Goal: Task Accomplishment & Management: Manage account settings

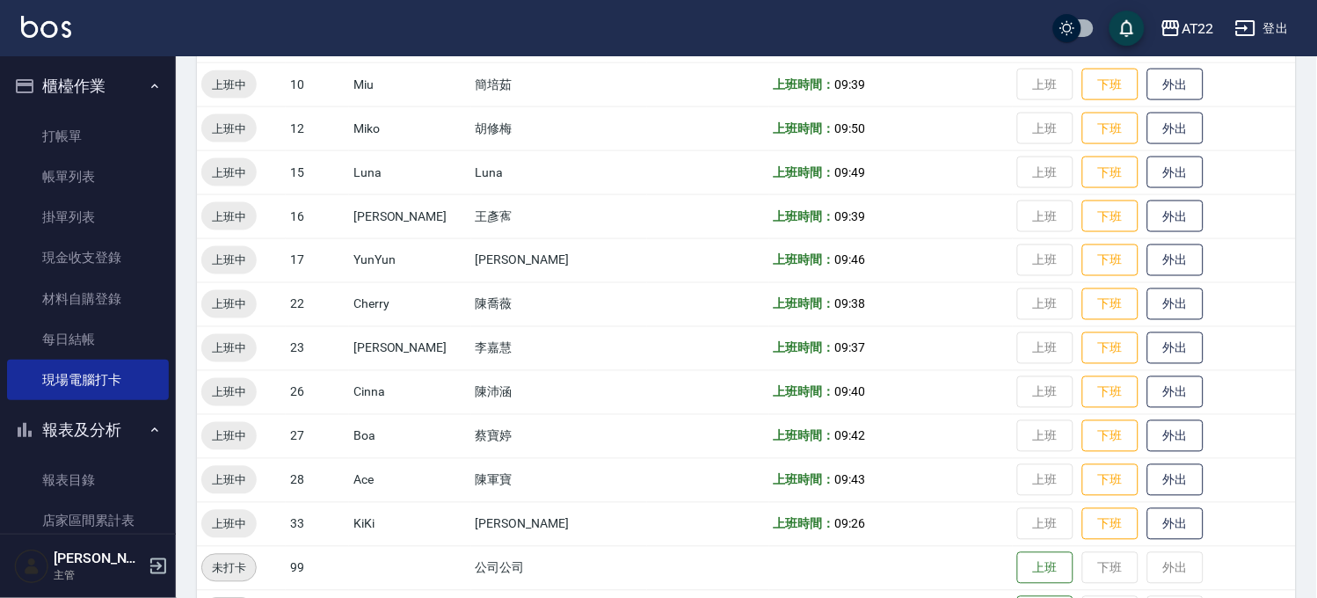
scroll to position [528, 0]
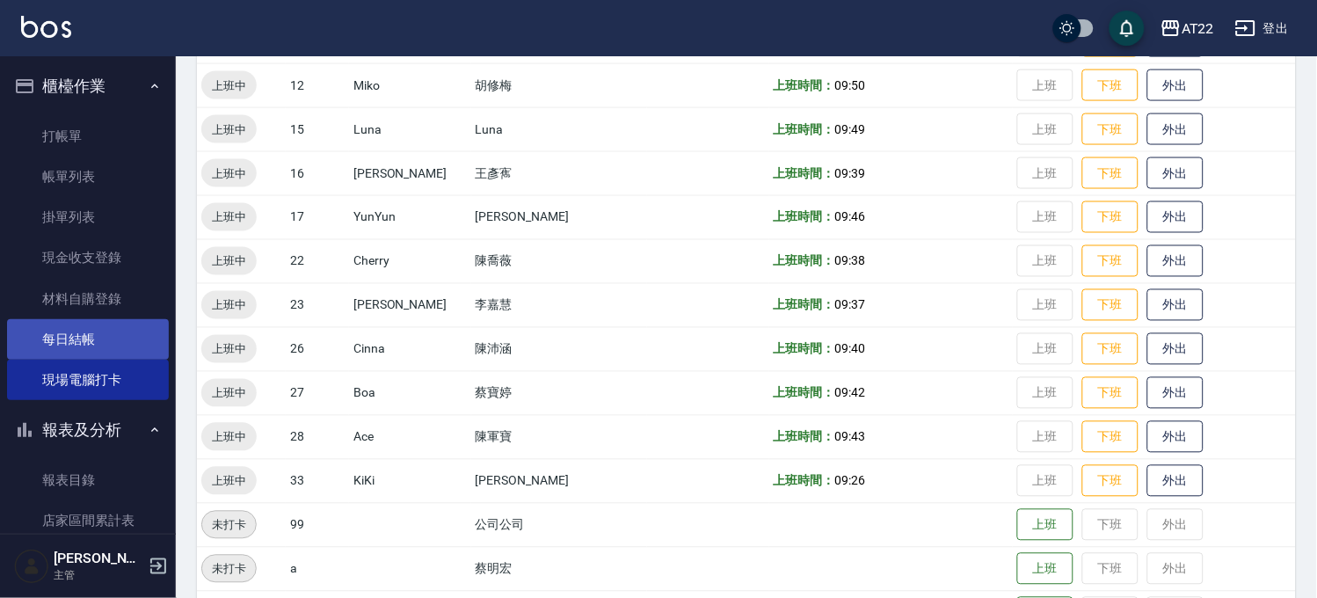
click at [94, 346] on link "每日結帳" at bounding box center [88, 339] width 162 height 40
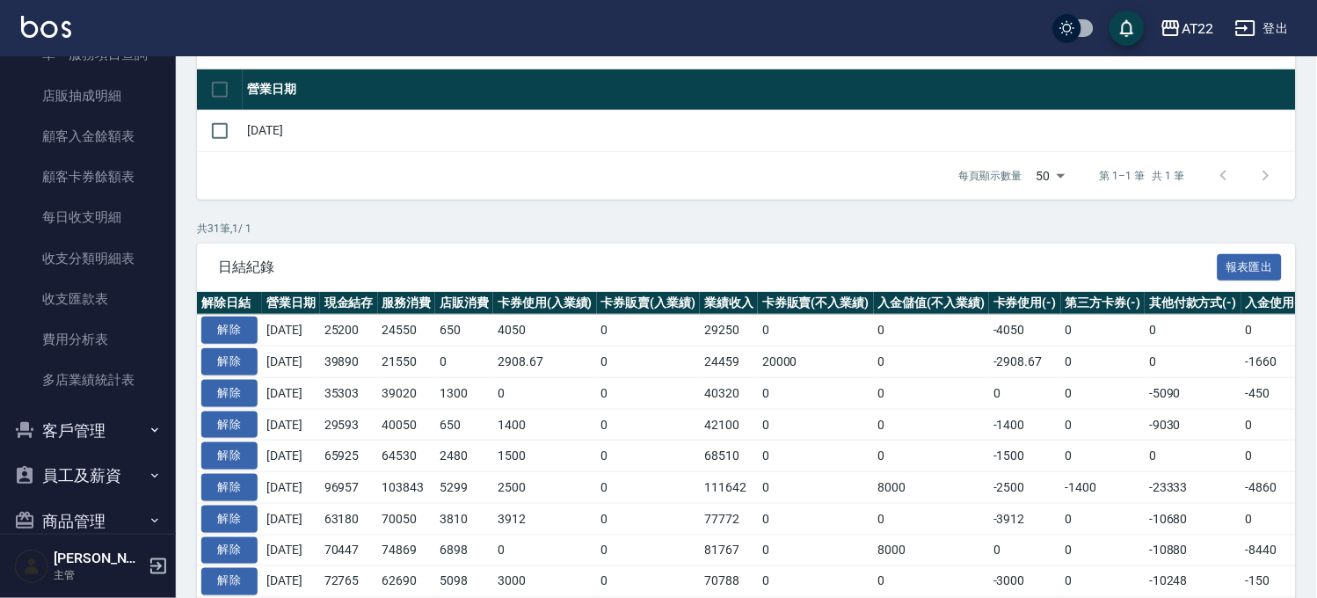
scroll to position [1069, 0]
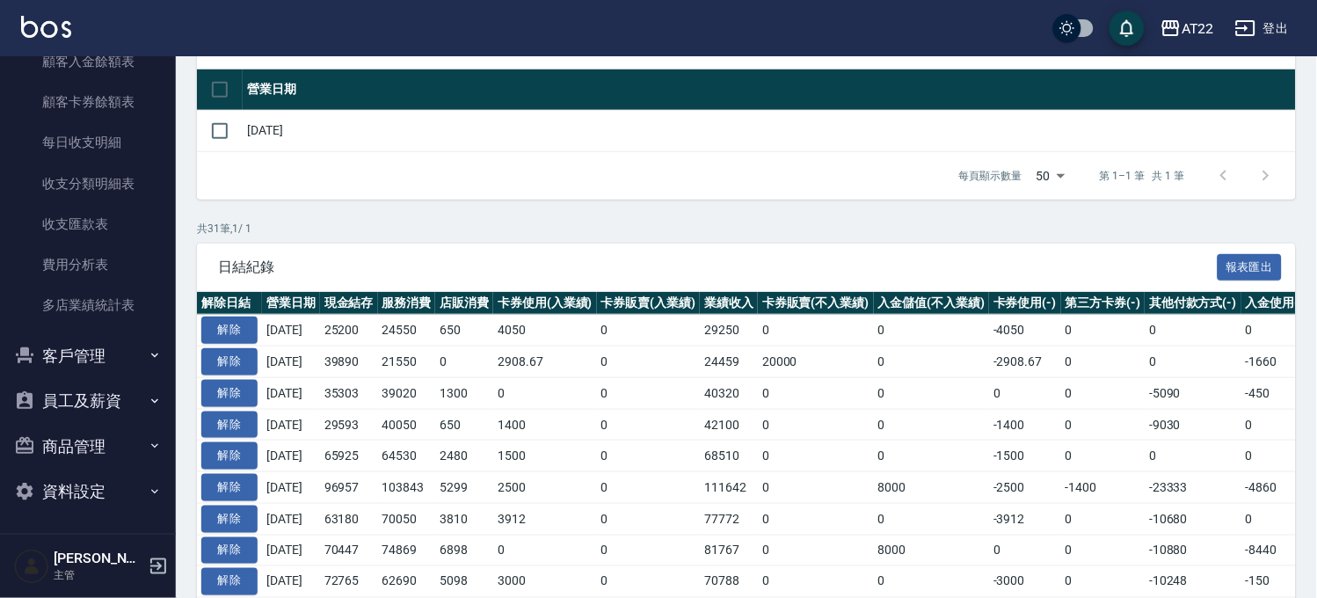
click at [57, 363] on button "客戶管理" at bounding box center [88, 356] width 162 height 46
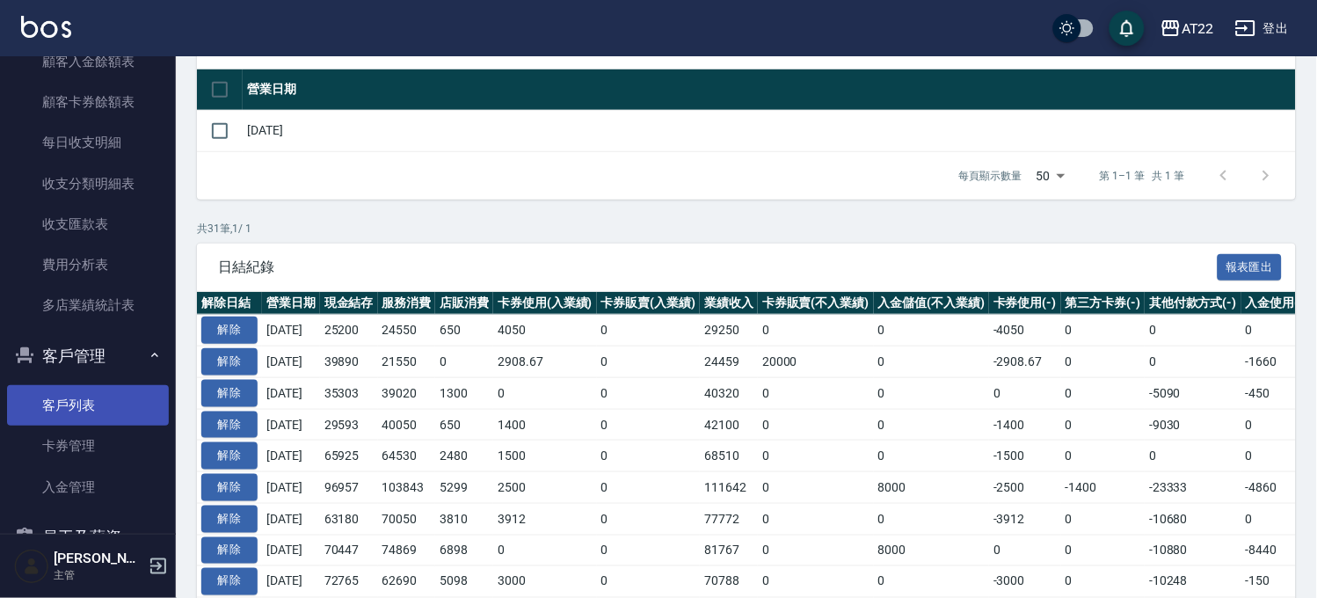
click at [65, 399] on link "客戶列表" at bounding box center [88, 405] width 162 height 40
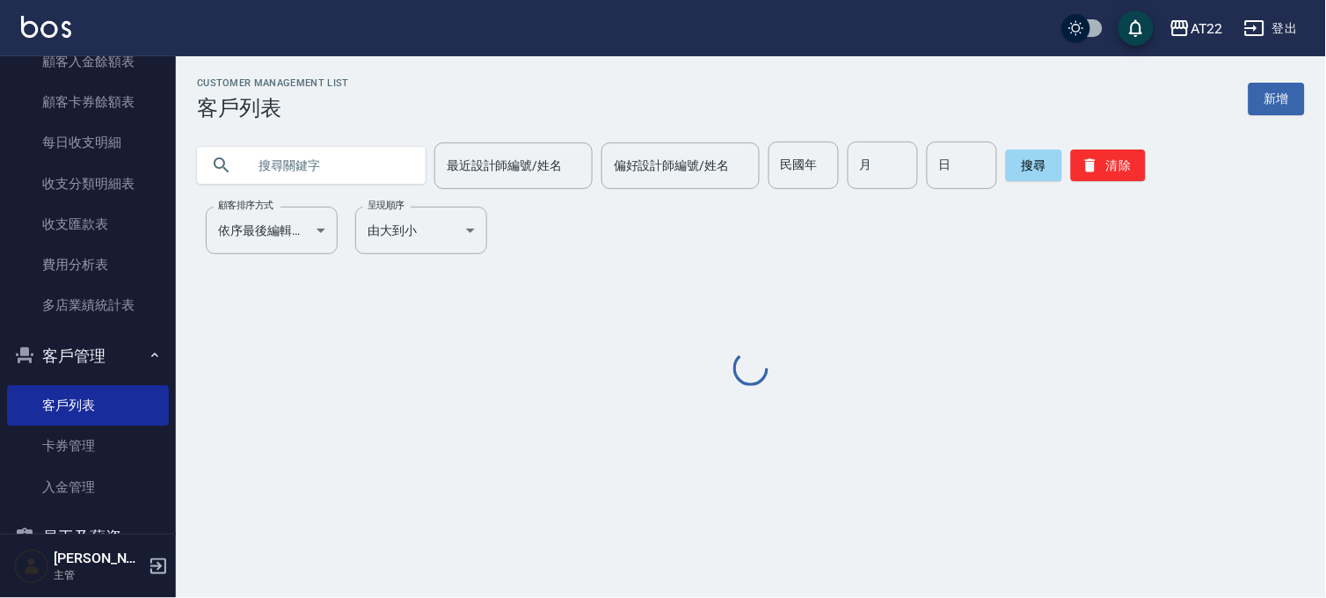
click at [331, 161] on input "text" at bounding box center [328, 165] width 165 height 47
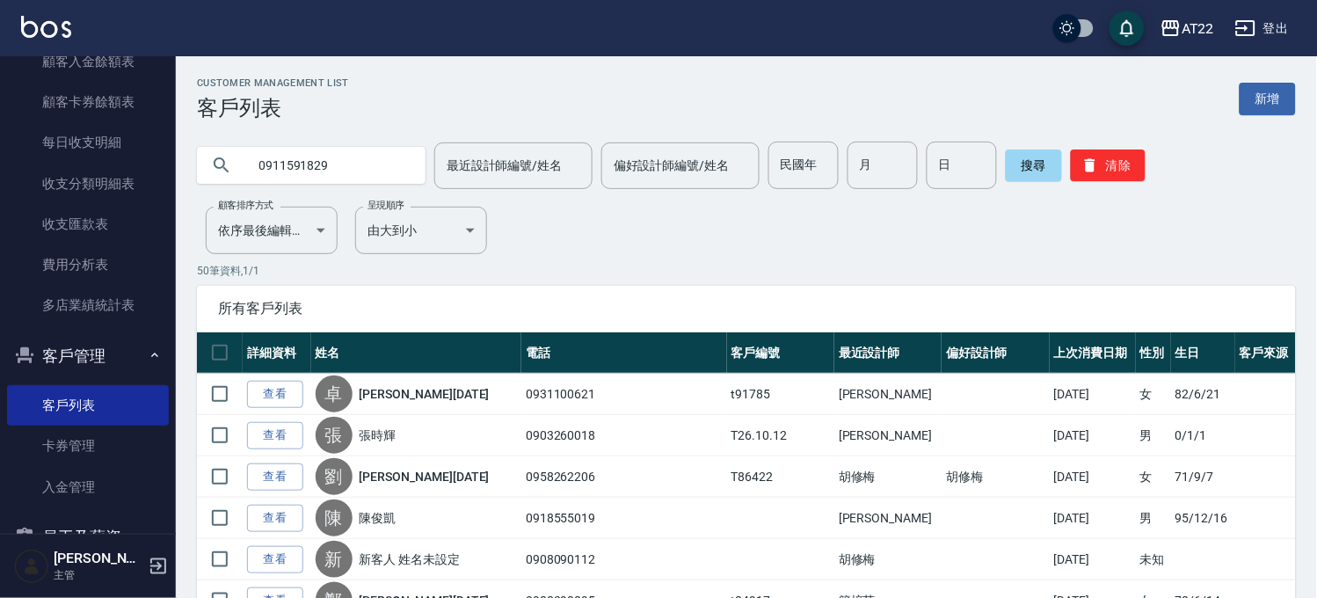
type input "0911591829"
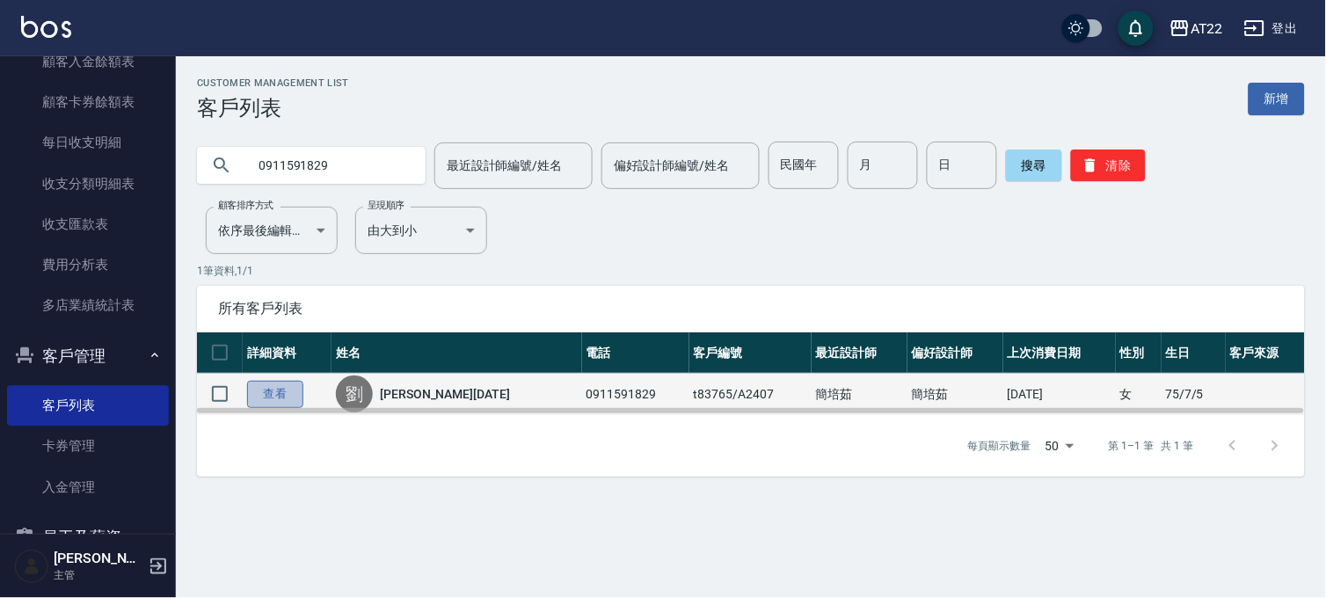
click at [288, 389] on link "查看" at bounding box center [275, 394] width 56 height 27
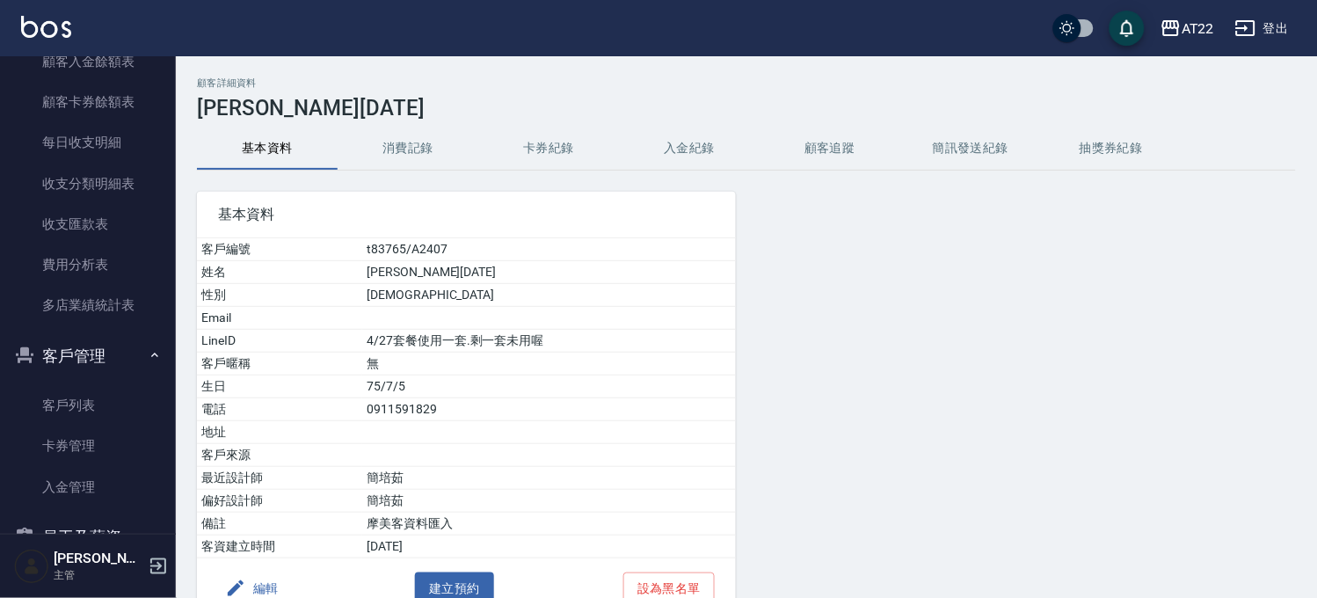
click at [411, 142] on button "消費記錄" at bounding box center [408, 148] width 141 height 42
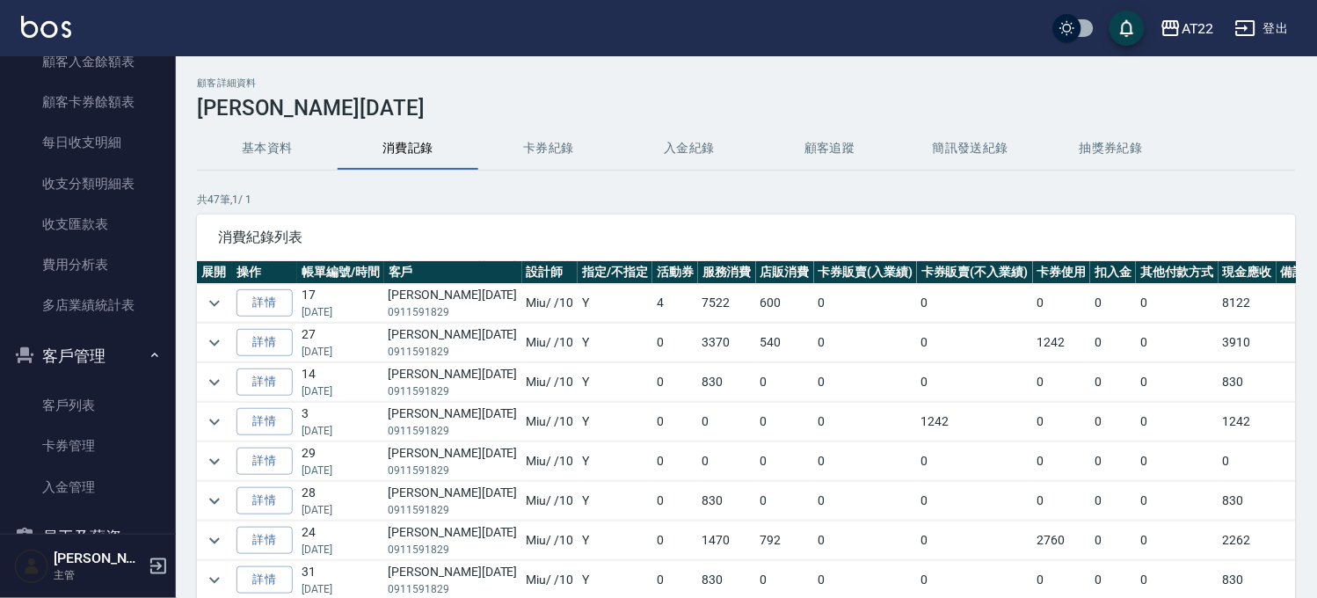
scroll to position [390, 0]
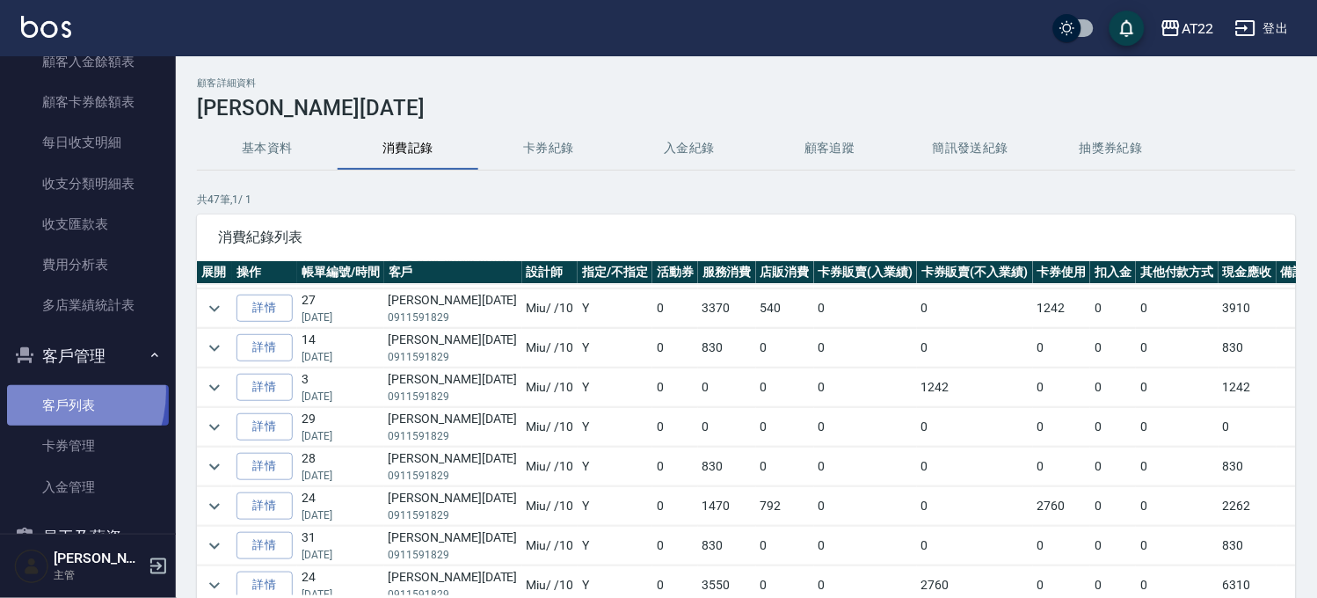
click at [45, 391] on link "客戶列表" at bounding box center [88, 405] width 162 height 40
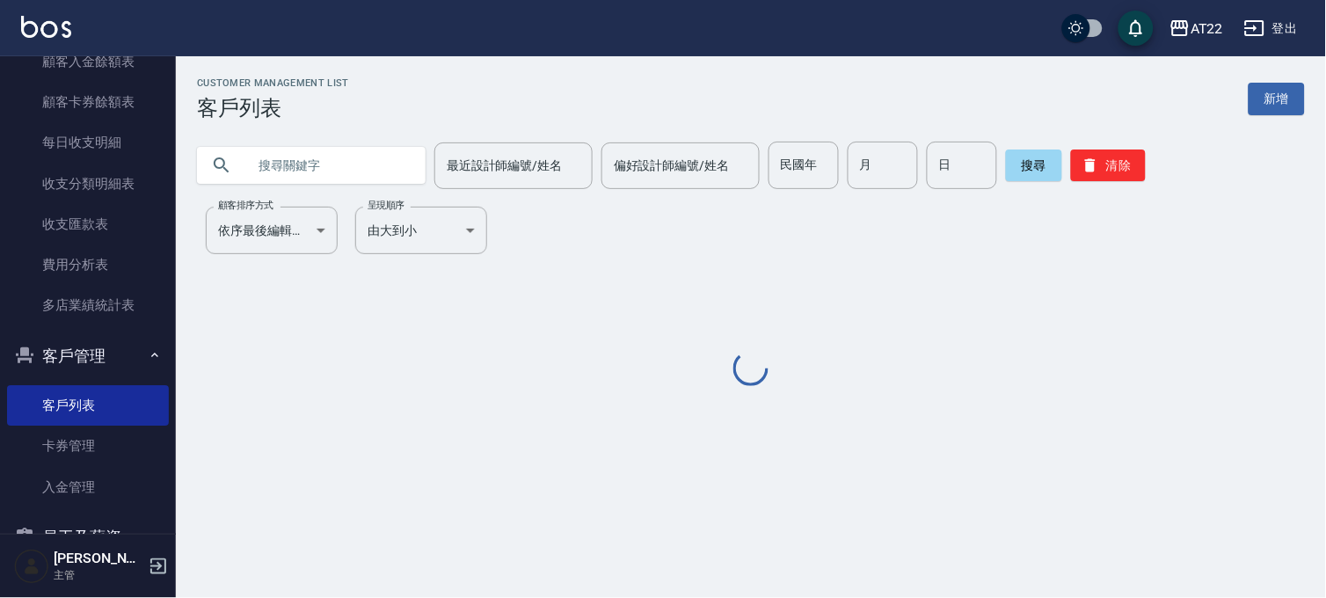
click at [313, 158] on input "text" at bounding box center [328, 165] width 165 height 47
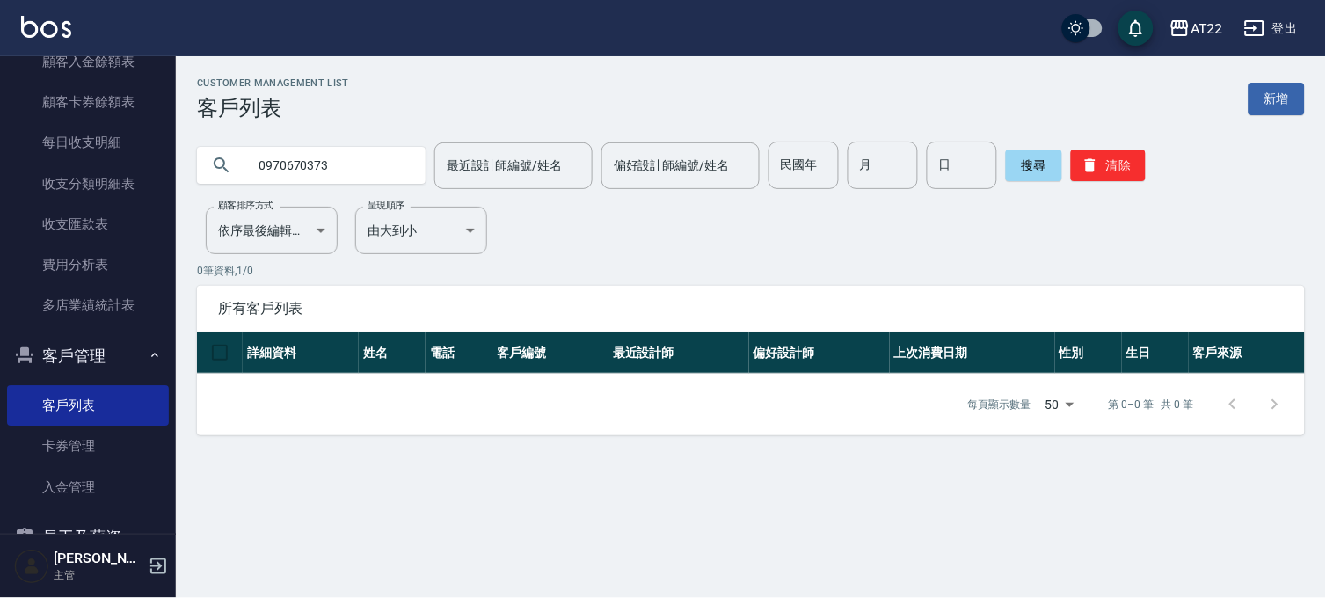
click at [389, 149] on input "0970670373" at bounding box center [328, 165] width 165 height 47
type input "0970970737"
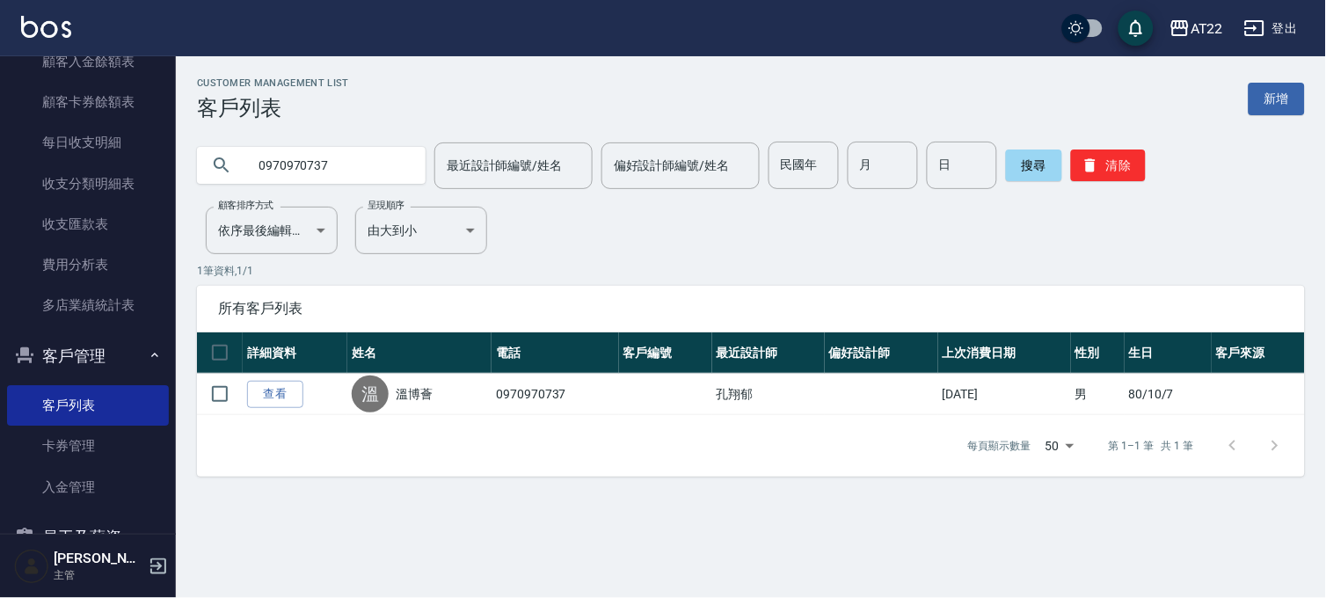
click at [253, 381] on link "查看" at bounding box center [275, 394] width 56 height 27
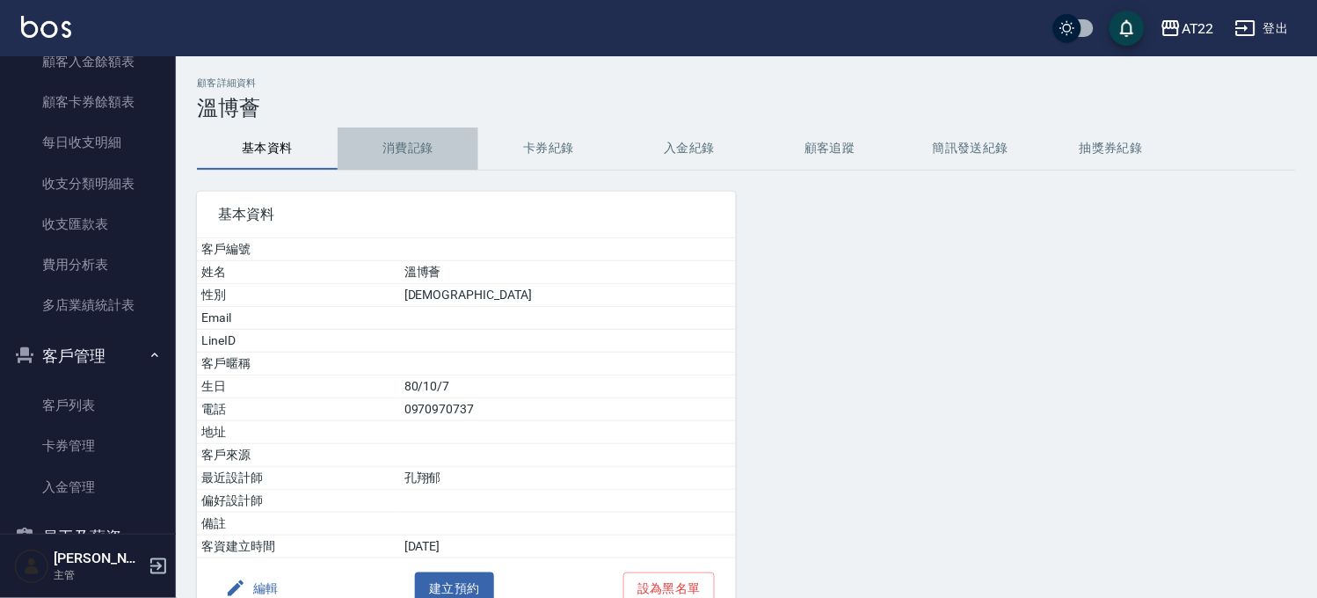
click at [459, 146] on button "消費記錄" at bounding box center [408, 148] width 141 height 42
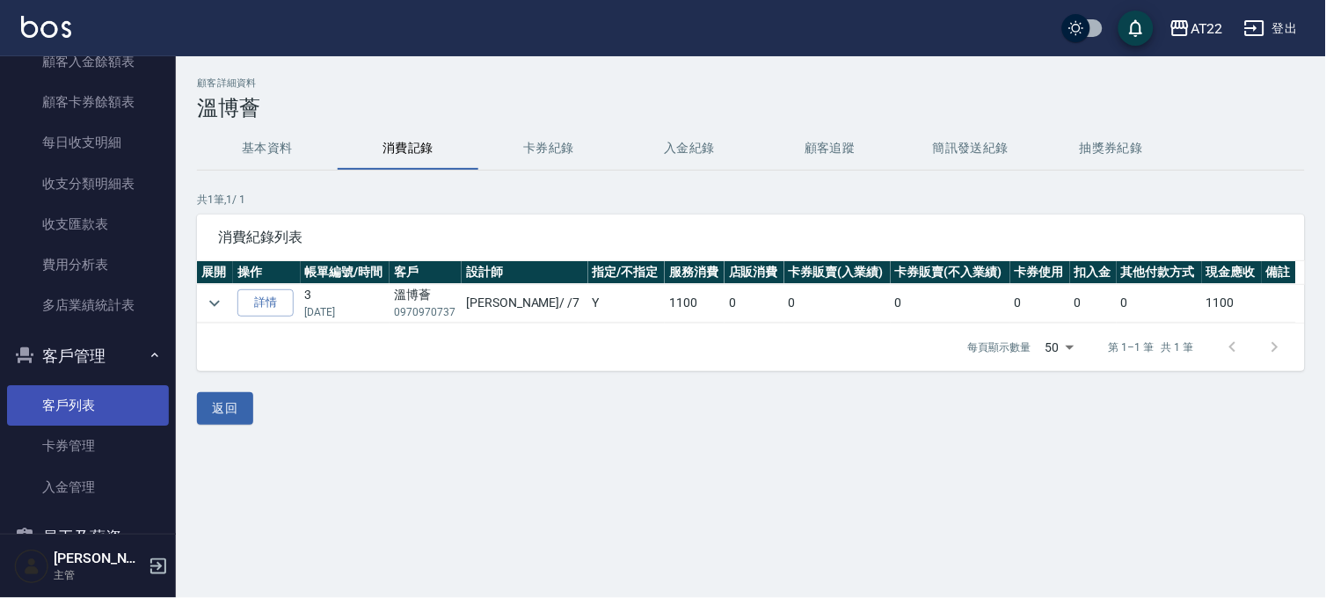
click at [83, 394] on link "客戶列表" at bounding box center [88, 405] width 162 height 40
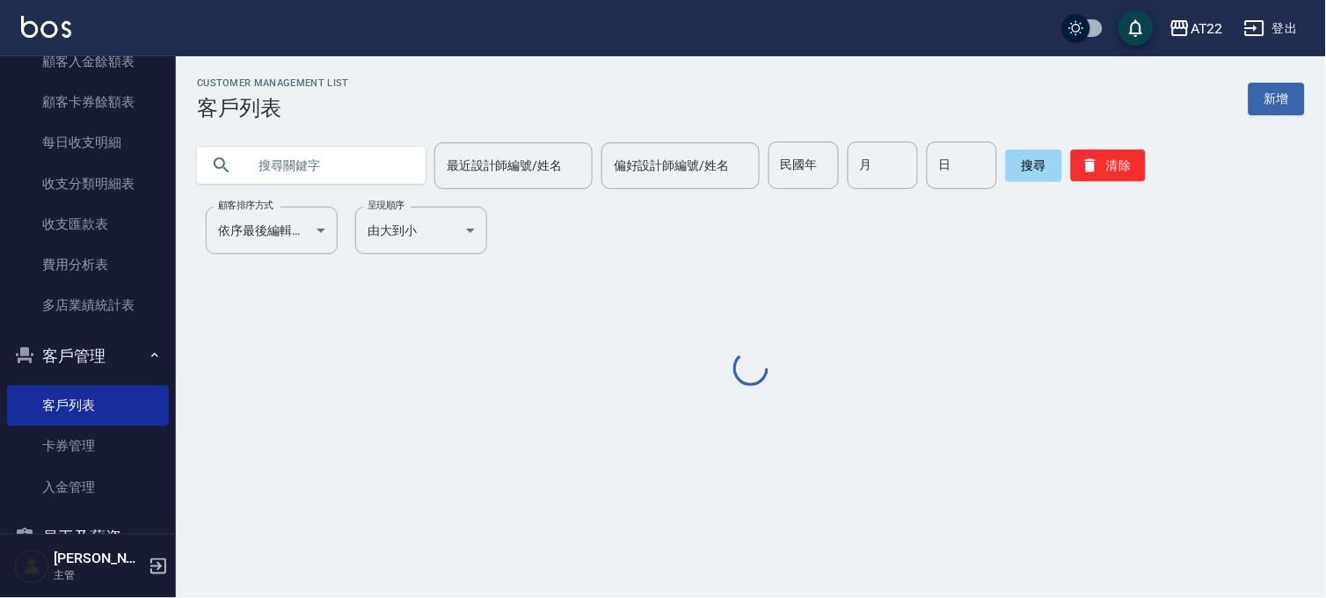
click at [287, 144] on input "text" at bounding box center [328, 165] width 165 height 47
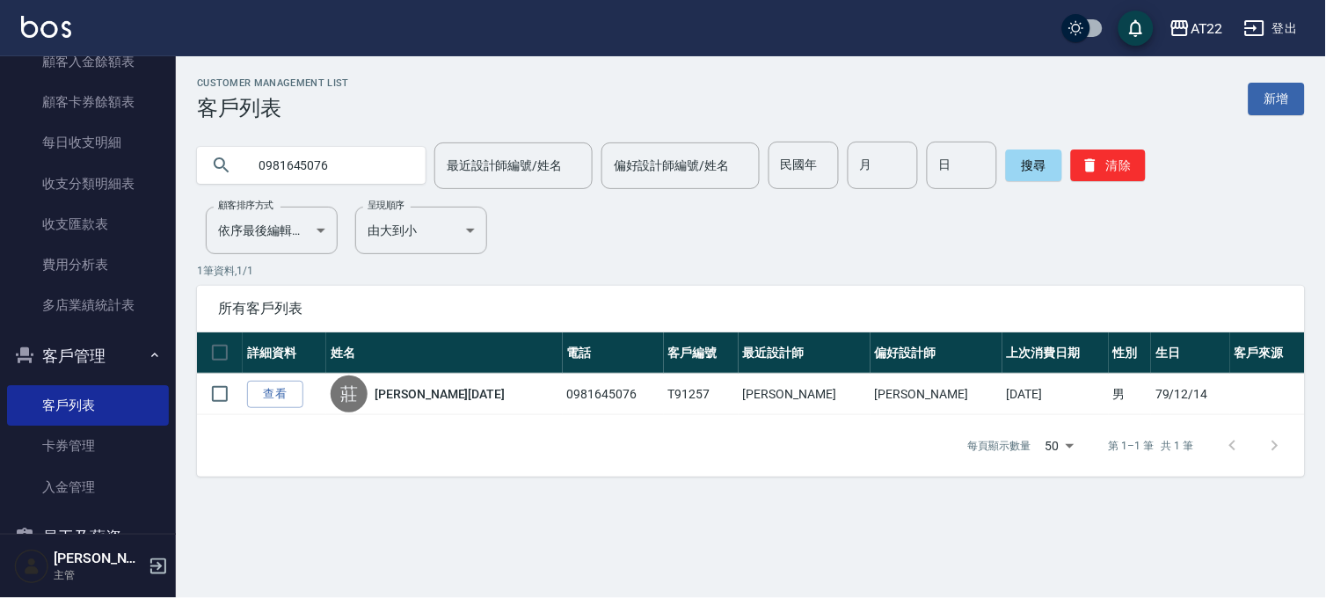
click at [365, 154] on input "0981645076" at bounding box center [328, 165] width 165 height 47
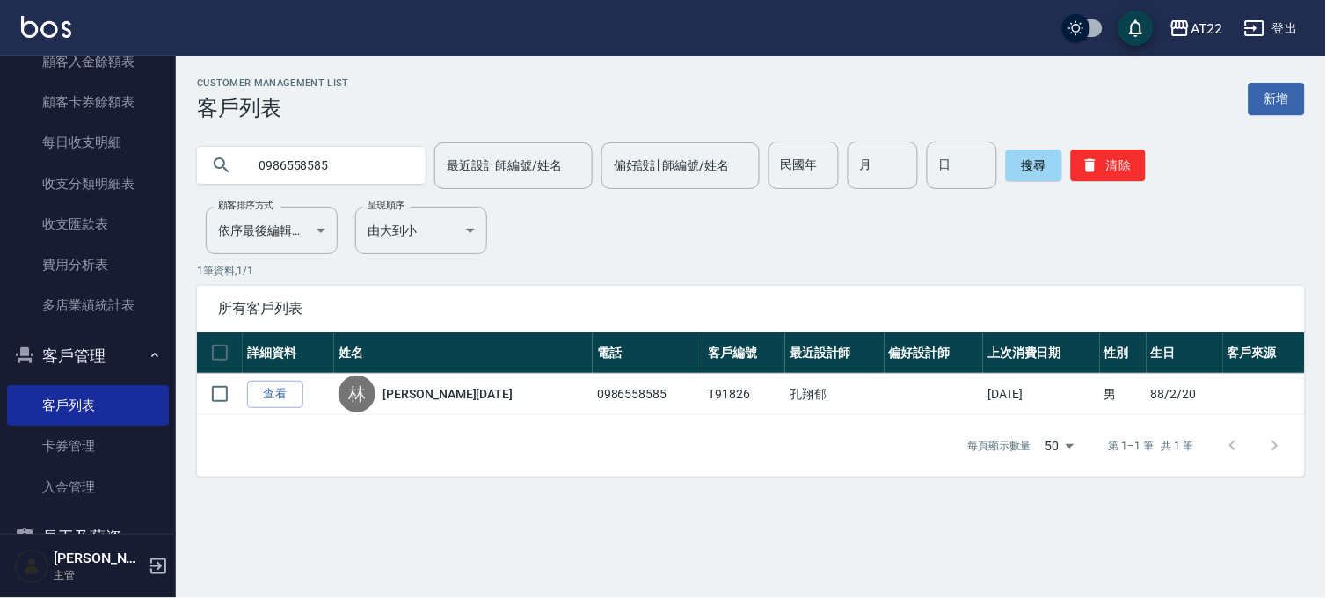
click at [341, 171] on input "0986558585" at bounding box center [328, 165] width 165 height 47
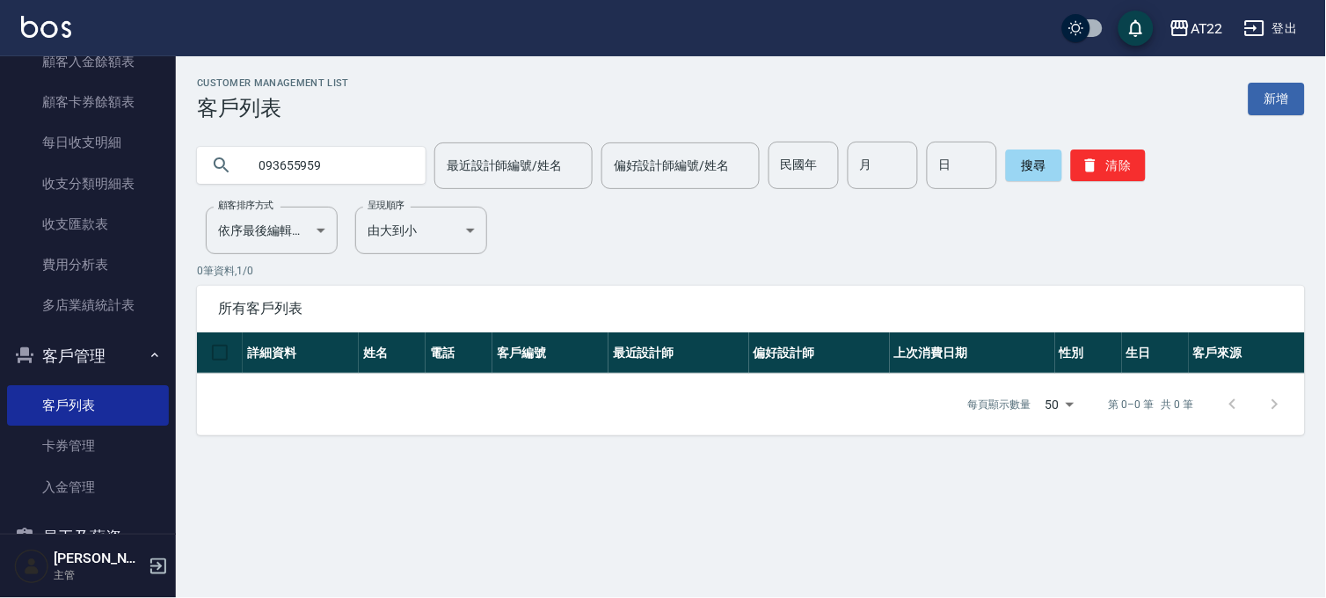
click at [341, 171] on input "093655959" at bounding box center [328, 165] width 165 height 47
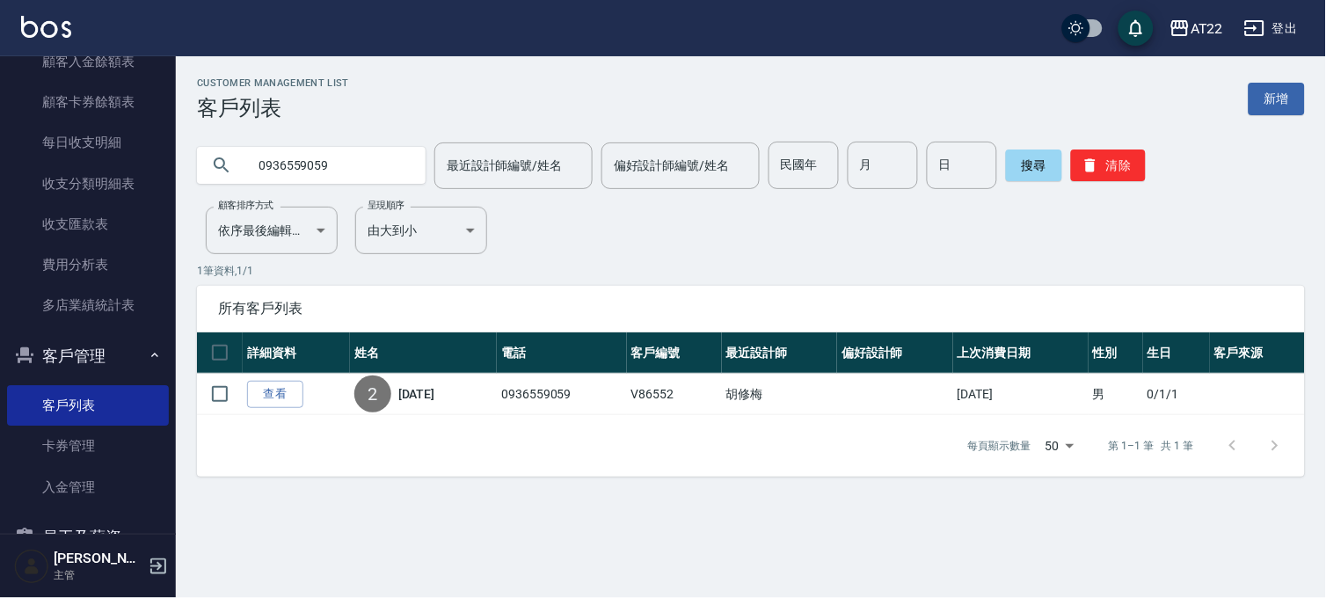
click at [341, 171] on input "0936559059" at bounding box center [328, 165] width 165 height 47
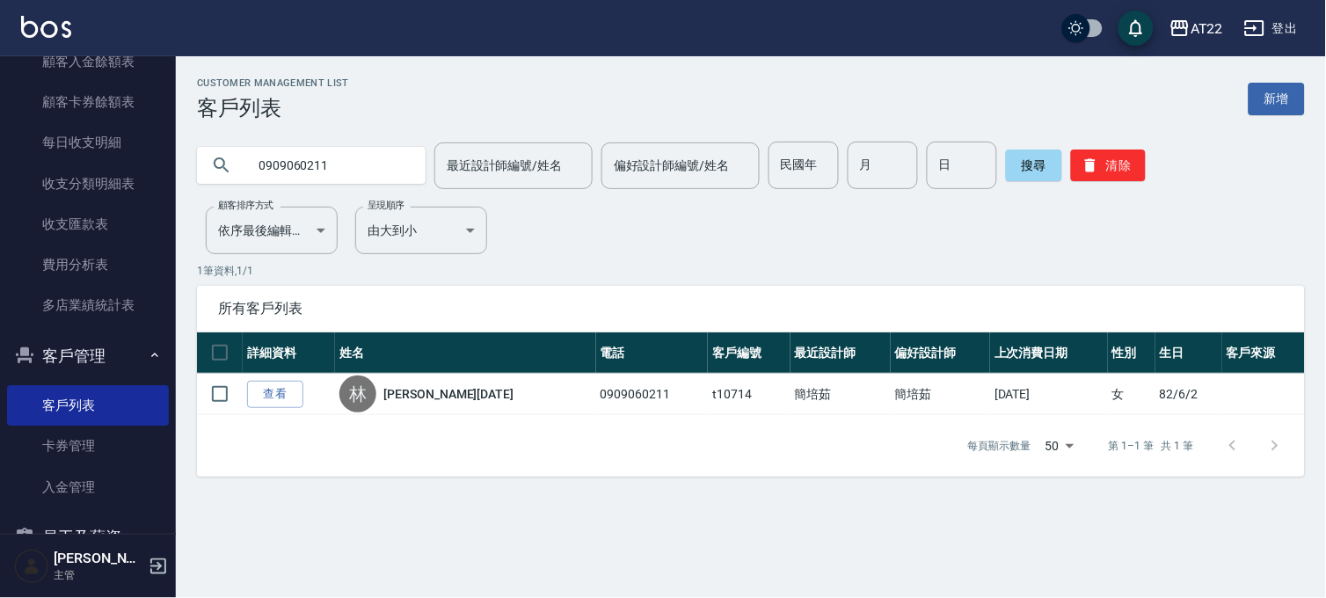
click at [405, 164] on div "0909060211" at bounding box center [311, 165] width 229 height 37
click at [404, 180] on input "0909060211" at bounding box center [328, 165] width 165 height 47
click at [359, 164] on input "0909060211" at bounding box center [328, 165] width 165 height 47
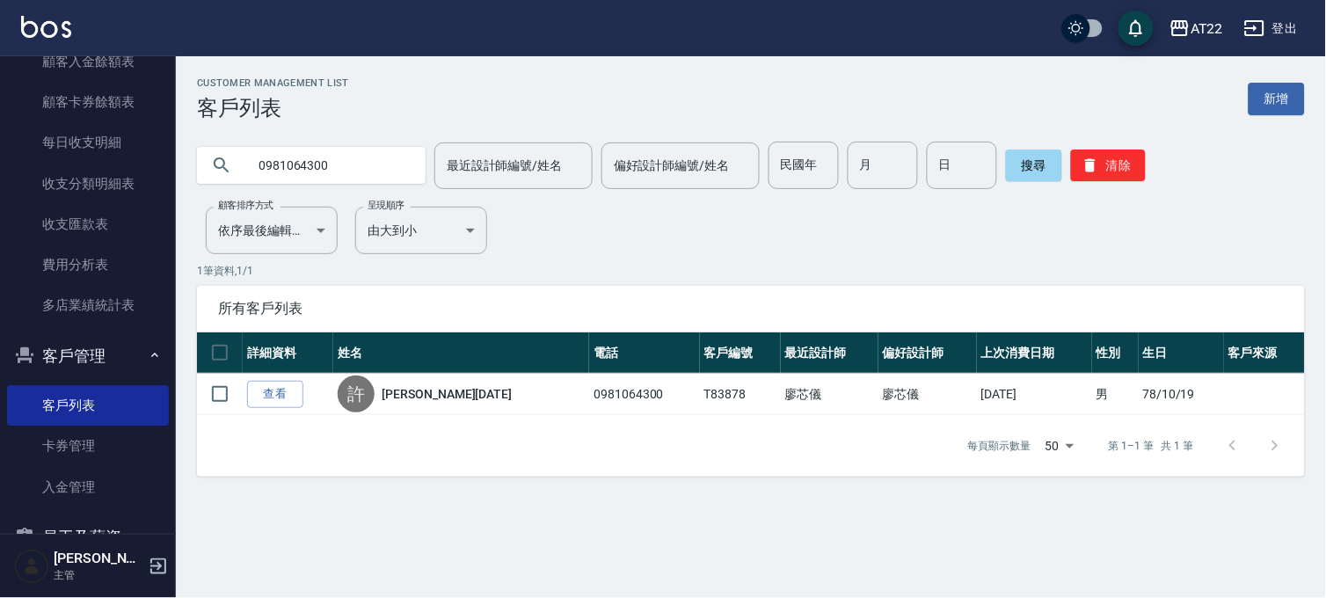
click at [340, 167] on input "0981064300" at bounding box center [328, 165] width 165 height 47
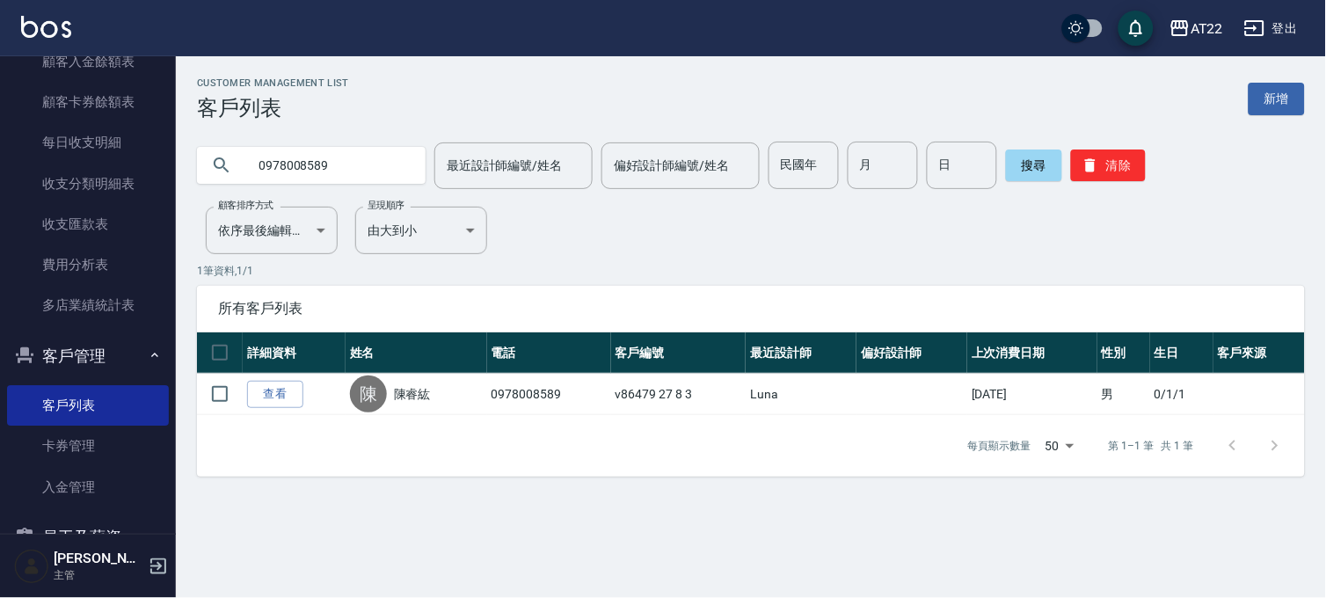
click at [374, 160] on input "0978008589" at bounding box center [328, 165] width 165 height 47
type input "0921154633"
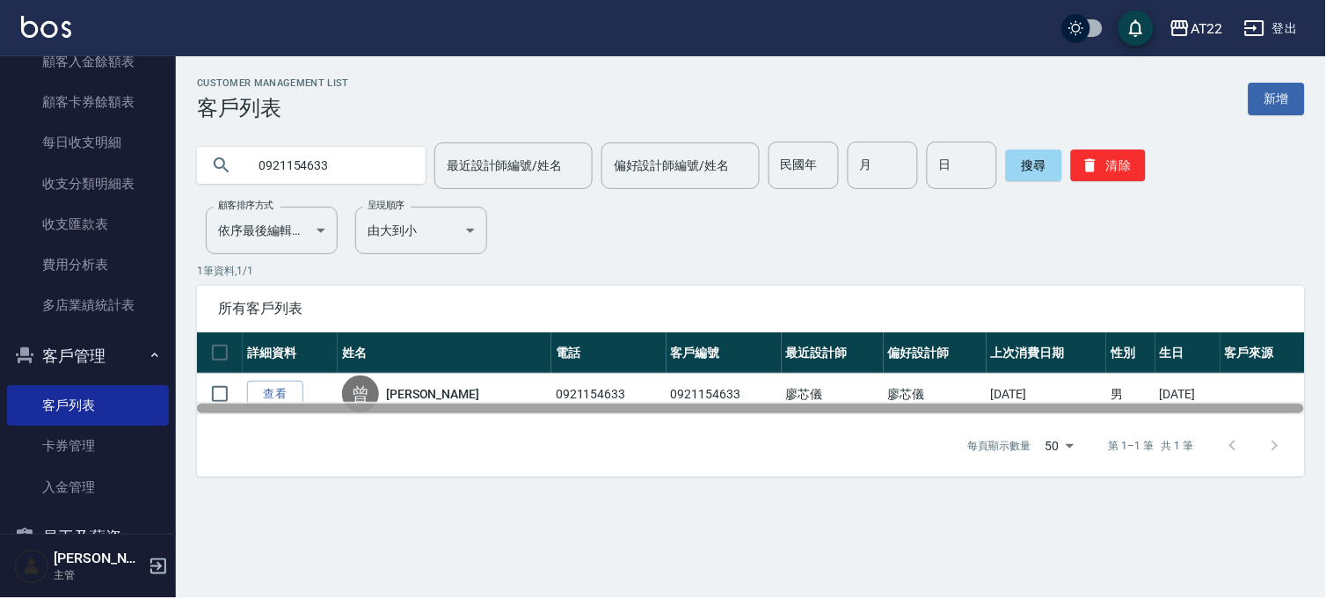
click at [267, 408] on div at bounding box center [750, 408] width 1107 height 10
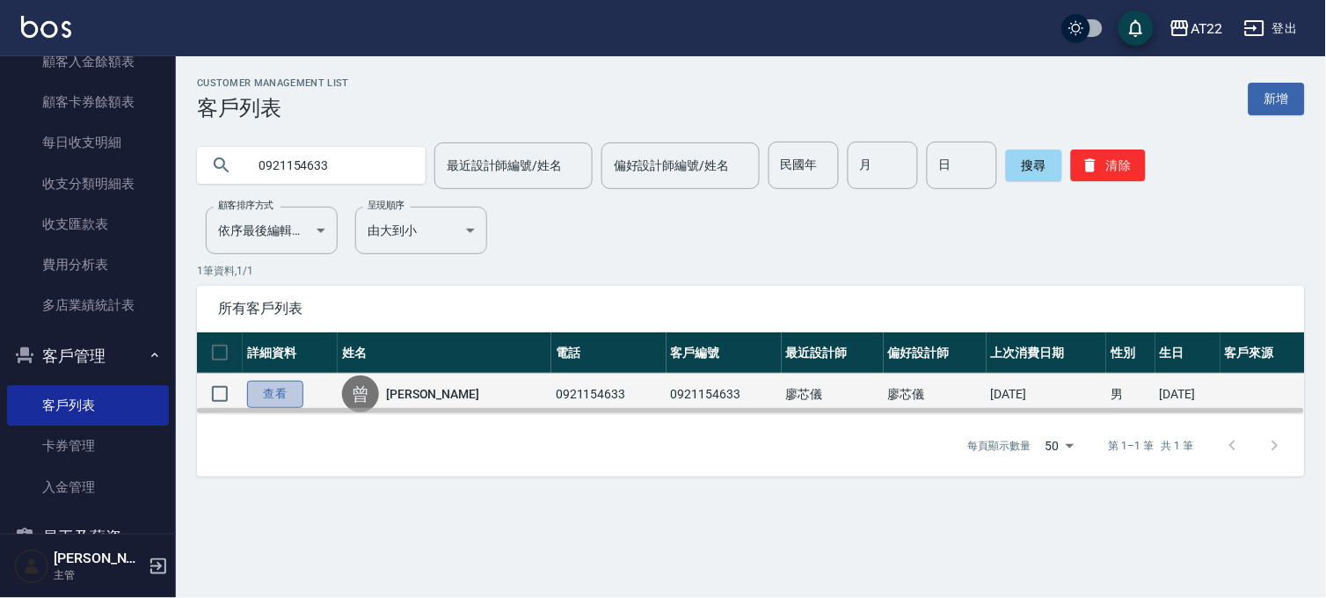
click at [274, 393] on link "查看" at bounding box center [275, 394] width 56 height 27
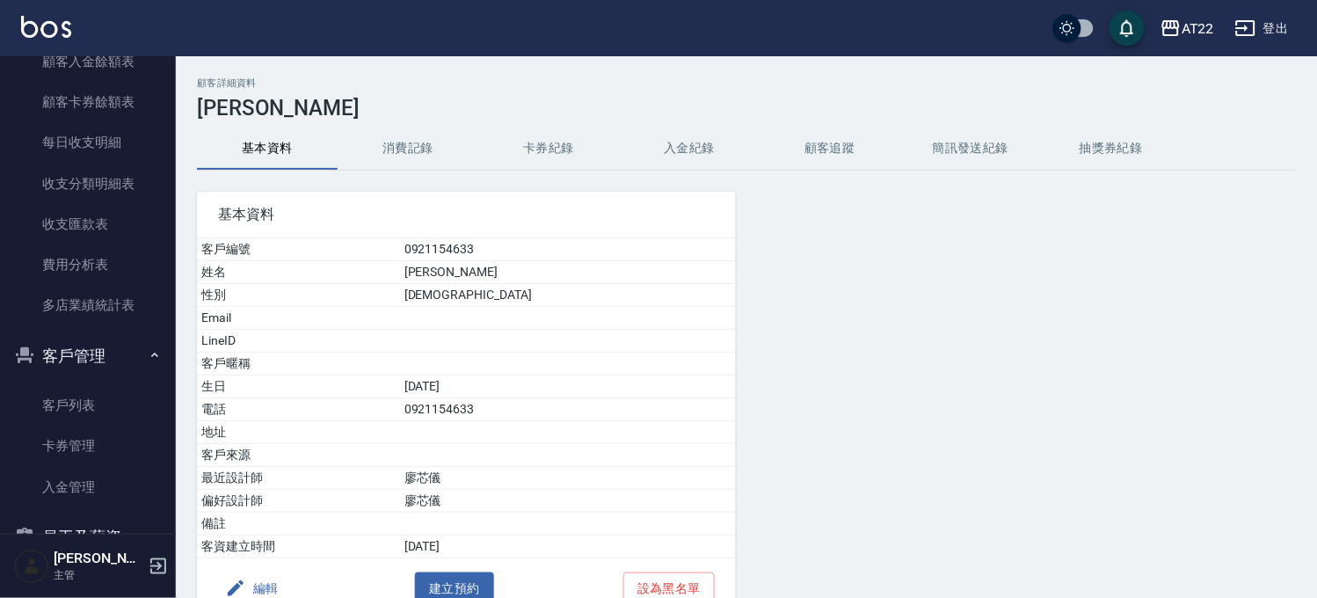
click at [411, 142] on button "消費記錄" at bounding box center [408, 148] width 141 height 42
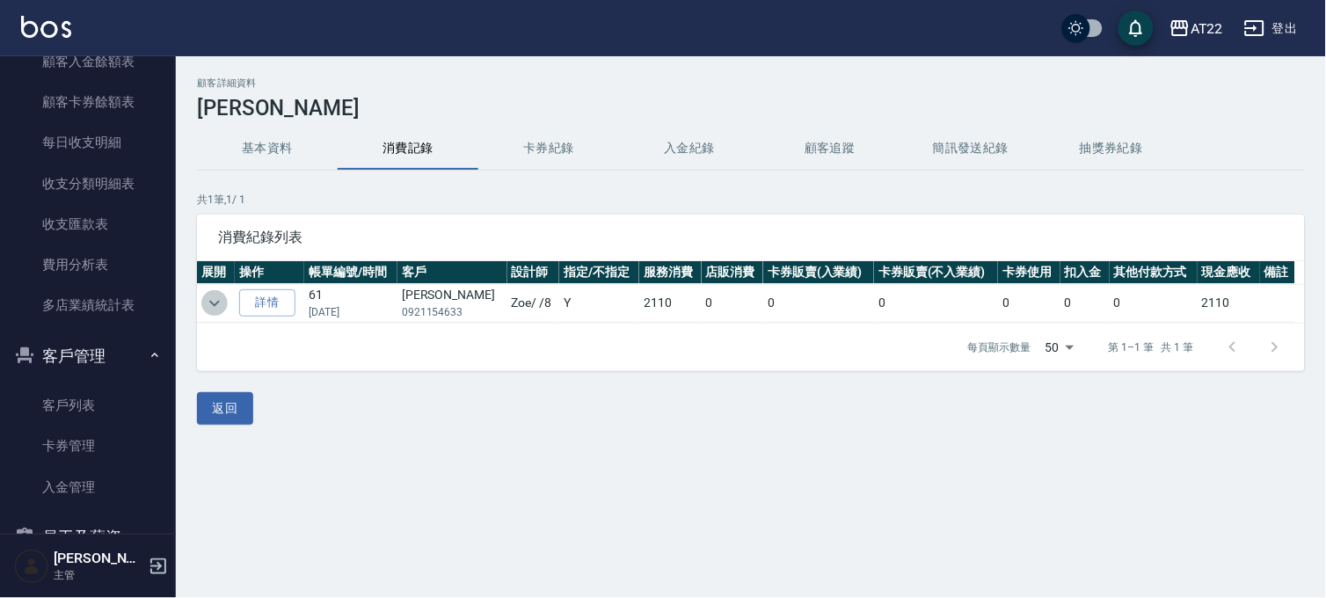
click at [220, 309] on icon "expand row" at bounding box center [214, 303] width 21 height 21
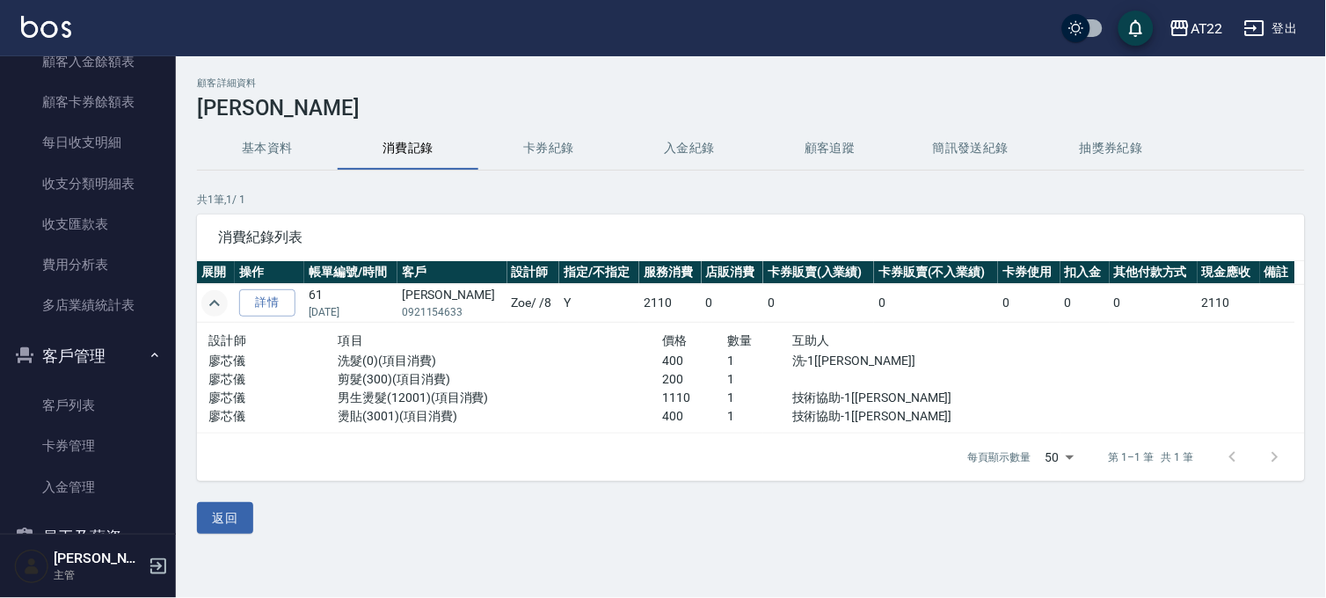
click at [244, 138] on button "基本資料" at bounding box center [267, 148] width 141 height 42
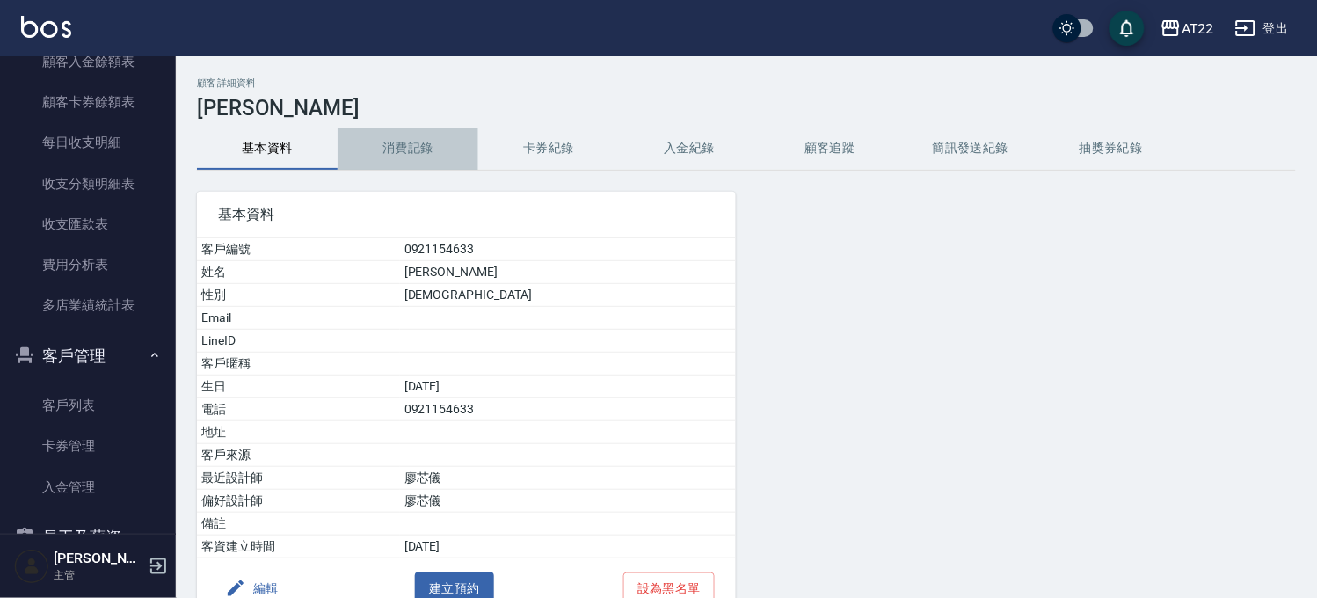
click at [466, 151] on button "消費記錄" at bounding box center [408, 148] width 141 height 42
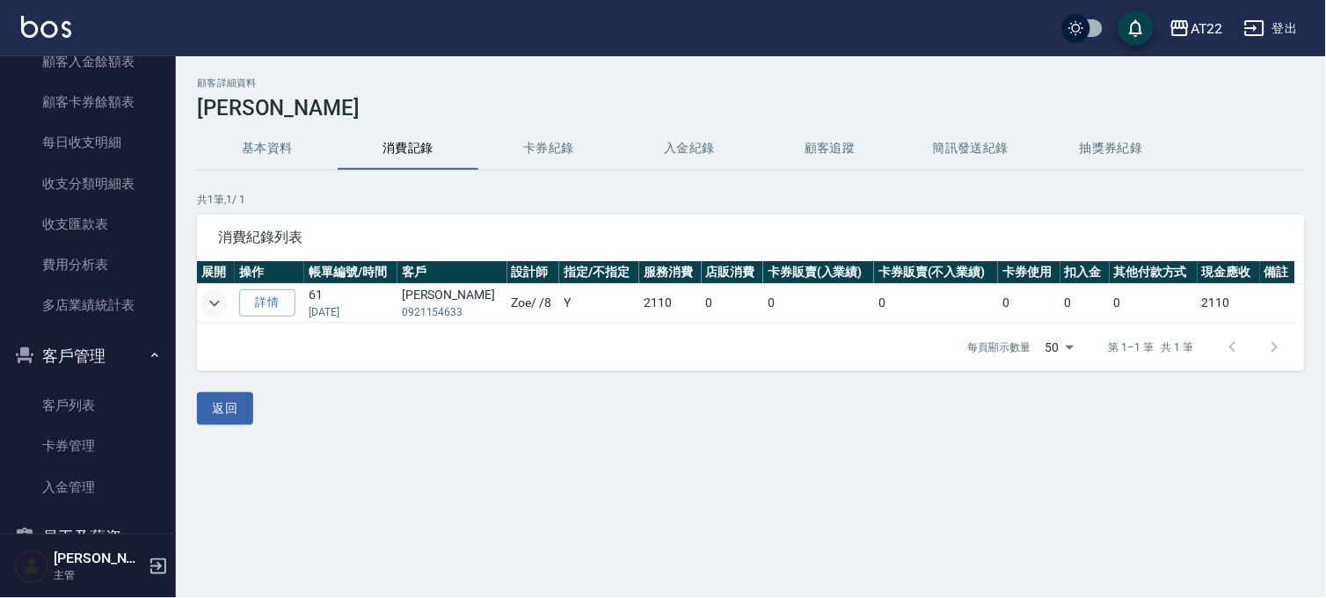
click at [207, 294] on icon "expand row" at bounding box center [214, 303] width 21 height 21
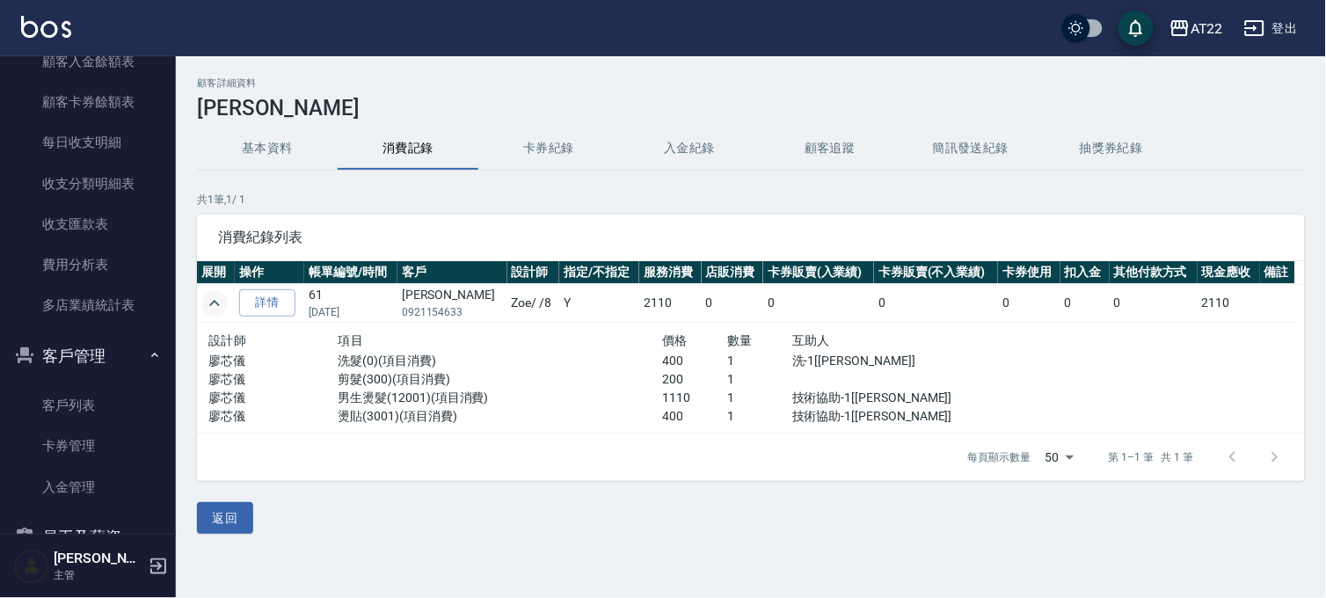
click at [207, 294] on icon "expand row" at bounding box center [214, 303] width 21 height 21
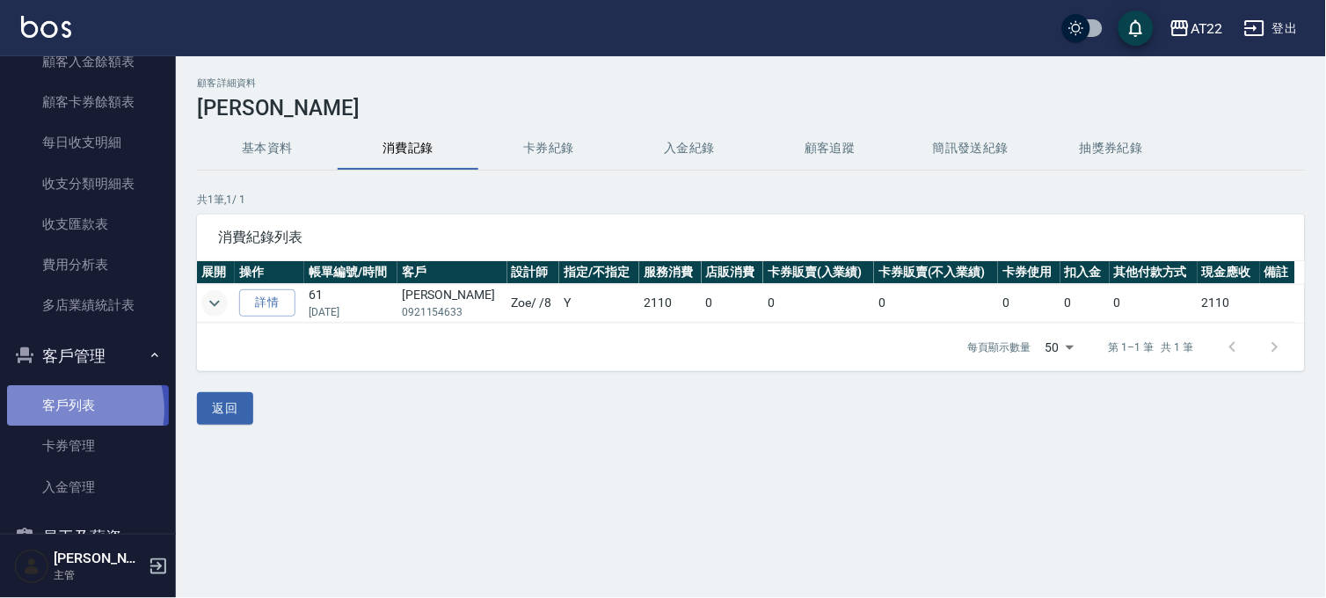
click at [63, 409] on link "客戶列表" at bounding box center [88, 405] width 162 height 40
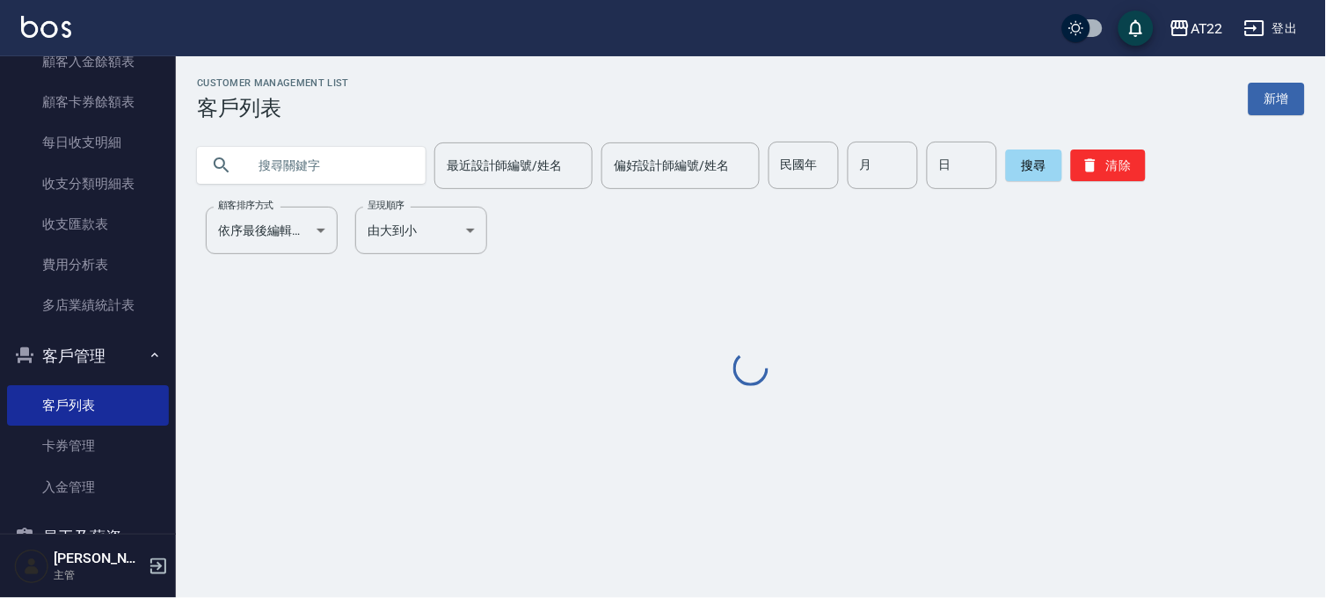
click at [354, 168] on input "text" at bounding box center [328, 165] width 165 height 47
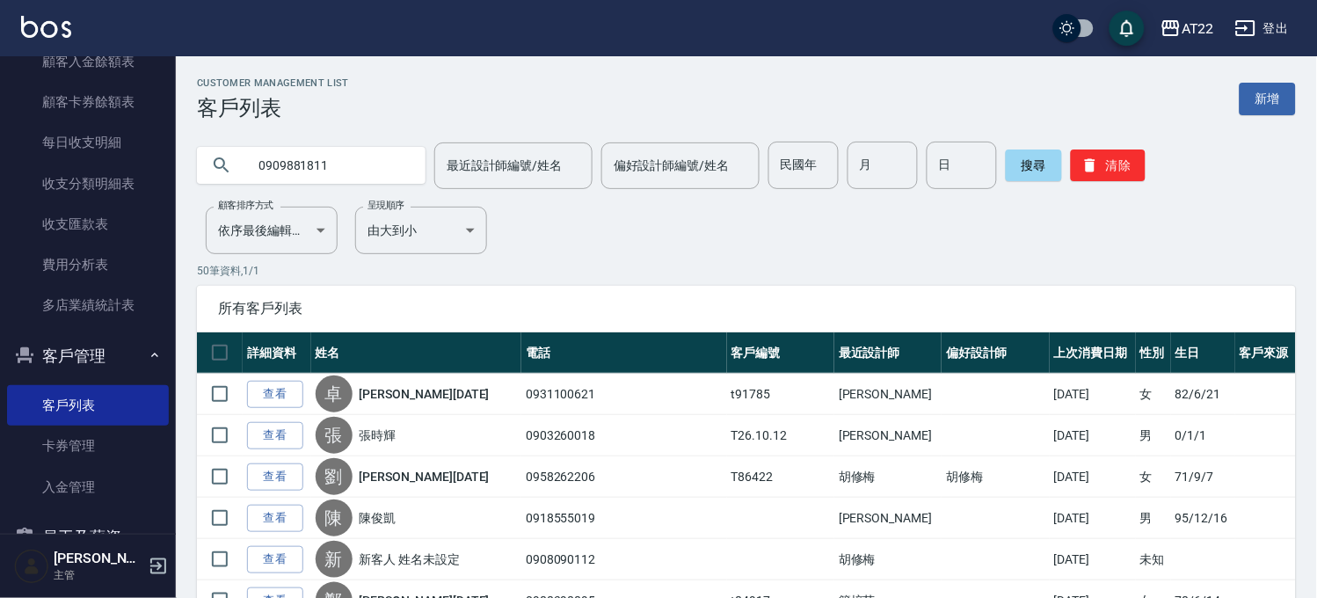
type input "0909881811"
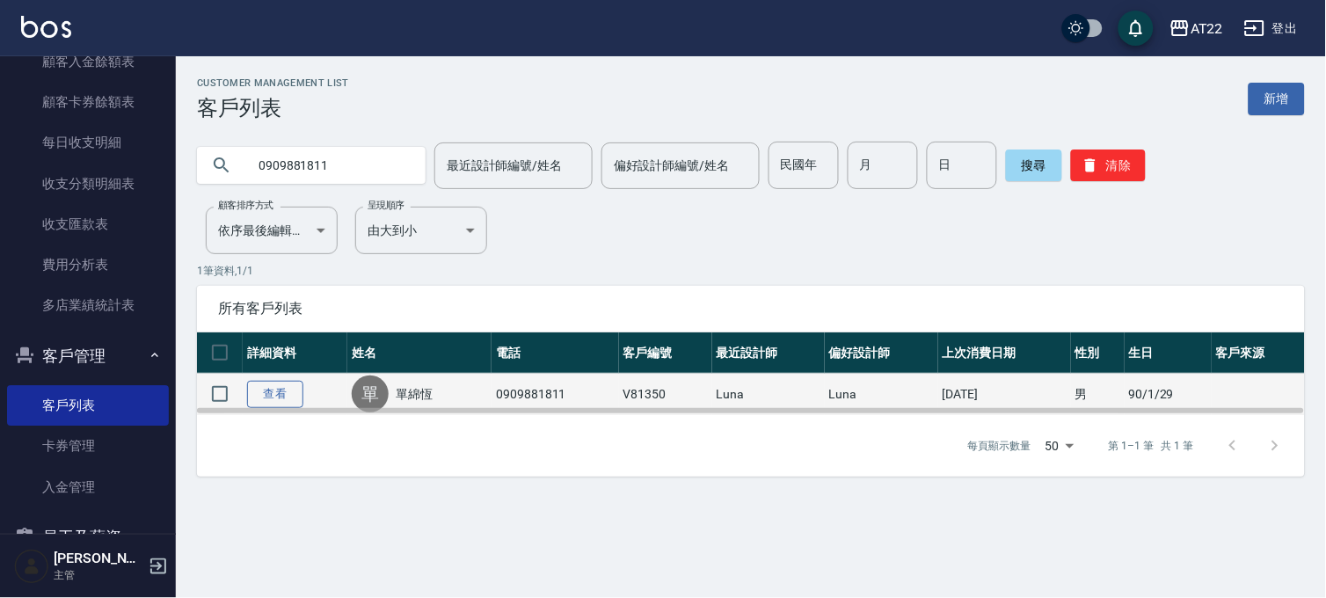
click at [258, 389] on link "查看" at bounding box center [275, 394] width 56 height 27
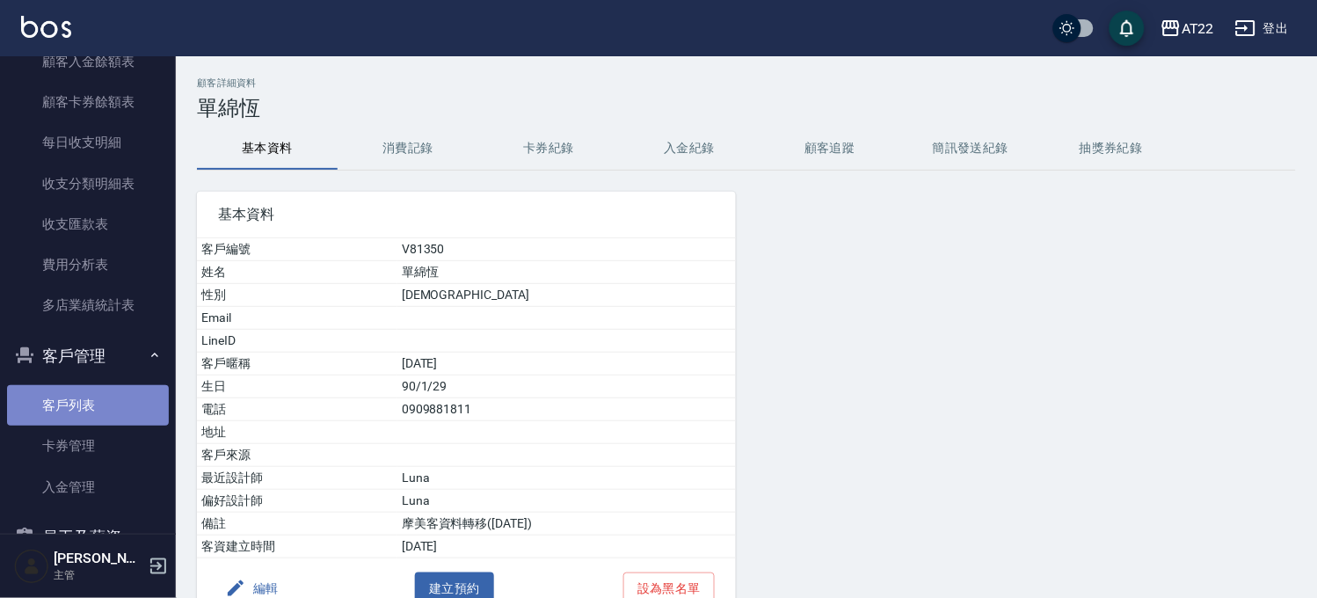
click at [116, 410] on link "客戶列表" at bounding box center [88, 405] width 162 height 40
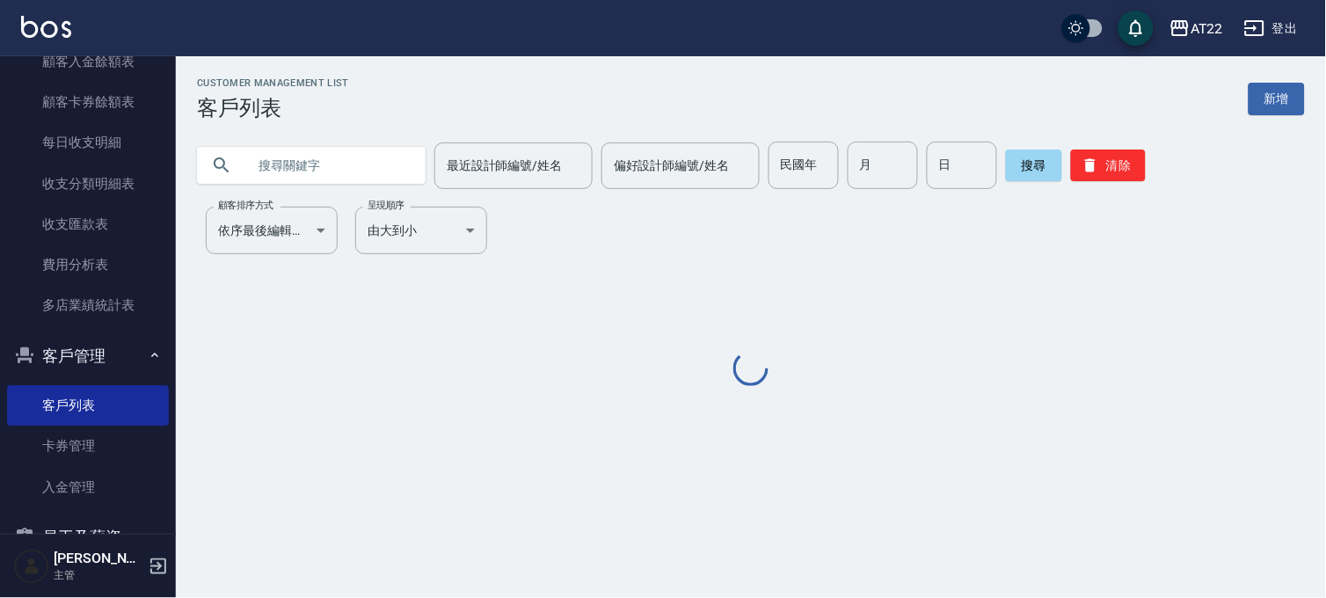
click at [356, 189] on div "Customer Management List 客戶列表 新增 最近設計師編號/姓名 最近設計師編號/姓名 偏好設計師編號/姓名 偏好設計師編號/姓名 民國…" at bounding box center [751, 233] width 1150 height 312
click at [367, 179] on input "text" at bounding box center [328, 165] width 165 height 47
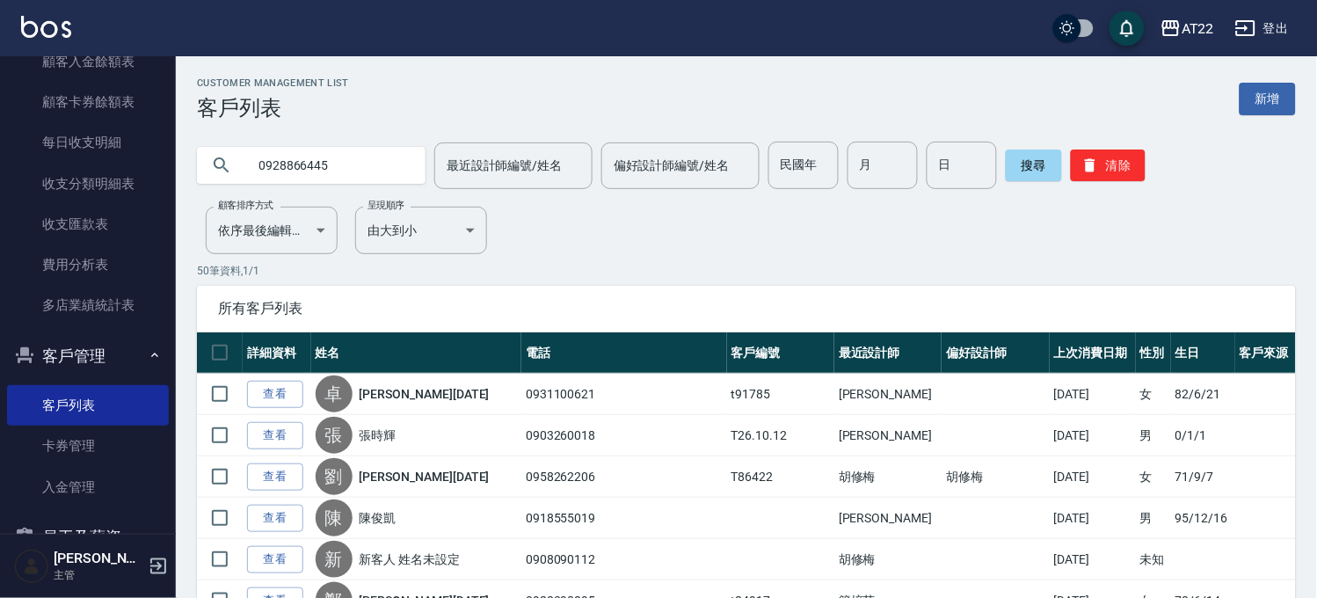
type input "0928866445"
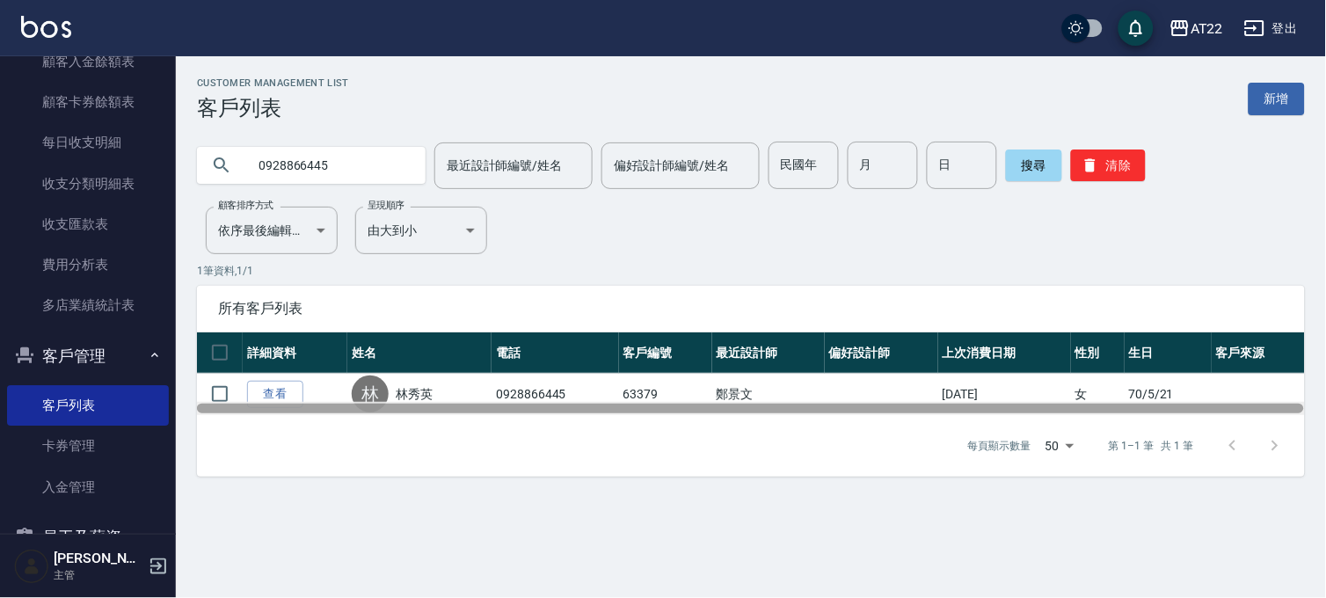
click at [273, 402] on div at bounding box center [751, 408] width 1108 height 13
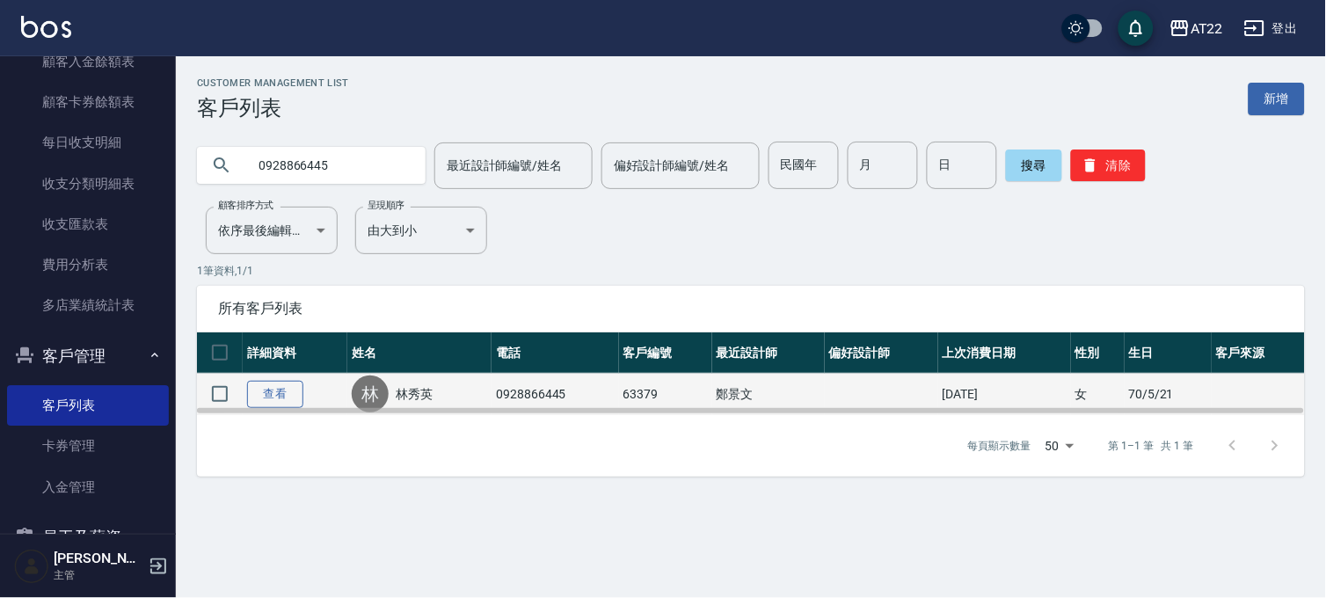
click at [280, 396] on link "查看" at bounding box center [275, 394] width 56 height 27
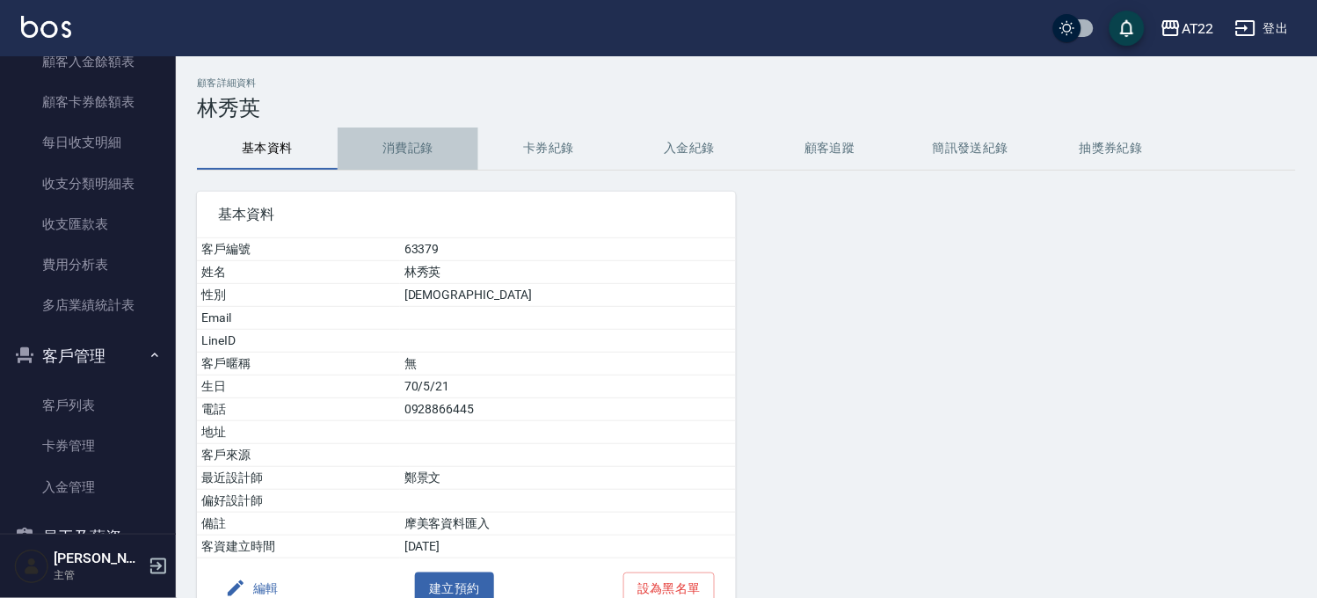
click at [382, 156] on button "消費記錄" at bounding box center [408, 148] width 141 height 42
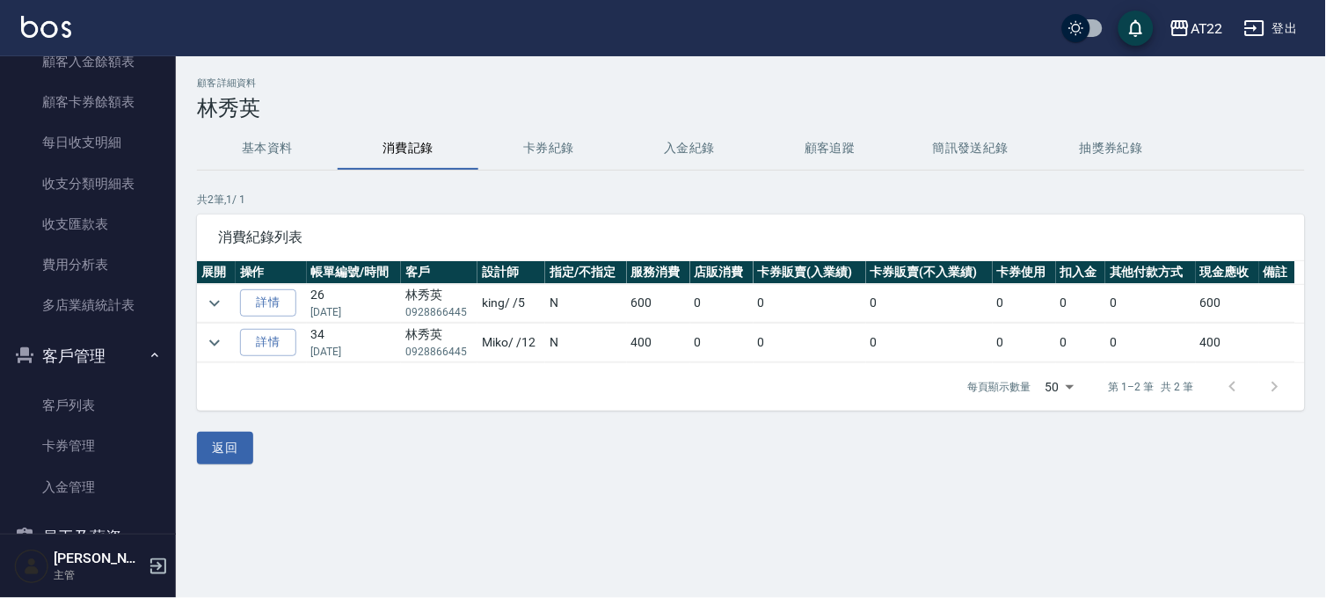
click at [309, 151] on button "基本資料" at bounding box center [267, 148] width 141 height 42
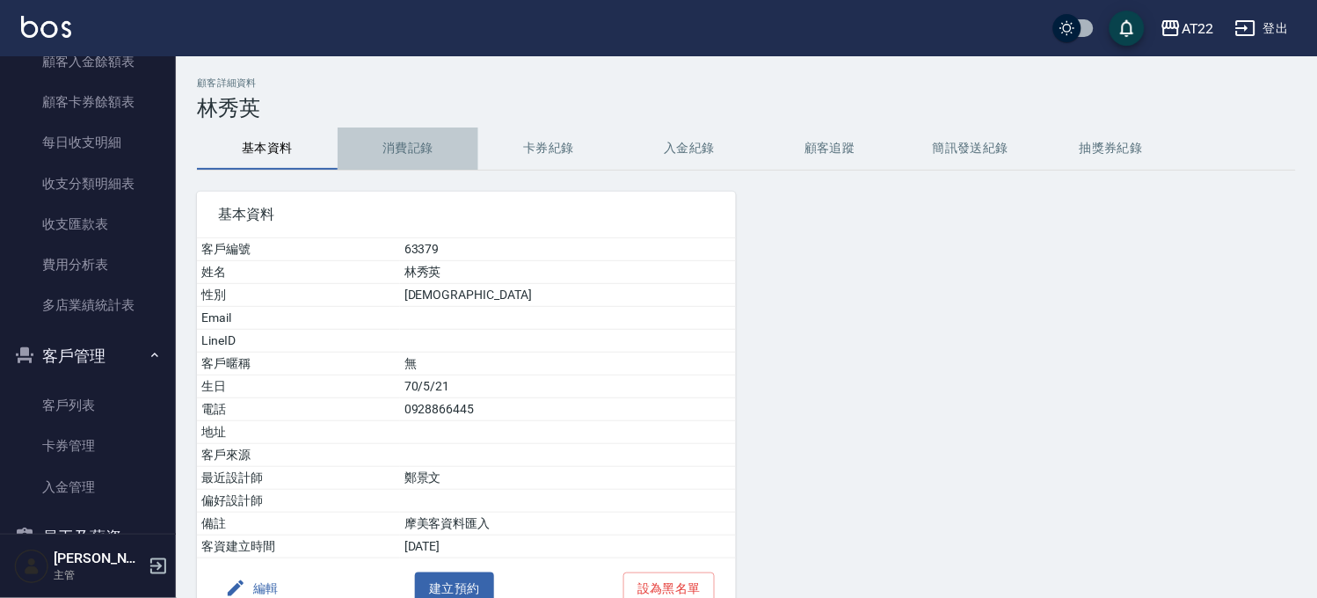
click at [387, 156] on button "消費記錄" at bounding box center [408, 148] width 141 height 42
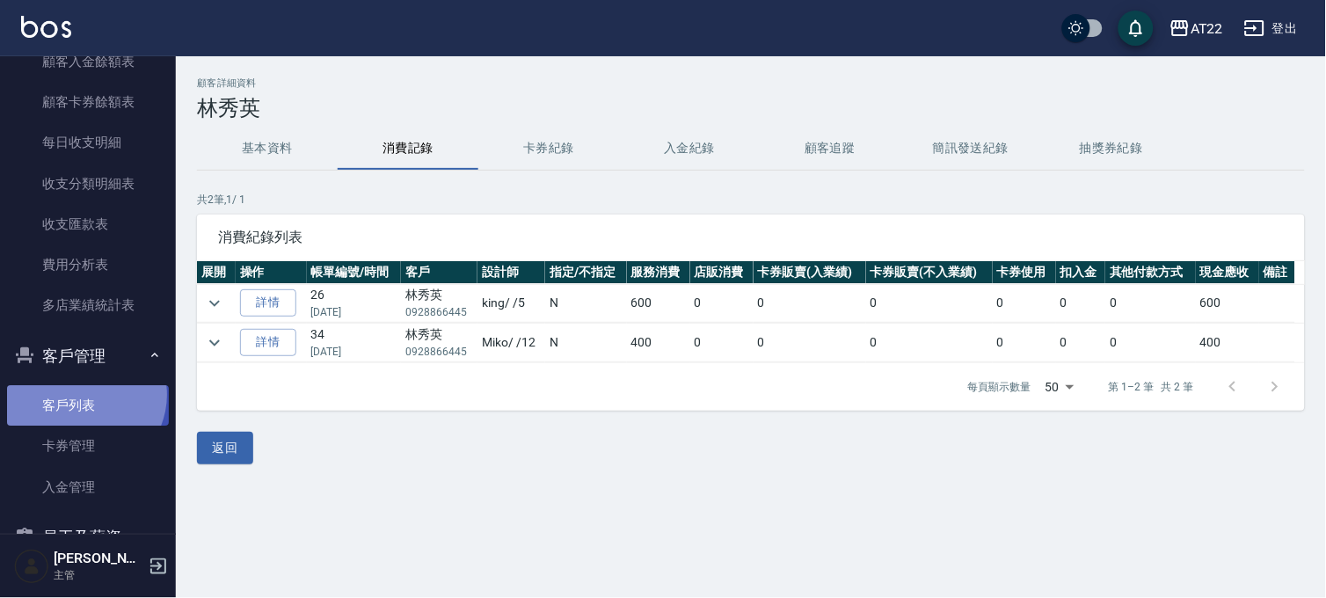
click at [84, 394] on link "客戶列表" at bounding box center [88, 405] width 162 height 40
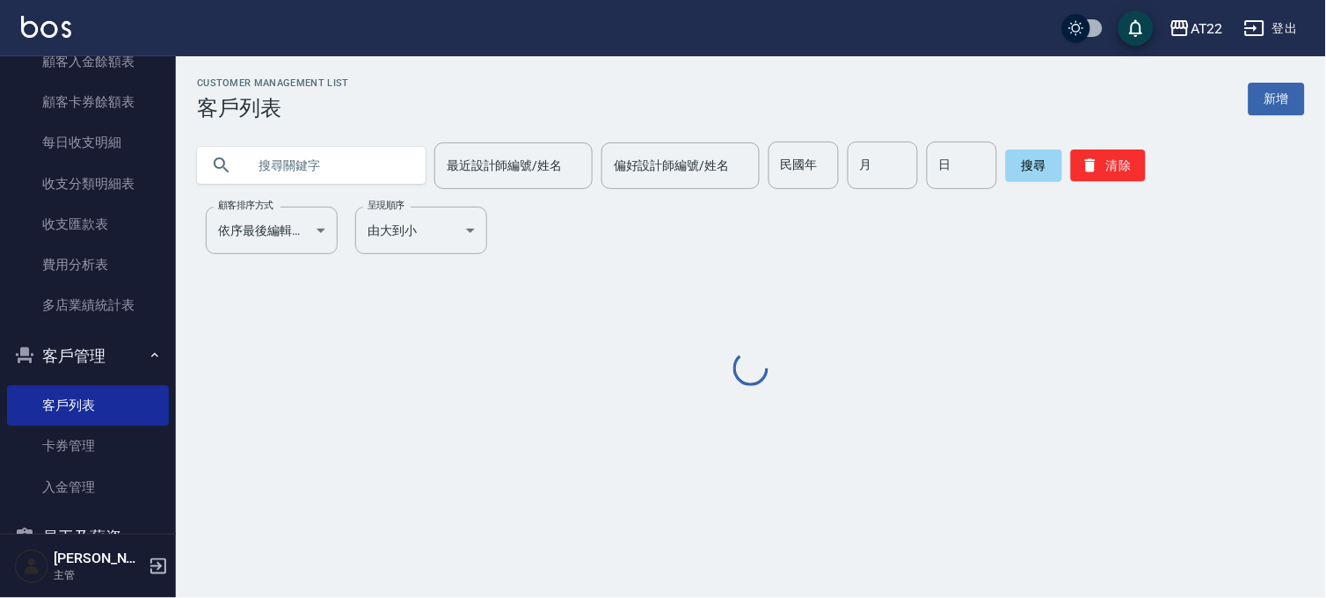
click at [311, 170] on input "text" at bounding box center [328, 165] width 165 height 47
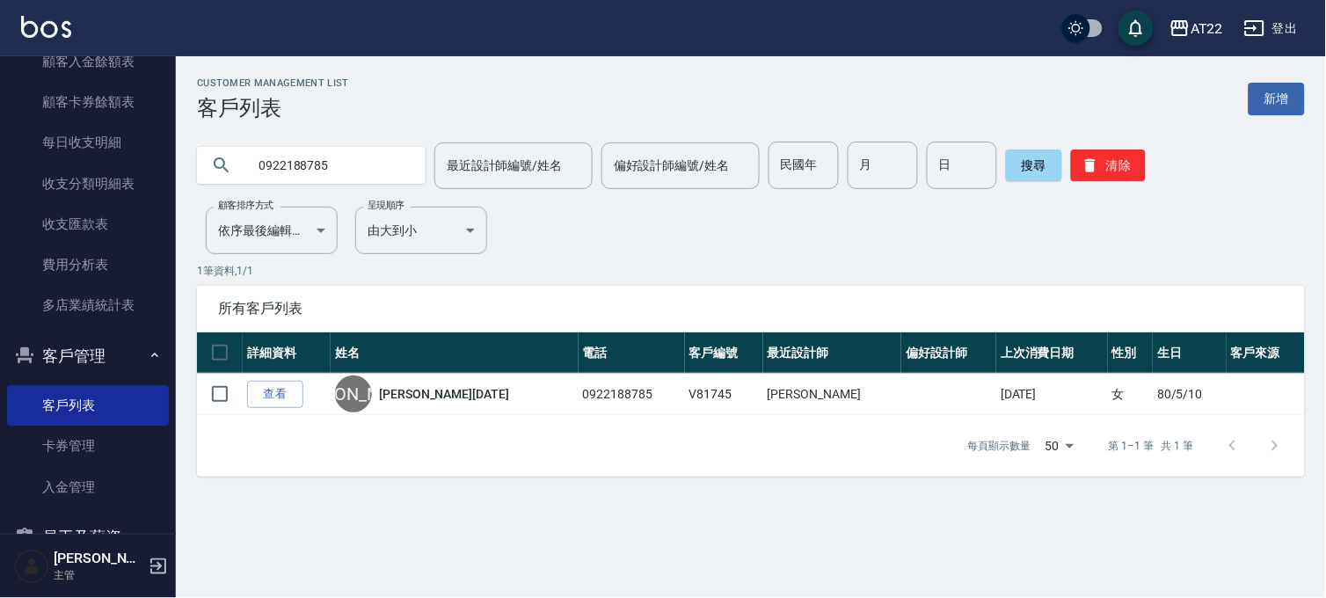
click at [359, 181] on input "0922188785" at bounding box center [328, 165] width 165 height 47
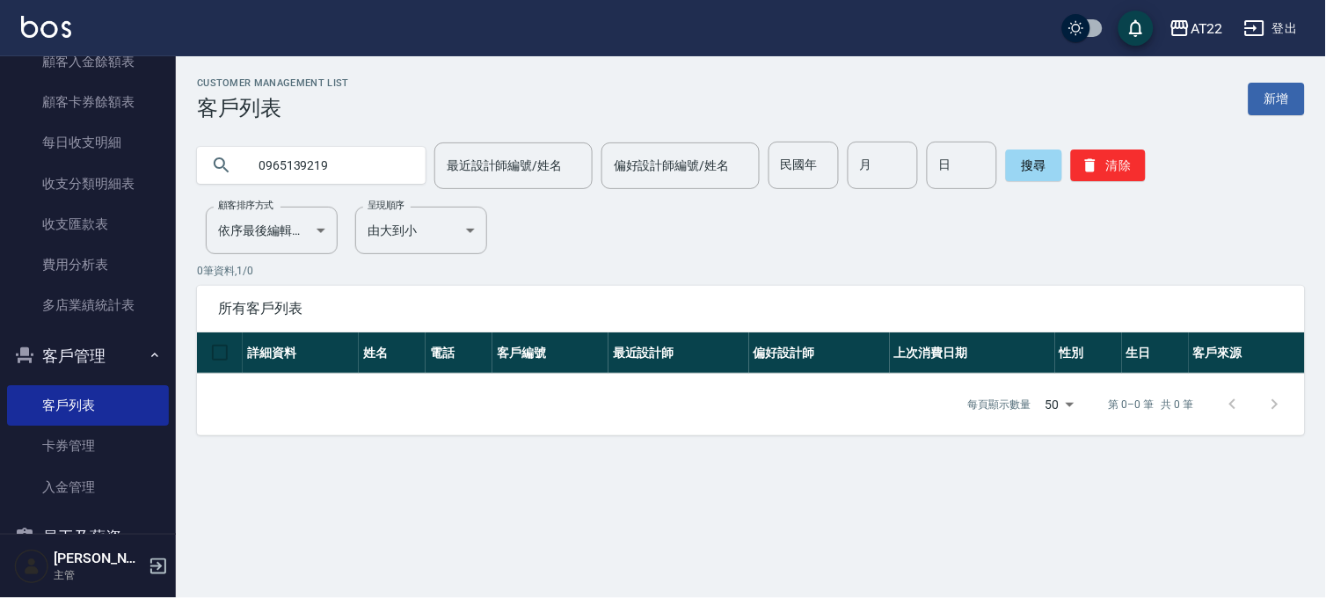
click at [345, 168] on input "0965139219" at bounding box center [328, 165] width 165 height 47
type input "0909198375"
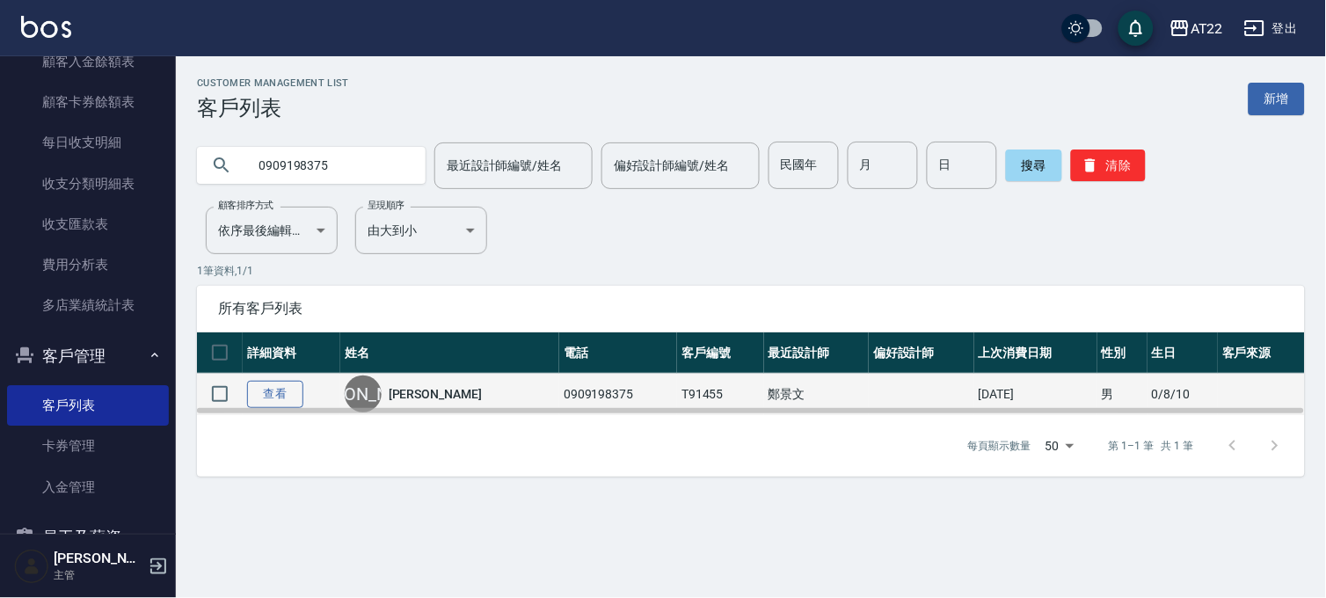
click at [302, 384] on link "查看" at bounding box center [275, 394] width 56 height 27
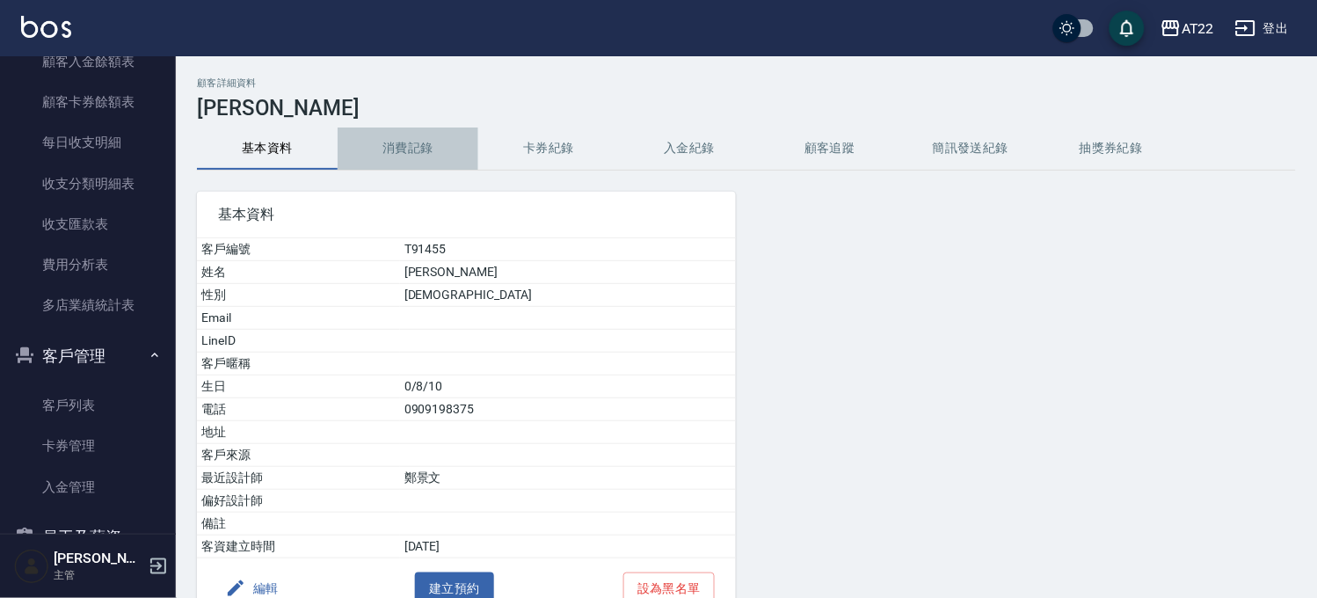
drag, startPoint x: 375, startPoint y: 127, endPoint x: 388, endPoint y: 145, distance: 22.2
click at [375, 127] on button "消費記錄" at bounding box center [408, 148] width 141 height 42
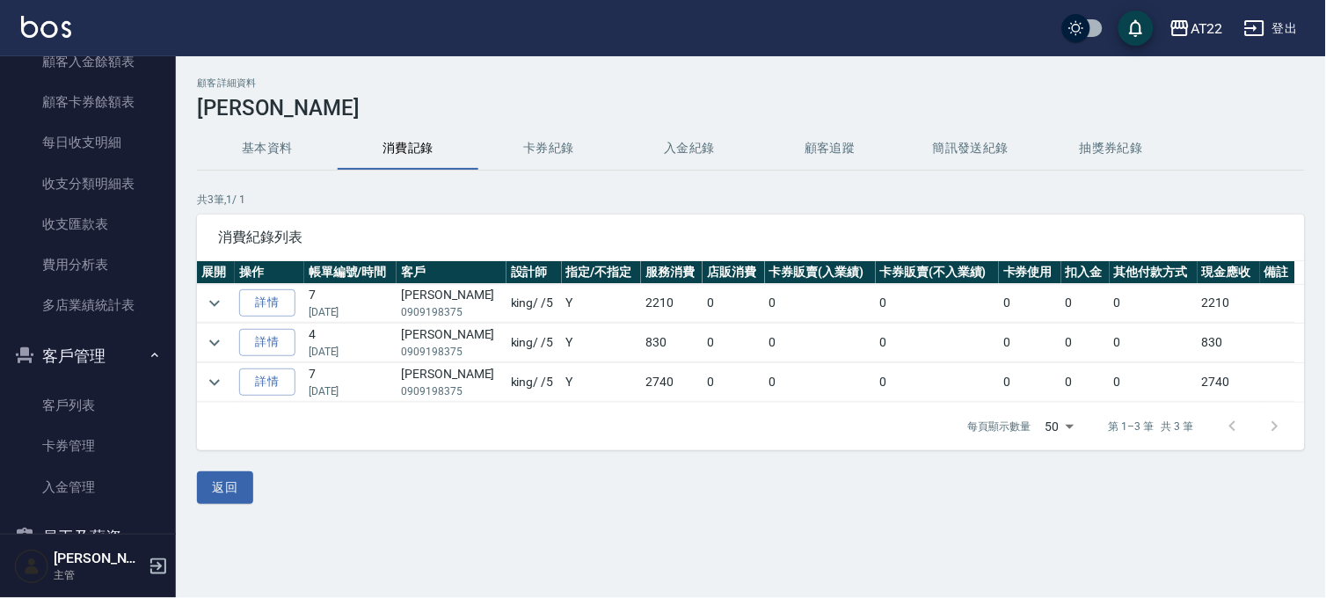
click at [388, 145] on button "消費記錄" at bounding box center [408, 148] width 141 height 42
click at [208, 388] on icon "expand row" at bounding box center [214, 382] width 21 height 21
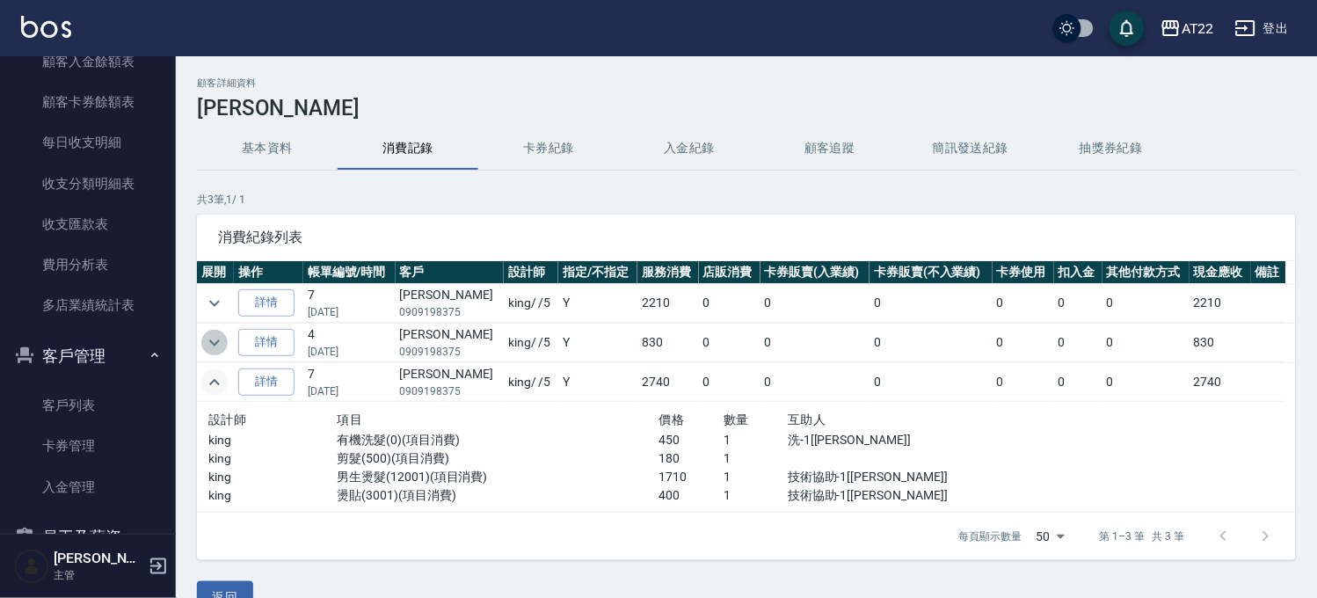
click at [211, 352] on icon "expand row" at bounding box center [214, 342] width 21 height 21
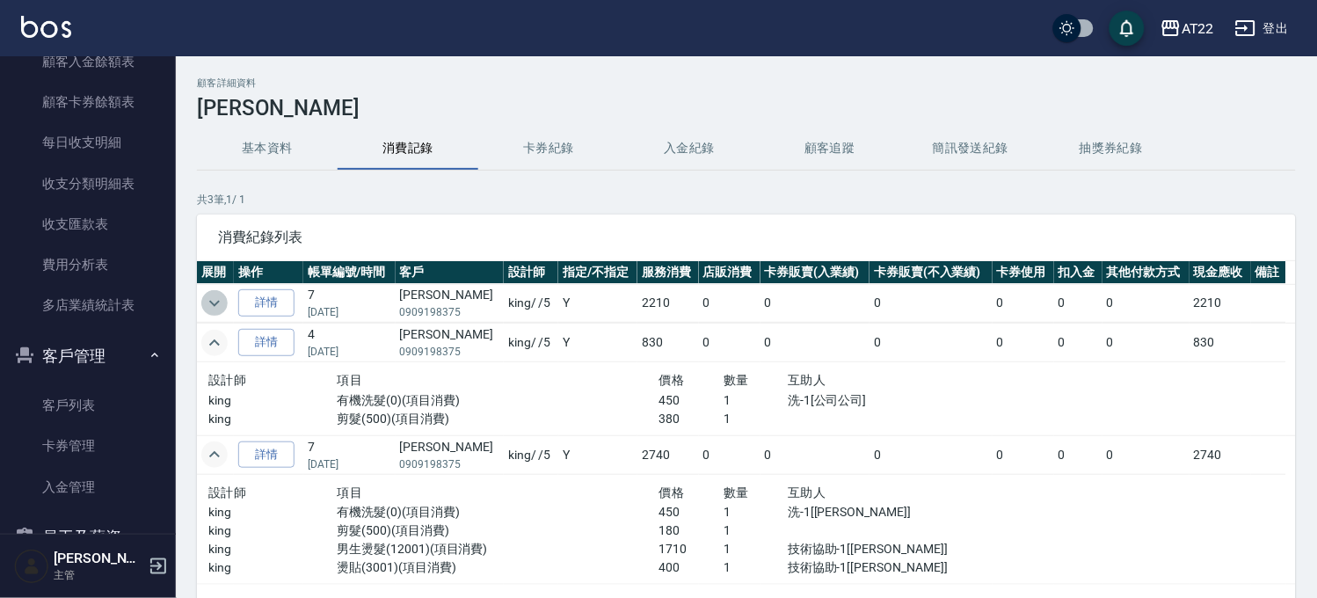
click at [206, 306] on icon "expand row" at bounding box center [214, 303] width 21 height 21
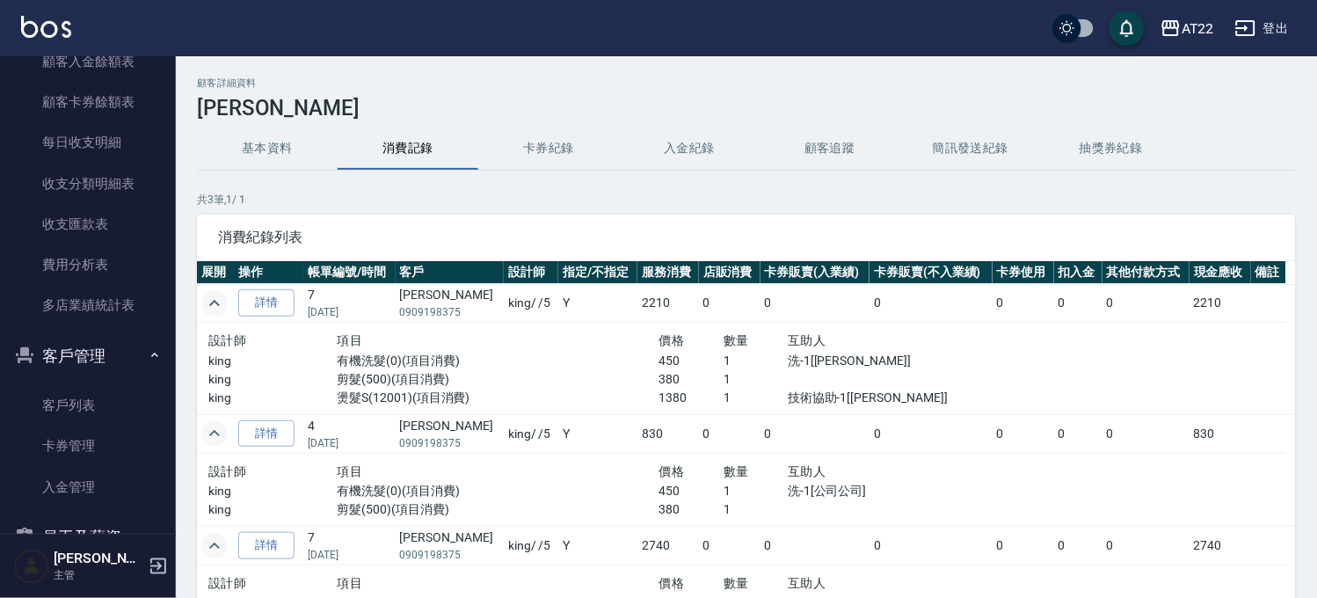
click at [311, 126] on div "顧客詳細資料 洪浩崴 基本資料 消費記錄 卡券紀錄 入金紀錄 顧客追蹤 簡訊發送紀錄 抽獎券紀錄 共 3 筆, 1 / 1 消費紀錄列表 展開 操作 帳單編號…" at bounding box center [746, 386] width 1141 height 619
click at [309, 141] on button "基本資料" at bounding box center [267, 148] width 141 height 42
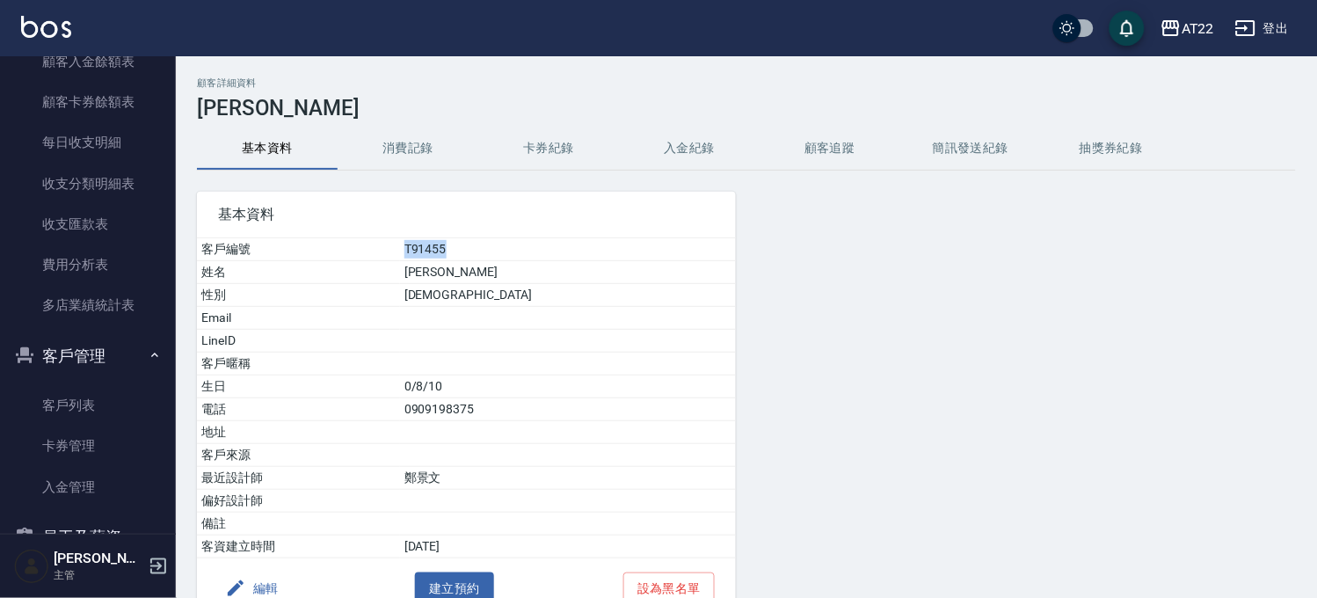
drag, startPoint x: 454, startPoint y: 238, endPoint x: 529, endPoint y: 243, distance: 74.8
click at [529, 243] on tr "客戶編號 T91455" at bounding box center [466, 249] width 539 height 23
click at [530, 243] on td "T91455" at bounding box center [568, 249] width 336 height 23
drag, startPoint x: 554, startPoint y: 246, endPoint x: 460, endPoint y: 247, distance: 94.1
click at [460, 247] on tr "客戶編號 T91455" at bounding box center [466, 249] width 539 height 23
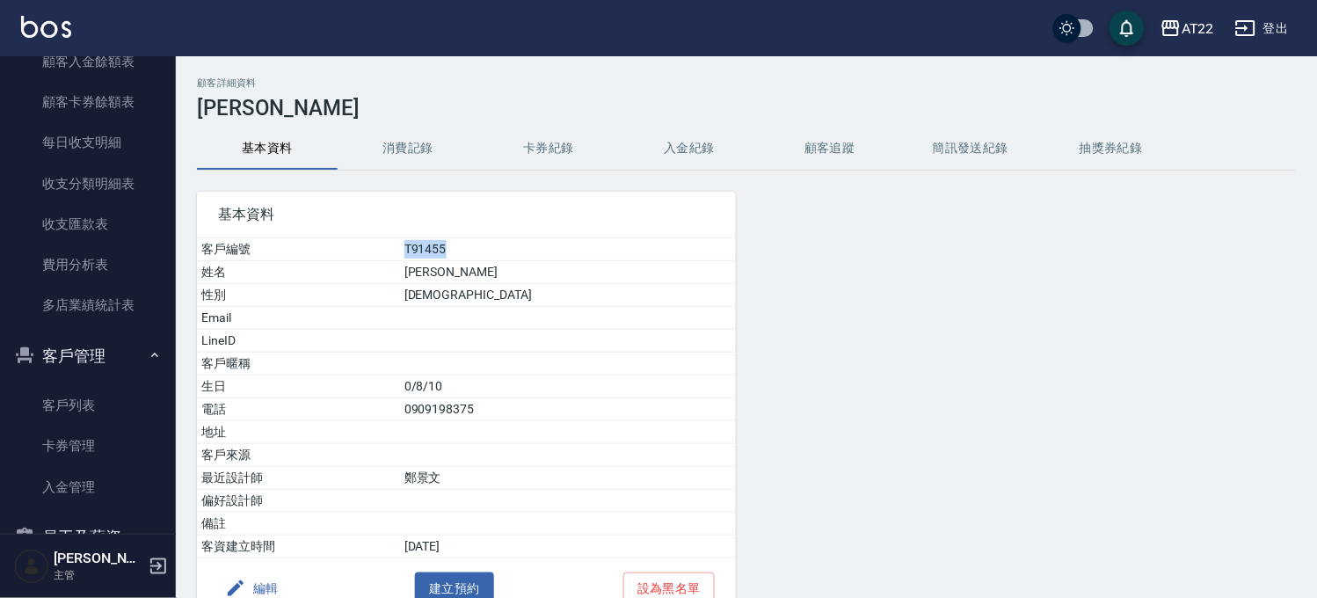
copy tr "客戶編號 T91455"
click at [867, 278] on div at bounding box center [923, 395] width 374 height 448
click at [92, 388] on link "客戶列表" at bounding box center [88, 405] width 162 height 40
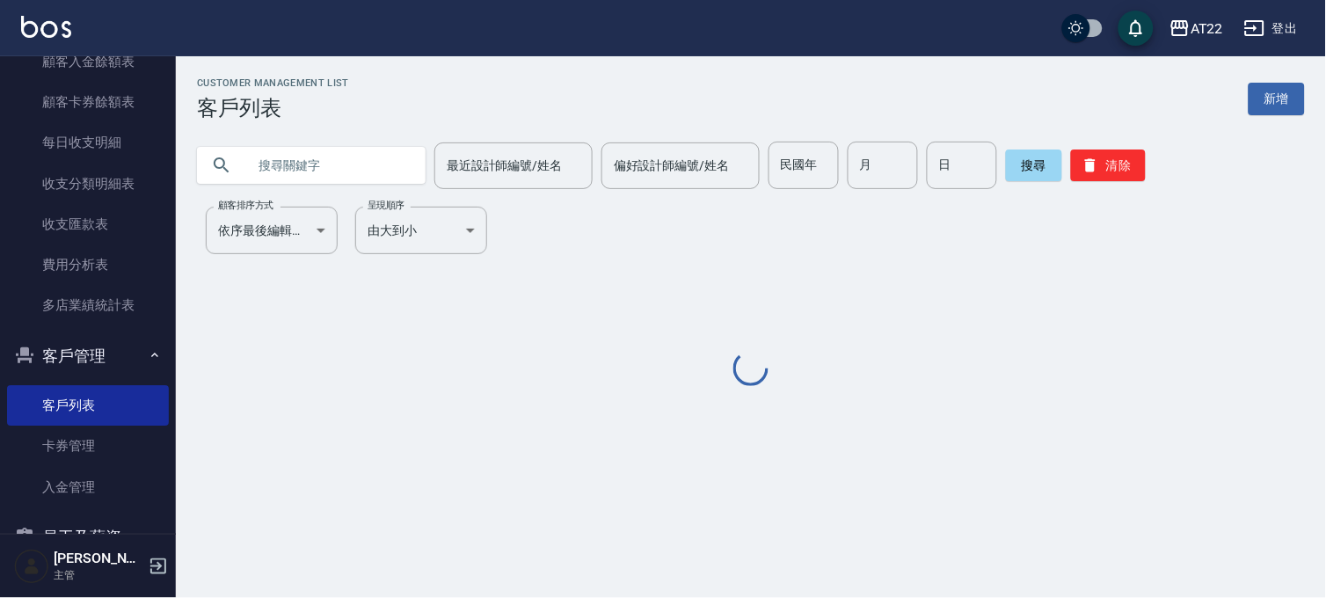
click at [372, 181] on input "text" at bounding box center [328, 165] width 165 height 47
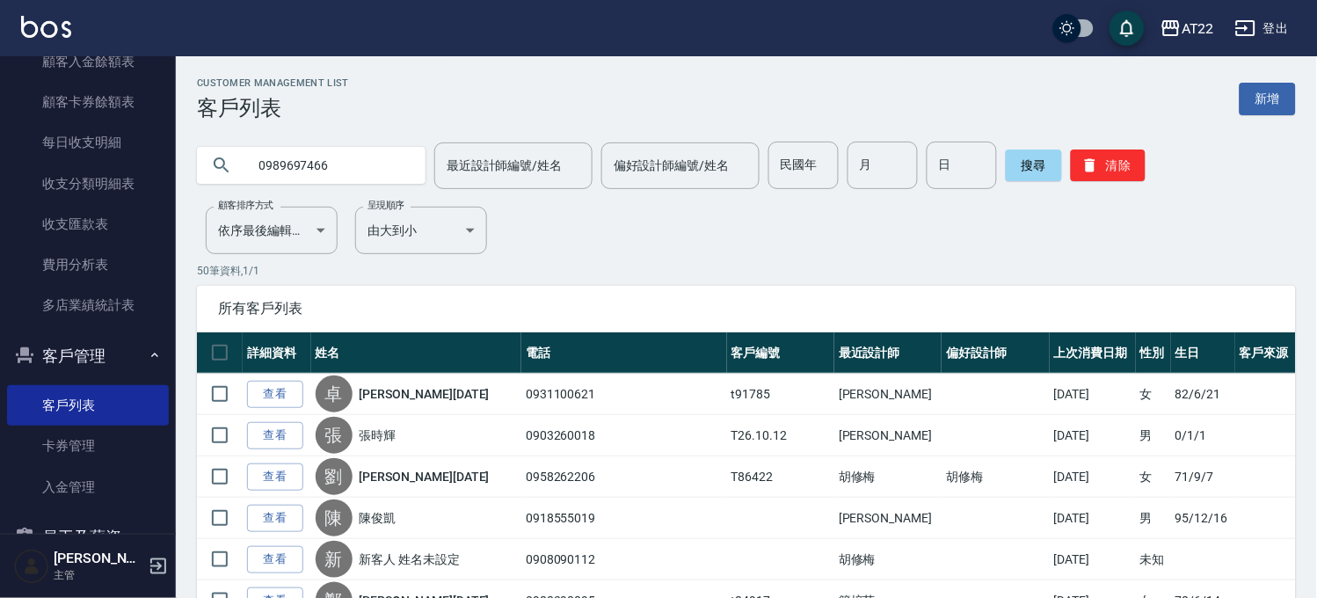
type input "0989697466"
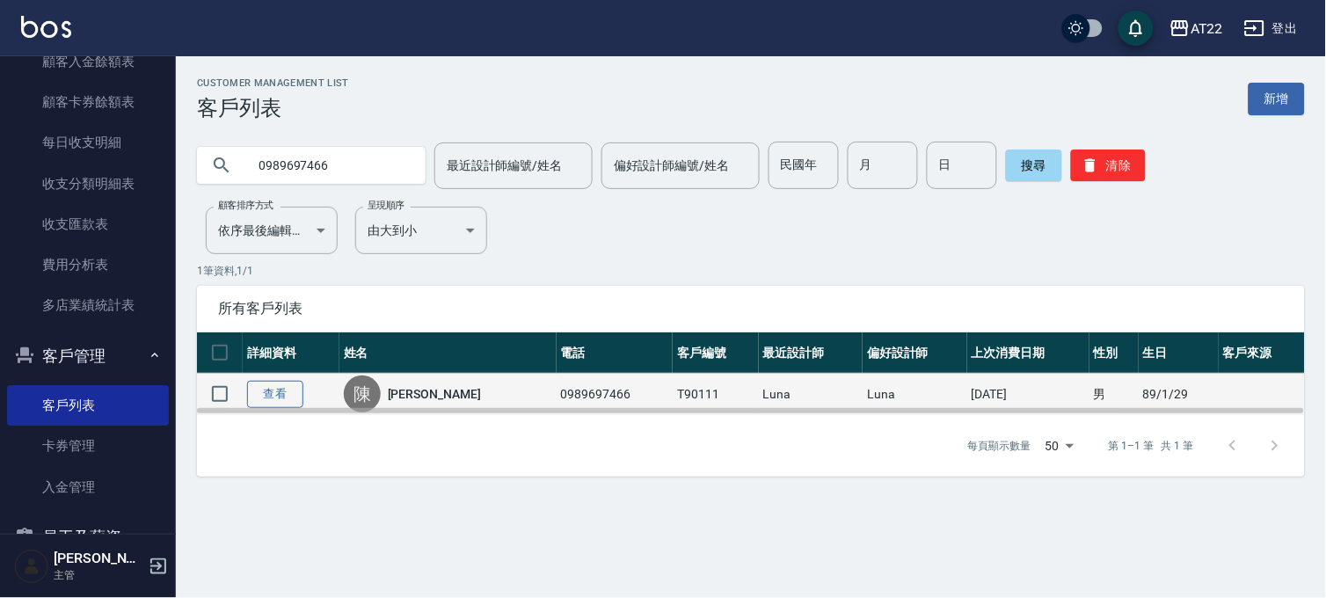
click at [258, 388] on link "查看" at bounding box center [275, 394] width 56 height 27
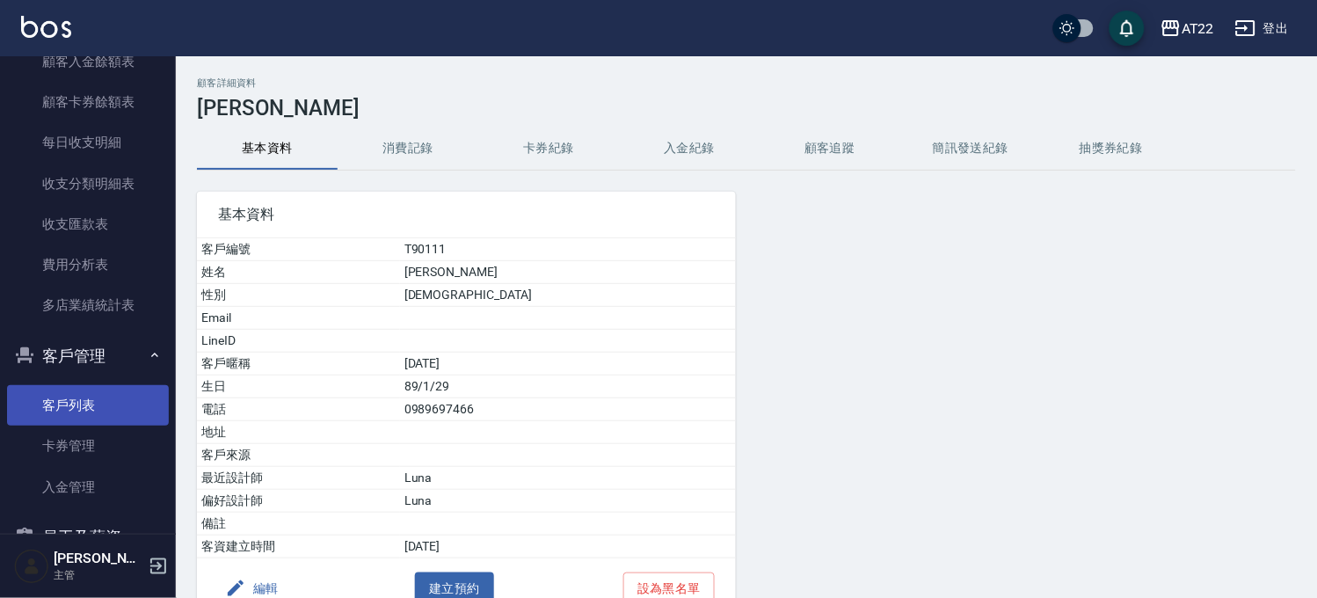
click at [121, 409] on link "客戶列表" at bounding box center [88, 405] width 162 height 40
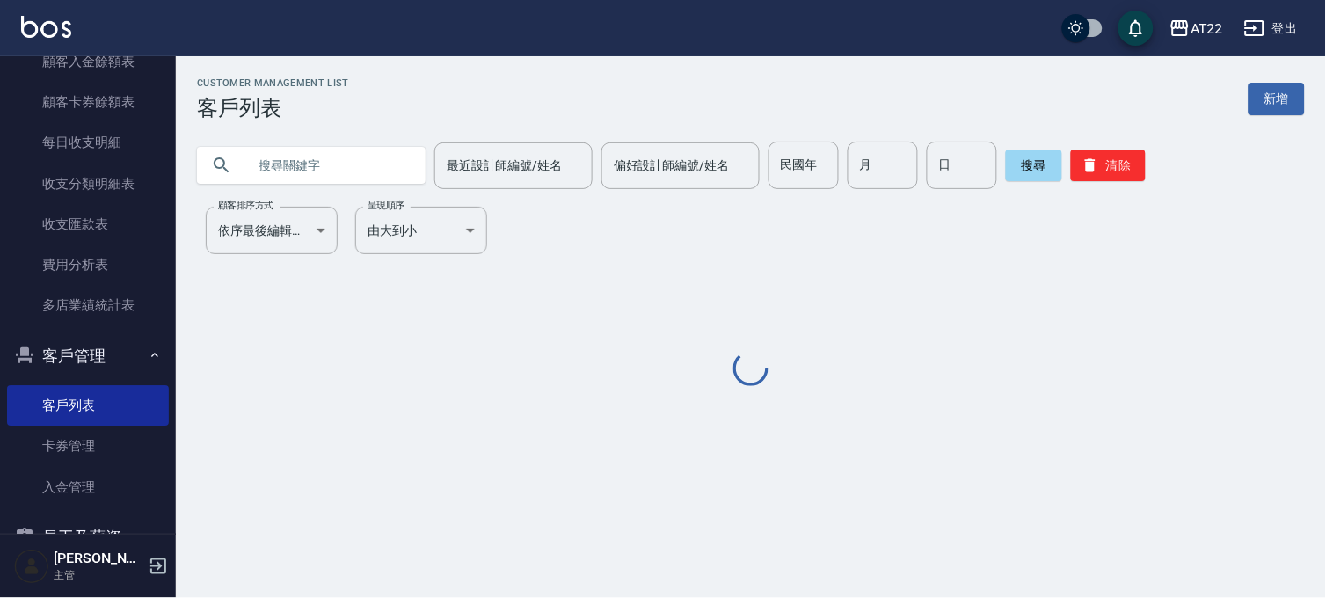
click at [310, 168] on input "text" at bounding box center [328, 165] width 165 height 47
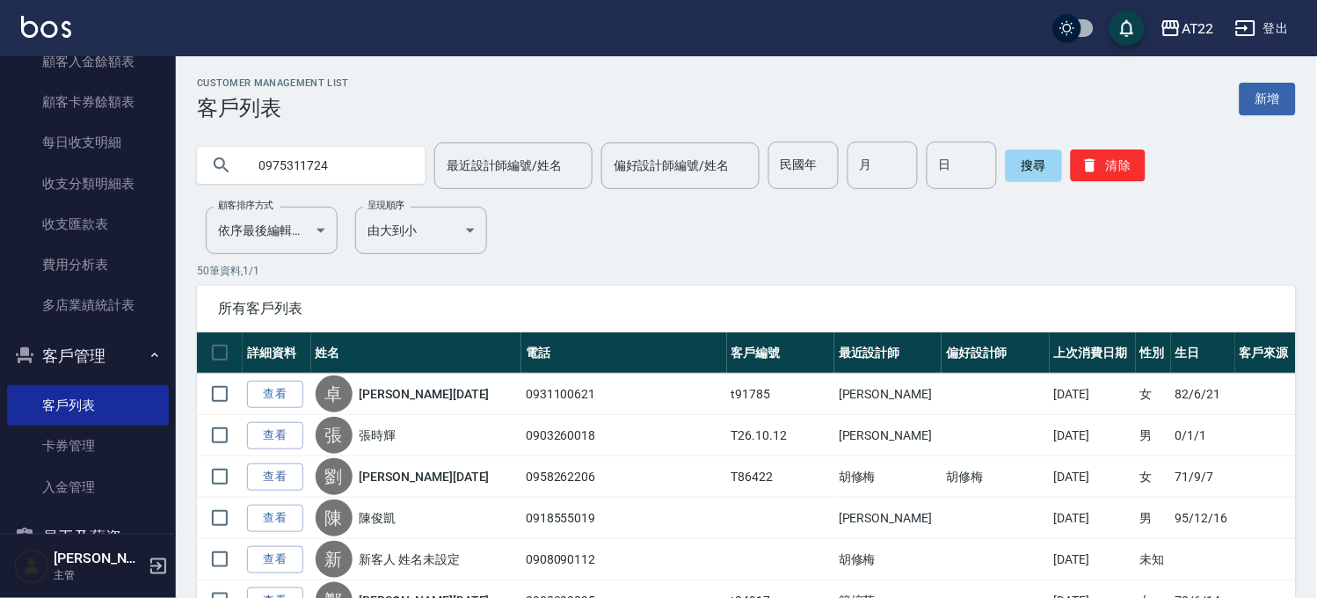
type input "0975311724"
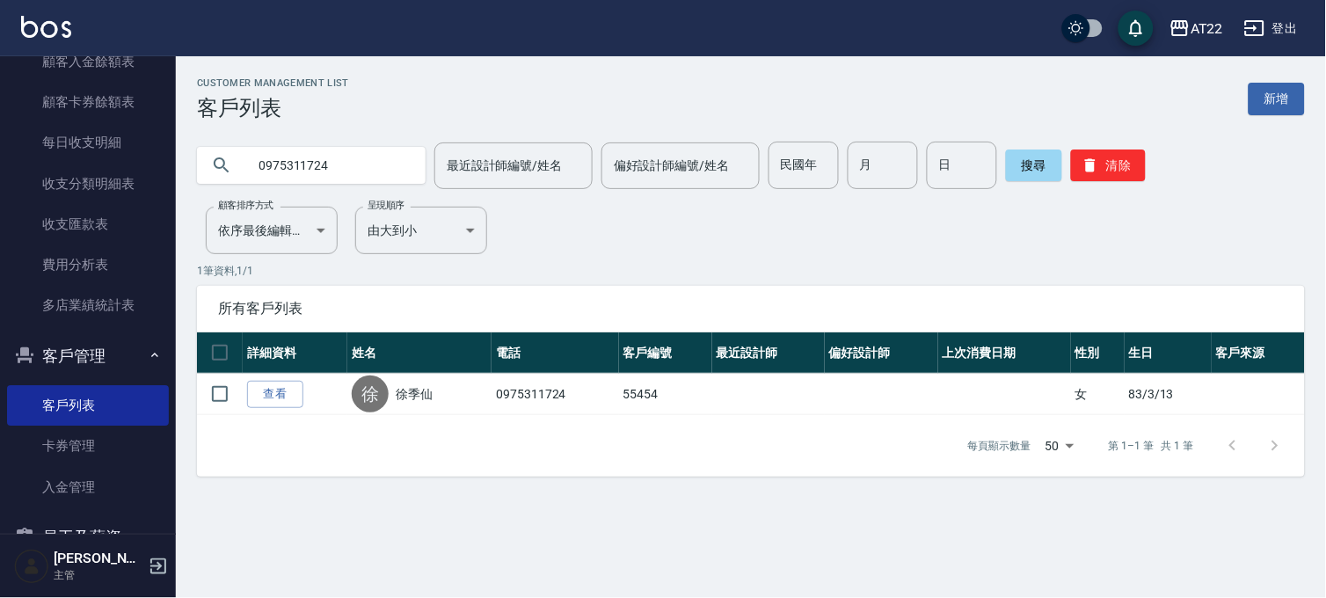
click at [323, 499] on div "Customer Management List 客戶列表 新增 0975311724 最近設計師編號/姓名 最近設計師編號/姓名 偏好設計師編號/姓名 偏好…" at bounding box center [663, 299] width 1326 height 598
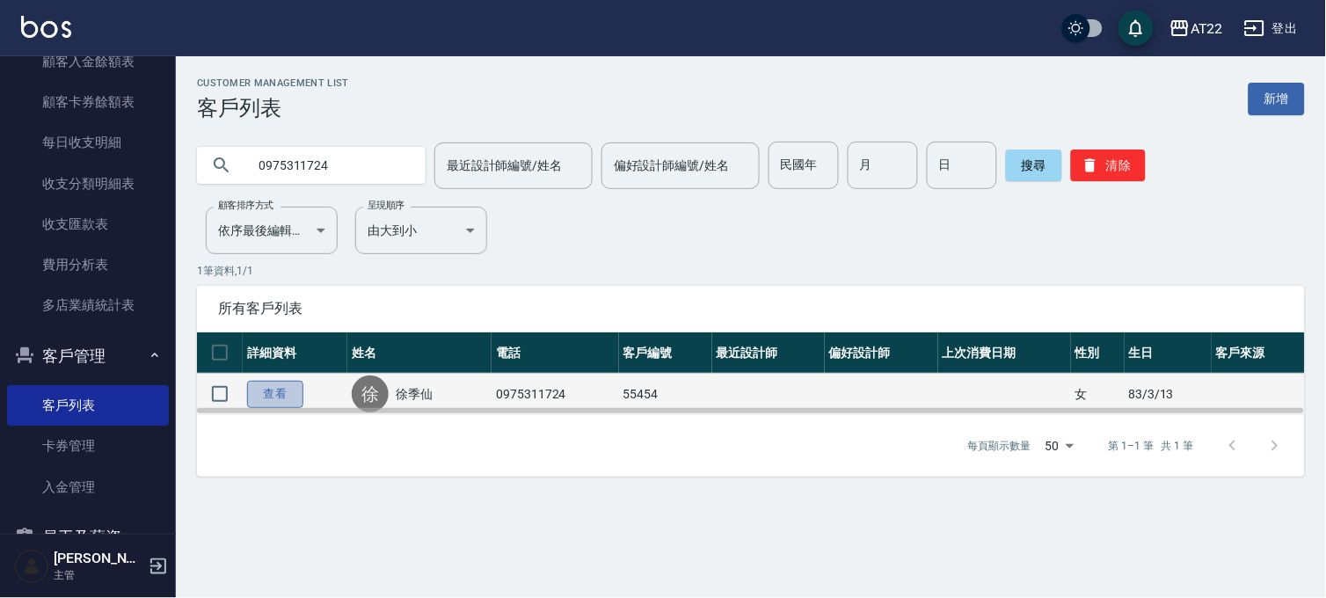
click at [285, 396] on link "查看" at bounding box center [275, 394] width 56 height 27
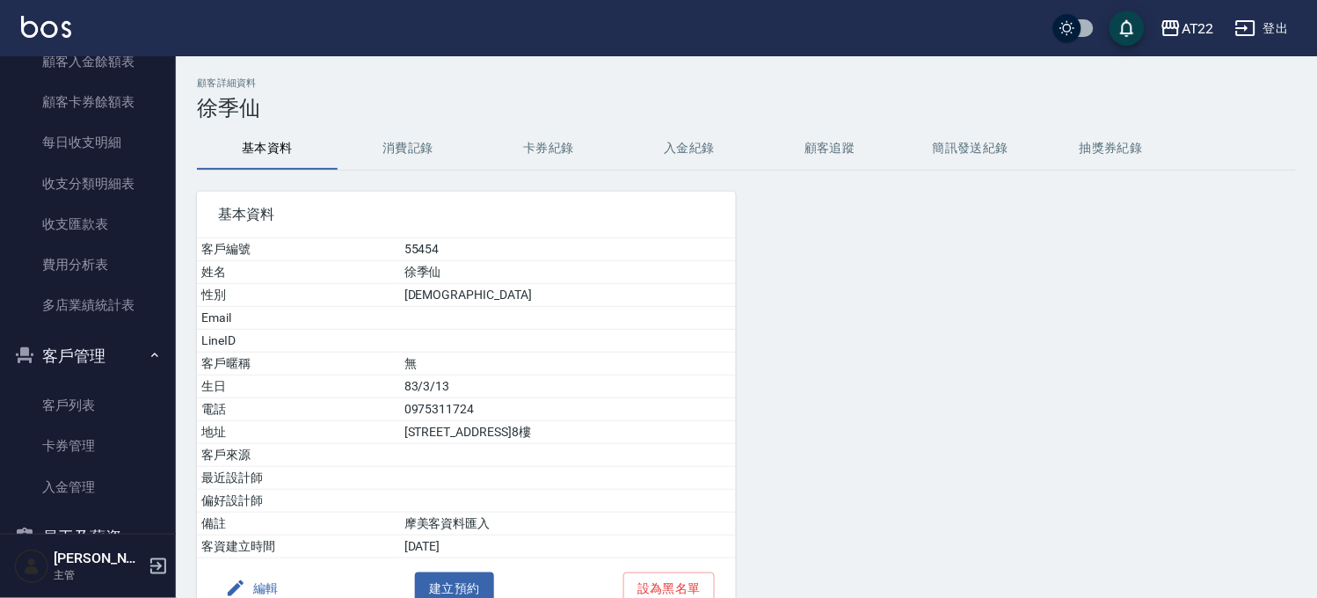
click at [419, 148] on button "消費記錄" at bounding box center [408, 148] width 141 height 42
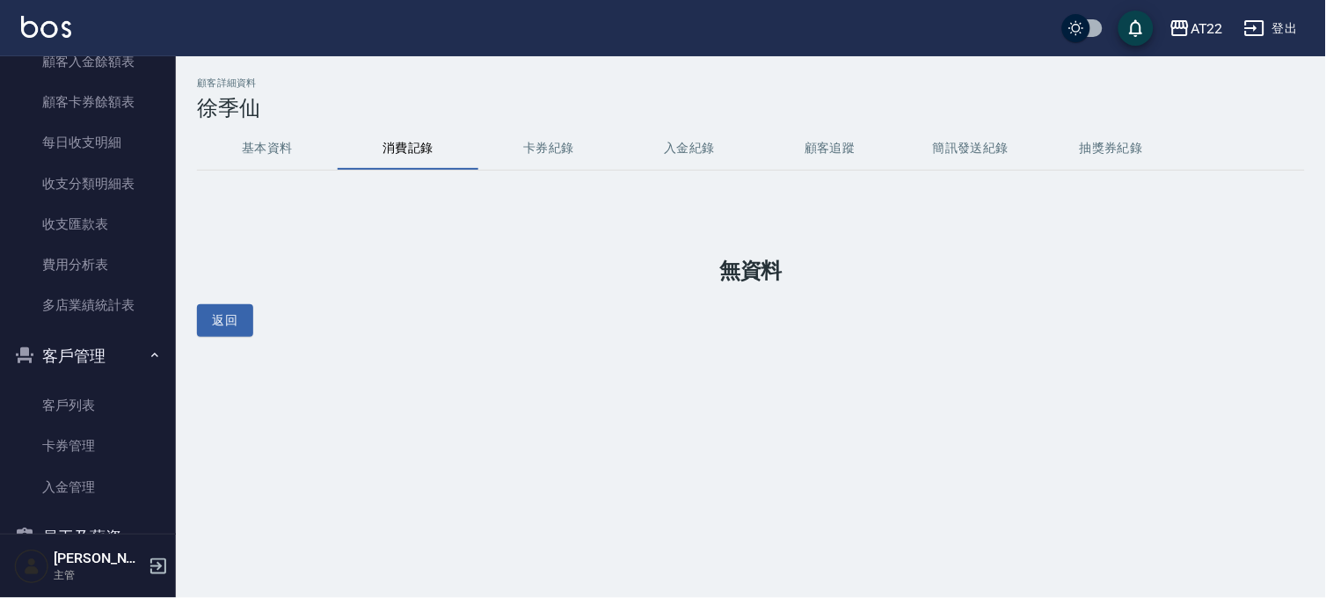
click at [274, 153] on button "基本資料" at bounding box center [267, 148] width 141 height 42
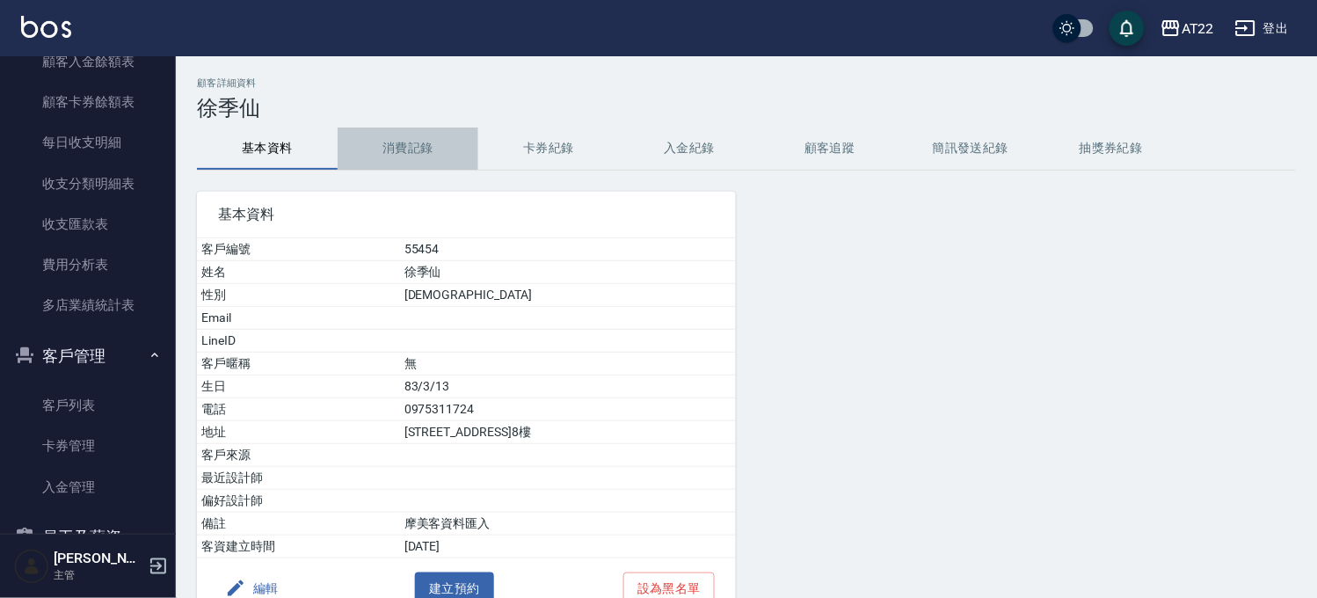
click at [418, 148] on button "消費記錄" at bounding box center [408, 148] width 141 height 42
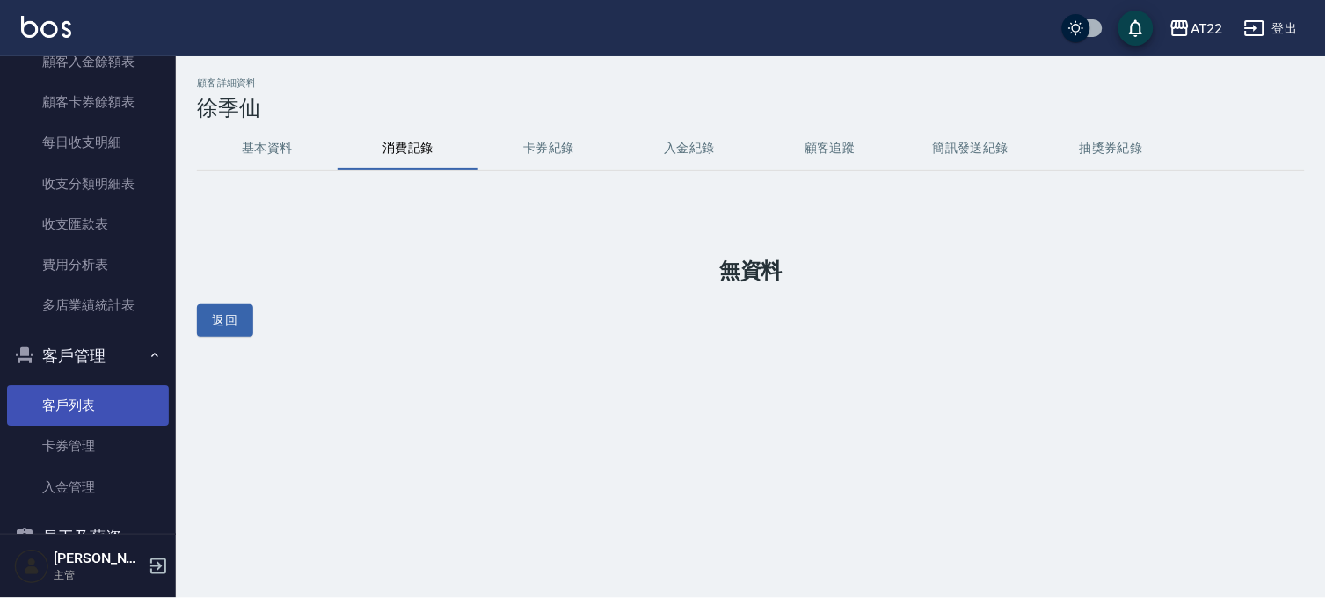
click at [91, 418] on link "客戶列表" at bounding box center [88, 405] width 162 height 40
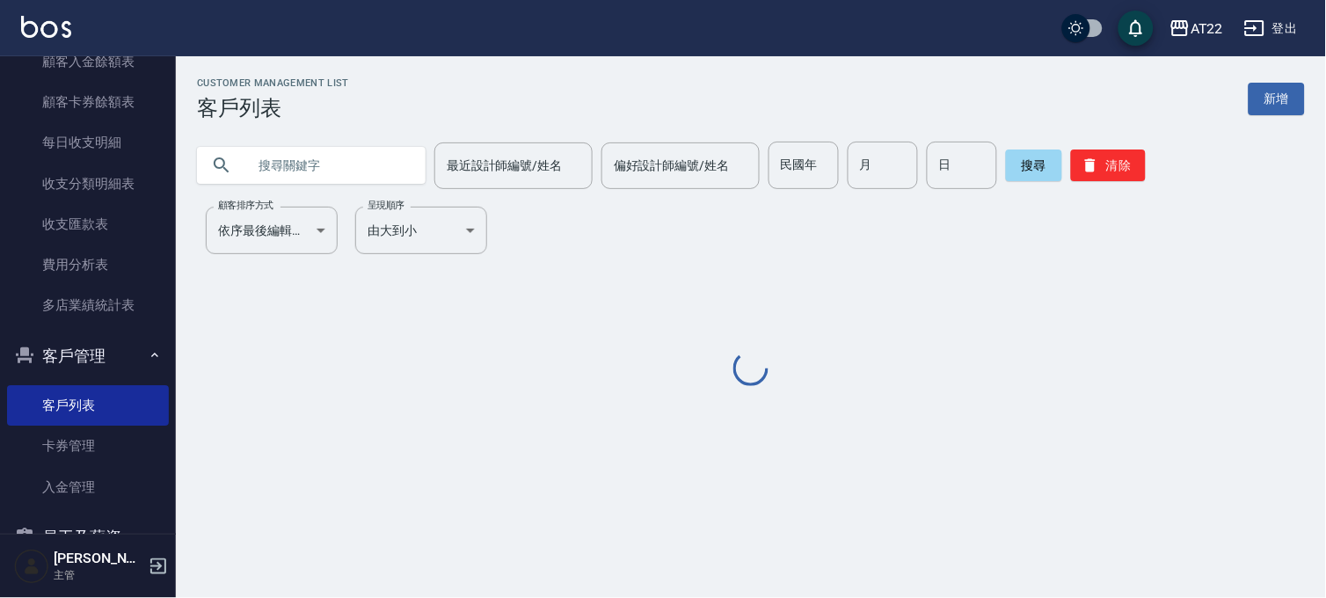
click at [387, 185] on input "text" at bounding box center [328, 165] width 165 height 47
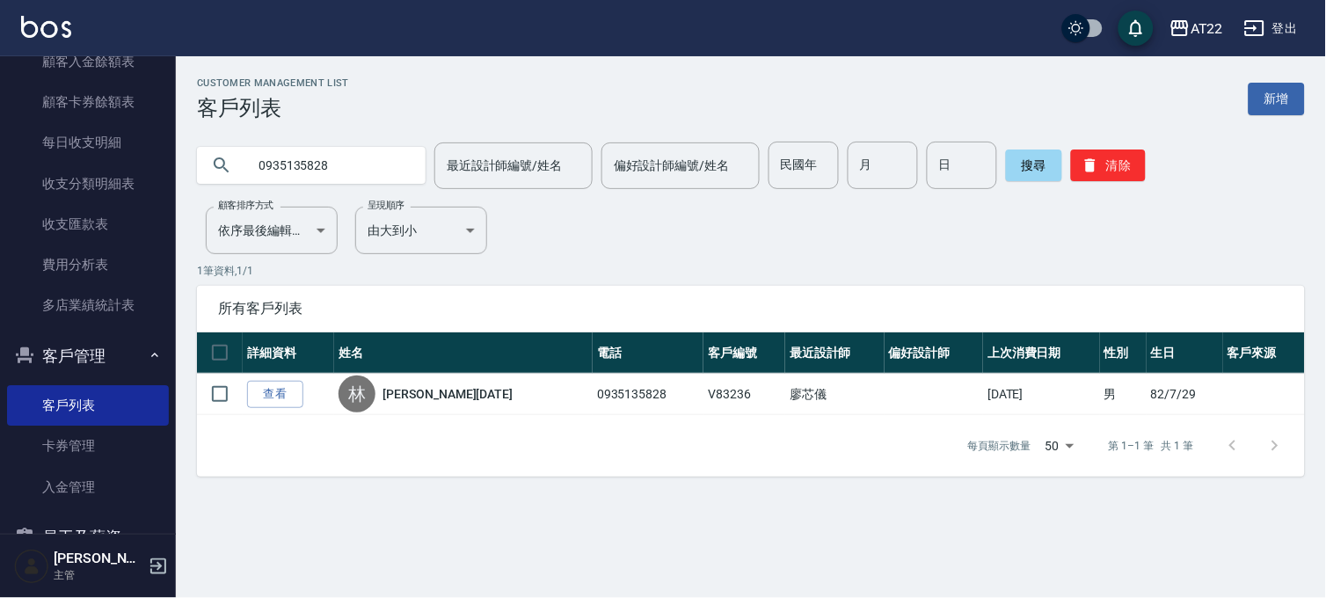
click at [387, 185] on input "0935135828" at bounding box center [328, 165] width 165 height 47
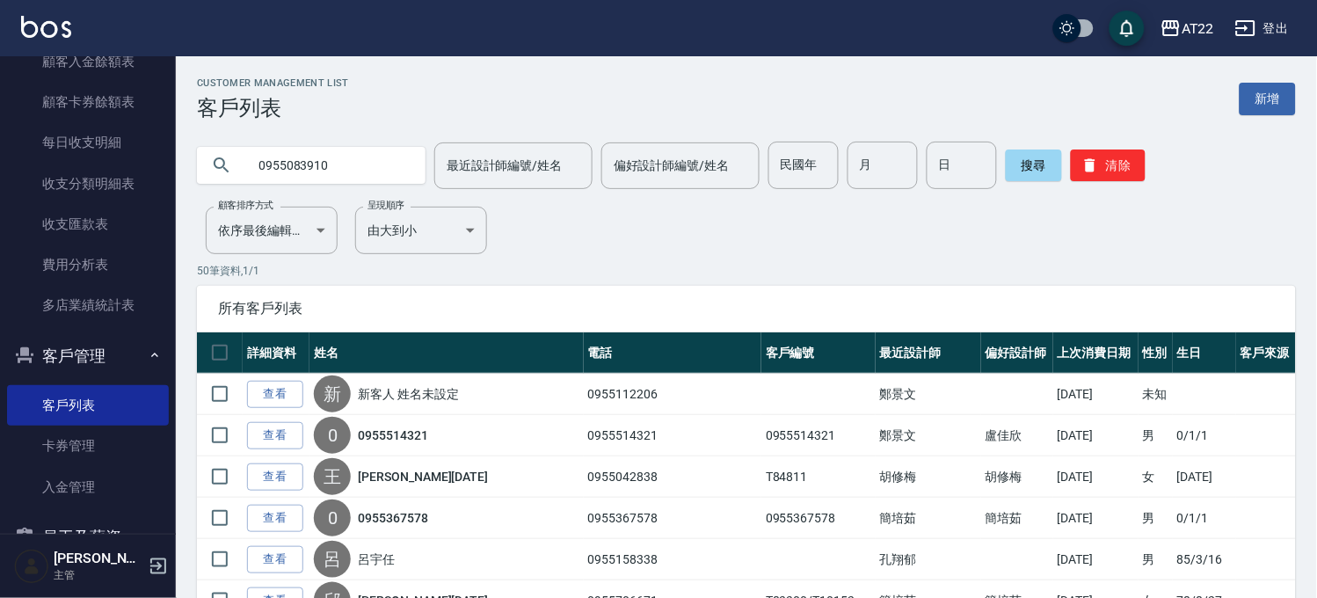
type input "0955083910"
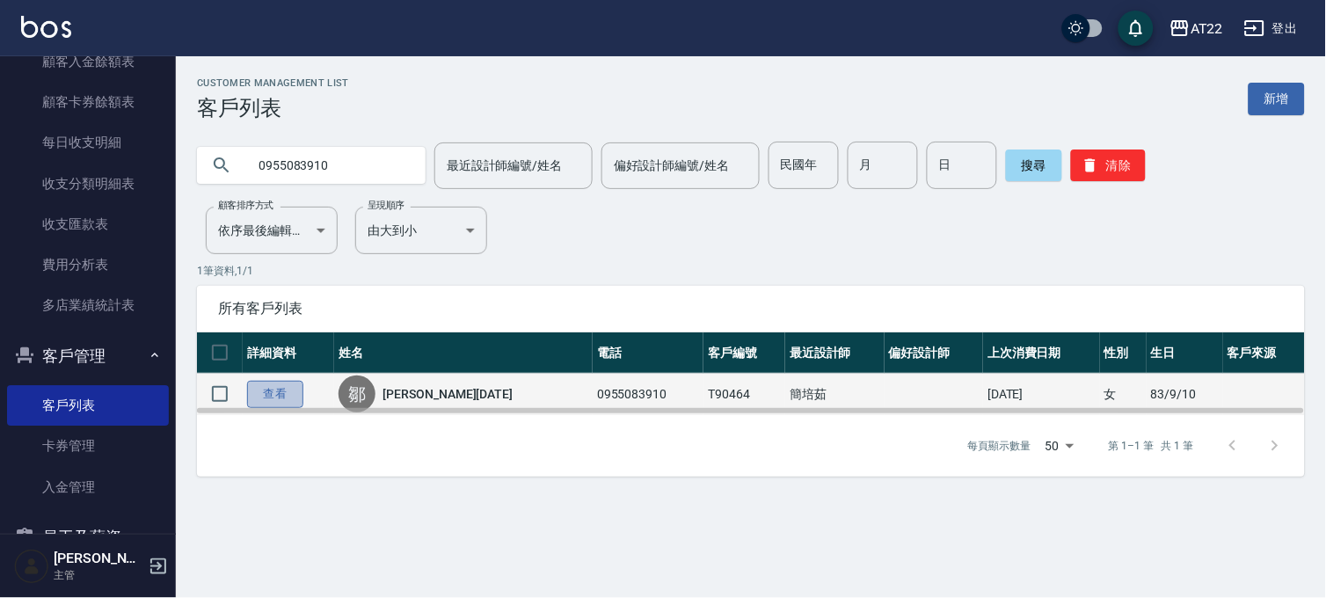
click at [292, 381] on link "查看" at bounding box center [275, 394] width 56 height 27
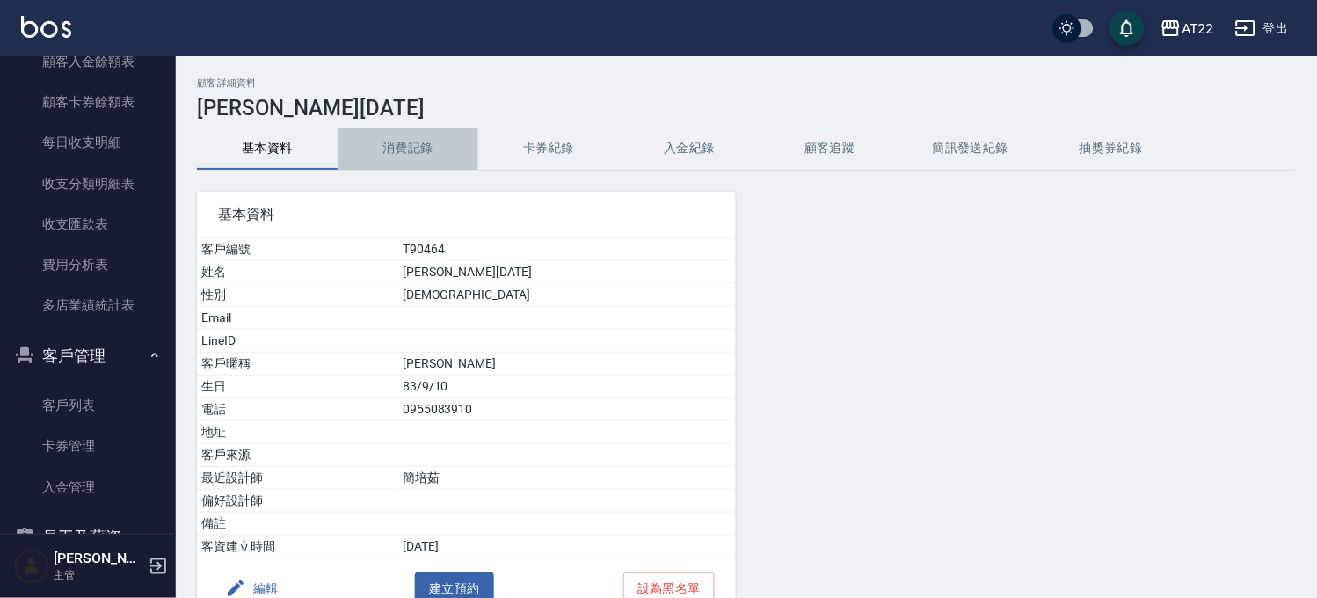
drag, startPoint x: 292, startPoint y: 381, endPoint x: 419, endPoint y: 151, distance: 263.2
click at [419, 151] on button "消費記錄" at bounding box center [408, 148] width 141 height 42
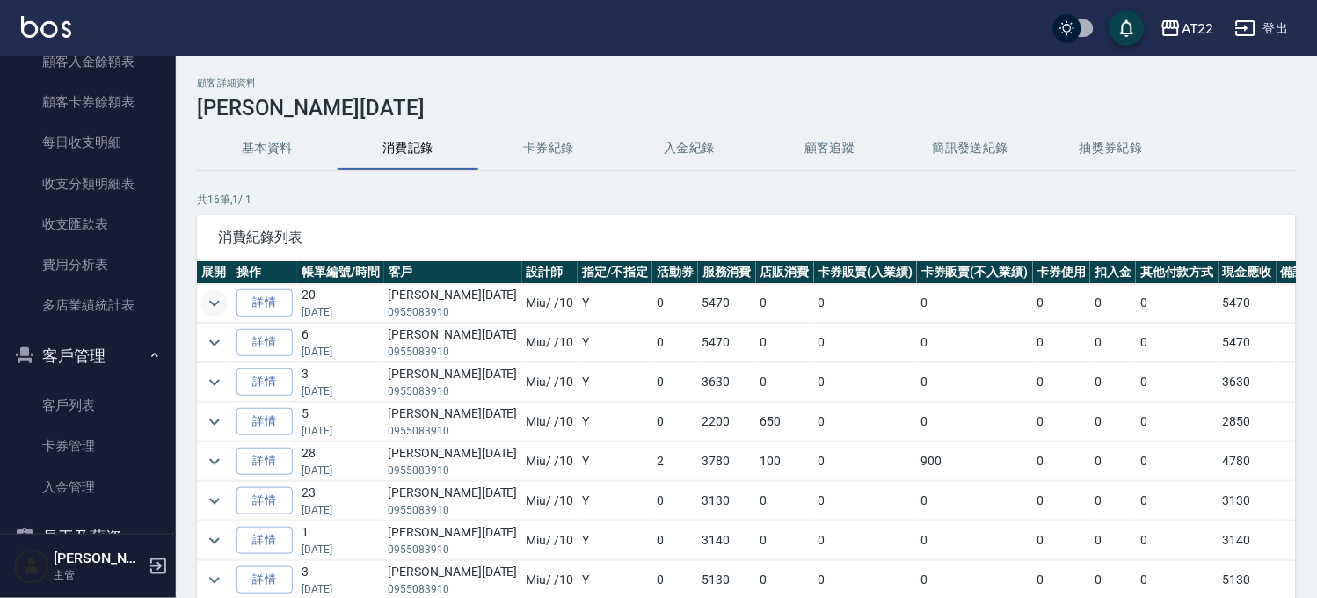
click at [212, 294] on icon "expand row" at bounding box center [214, 303] width 21 height 21
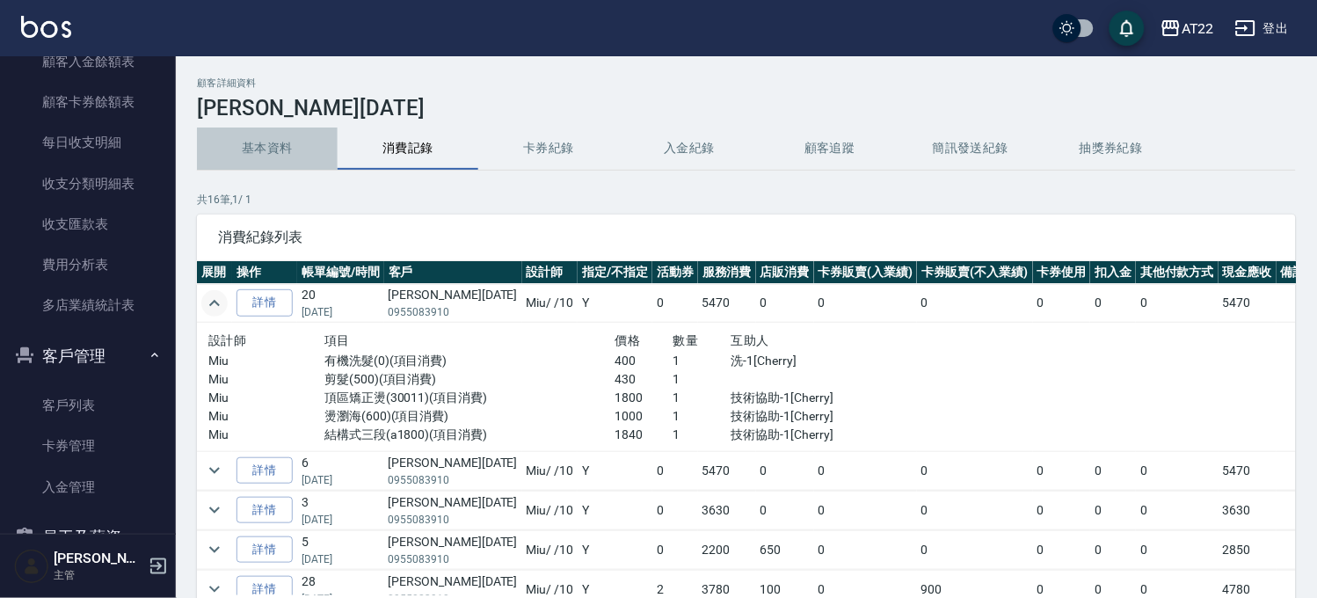
click at [306, 142] on button "基本資料" at bounding box center [267, 148] width 141 height 42
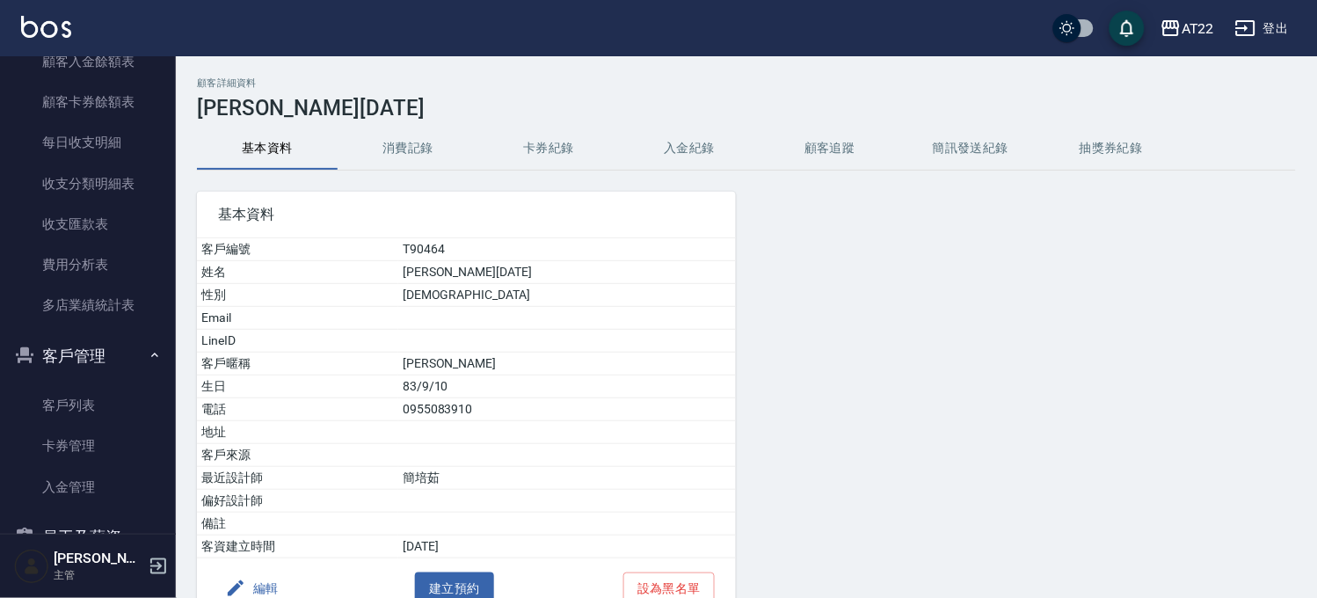
click at [418, 139] on button "消費記錄" at bounding box center [408, 148] width 141 height 42
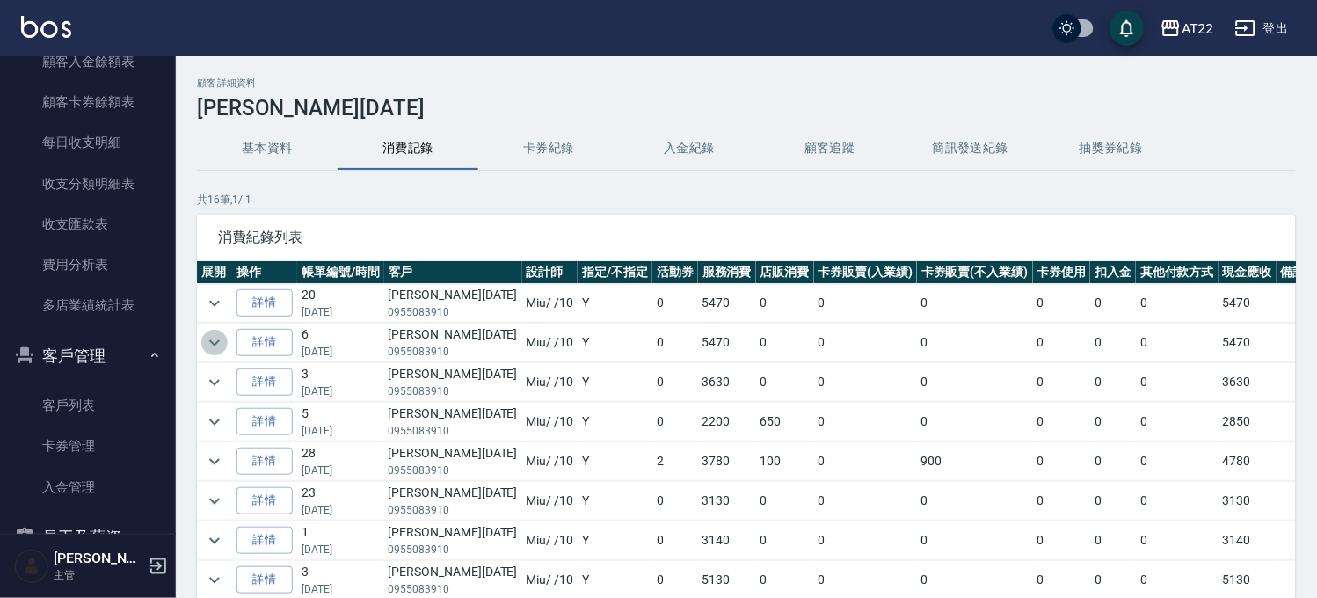
click at [217, 344] on icon "expand row" at bounding box center [214, 342] width 21 height 21
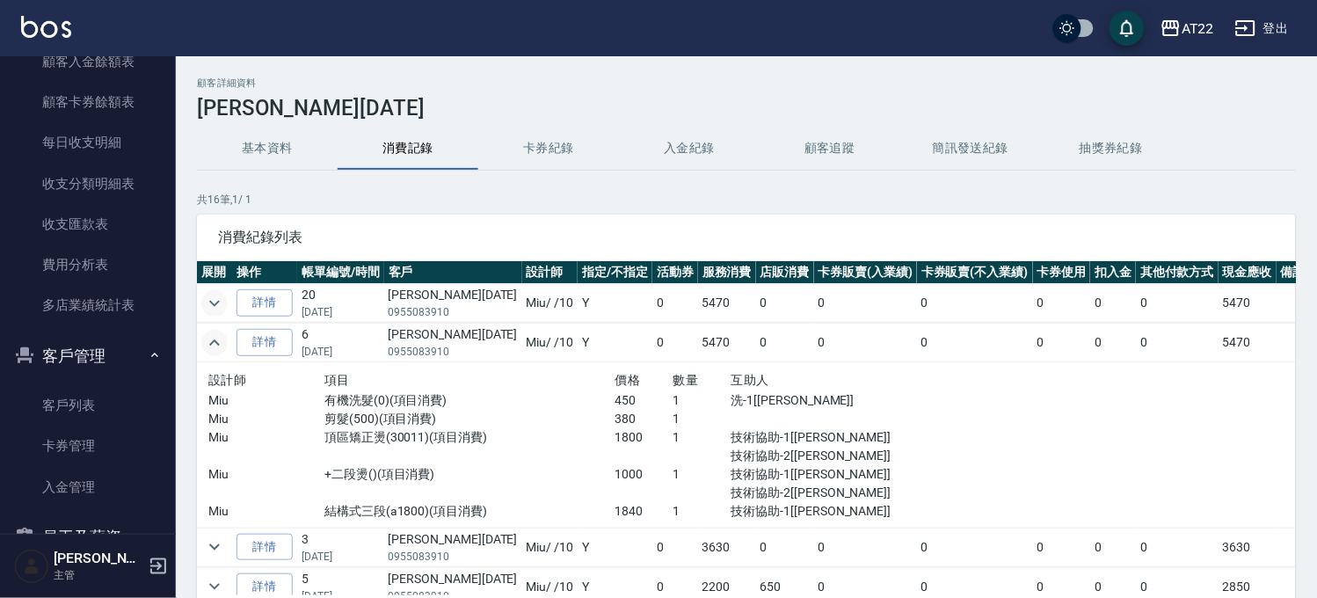
click at [204, 293] on icon "expand row" at bounding box center [214, 303] width 21 height 21
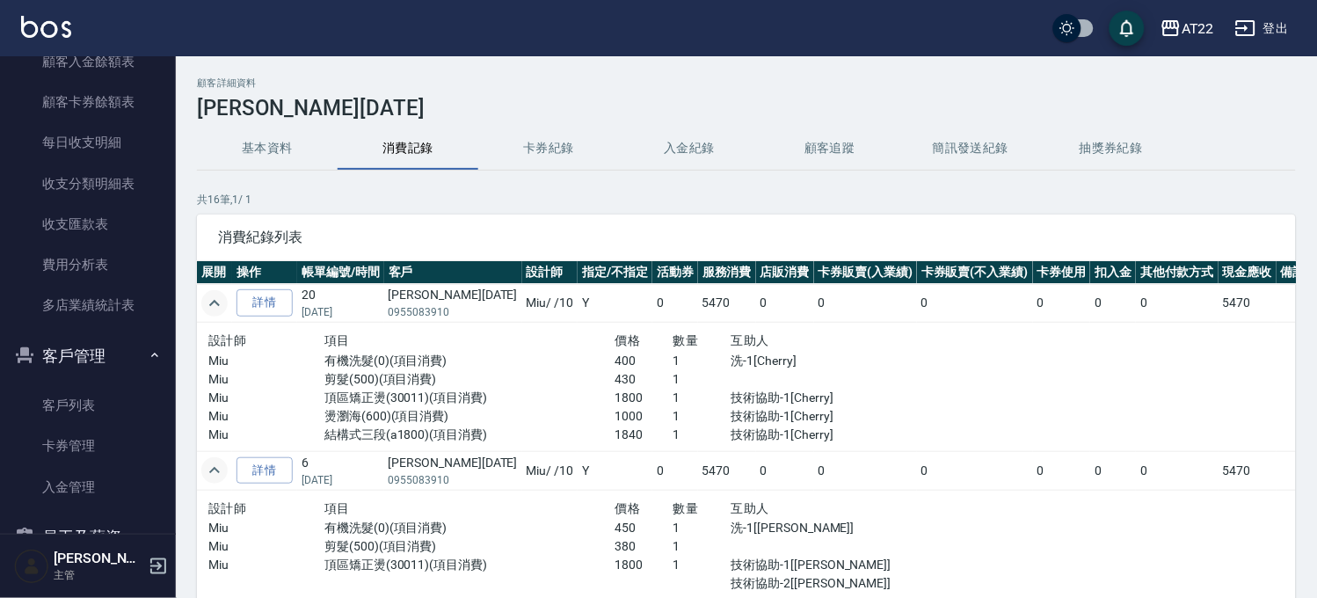
scroll to position [195, 0]
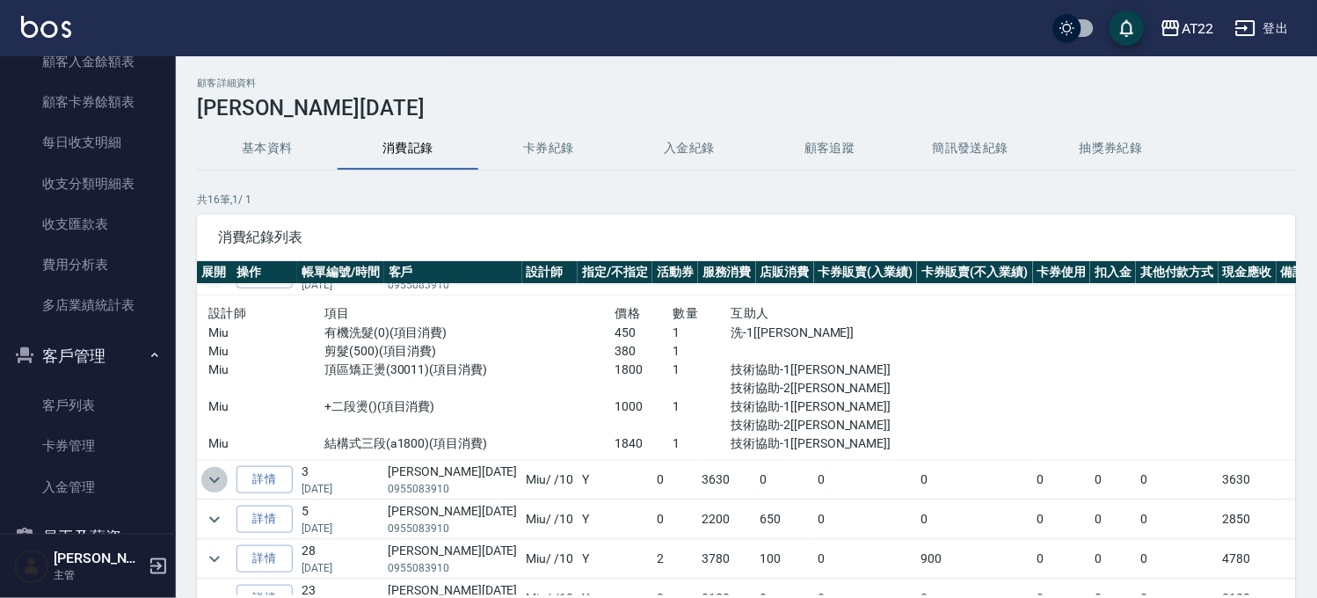
click at [209, 490] on icon "expand row" at bounding box center [214, 479] width 21 height 21
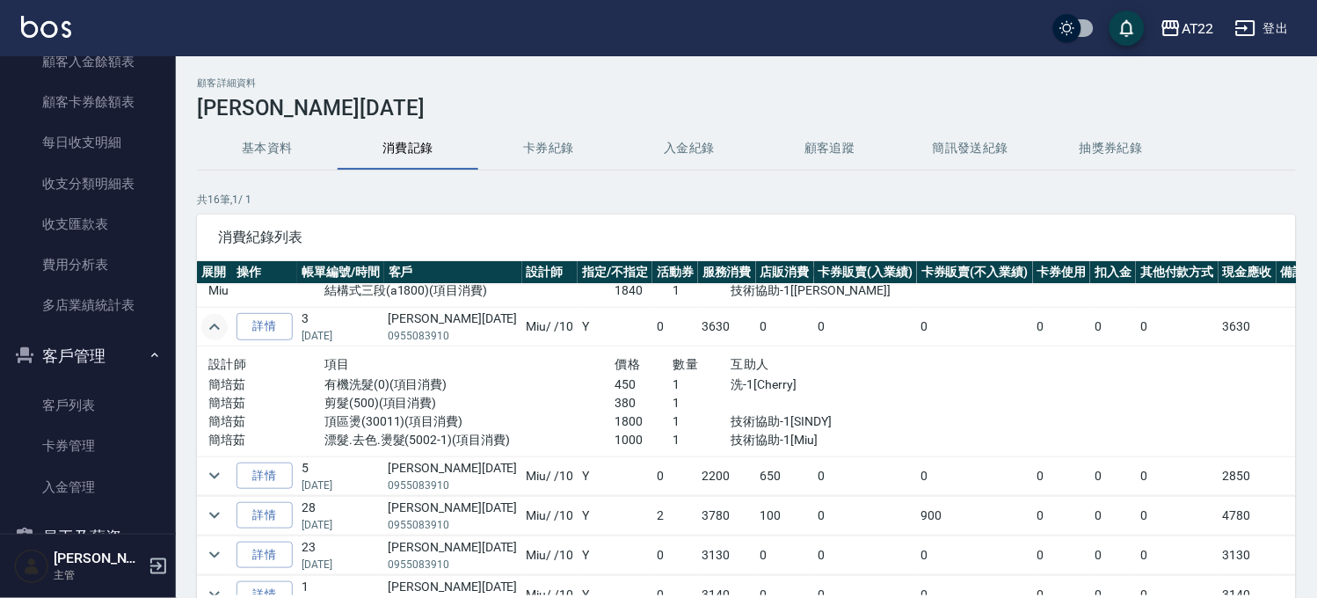
scroll to position [390, 0]
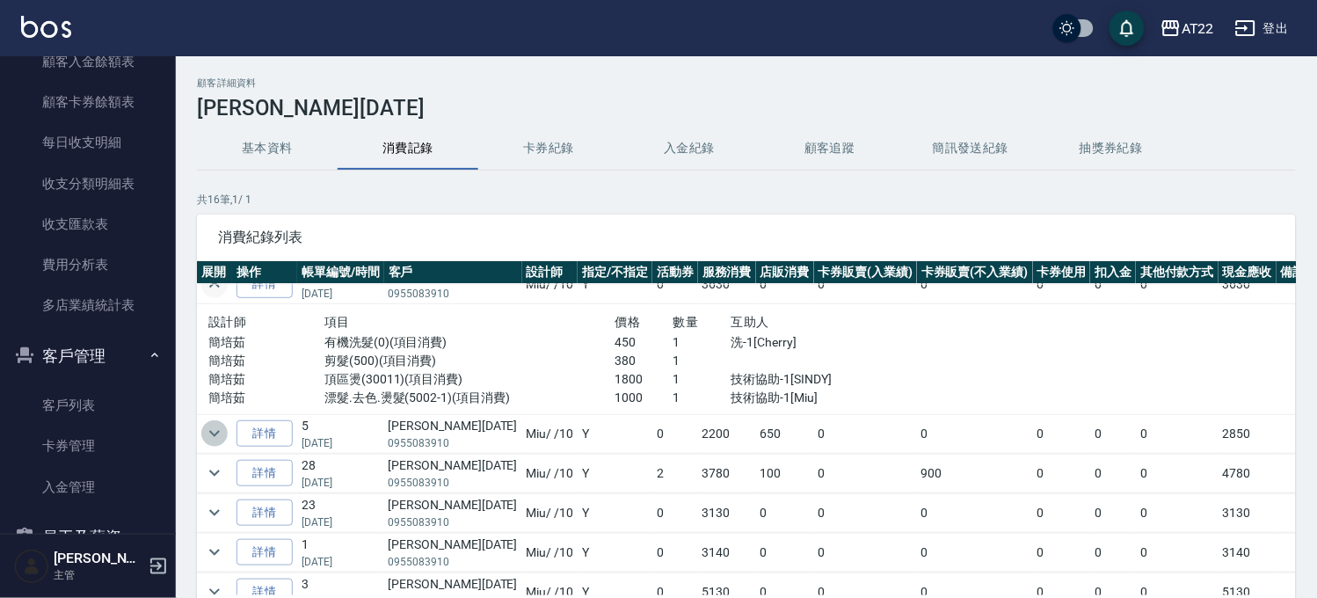
click at [222, 427] on icon "expand row" at bounding box center [214, 433] width 21 height 21
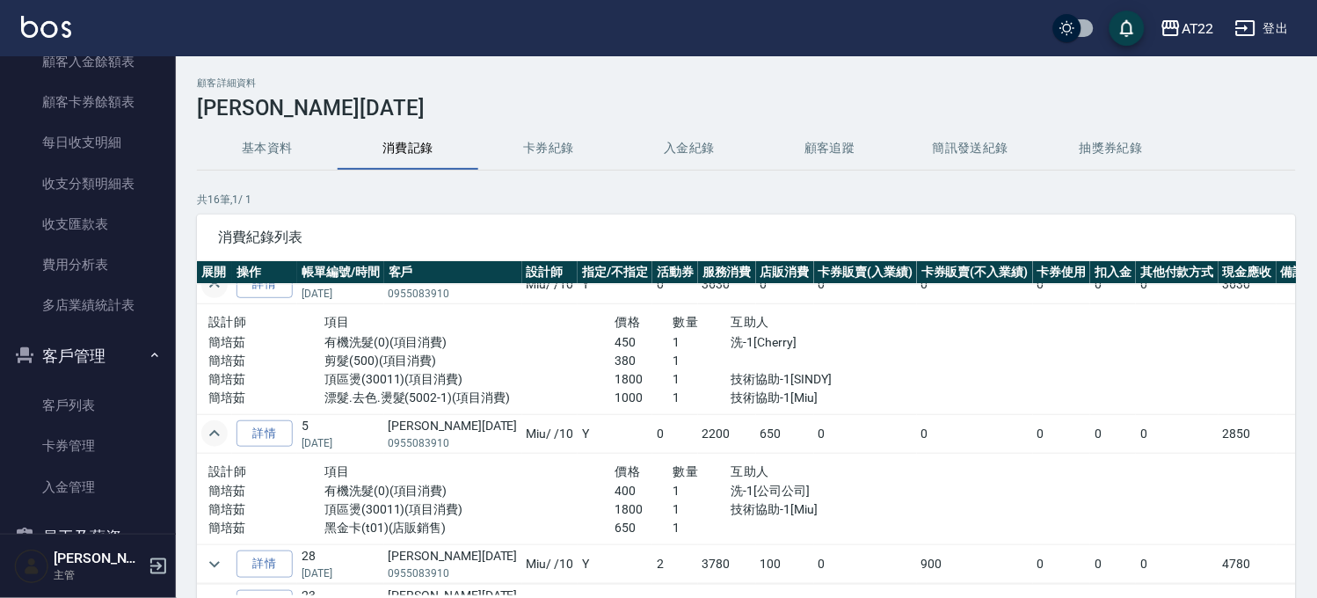
scroll to position [585, 0]
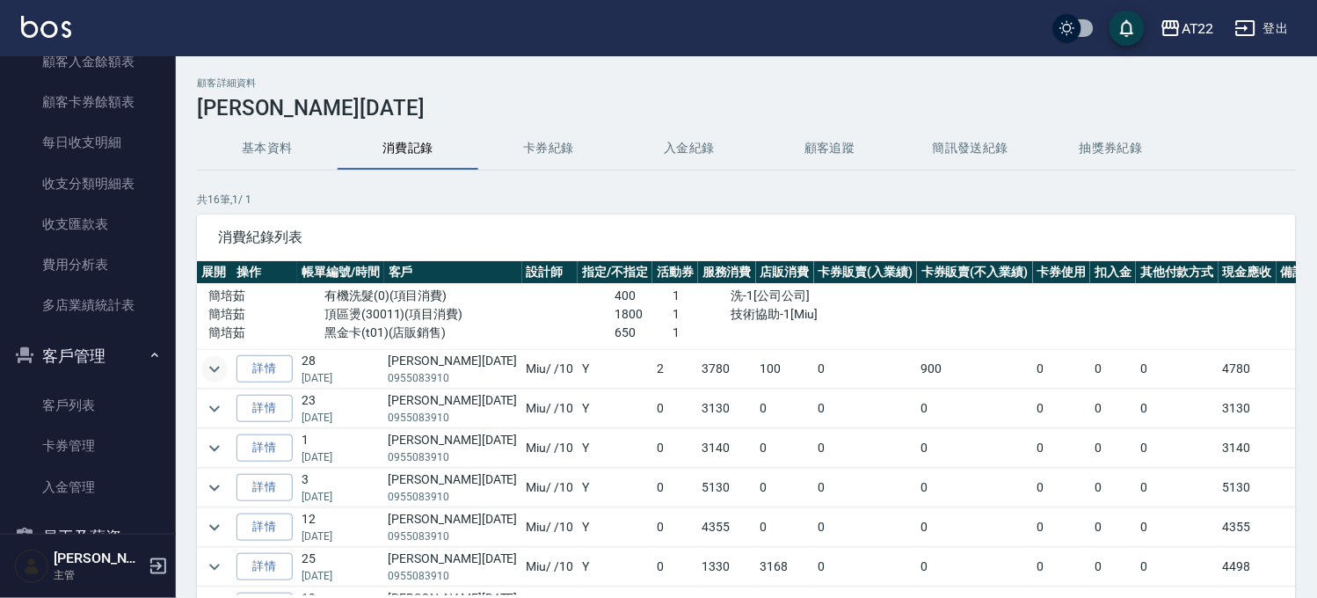
click at [217, 374] on icon "expand row" at bounding box center [214, 369] width 21 height 21
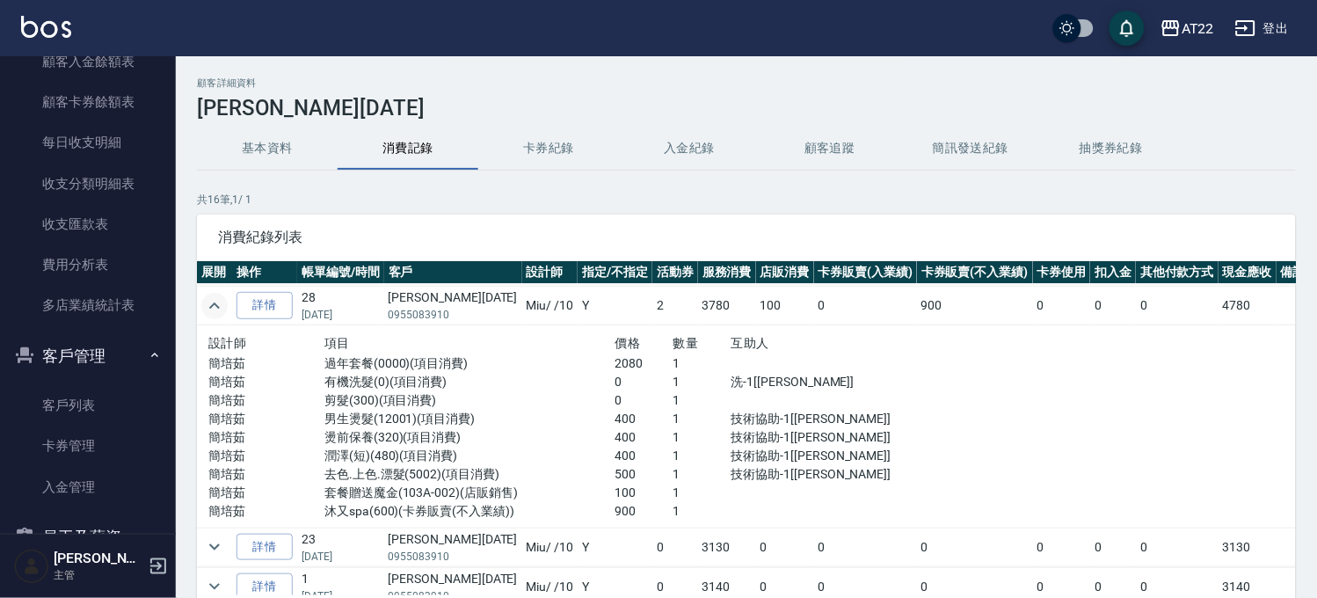
scroll to position [683, 0]
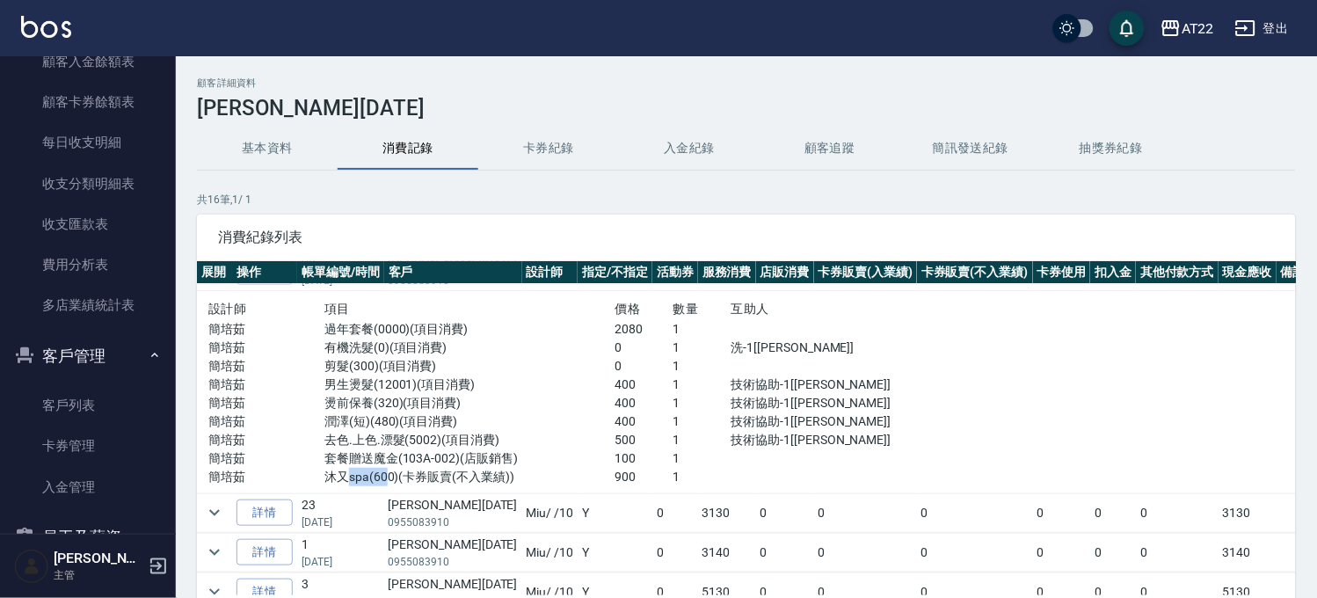
drag, startPoint x: 339, startPoint y: 476, endPoint x: 379, endPoint y: 476, distance: 39.6
click at [379, 476] on p "沐又spa(600)(卡券販賣(不入業績))" at bounding box center [469, 477] width 290 height 18
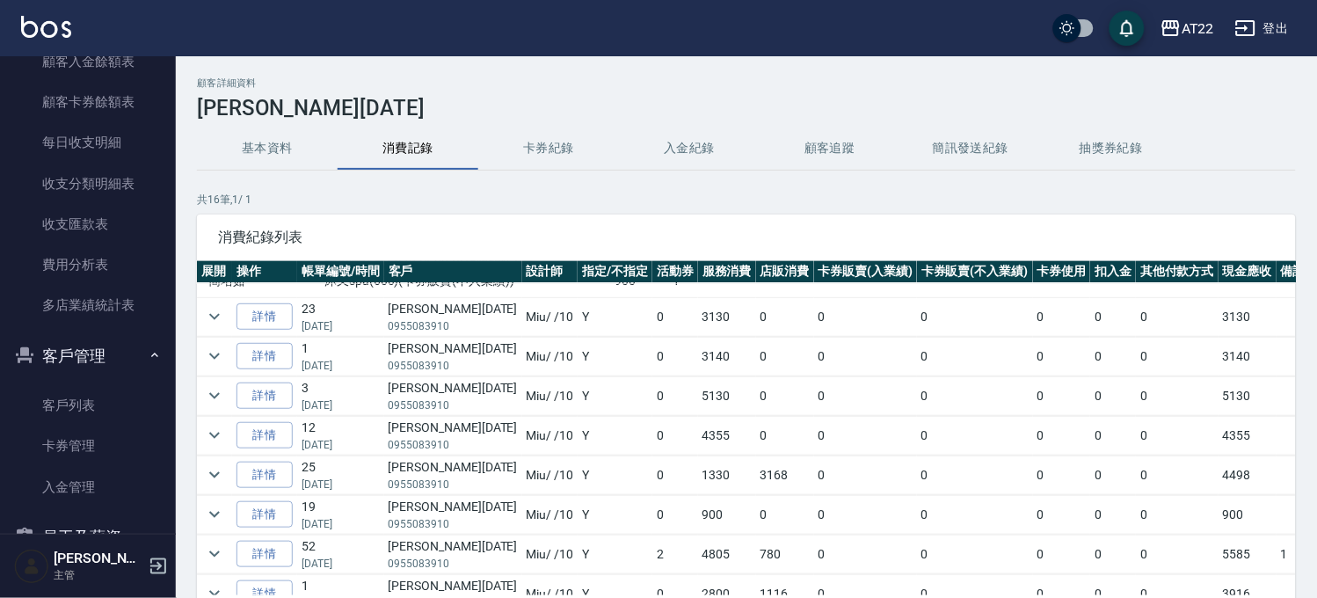
click at [222, 305] on td at bounding box center [214, 316] width 35 height 39
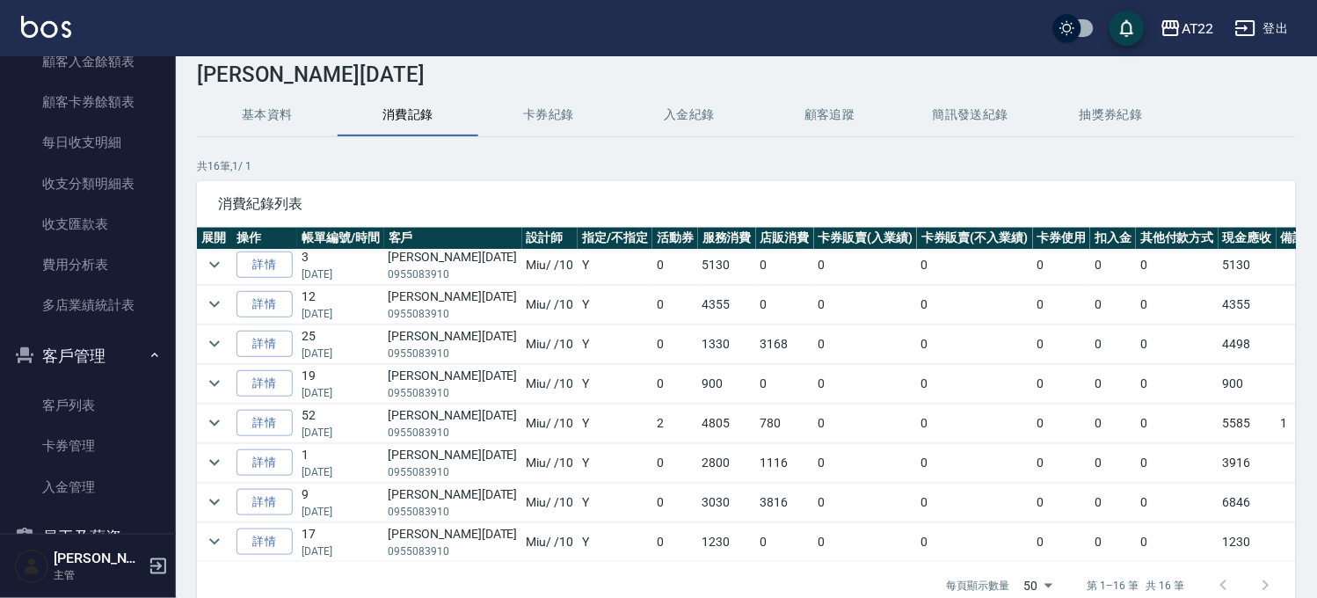
scroll to position [0, 0]
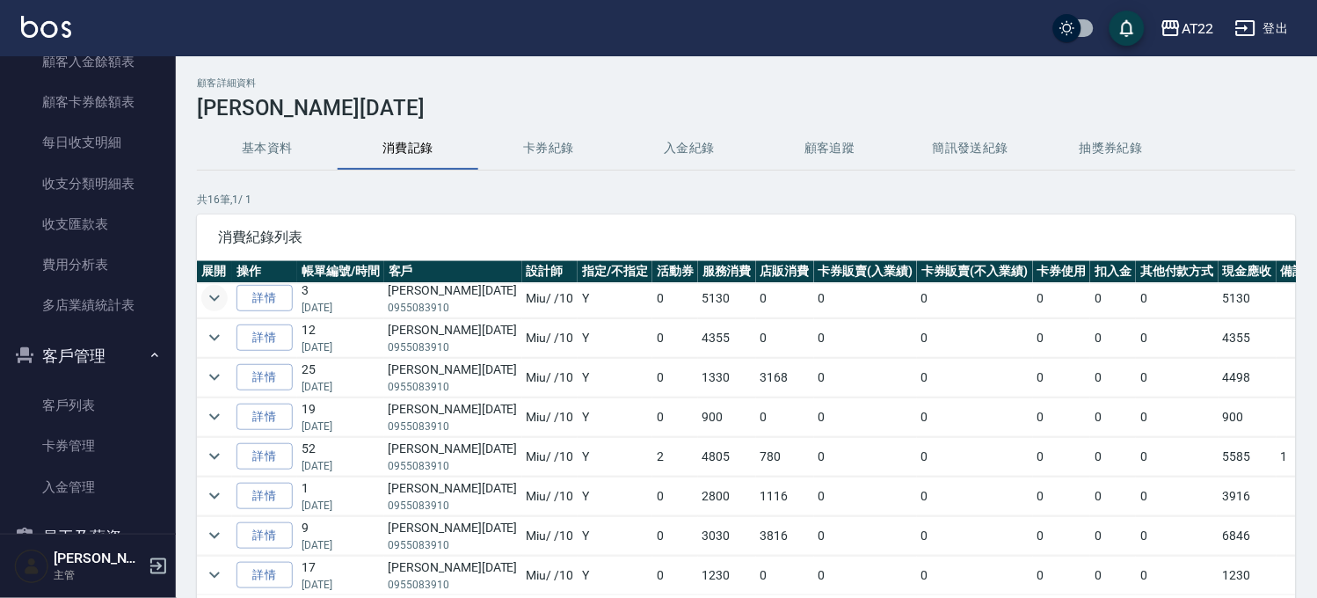
click at [209, 311] on button "expand row" at bounding box center [214, 298] width 26 height 26
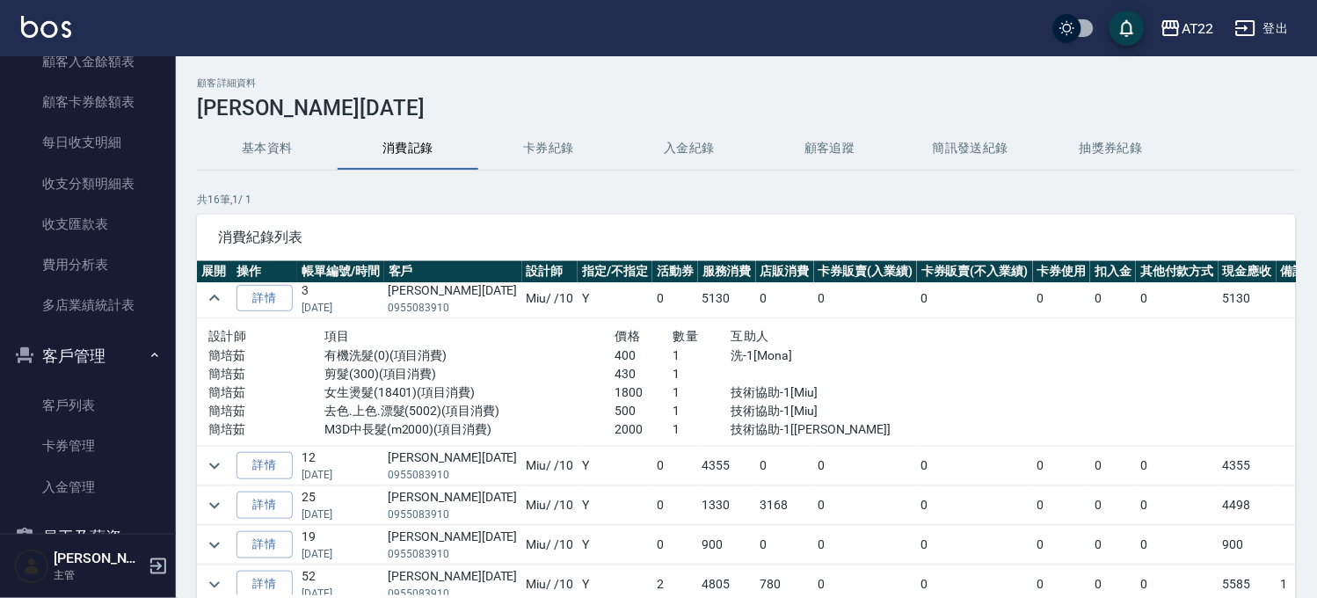
click at [218, 313] on td at bounding box center [214, 298] width 35 height 39
click at [75, 390] on link "客戶列表" at bounding box center [88, 405] width 162 height 40
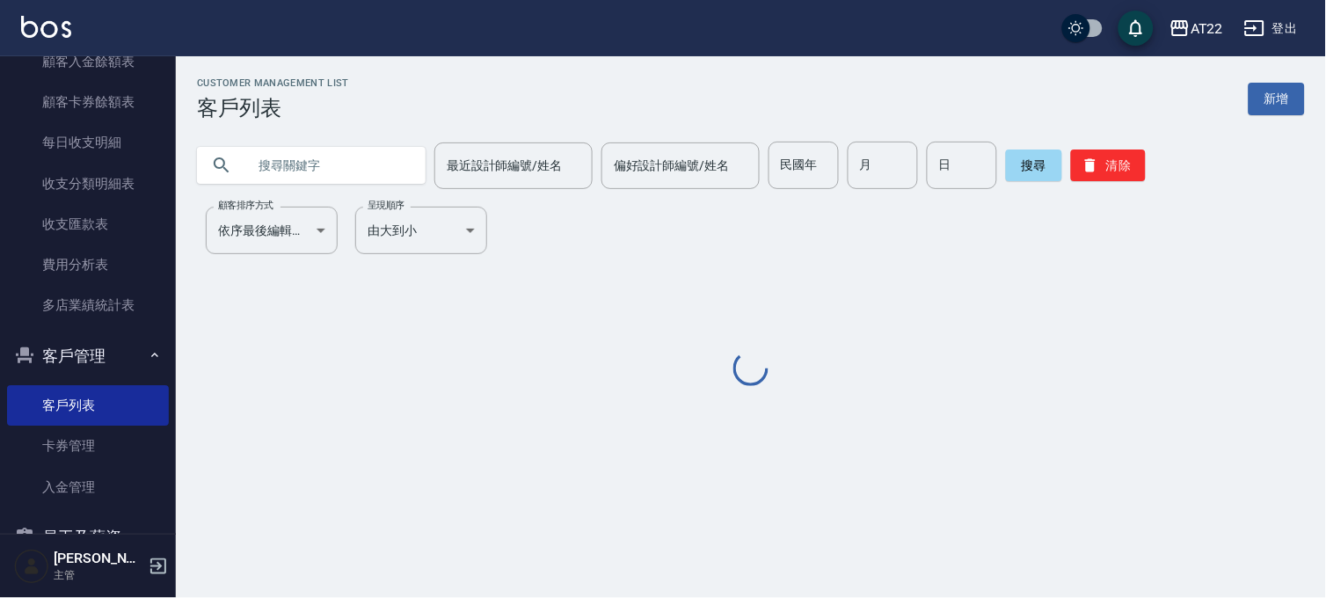
click at [406, 168] on div at bounding box center [311, 165] width 229 height 37
click at [332, 161] on input "text" at bounding box center [328, 165] width 165 height 47
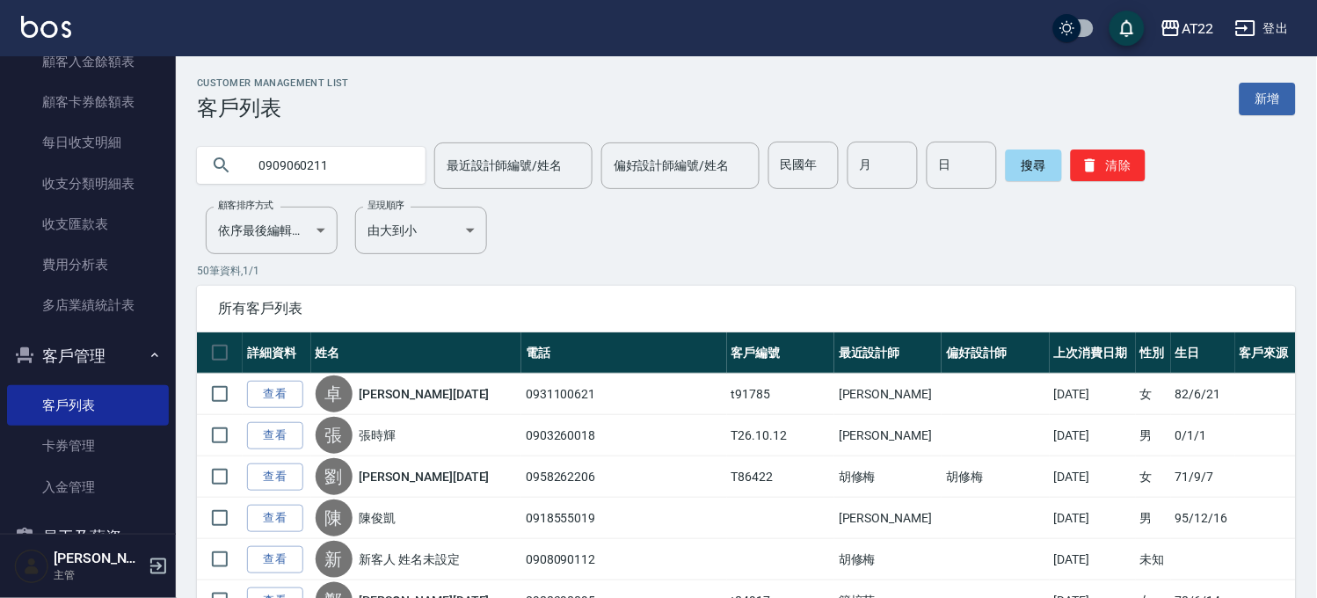
type input "0909060211"
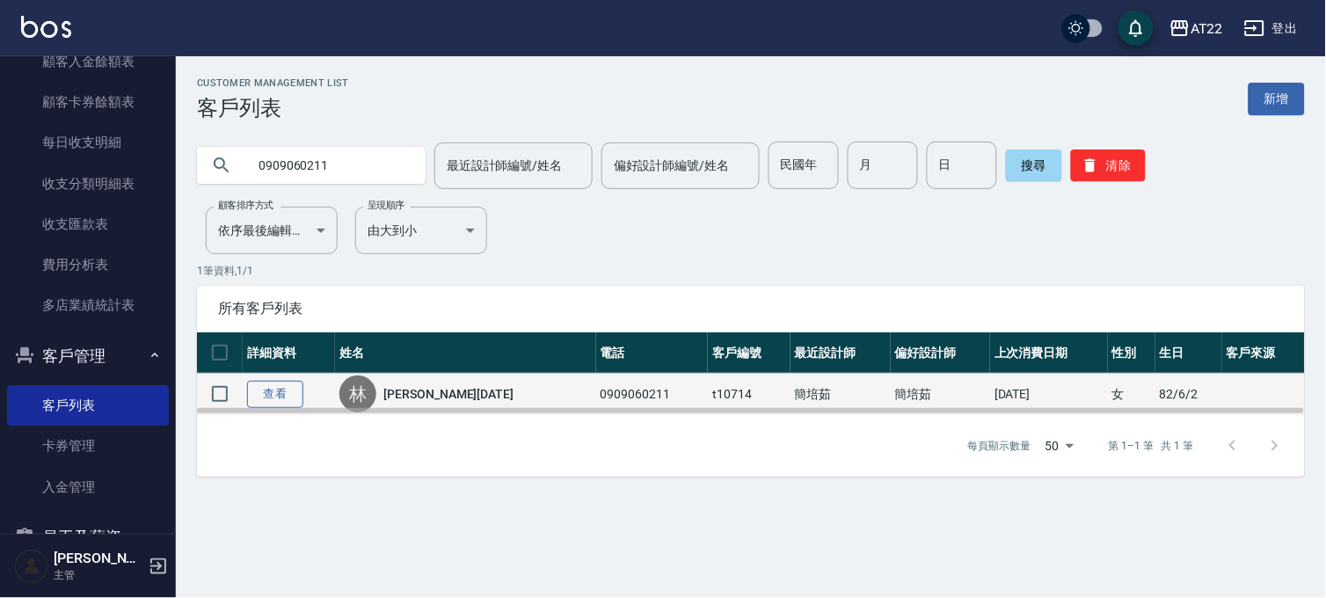
click at [256, 389] on link "查看" at bounding box center [275, 394] width 56 height 27
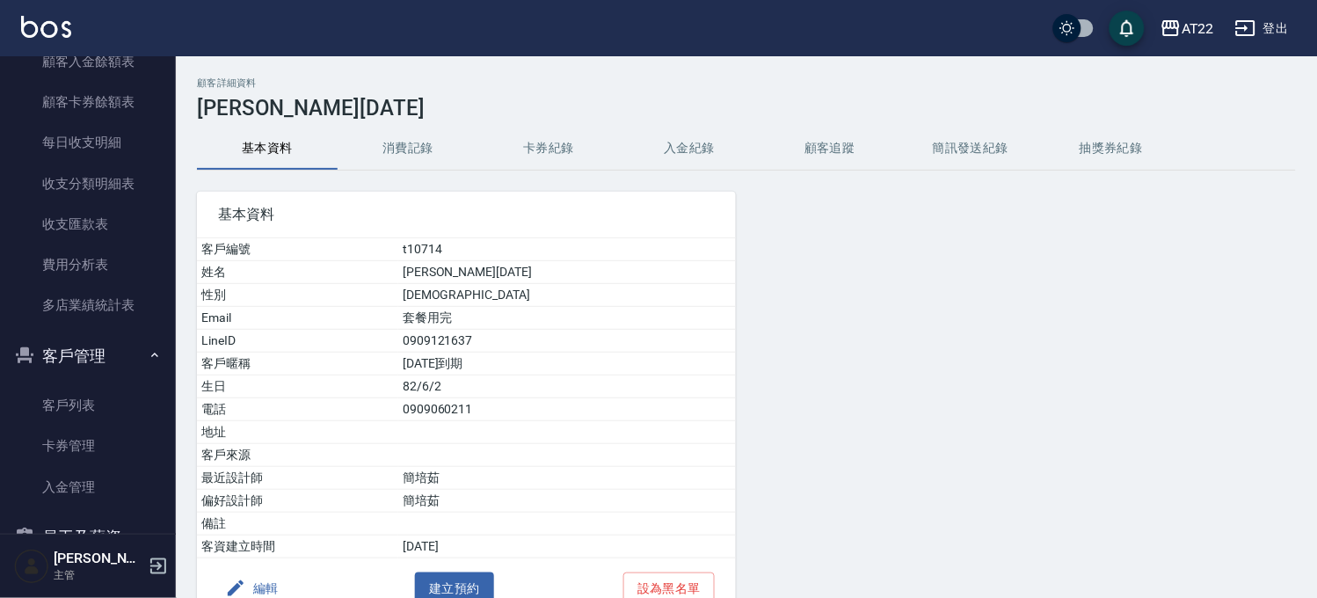
click at [405, 154] on button "消費記錄" at bounding box center [408, 148] width 141 height 42
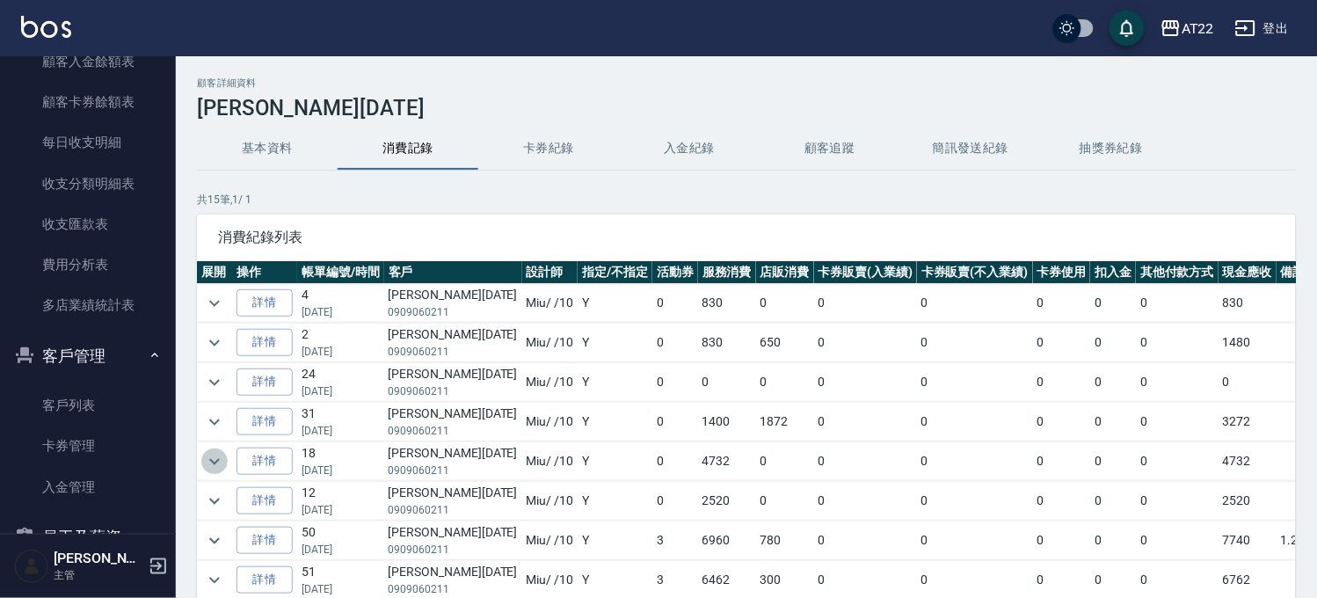
click at [217, 463] on icon "expand row" at bounding box center [214, 461] width 21 height 21
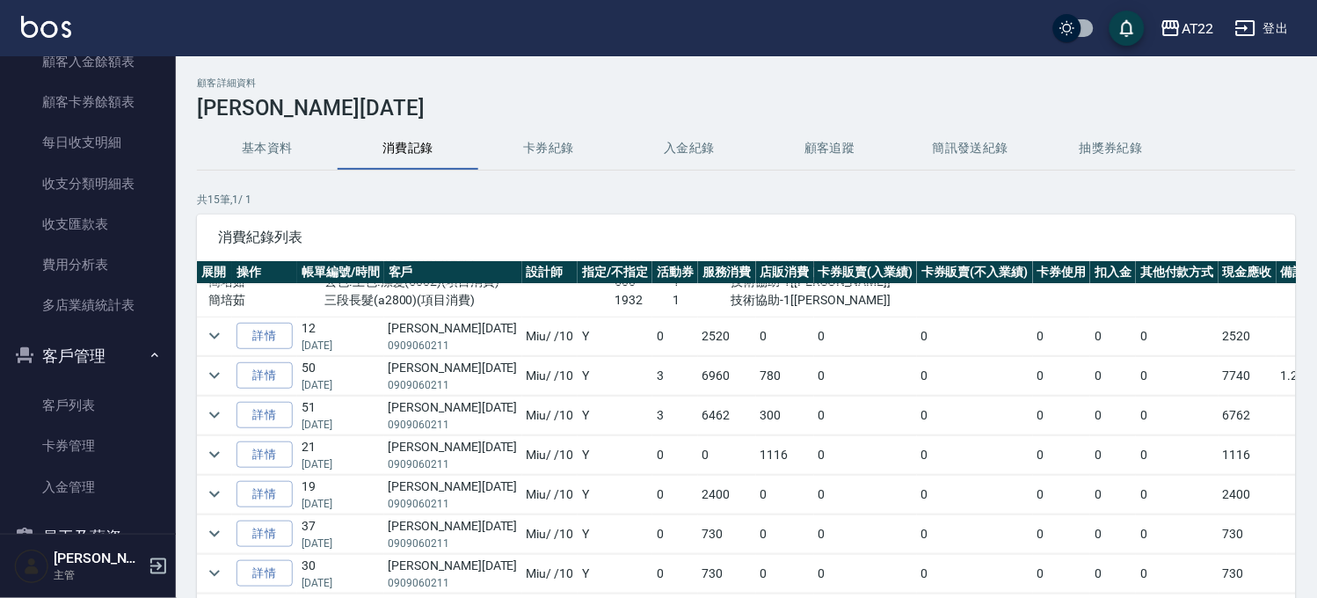
scroll to position [98, 0]
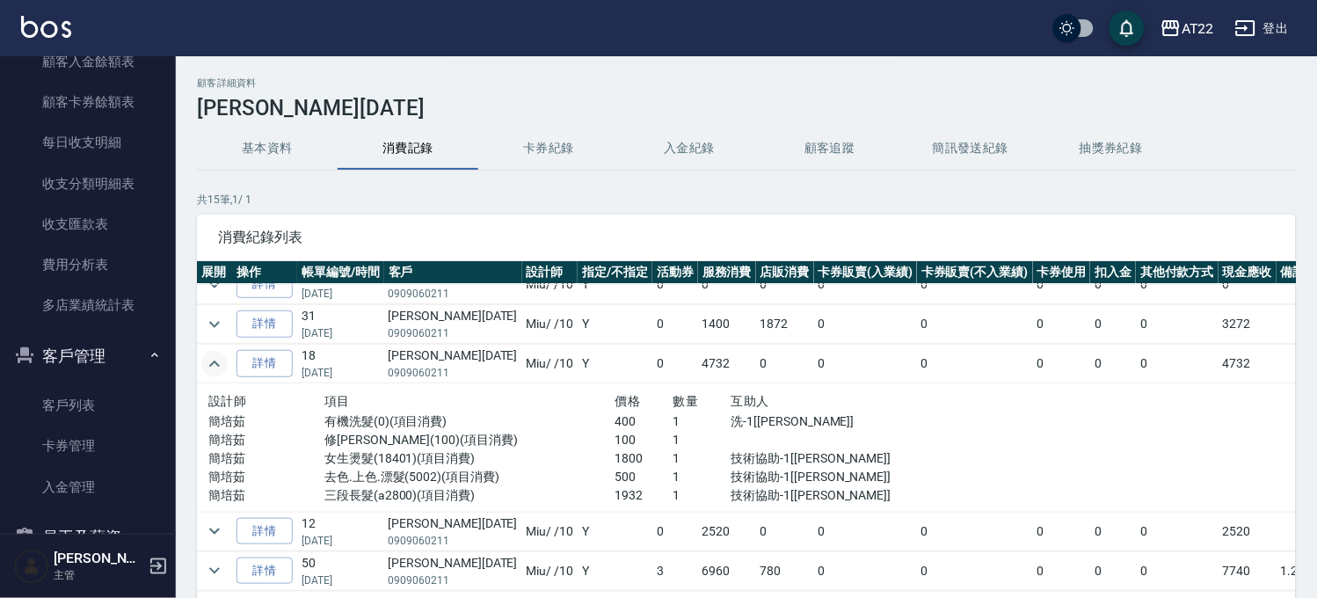
click at [218, 366] on icon "expand row" at bounding box center [214, 363] width 11 height 6
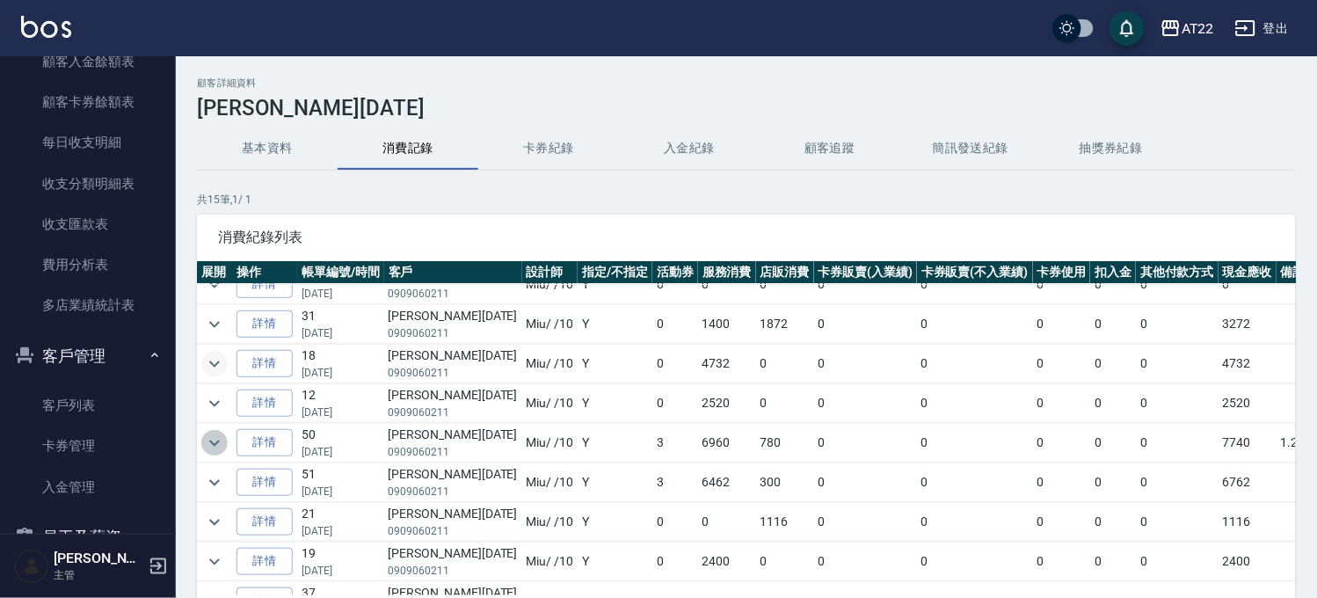
click at [213, 439] on icon "expand row" at bounding box center [214, 442] width 21 height 21
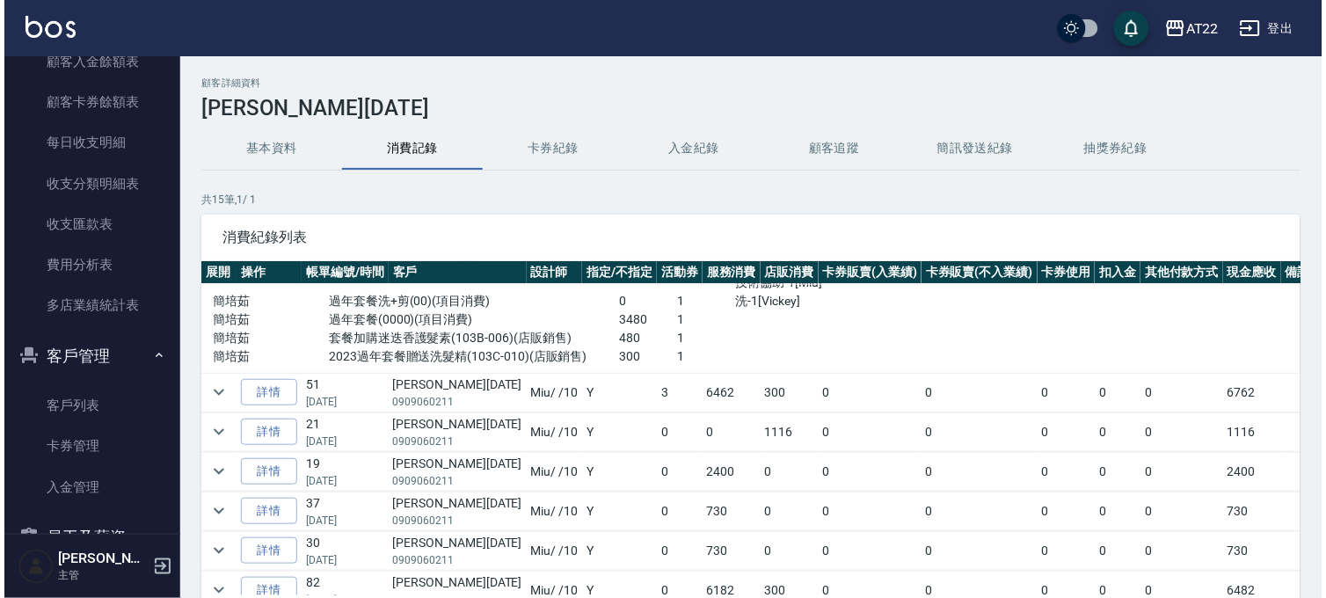
scroll to position [444, 0]
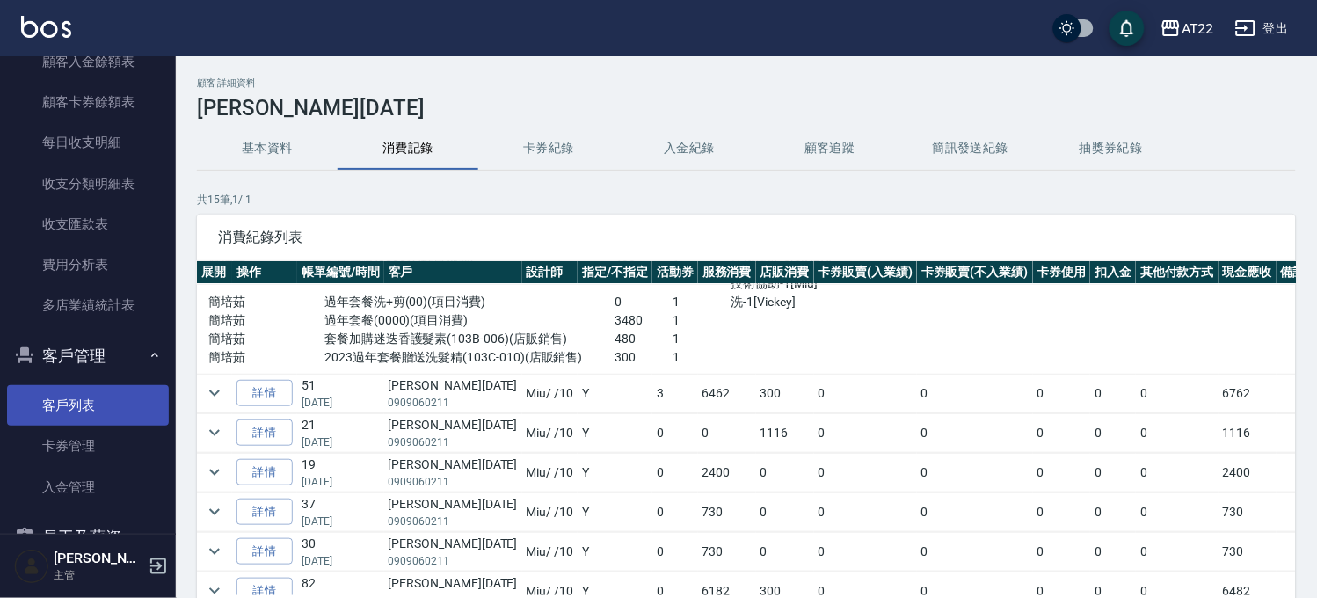
click at [41, 408] on link "客戶列表" at bounding box center [88, 405] width 162 height 40
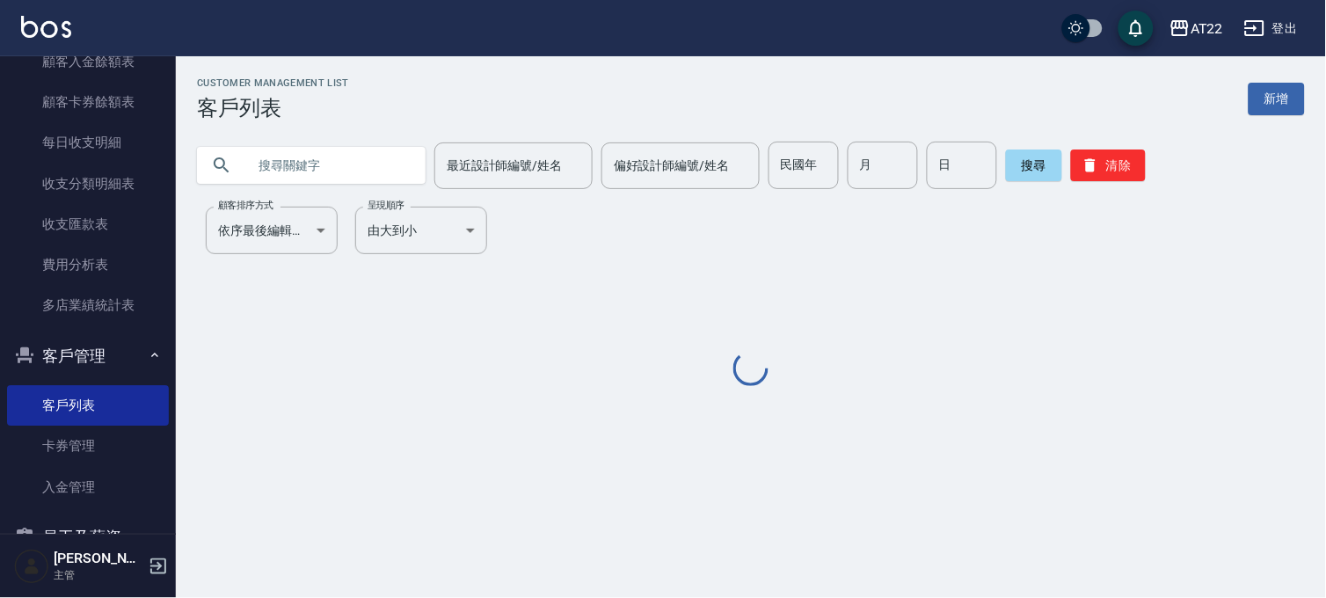
click at [285, 179] on input "text" at bounding box center [328, 165] width 165 height 47
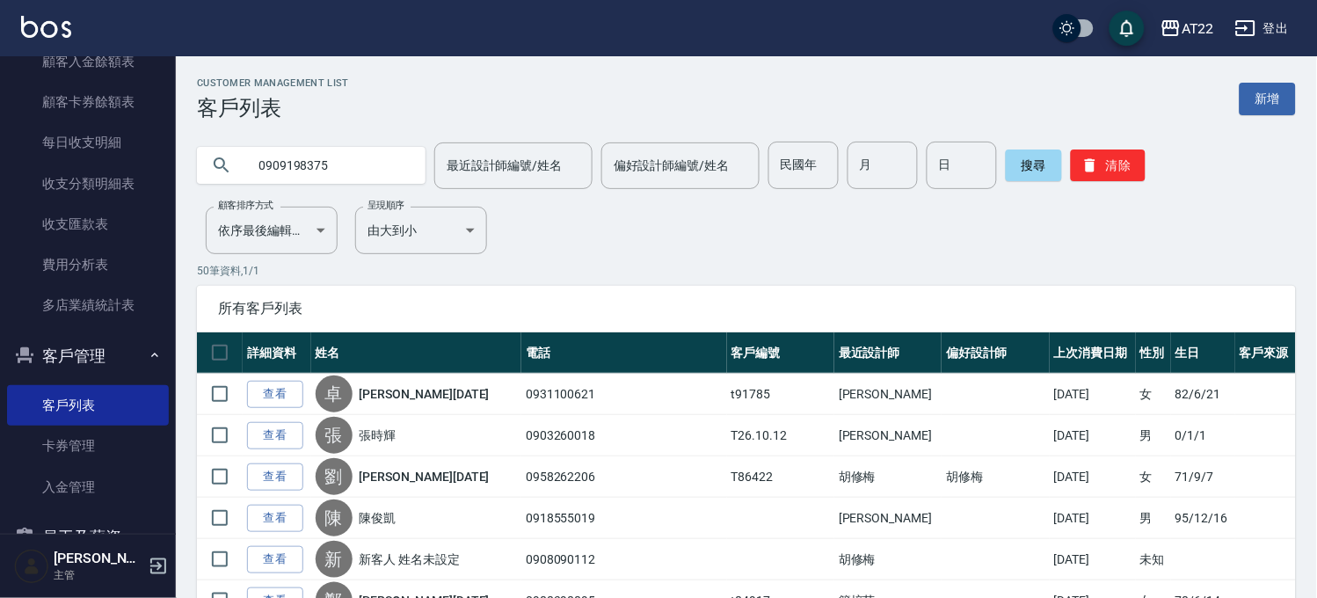
type input "0909198375"
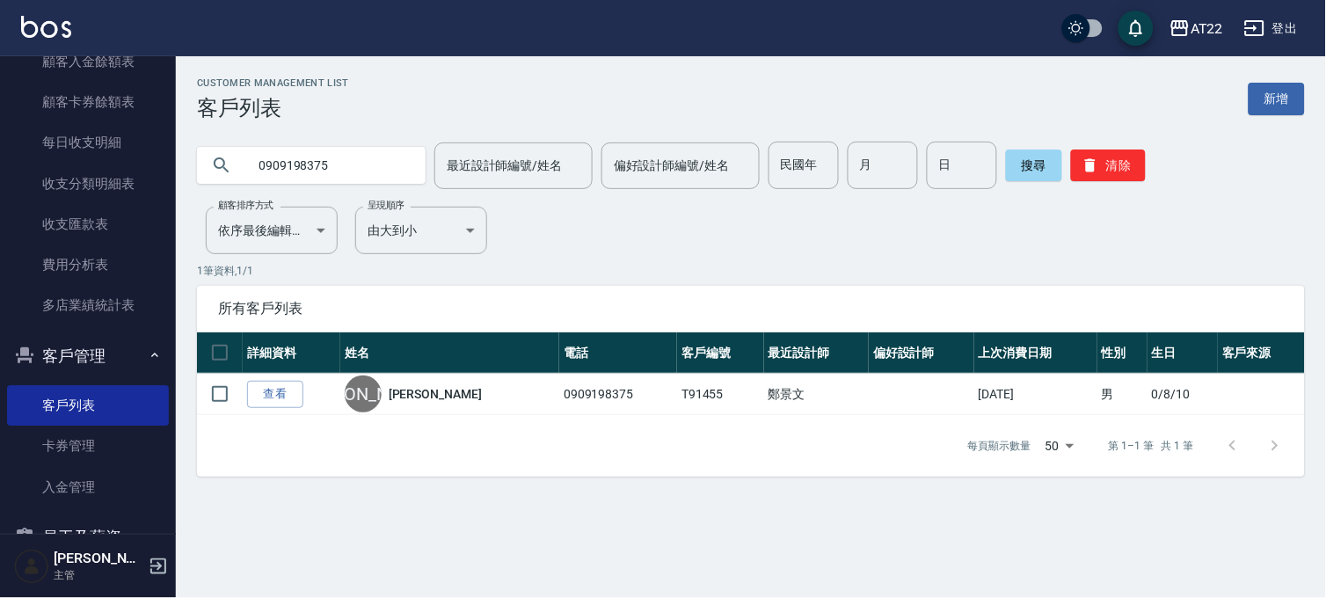
click at [294, 165] on input "0909198375" at bounding box center [328, 165] width 165 height 47
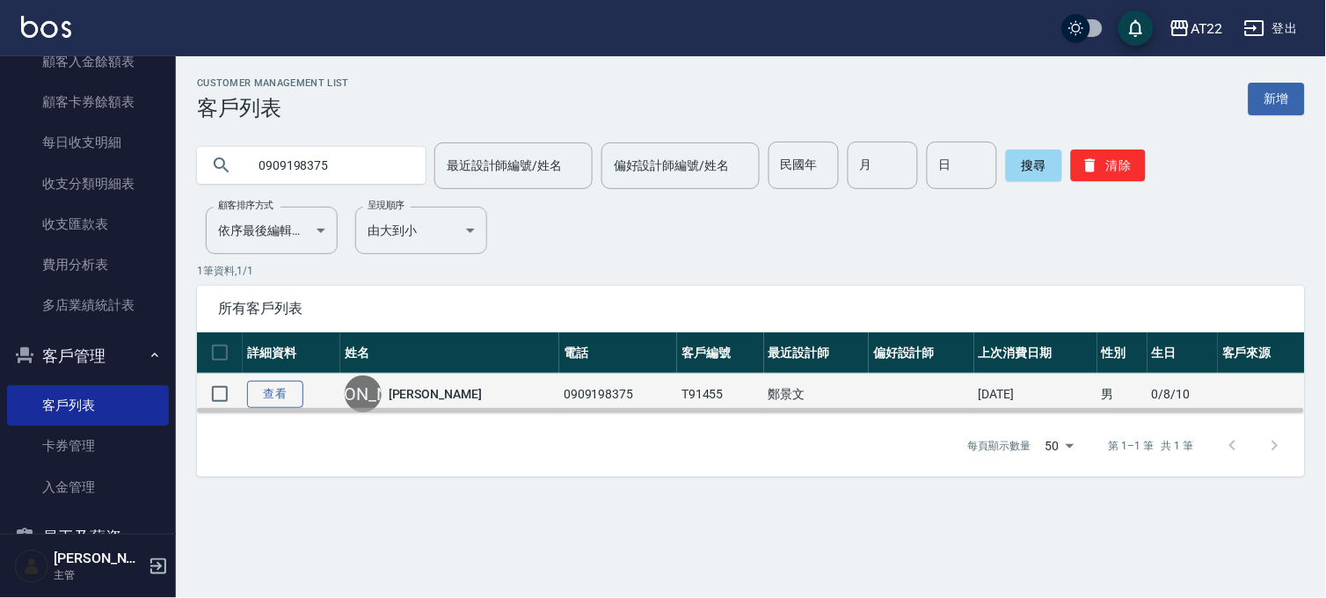
click at [284, 393] on link "查看" at bounding box center [275, 394] width 56 height 27
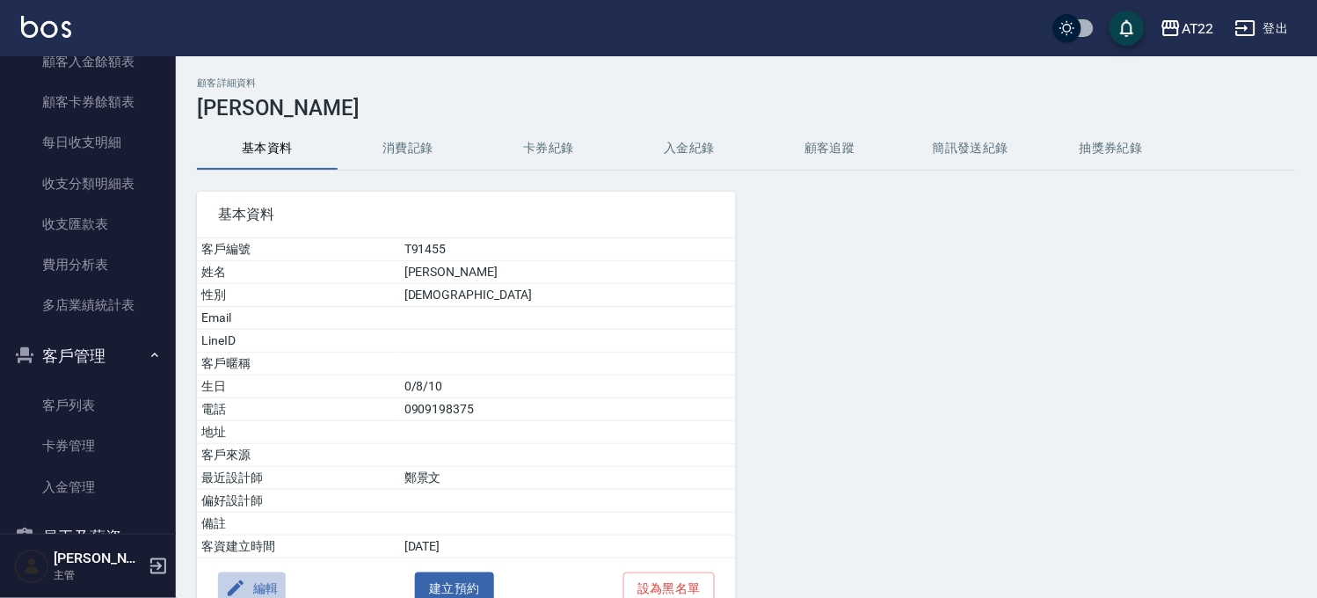
click at [256, 585] on button "編輯" at bounding box center [252, 588] width 68 height 33
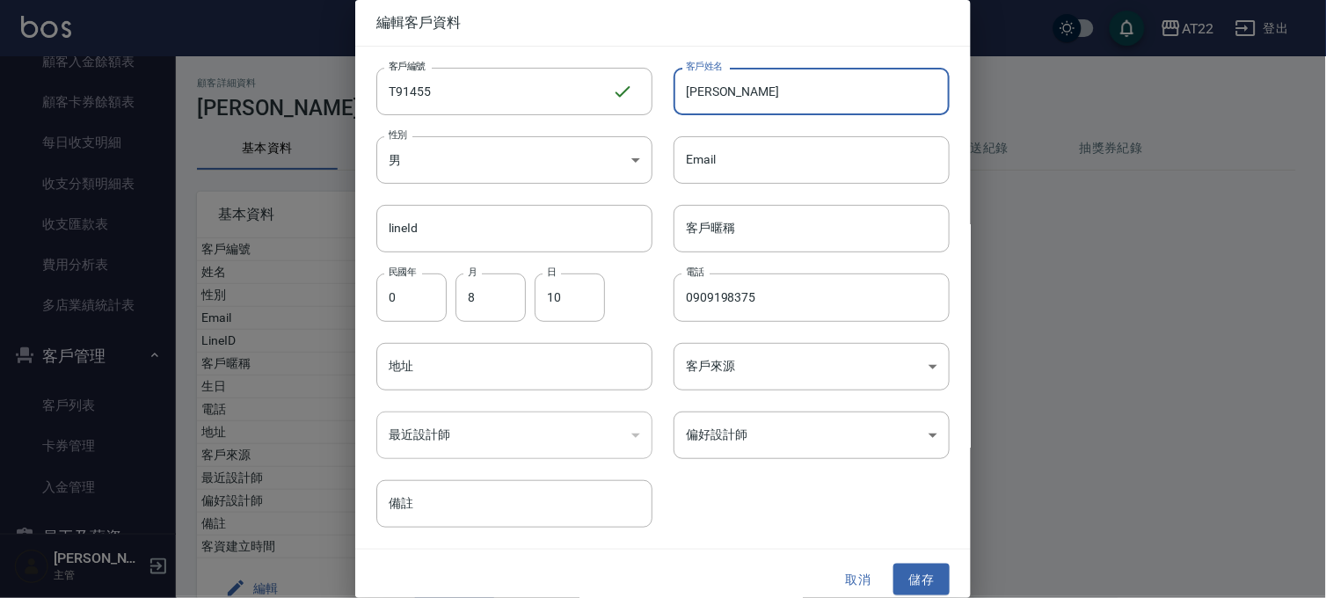
click at [789, 84] on input "洪浩崴" at bounding box center [811, 91] width 276 height 47
type input "洪浩崴27.5.1"
click at [903, 570] on button "儲存" at bounding box center [921, 579] width 56 height 33
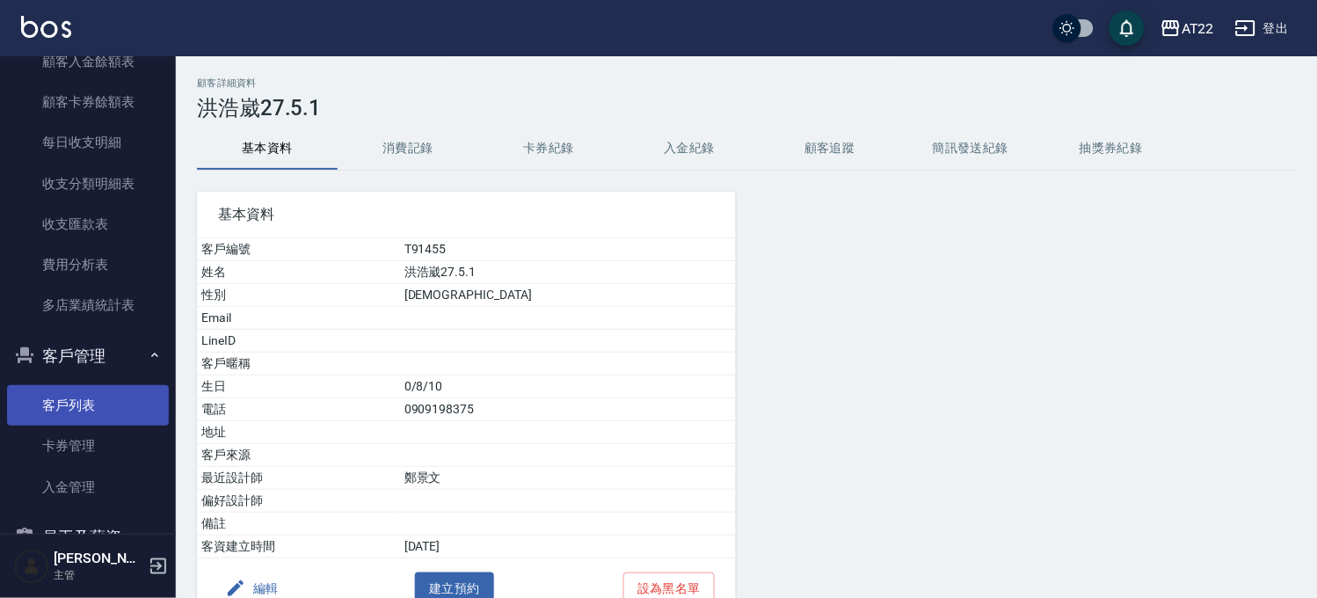
click at [101, 392] on link "客戶列表" at bounding box center [88, 405] width 162 height 40
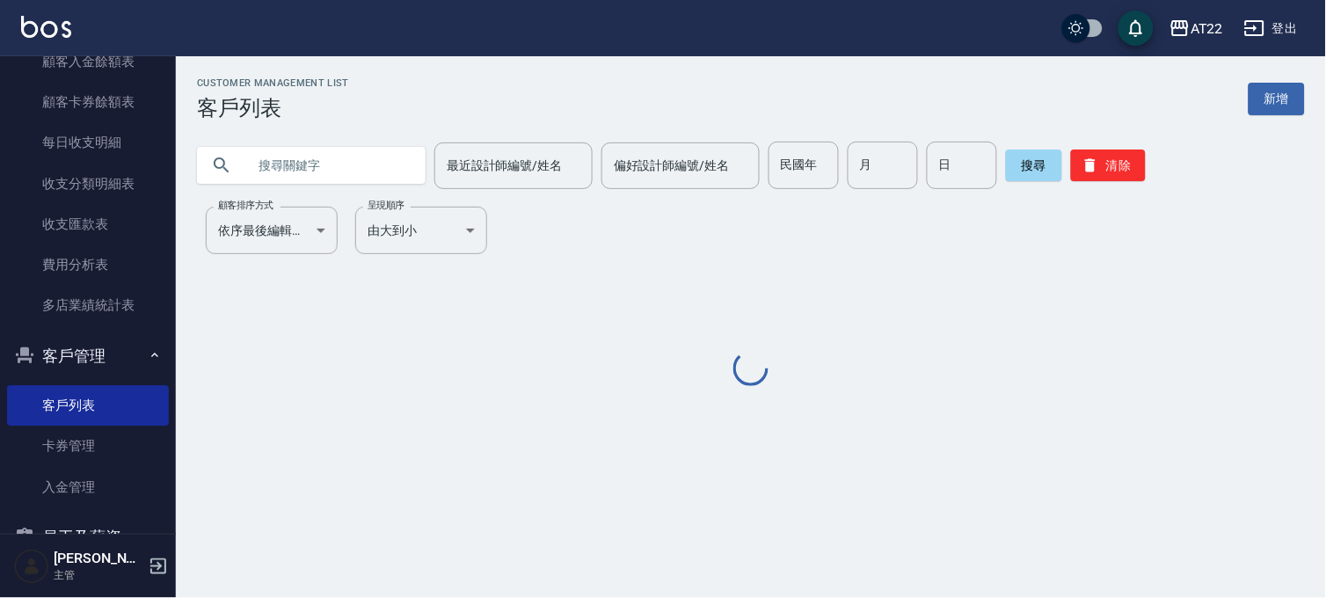
click at [270, 171] on input "text" at bounding box center [328, 165] width 165 height 47
paste input "0909198375"
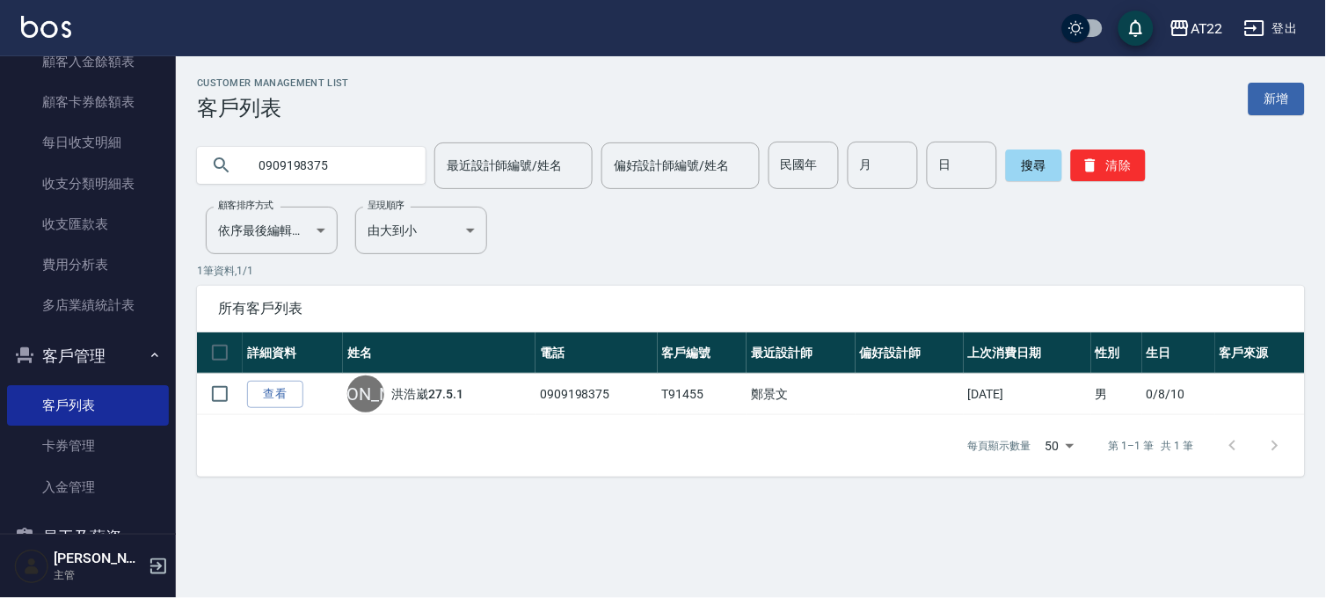
click at [357, 159] on input "0909198375" at bounding box center [328, 165] width 165 height 47
paste input "10898202"
click at [376, 169] on input "0910898202" at bounding box center [328, 165] width 165 height 47
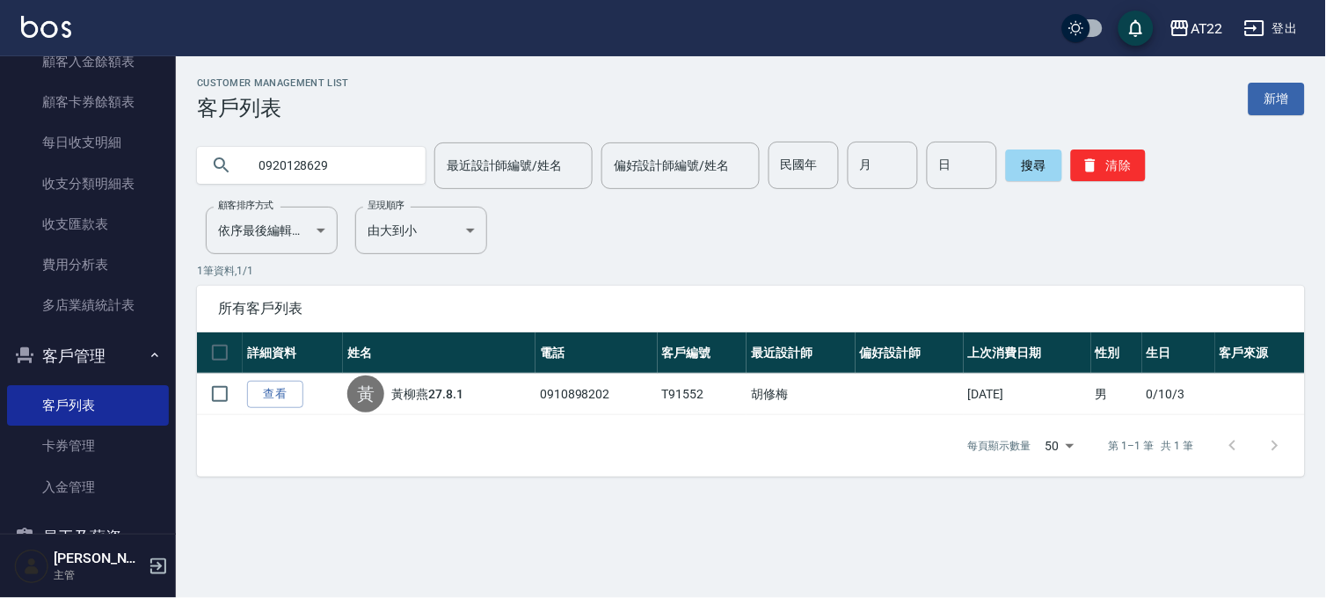
type input "0920128629"
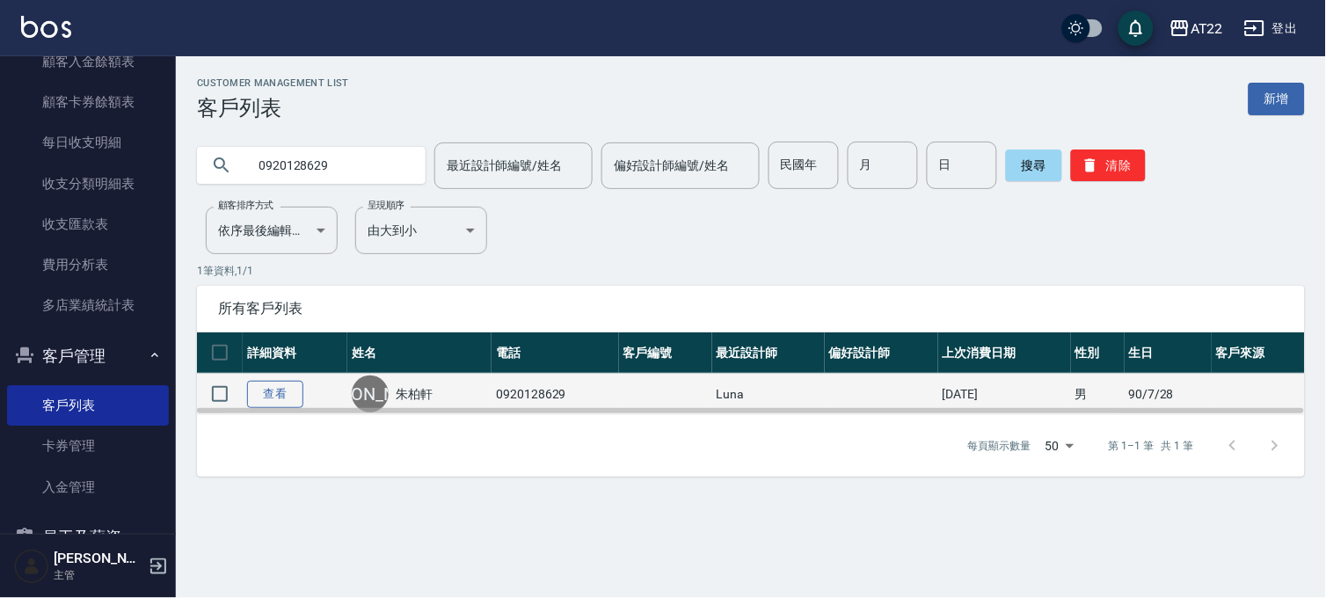
click at [290, 398] on link "查看" at bounding box center [275, 394] width 56 height 27
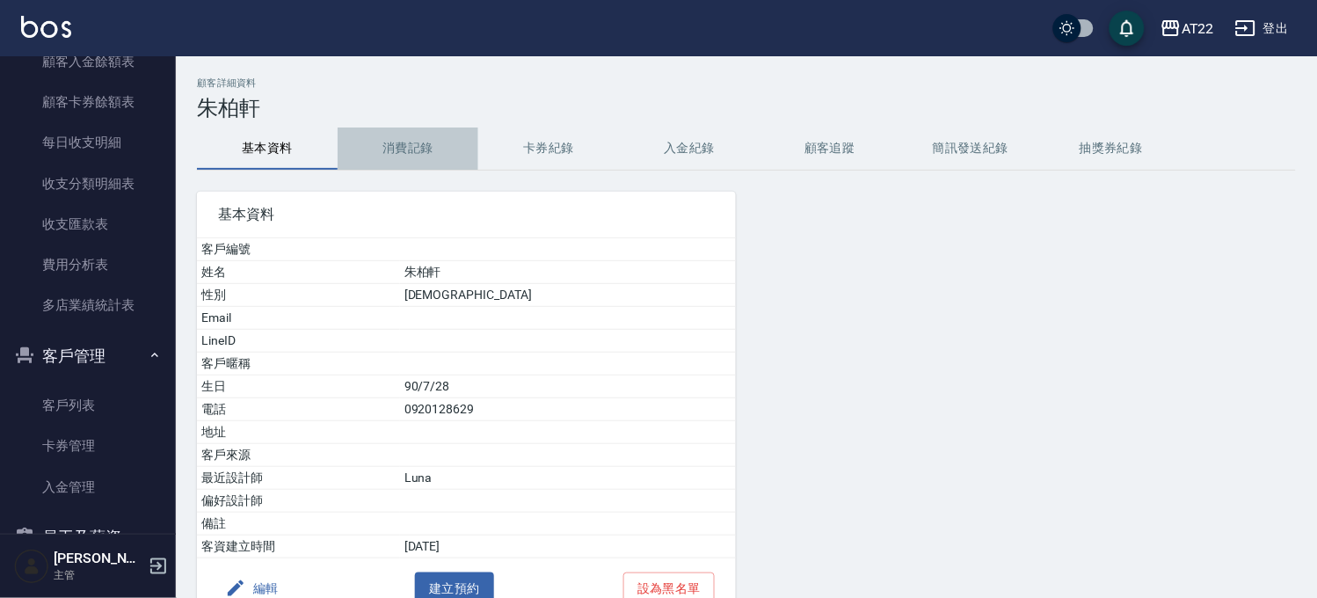
click at [422, 142] on button "消費記錄" at bounding box center [408, 148] width 141 height 42
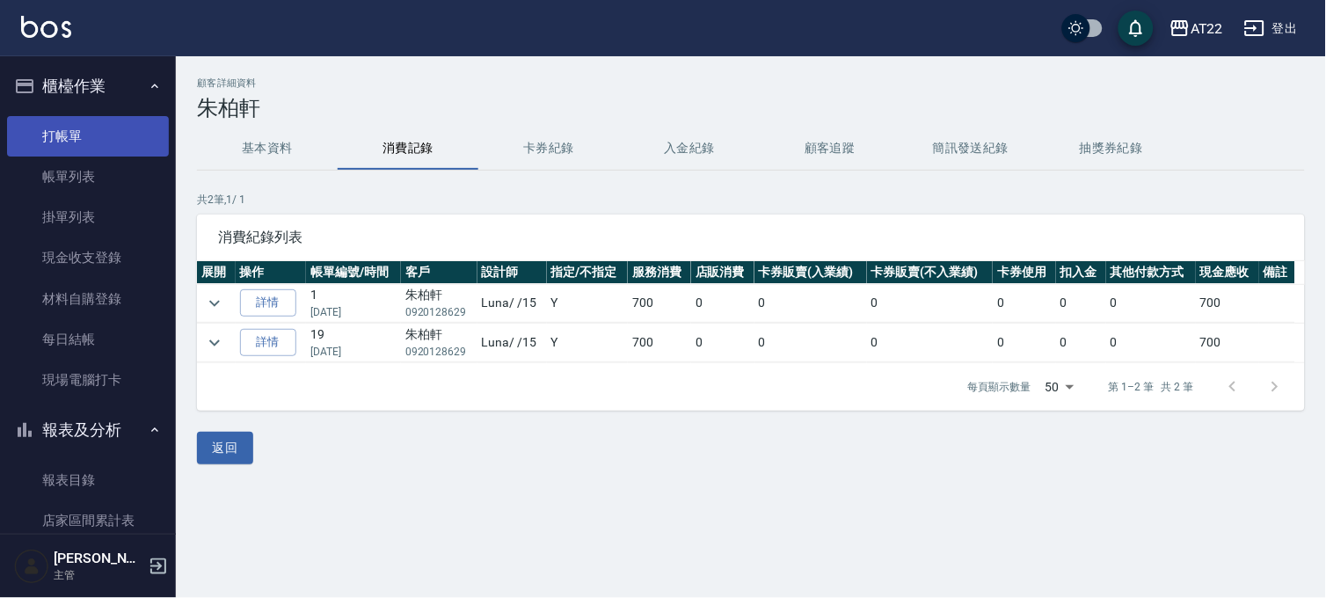
click at [81, 133] on link "打帳單" at bounding box center [88, 136] width 162 height 40
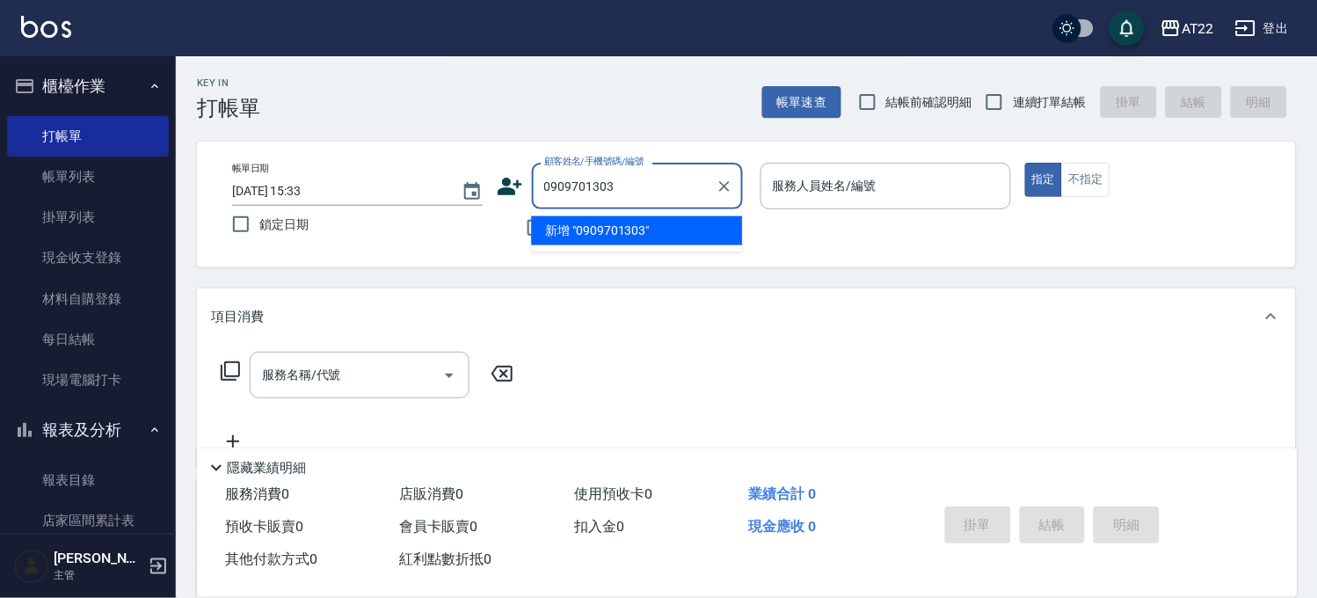
click at [631, 233] on li "新增 "0909701303"" at bounding box center [636, 230] width 211 height 29
type input "0909701303"
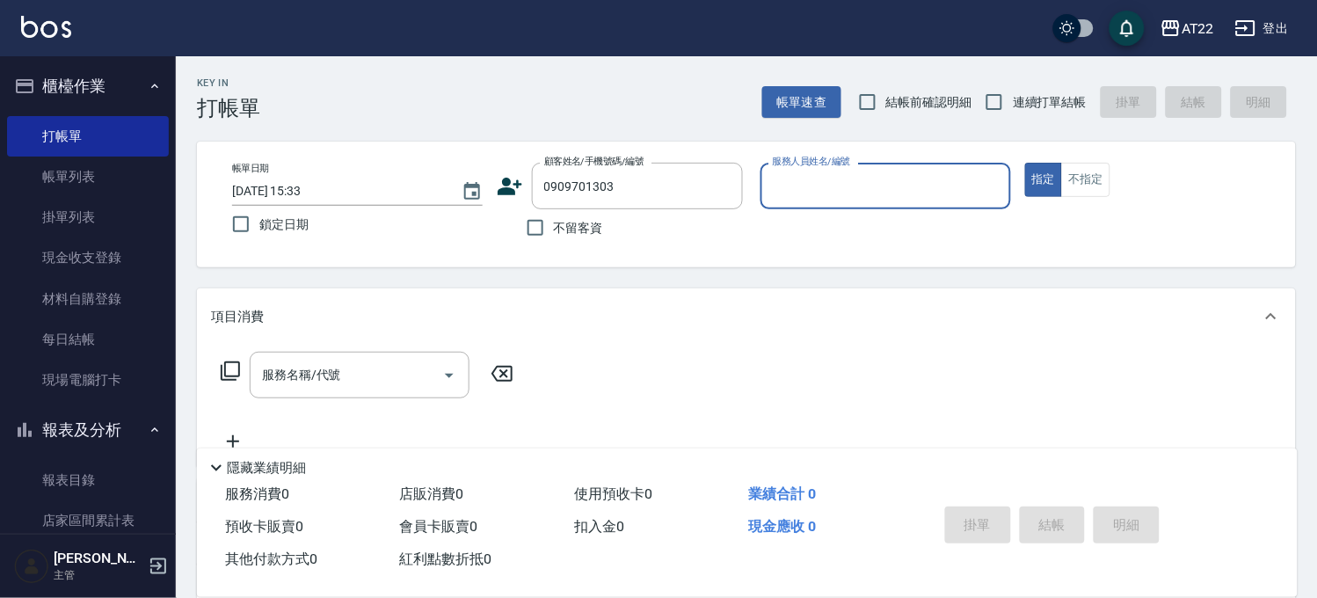
click at [519, 179] on icon at bounding box center [510, 186] width 26 height 26
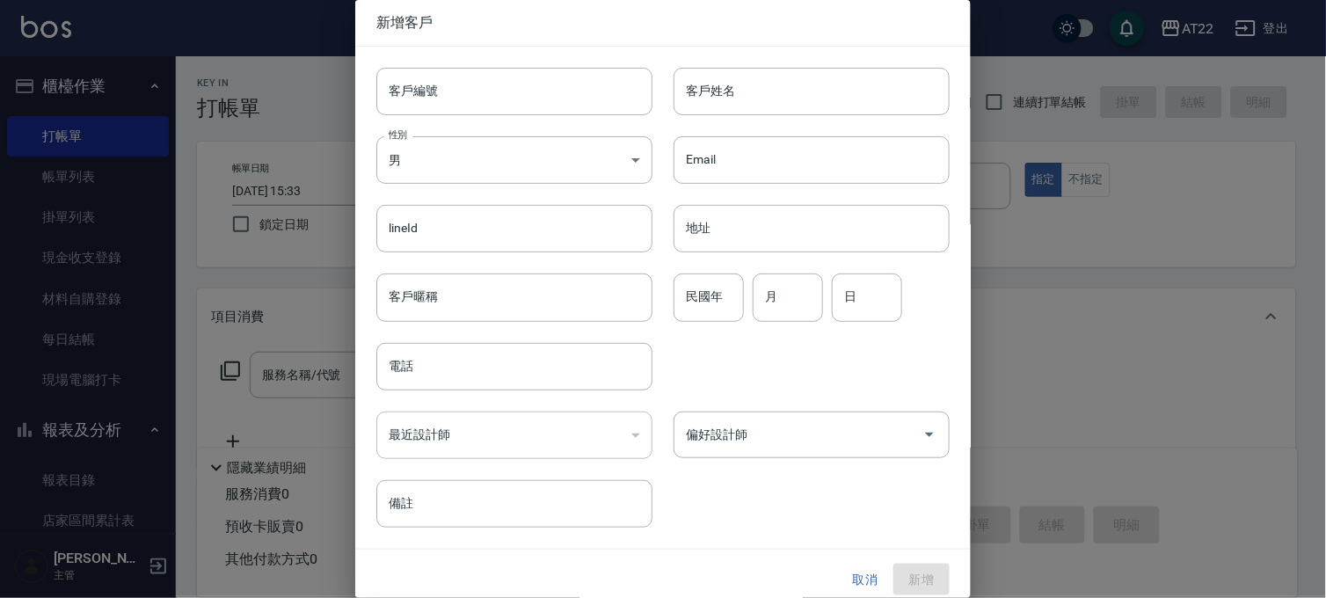
type input "0909701303"
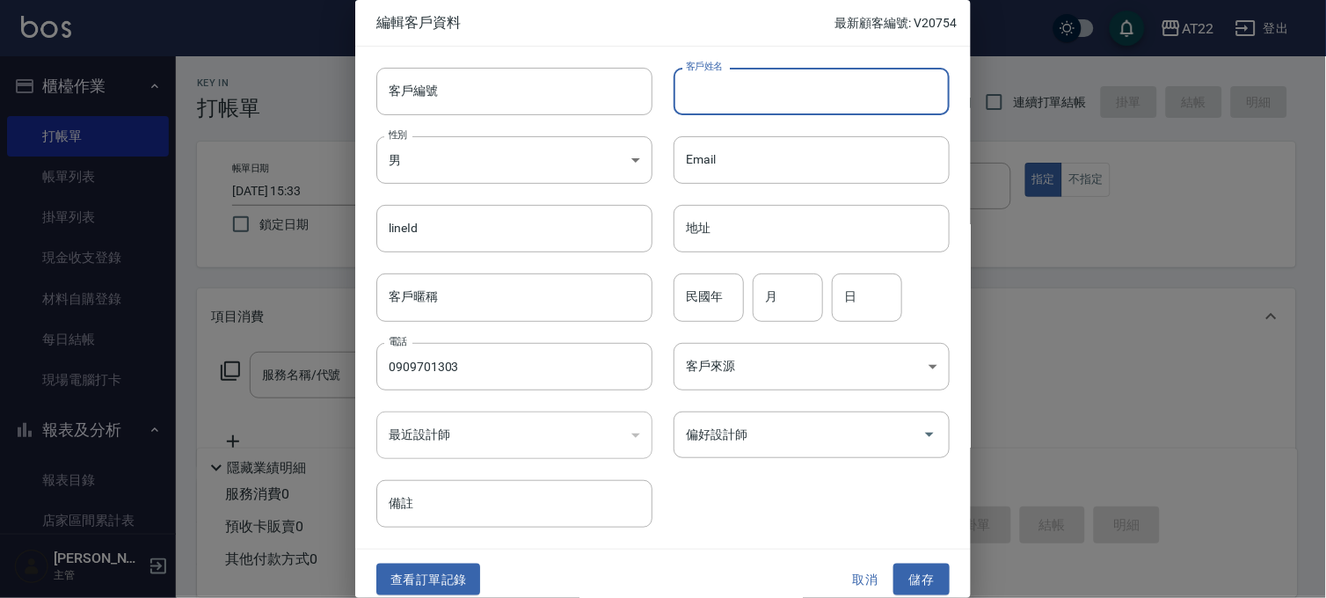
click at [842, 100] on input "客戶姓名" at bounding box center [811, 91] width 276 height 47
type input "[PERSON_NAME]尉"
click at [705, 310] on input "民國年" at bounding box center [708, 296] width 70 height 47
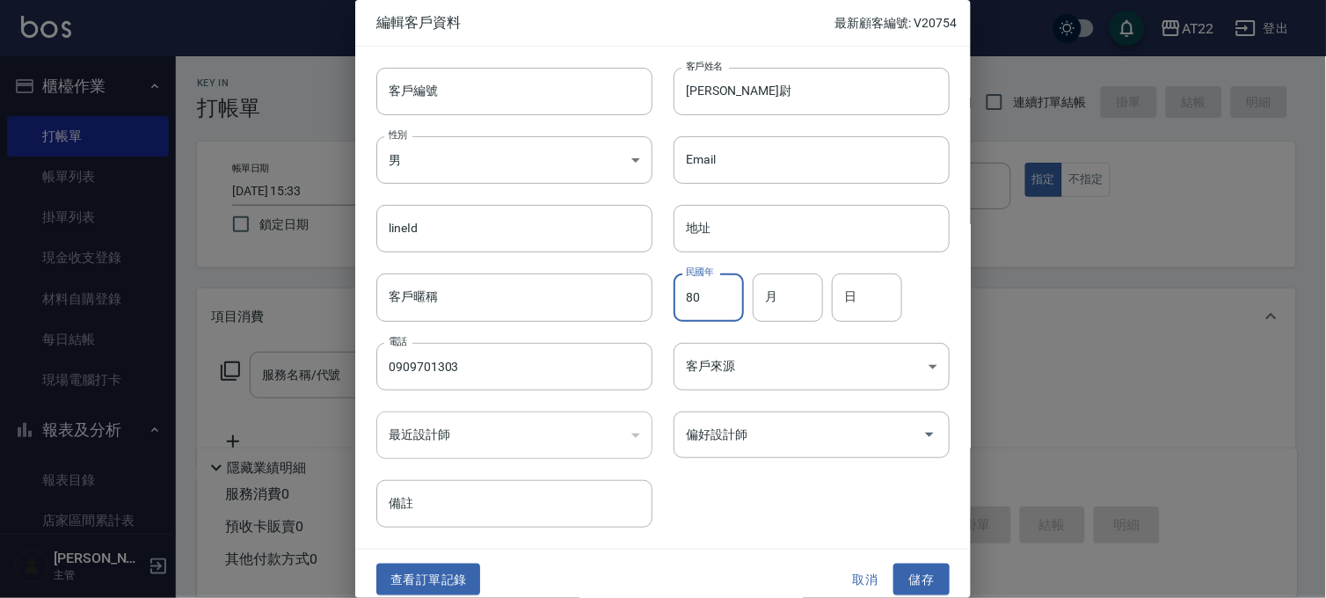
type input "80"
type input "4"
type input "21"
click at [924, 578] on button "儲存" at bounding box center [921, 579] width 56 height 33
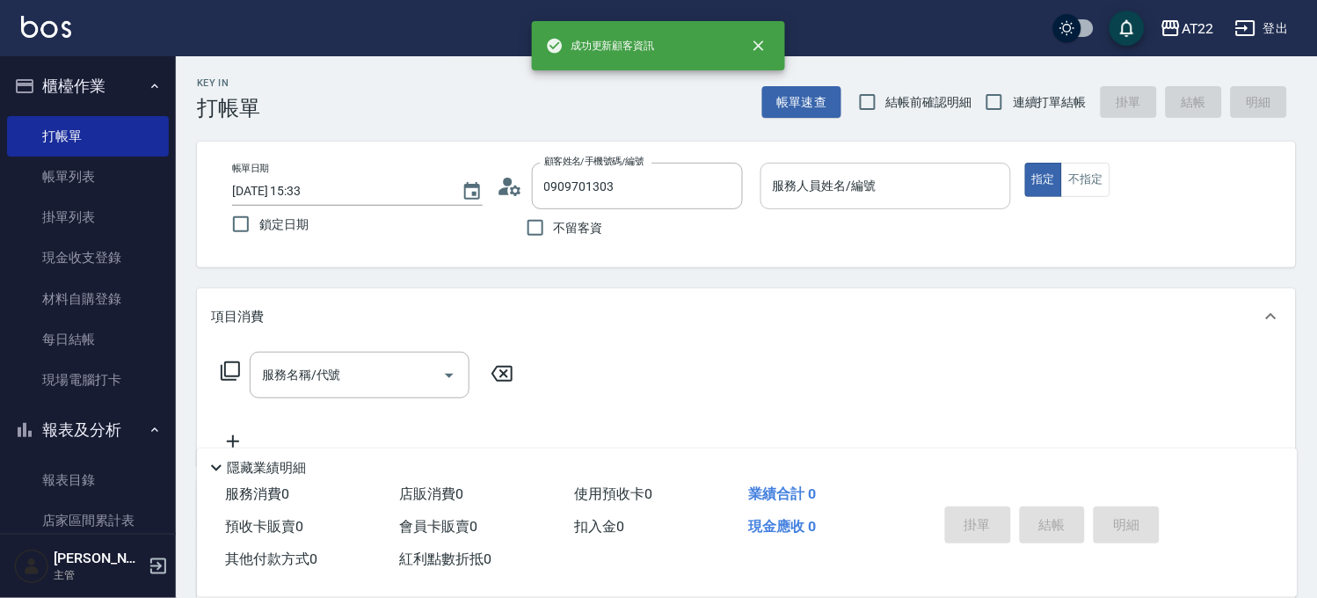
click at [937, 189] on input "服務人員姓名/編號" at bounding box center [885, 186] width 235 height 31
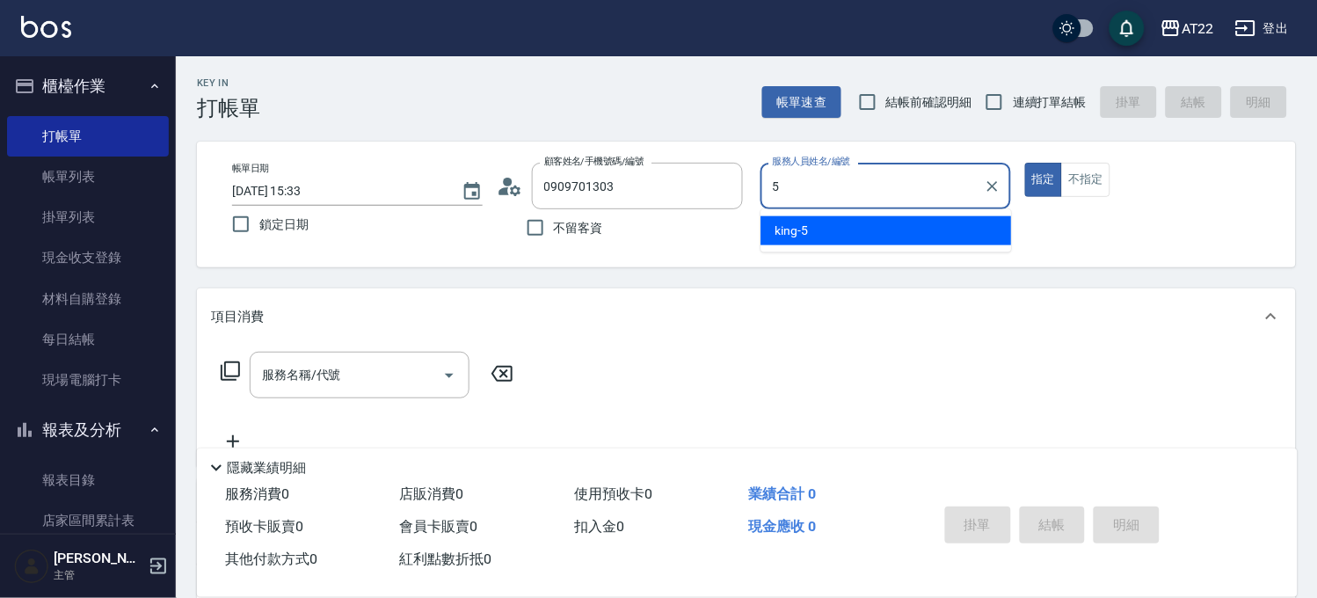
type input "king-5"
type button "true"
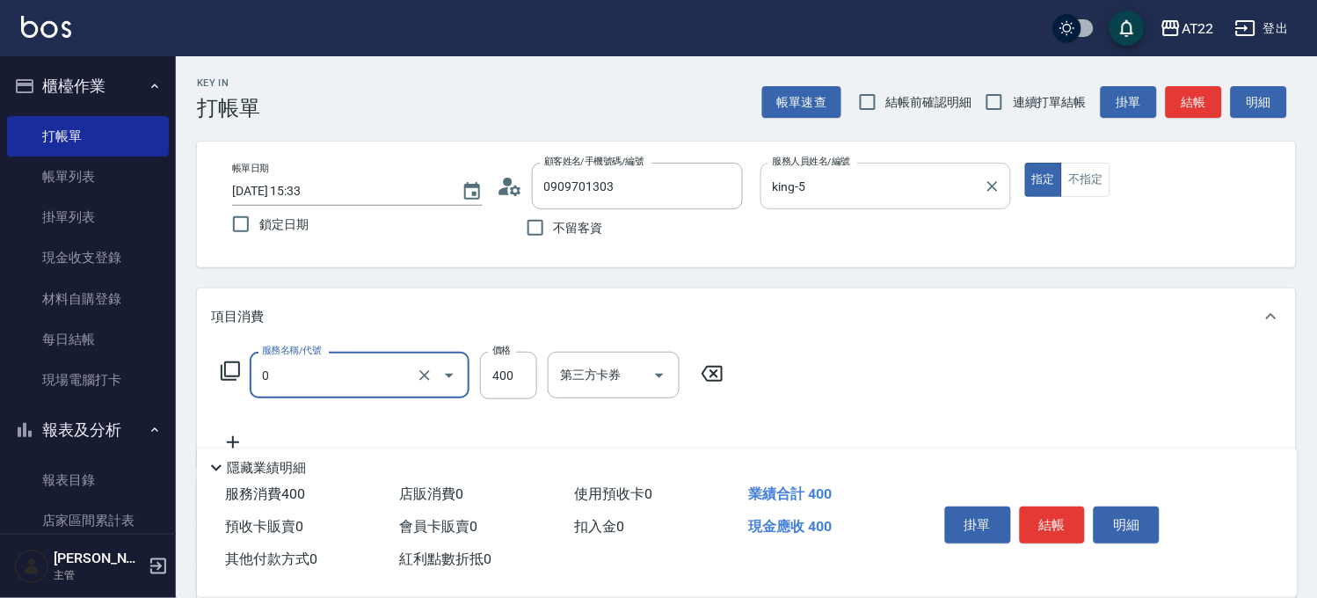
type input "有機洗髮(0)"
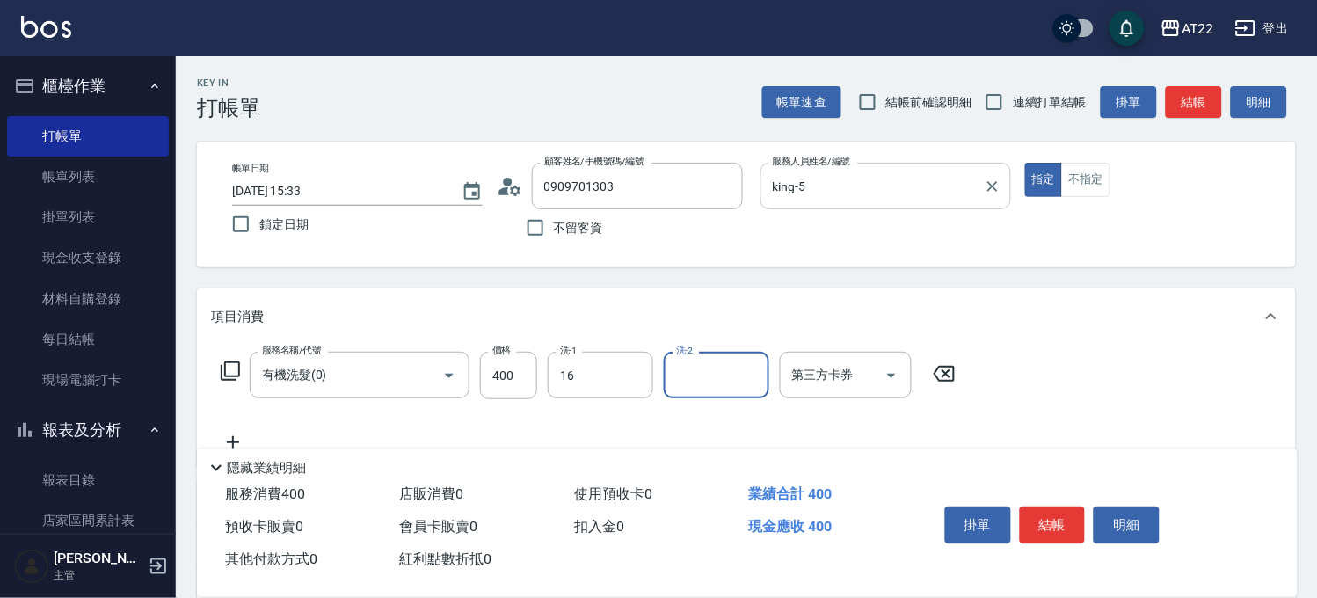
type input "[PERSON_NAME]-16"
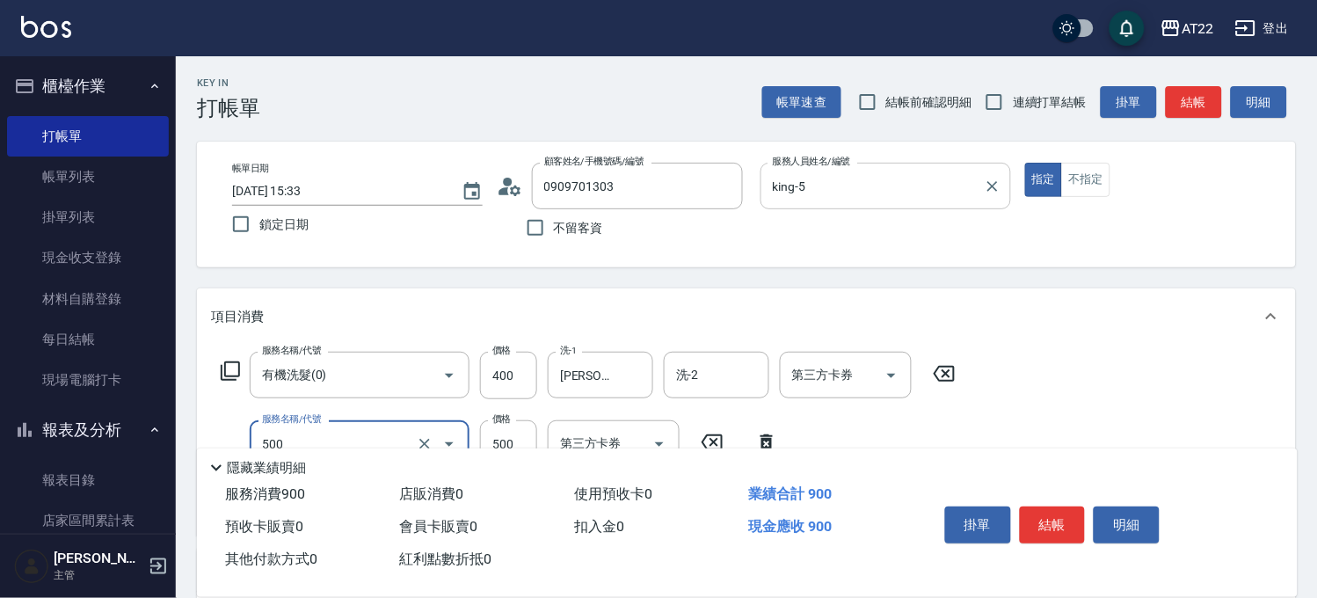
type input "剪髮(500)"
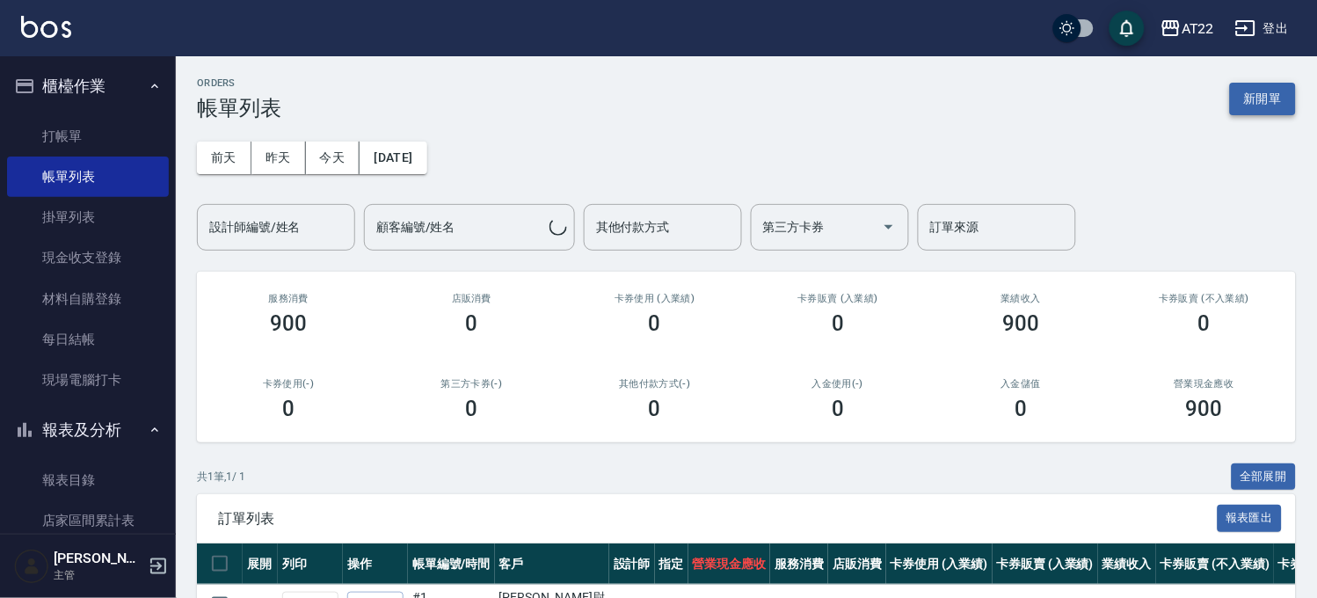
click at [1271, 103] on button "新開單" at bounding box center [1263, 99] width 66 height 33
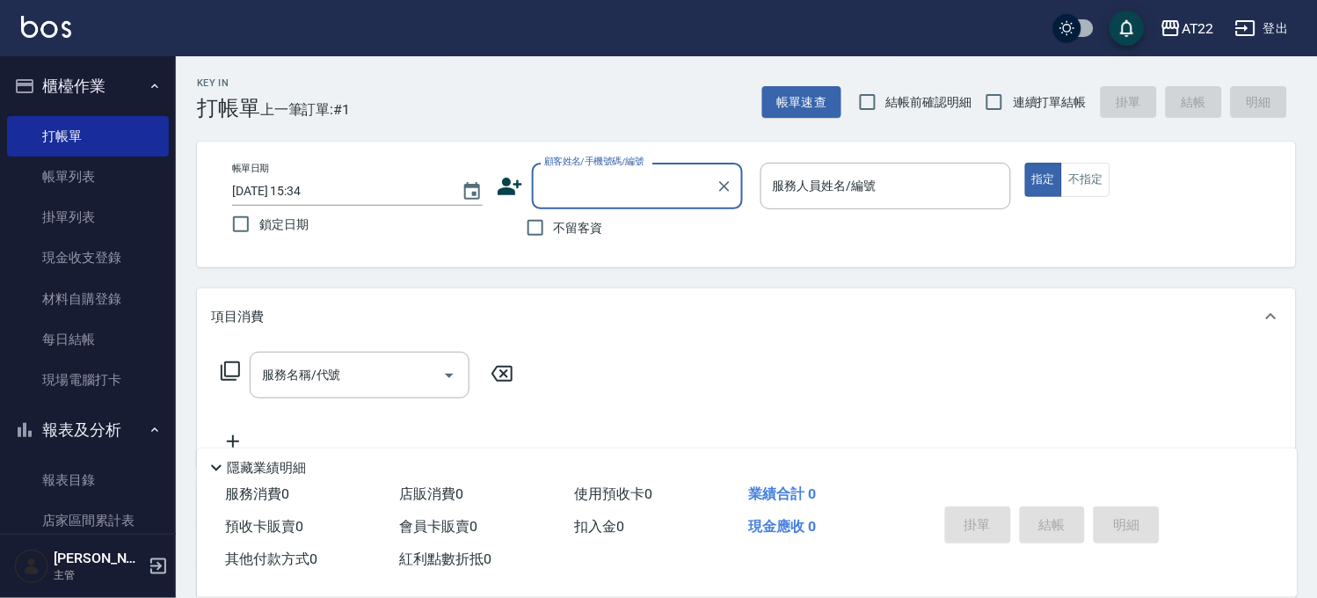
click at [1021, 98] on span "連續打單結帳" at bounding box center [1050, 102] width 74 height 18
click at [1013, 98] on input "連續打單結帳" at bounding box center [994, 102] width 37 height 37
checkbox input "true"
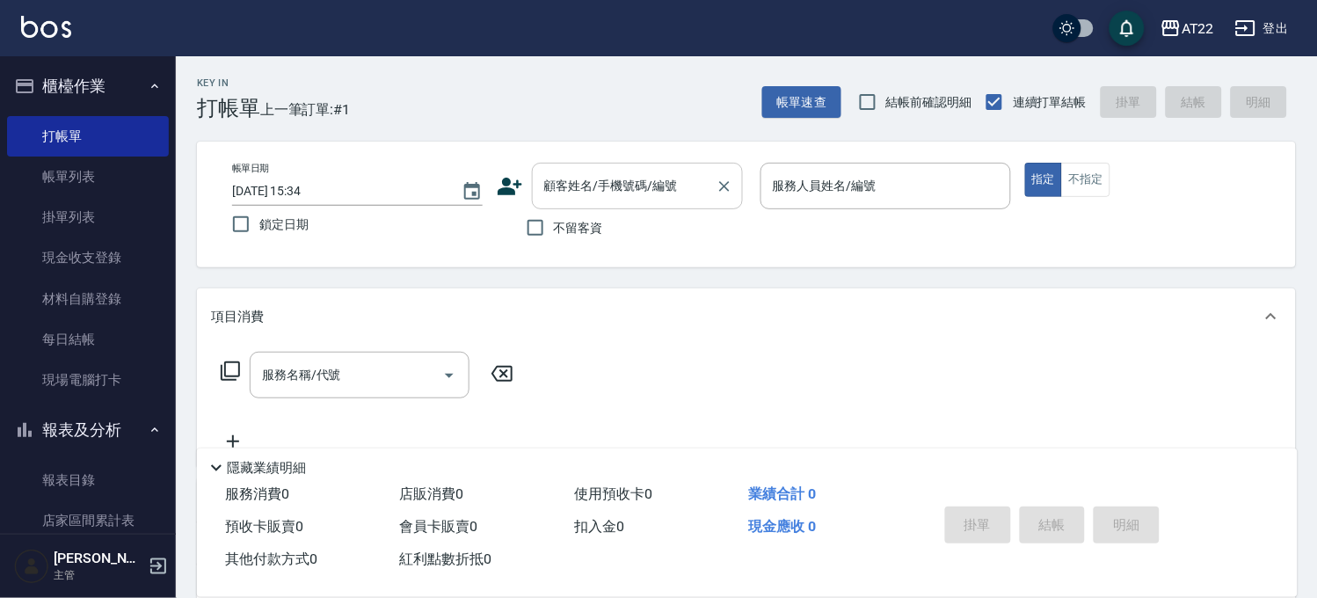
click at [559, 207] on div "顧客姓名/手機號碼/編號" at bounding box center [637, 186] width 211 height 47
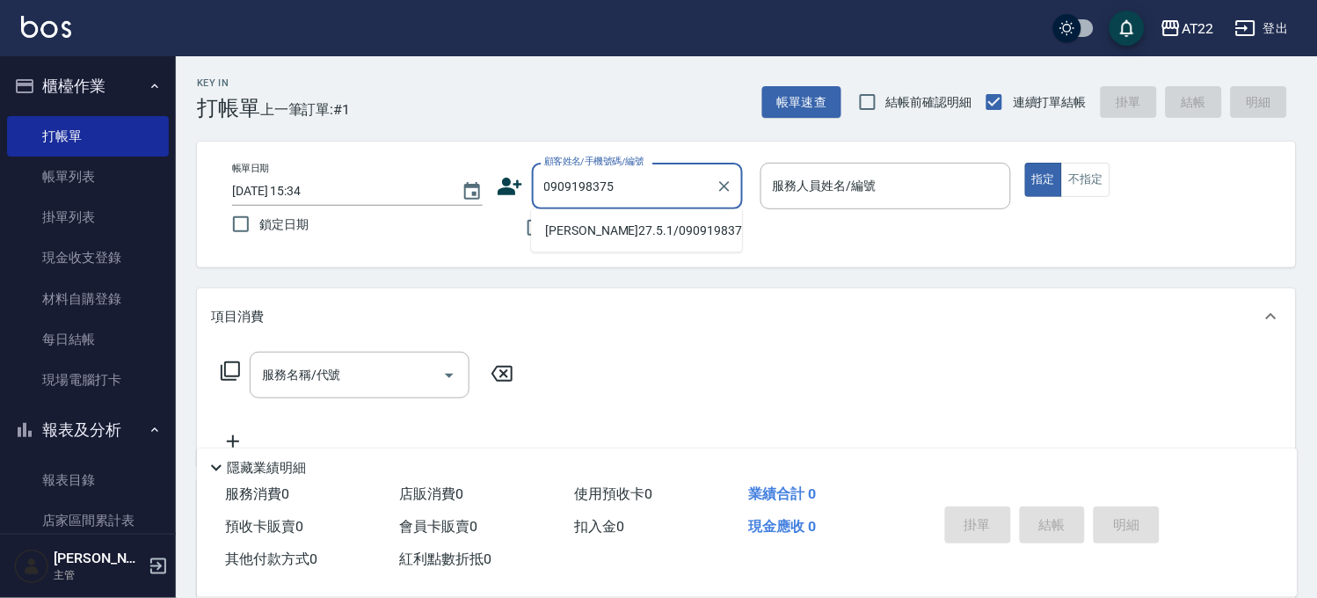
click at [571, 238] on li "[PERSON_NAME]27.5.1/0909198375/T91455" at bounding box center [636, 230] width 211 height 29
type input "[PERSON_NAME]27.5.1/0909198375/T91455"
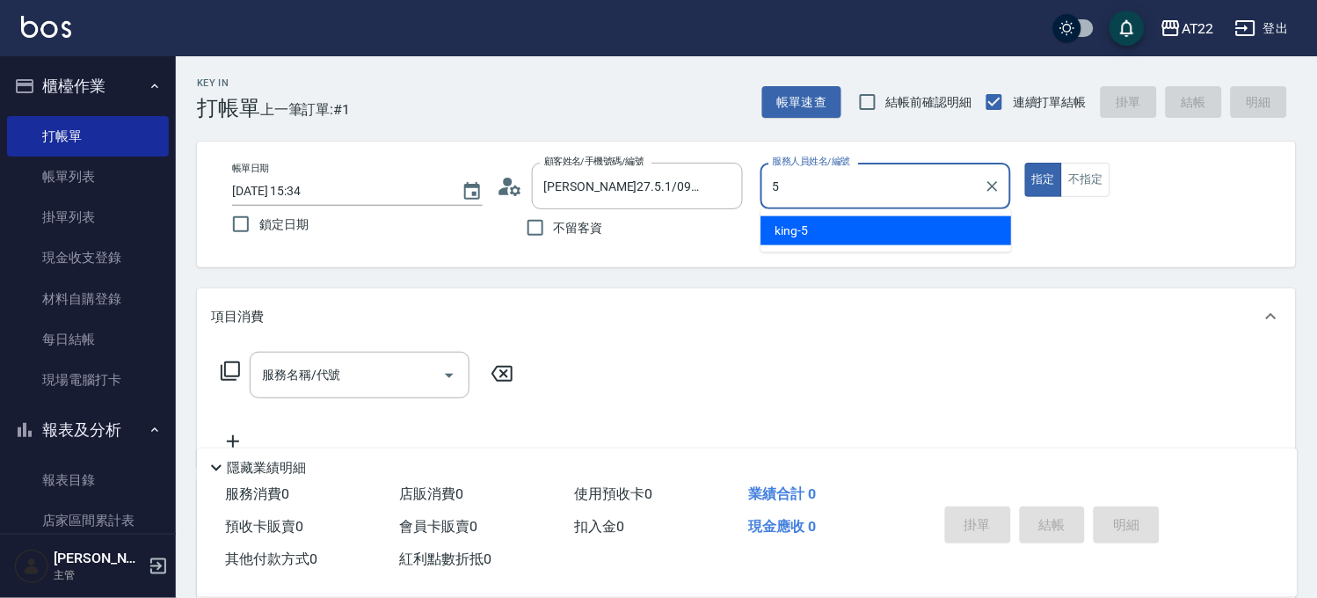
type input "king-5"
type button "true"
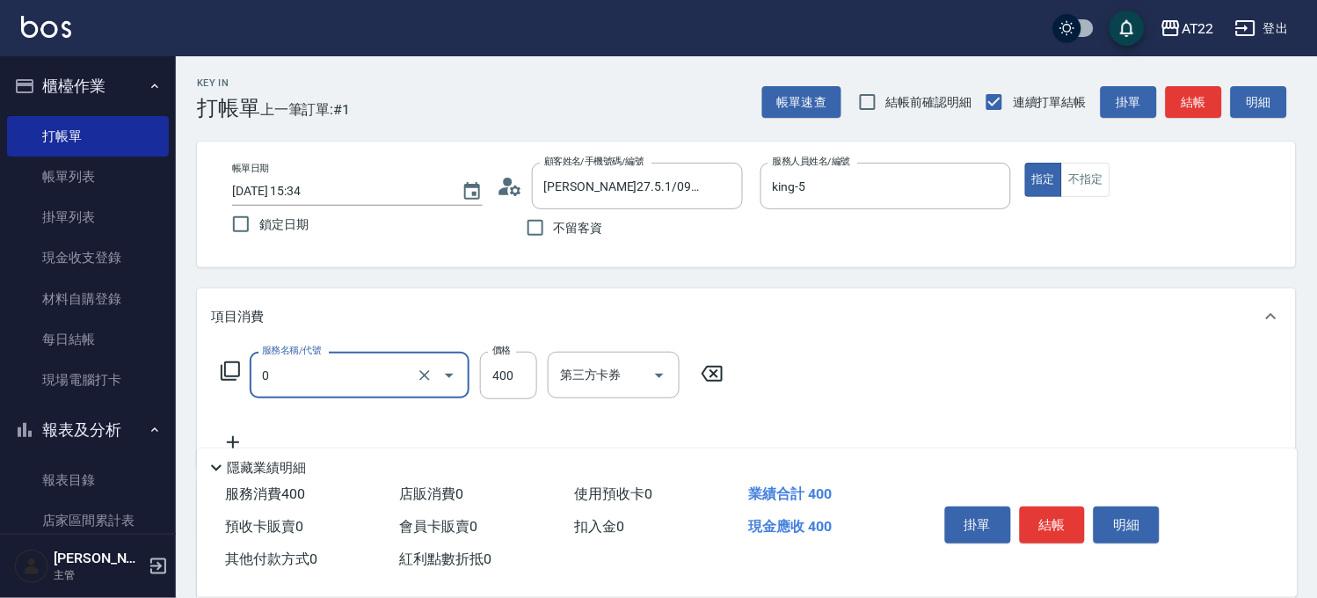
type input "有機洗髮(0)"
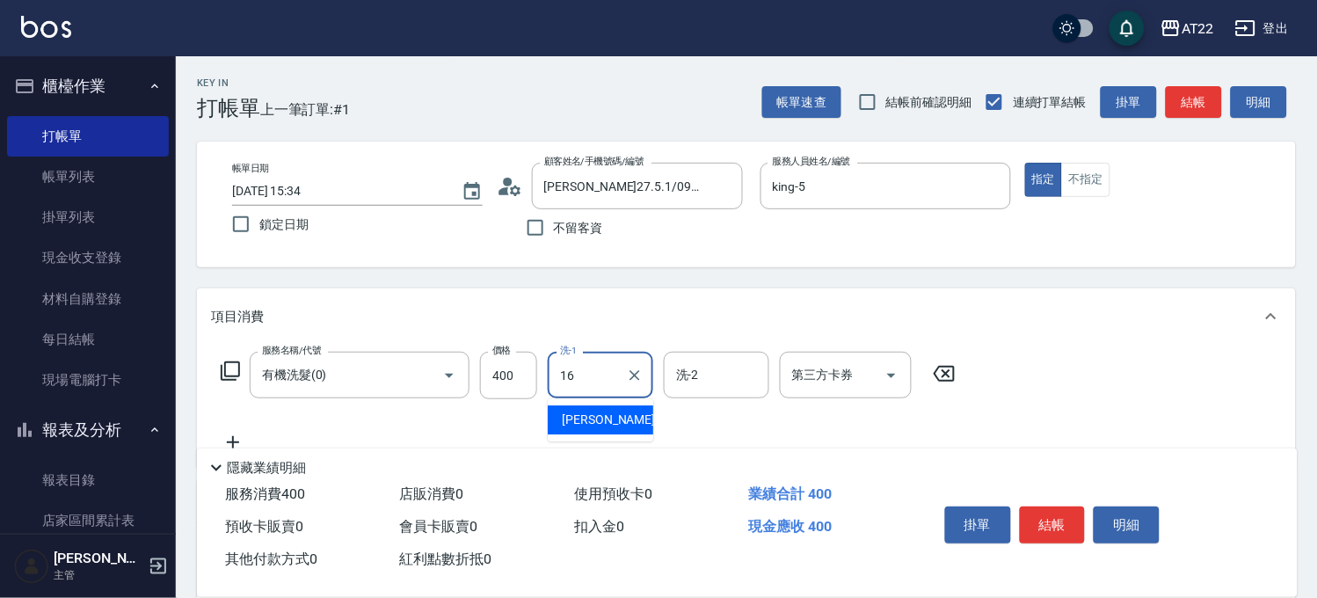
type input "[PERSON_NAME]-16"
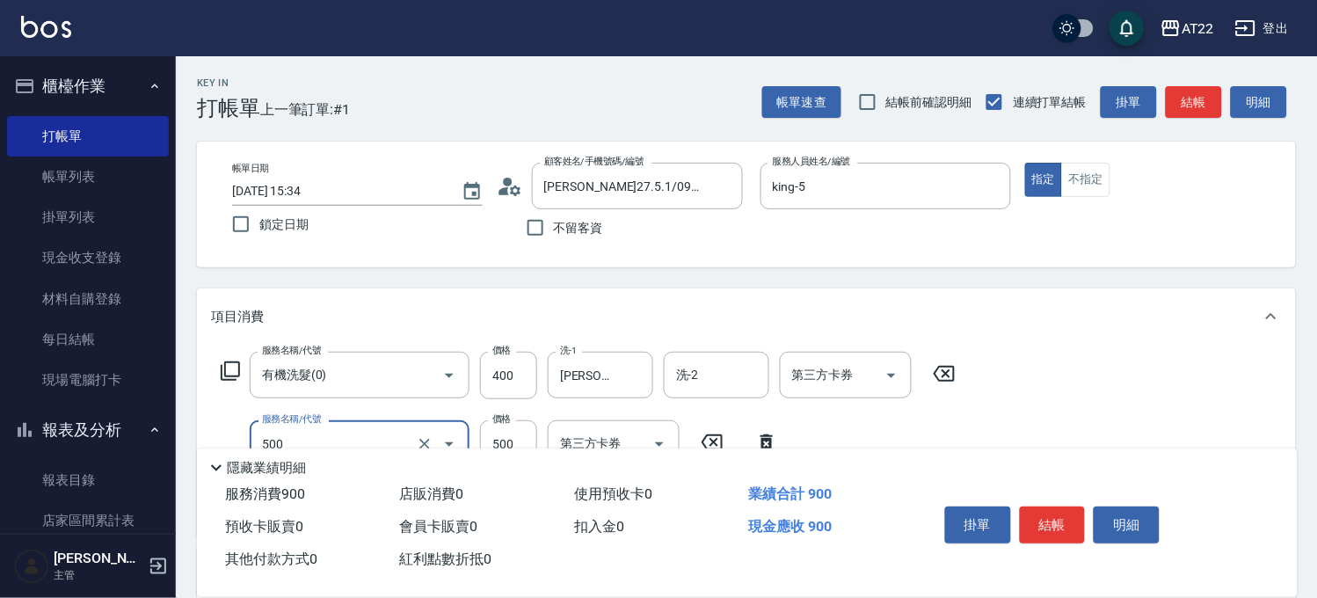
type input "剪髮(500)"
type input "430"
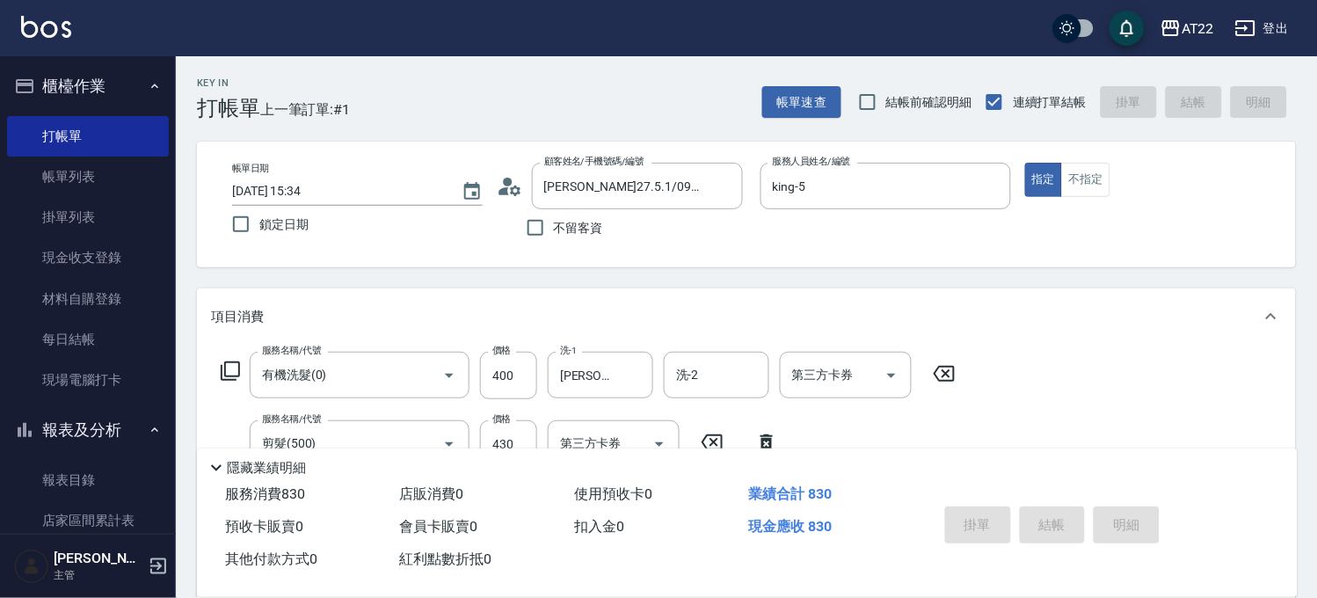
type input "2025/09/19 15:35"
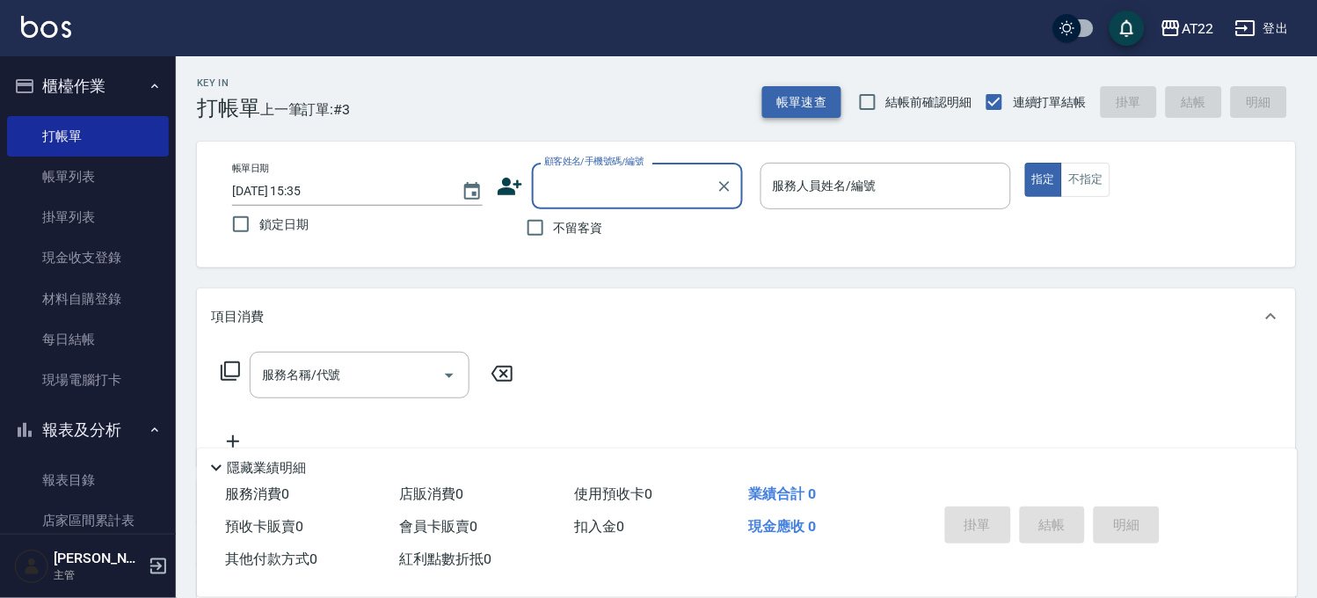
click at [812, 103] on button "帳單速查" at bounding box center [801, 102] width 79 height 33
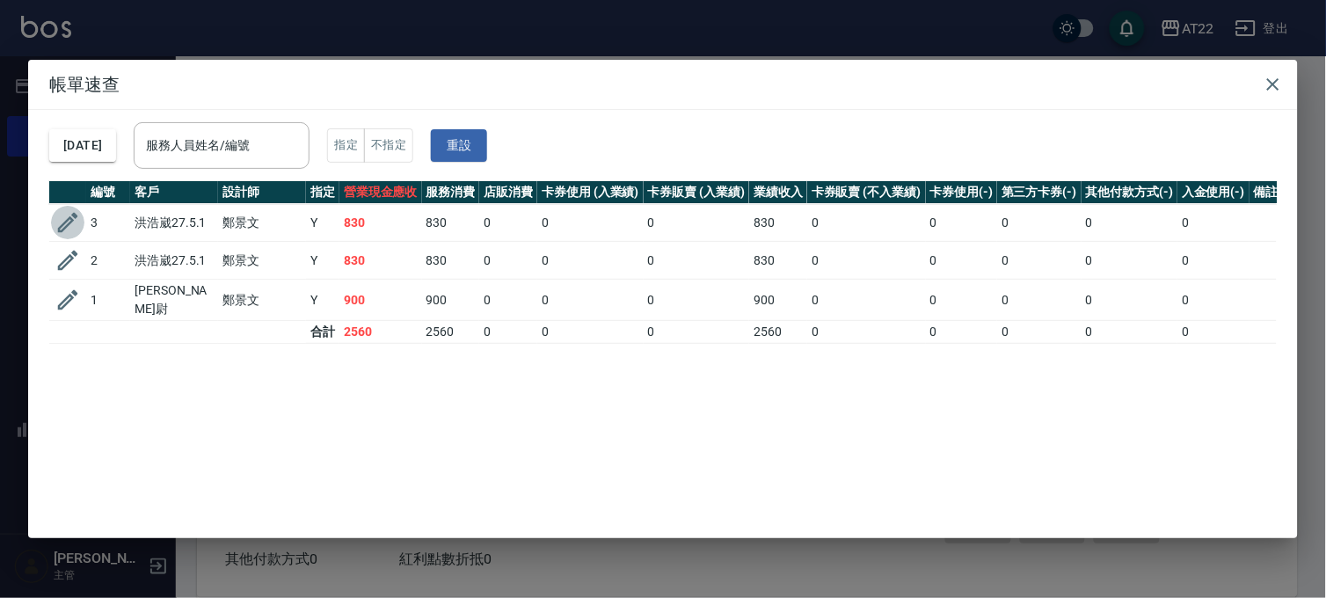
click at [64, 229] on icon "button" at bounding box center [68, 223] width 20 height 20
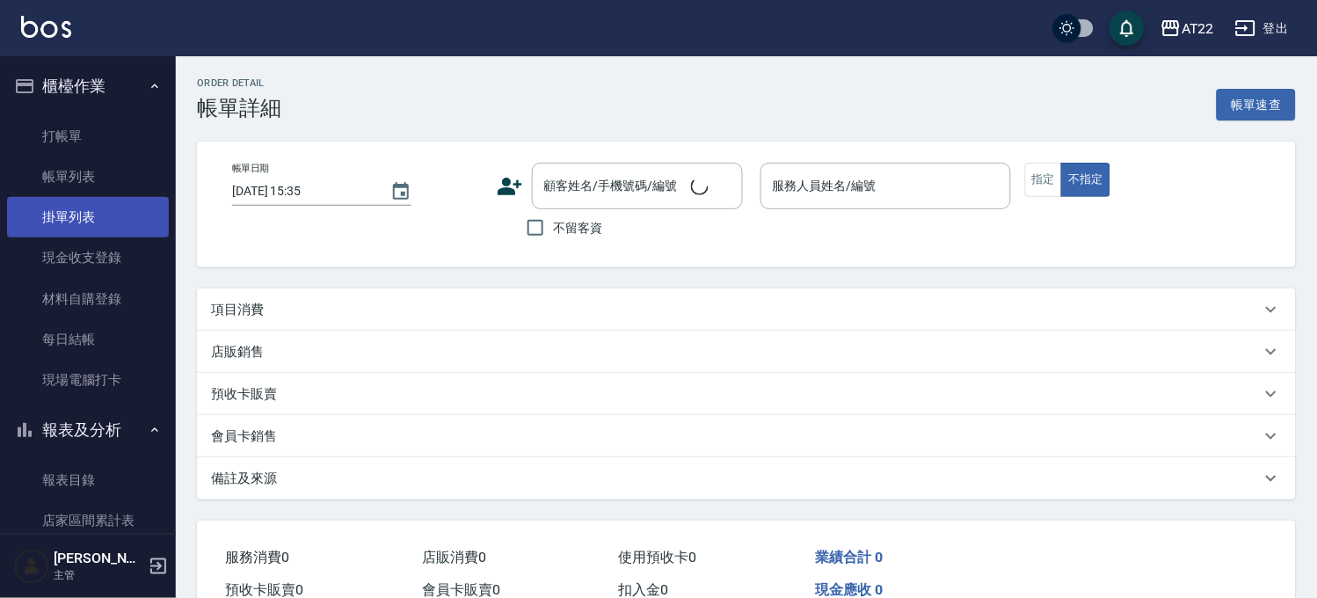
type input "2025/09/19 15:34"
type input "king-5"
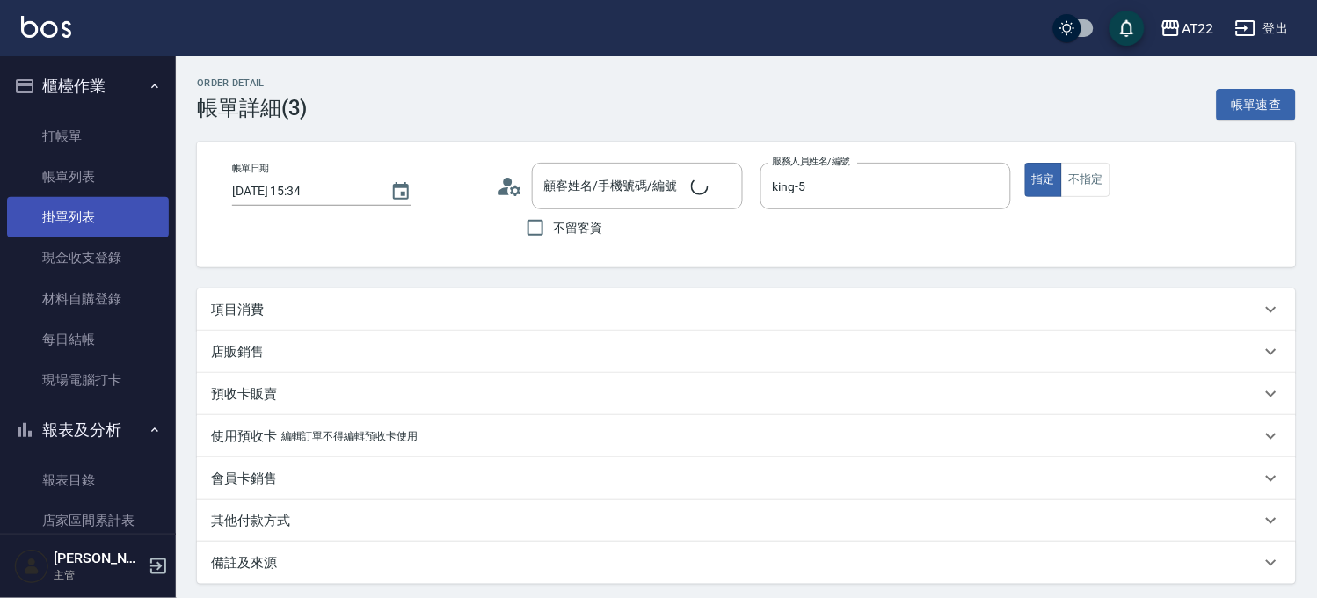
type input "[PERSON_NAME]27.5.1/0909198375/T91455"
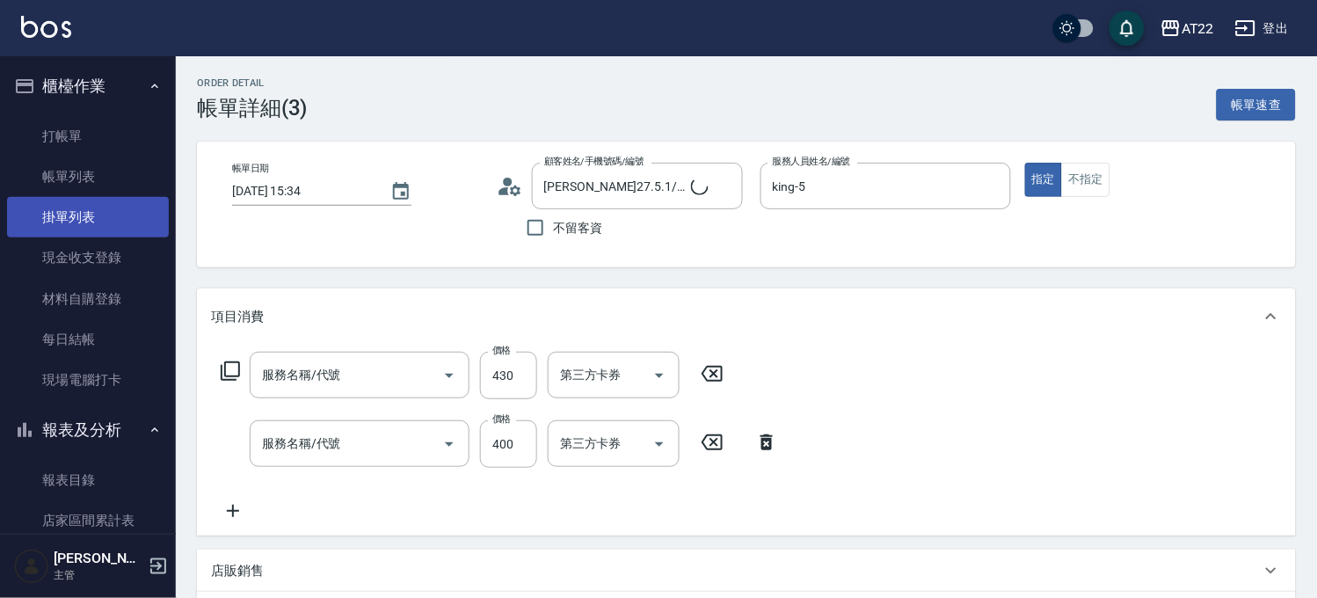
type input "剪髮(500)"
type input "有機洗髮(0)"
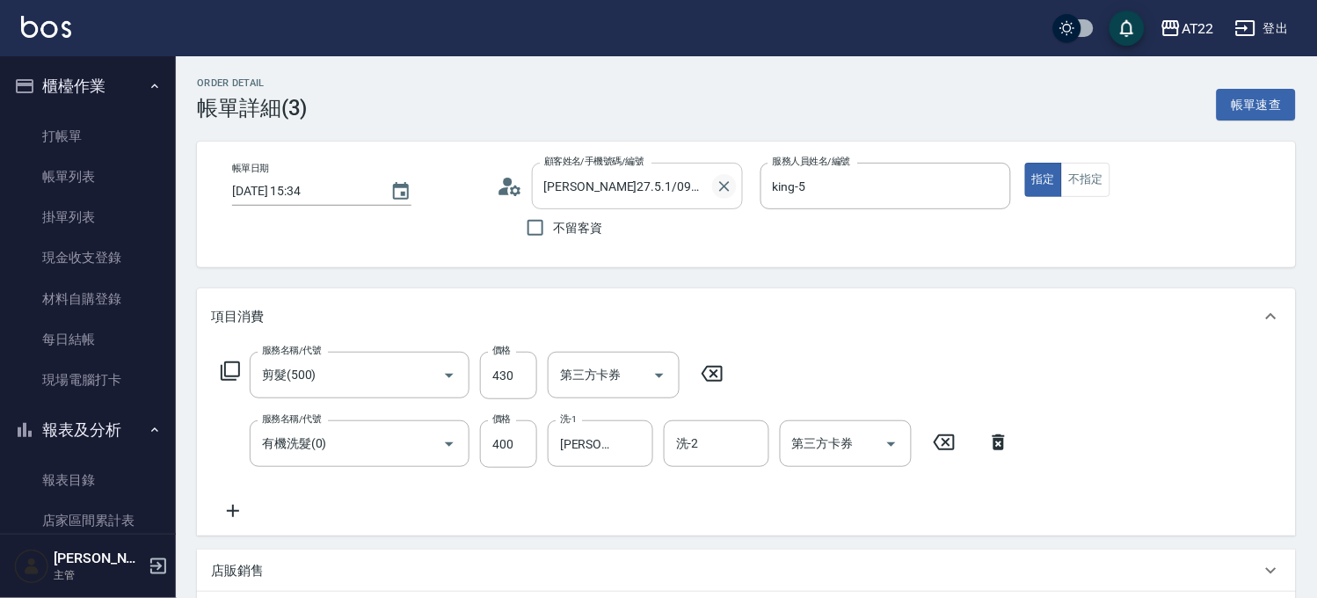
click at [724, 191] on icon "Clear" at bounding box center [724, 187] width 18 height 18
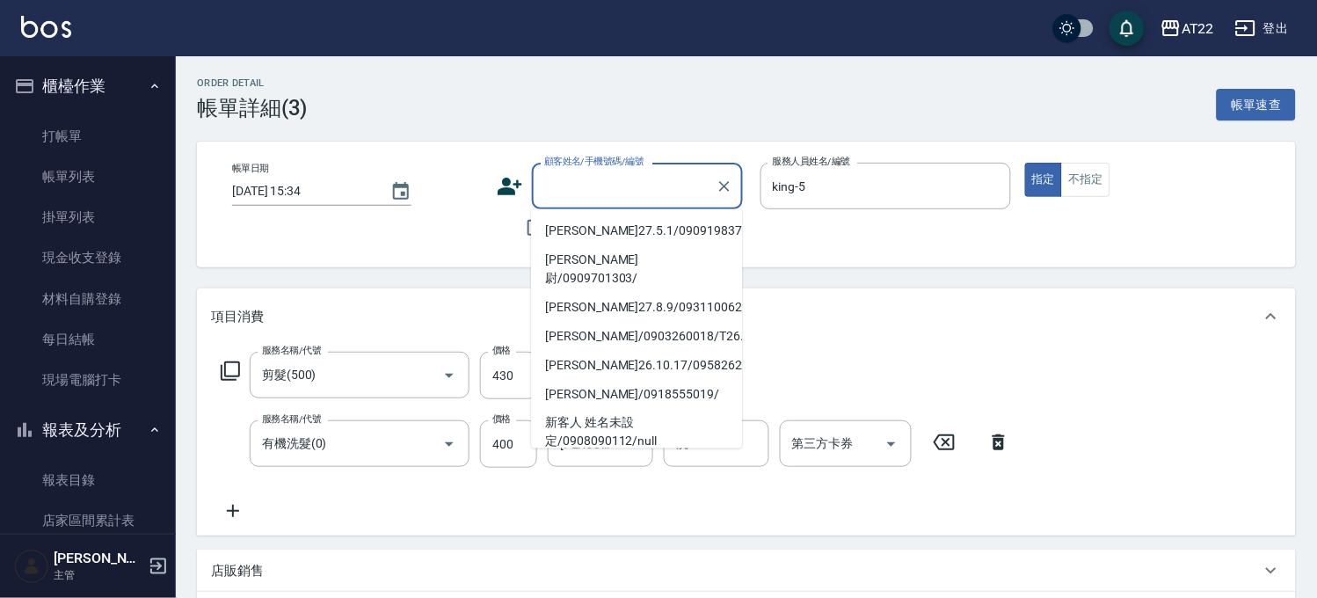
click at [671, 185] on input "顧客姓名/手機號碼/編號" at bounding box center [624, 186] width 169 height 31
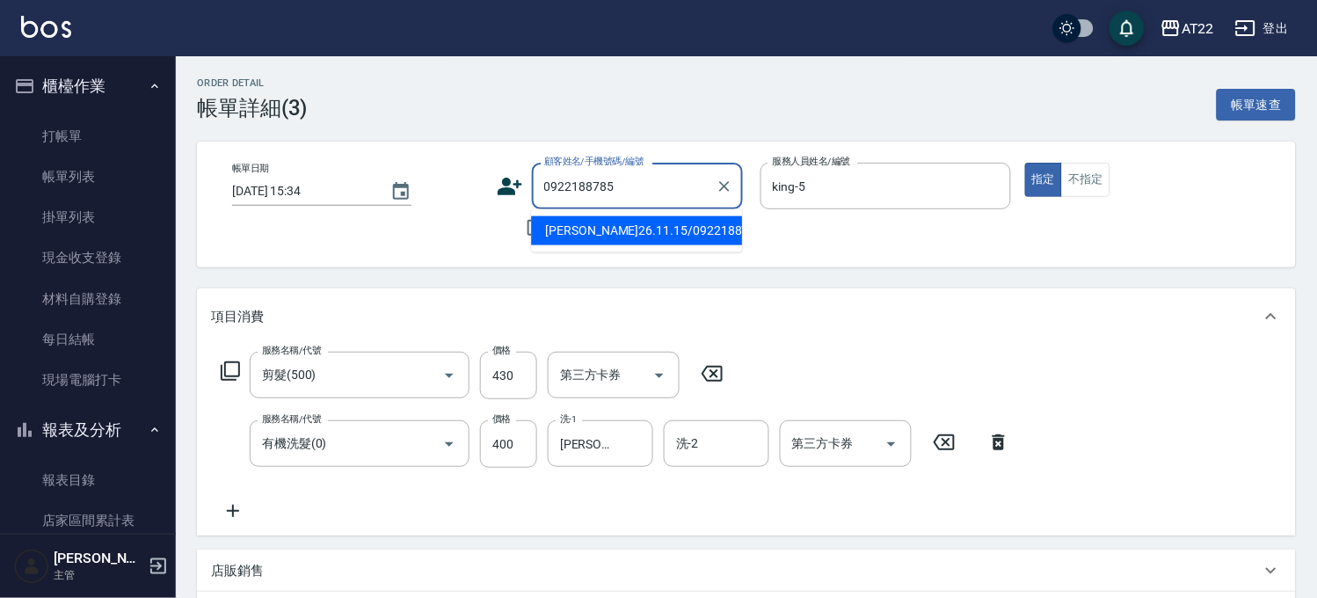
click at [645, 237] on li "[PERSON_NAME]26.11.15/0922188785/V81745" at bounding box center [636, 230] width 211 height 29
type input "[PERSON_NAME]26.11.15/0922188785/V81745"
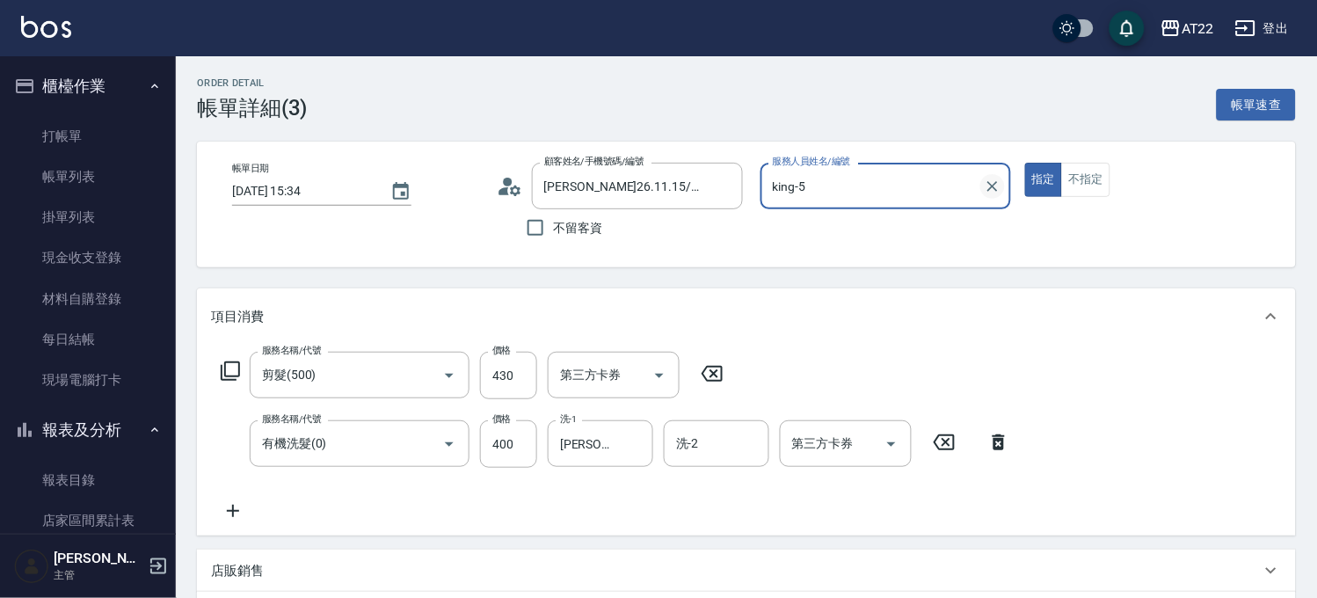
click at [990, 188] on icon "Clear" at bounding box center [992, 186] width 11 height 11
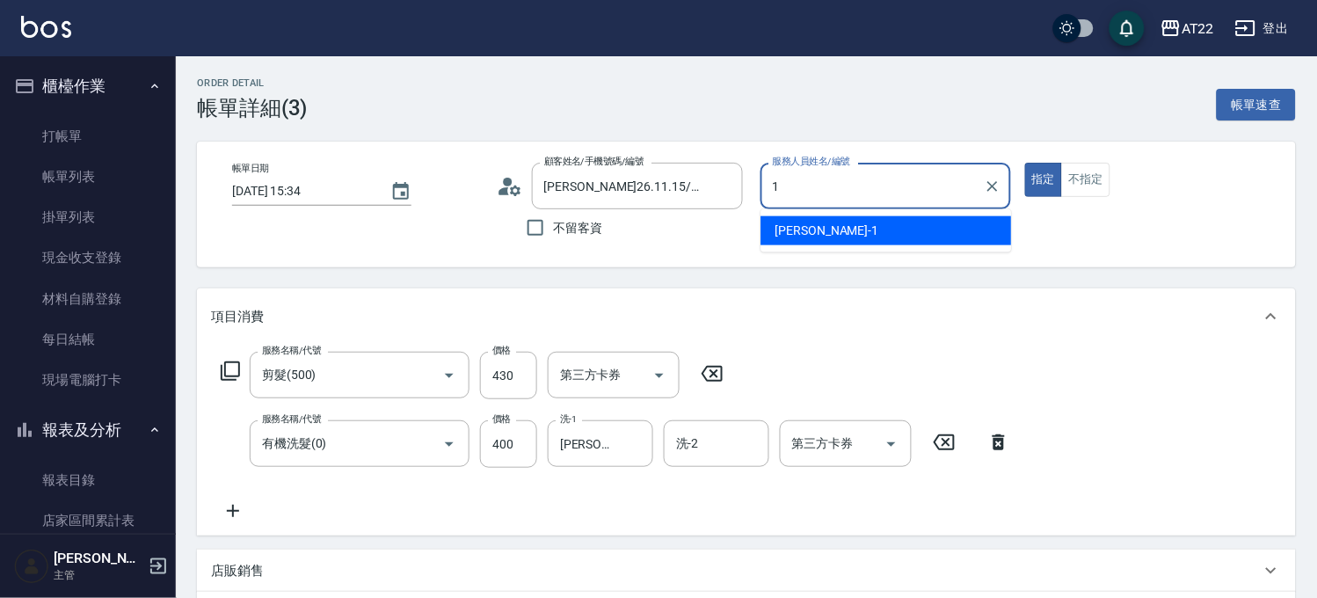
type input "[PERSON_NAME]-1"
type button "true"
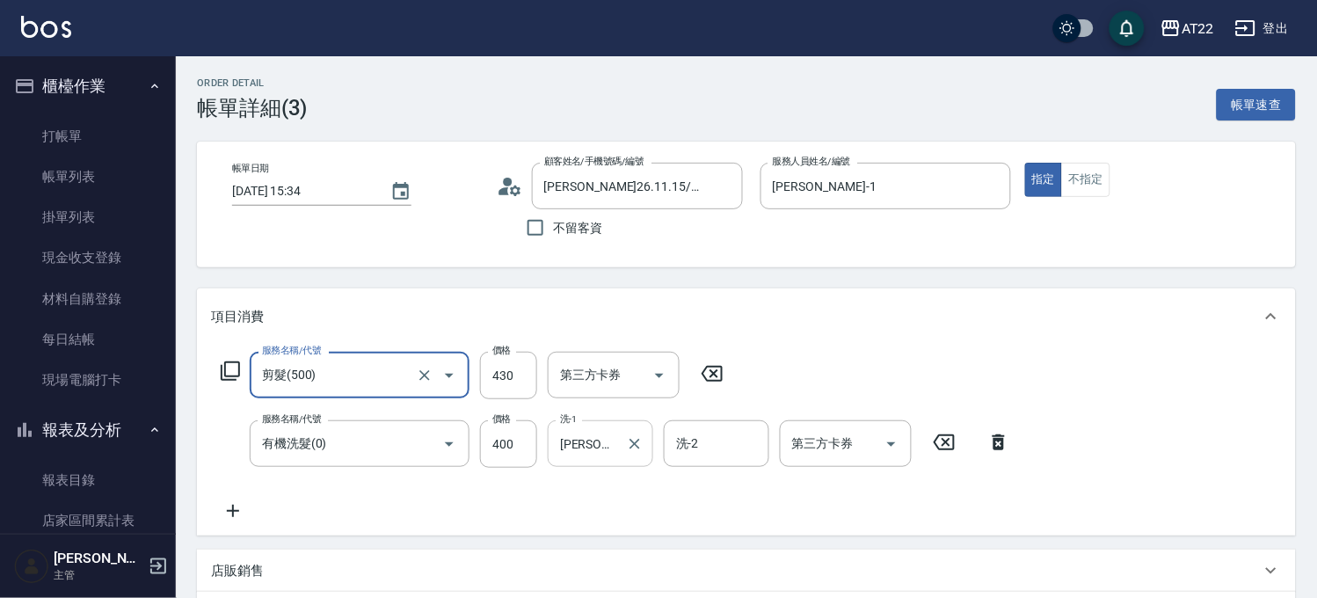
click at [575, 446] on input "[PERSON_NAME]-16" at bounding box center [587, 443] width 63 height 31
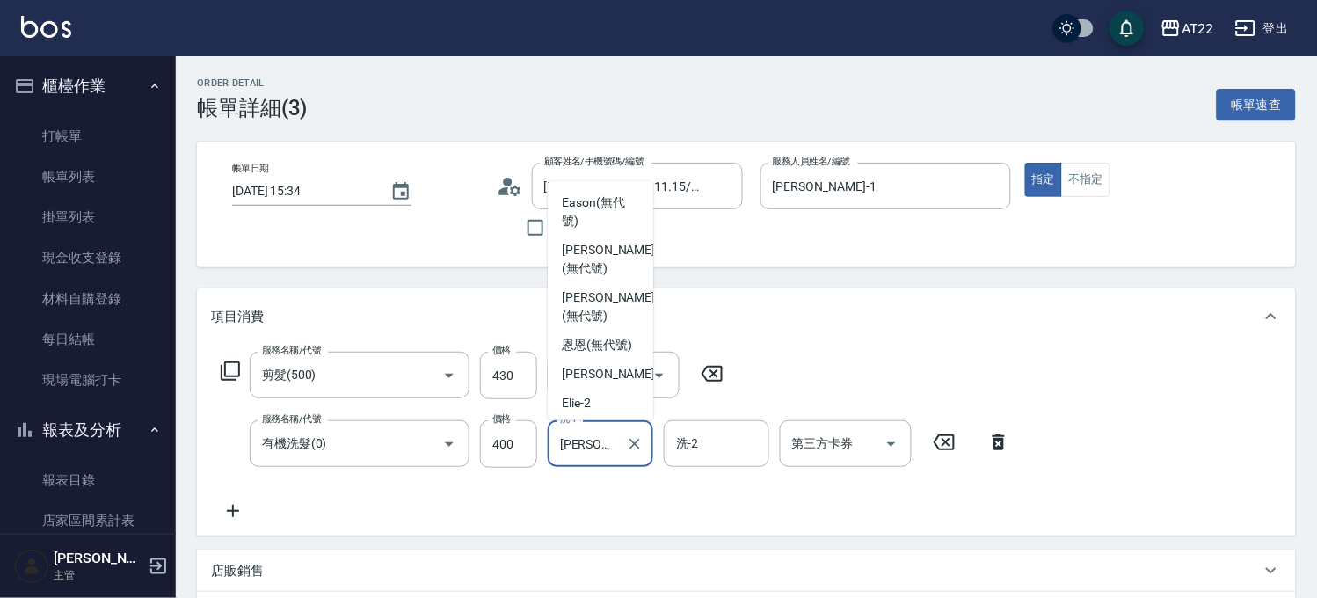
scroll to position [248, 0]
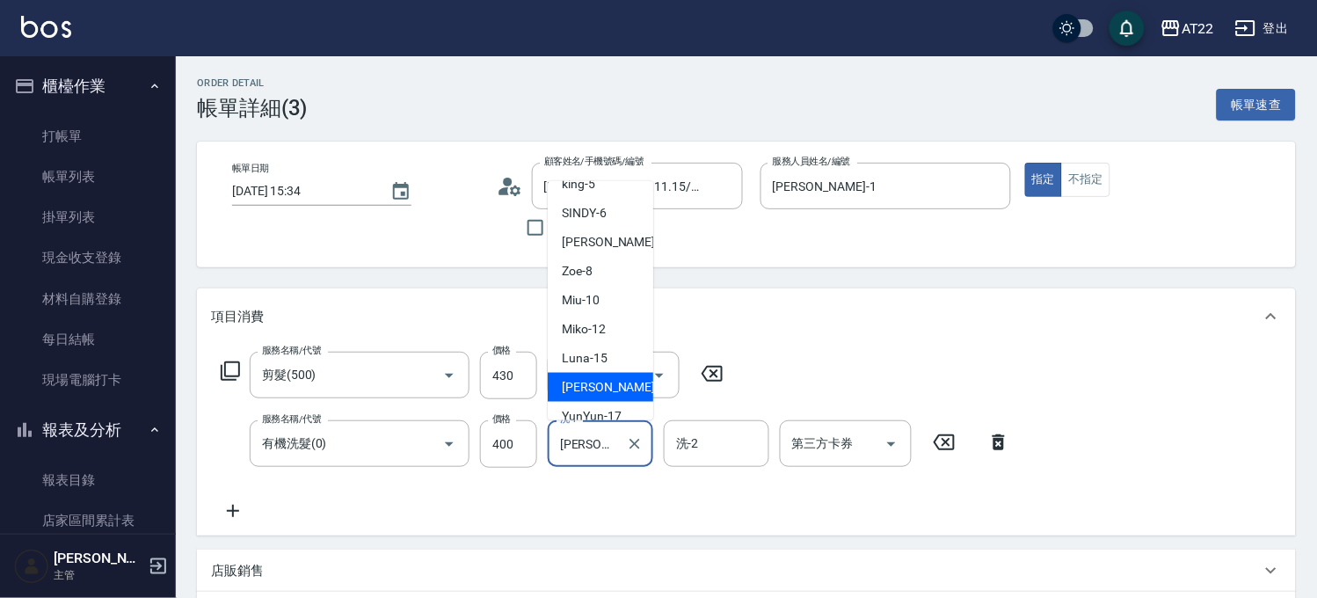
click at [652, 440] on div "Joe-16 洗-1" at bounding box center [600, 443] width 105 height 47
click at [644, 442] on button "Clear" at bounding box center [634, 444] width 25 height 25
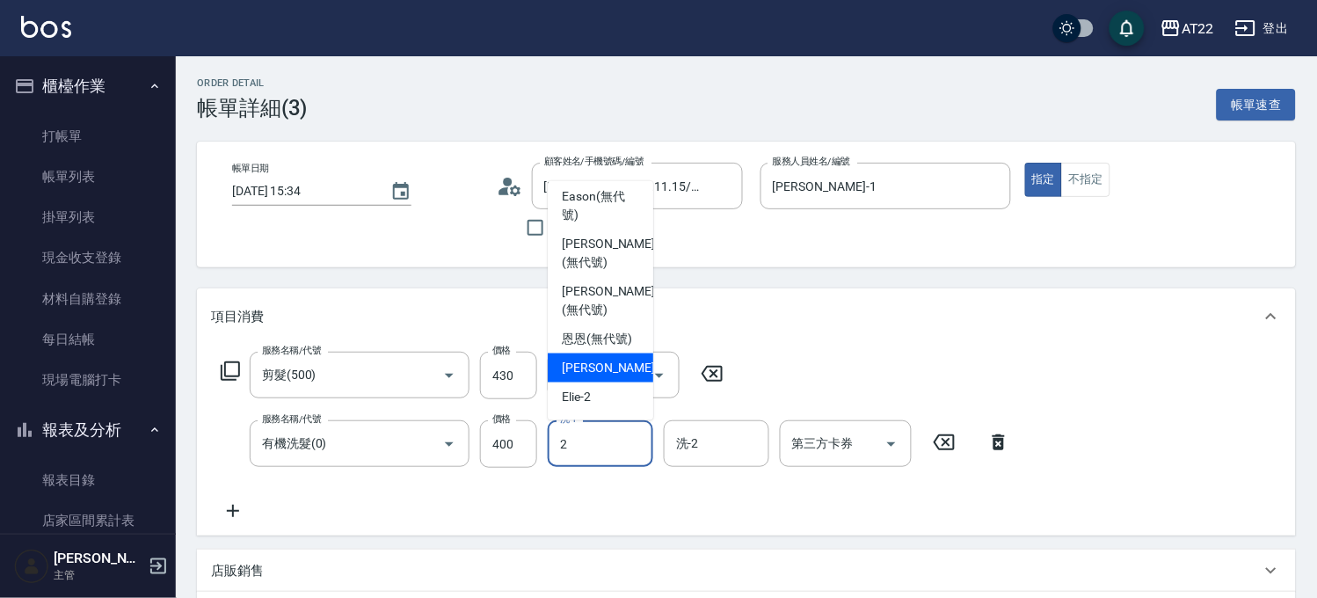
scroll to position [0, 0]
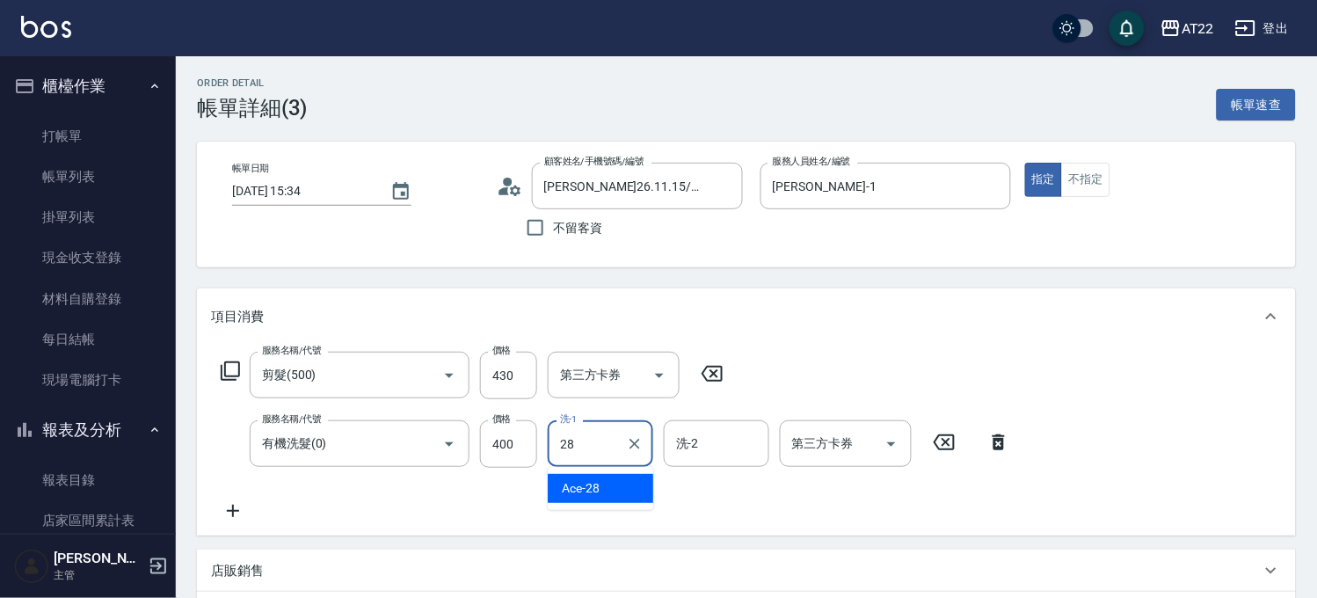
type input "Ace-28"
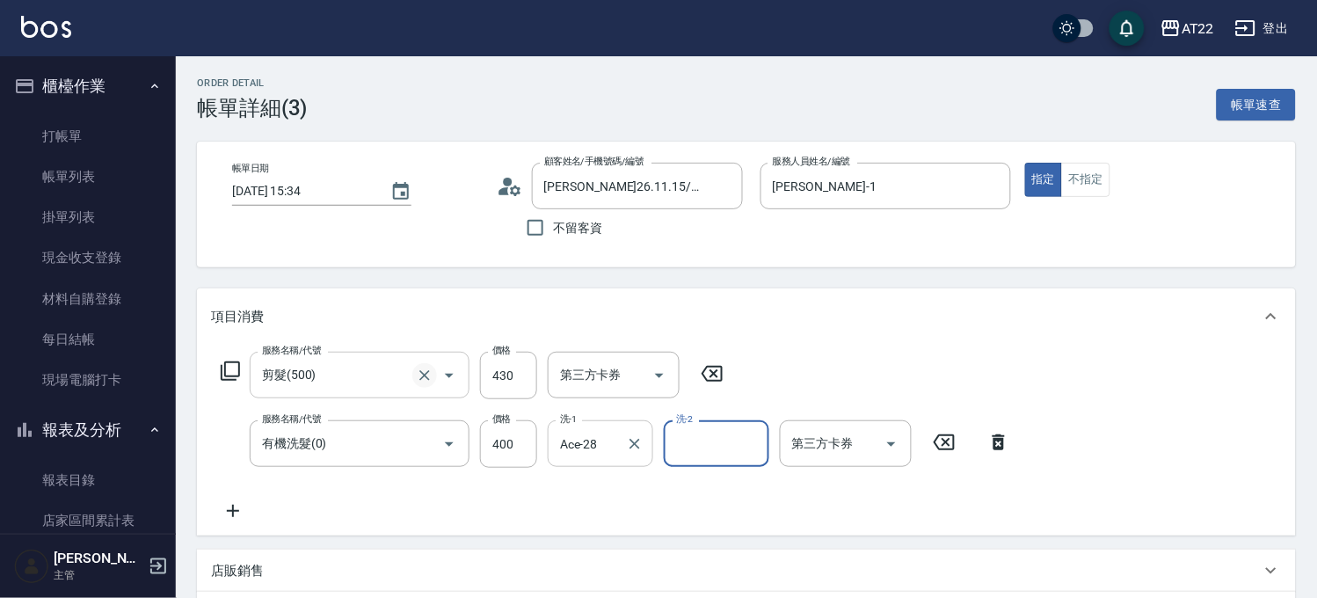
click at [419, 379] on icon "Clear" at bounding box center [424, 375] width 11 height 11
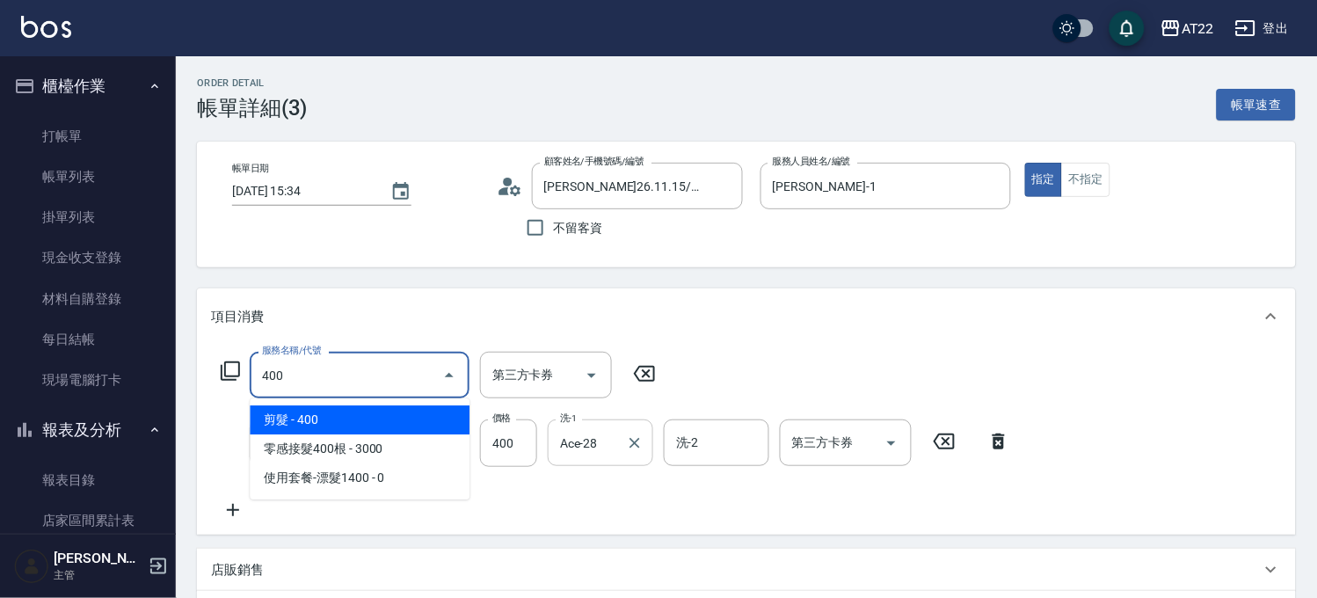
type input "剪髮(400)"
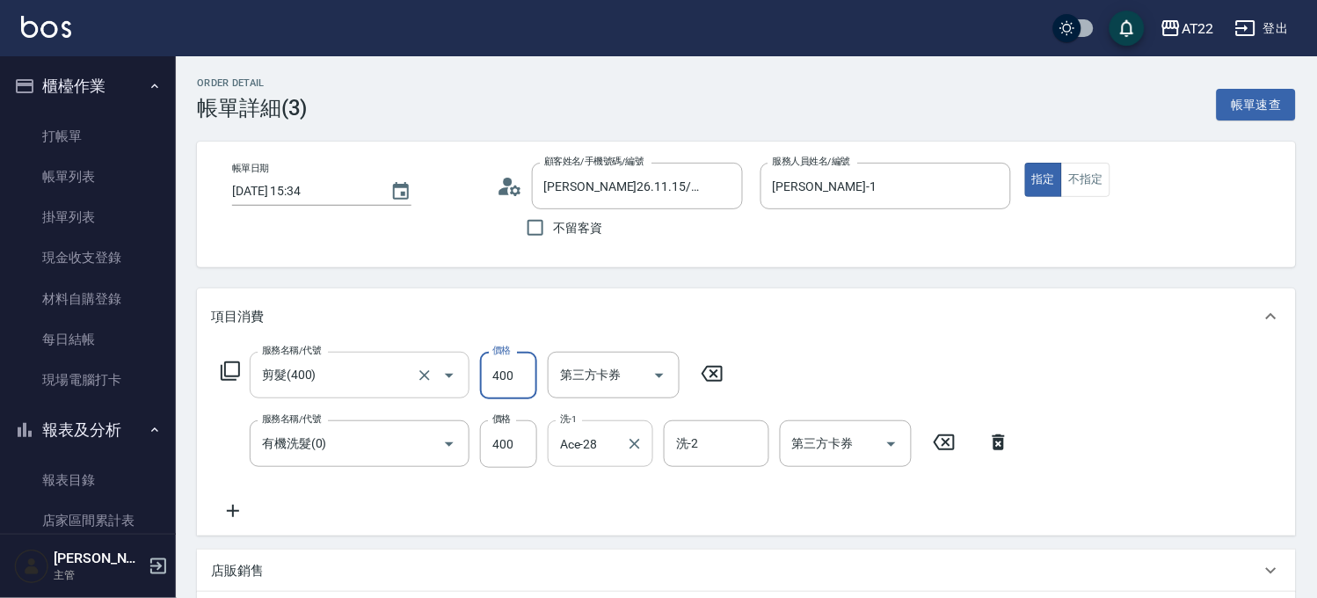
click at [485, 363] on input "400" at bounding box center [508, 375] width 57 height 47
type input "350"
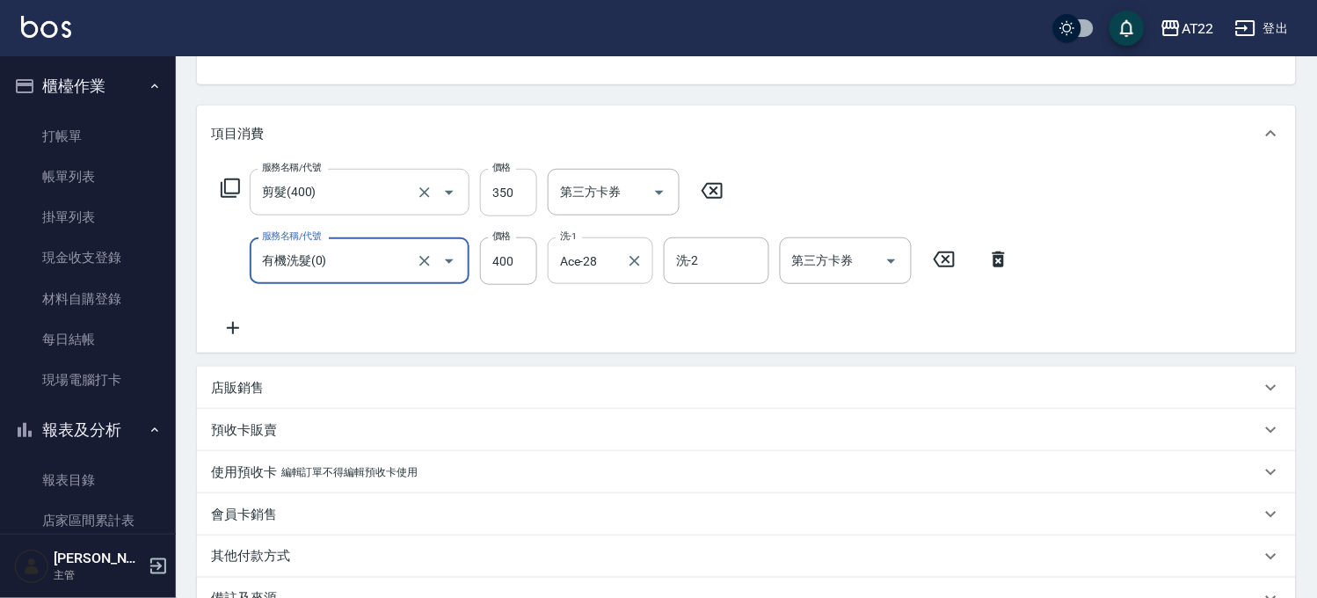
scroll to position [293, 0]
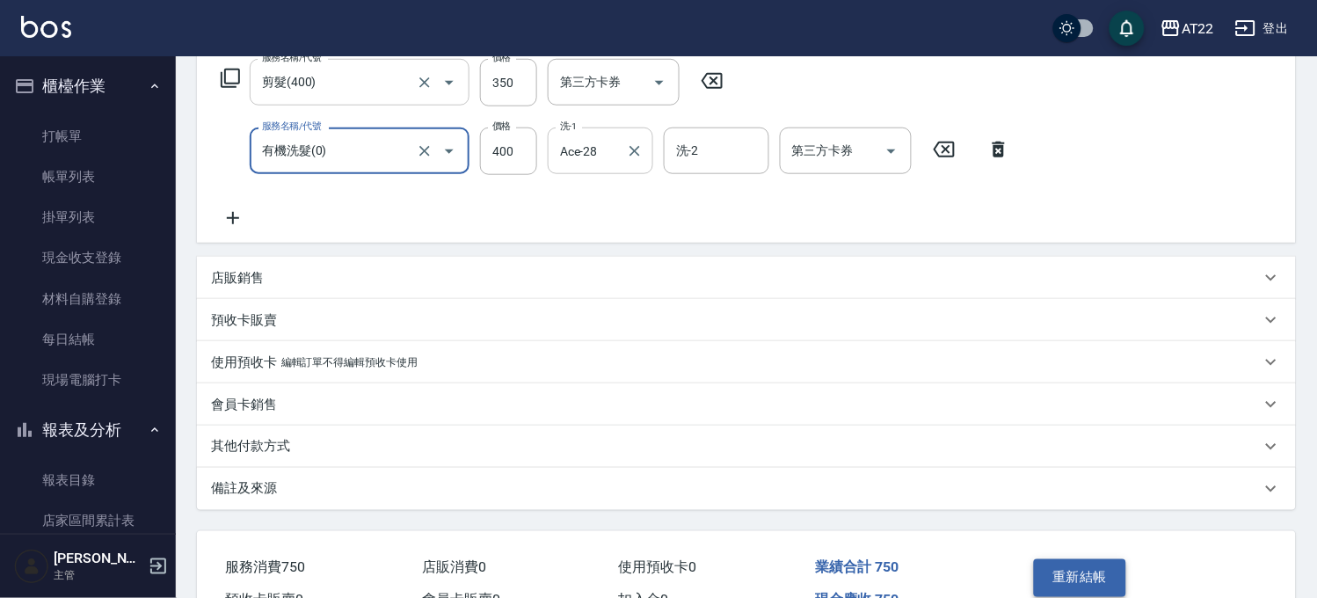
click at [1068, 561] on button "重新結帳" at bounding box center [1080, 577] width 93 height 37
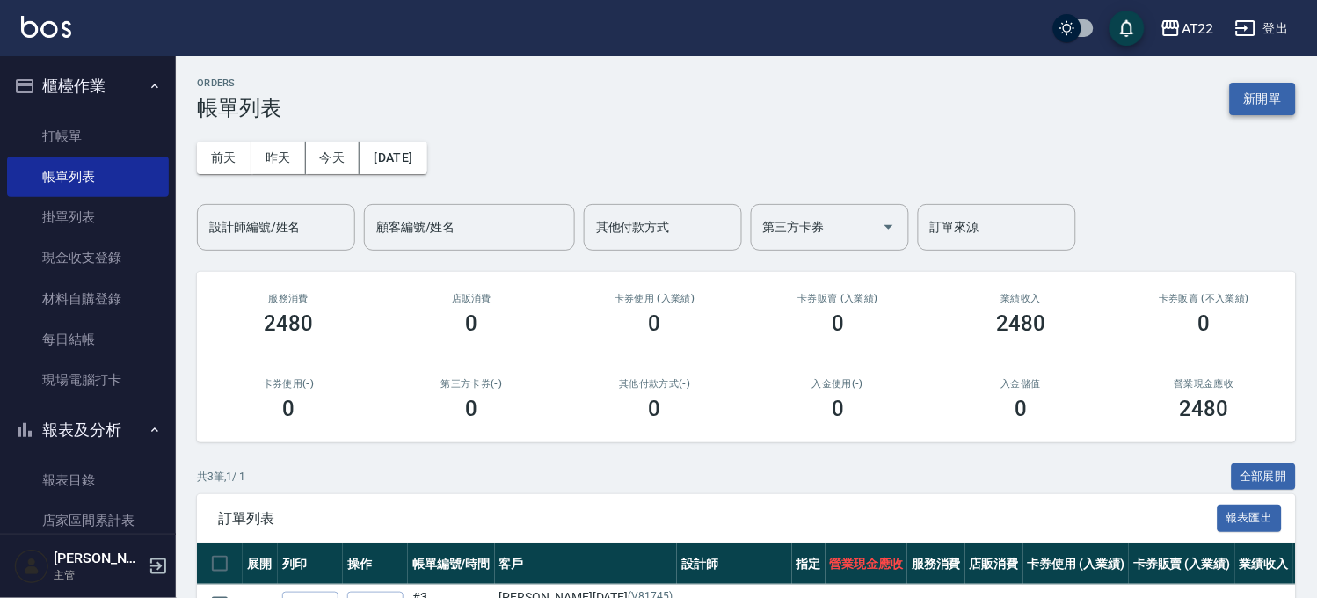
click at [1260, 107] on button "新開單" at bounding box center [1263, 99] width 66 height 33
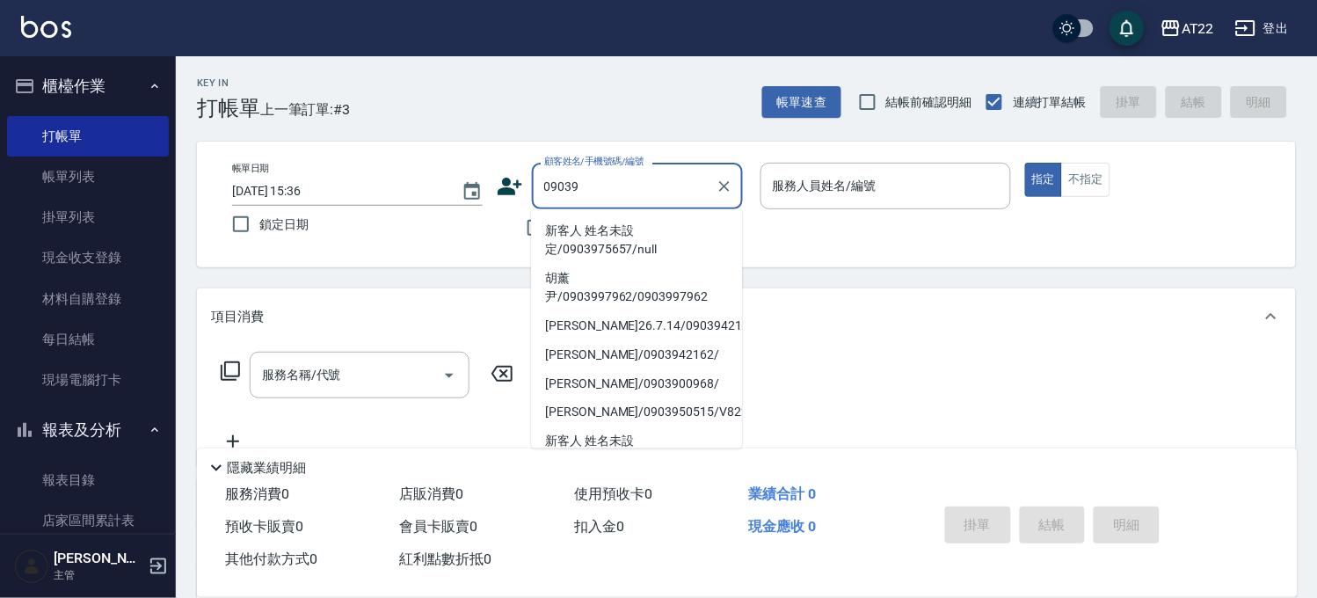
type input "09039"
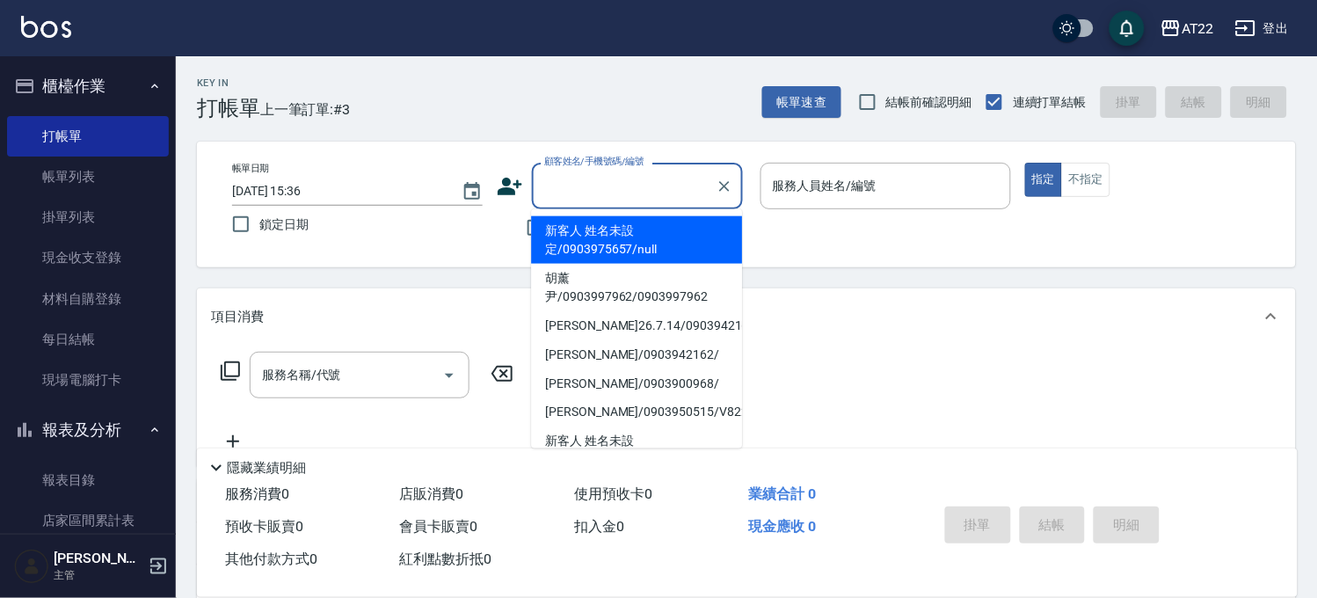
paste input "0903921515"
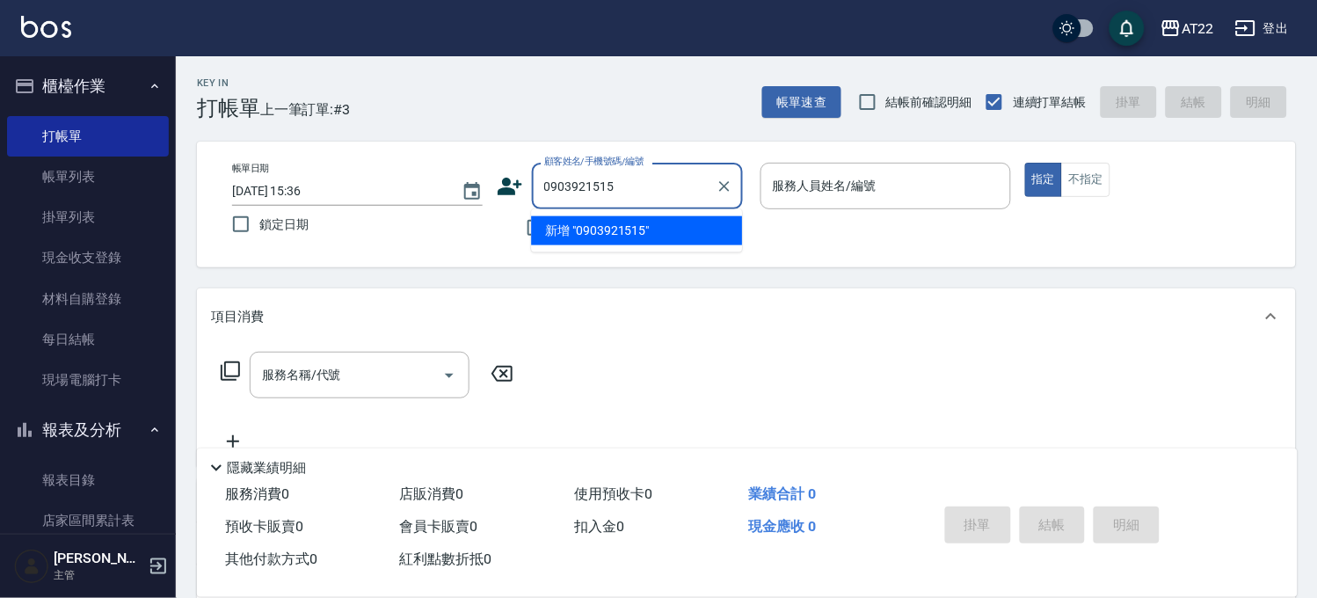
click at [614, 233] on li "新增 "0903921515"" at bounding box center [636, 230] width 211 height 29
type input "0903921515"
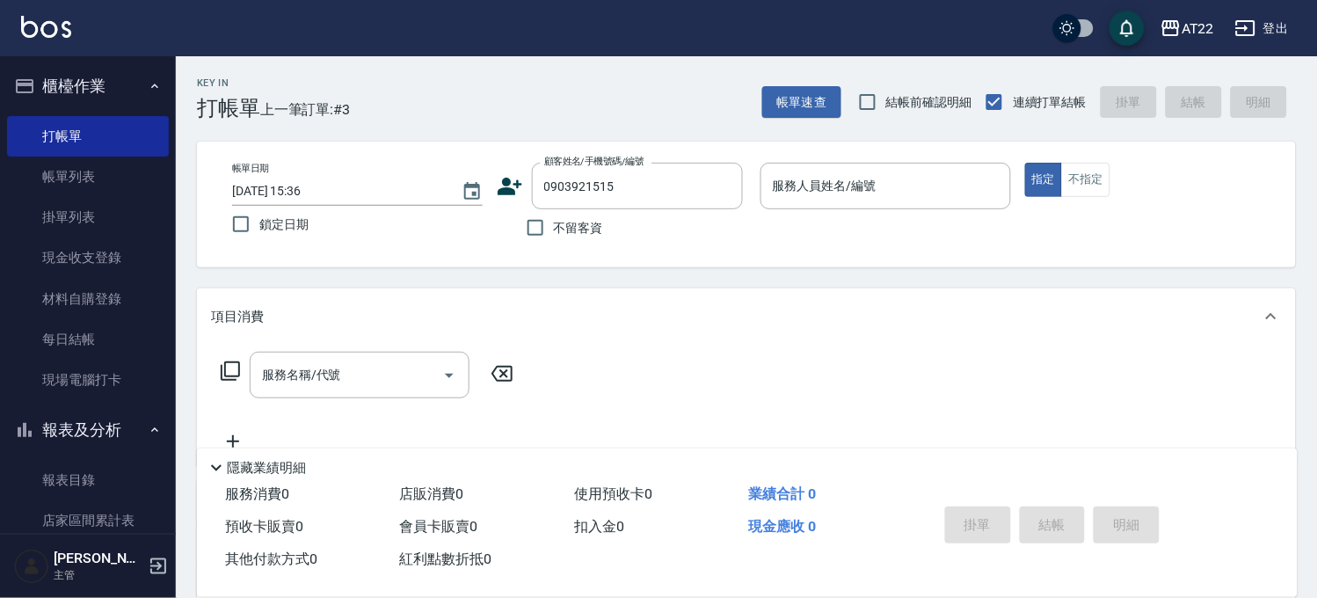
click at [508, 191] on icon at bounding box center [510, 187] width 25 height 18
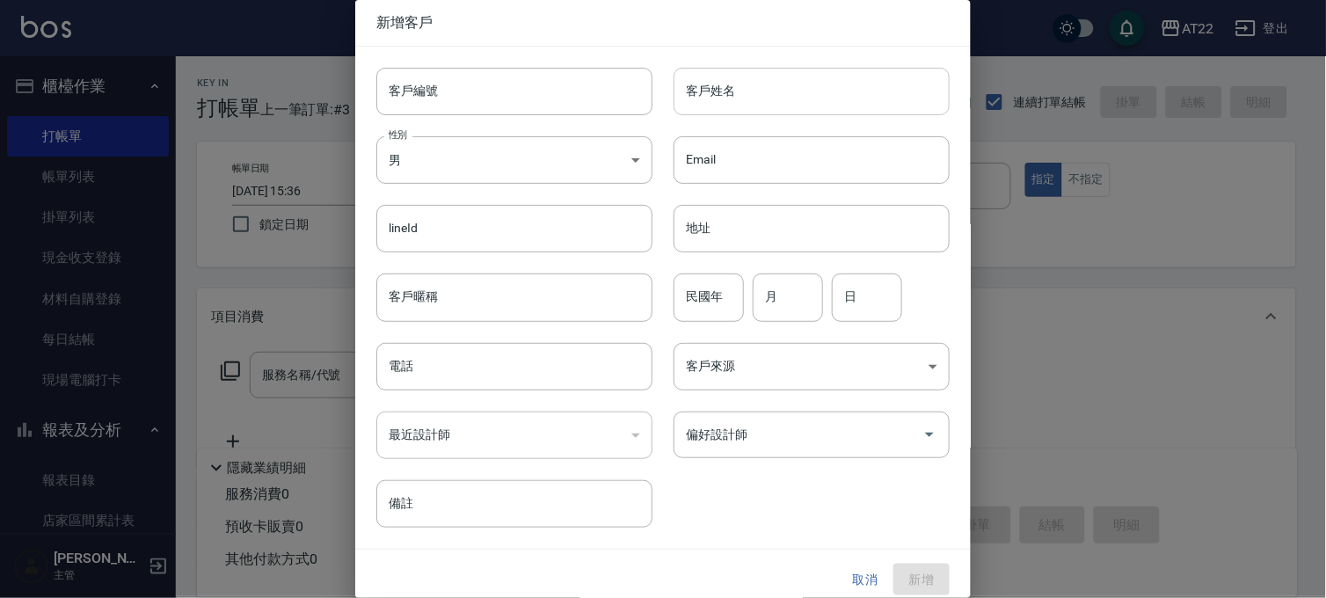
type input "0903921515"
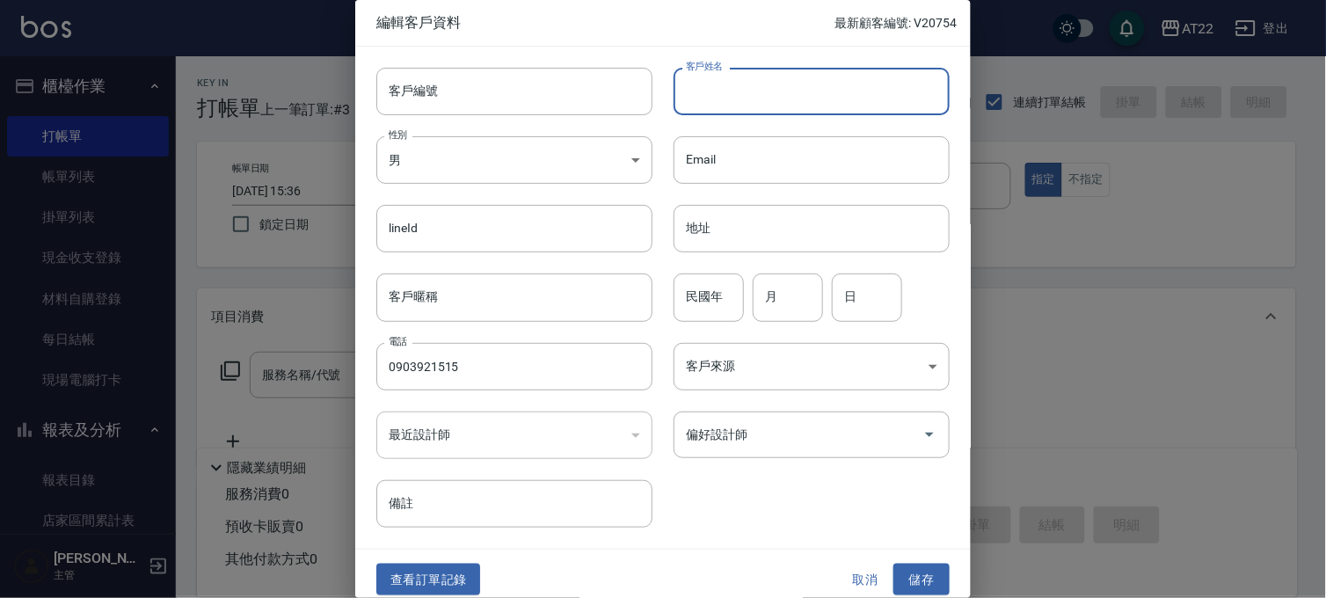
click at [855, 92] on input "客戶姓名" at bounding box center [811, 91] width 276 height 47
click at [610, 118] on div "性別 男 MALE 性別" at bounding box center [503, 149] width 297 height 69
click at [605, 98] on input "客戶編號" at bounding box center [514, 91] width 276 height 47
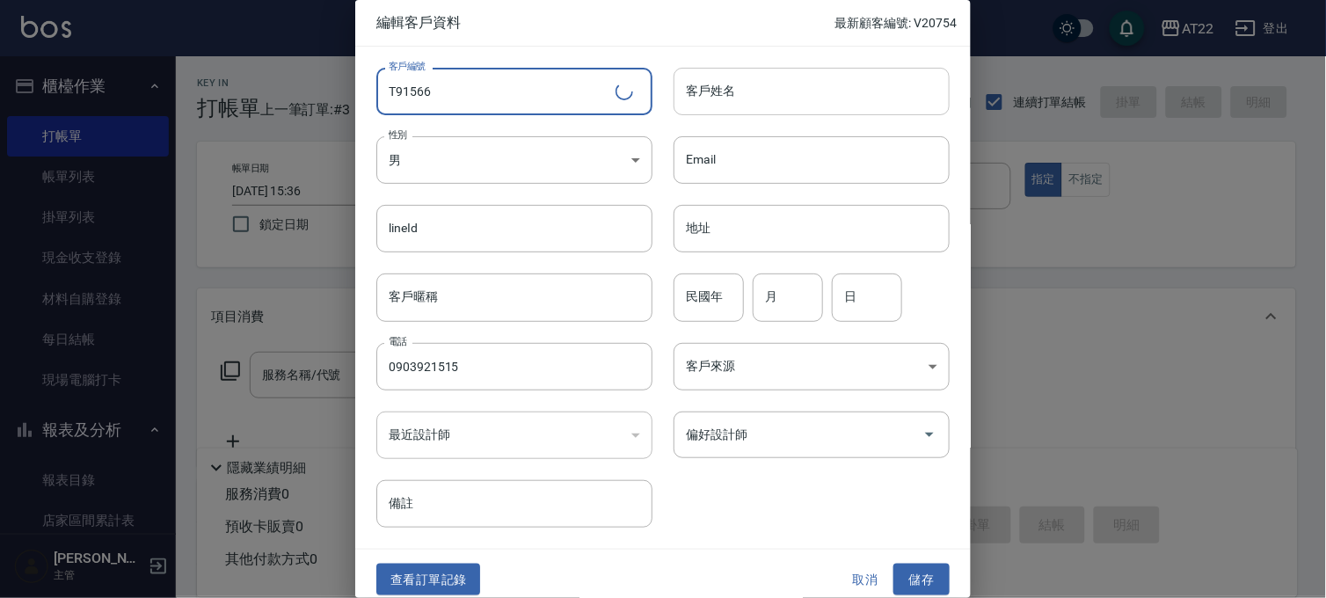
type input "T91566"
click at [831, 84] on input "客戶姓名" at bounding box center [811, 91] width 276 height 47
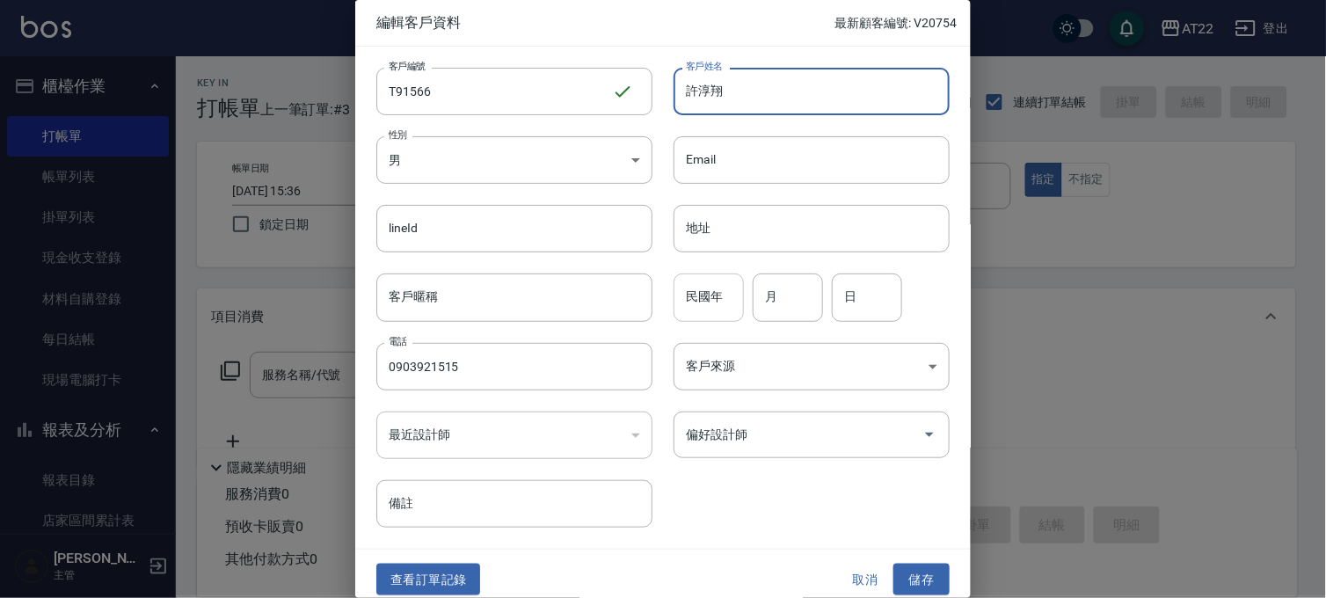
type input "許淳翔"
click at [693, 301] on input "民國年" at bounding box center [708, 296] width 70 height 47
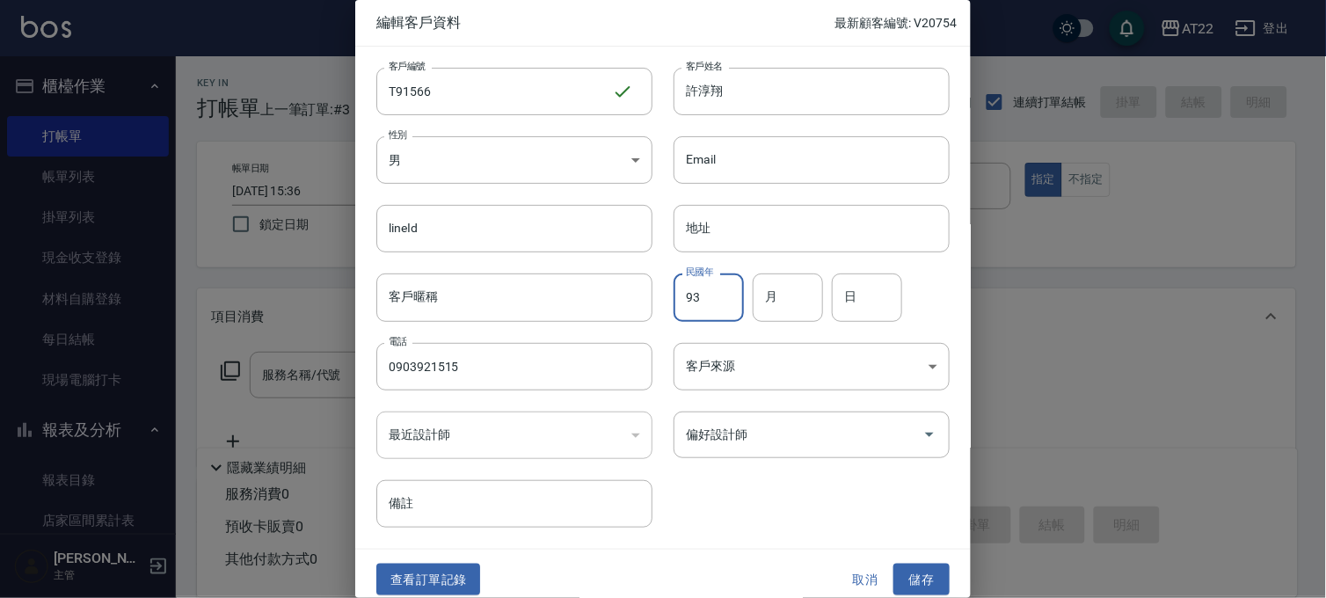
type input "93"
type input "9"
type input "28"
click at [932, 585] on button "儲存" at bounding box center [921, 579] width 56 height 33
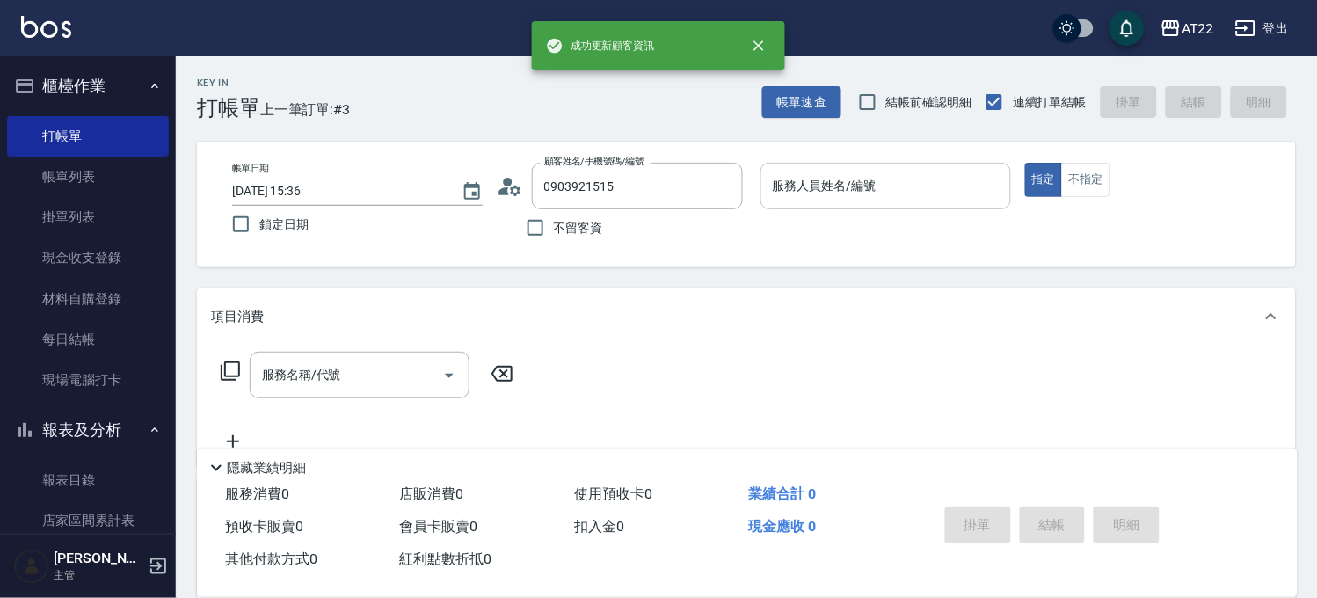
click at [851, 178] on input "服務人員姓名/編號" at bounding box center [885, 186] width 235 height 31
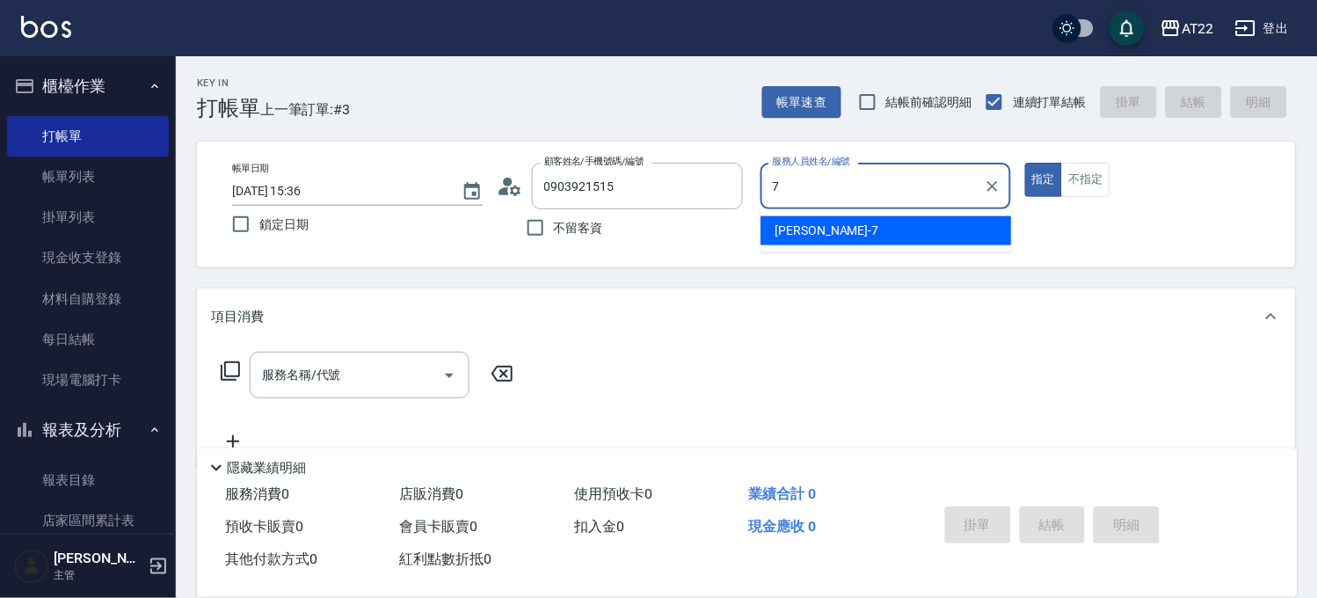
type input "[PERSON_NAME]-7"
type button "true"
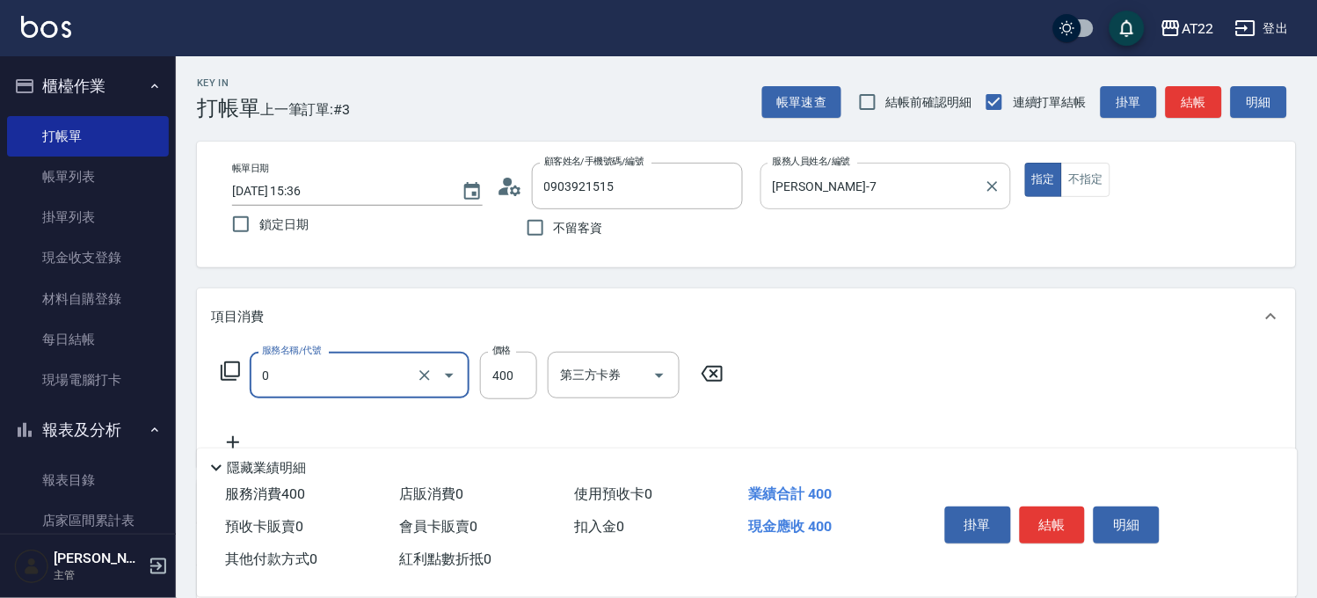
type input "有機洗髮(0)"
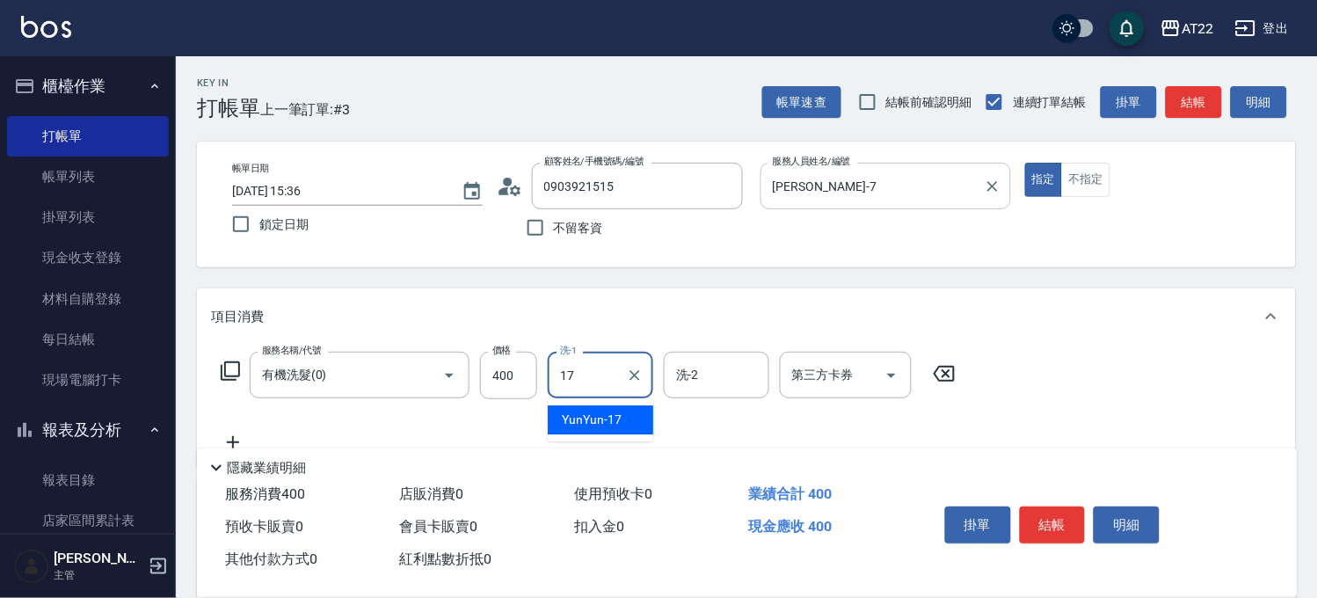
type input "YunYun-17"
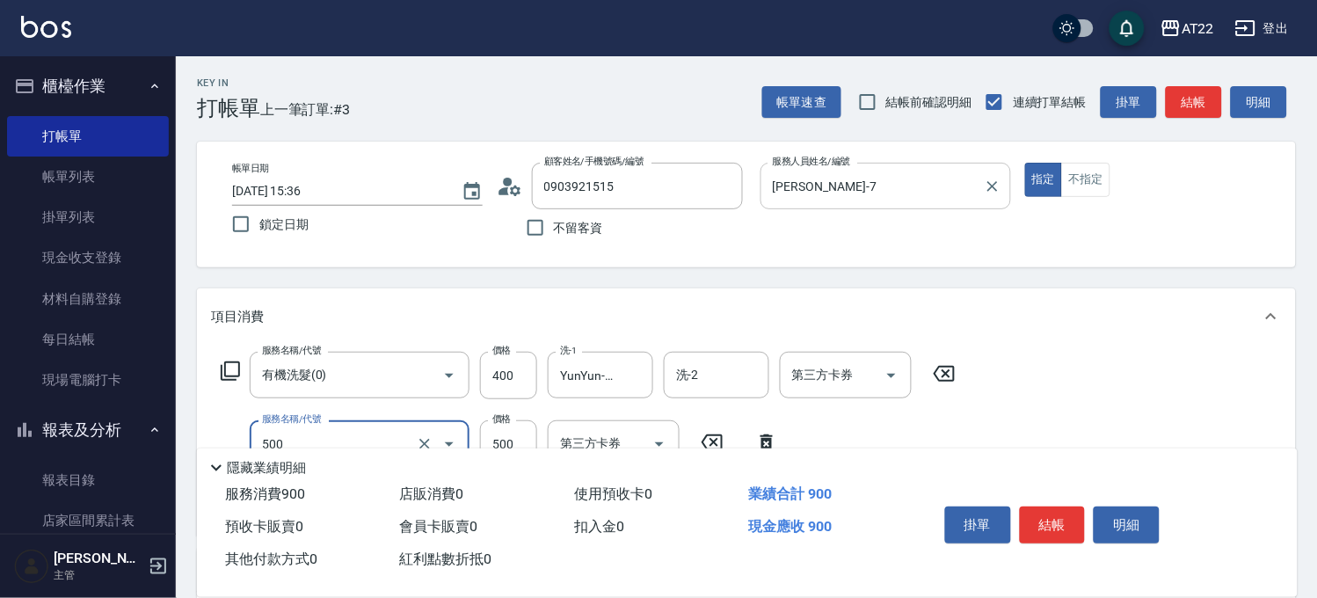
type input "剪髮(500)"
type input "700"
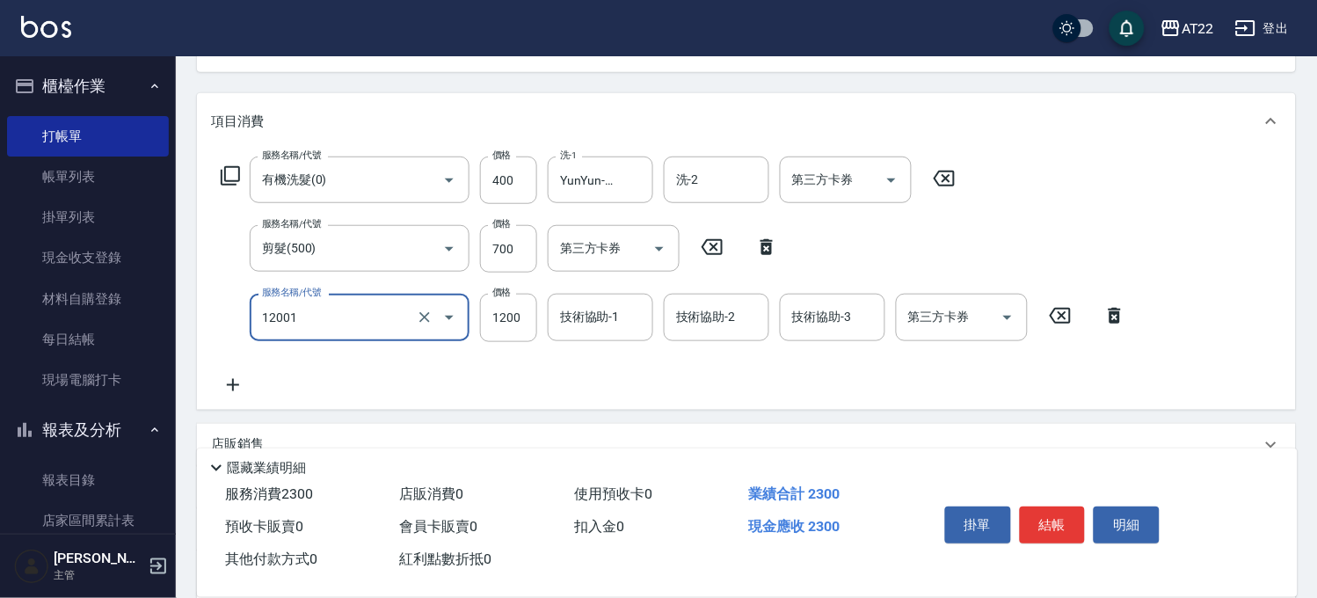
type input "燙髮S(12001)"
type input "1600"
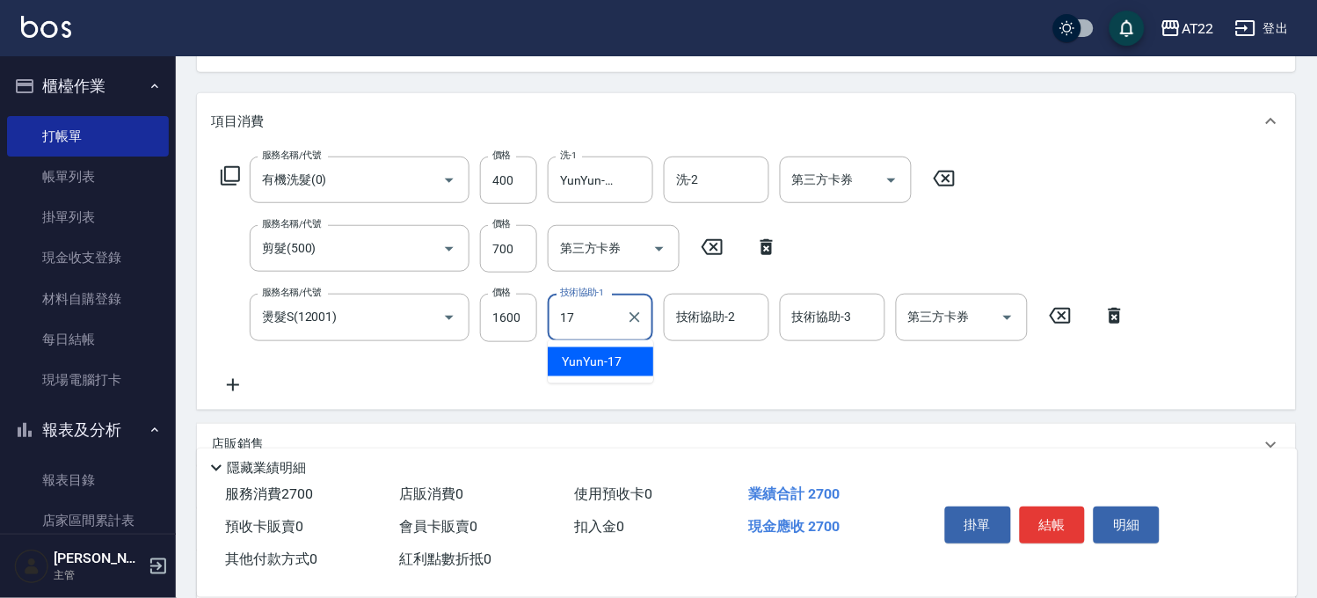
type input "YunYun-17"
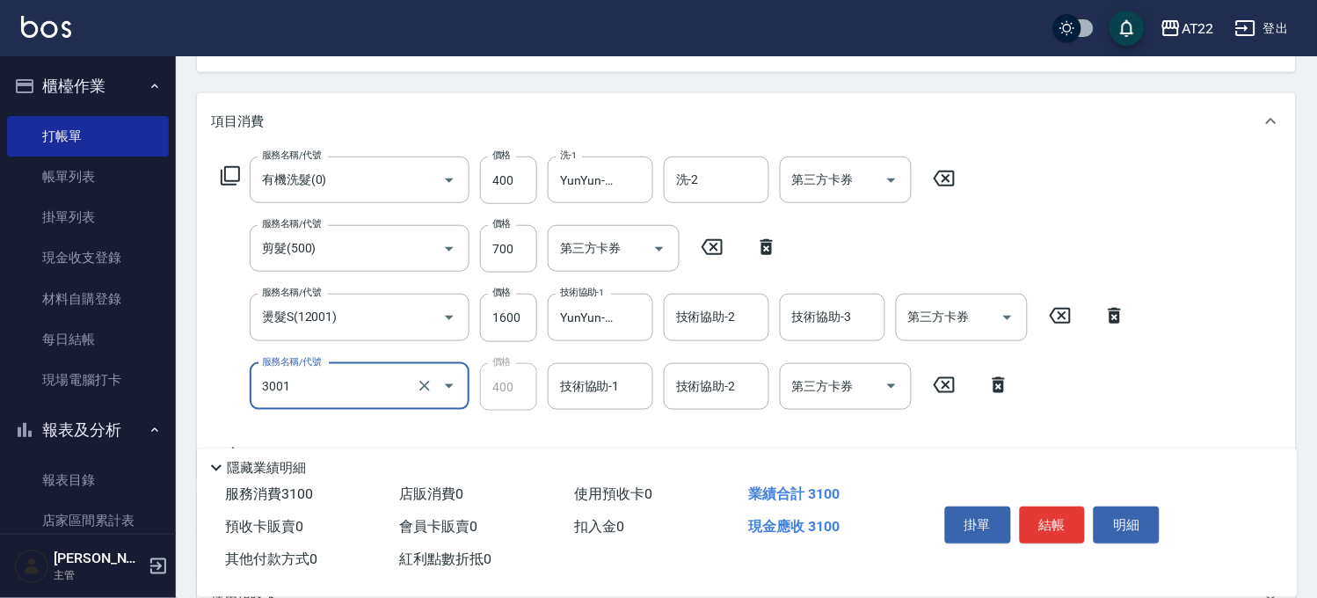
type input "側邊燙貼(3001)"
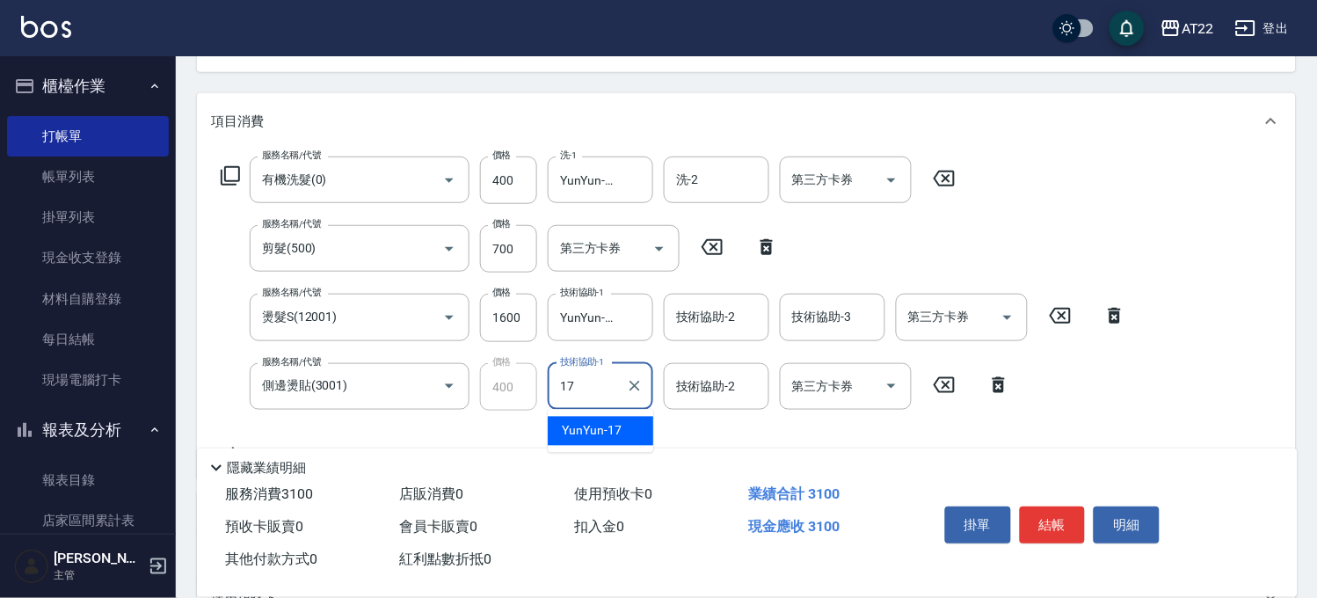
type input "YunYun-17"
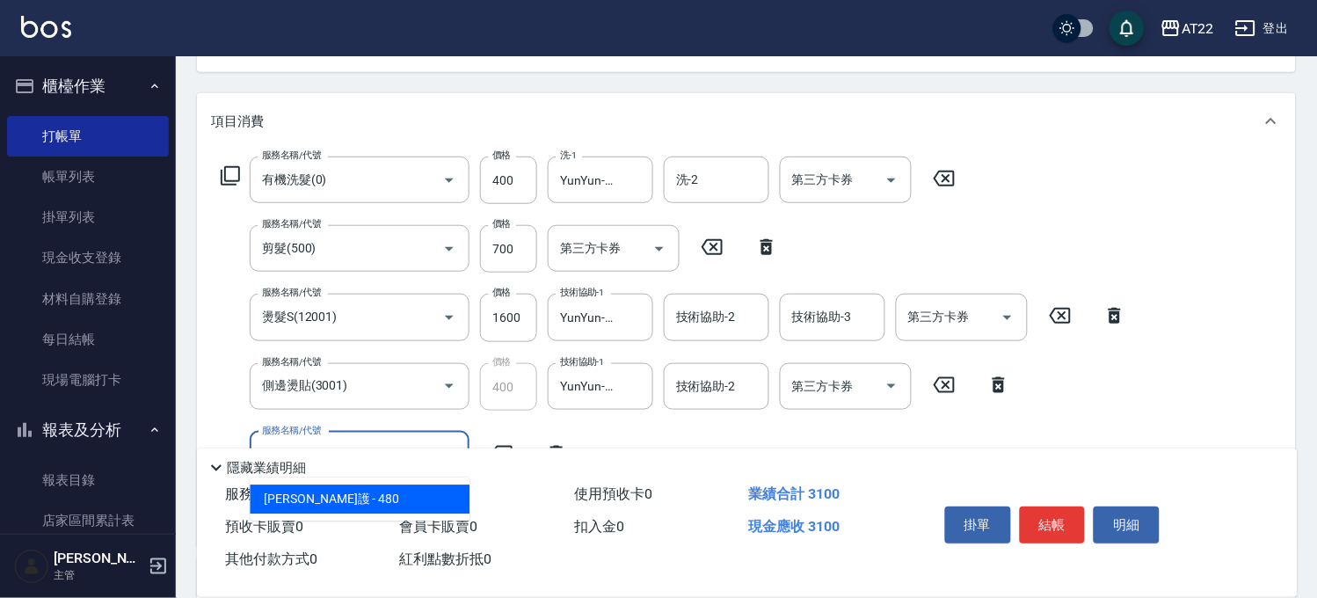
type input "[PERSON_NAME]護(480)"
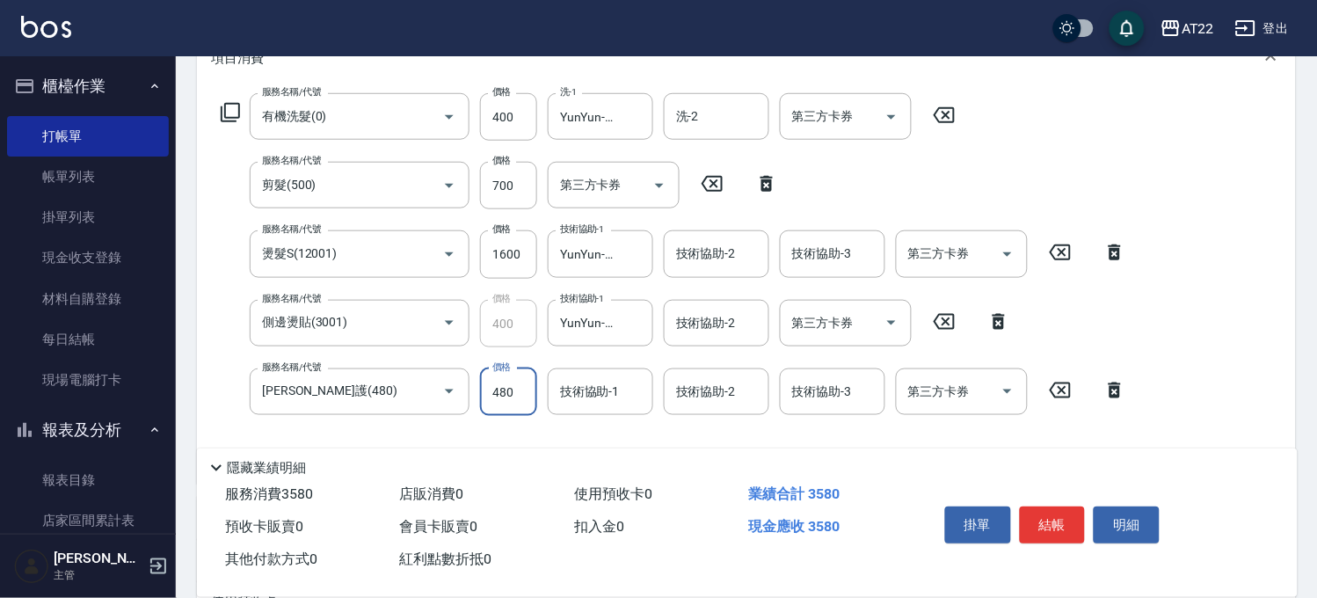
scroll to position [293, 0]
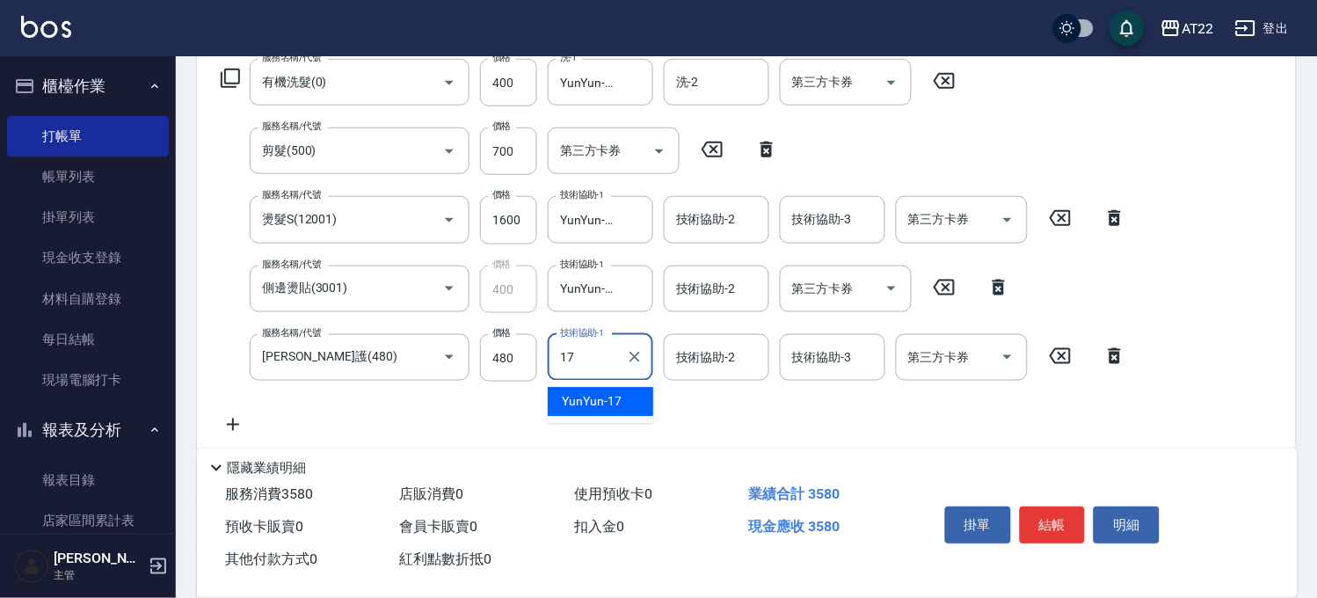
type input "YunYun-17"
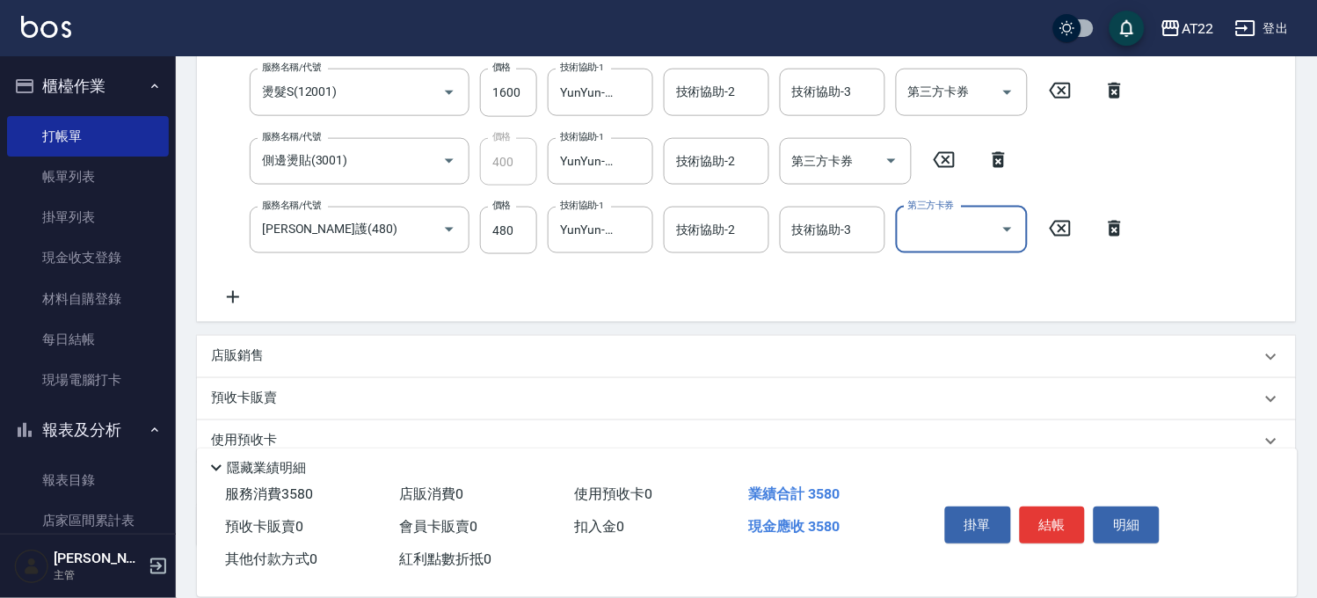
scroll to position [534, 0]
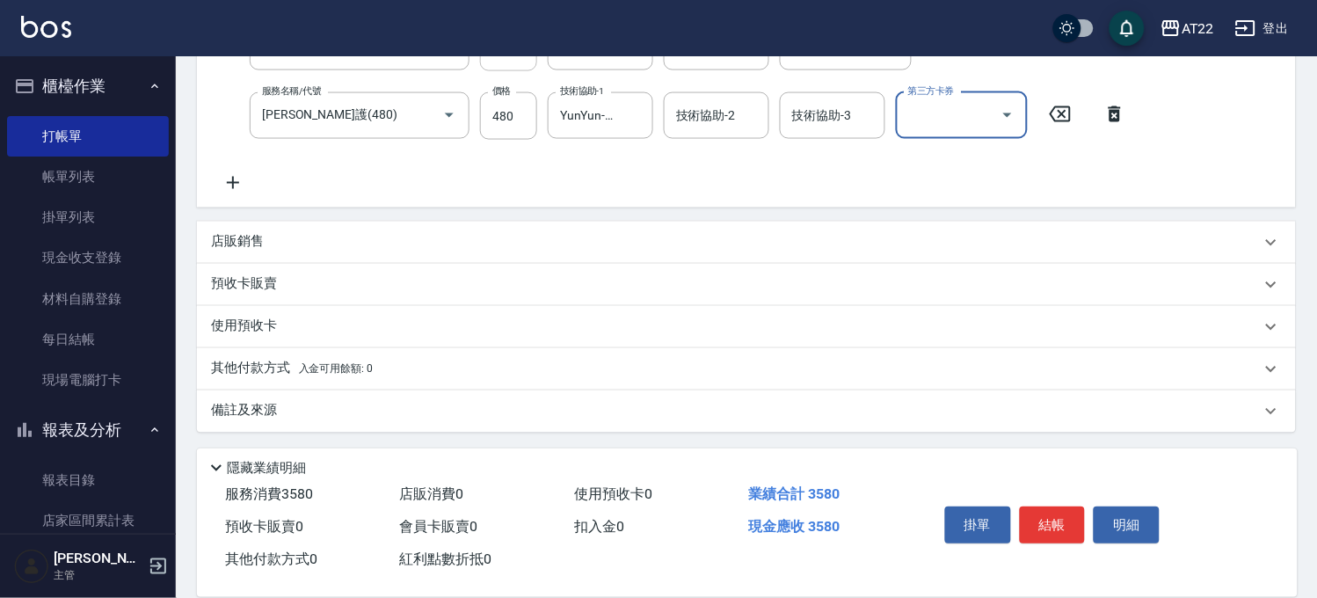
click at [345, 243] on div "店販銷售" at bounding box center [736, 242] width 1050 height 18
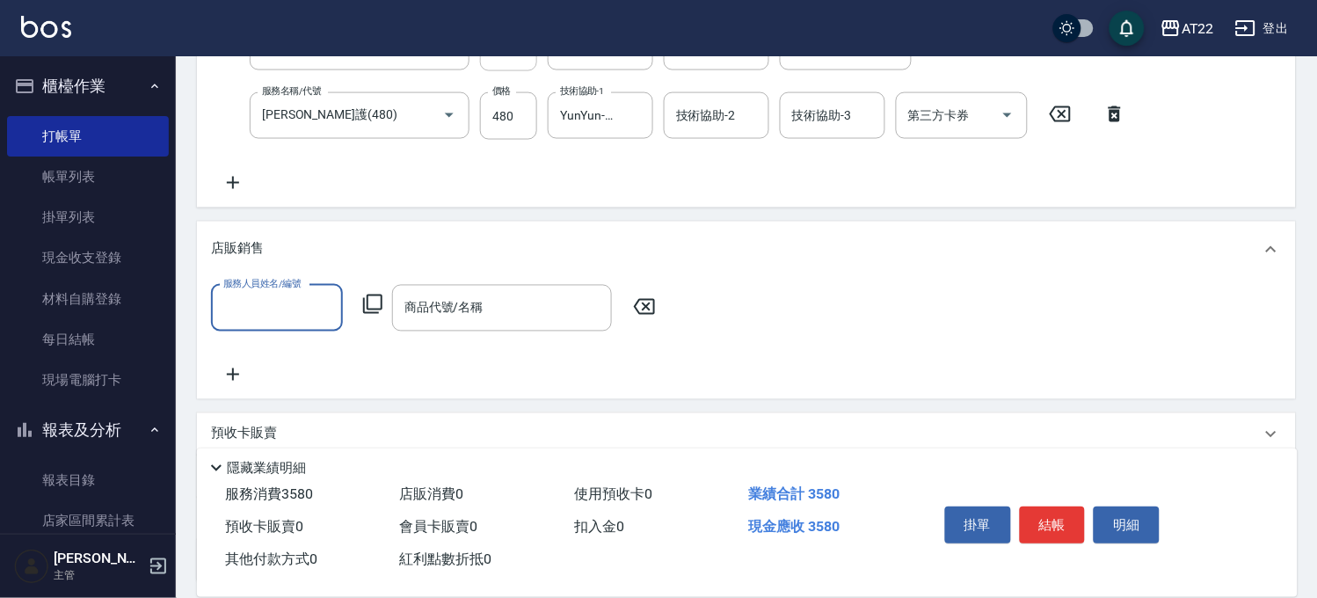
scroll to position [0, 0]
type input "[PERSON_NAME]-7"
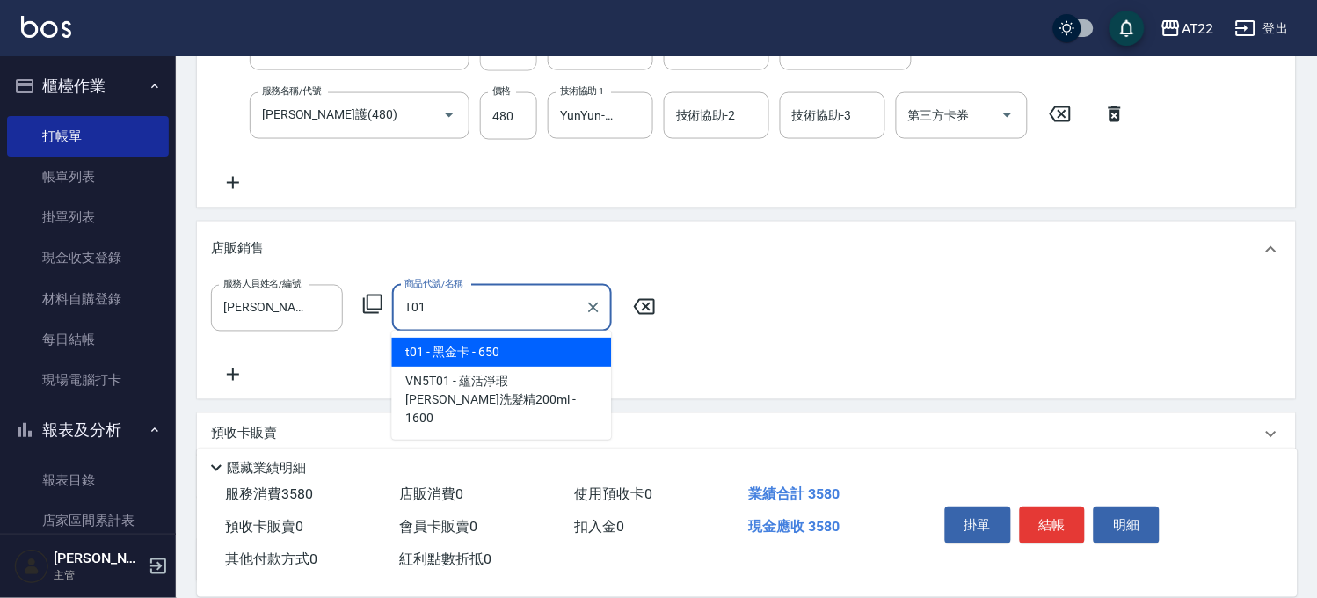
type input "黑金卡"
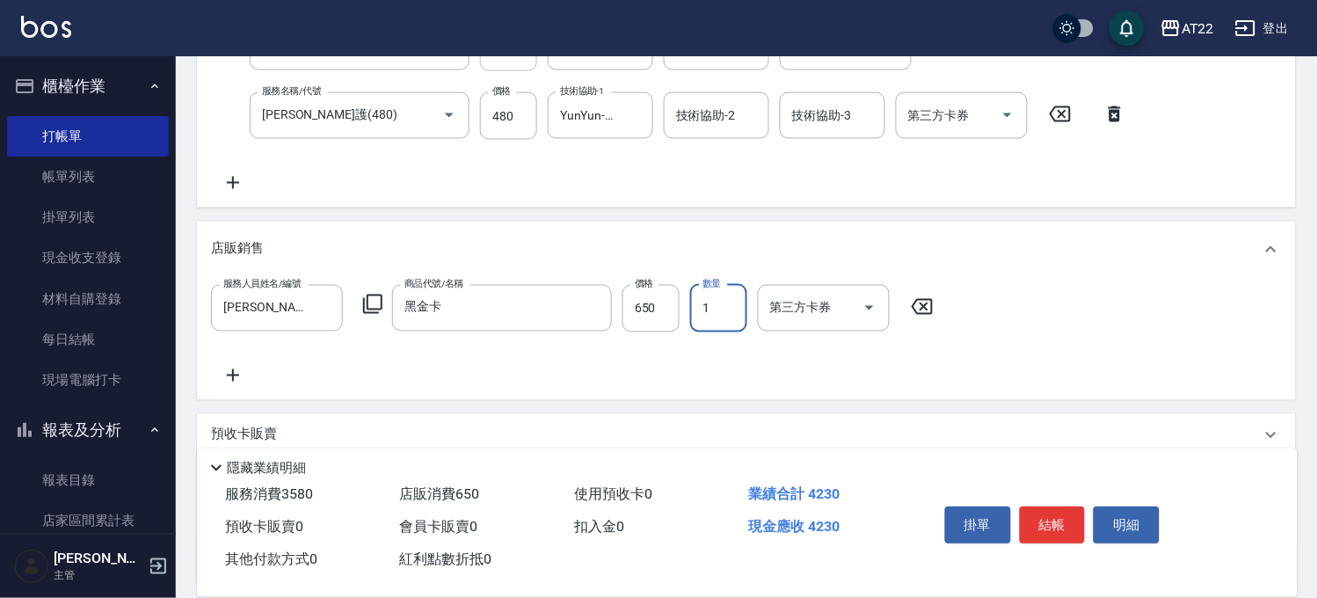
scroll to position [47, 0]
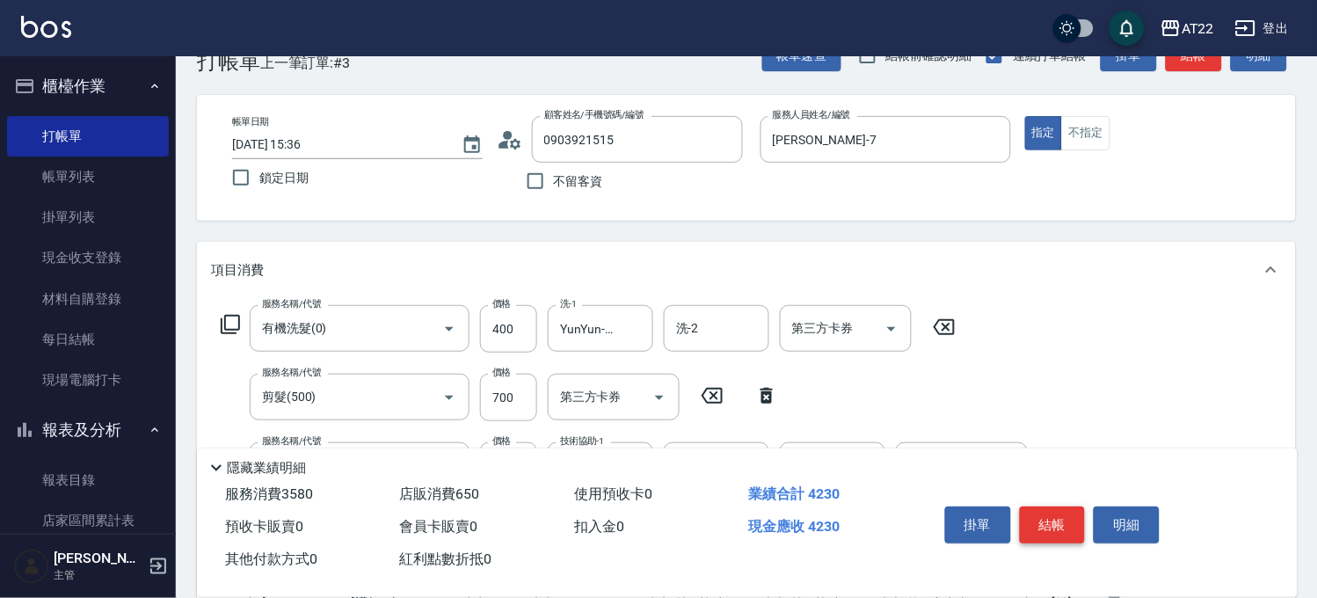
click at [1071, 515] on button "結帳" at bounding box center [1053, 524] width 66 height 37
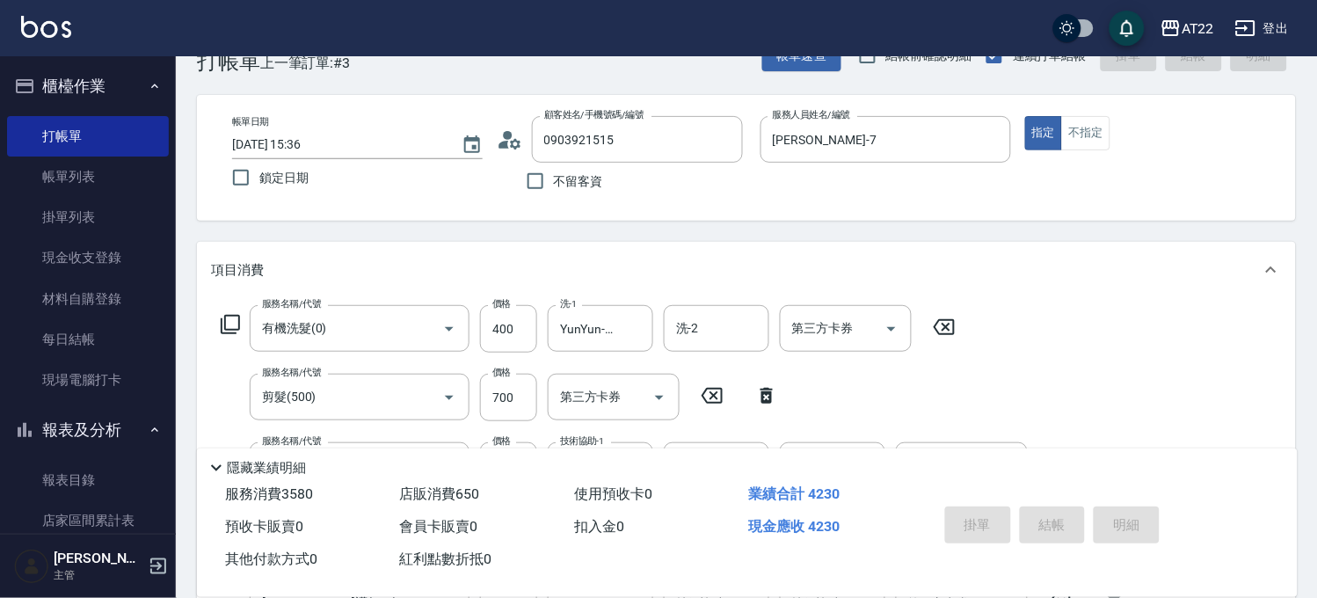
type input "2025/09/19 15:38"
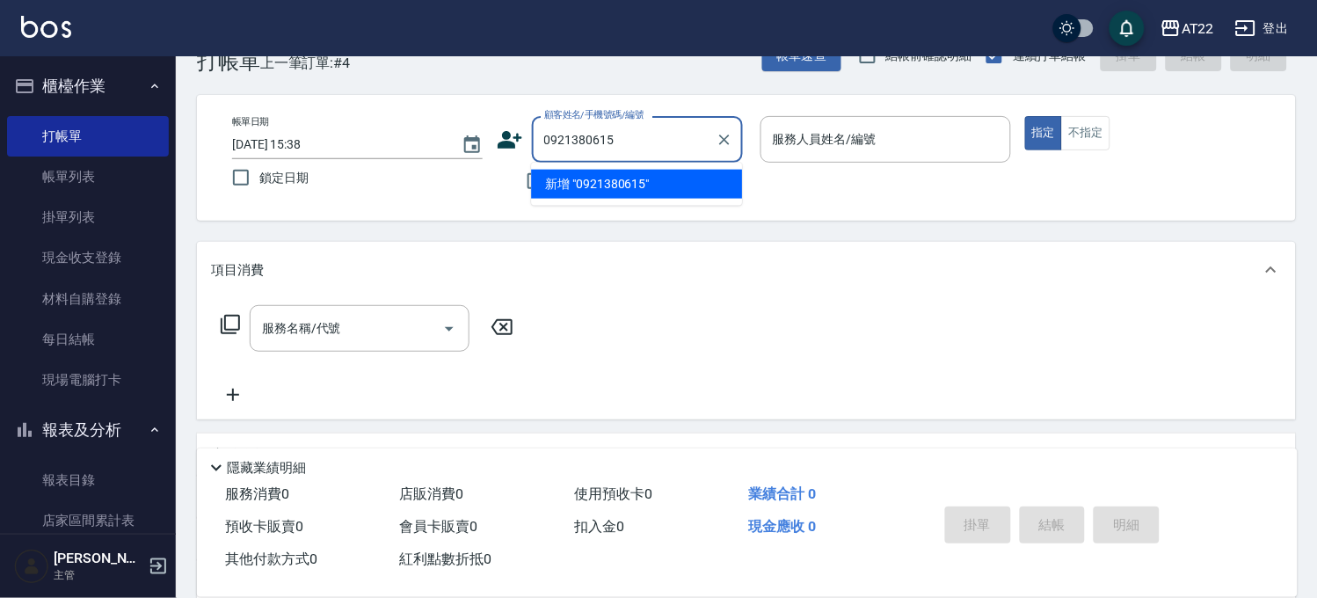
click at [605, 183] on li "新增 "0921380615"" at bounding box center [636, 184] width 211 height 29
type input "0921380615"
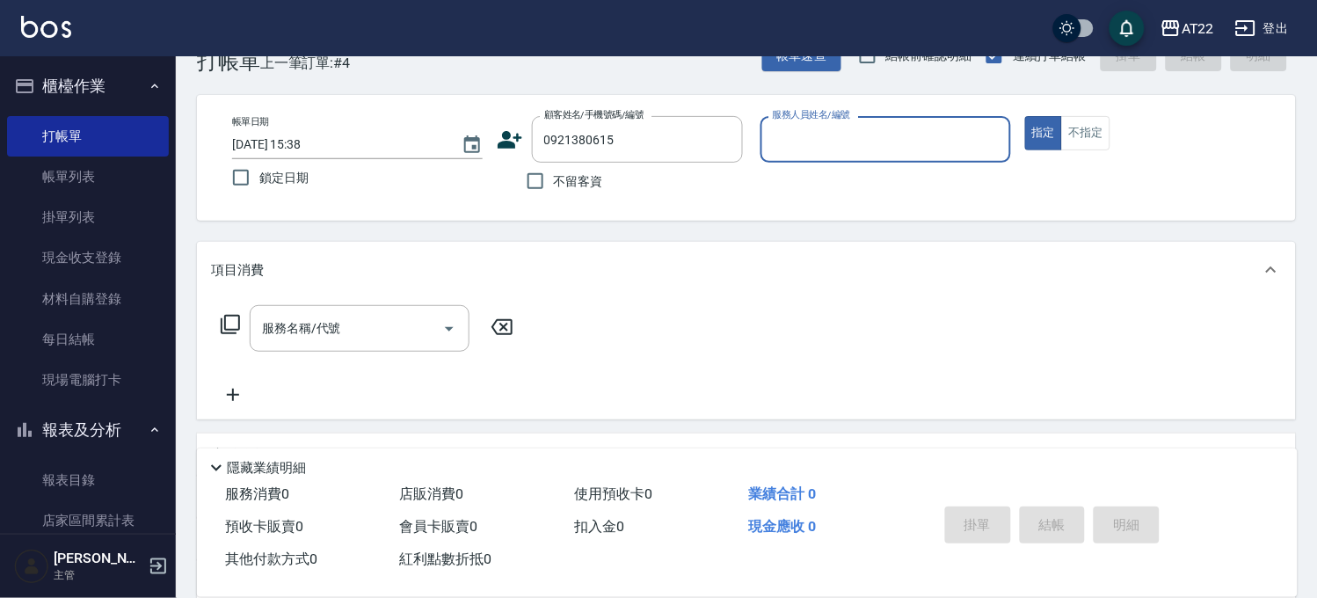
click at [519, 135] on icon at bounding box center [510, 140] width 25 height 18
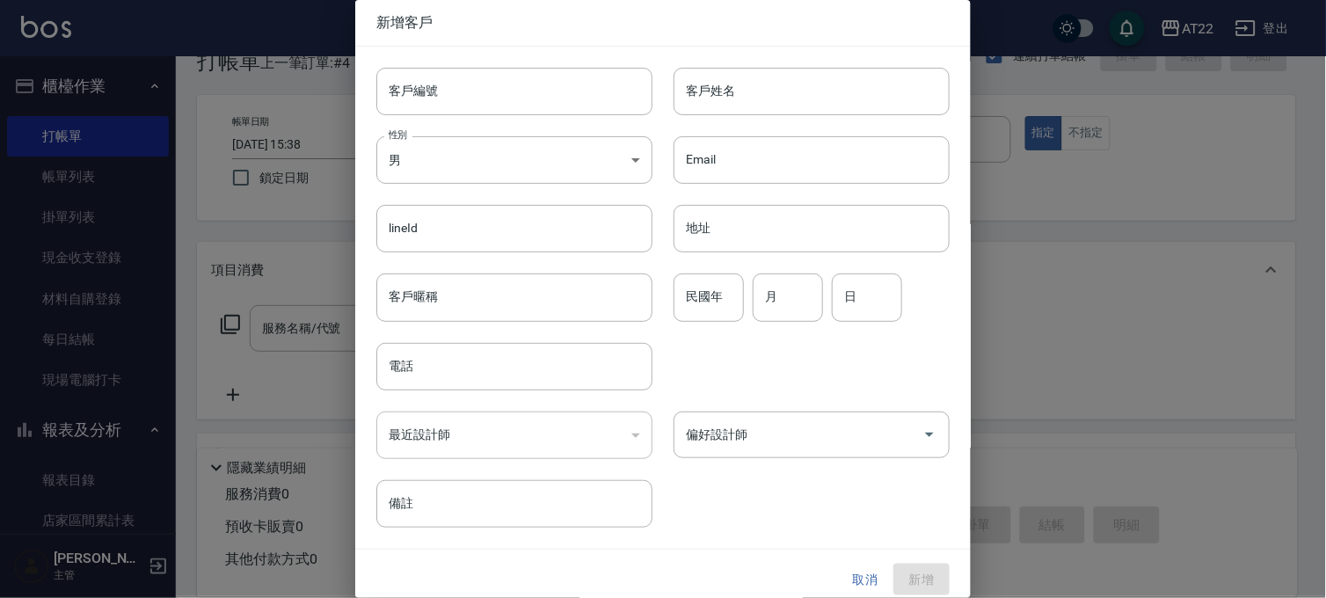
type input "0921380615"
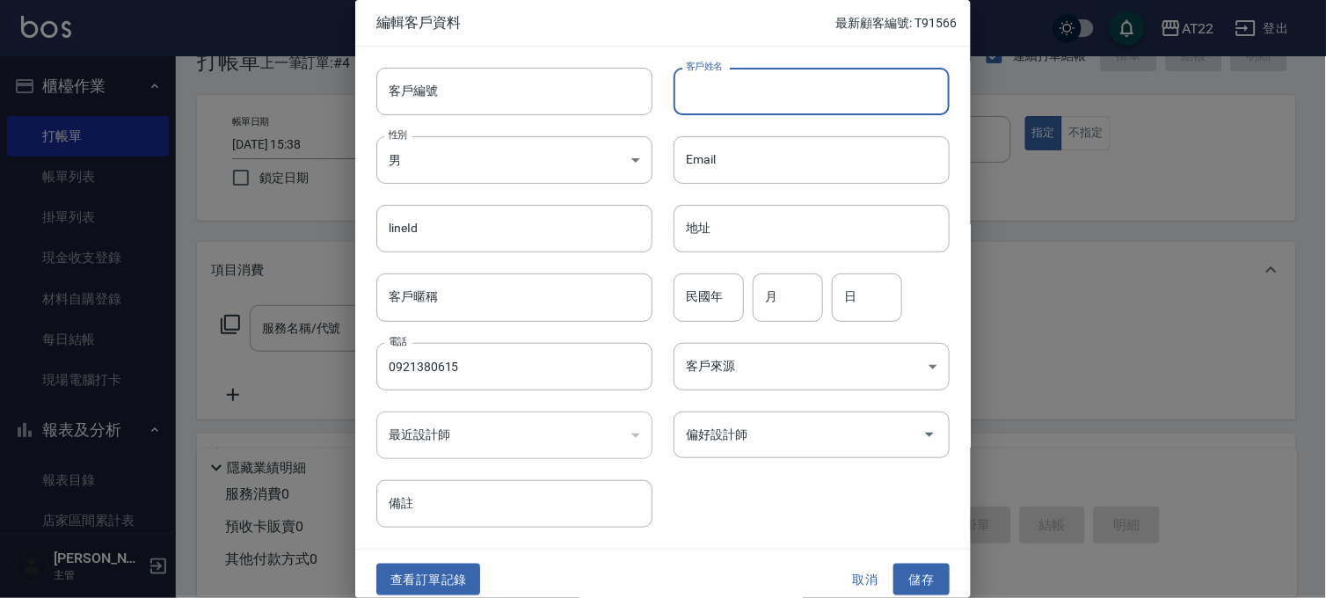
click at [728, 85] on input "客戶姓名" at bounding box center [811, 91] width 276 height 47
type input "董企舜"
click at [718, 293] on input "民國年" at bounding box center [708, 296] width 70 height 47
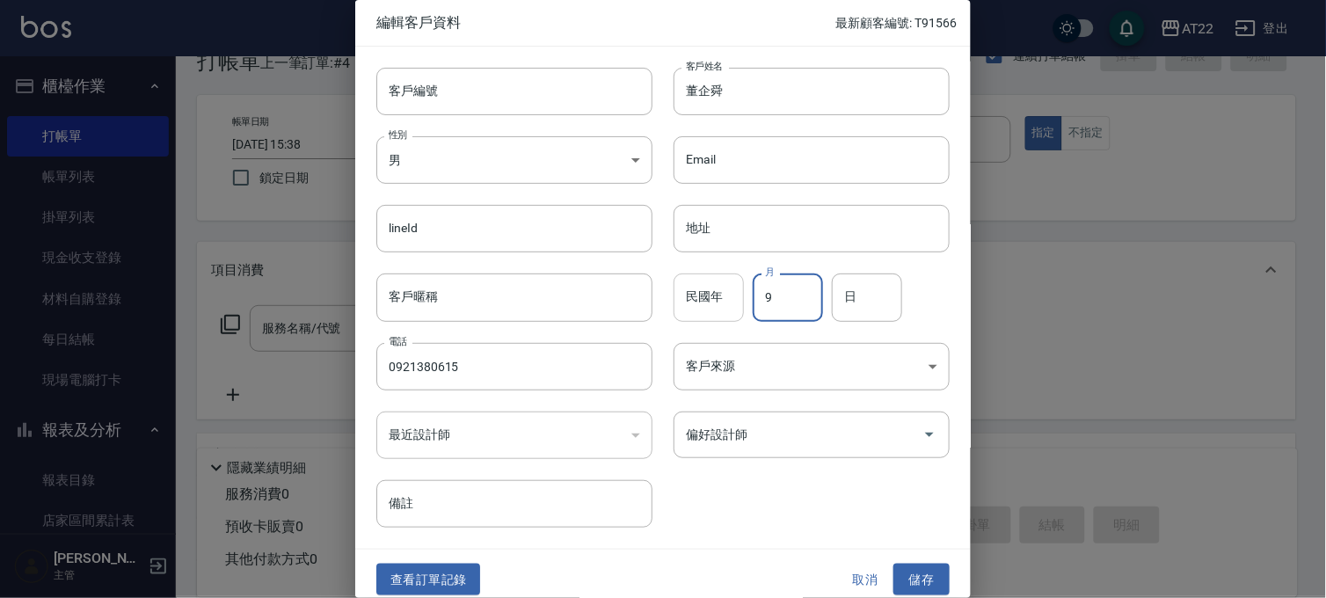
type input "9"
type input "1"
click at [925, 585] on button "儲存" at bounding box center [921, 579] width 56 height 33
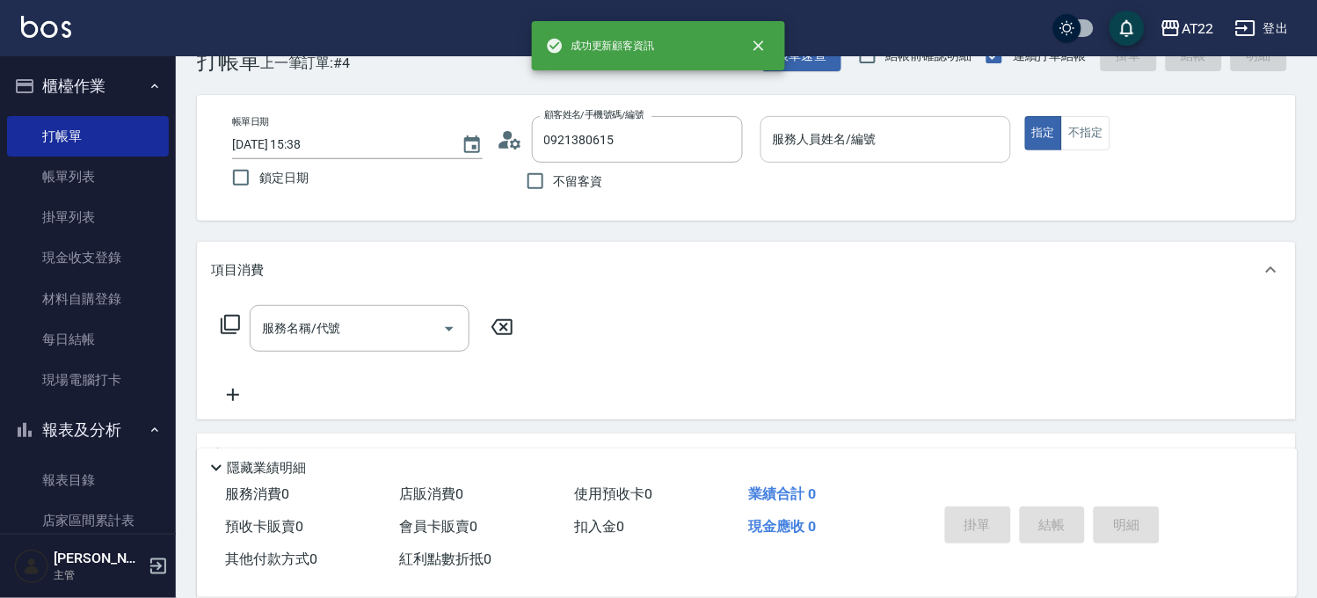
click at [914, 149] on input "服務人員姓名/編號" at bounding box center [885, 139] width 235 height 31
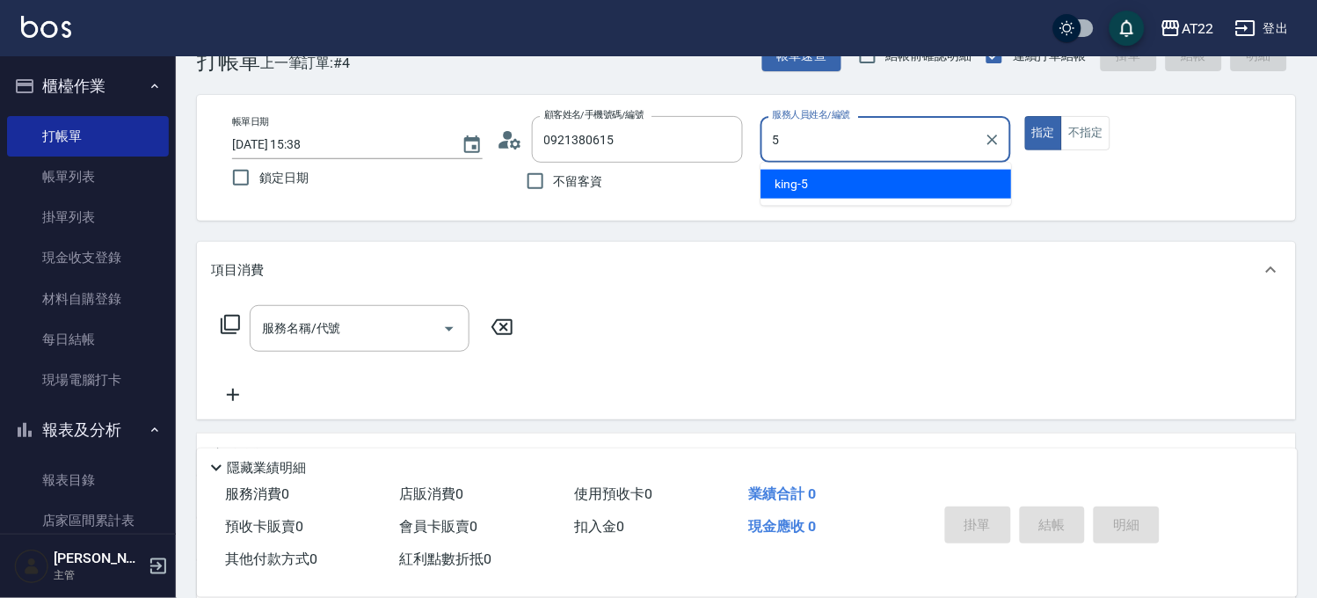
type input "king-5"
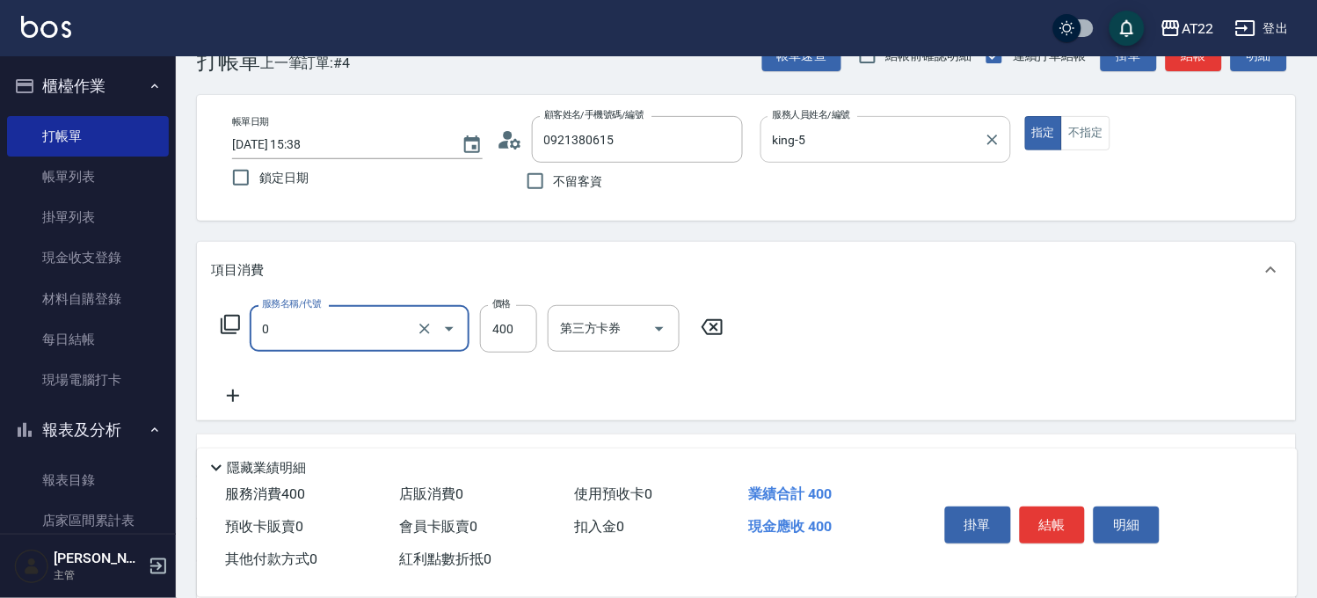
type input "有機洗髮(0)"
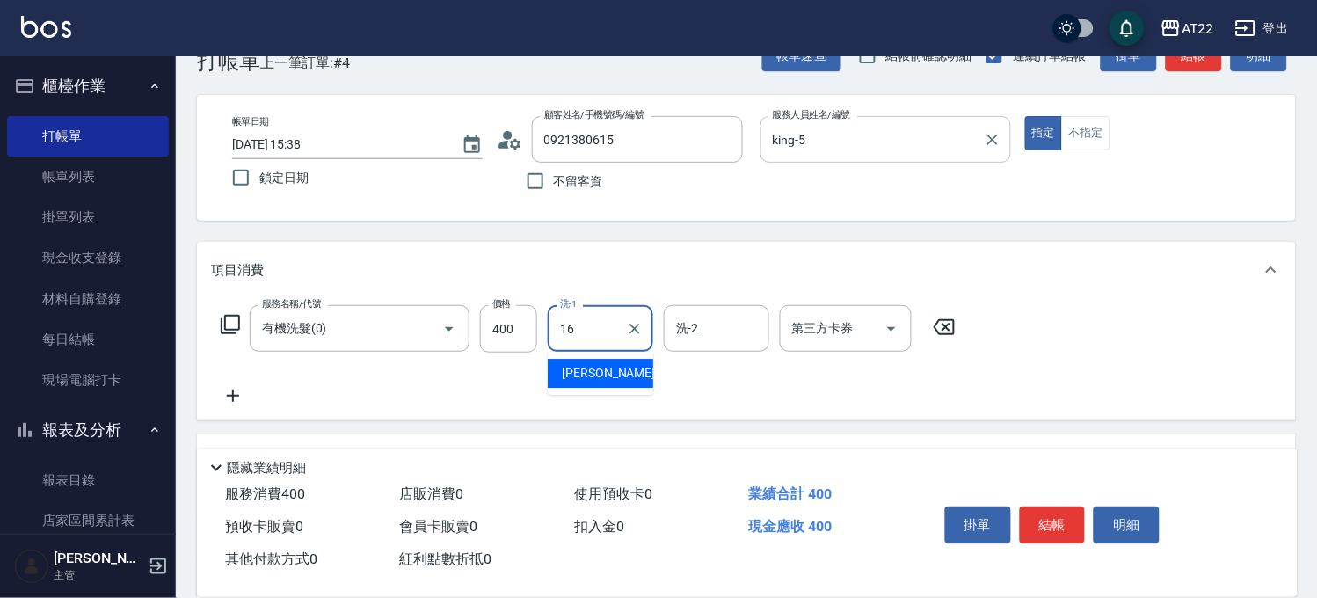
type input "[PERSON_NAME]-16"
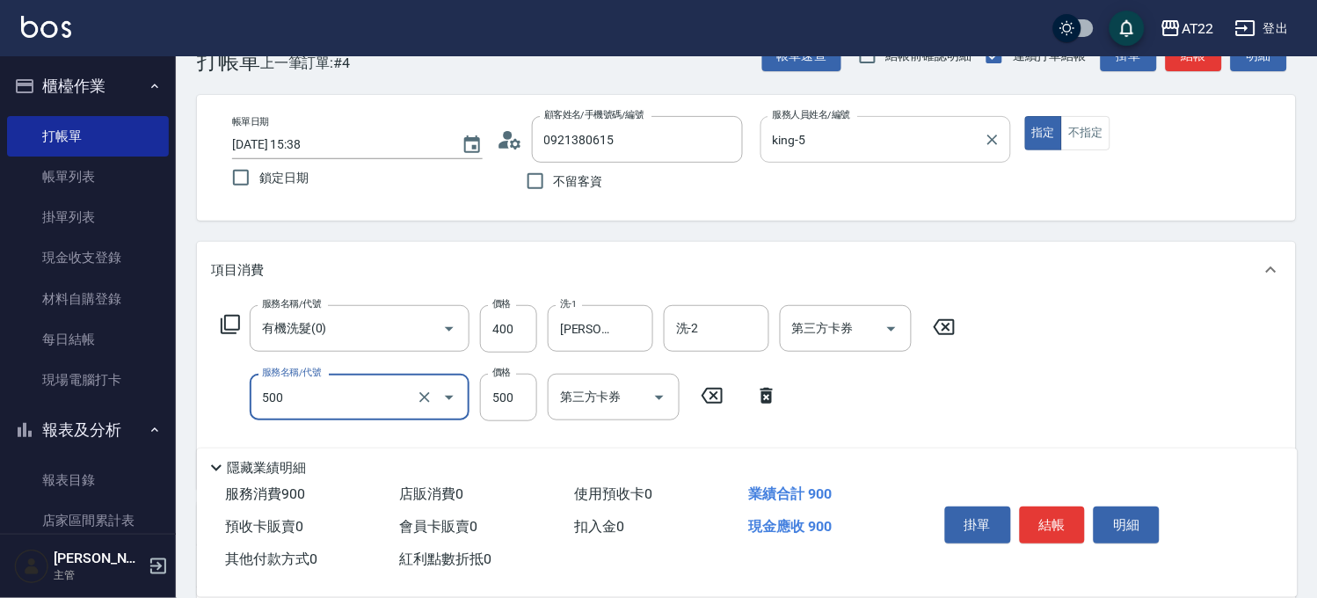
type input "剪髮(500)"
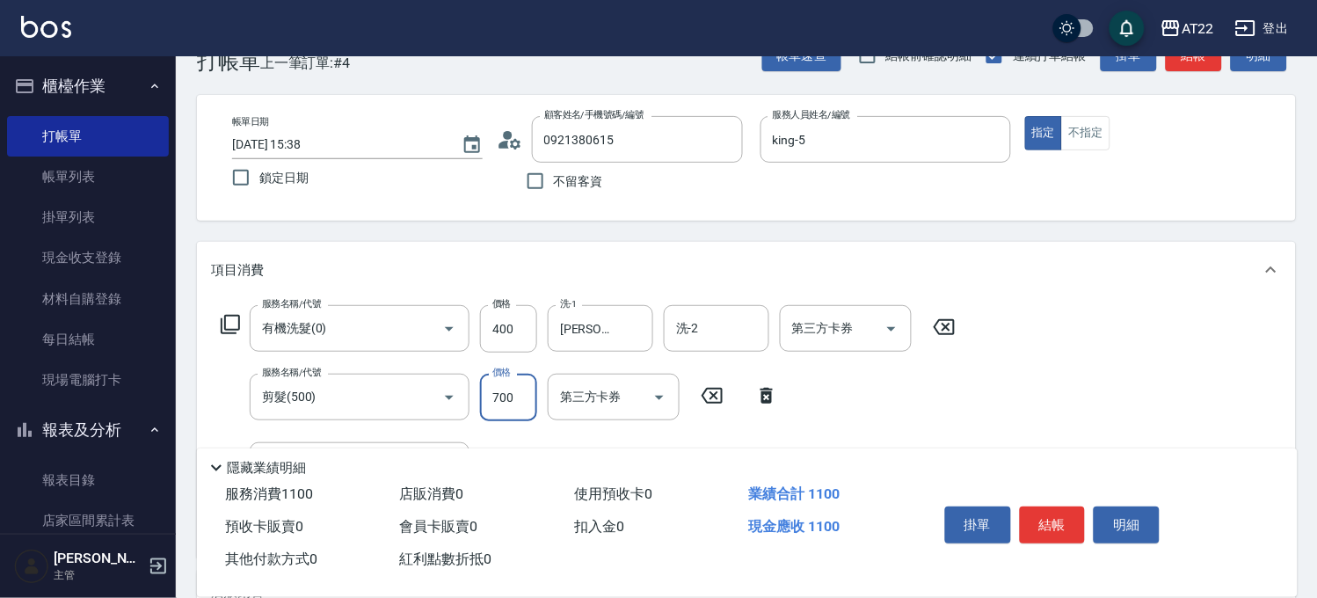
click at [512, 402] on input "700" at bounding box center [508, 397] width 57 height 47
type input "500"
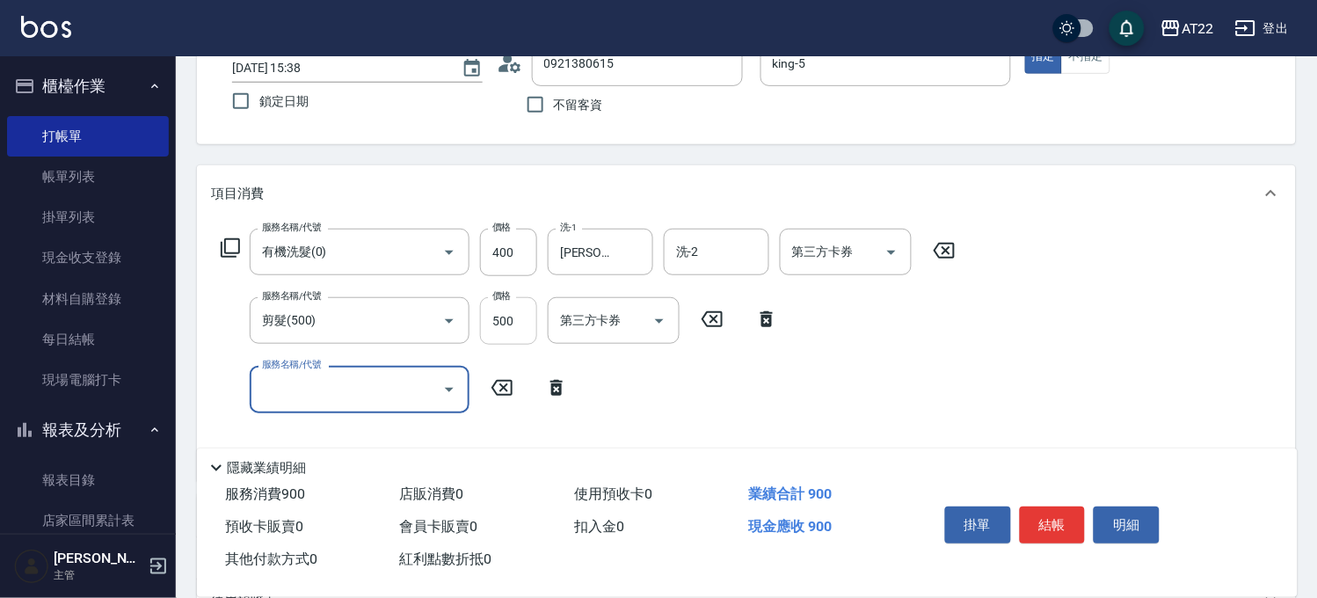
scroll to position [144, 0]
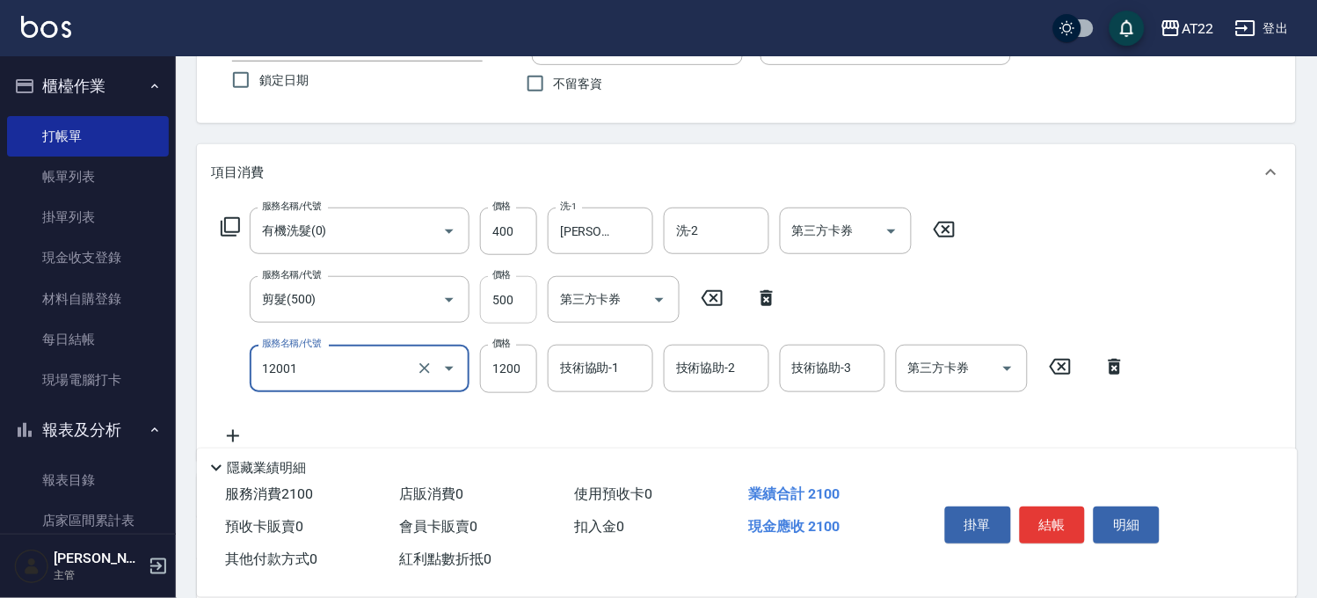
type input "燙髮S(12001)"
type input "1700"
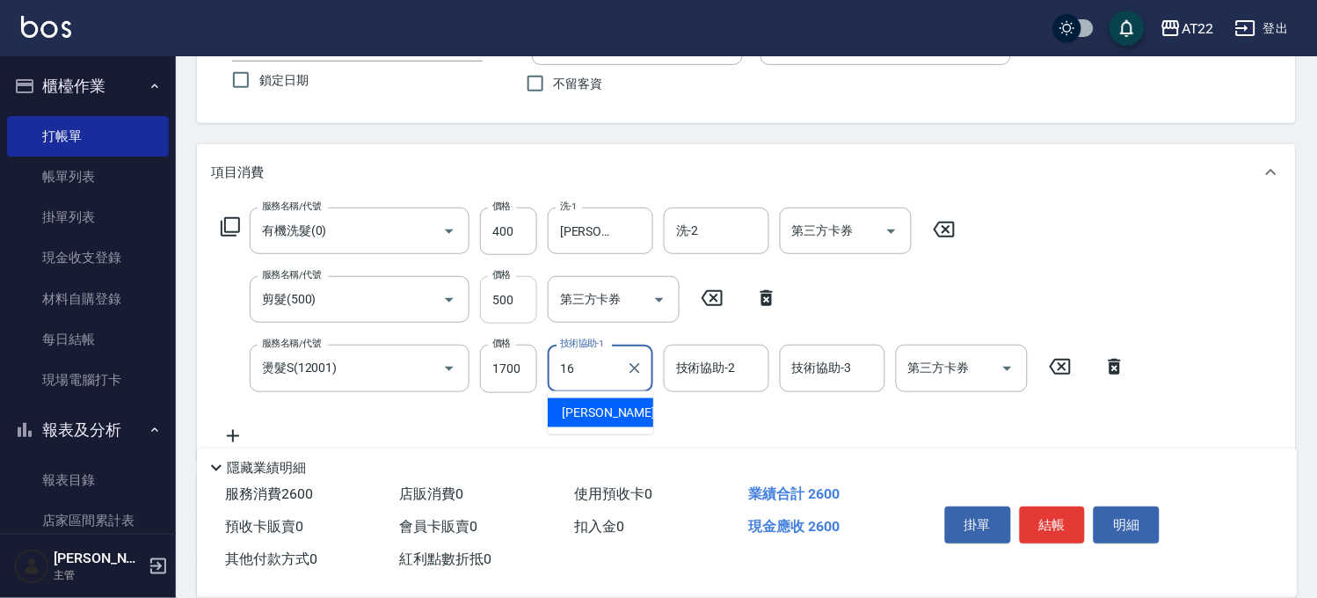
type input "[PERSON_NAME]-16"
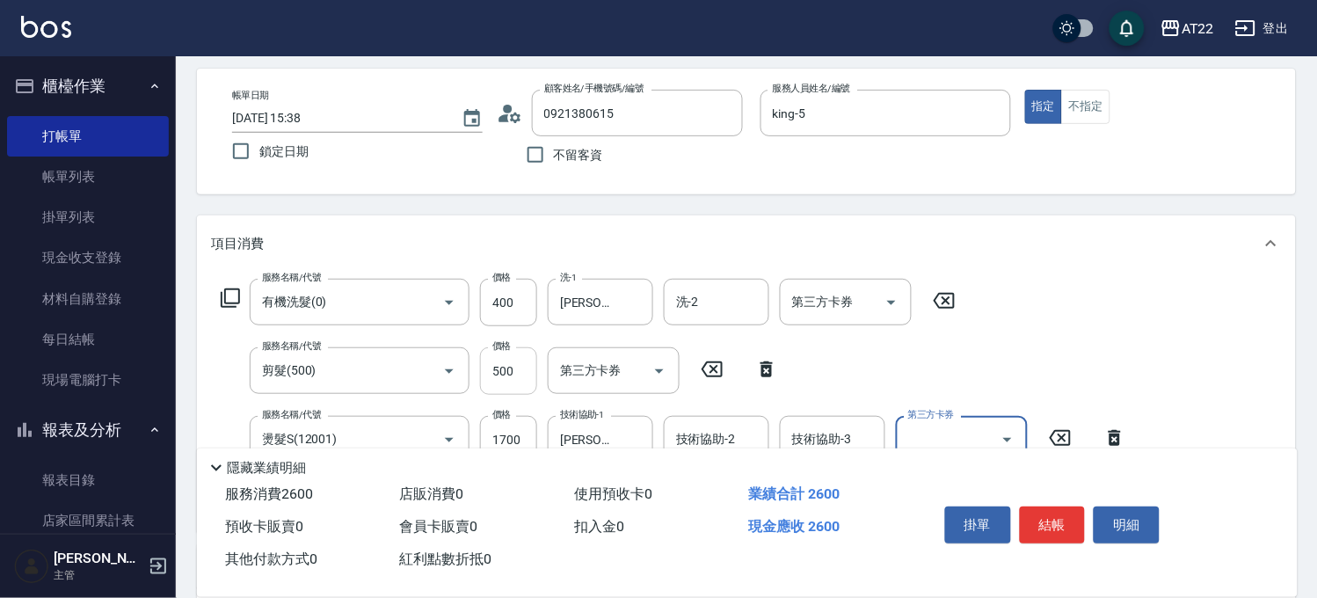
scroll to position [0, 0]
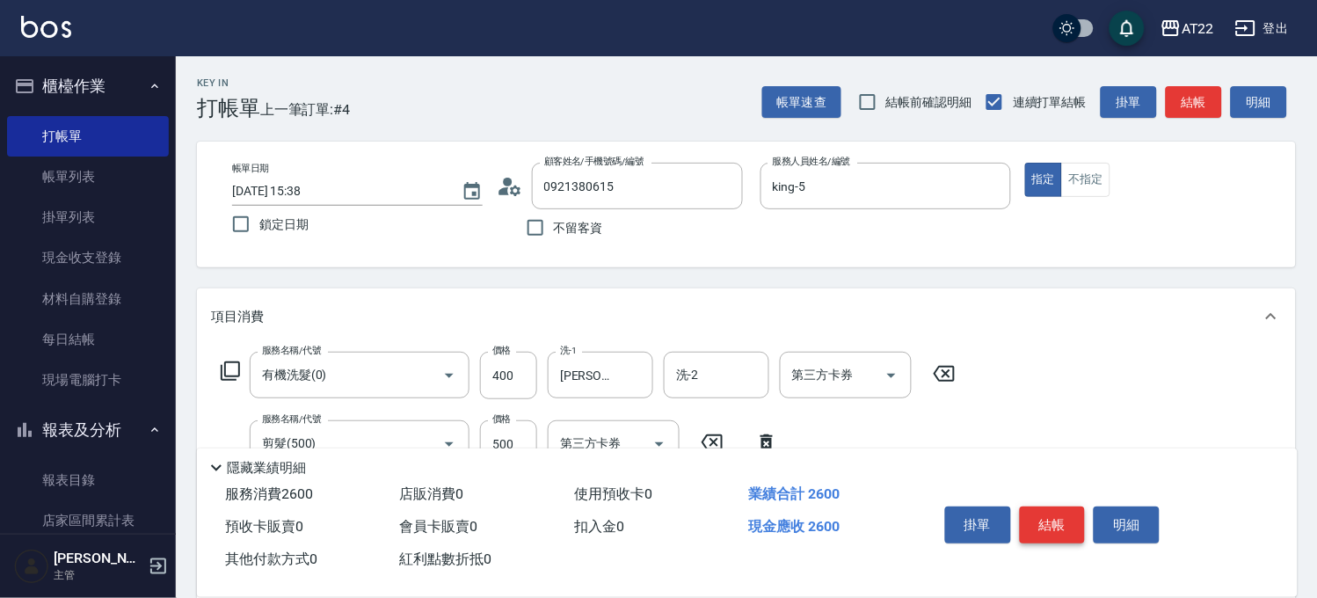
click at [1066, 527] on button "結帳" at bounding box center [1053, 524] width 66 height 37
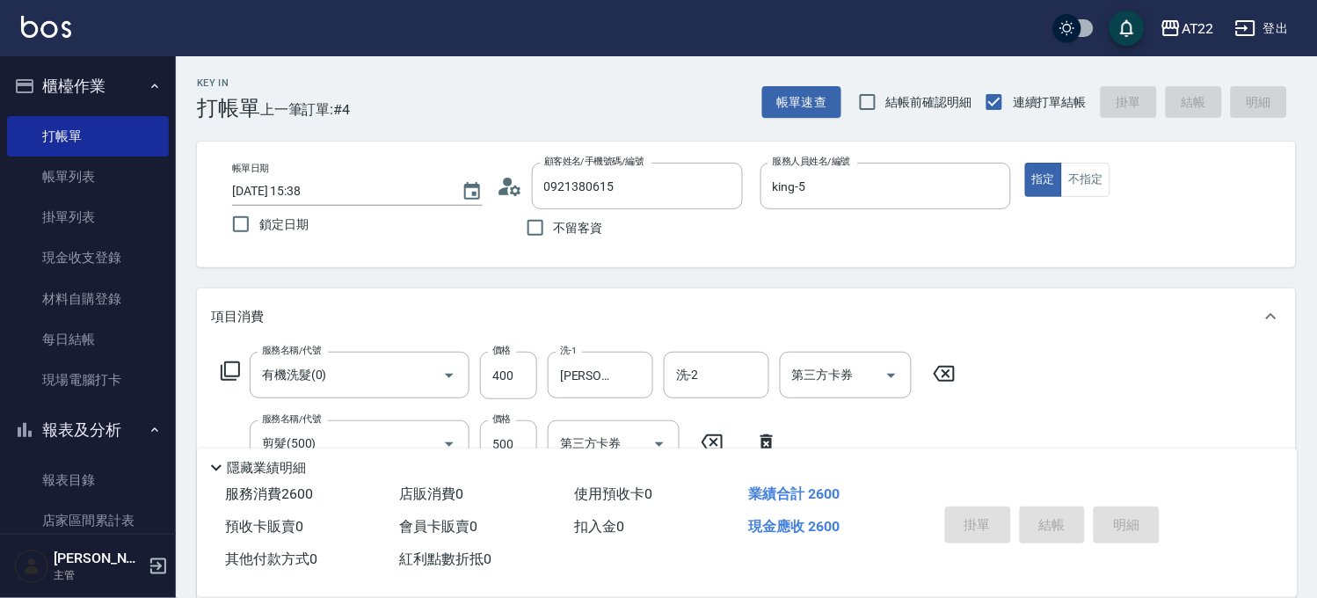
type input "2025/09/19 15:41"
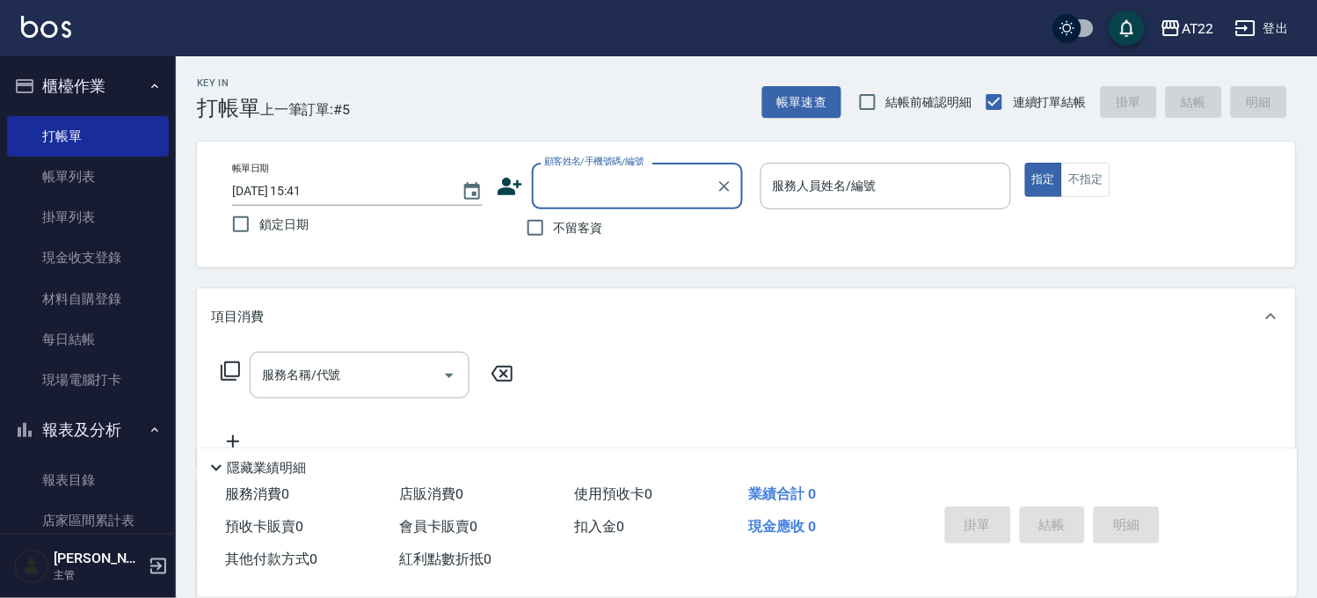
click at [575, 206] on div "顧客姓名/手機號碼/編號" at bounding box center [637, 186] width 211 height 47
click at [549, 215] on input "不留客資" at bounding box center [535, 227] width 37 height 37
checkbox input "true"
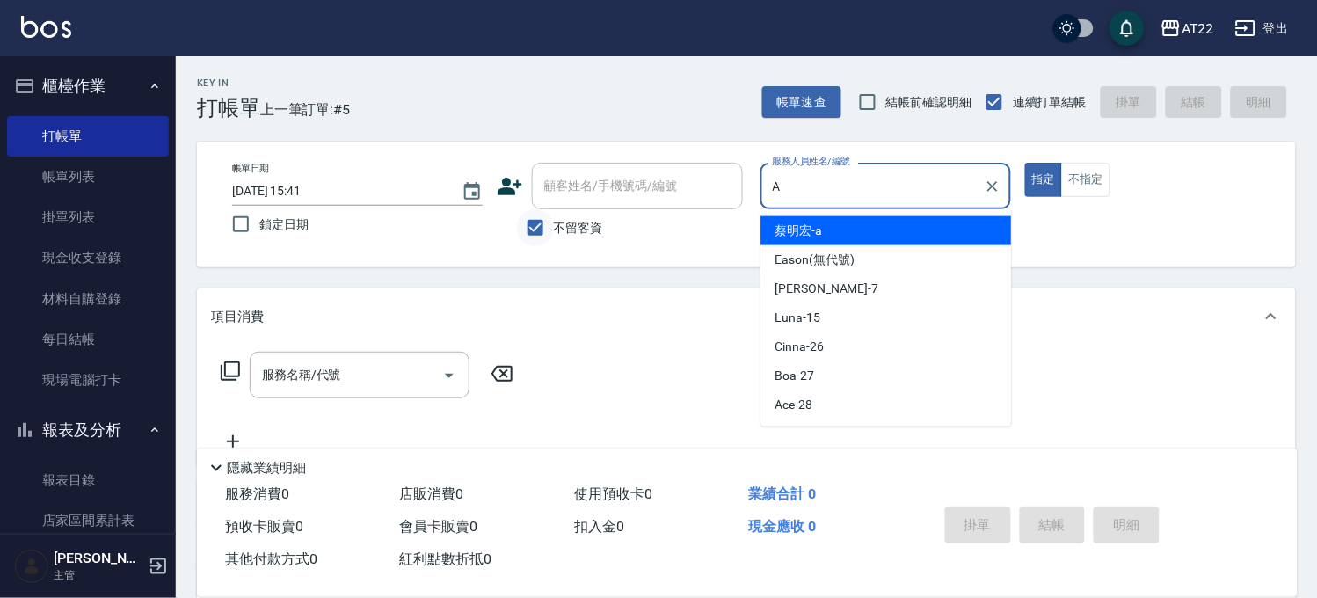
type input "[PERSON_NAME]a"
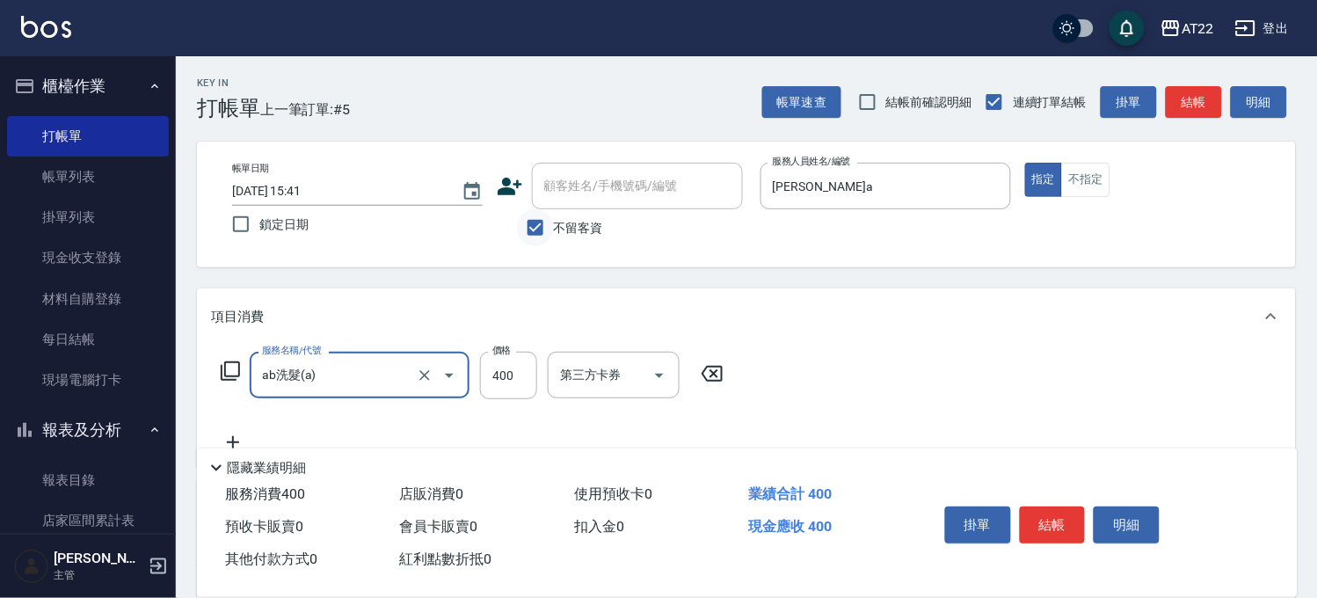
type input "ab洗髮(a)"
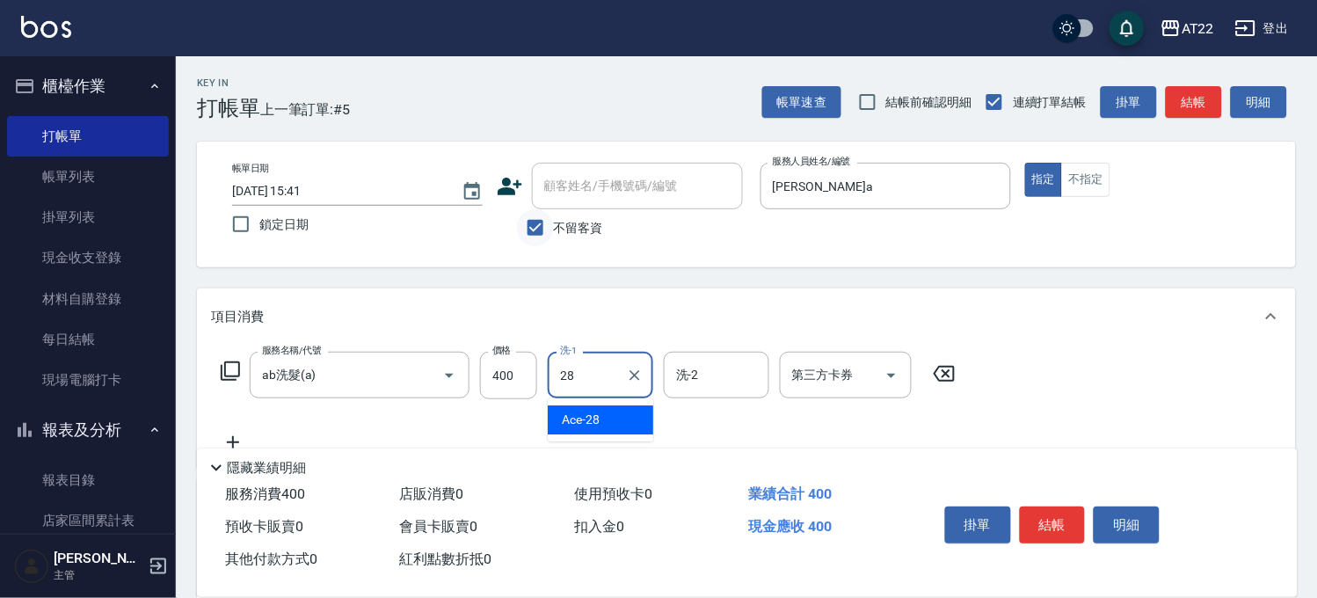
type input "Ace-28"
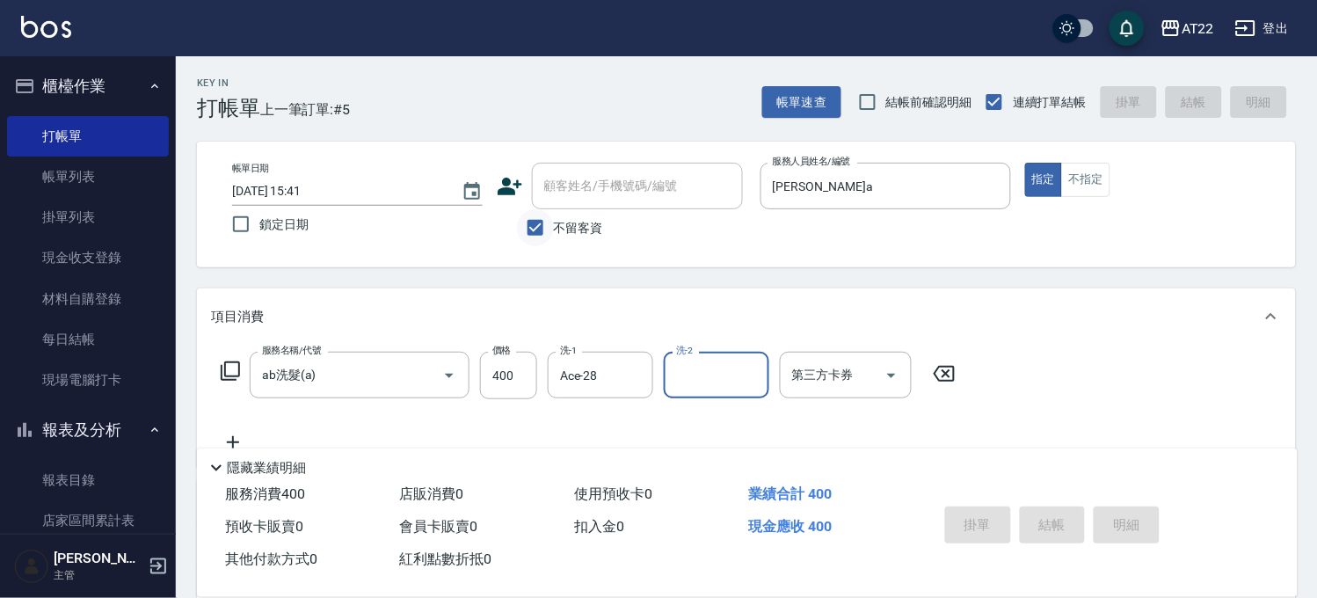
type input "2025/09/19 15:42"
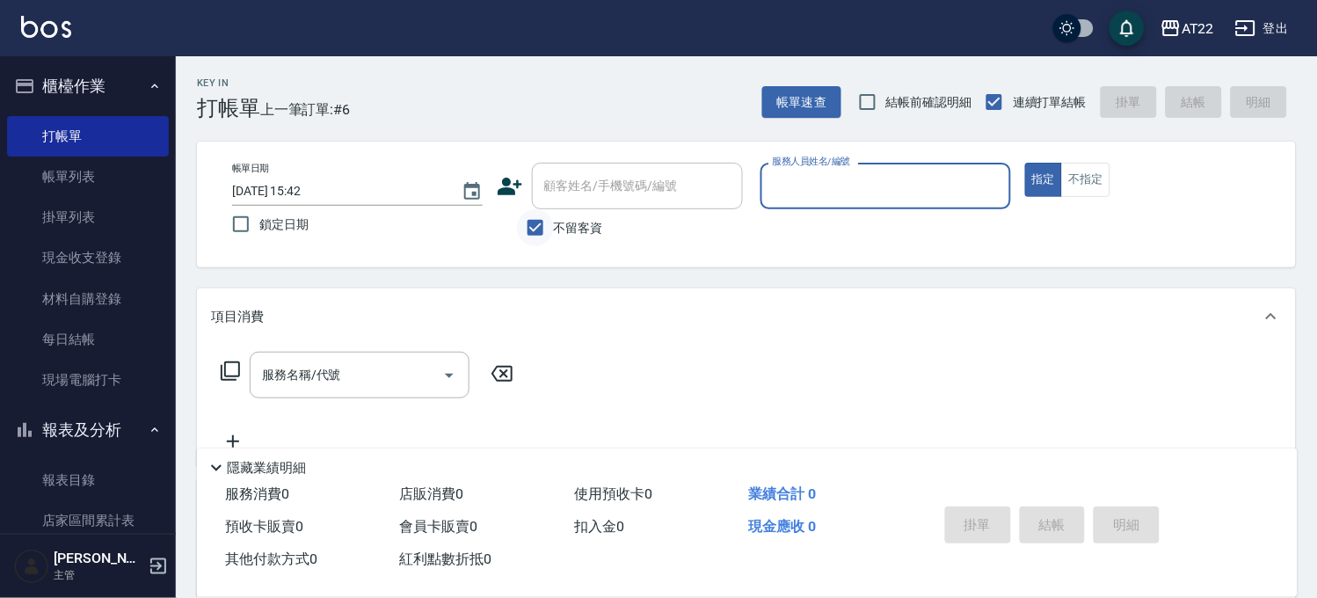
click at [549, 215] on input "不留客資" at bounding box center [535, 227] width 37 height 37
checkbox input "false"
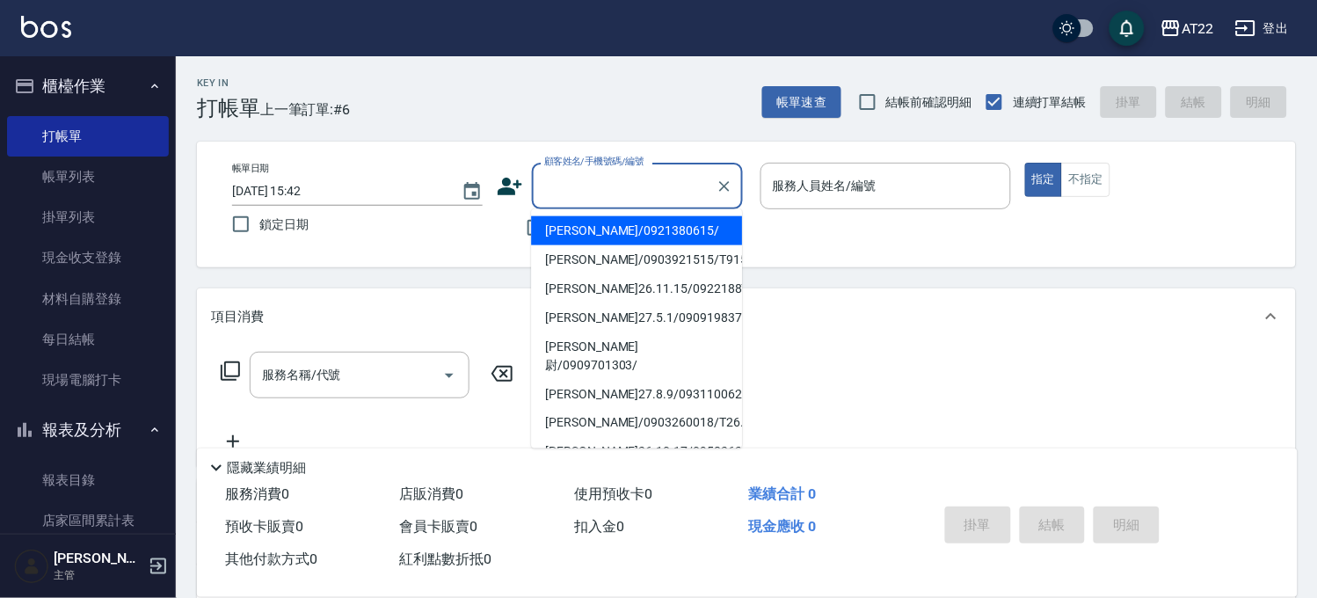
click at [593, 200] on input "顧客姓名/手機號碼/編號" at bounding box center [624, 186] width 169 height 31
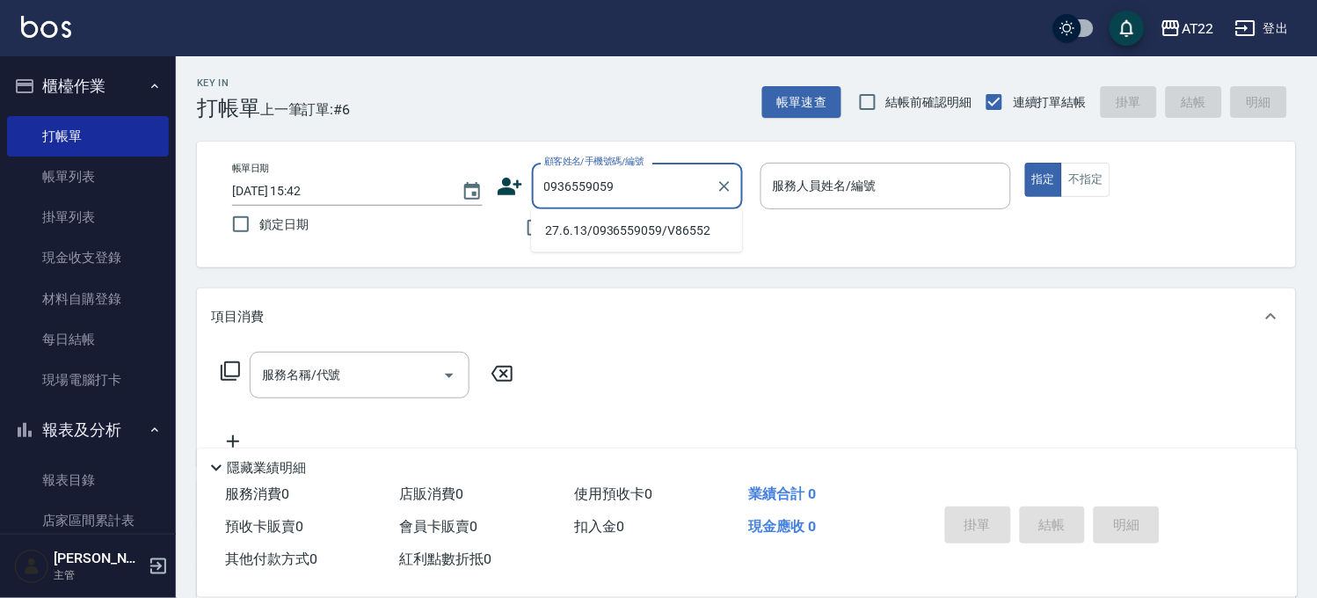
click at [592, 231] on li "27.6.13/0936559059/V86552" at bounding box center [636, 230] width 211 height 29
type input "27.6.13/0936559059/V86552"
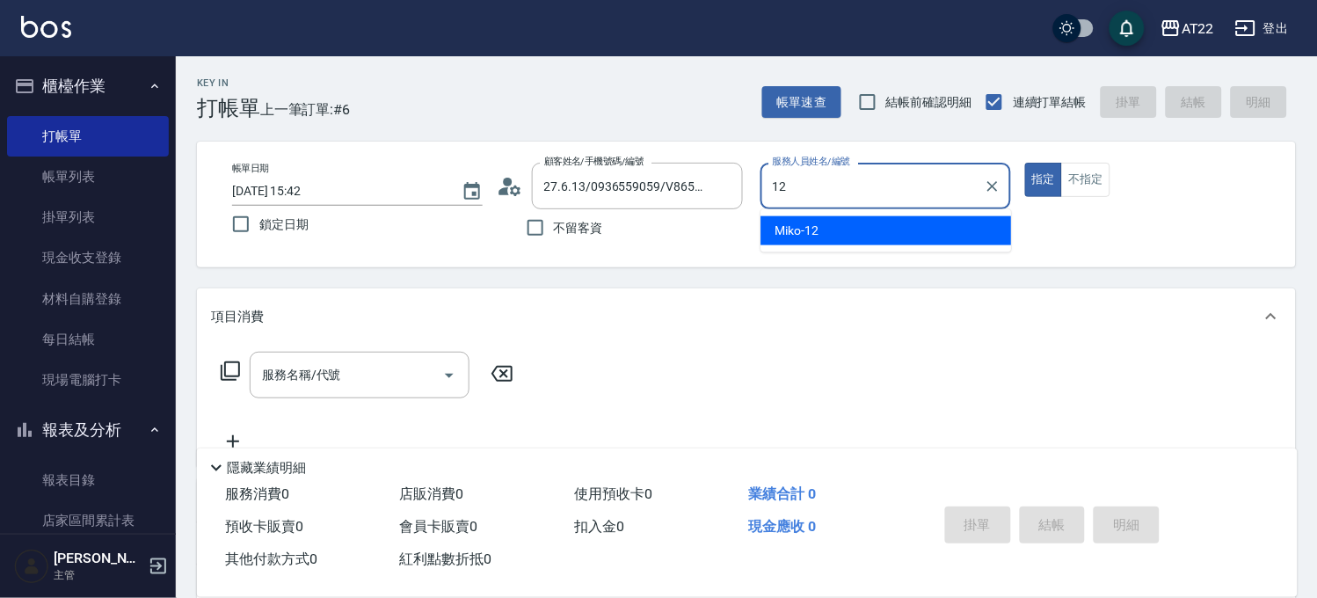
type input "Miko-12"
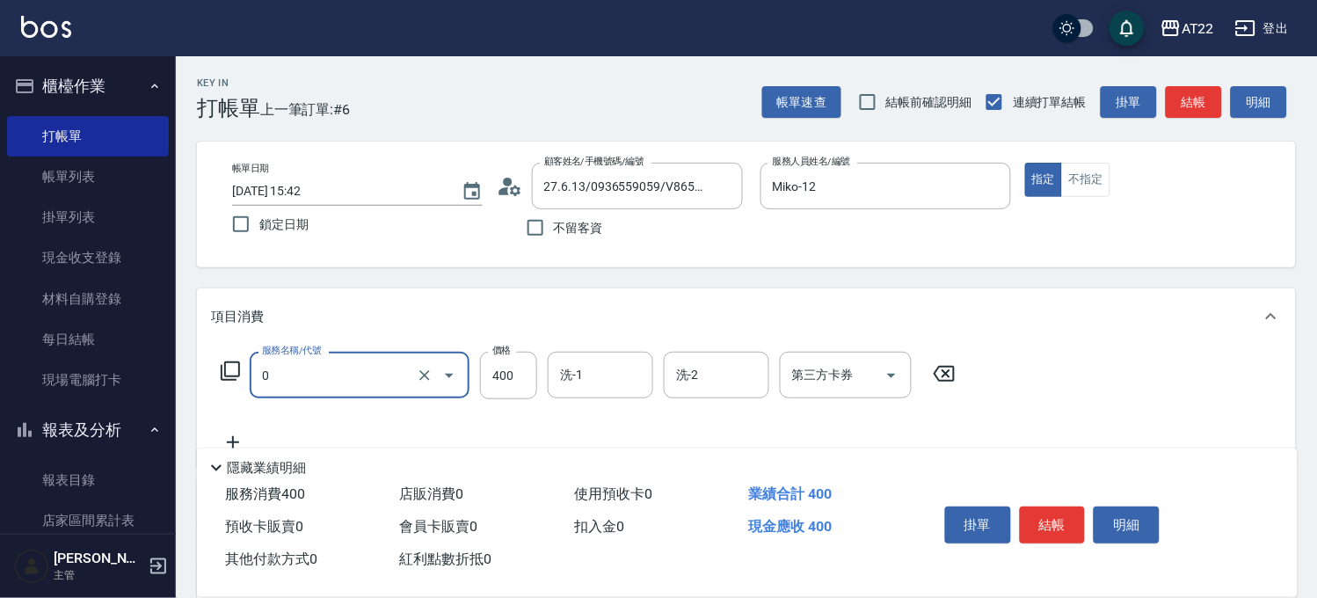
type input "有機洗髮(0)"
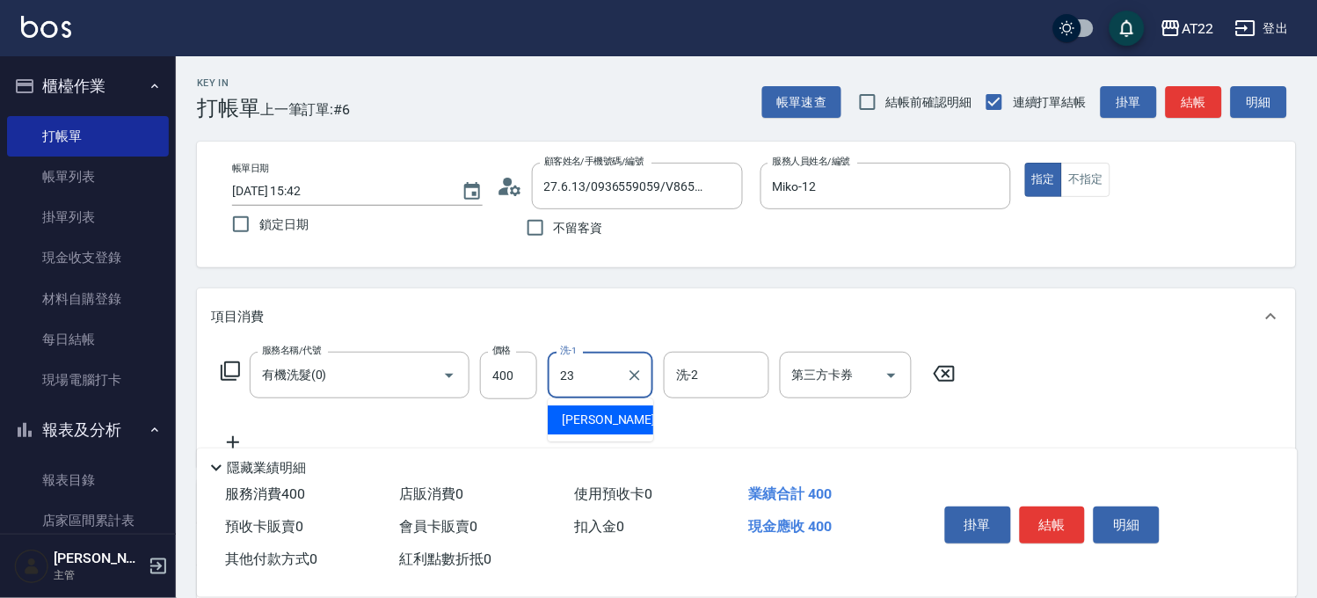
type input "[PERSON_NAME]-23"
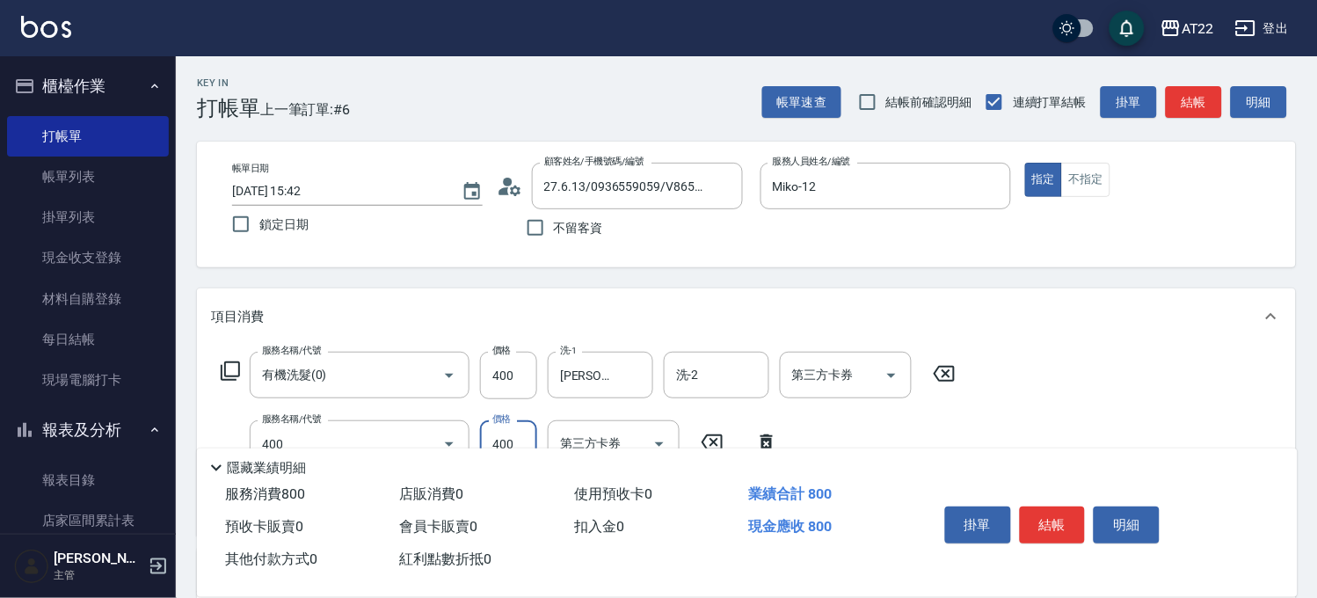
type input "剪髮(400)"
type input "350"
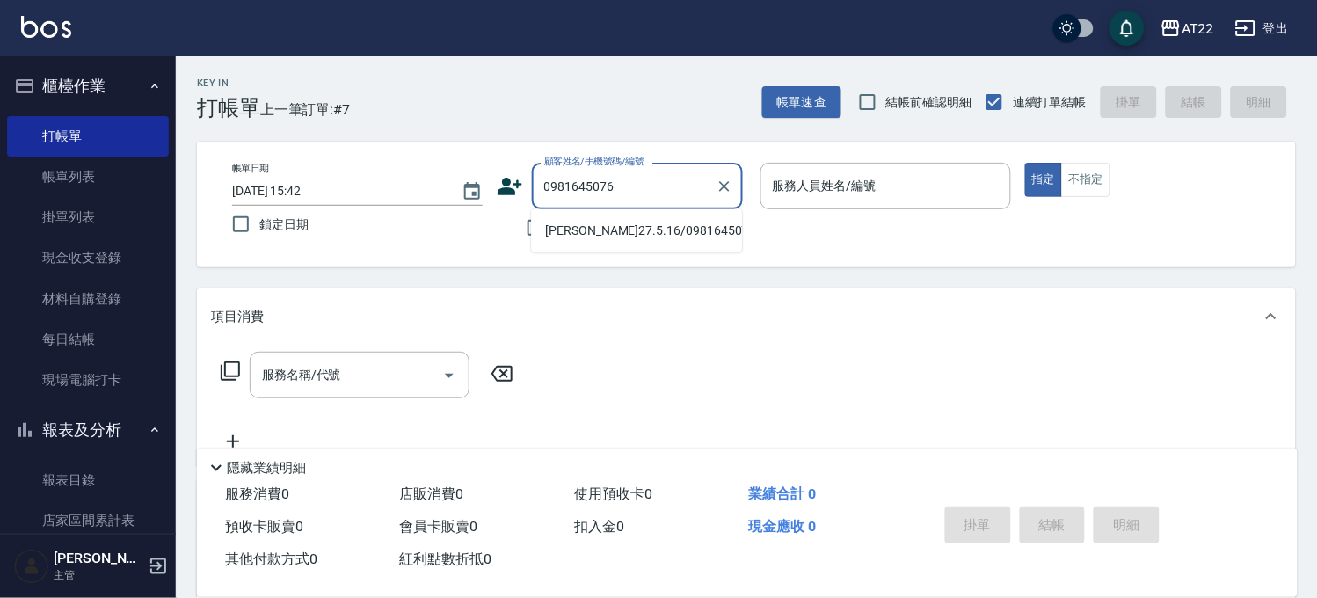
click at [565, 229] on li "[PERSON_NAME]27.5.16/0981645076/T91257" at bounding box center [636, 230] width 211 height 29
type input "[PERSON_NAME]27.5.16/0981645076/T91257"
type input "[PERSON_NAME]-1"
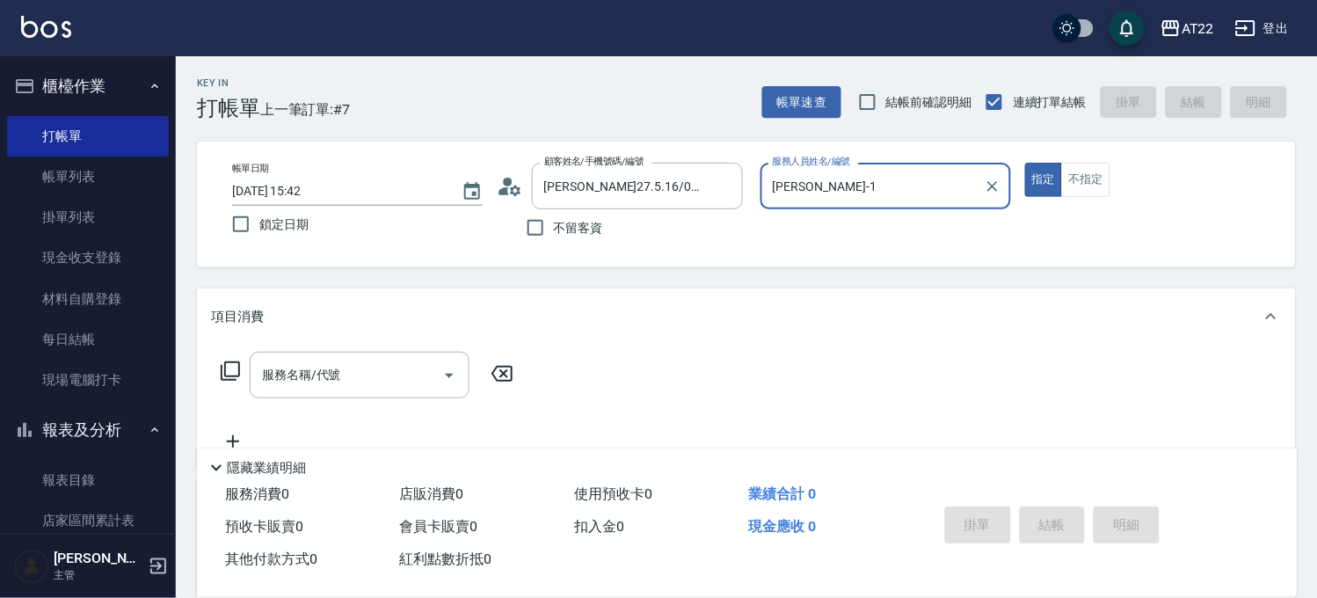
click at [361, 349] on div "服務名稱/代號 服務名稱/代號" at bounding box center [746, 405] width 1099 height 121
click at [372, 362] on input "服務名稱/代號" at bounding box center [347, 375] width 178 height 31
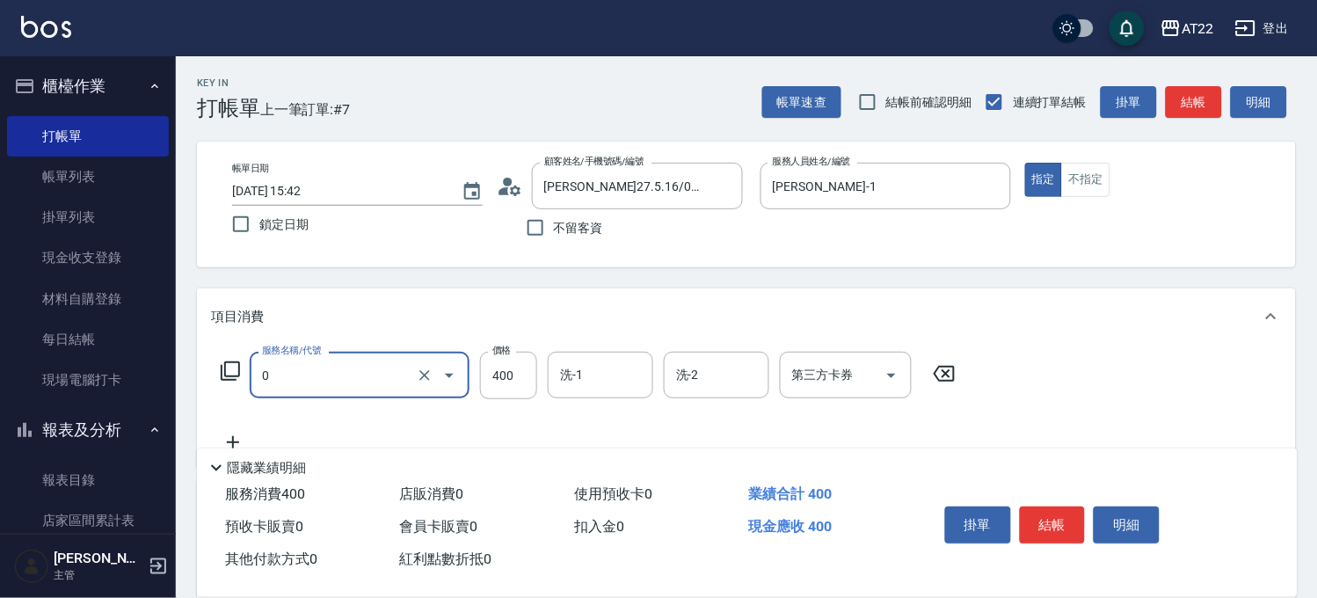
type input "有機洗髮(0)"
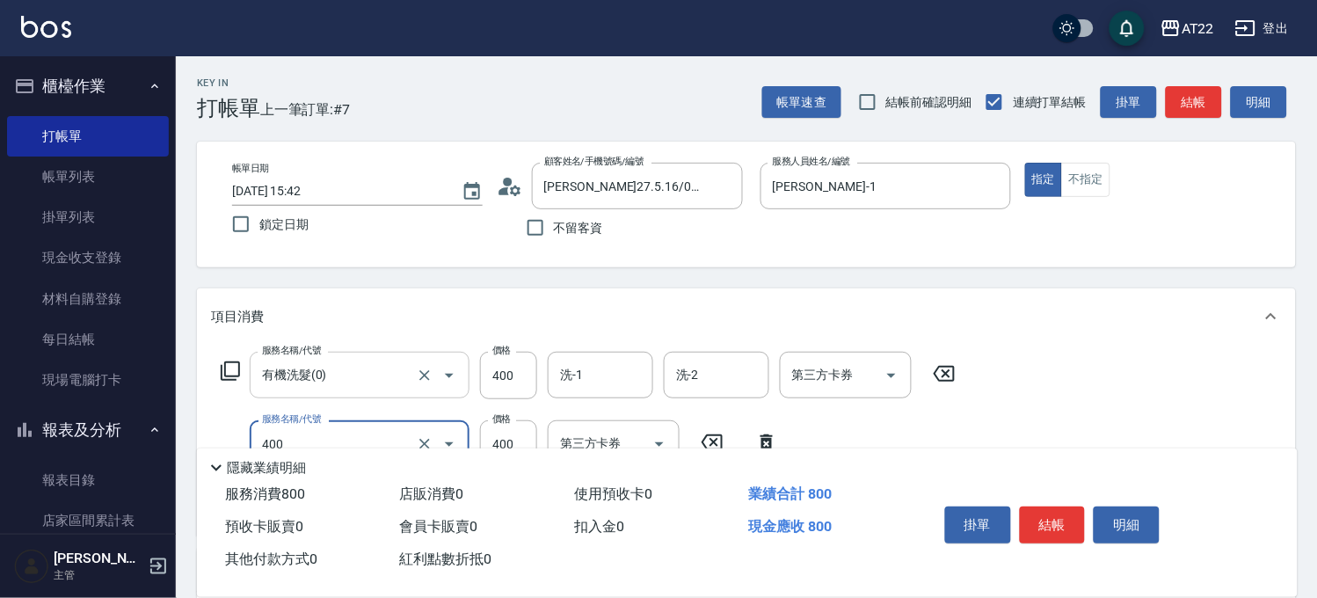
type input "剪髮(400)"
type input "330"
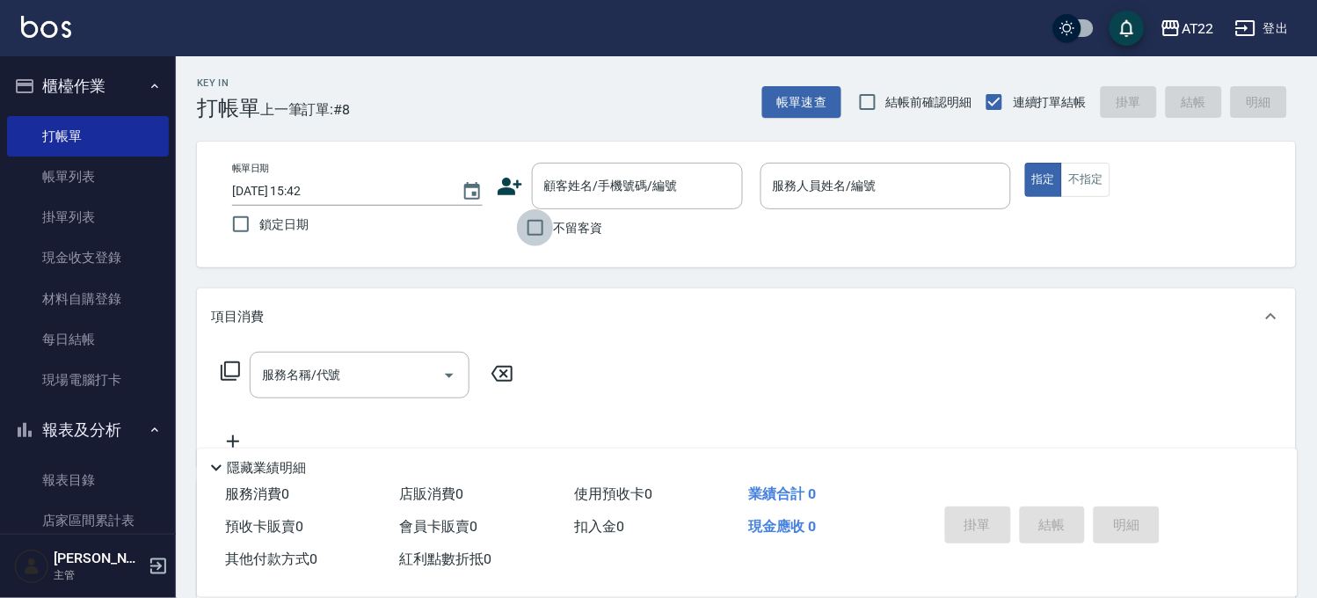
click at [541, 236] on input "不留客資" at bounding box center [535, 227] width 37 height 37
checkbox input "true"
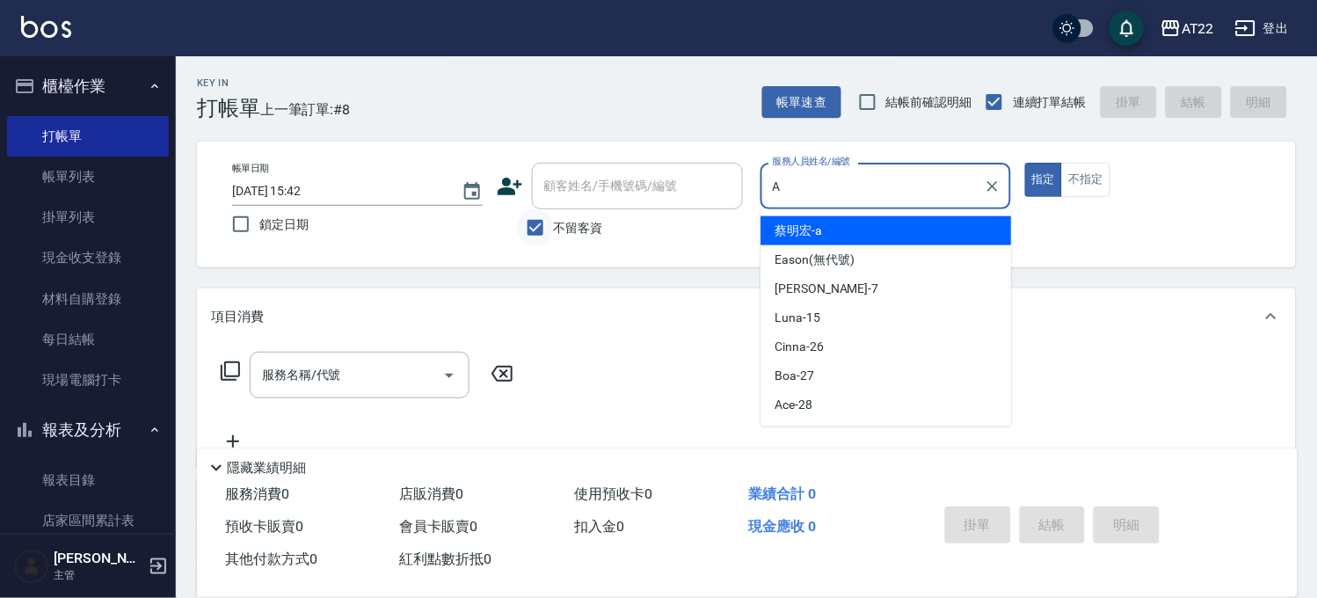
type input "[PERSON_NAME]a"
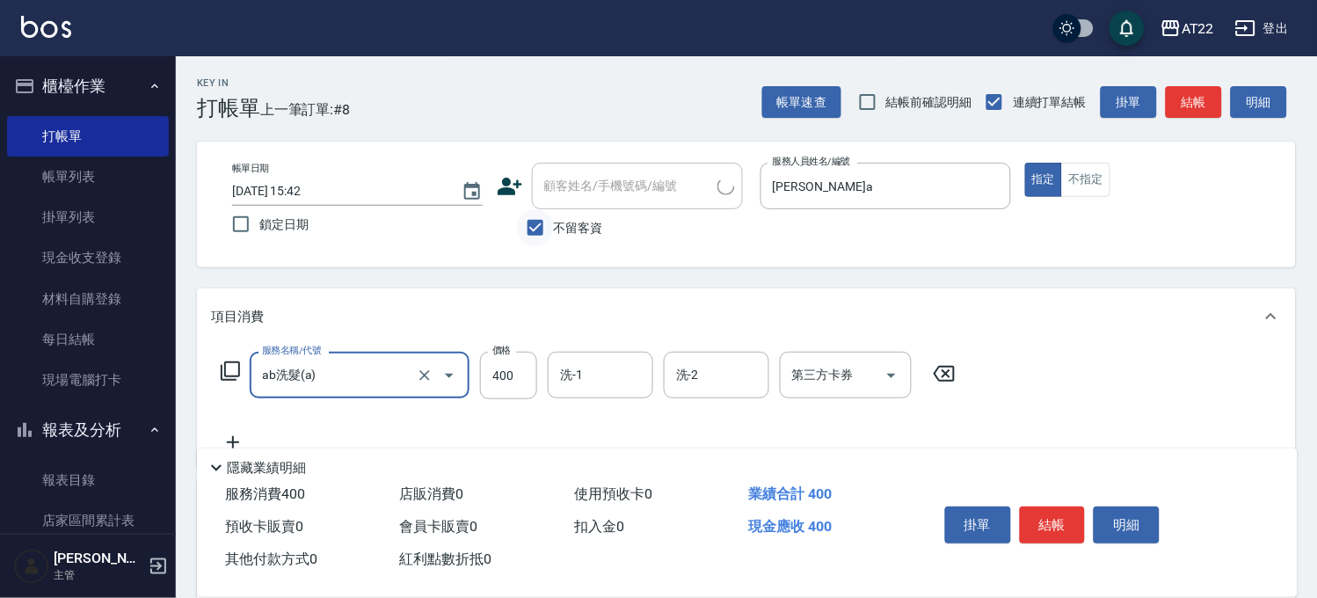
type input "ab洗髮(a)"
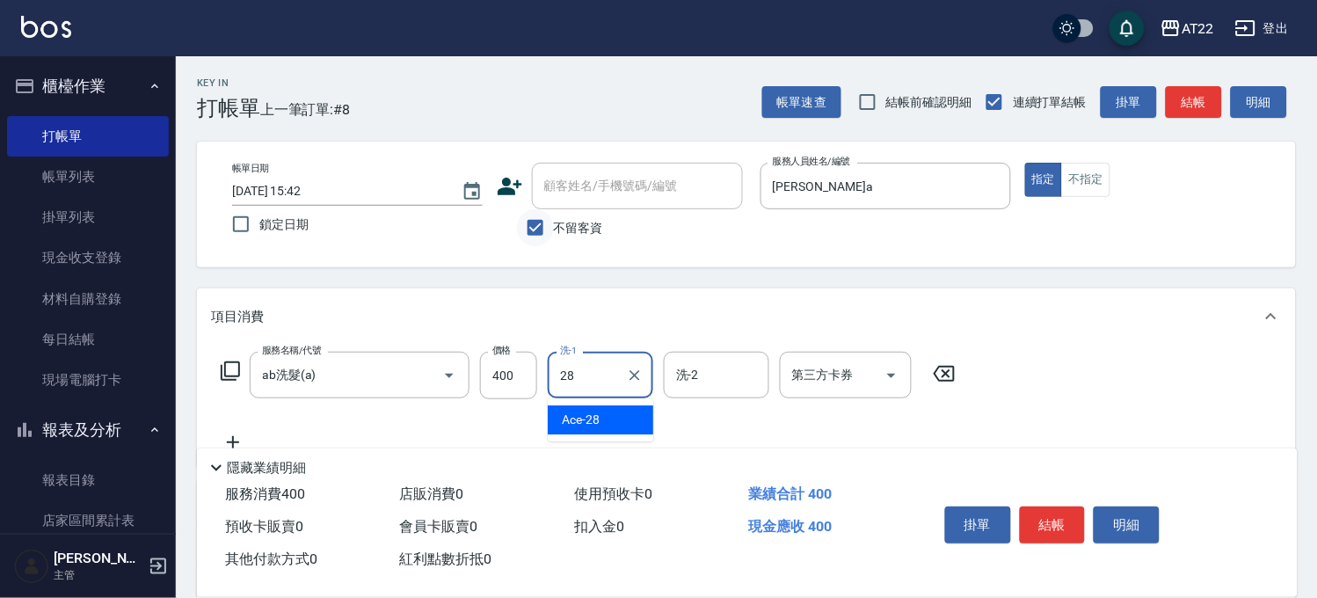
type input "Ace-28"
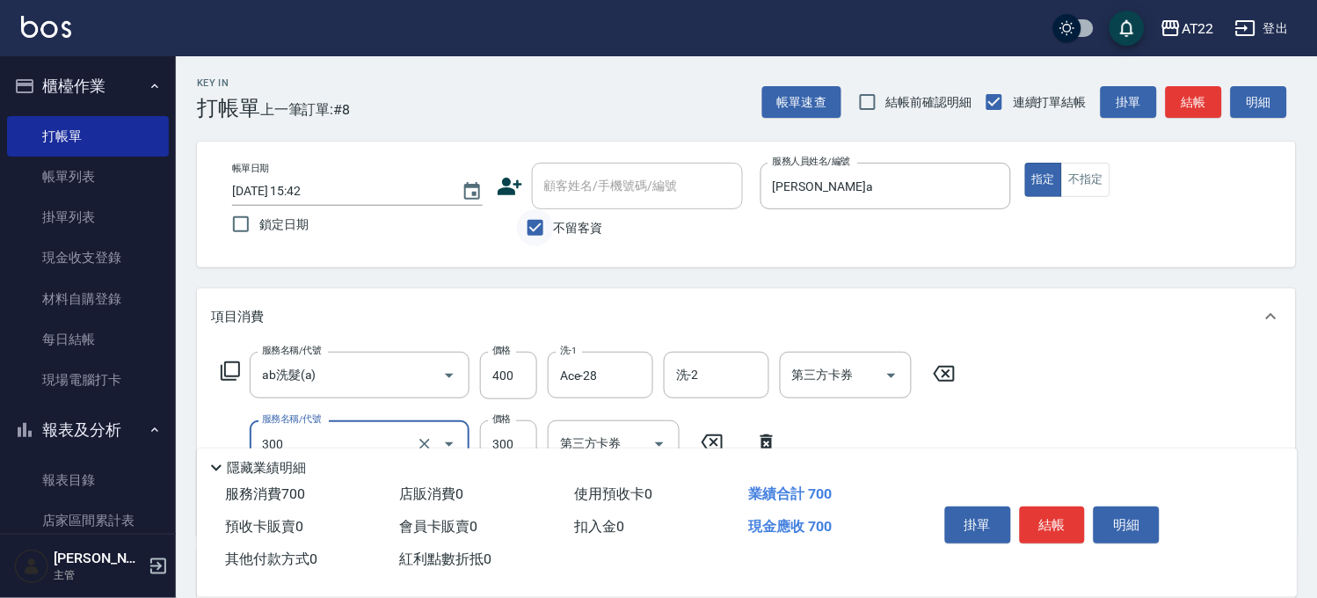
type input "剪髮(300)"
click at [1058, 522] on button "結帳" at bounding box center [1053, 524] width 66 height 37
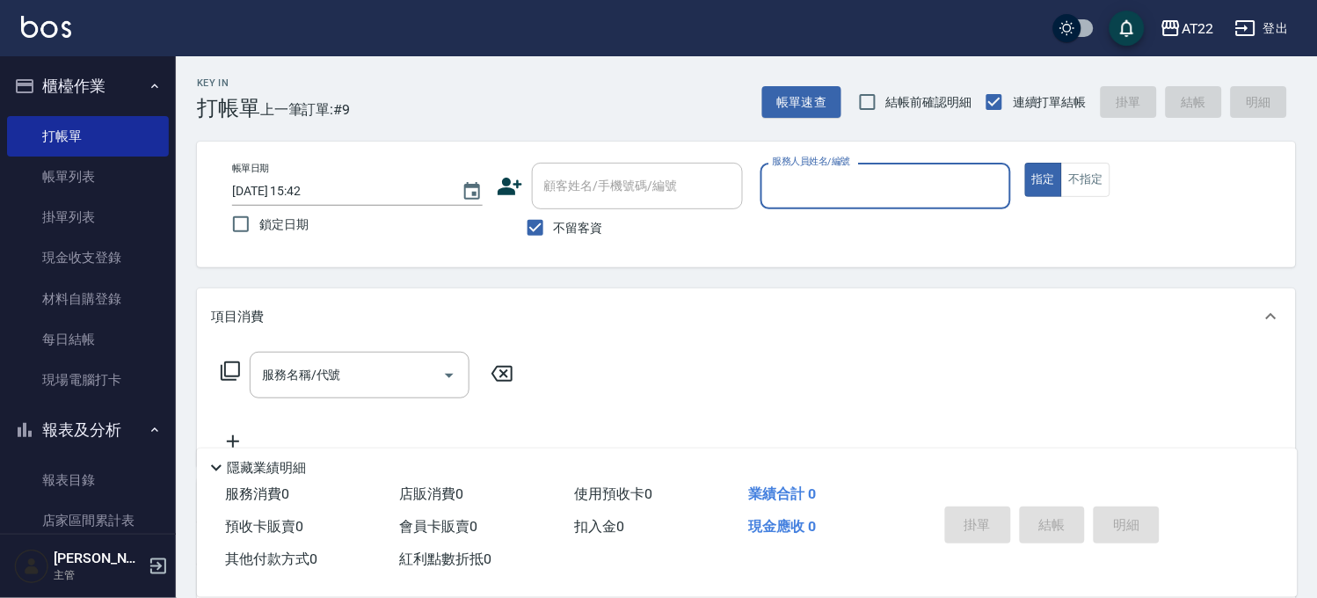
click at [571, 230] on span "不留客資" at bounding box center [578, 228] width 49 height 18
click at [554, 230] on input "不留客資" at bounding box center [535, 227] width 37 height 37
checkbox input "false"
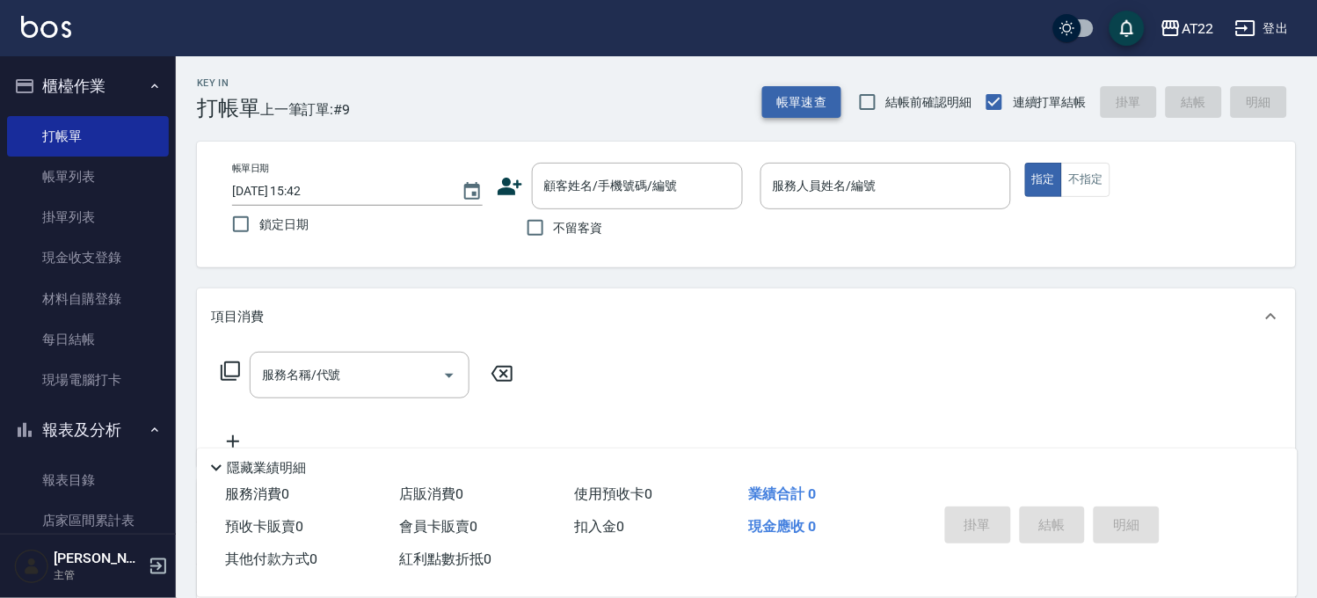
click at [774, 91] on button "帳單速查" at bounding box center [801, 102] width 79 height 33
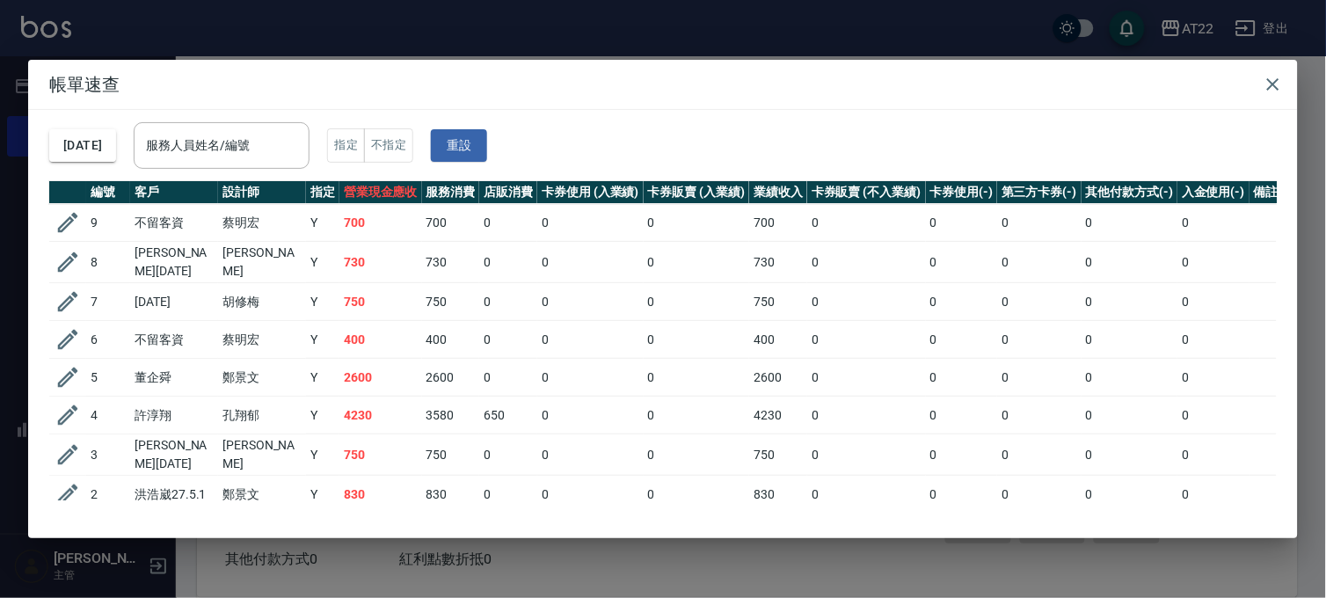
click at [373, 36] on div "帳單速查 2025/09/19 服務人員姓名/編號 服務人員姓名/編號 指定 不指定 重設 編號 客戶 設計師 指定 營業現金應收 服務消費 店販消費 卡券使…" at bounding box center [663, 299] width 1326 height 598
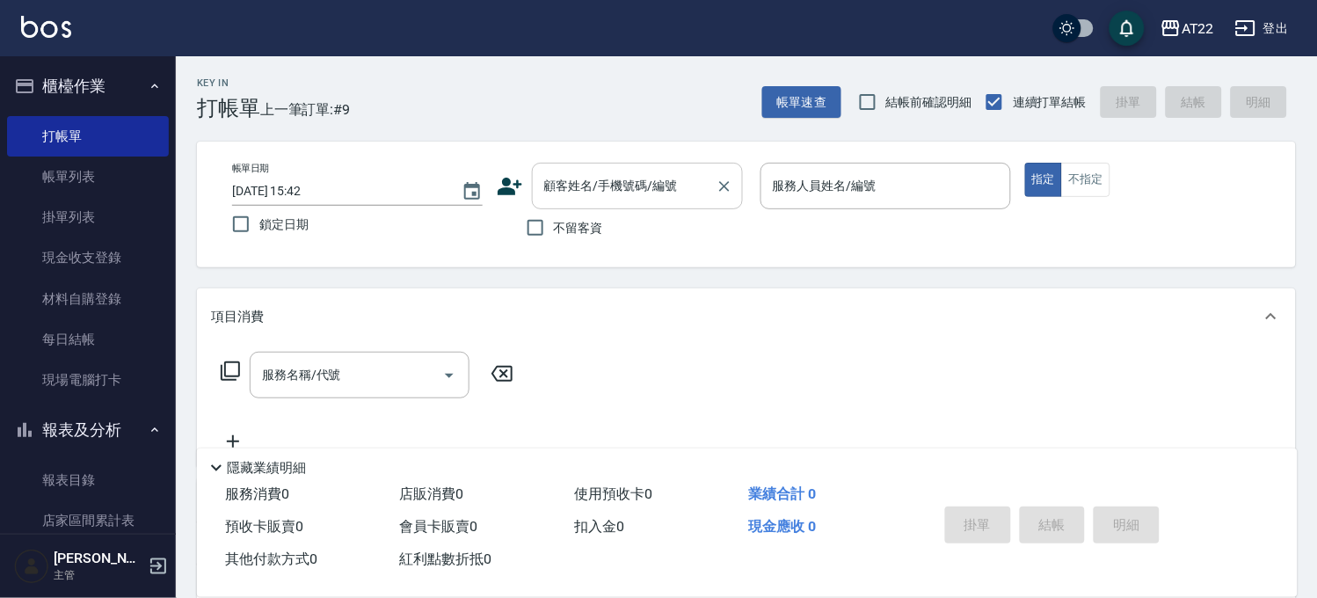
click at [617, 186] on input "顧客姓名/手機號碼/編號" at bounding box center [624, 186] width 169 height 31
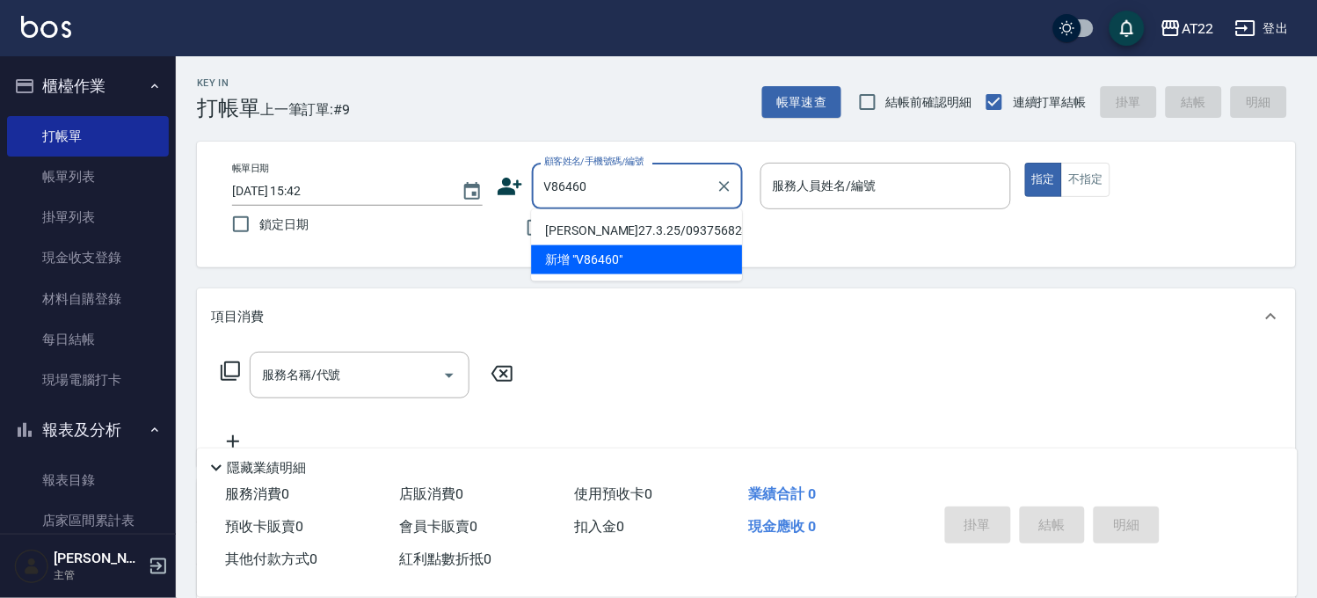
click at [564, 239] on li "[PERSON_NAME]27.3.25/0937568231/V86460" at bounding box center [636, 230] width 211 height 29
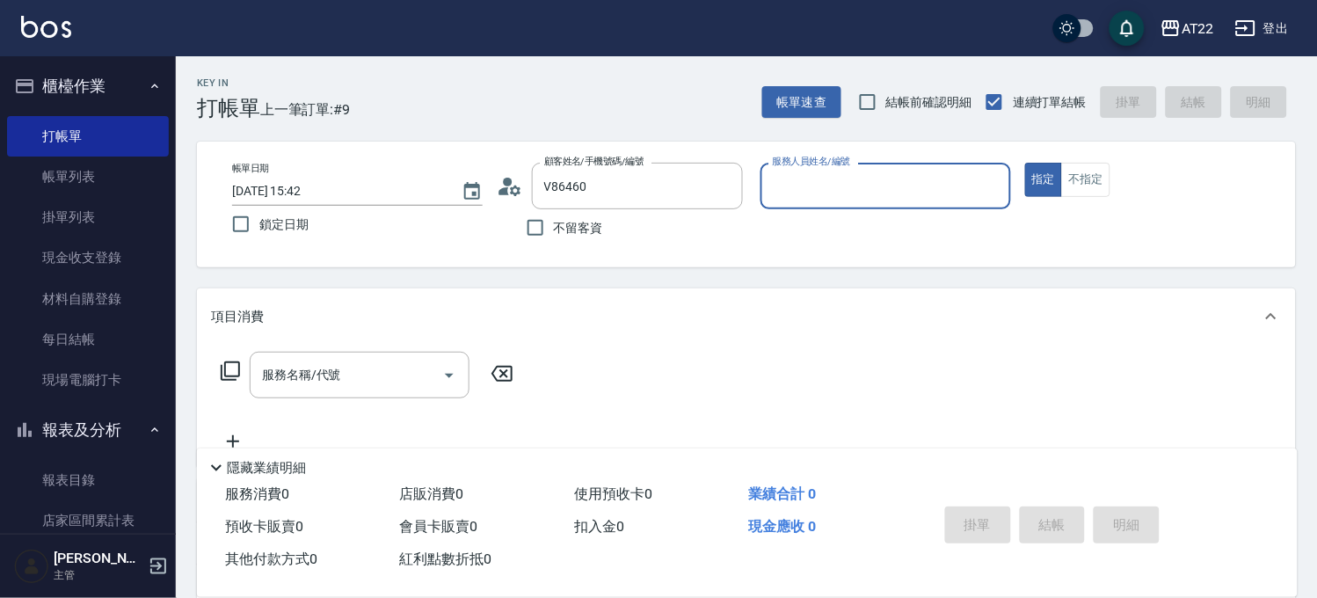
type input "[PERSON_NAME]27.3.25/0937568231/V86460"
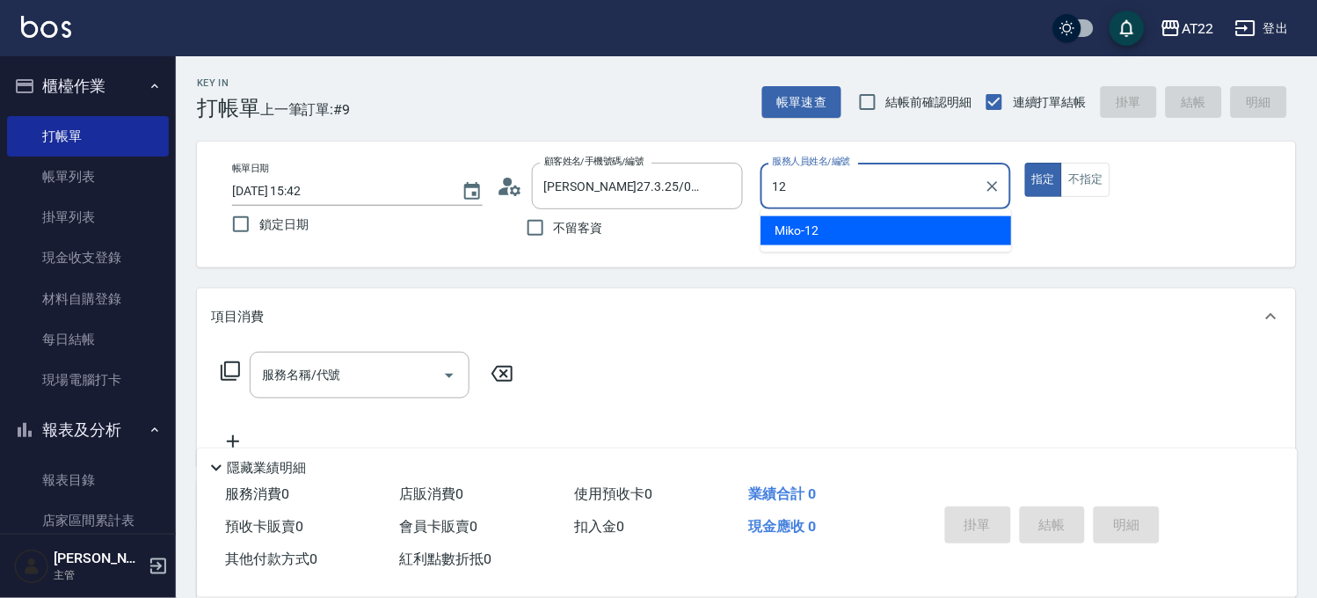
type input "Miko-12"
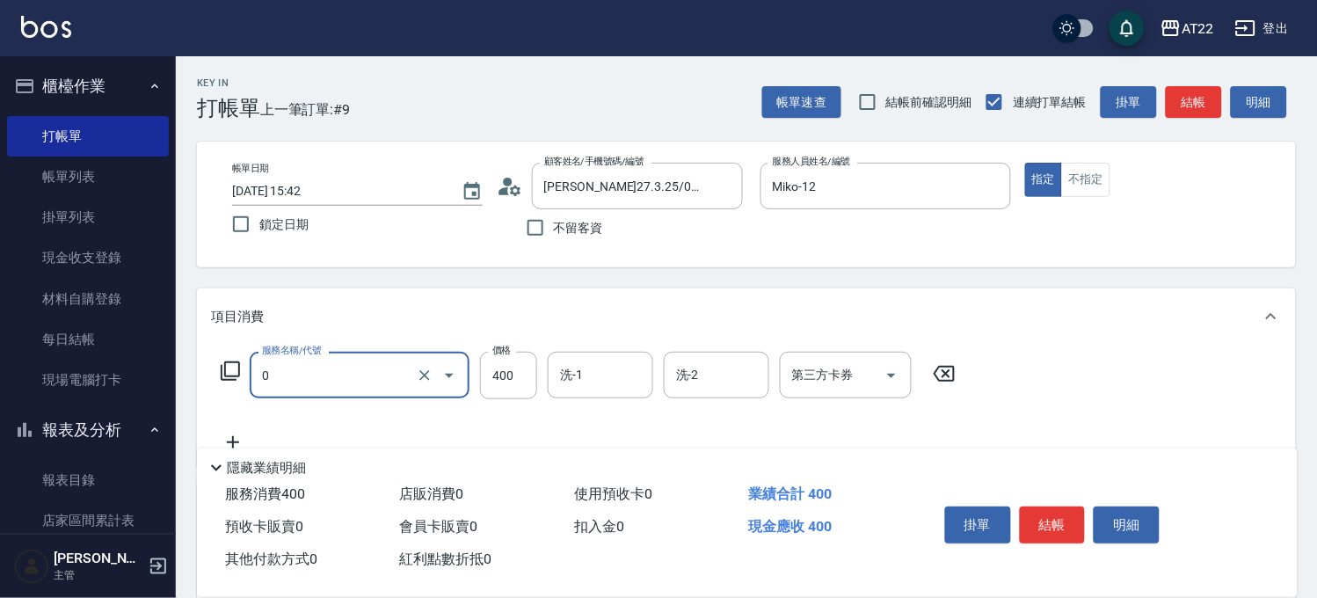
type input "有機洗髮(0)"
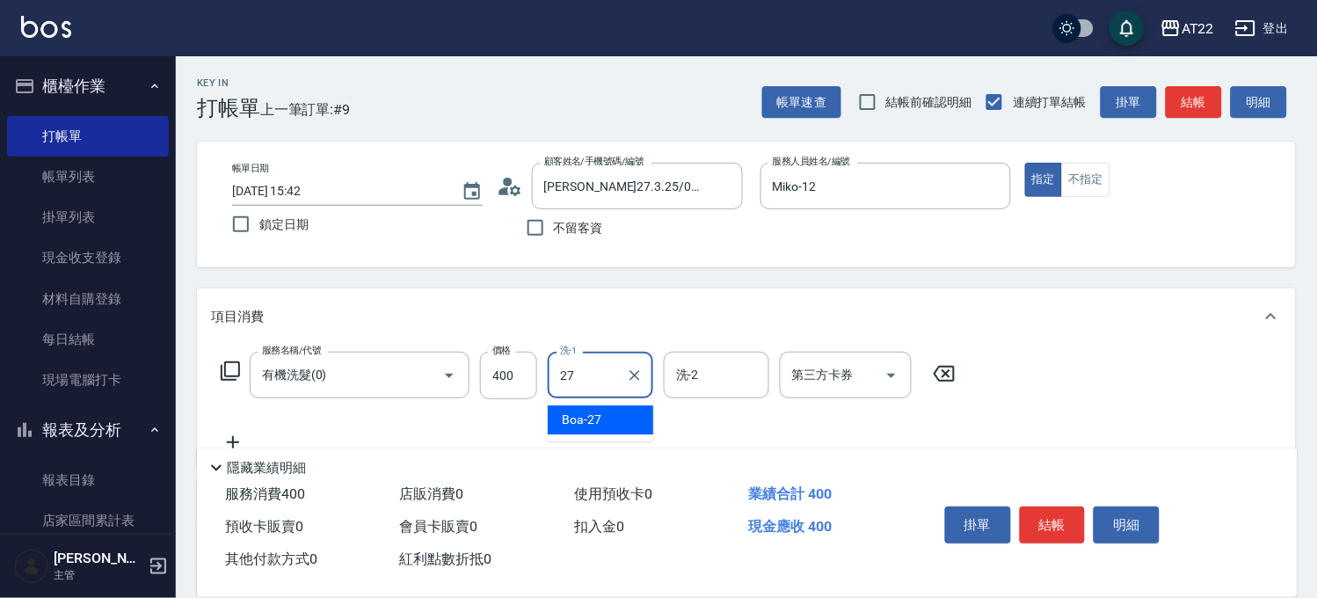
type input "Boa-27"
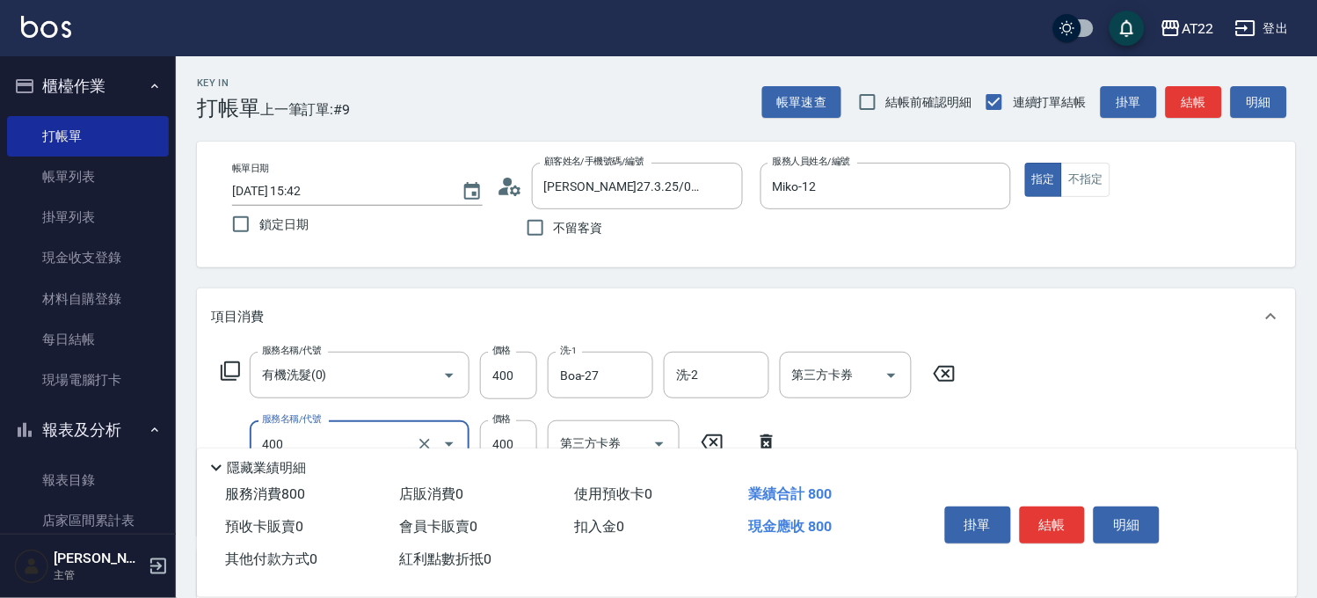
type input "剪髮(400)"
type input "350"
click at [1072, 533] on button "結帳" at bounding box center [1053, 524] width 66 height 37
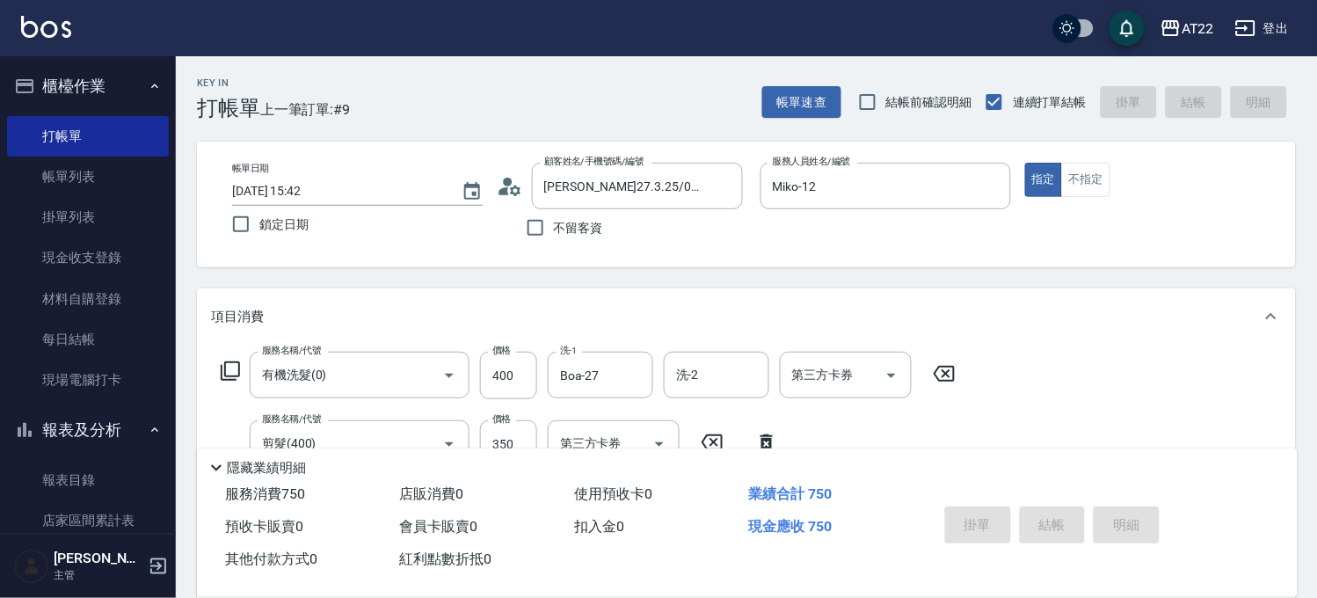
type input "2025/09/19 15:44"
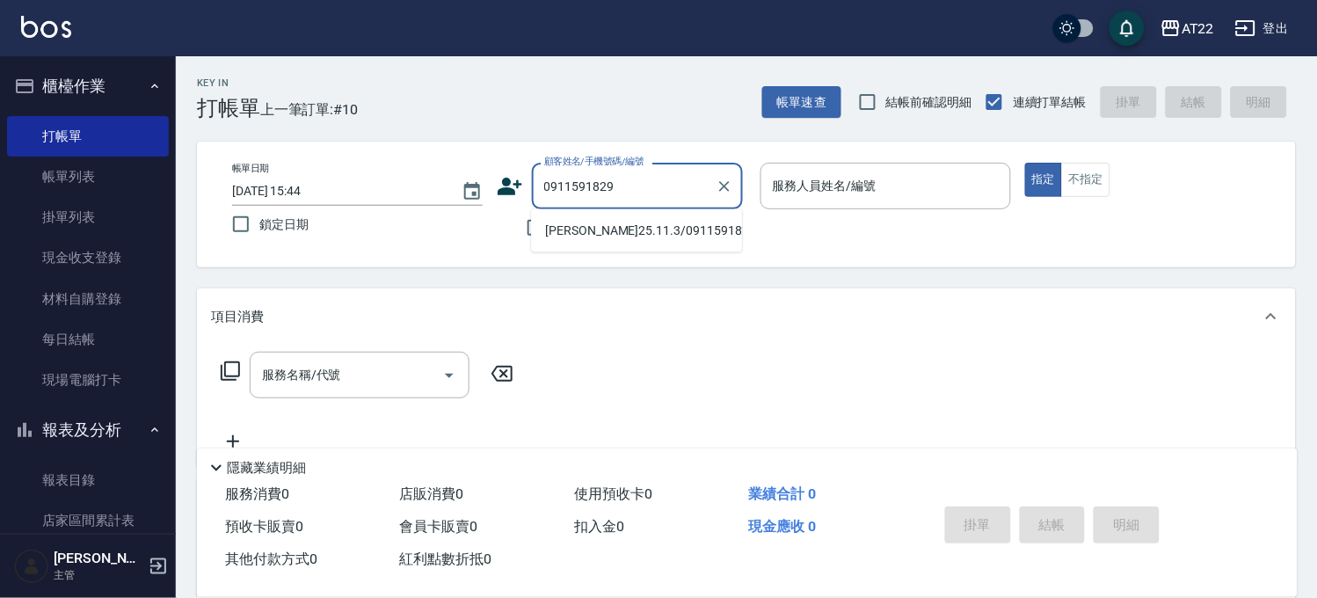
click at [694, 245] on li "[PERSON_NAME]25.11.3/0911591829/t83765/A2407" at bounding box center [636, 230] width 211 height 29
type input "[PERSON_NAME]25.11.3/0911591829/t83765/A2407"
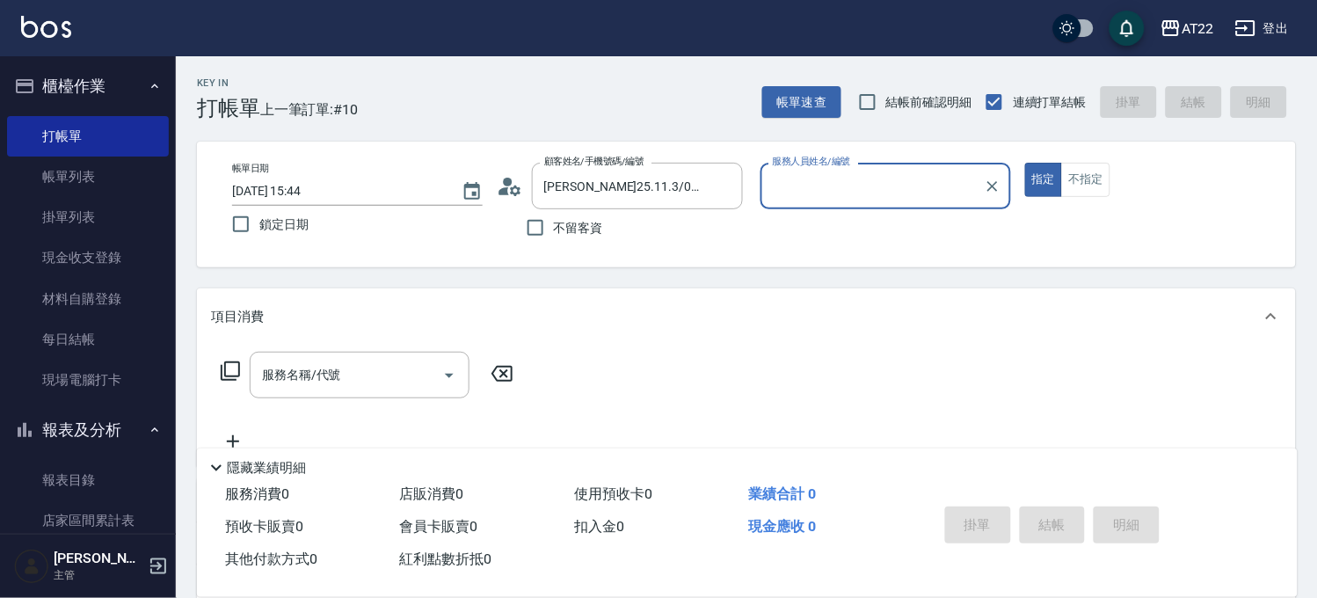
type input "Miu-10"
click at [309, 379] on input "服務名稱/代號" at bounding box center [347, 375] width 178 height 31
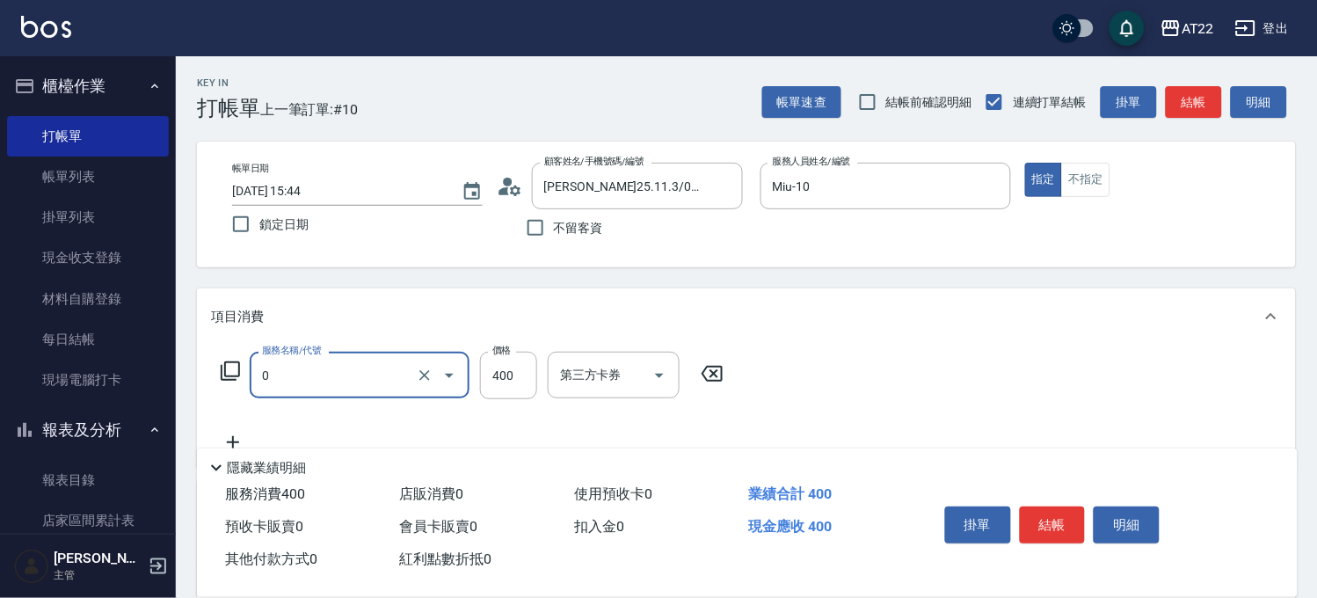
type input "有機洗髮(0)"
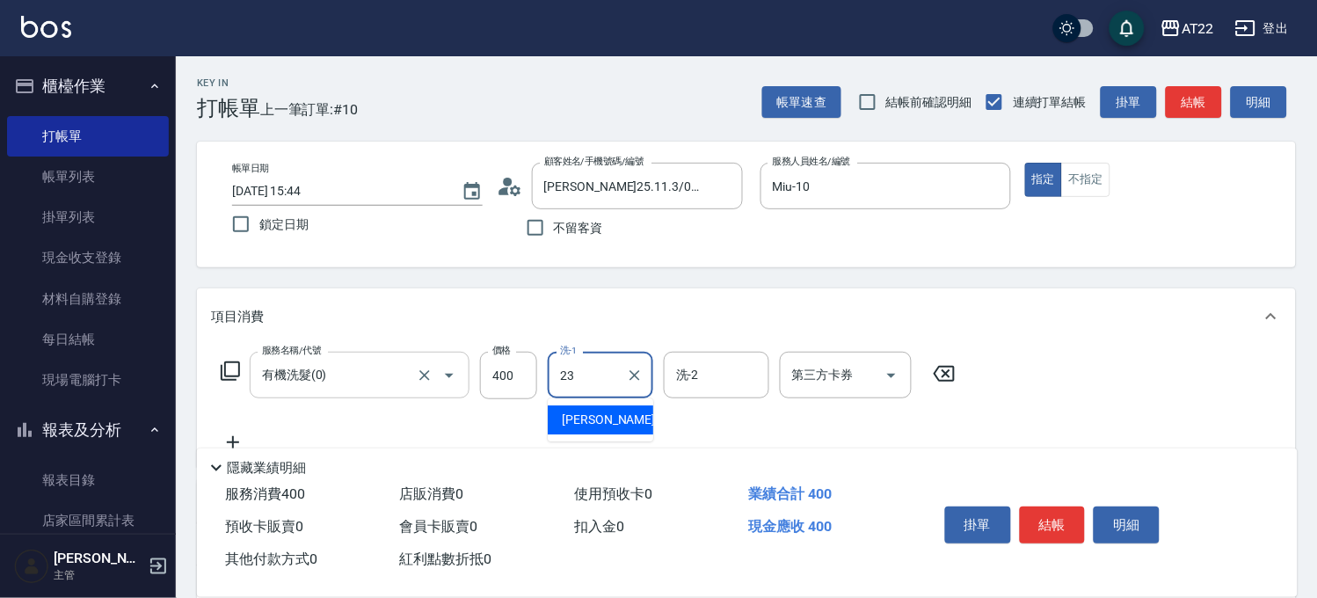
type input "[PERSON_NAME]-23"
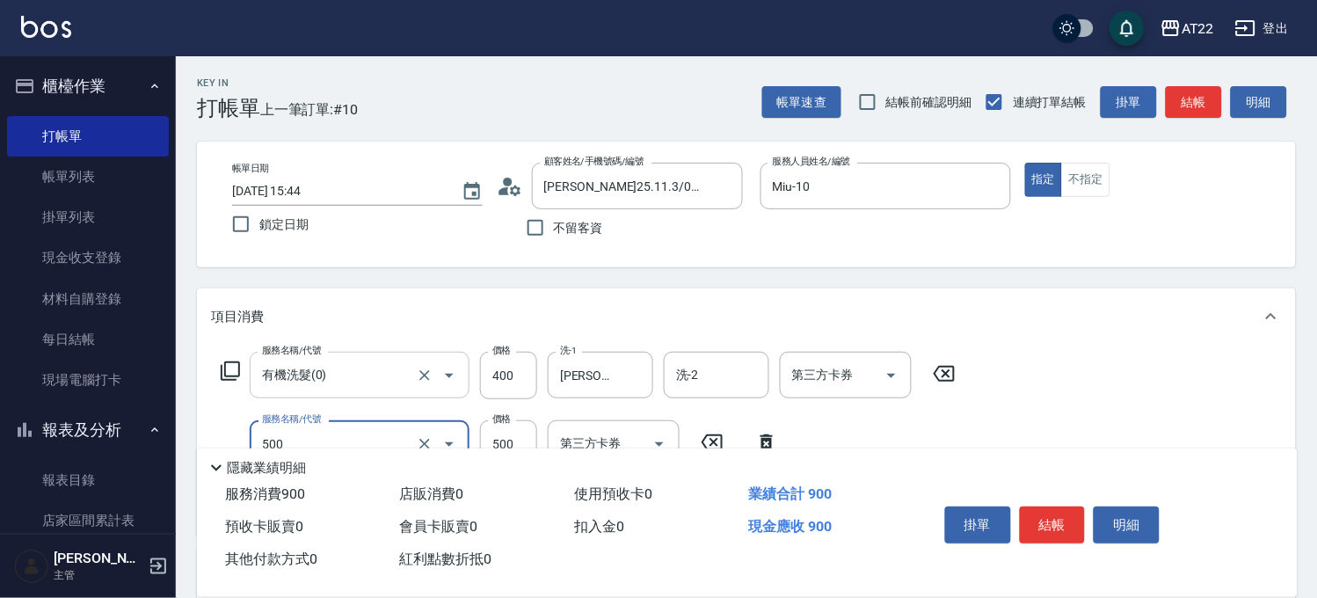
type input "剪髮(500)"
type input "430"
click at [1033, 514] on button "結帳" at bounding box center [1053, 524] width 66 height 37
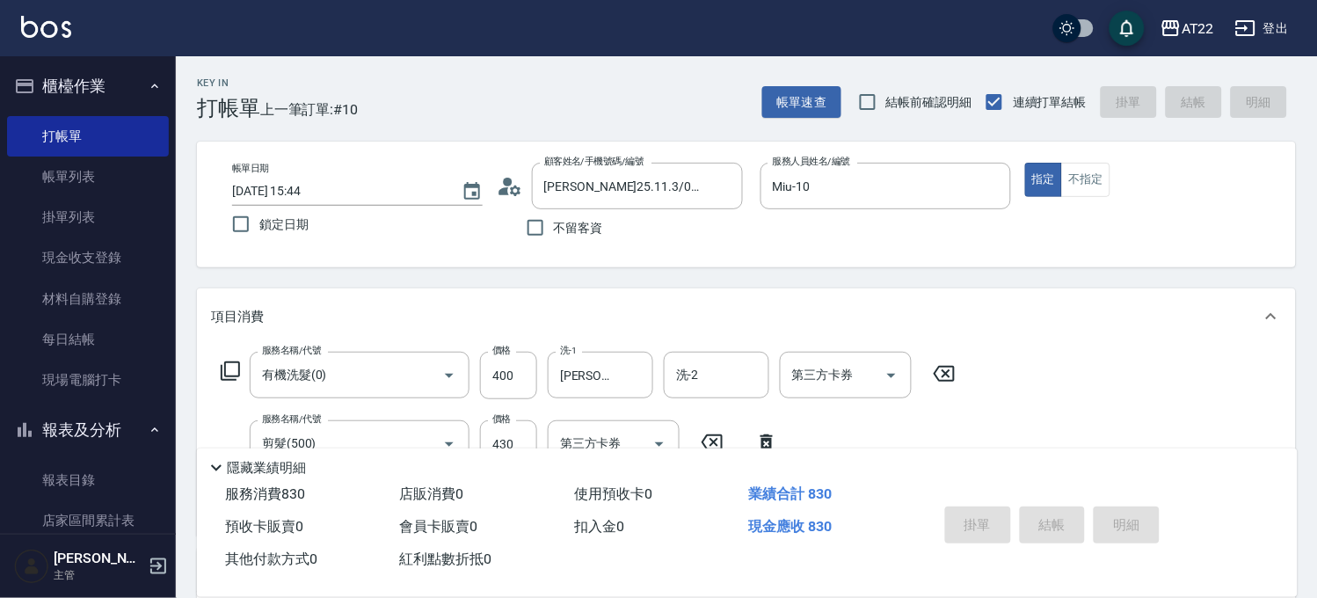
type input "2025/09/19 15:45"
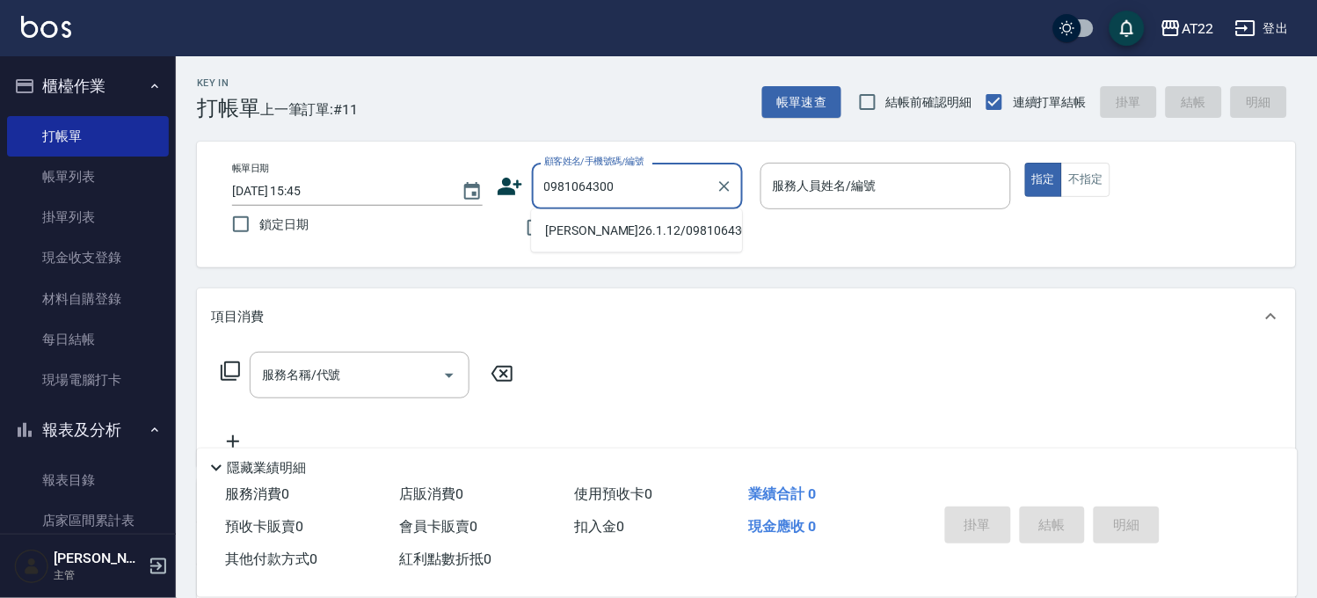
click at [595, 236] on li "[PERSON_NAME]26.1.12/0981064300/T83878" at bounding box center [636, 230] width 211 height 29
type input "[PERSON_NAME]26.1.12/0981064300/T83878"
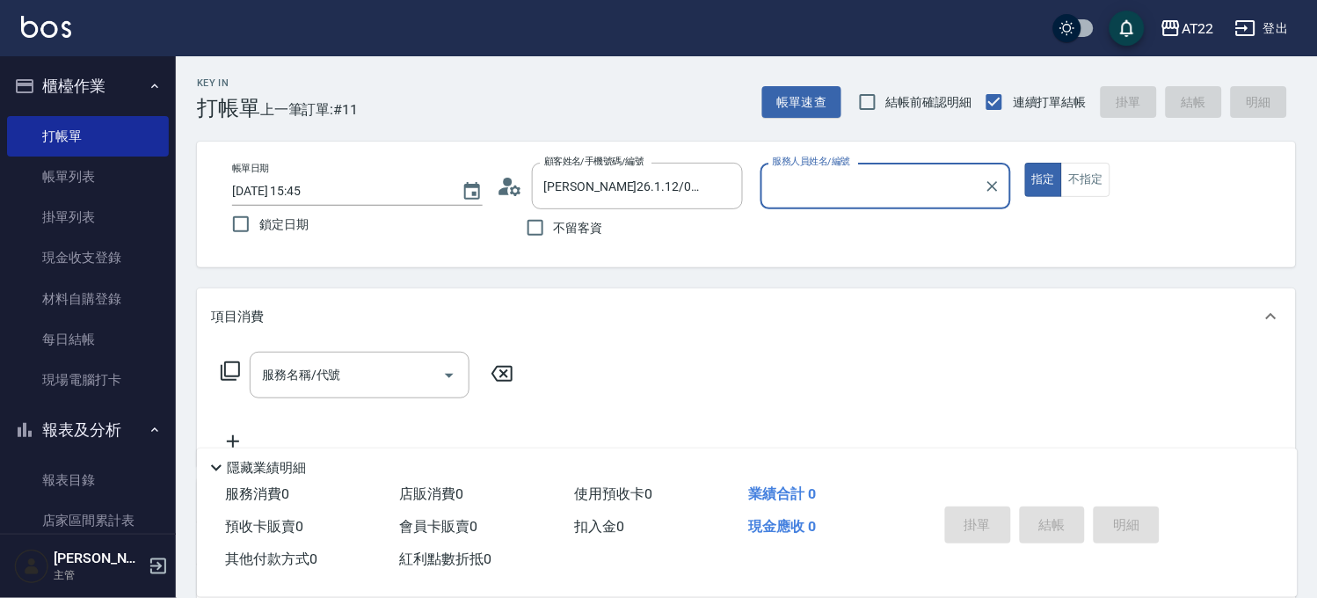
type input "Zoe-8"
click at [341, 369] on input "服務名稱/代號" at bounding box center [347, 375] width 178 height 31
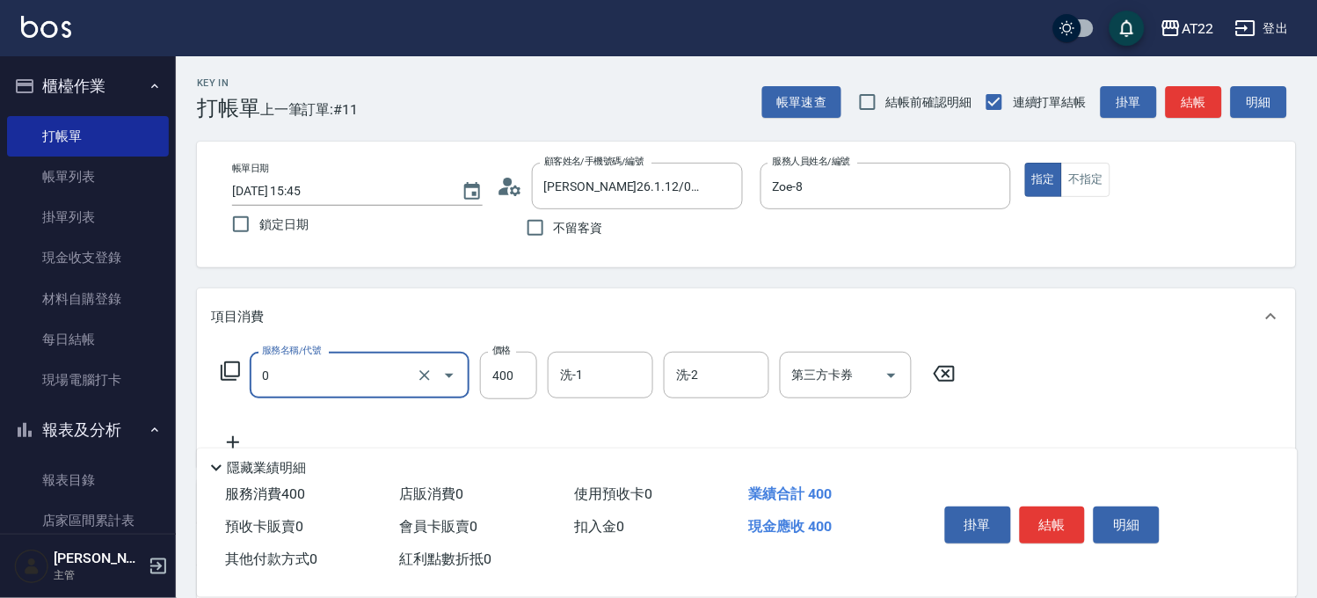
type input "有機洗髮(0)"
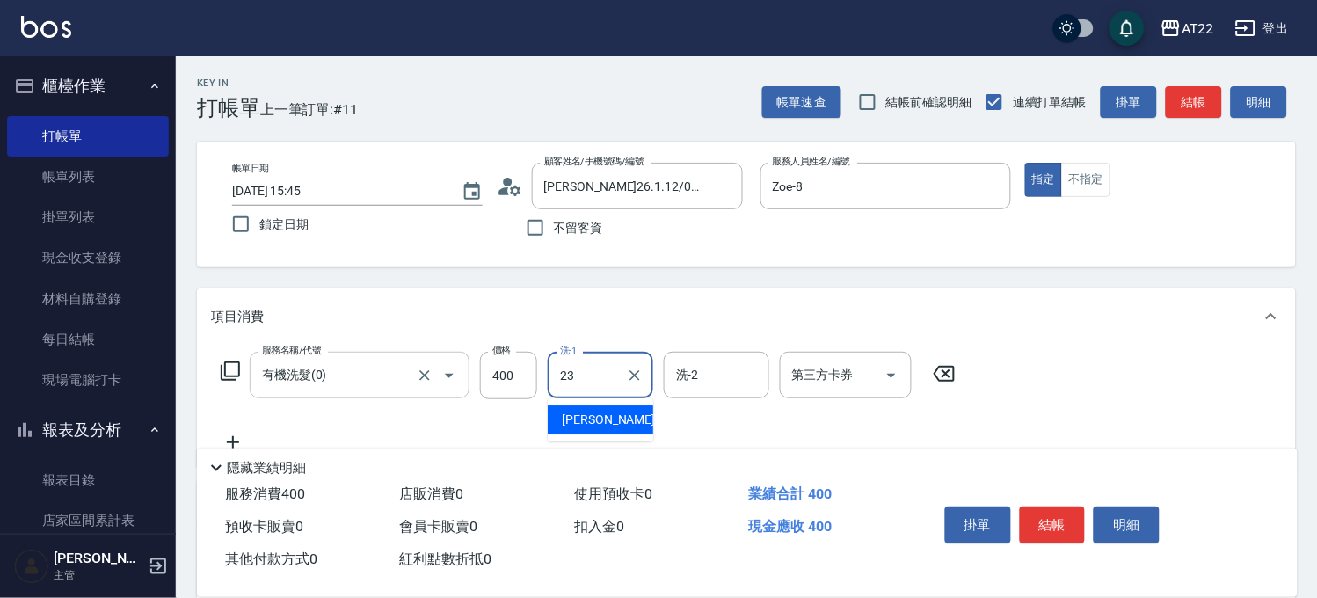
type input "[PERSON_NAME]-23"
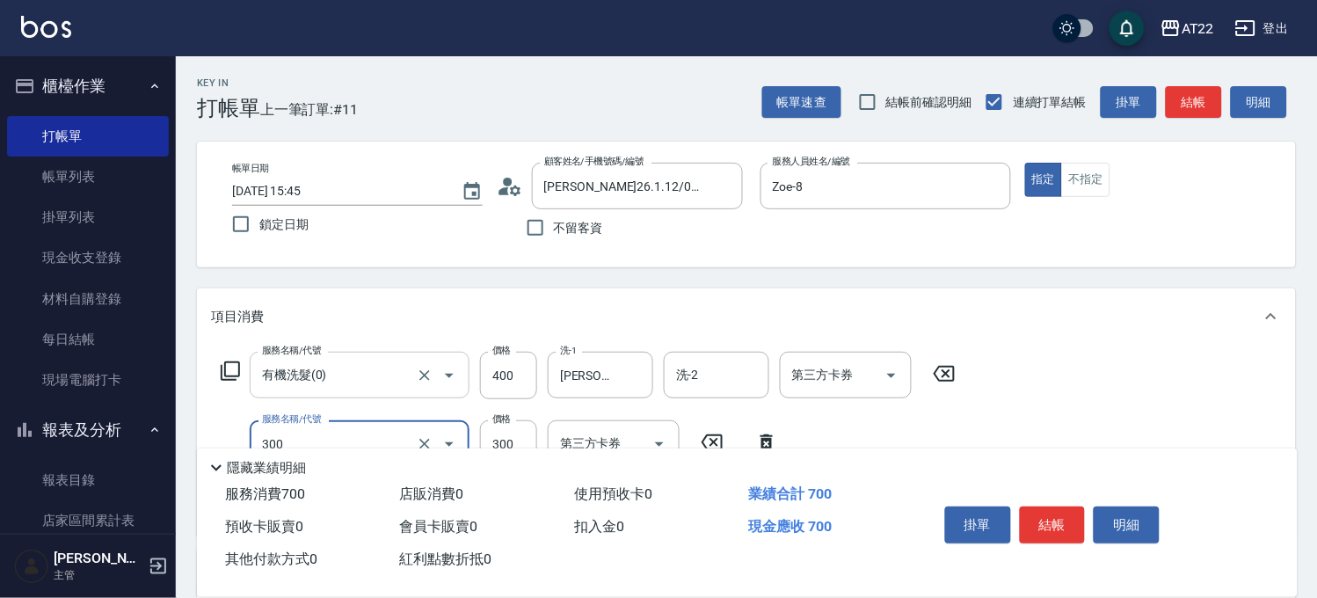
scroll to position [195, 0]
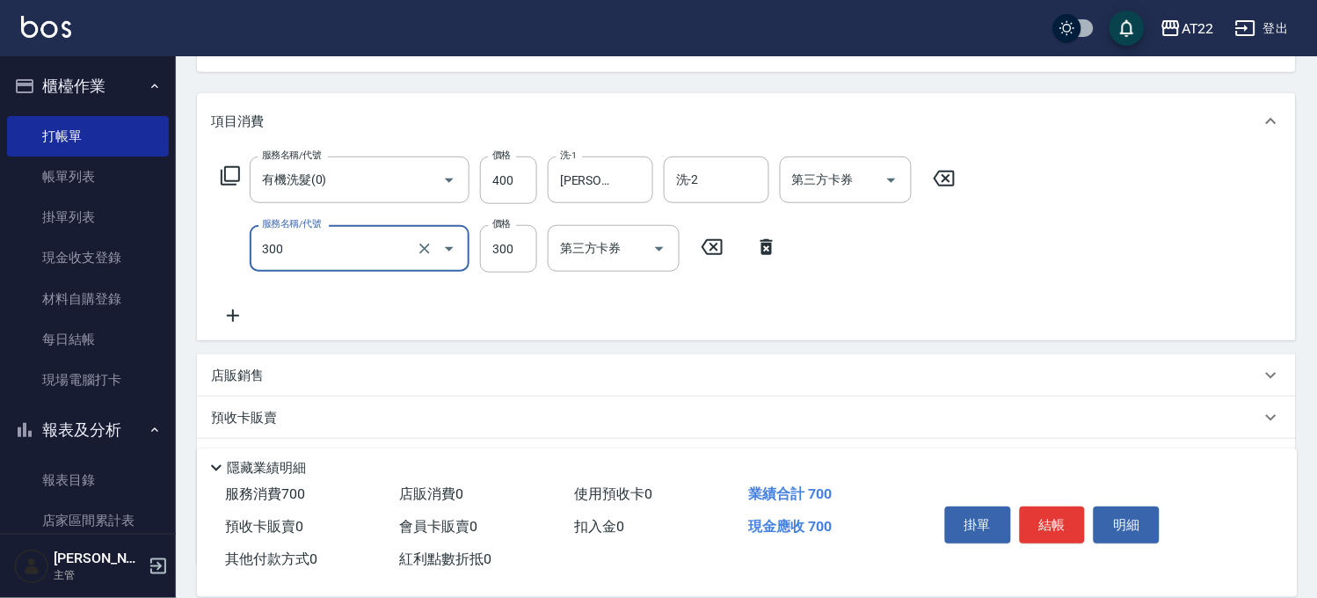
type input "剪髮(300)"
type input "230"
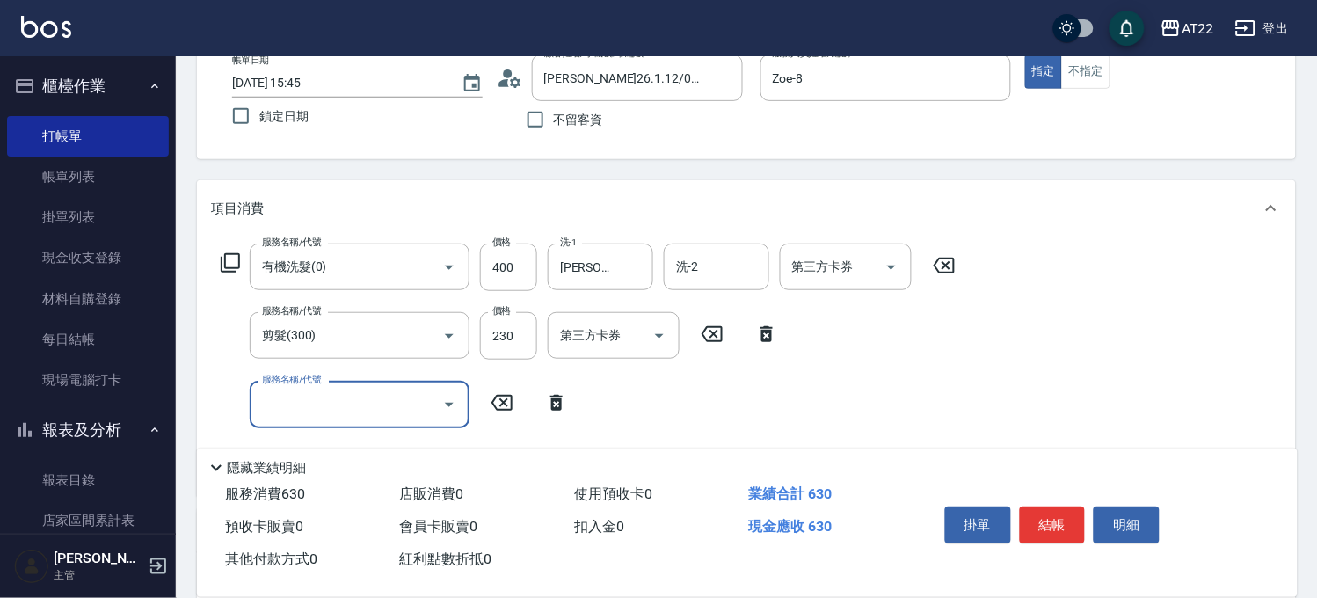
scroll to position [0, 0]
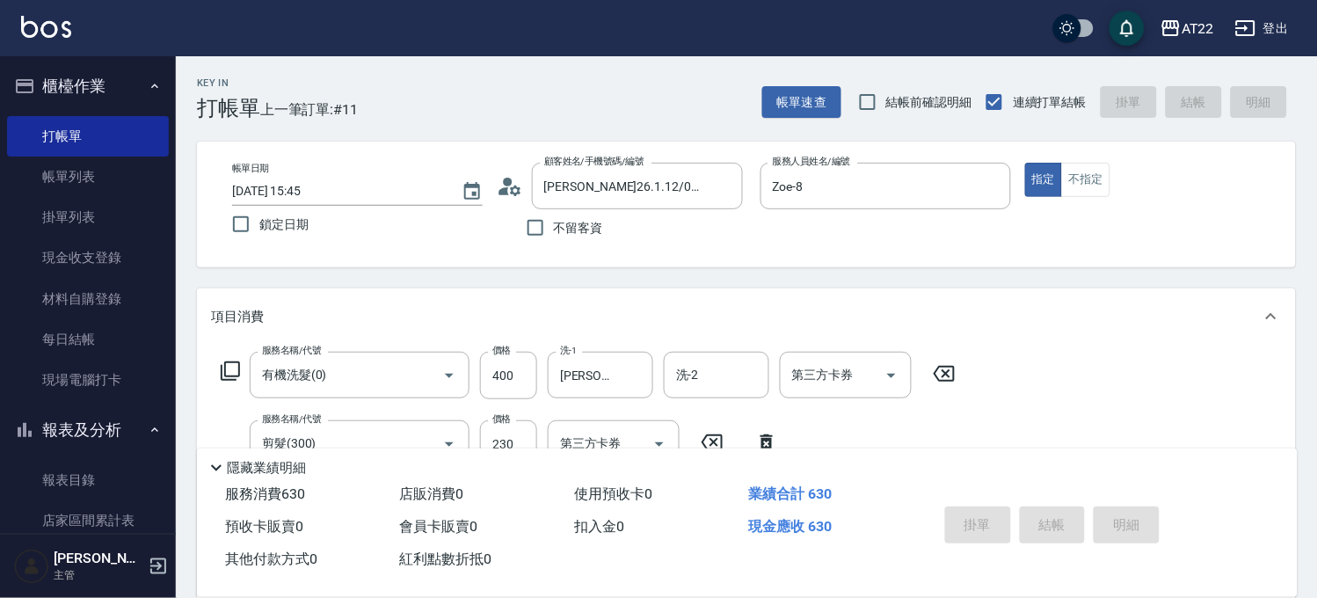
type input "2025/09/19 15:46"
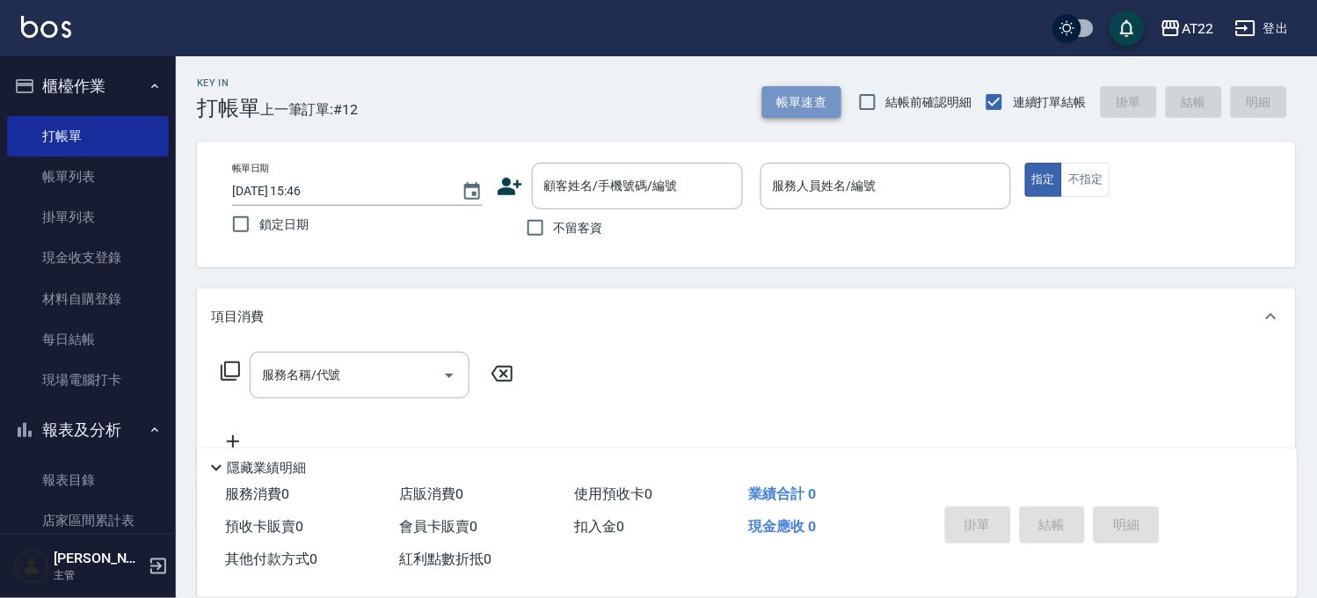
click at [810, 86] on button "帳單速查" at bounding box center [801, 102] width 79 height 33
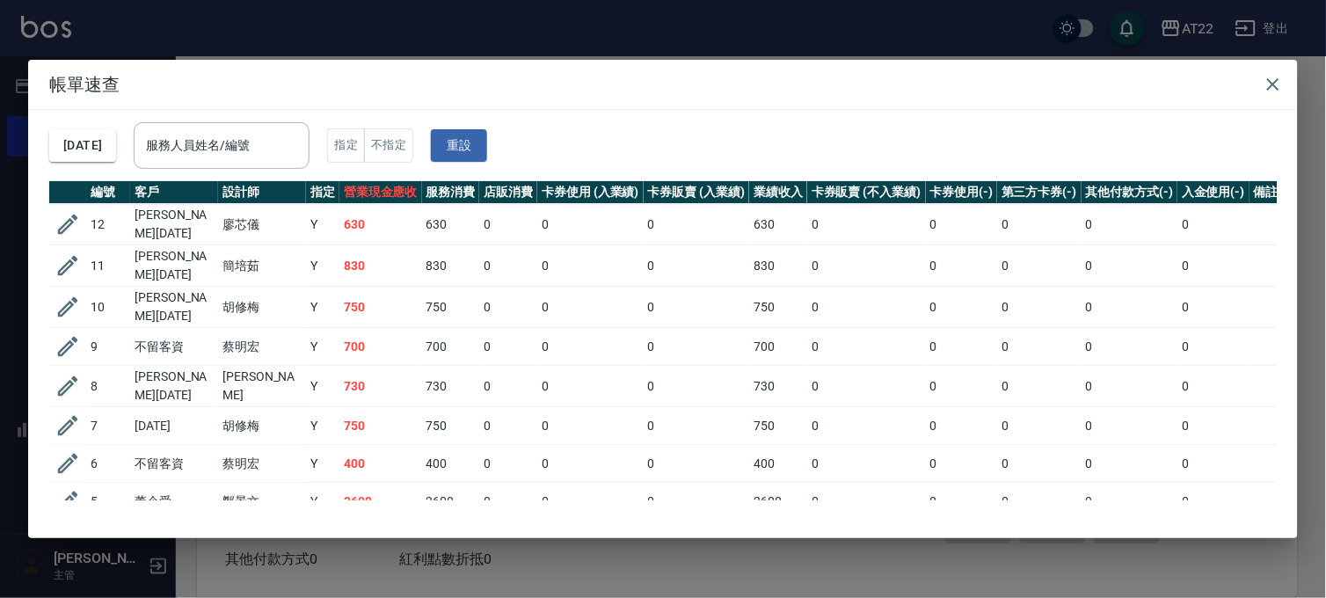
click at [797, 35] on div "帳單速查 2025/09/19 服務人員姓名/編號 服務人員姓名/編號 指定 不指定 重設 編號 客戶 設計師 指定 營業現金應收 服務消費 店販消費 卡券使…" at bounding box center [663, 299] width 1326 height 598
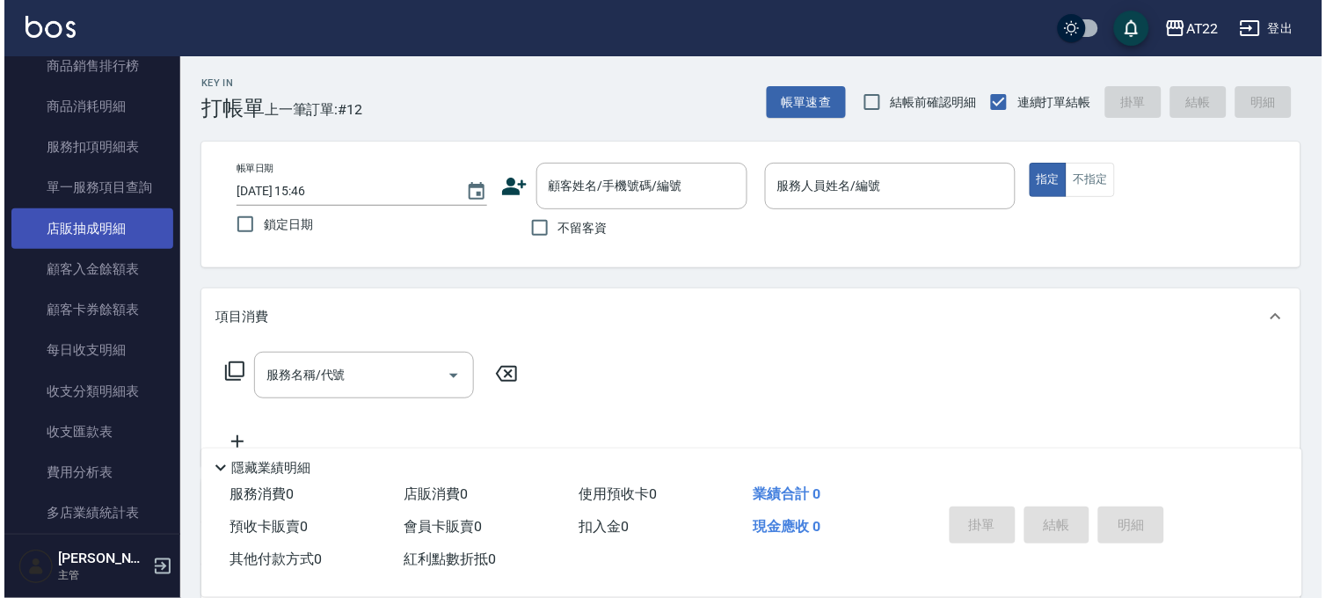
scroll to position [977, 0]
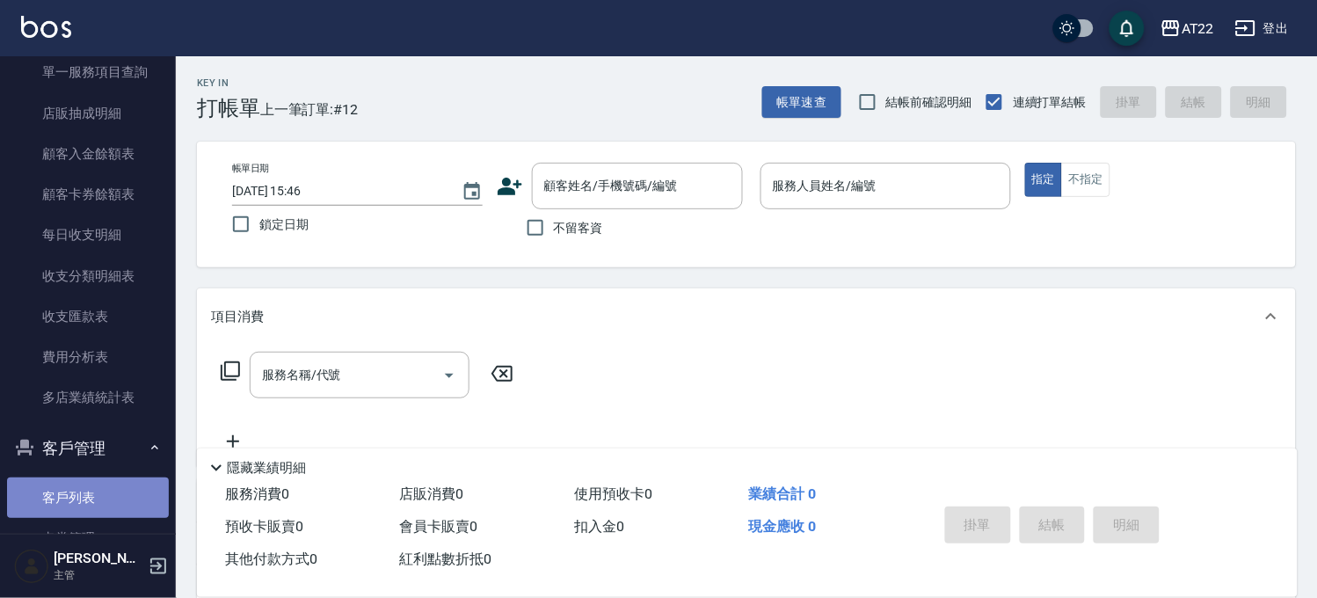
click at [88, 483] on link "客戶列表" at bounding box center [88, 497] width 162 height 40
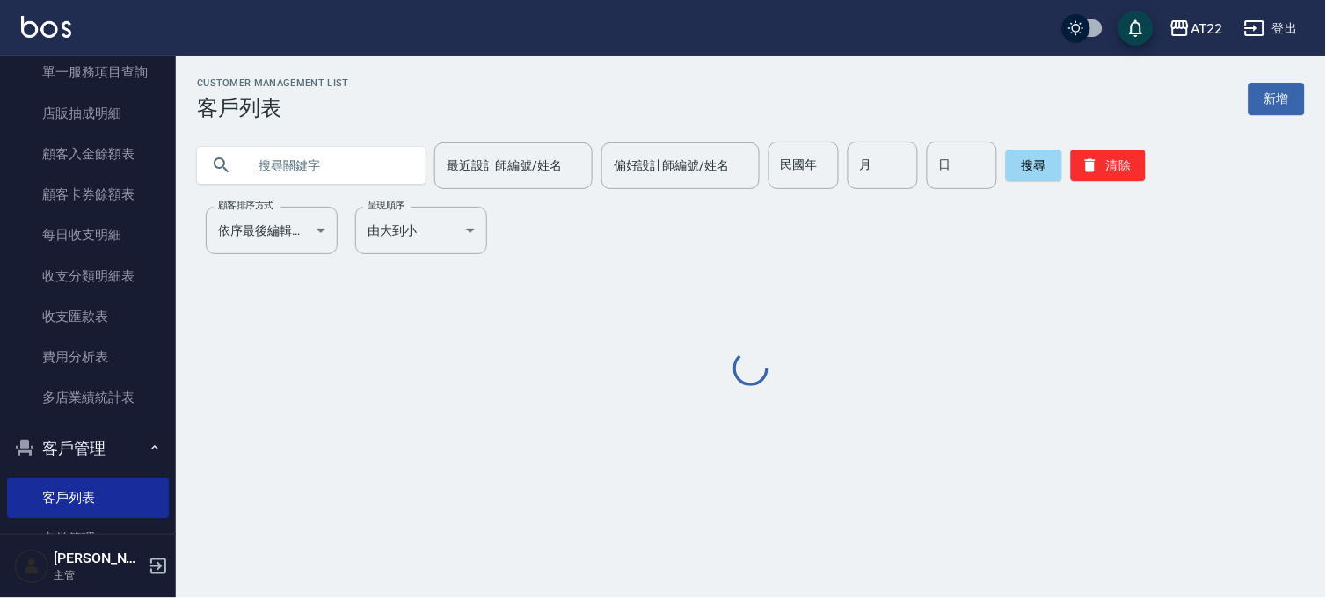
click at [387, 150] on input "text" at bounding box center [328, 165] width 165 height 47
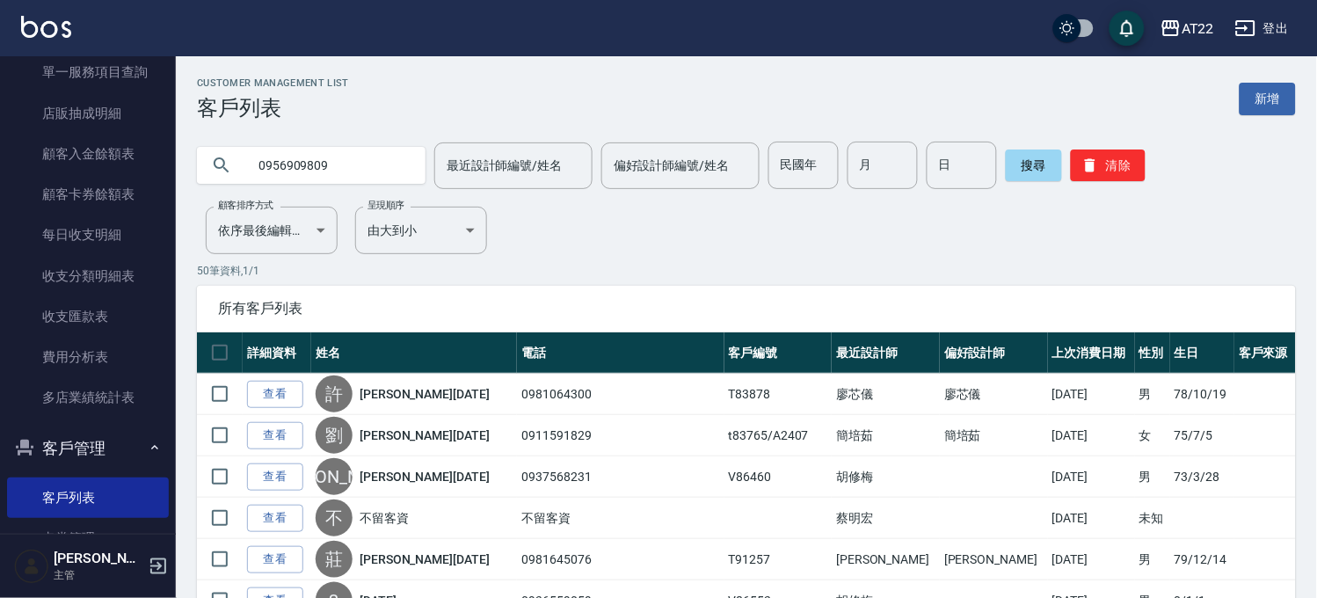
type input "0956909809"
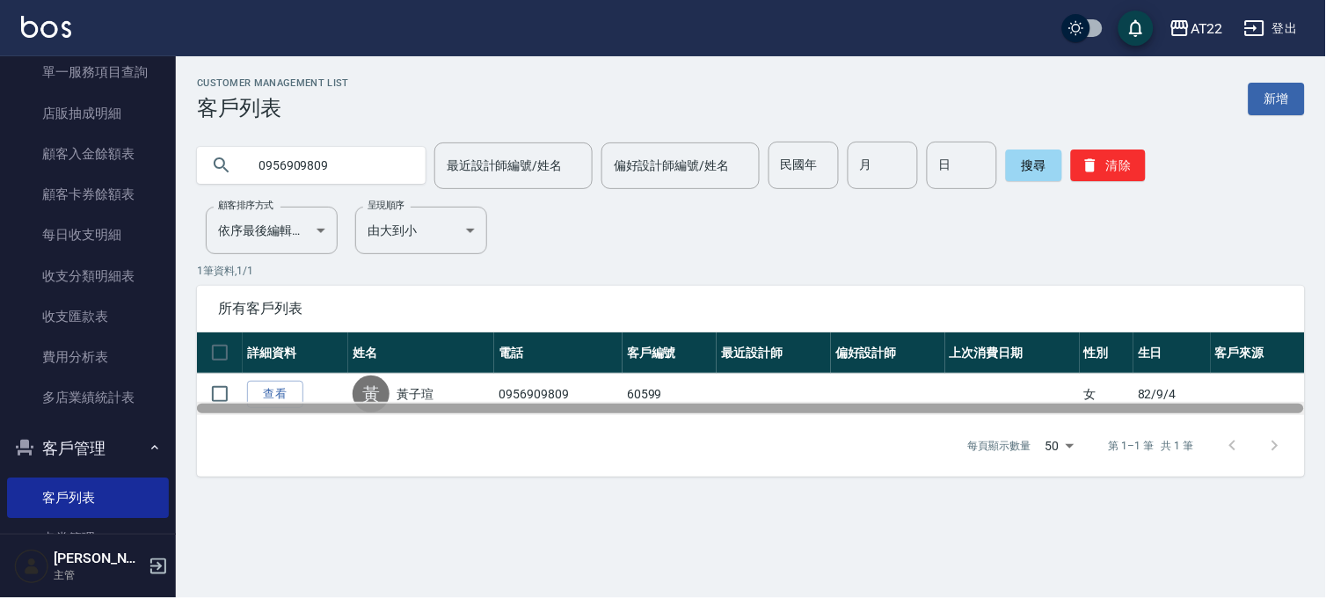
click at [282, 403] on div at bounding box center [751, 408] width 1108 height 13
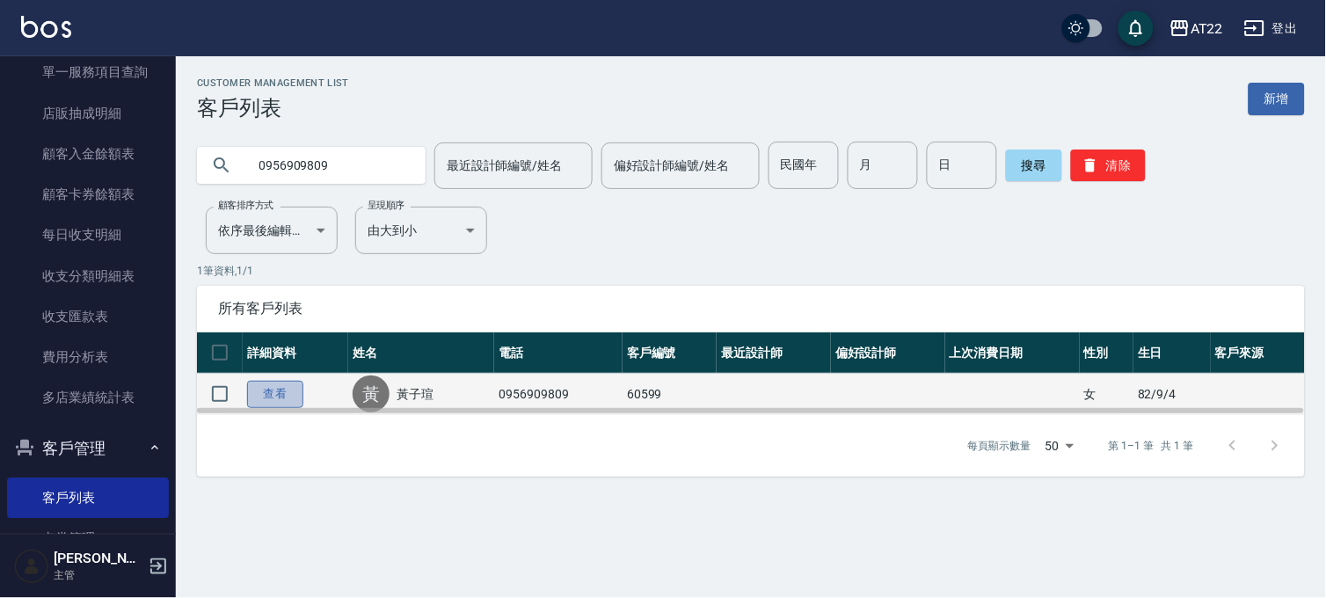
click at [270, 396] on link "查看" at bounding box center [275, 394] width 56 height 27
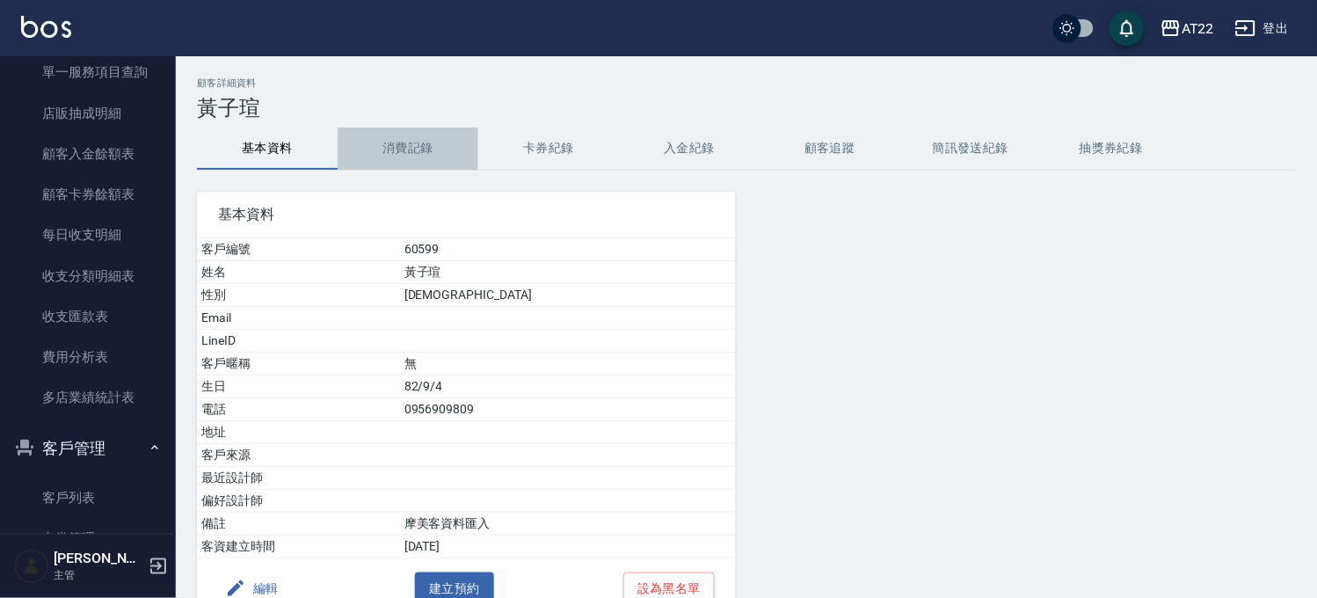
click at [424, 161] on button "消費記錄" at bounding box center [408, 148] width 141 height 42
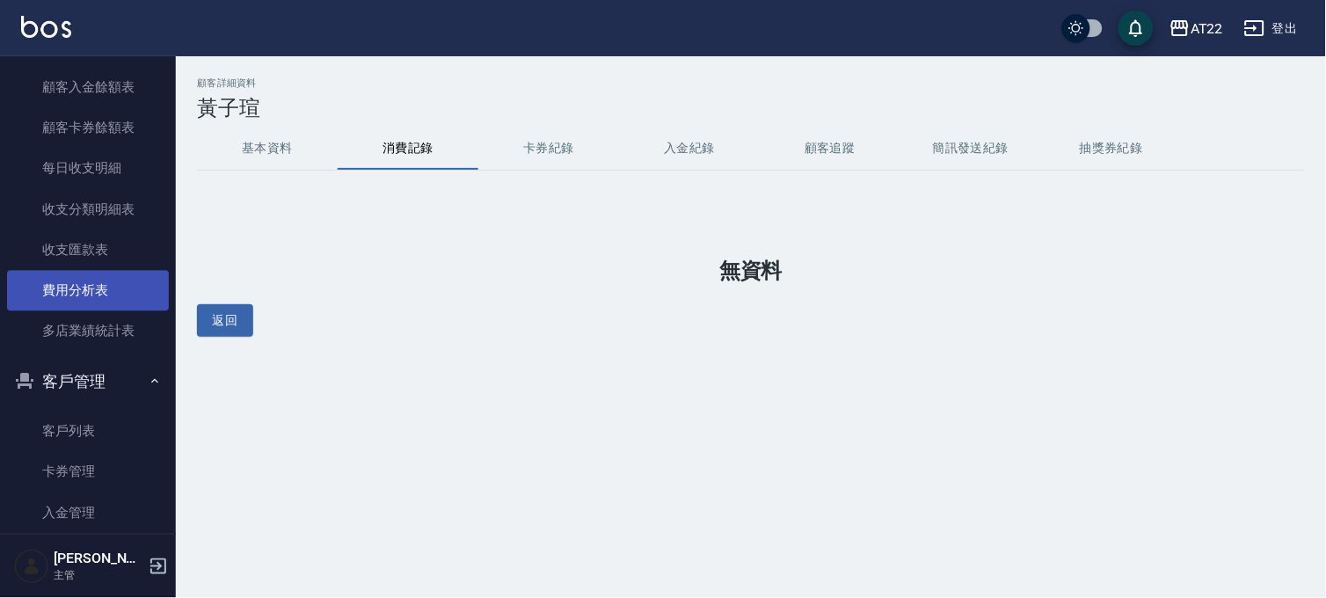
scroll to position [1074, 0]
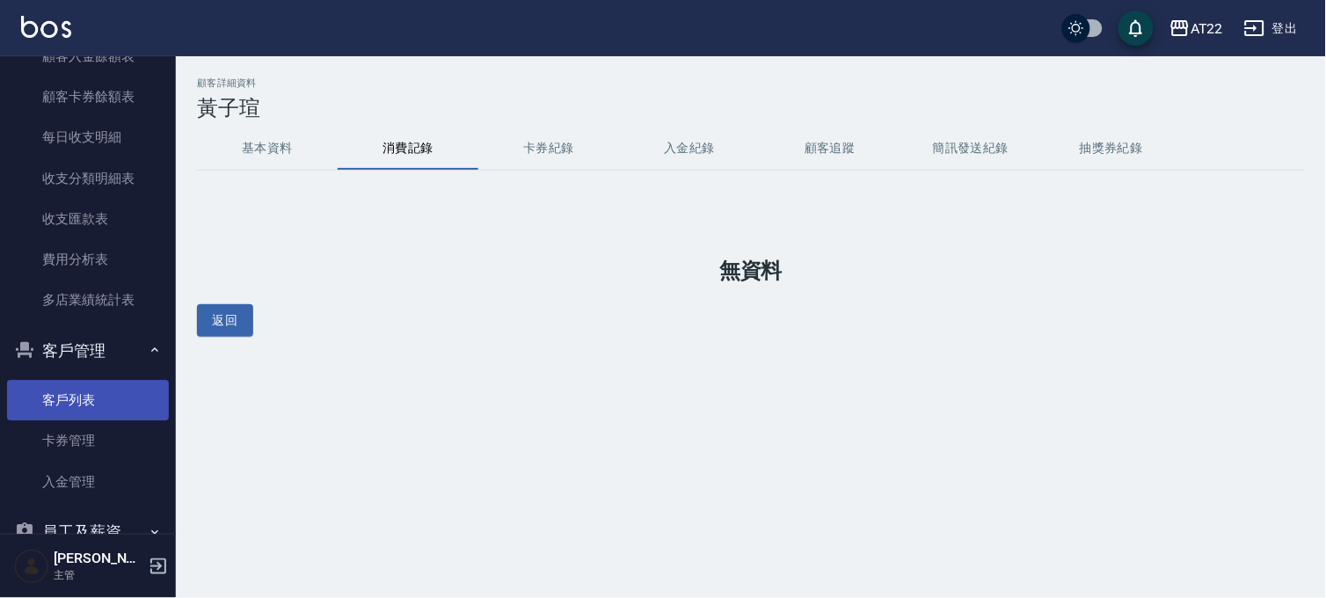
click at [33, 399] on link "客戶列表" at bounding box center [88, 400] width 162 height 40
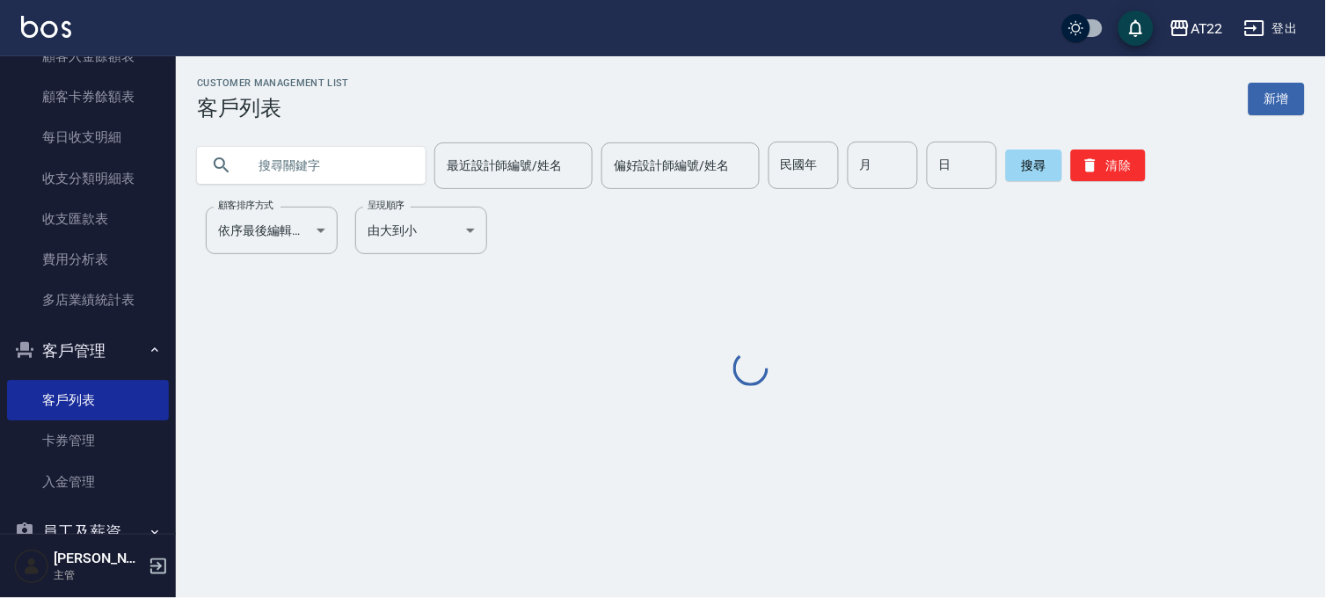
click at [362, 161] on input "text" at bounding box center [328, 165] width 165 height 47
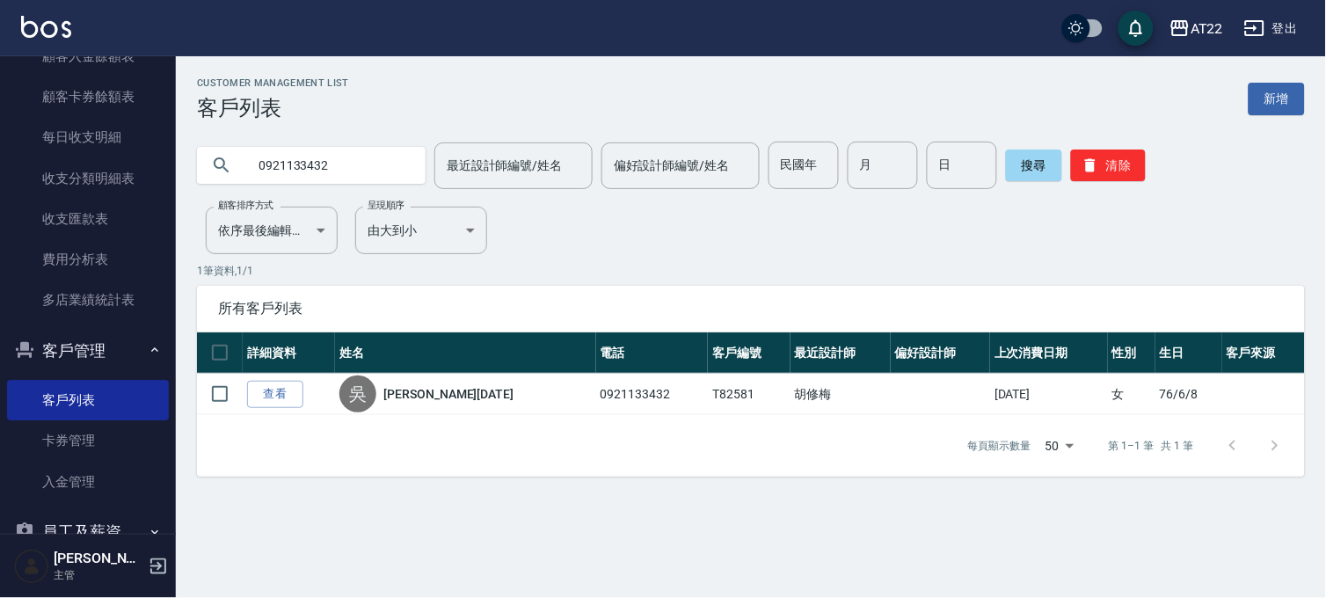
click at [362, 161] on input "0921133432" at bounding box center [328, 165] width 165 height 47
click at [374, 154] on input "0921133432" at bounding box center [328, 165] width 165 height 47
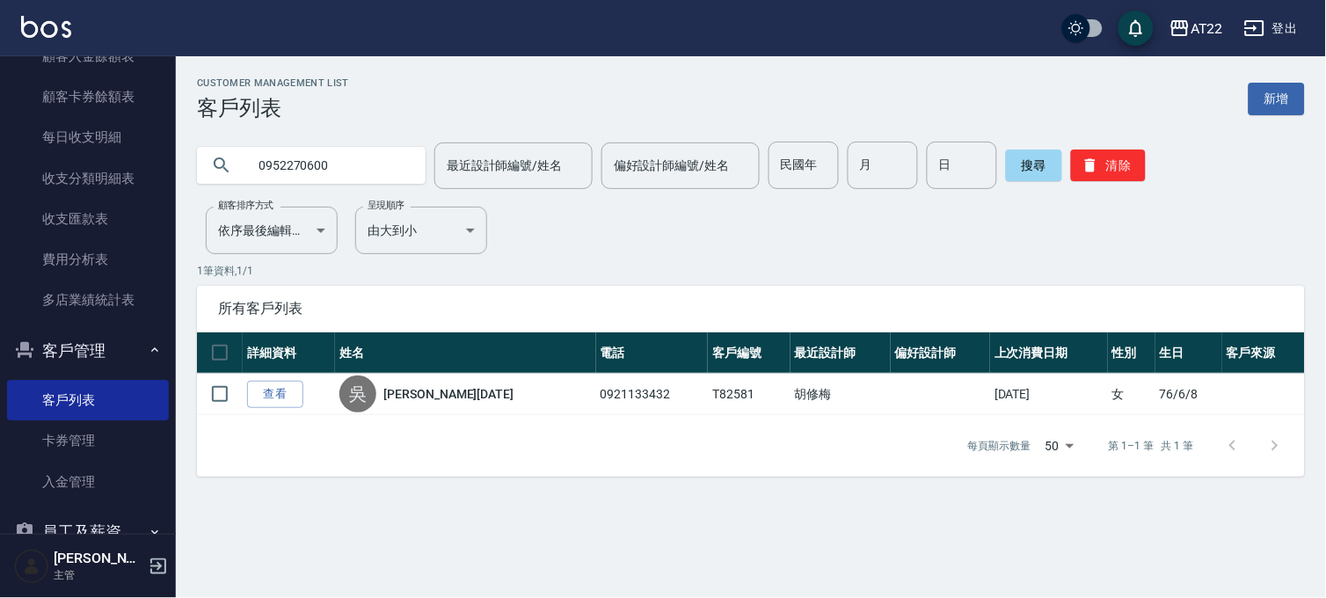
type input "0952270600"
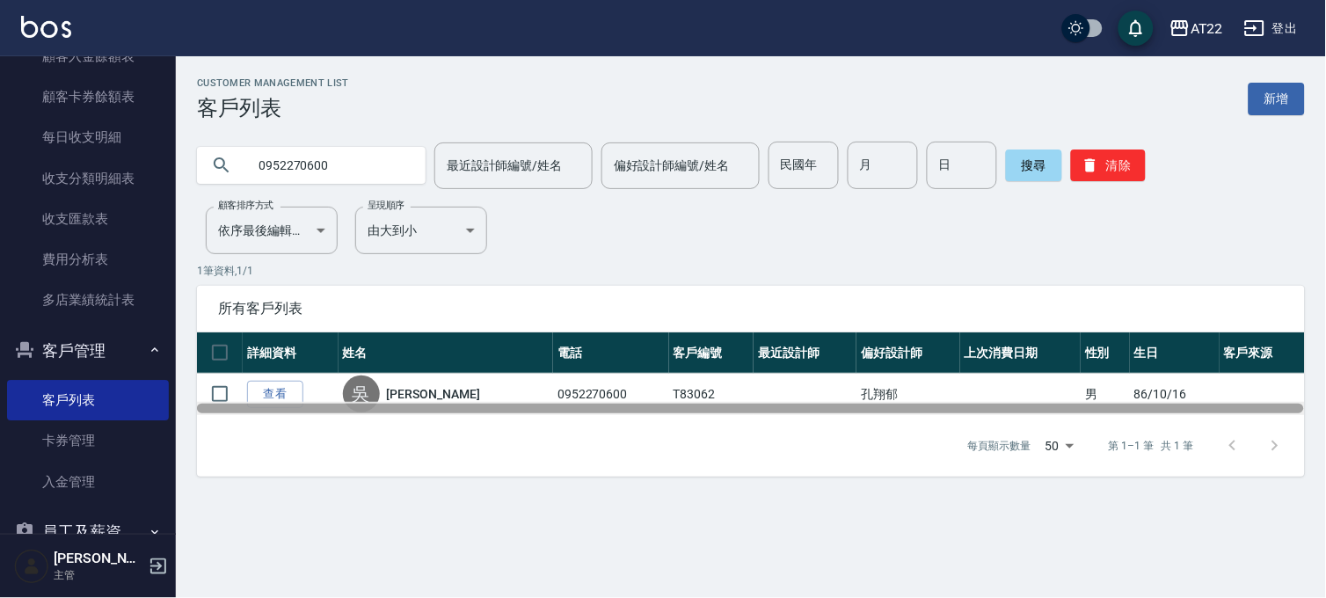
click at [267, 402] on div at bounding box center [751, 408] width 1108 height 13
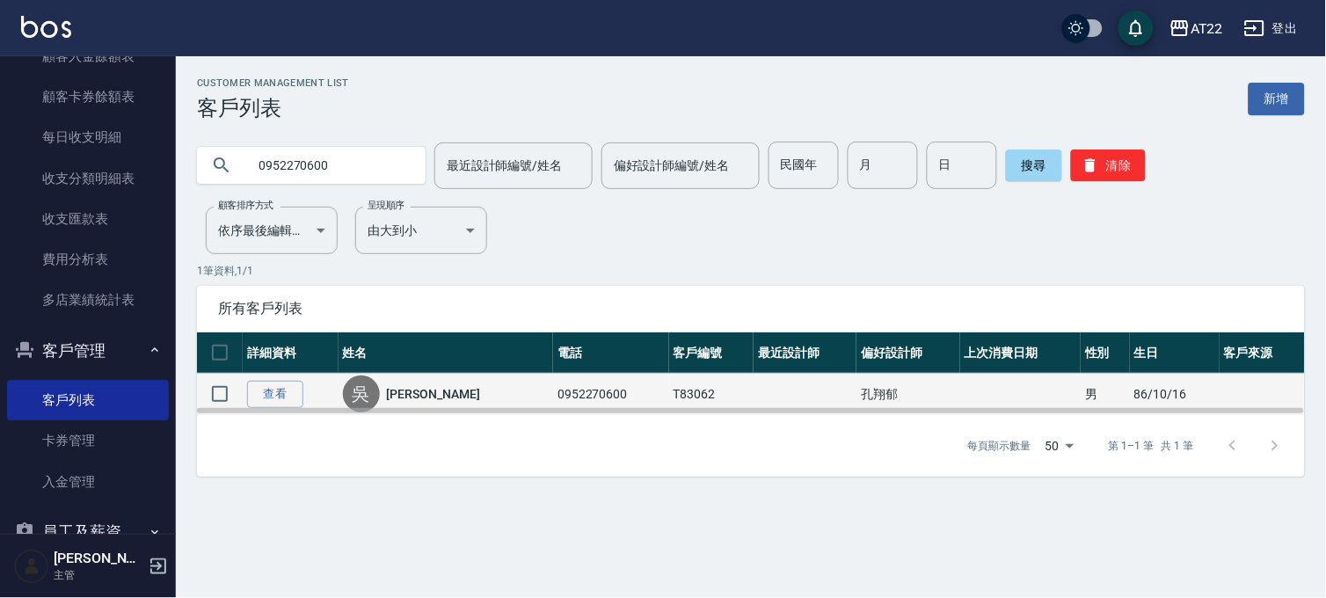
click at [285, 374] on td "查看" at bounding box center [291, 394] width 96 height 41
click at [278, 381] on link "查看" at bounding box center [275, 394] width 56 height 27
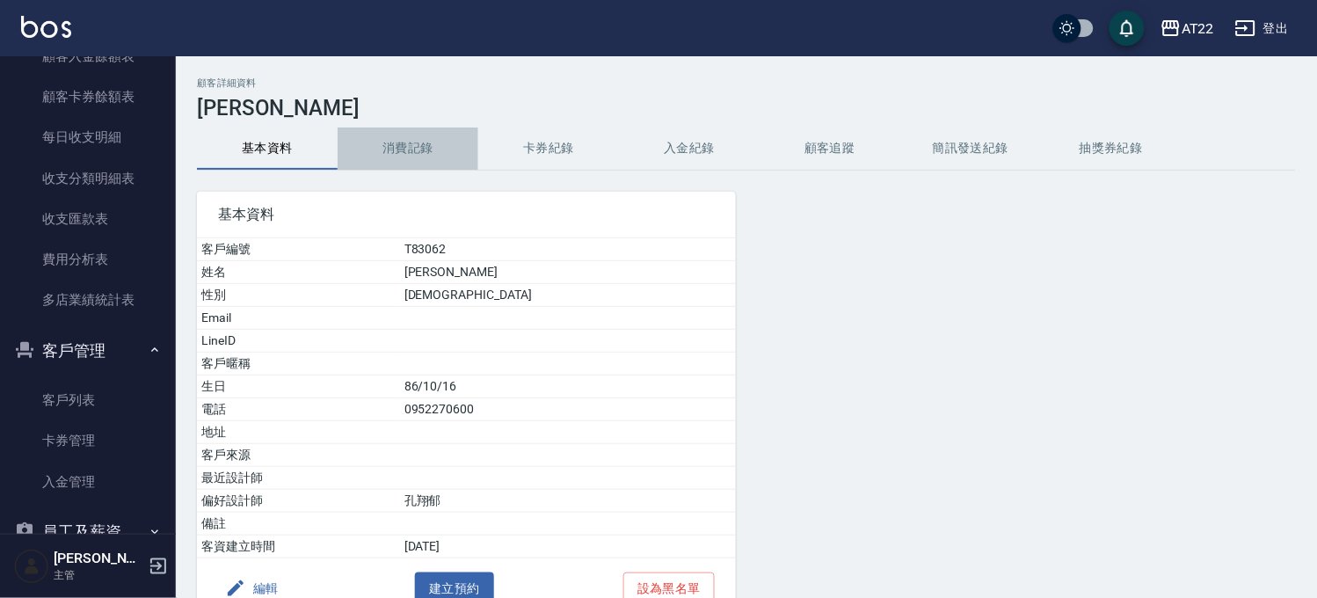
click at [390, 145] on button "消費記錄" at bounding box center [408, 148] width 141 height 42
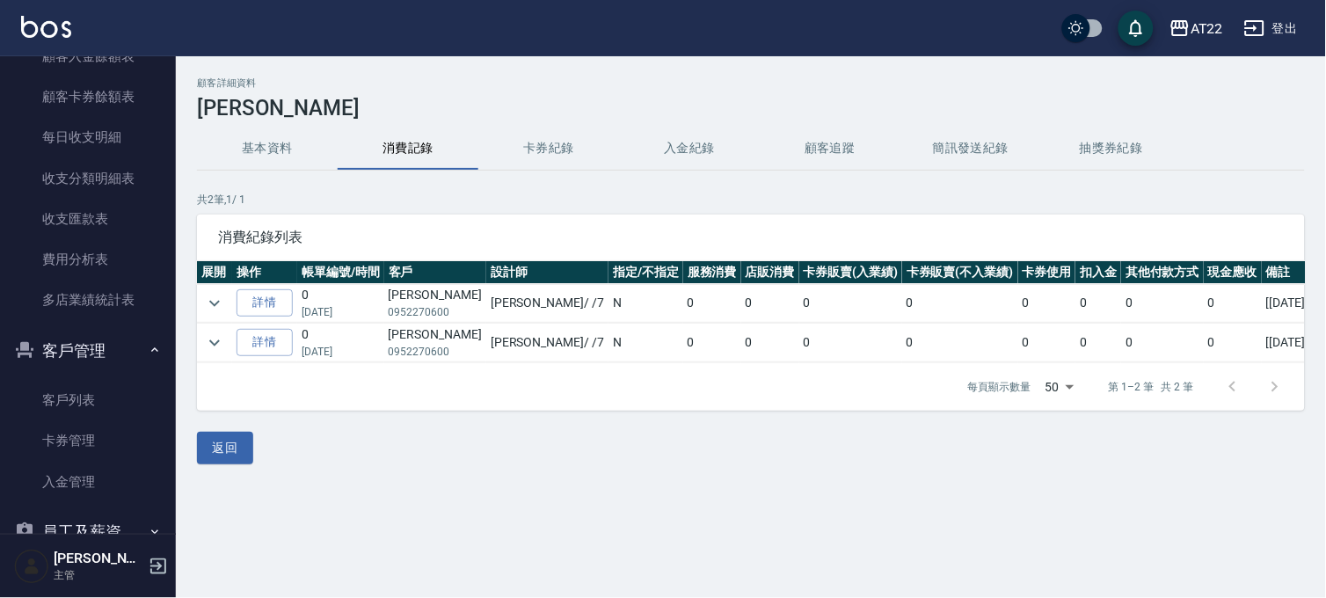
click at [295, 151] on button "基本資料" at bounding box center [267, 148] width 141 height 42
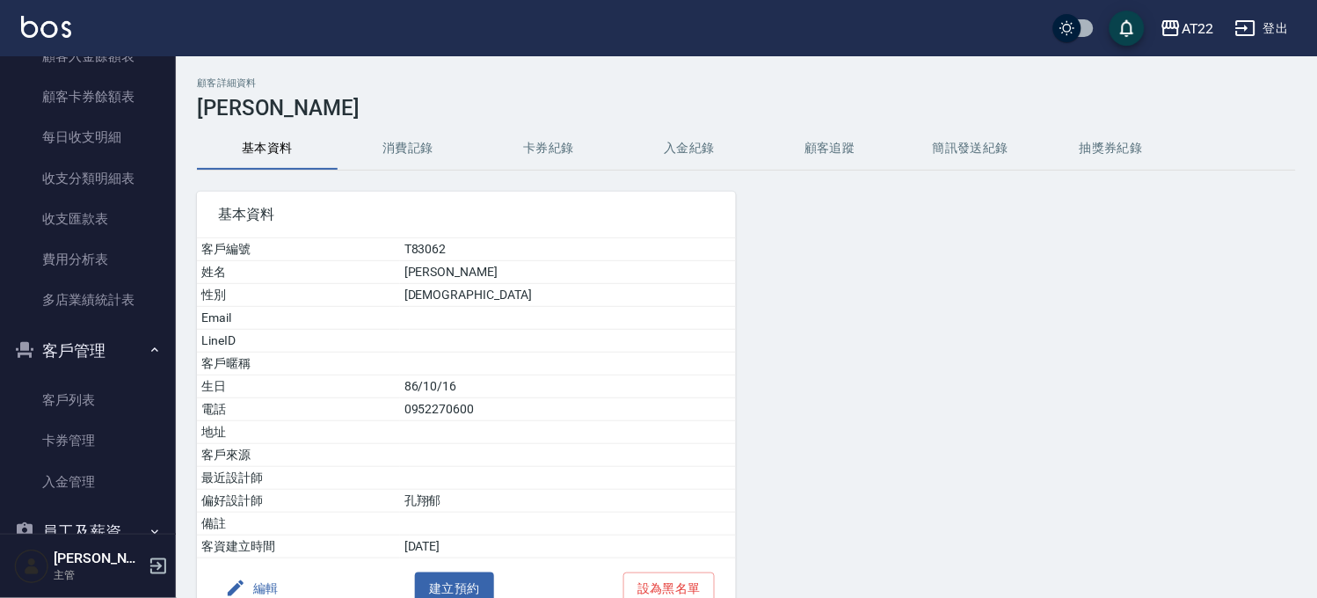
click at [505, 422] on td at bounding box center [568, 432] width 336 height 23
click at [508, 410] on td "0952270600" at bounding box center [568, 409] width 336 height 23
copy td "0952270600"
click at [1178, 33] on icon "button" at bounding box center [1170, 28] width 21 height 21
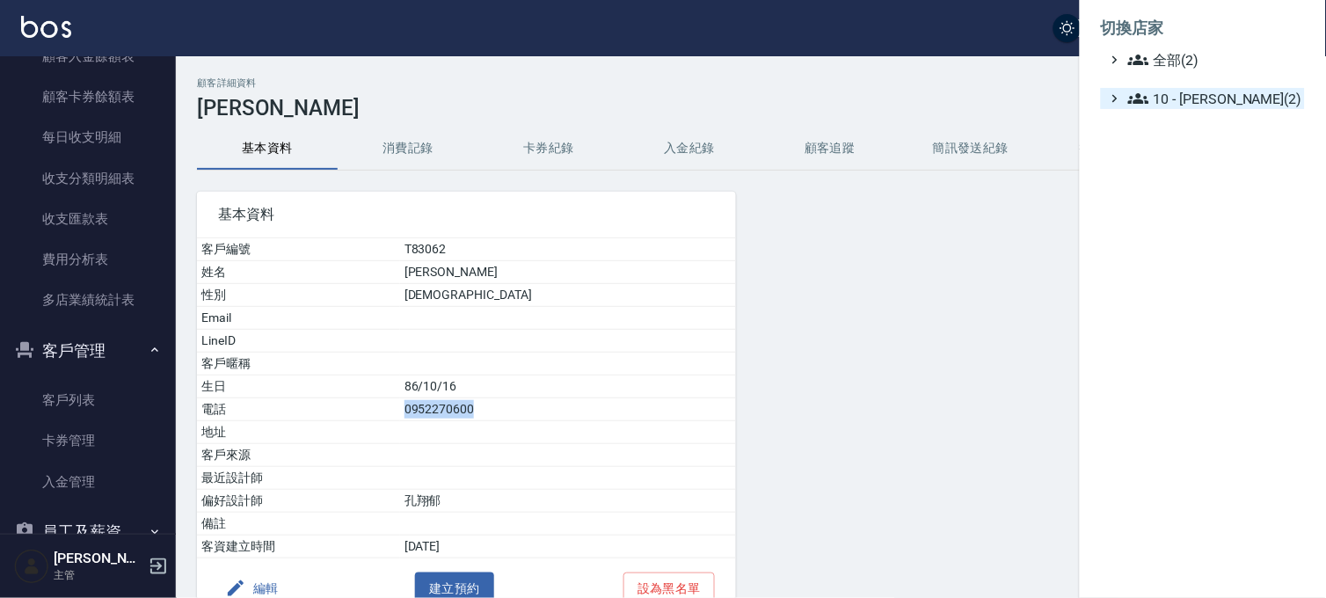
click at [1172, 91] on span "10 - 楊家昕(2)" at bounding box center [1213, 98] width 170 height 21
click at [1155, 127] on icon at bounding box center [1144, 121] width 21 height 21
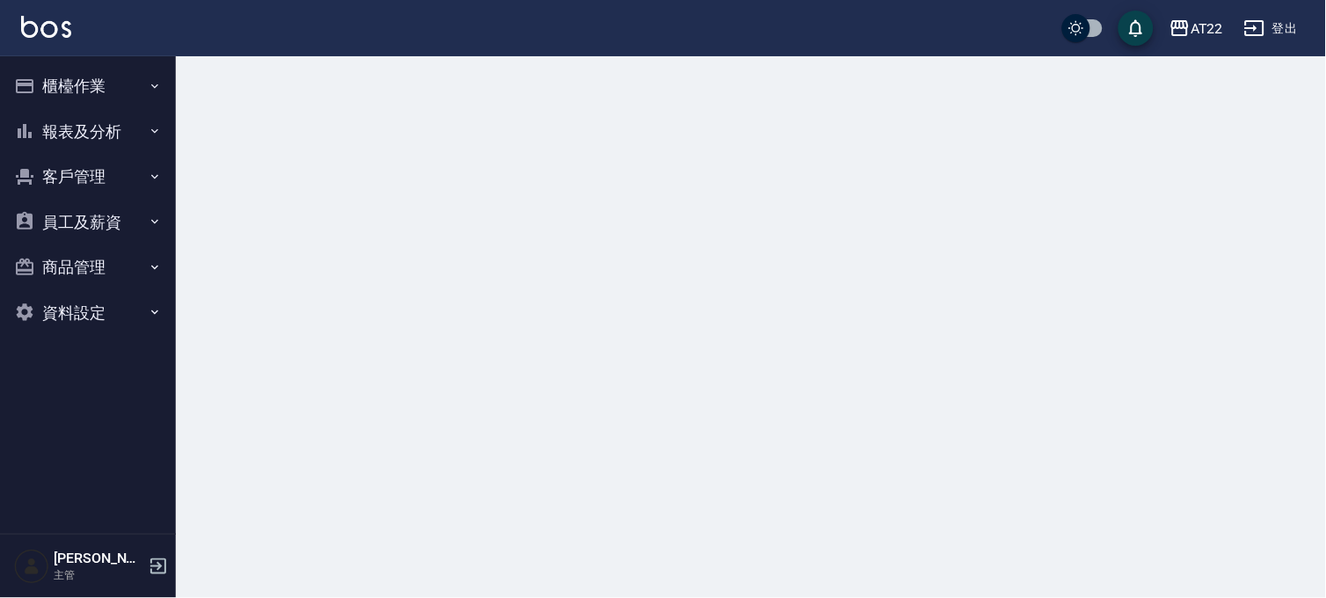
click at [1193, 47] on div "AT22 登出" at bounding box center [663, 28] width 1326 height 56
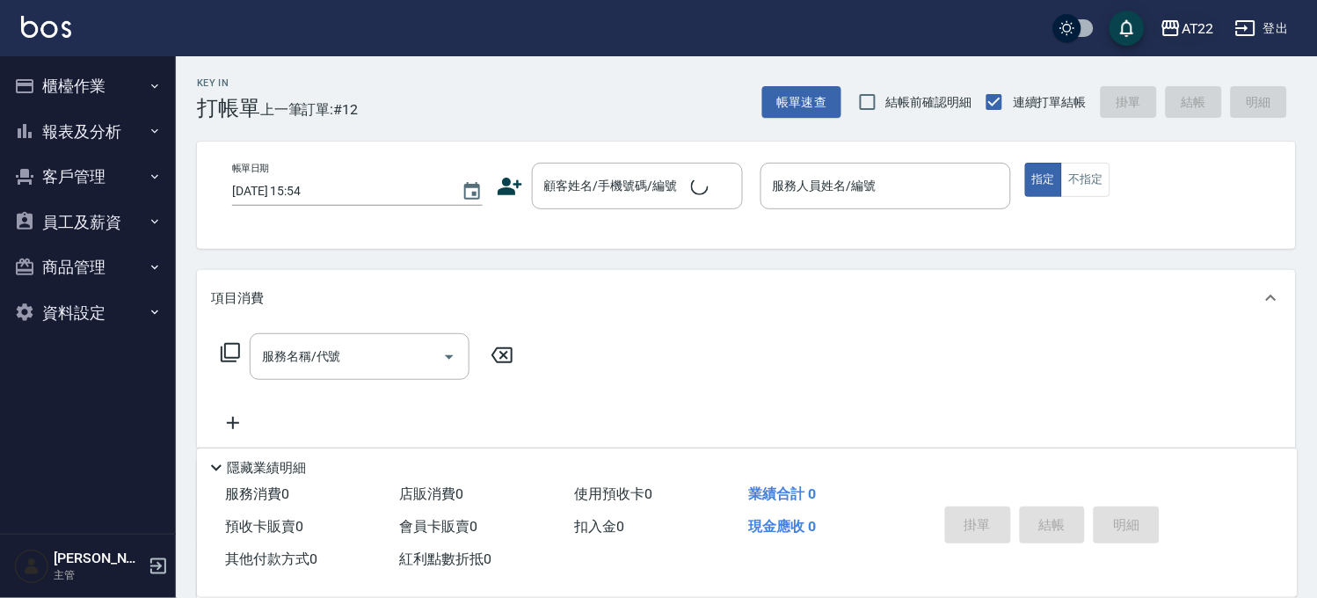
click at [1197, 37] on div "AT22" at bounding box center [1197, 29] width 33 height 22
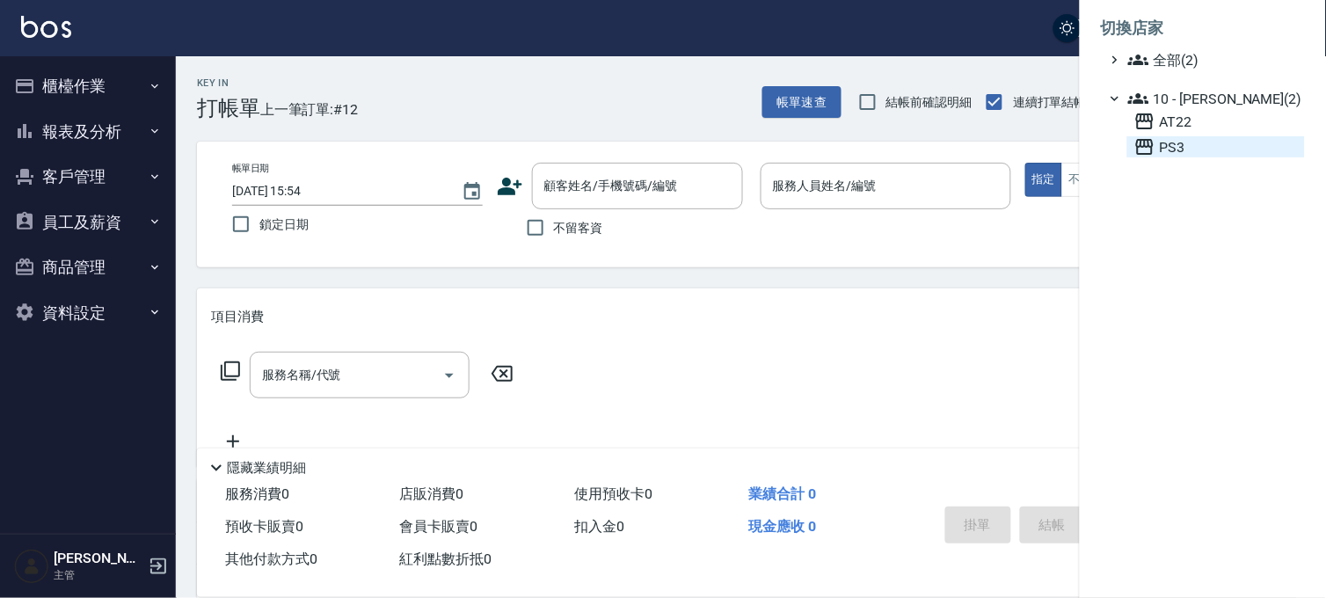
click at [1161, 147] on span "PS3" at bounding box center [1215, 146] width 163 height 21
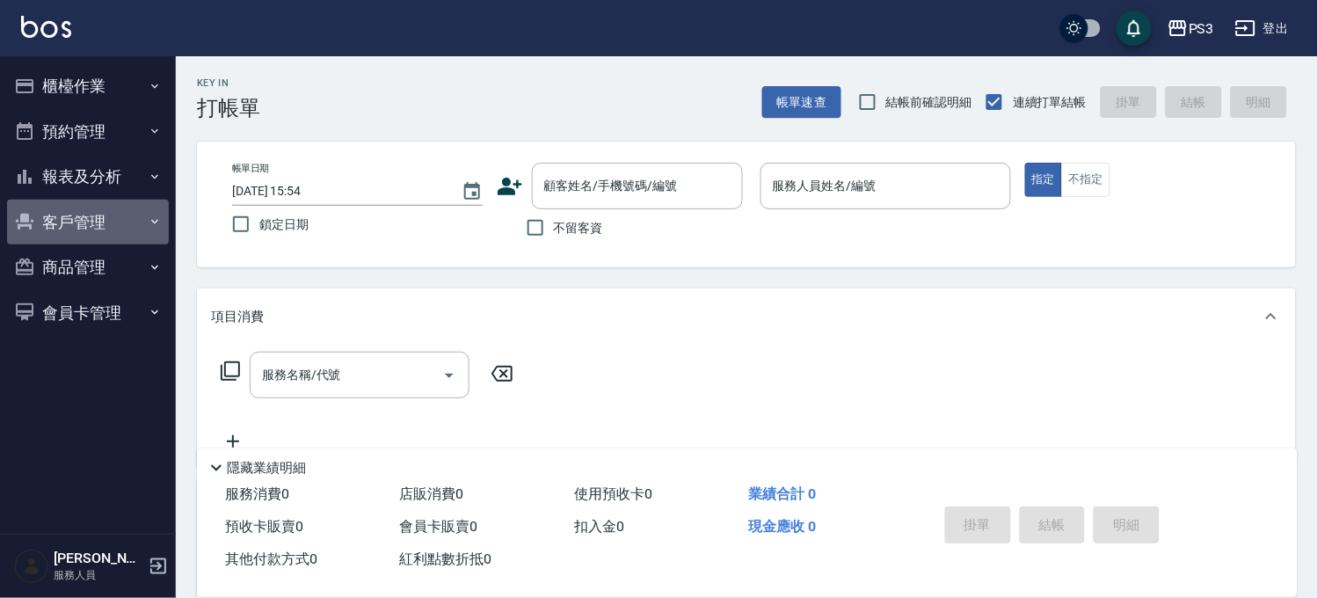
click at [98, 213] on button "客戶管理" at bounding box center [88, 223] width 162 height 46
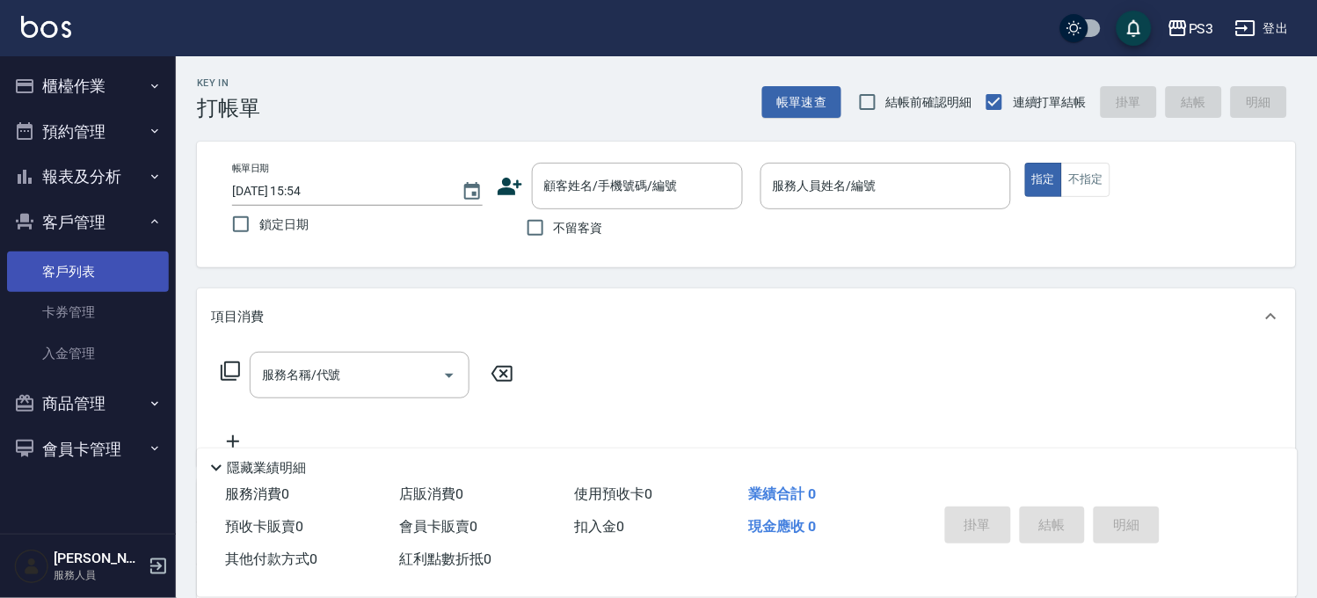
click at [82, 270] on link "客戶列表" at bounding box center [88, 271] width 162 height 40
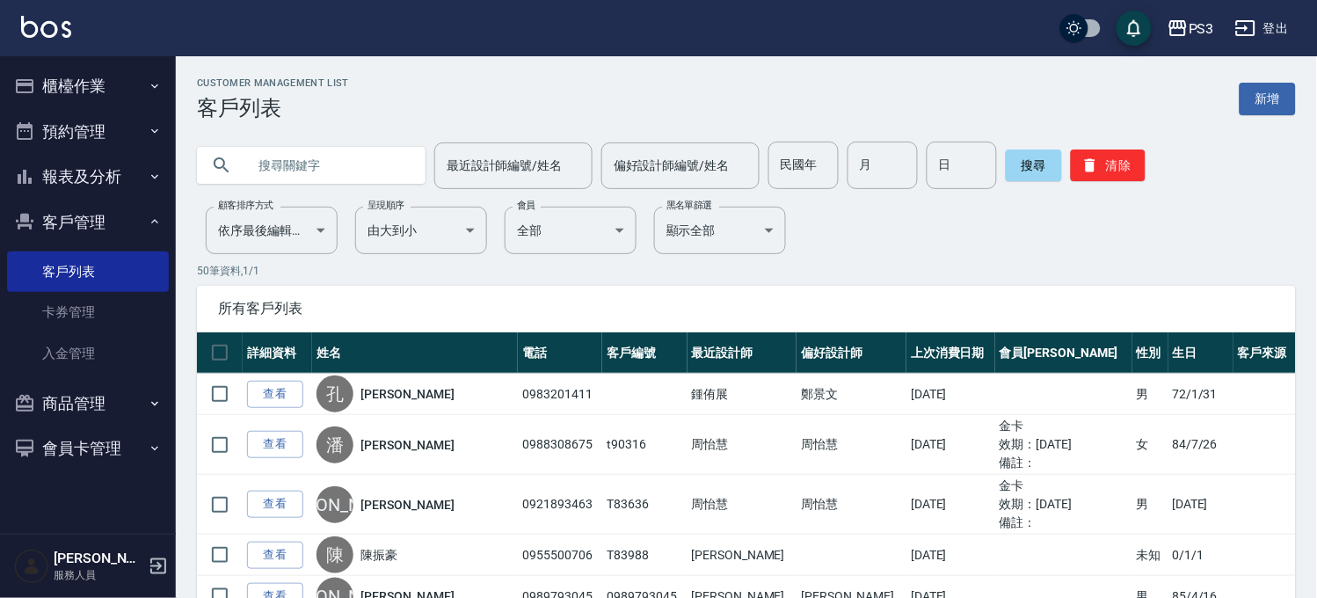
click at [301, 163] on input "text" at bounding box center [328, 165] width 165 height 47
paste input "0952270600"
type input "0952270600"
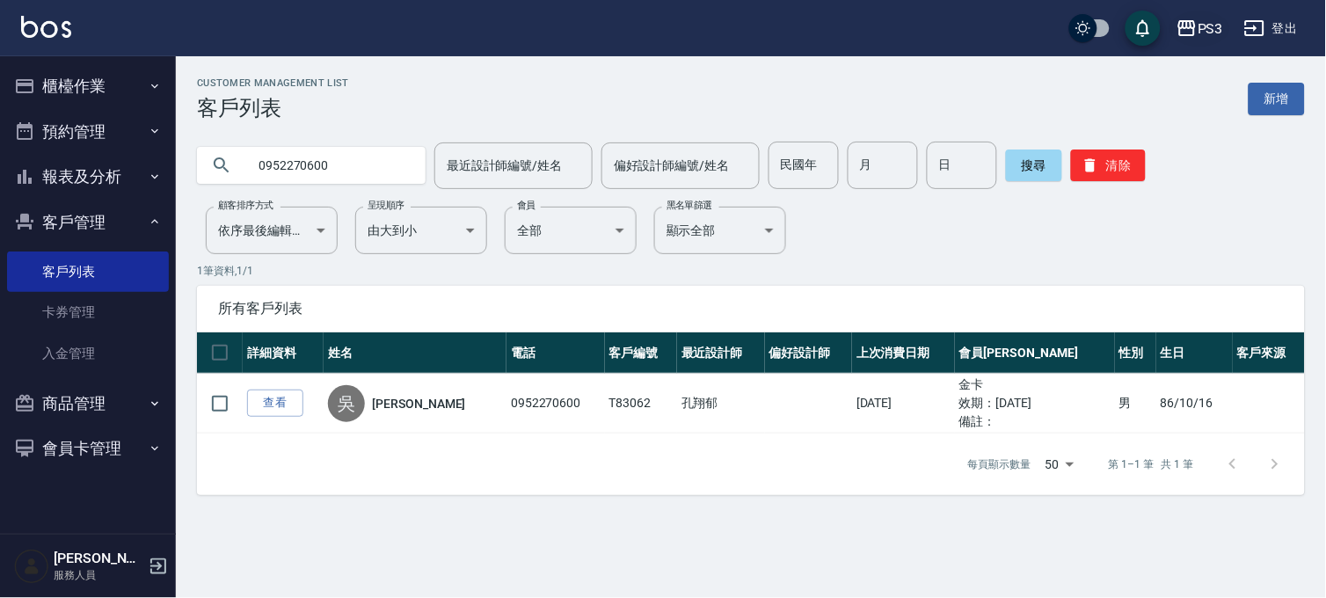
click at [1199, 18] on div "PS3" at bounding box center [1209, 29] width 25 height 22
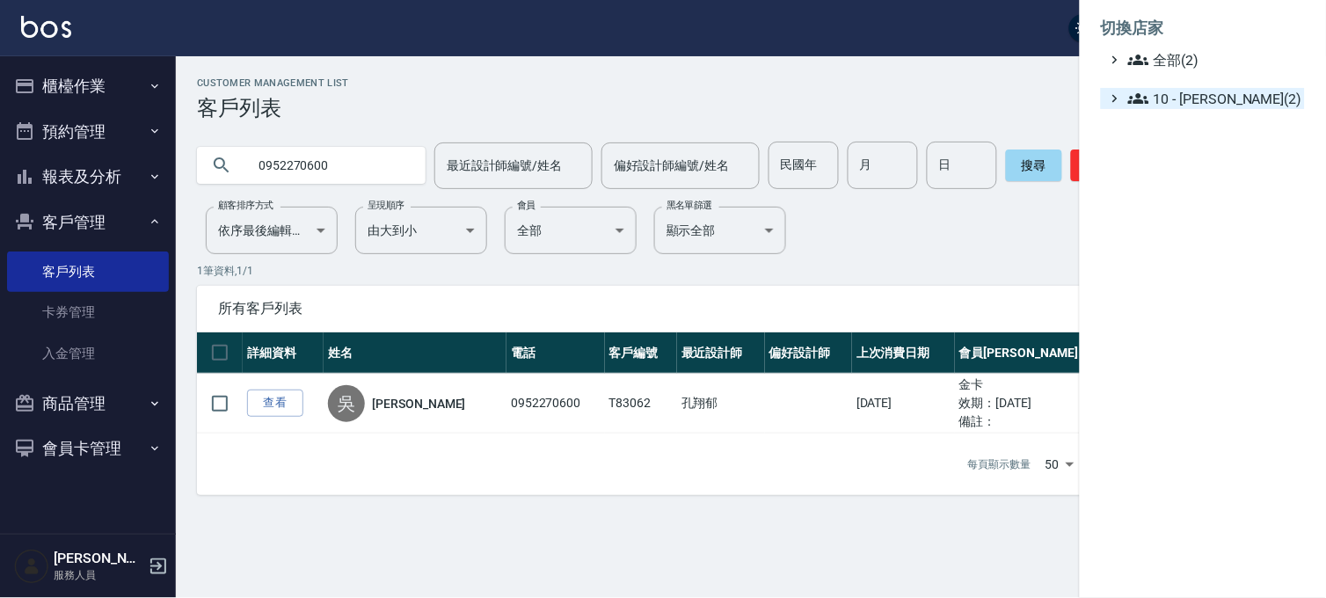
click at [1184, 100] on span "10 - 楊家昕(2)" at bounding box center [1213, 98] width 170 height 21
click at [1167, 127] on span "AT22" at bounding box center [1215, 121] width 163 height 21
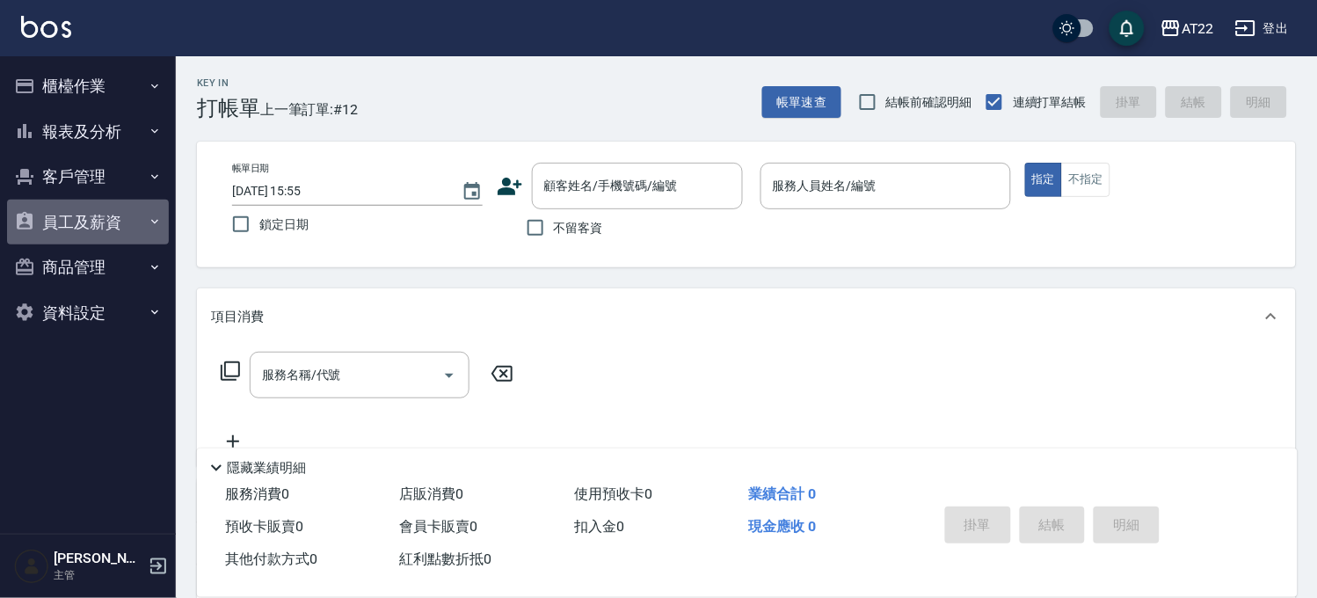
click at [93, 203] on button "員工及薪資" at bounding box center [88, 223] width 162 height 46
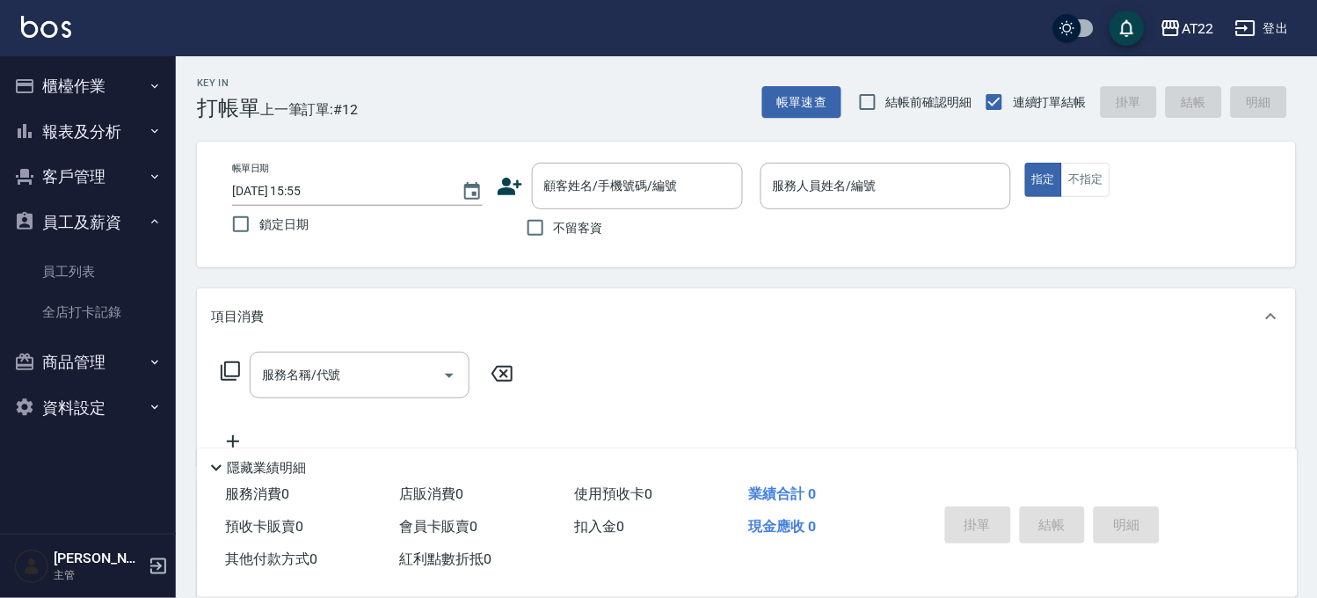
click at [99, 177] on button "客戶管理" at bounding box center [88, 177] width 162 height 46
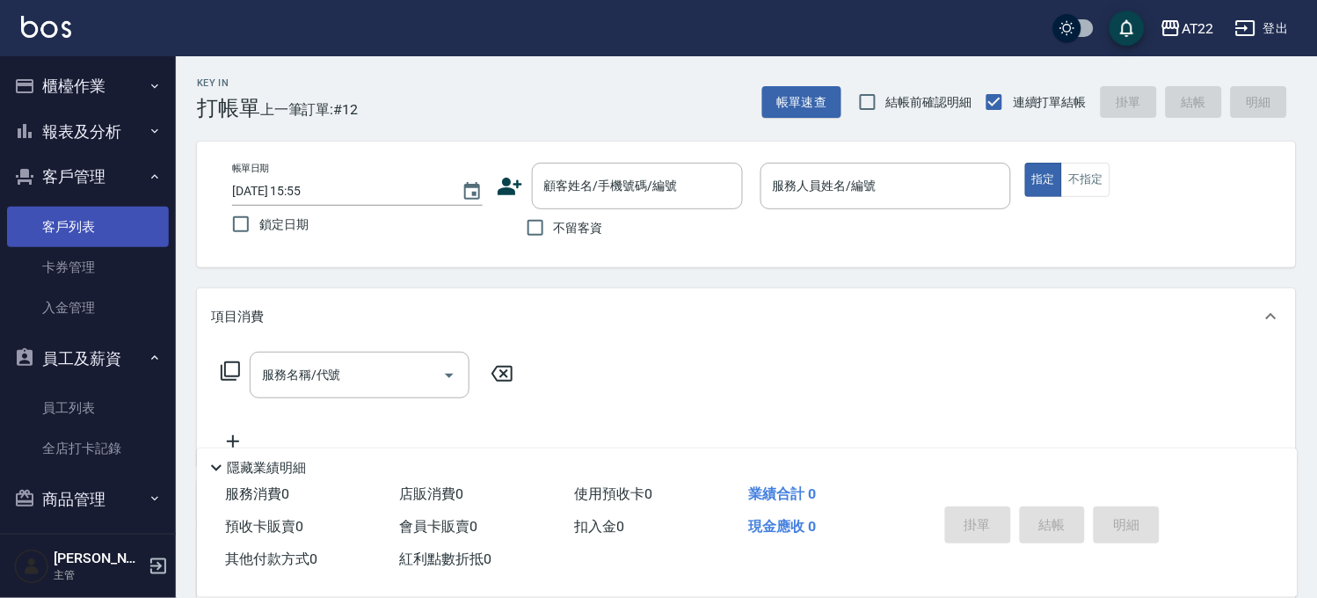
click at [85, 218] on link "客戶列表" at bounding box center [88, 227] width 162 height 40
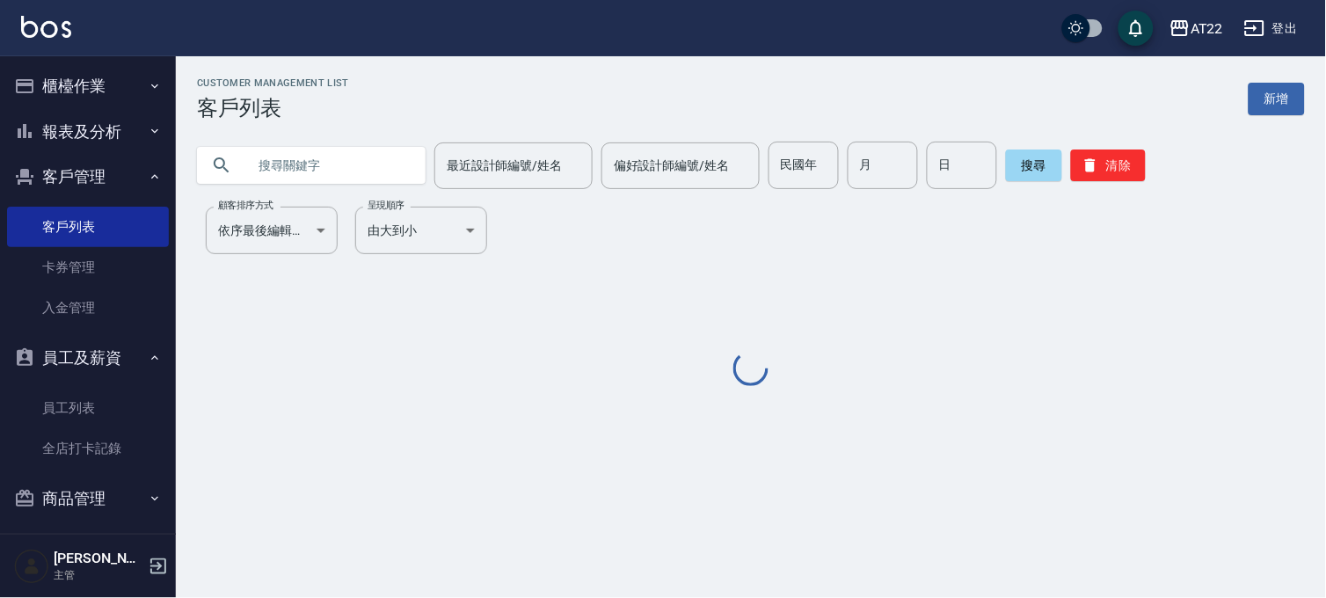
click at [299, 165] on input "text" at bounding box center [328, 165] width 165 height 47
paste input "0952270600"
type input "0952270600"
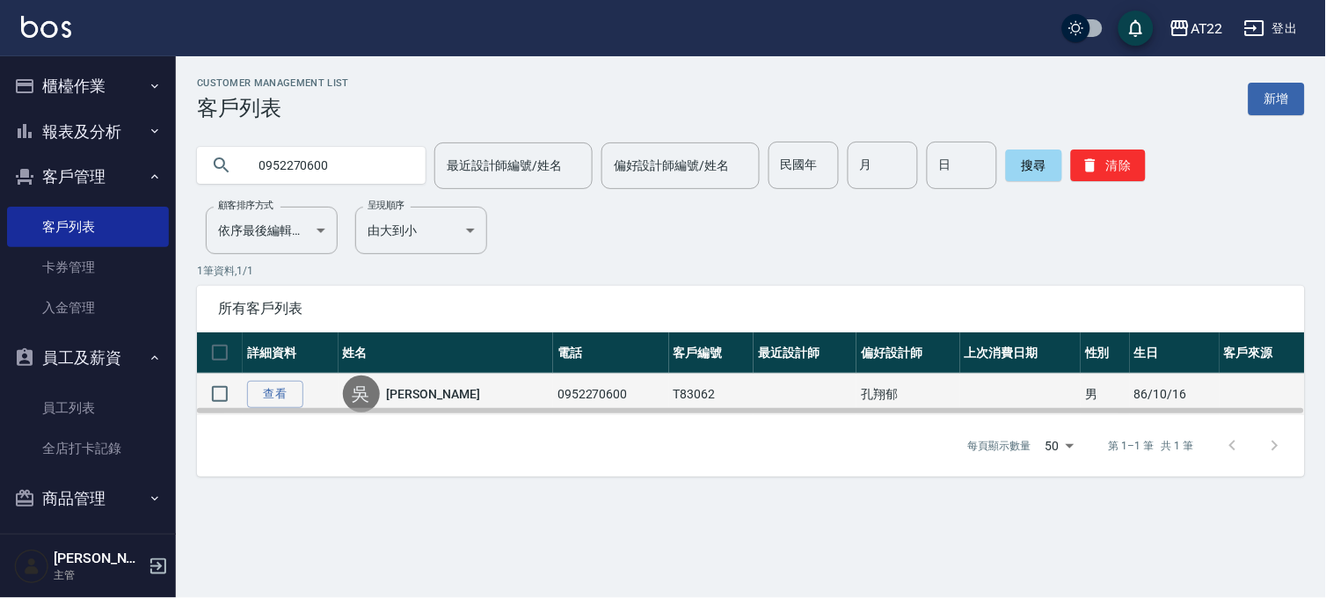
click at [283, 375] on td "查看" at bounding box center [291, 394] width 96 height 41
click at [271, 391] on link "查看" at bounding box center [275, 394] width 56 height 27
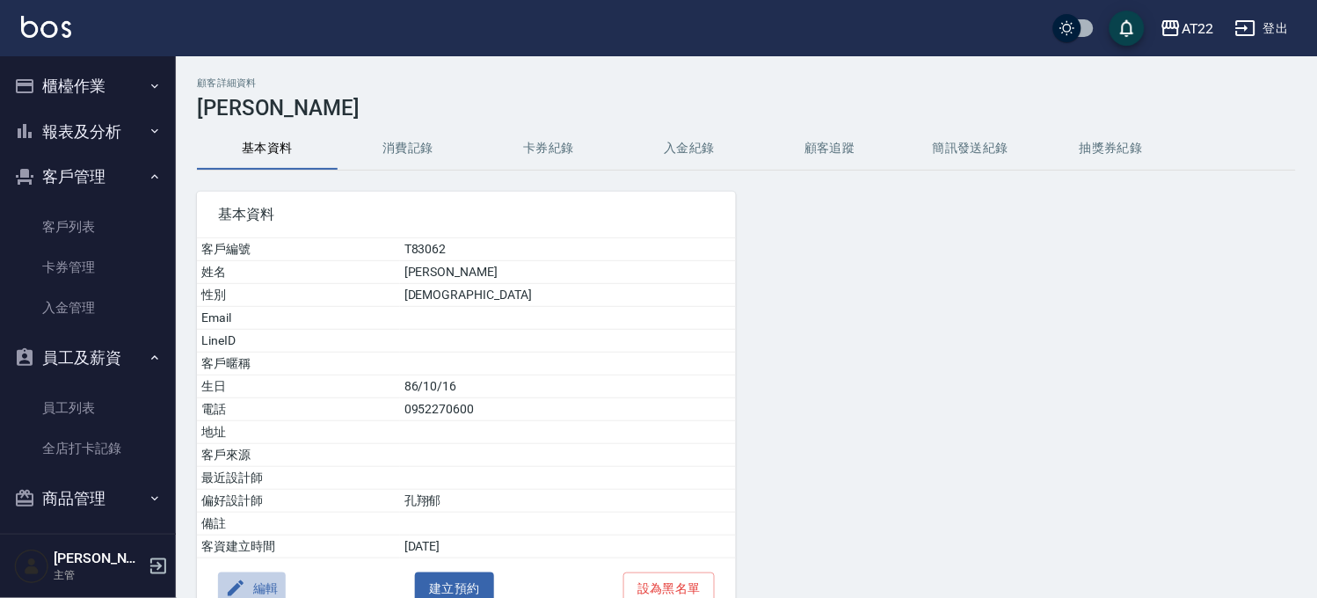
click at [283, 574] on button "編輯" at bounding box center [252, 588] width 68 height 33
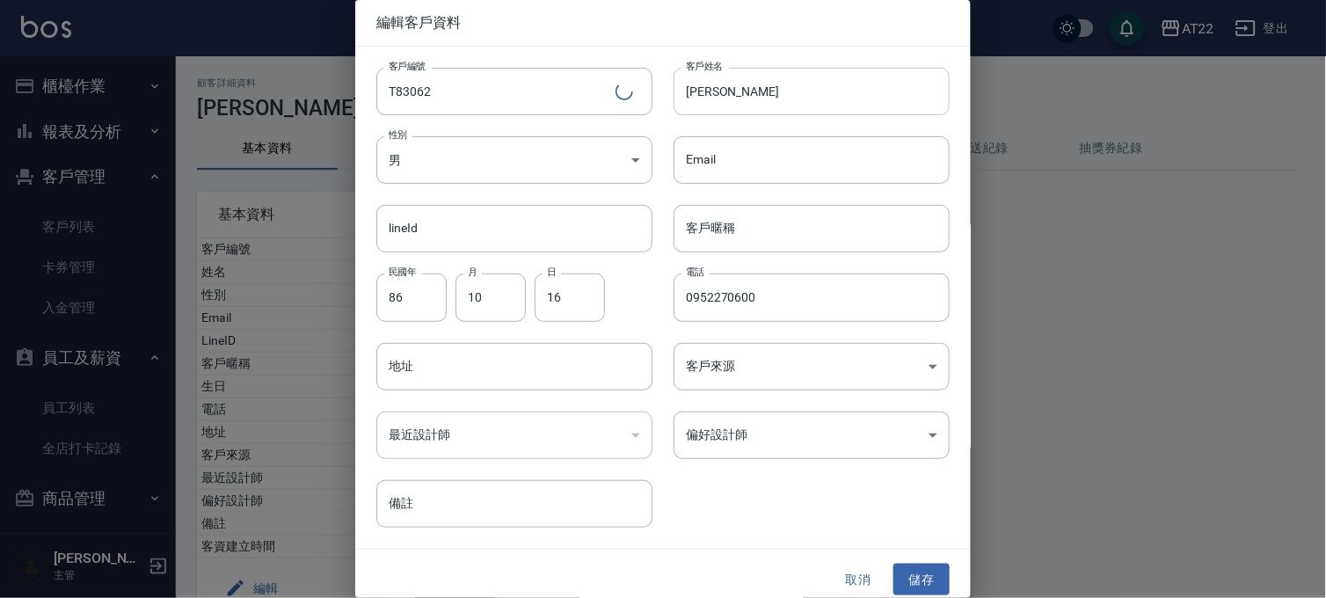
click at [745, 79] on input "[PERSON_NAME]" at bounding box center [811, 91] width 276 height 47
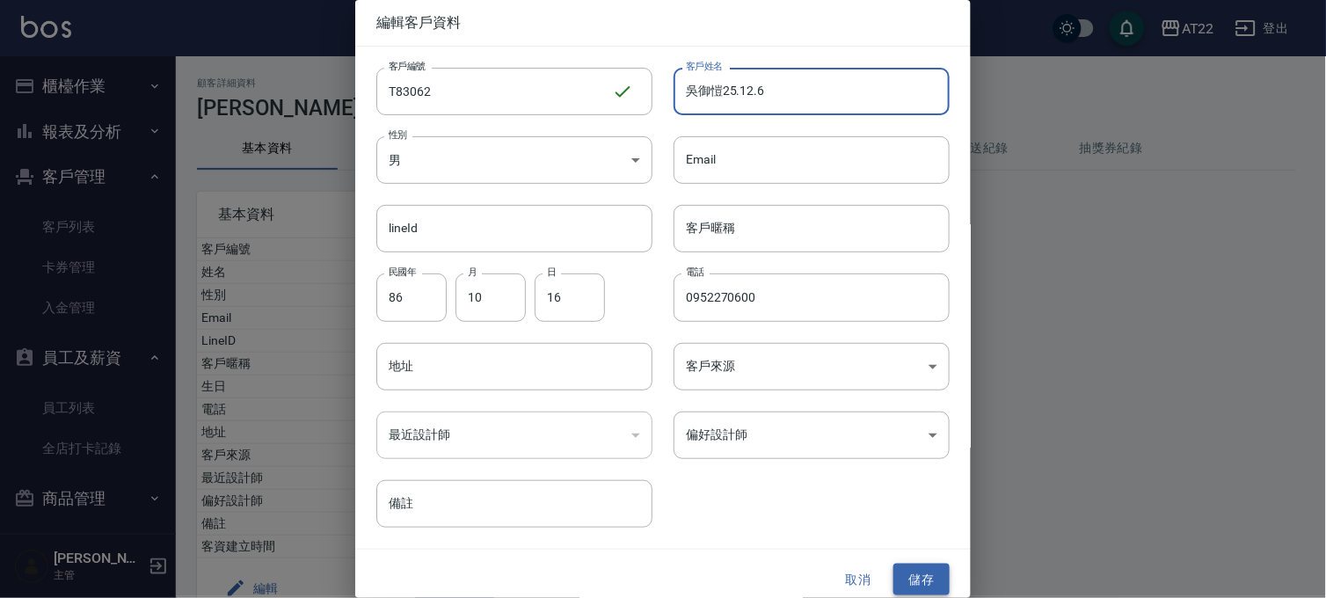
type input "吳御愷25.12.6"
click at [909, 565] on button "儲存" at bounding box center [921, 579] width 56 height 33
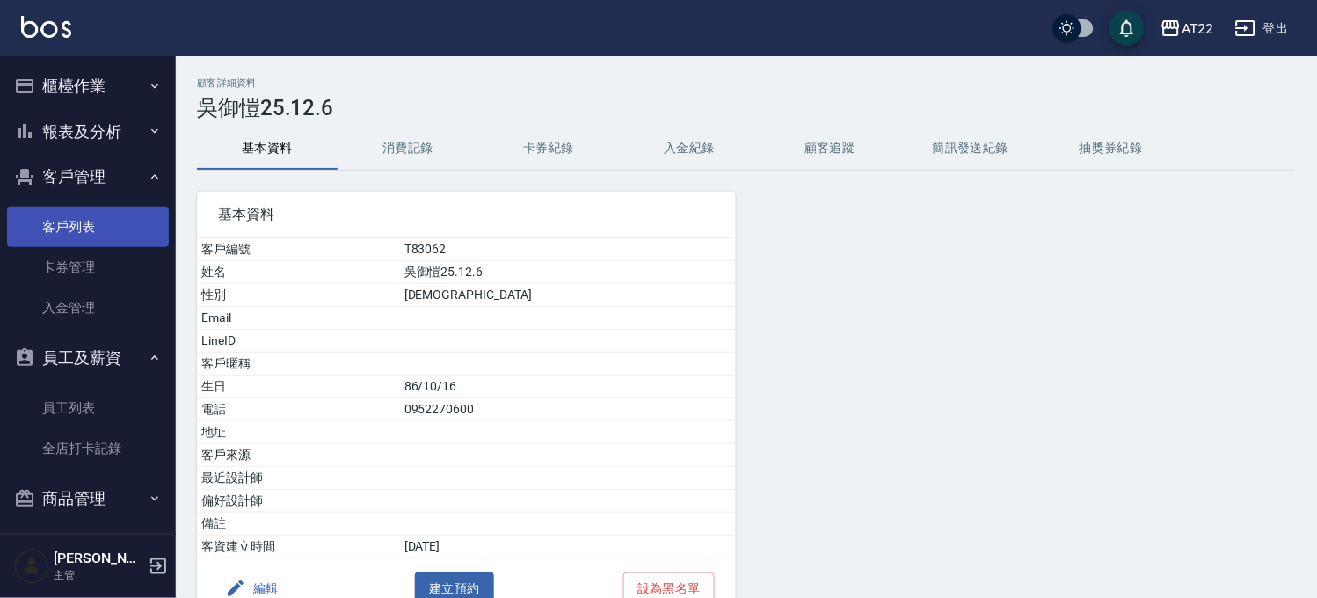
click at [72, 233] on link "客戶列表" at bounding box center [88, 227] width 162 height 40
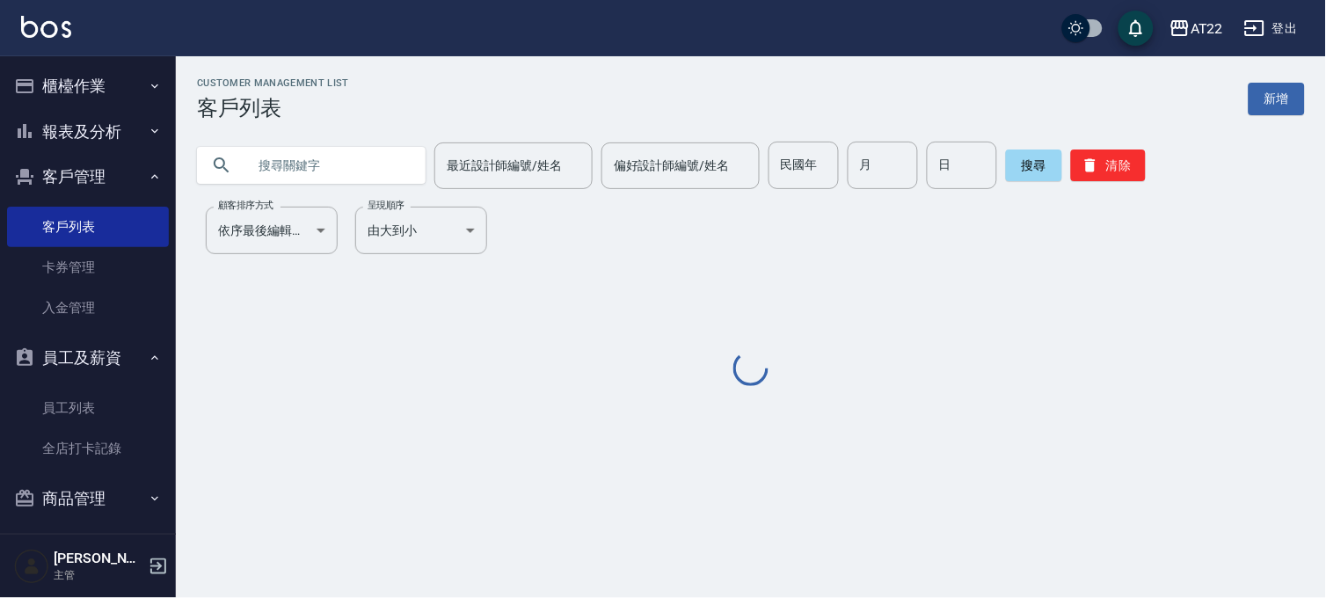
click at [312, 176] on input "text" at bounding box center [328, 165] width 165 height 47
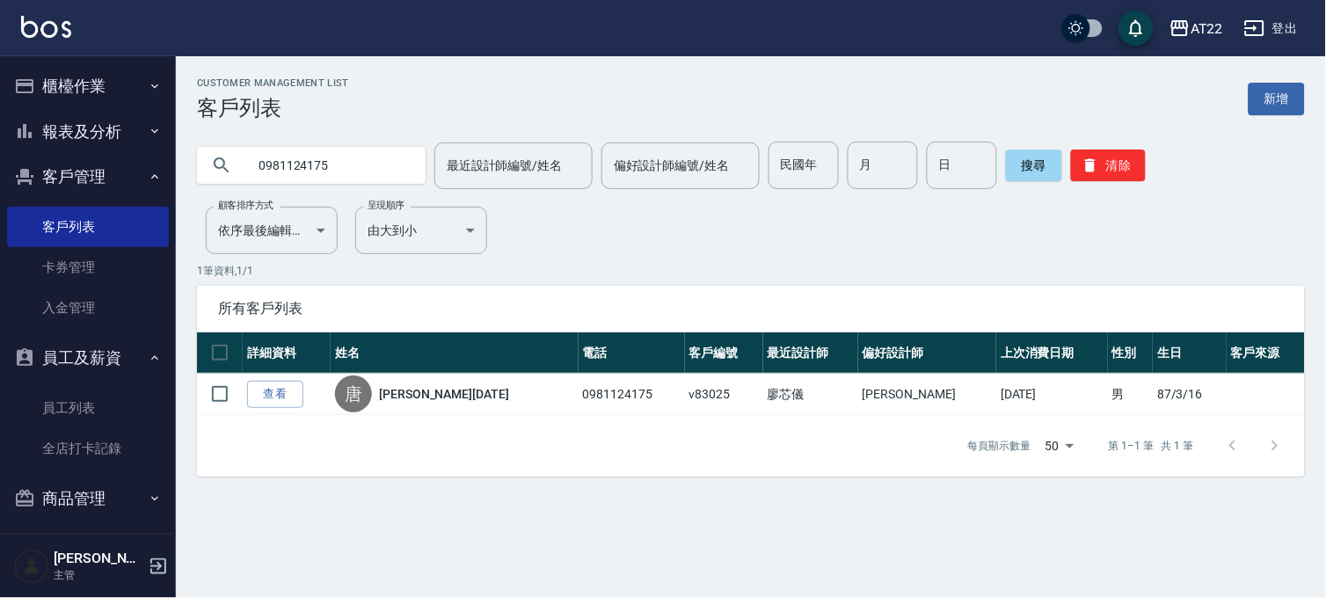
click at [409, 151] on div "0981124175" at bounding box center [311, 165] width 229 height 37
click at [352, 181] on input "0981124175" at bounding box center [328, 165] width 165 height 47
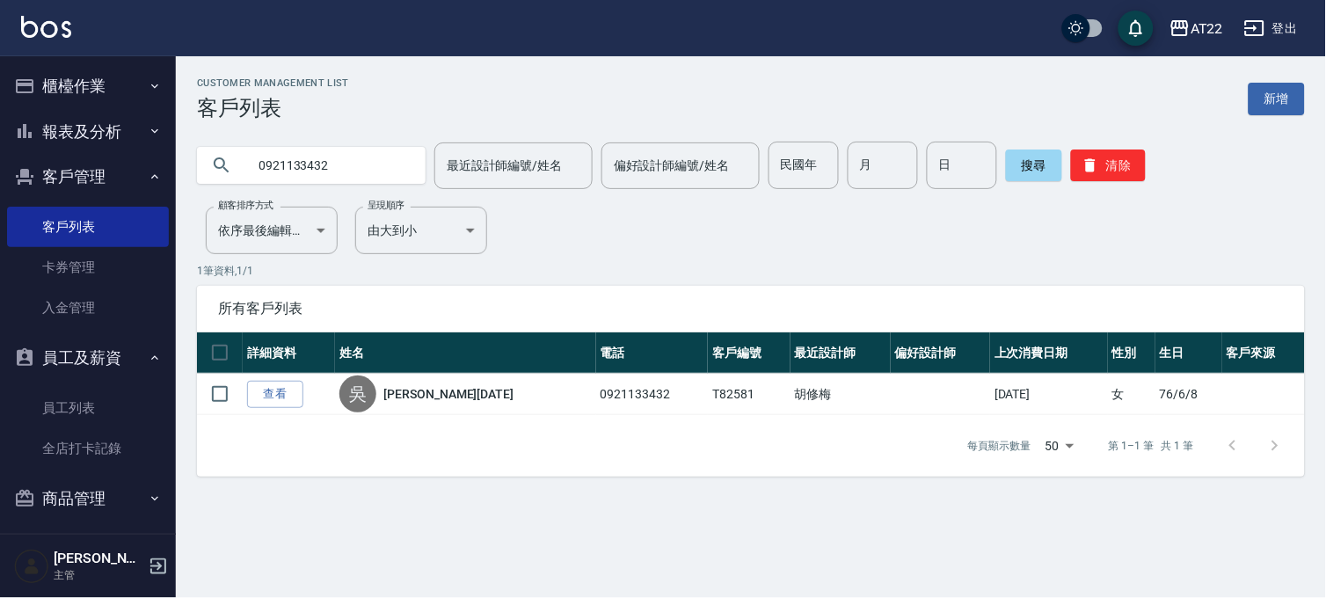
click at [270, 160] on input "0921133432" at bounding box center [328, 165] width 165 height 47
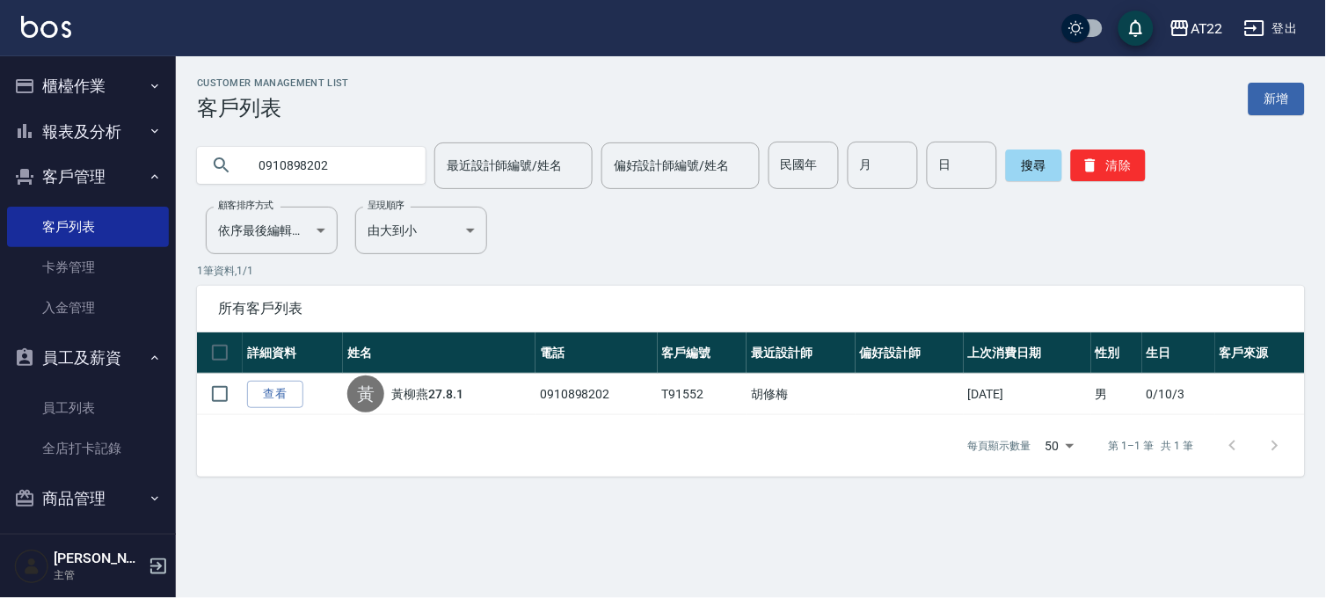
drag, startPoint x: 372, startPoint y: 178, endPoint x: 229, endPoint y: 173, distance: 142.5
click at [229, 173] on div "0910898202" at bounding box center [311, 165] width 229 height 37
paste input "81702858"
click at [1025, 164] on button "搜尋" at bounding box center [1034, 165] width 56 height 32
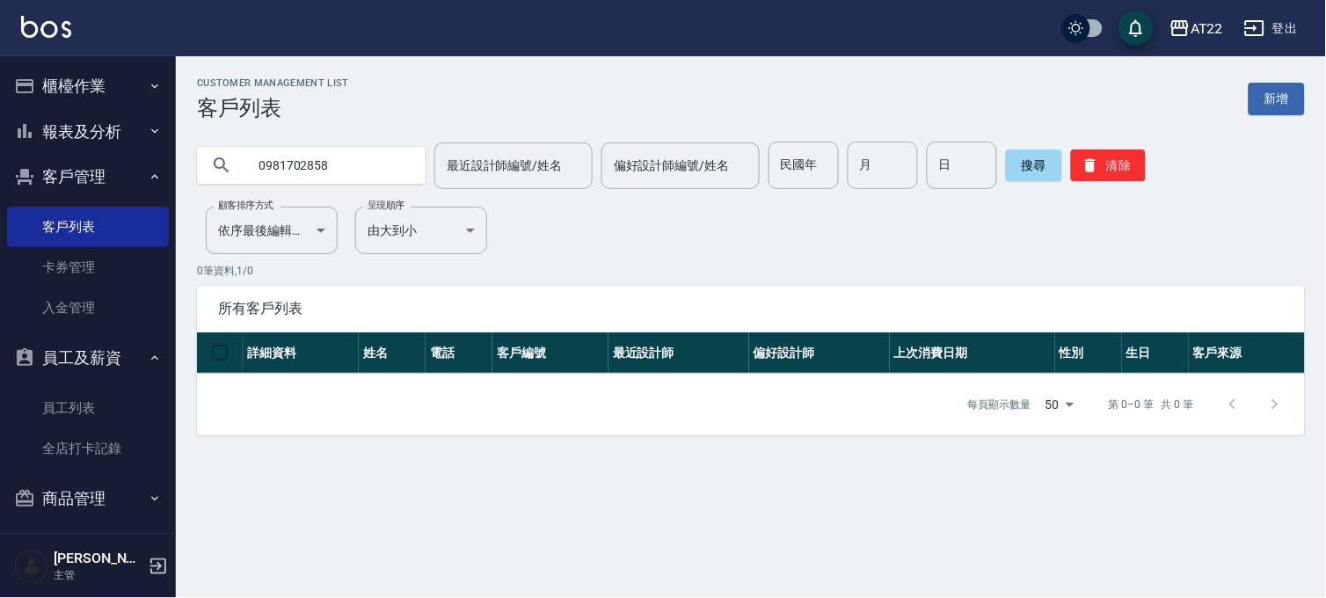
click at [292, 171] on input "0981702858" at bounding box center [328, 165] width 165 height 47
type input "0"
type input "[PERSON_NAME]"
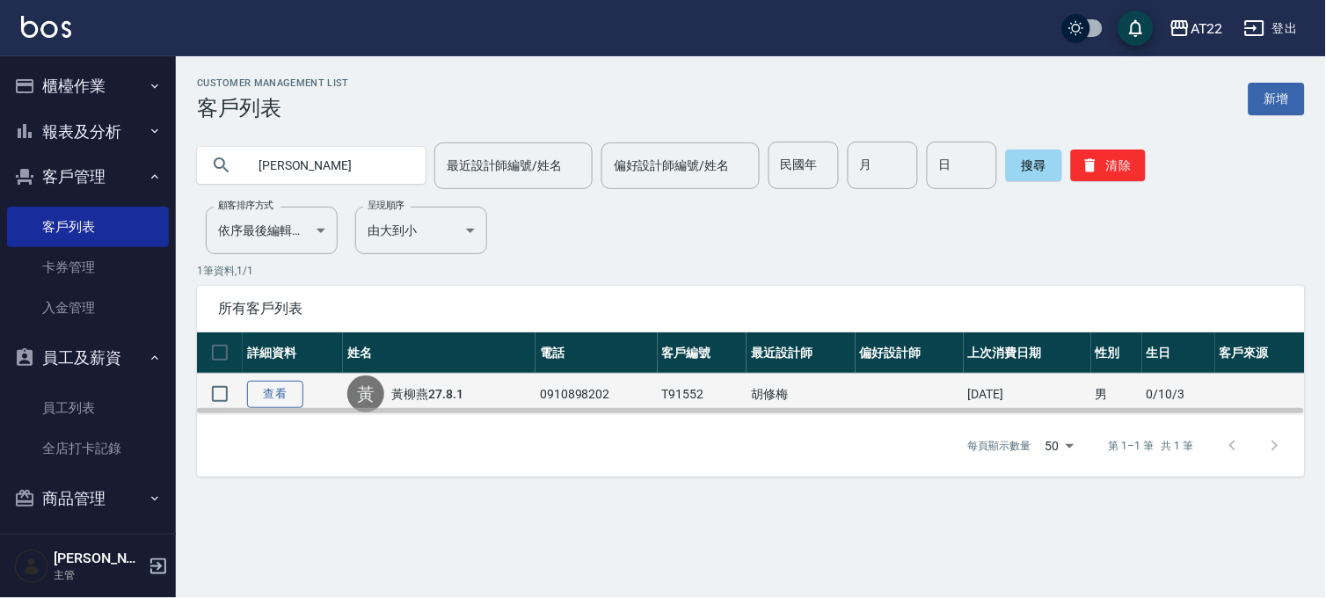
click at [283, 394] on link "查看" at bounding box center [275, 394] width 56 height 27
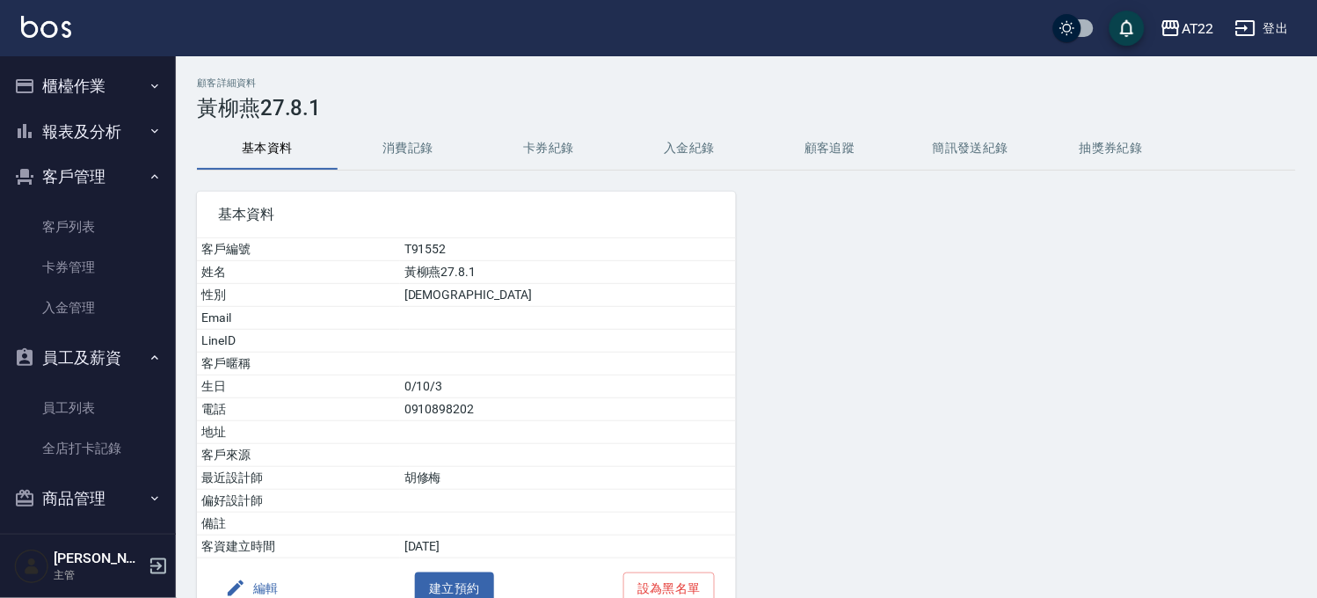
click at [431, 152] on button "消費記錄" at bounding box center [408, 148] width 141 height 42
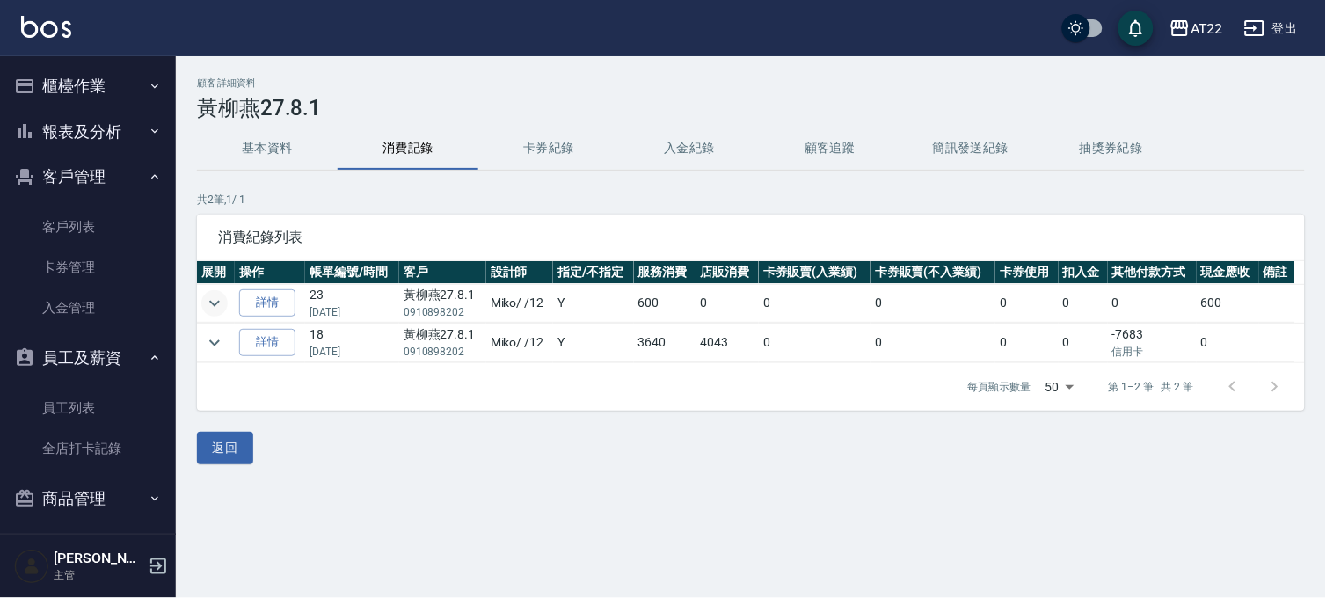
click at [216, 293] on icon "expand row" at bounding box center [214, 303] width 21 height 21
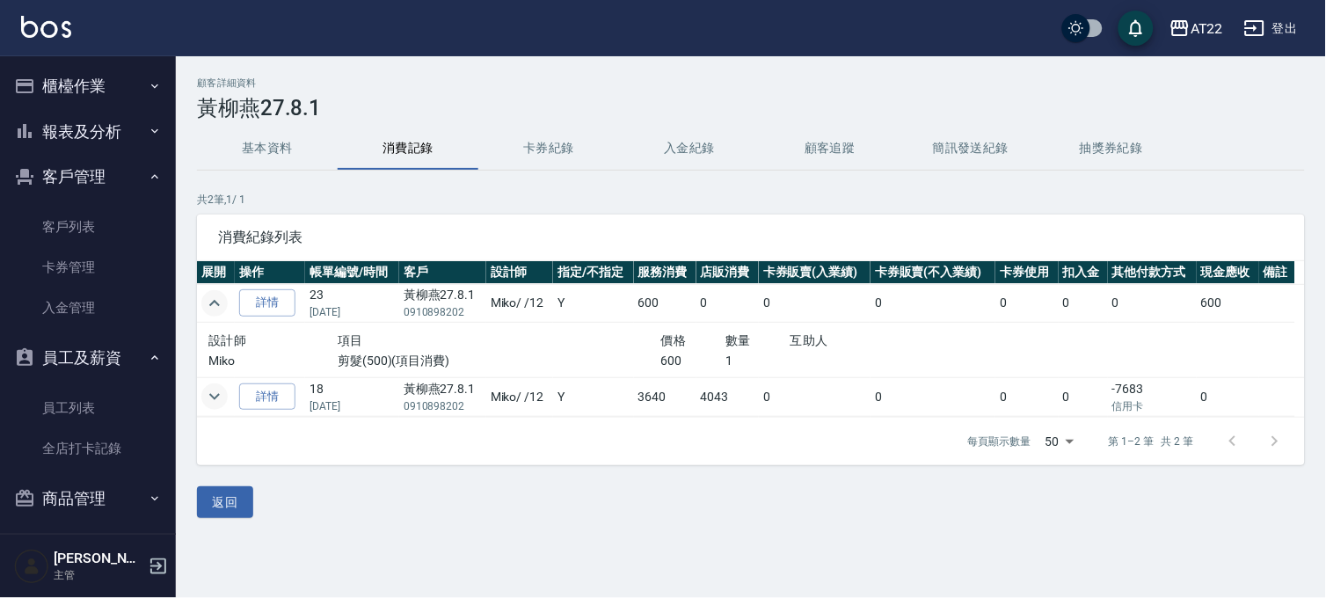
click at [226, 397] on button "expand row" at bounding box center [214, 396] width 26 height 26
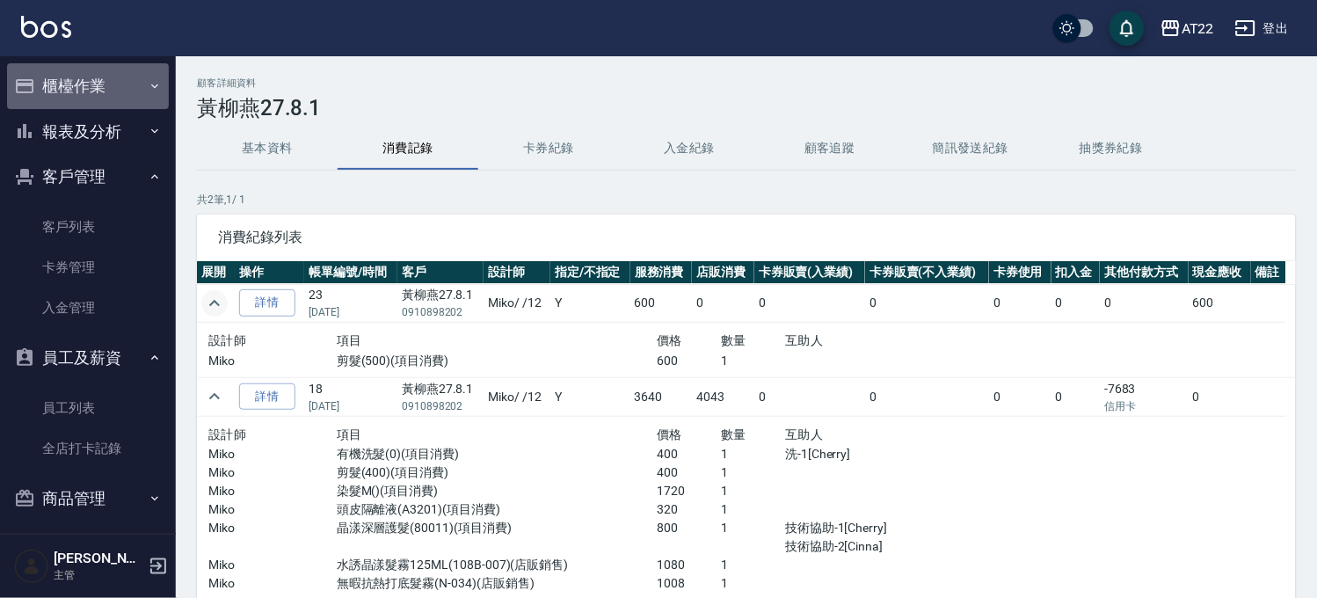
click at [98, 101] on button "櫃檯作業" at bounding box center [88, 86] width 162 height 46
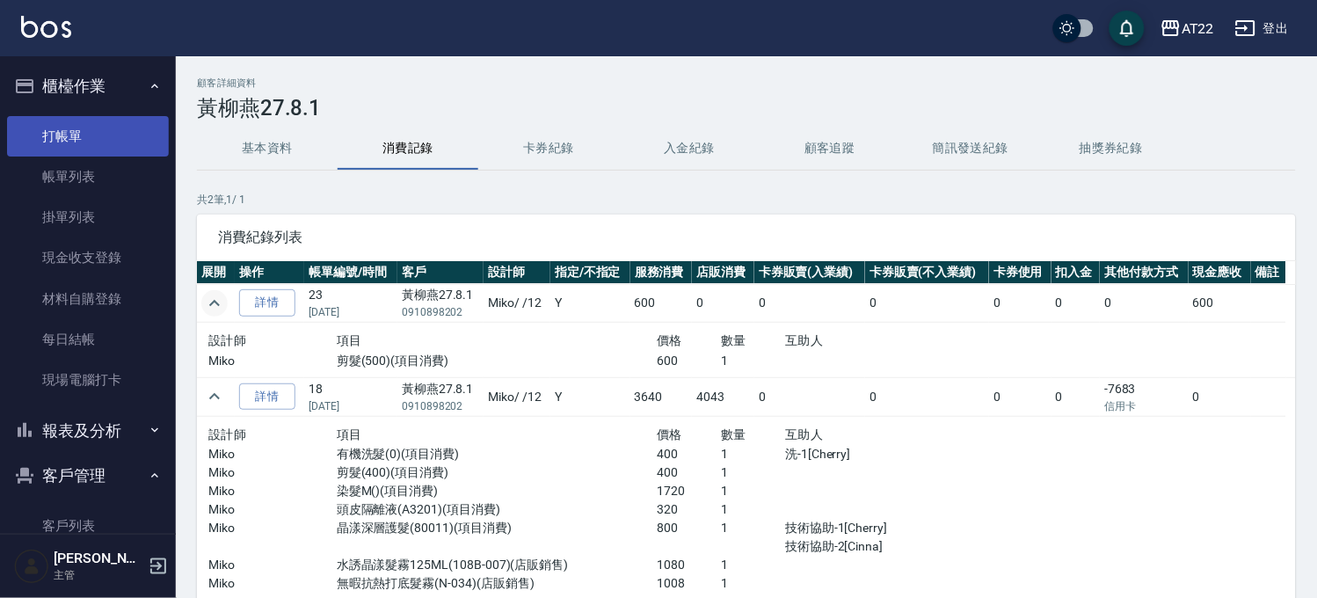
click at [91, 127] on link "打帳單" at bounding box center [88, 136] width 162 height 40
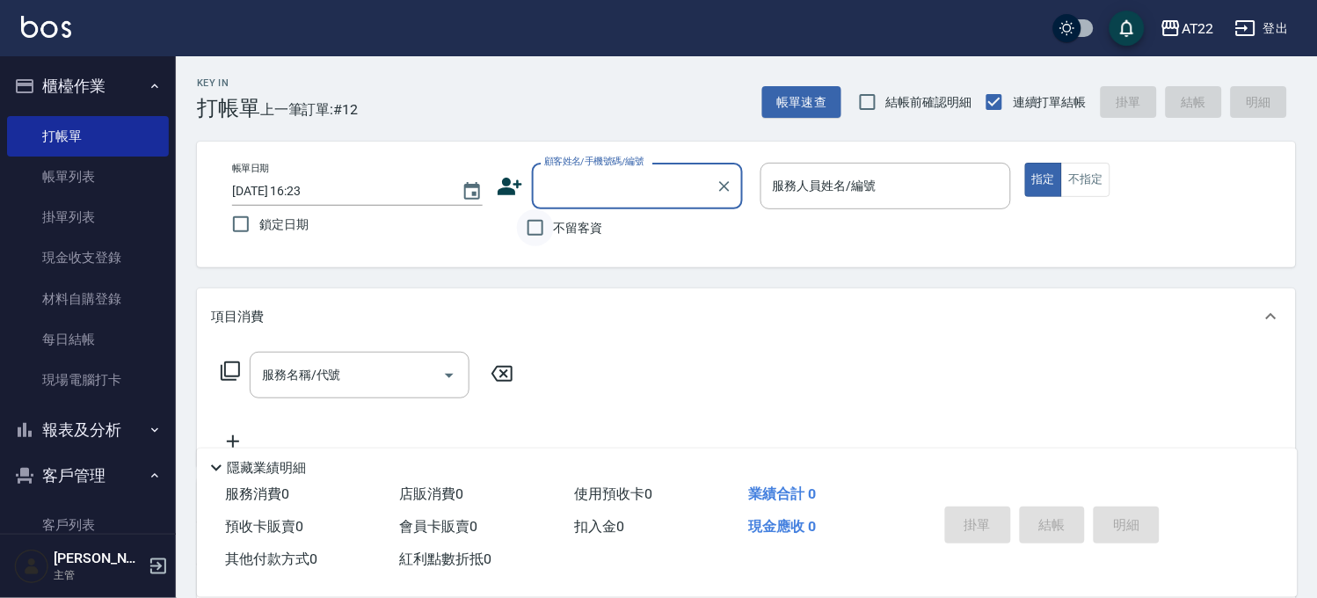
click at [548, 239] on input "不留客資" at bounding box center [535, 227] width 37 height 37
checkbox input "true"
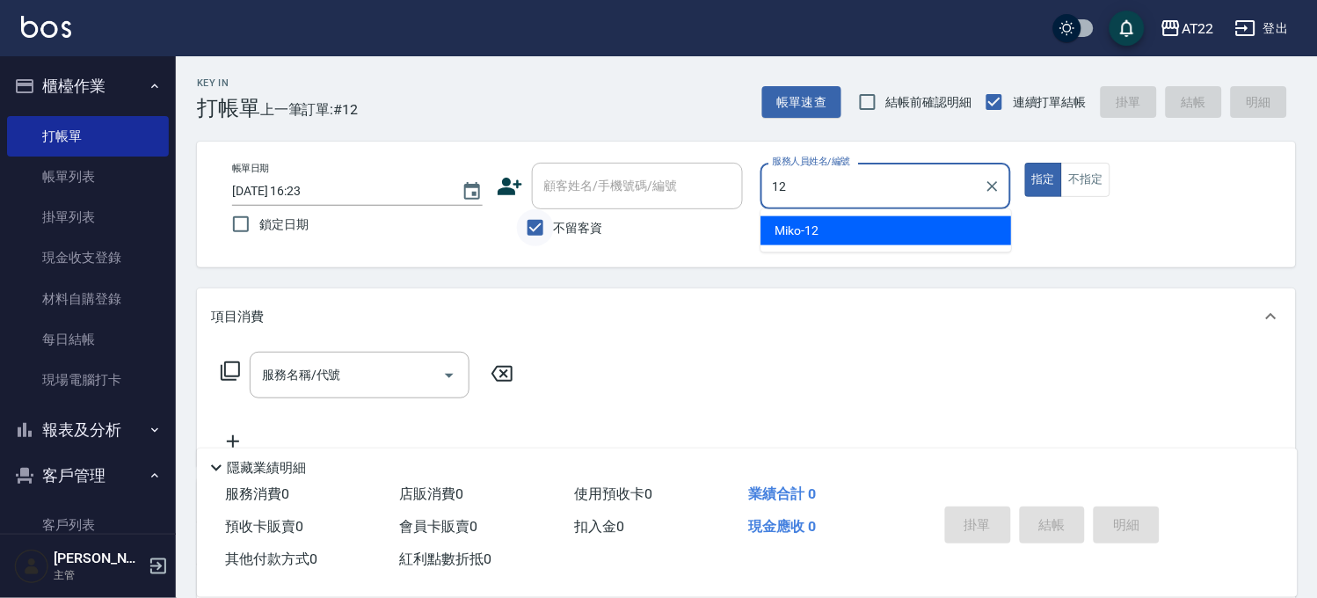
type input "Miko-12"
type button "true"
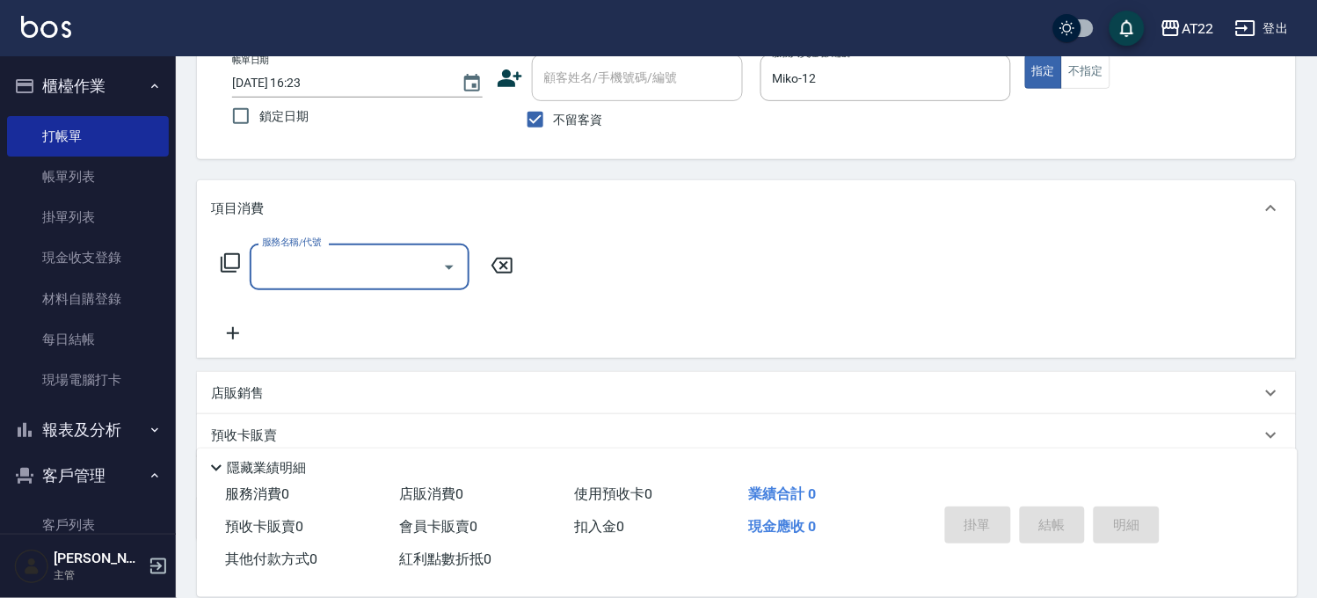
scroll to position [217, 0]
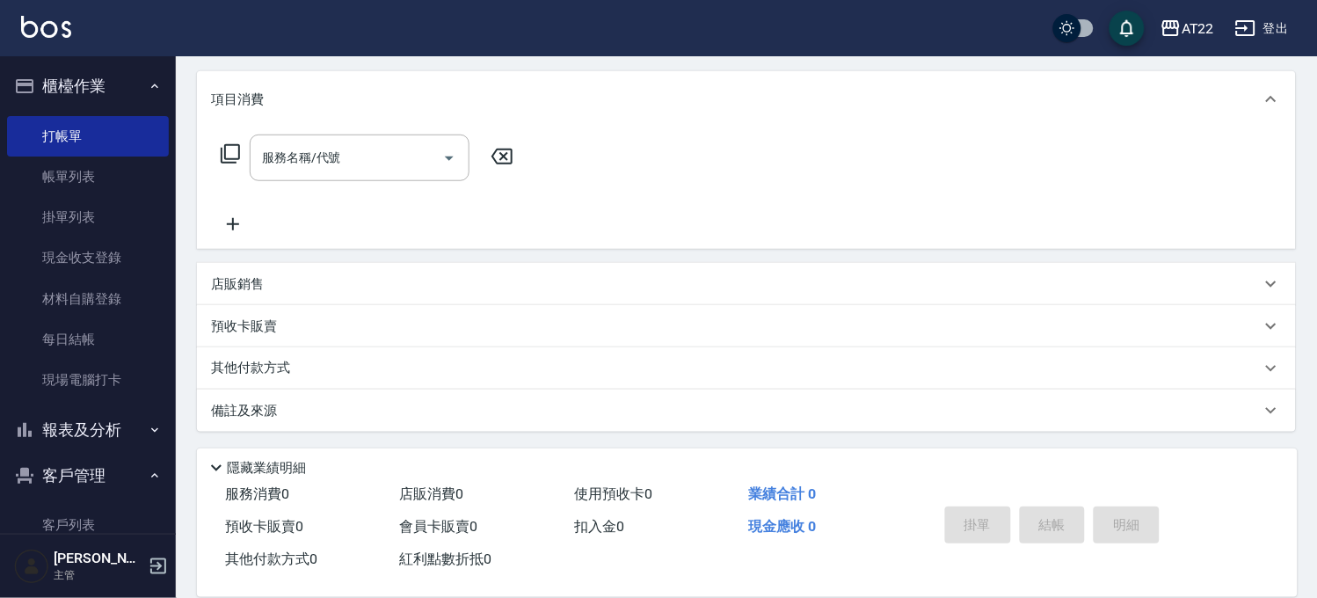
click at [402, 294] on div "店販銷售" at bounding box center [746, 284] width 1099 height 42
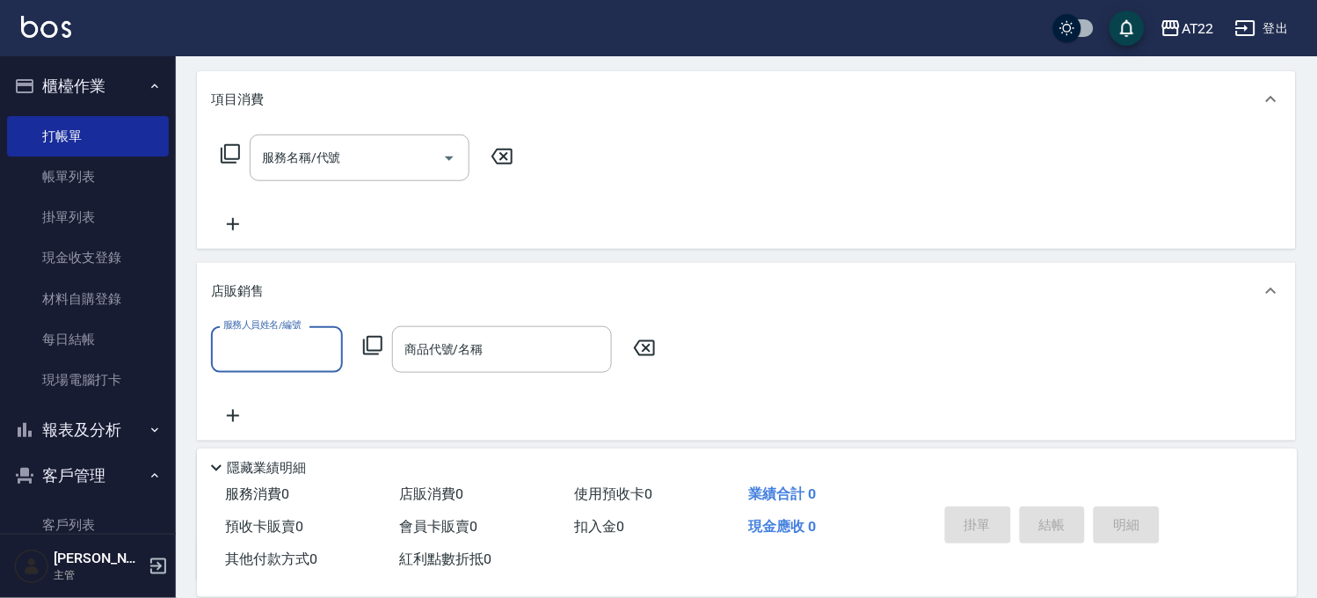
scroll to position [0, 0]
type input "Miko-12"
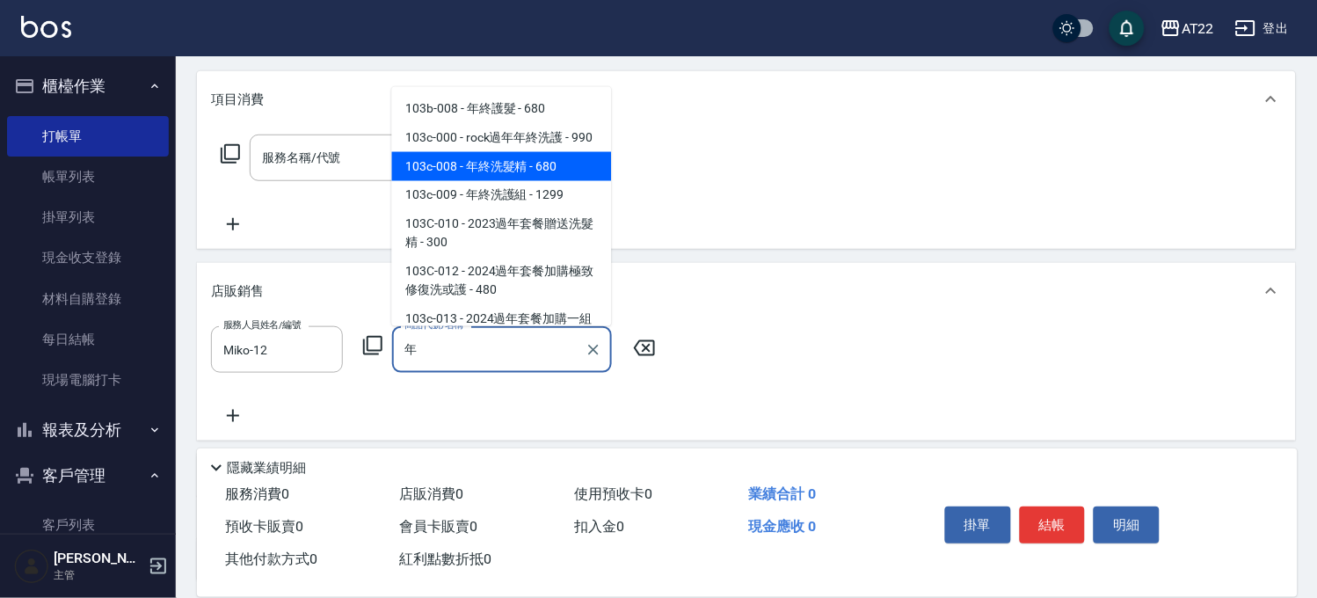
click at [485, 177] on span "103c-008 - 年終洗髮精 - 680" at bounding box center [502, 166] width 220 height 29
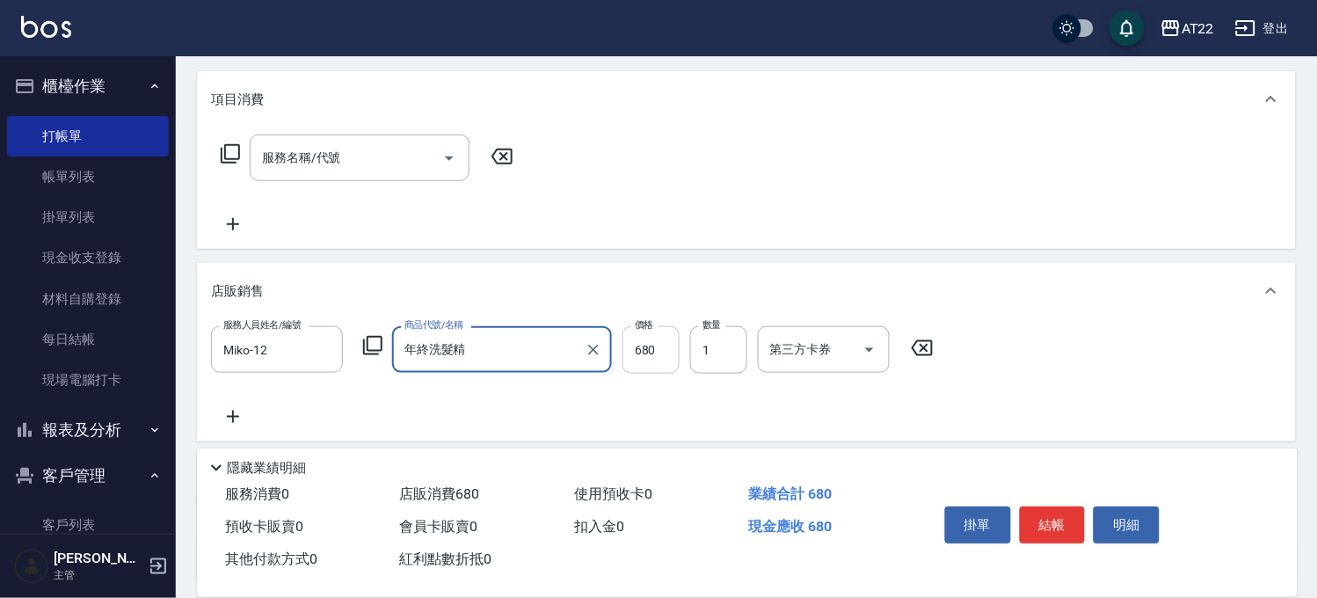
type input "年終洗髮精"
click at [654, 345] on input "680" at bounding box center [650, 349] width 57 height 47
type input "800"
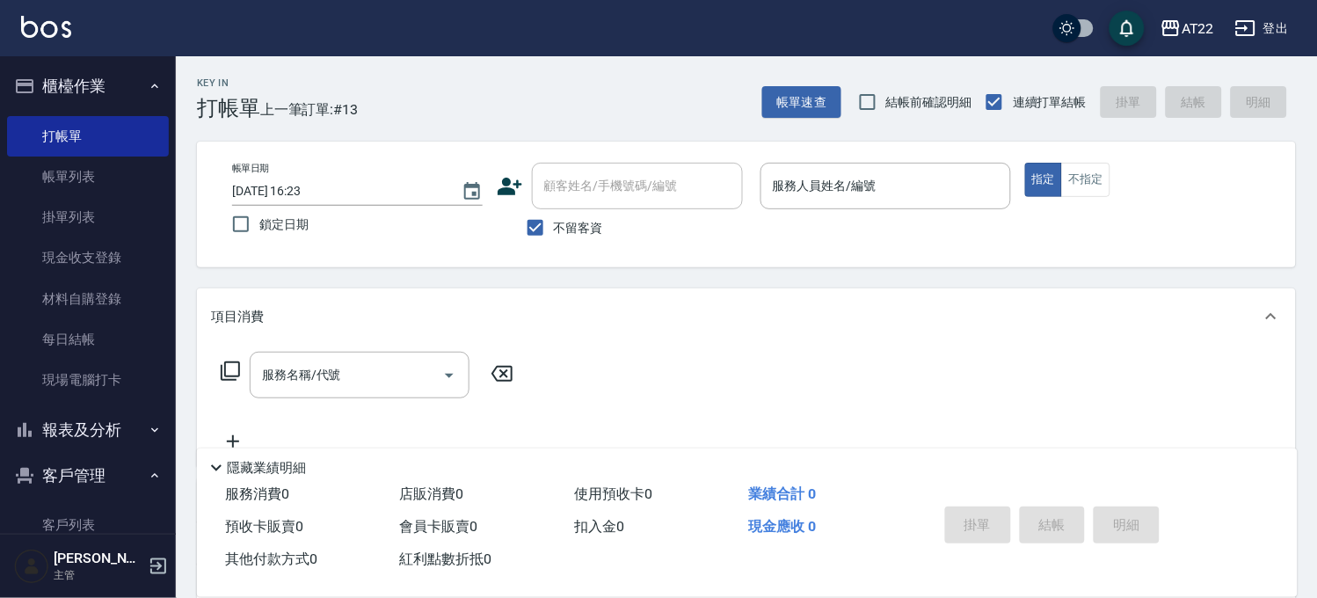
click at [587, 222] on span "不留客資" at bounding box center [578, 228] width 49 height 18
click at [554, 222] on input "不留客資" at bounding box center [535, 227] width 37 height 37
checkbox input "false"
click at [596, 190] on input "顧客姓名/手機號碼/編號" at bounding box center [624, 186] width 169 height 31
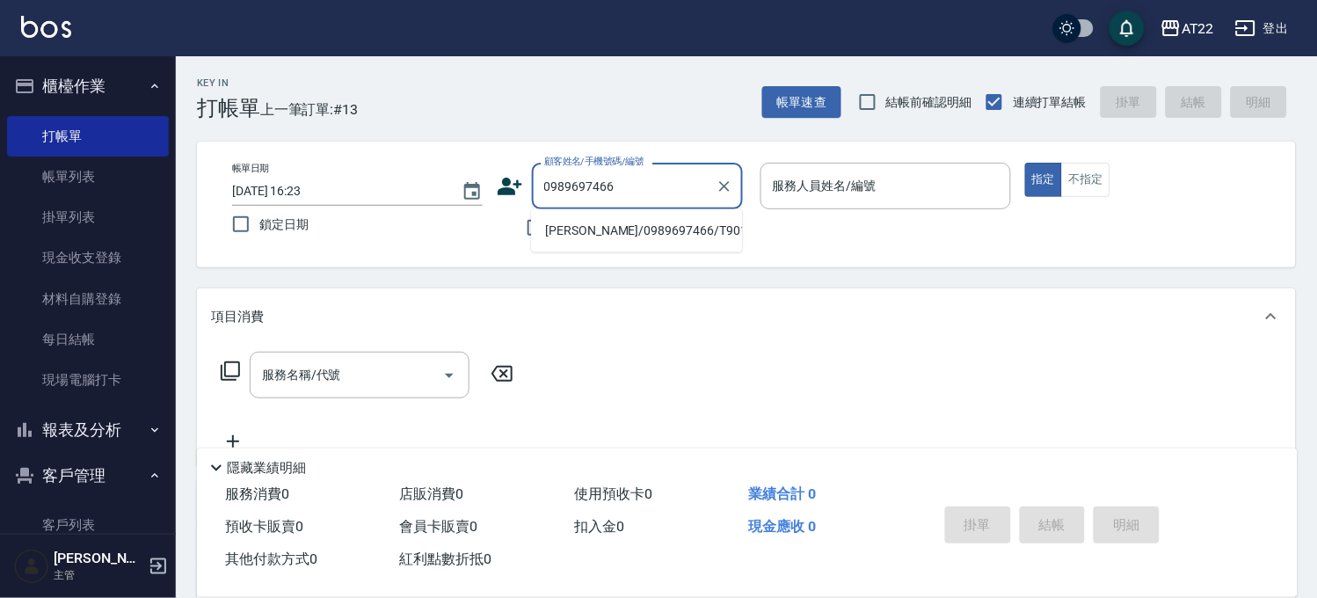
click at [578, 226] on li "[PERSON_NAME]/0989697466/T90111" at bounding box center [636, 230] width 211 height 29
type input "[PERSON_NAME]/0989697466/T90111"
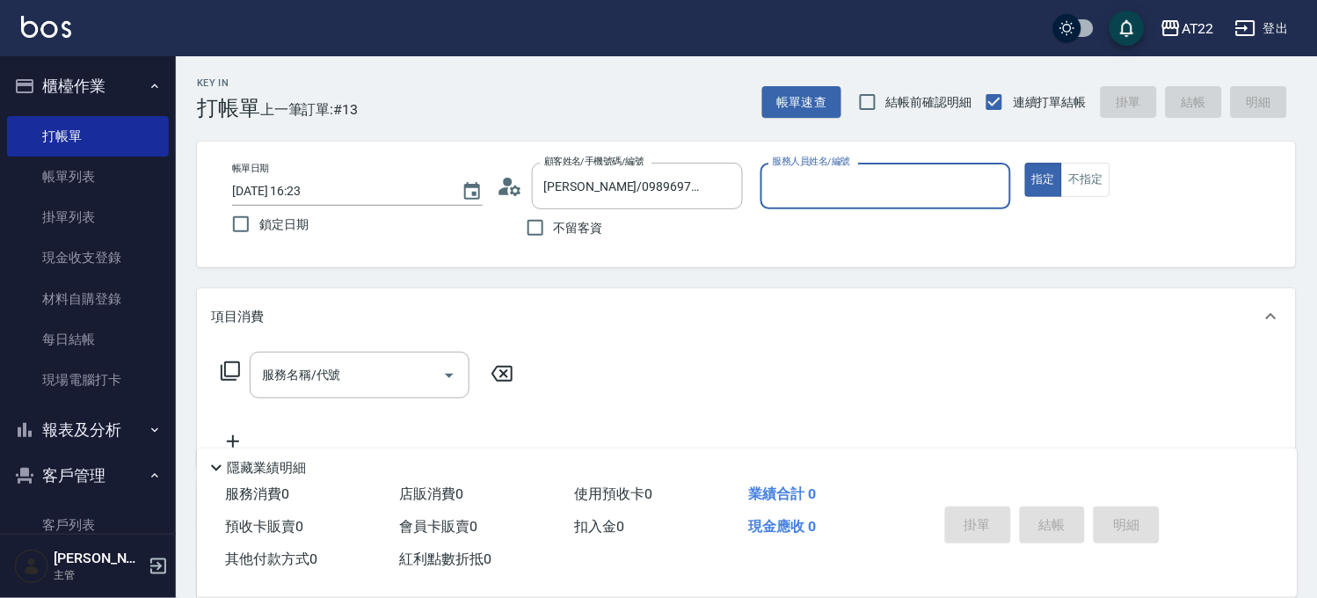
type input "Luna-15"
click at [1025, 163] on button "指定" at bounding box center [1044, 180] width 38 height 34
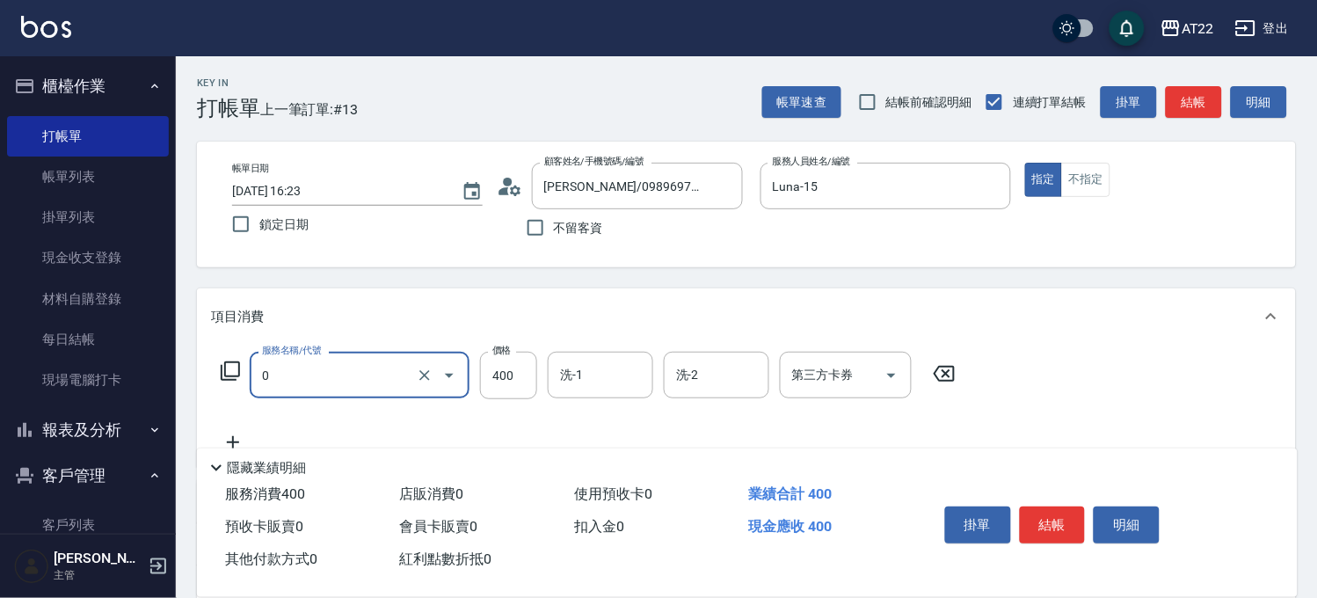
type input "有機洗髮(0)"
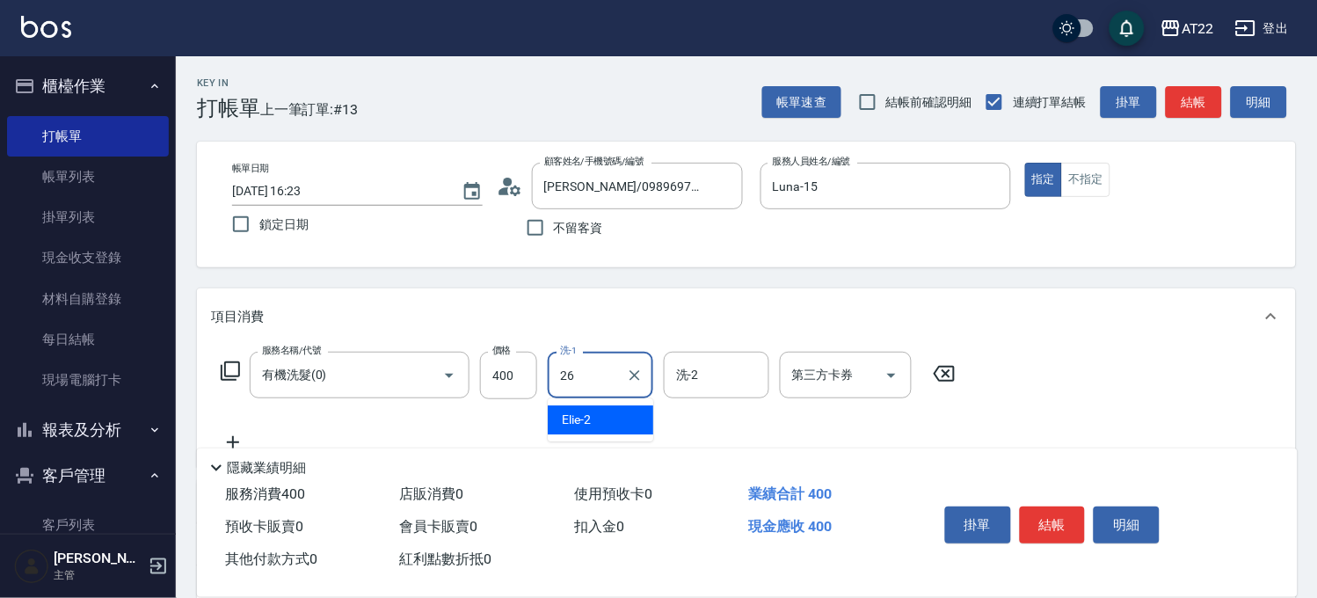
type input "Cinna-26"
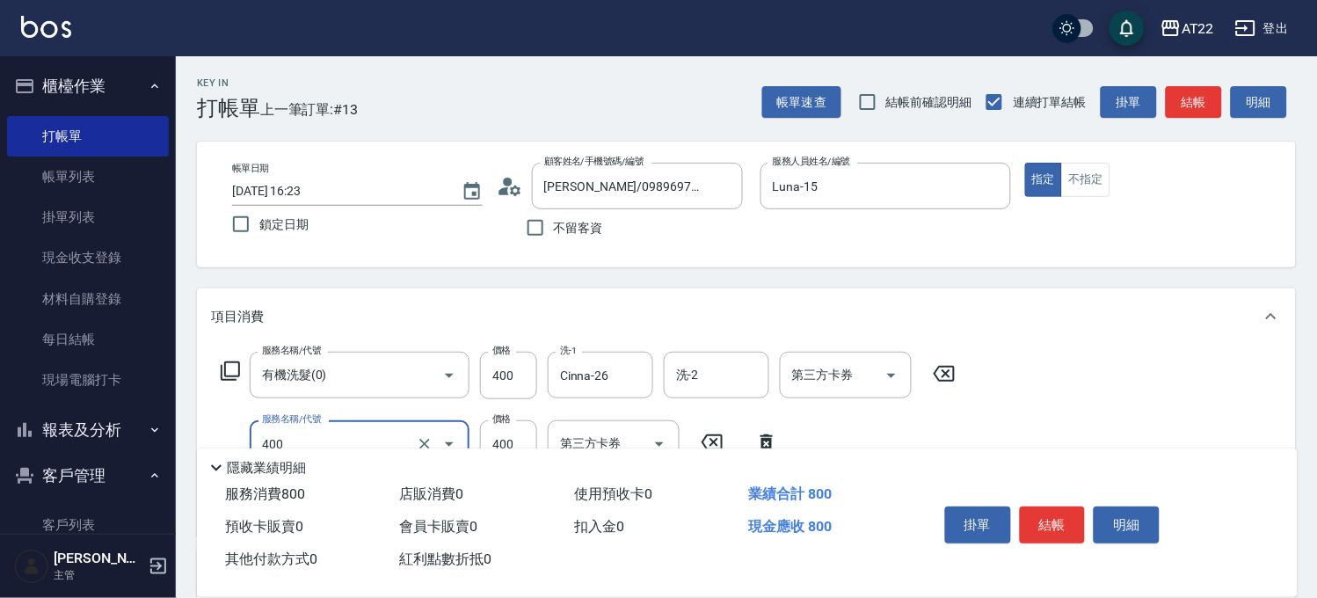
type input "剪髮(400)"
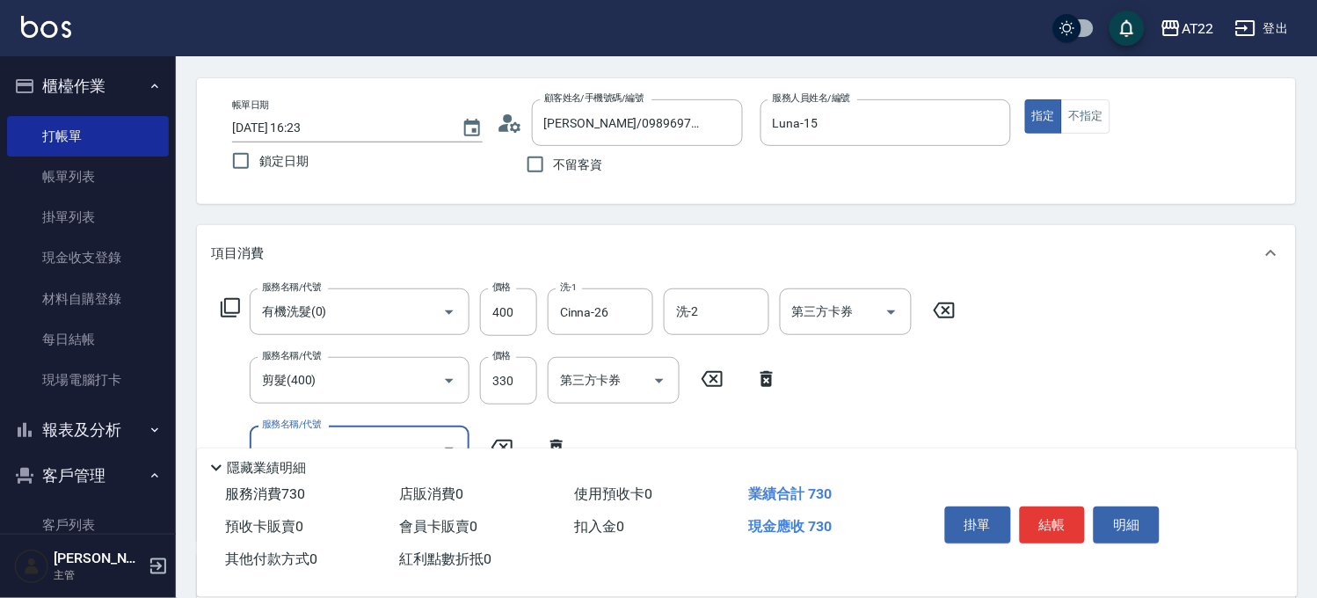
scroll to position [98, 0]
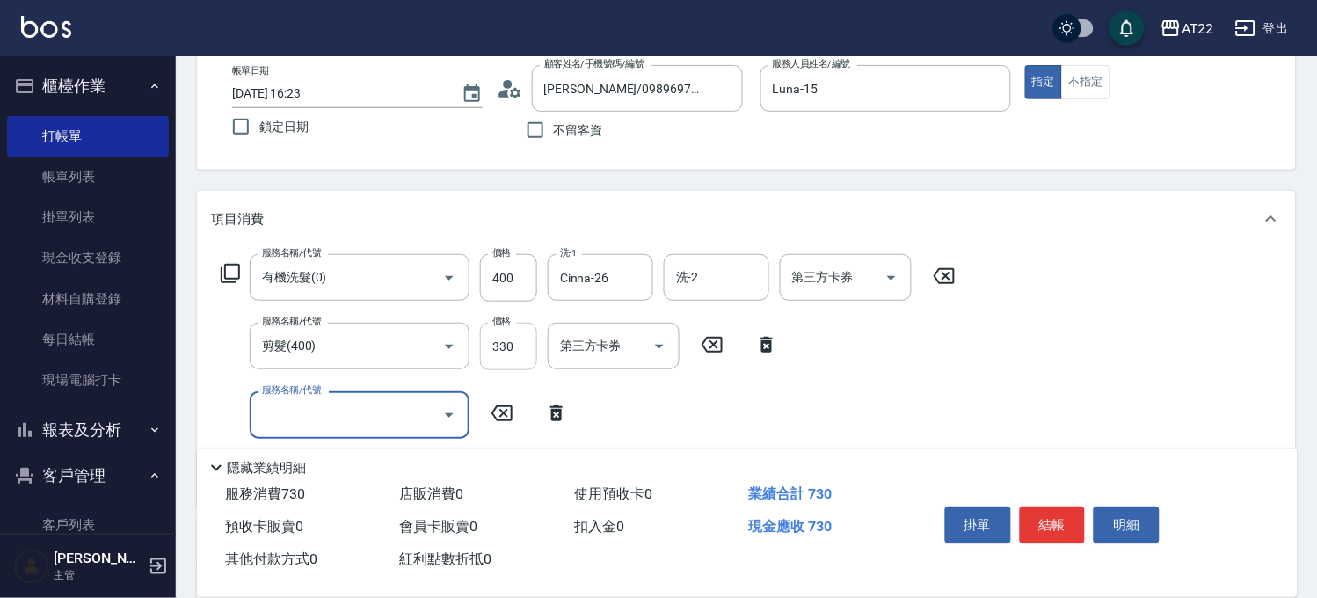
click at [505, 364] on input "330" at bounding box center [508, 346] width 57 height 47
type input "230"
type input "資"
type input "ㄑ"
type input "升級全能修護(11501)"
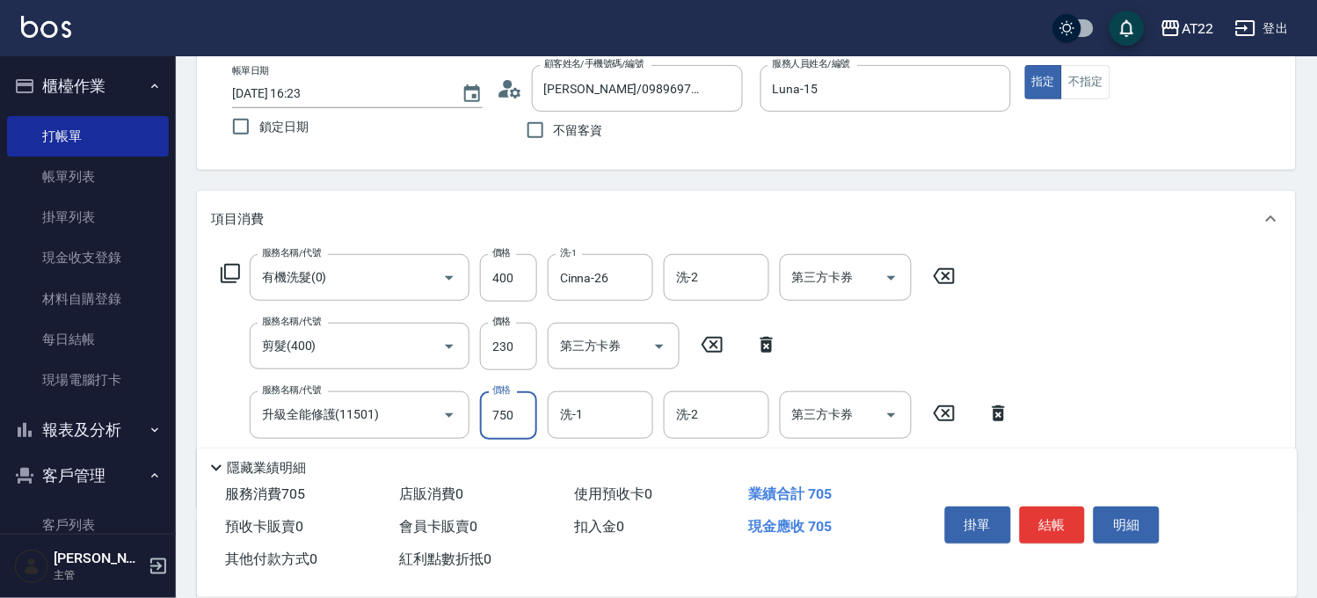
type input "750"
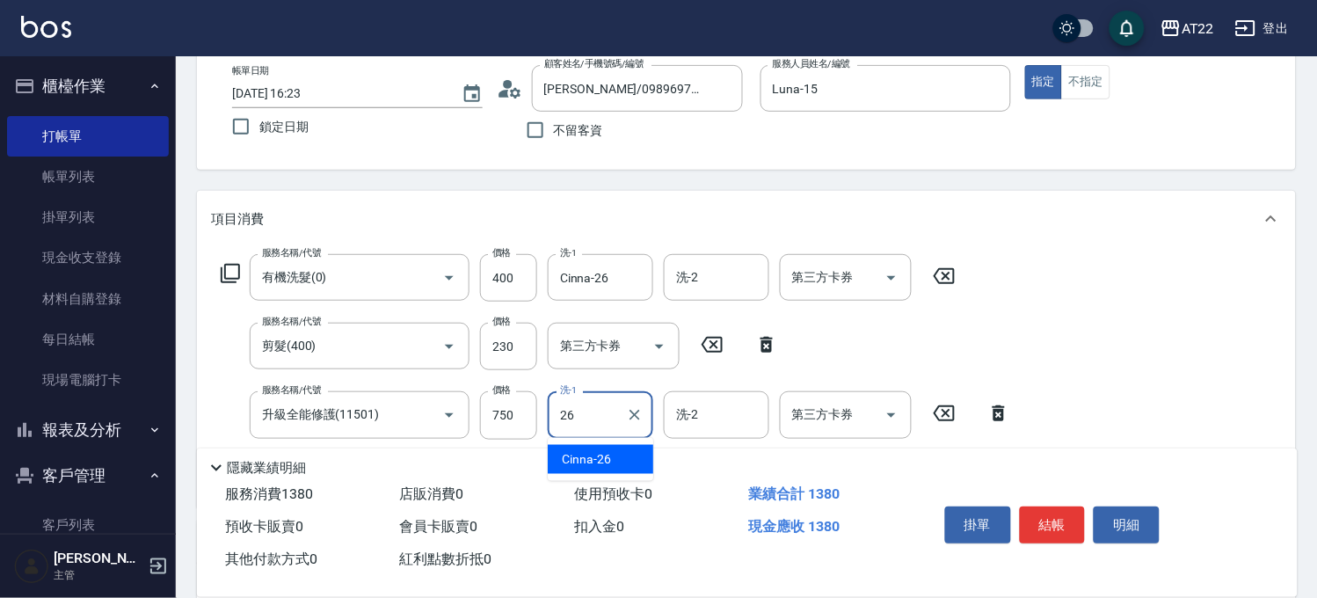
type input "Cinna-26"
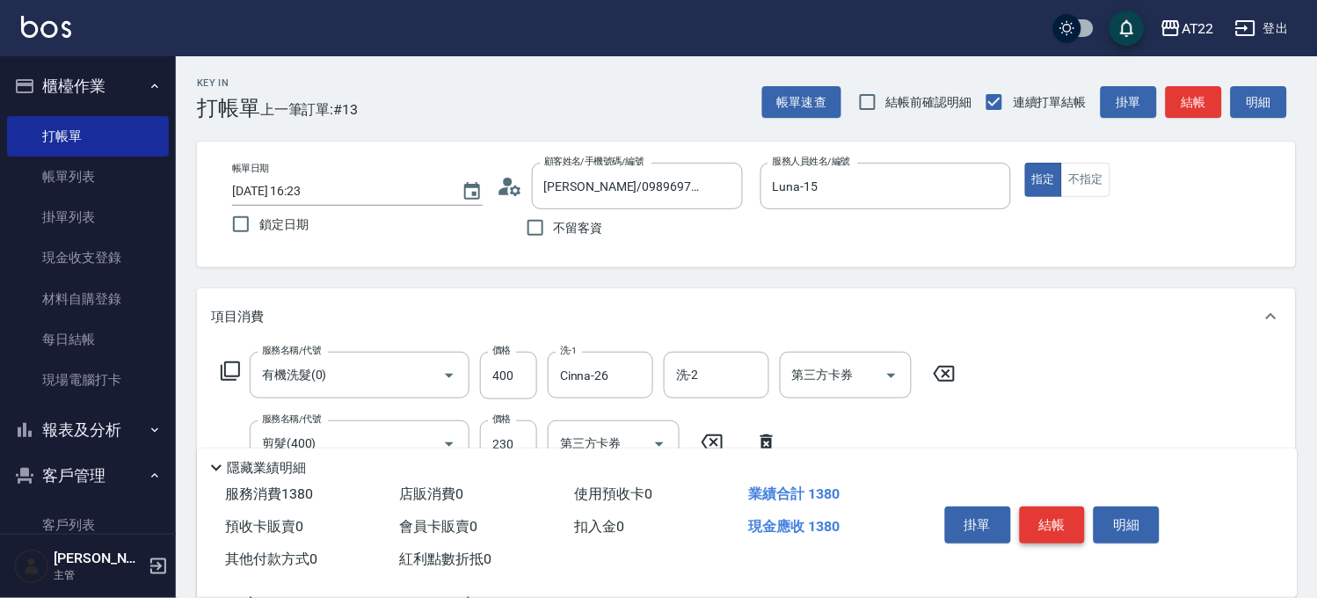
click at [1066, 506] on button "結帳" at bounding box center [1053, 524] width 66 height 37
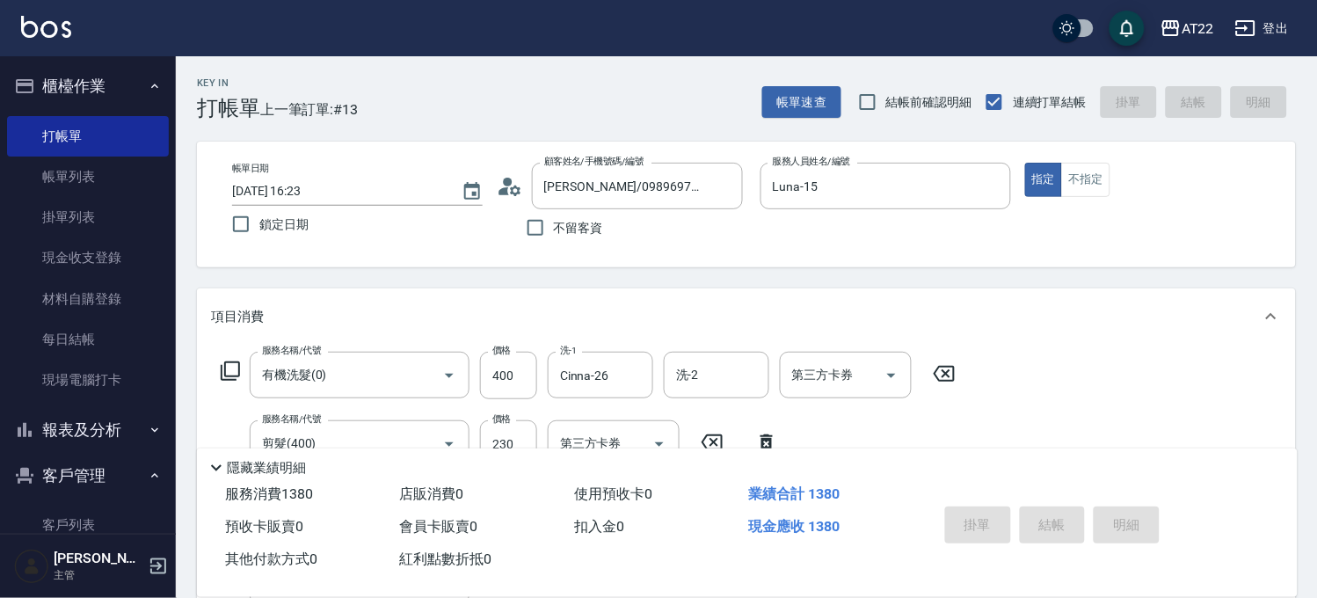
type input "[DATE] 16:24"
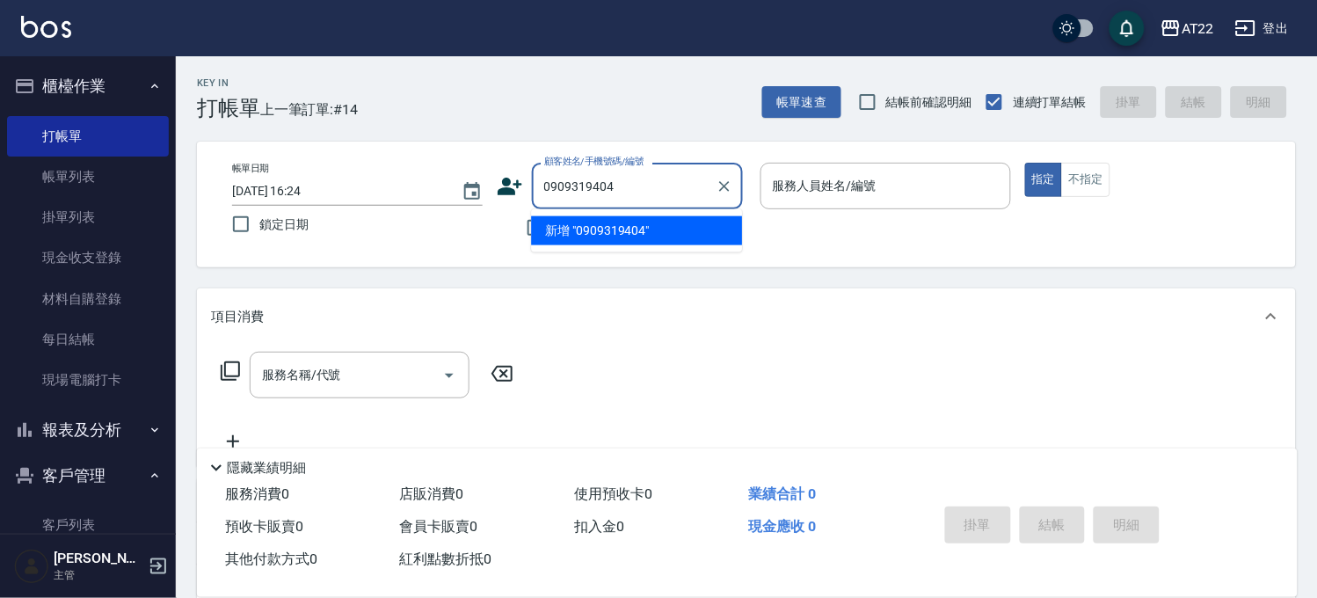
click at [628, 229] on li "新增 "0909319404"" at bounding box center [636, 230] width 211 height 29
type input "0909319404"
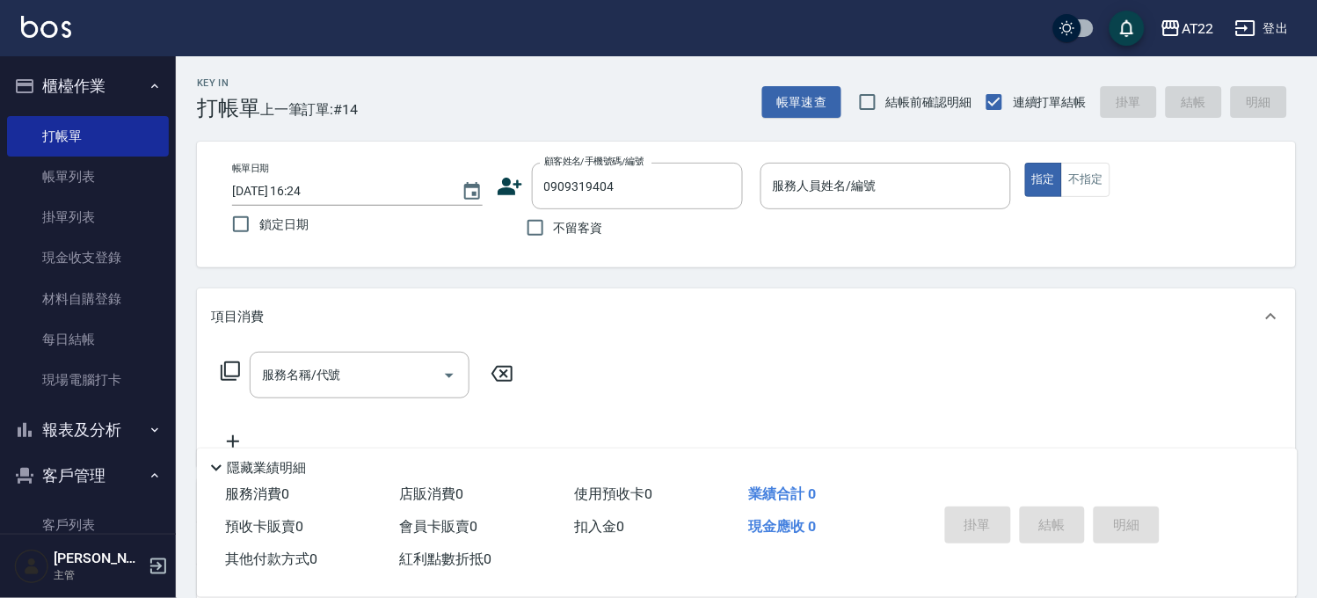
click at [524, 194] on div "顧客姓名/手機號碼/編號 0909319404 顧客姓名/手機號碼/編號" at bounding box center [622, 186] width 251 height 47
click at [514, 192] on icon at bounding box center [510, 187] width 25 height 18
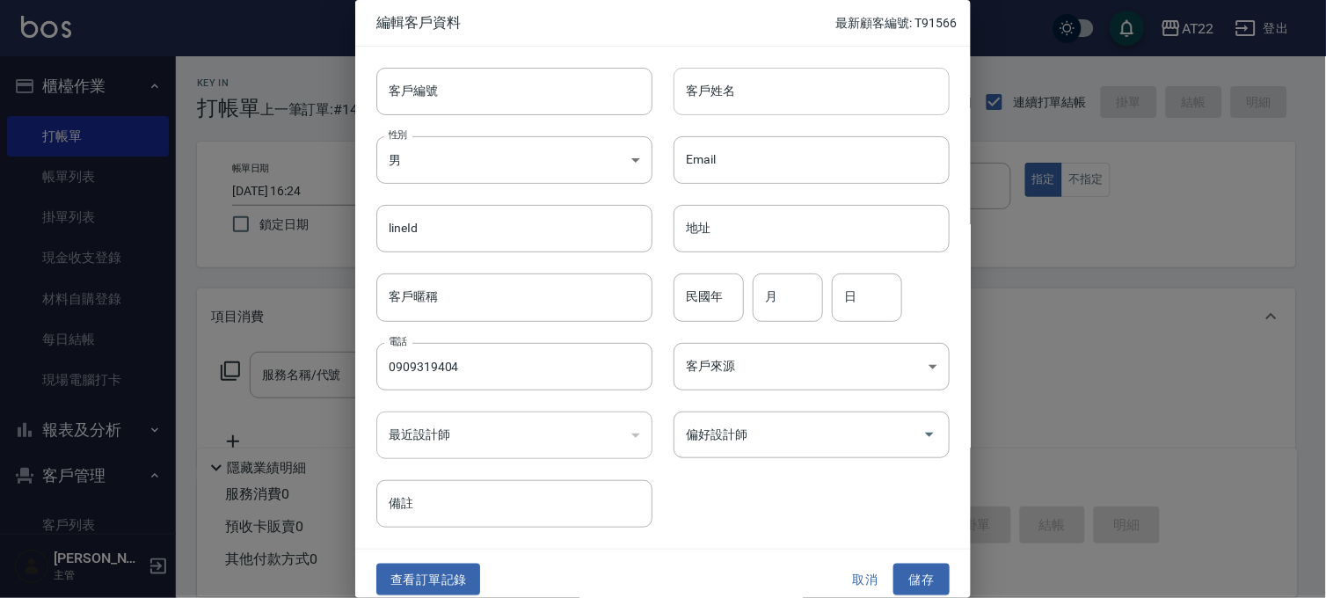
click at [823, 88] on input "客戶姓名" at bounding box center [811, 91] width 276 height 47
type input "f"
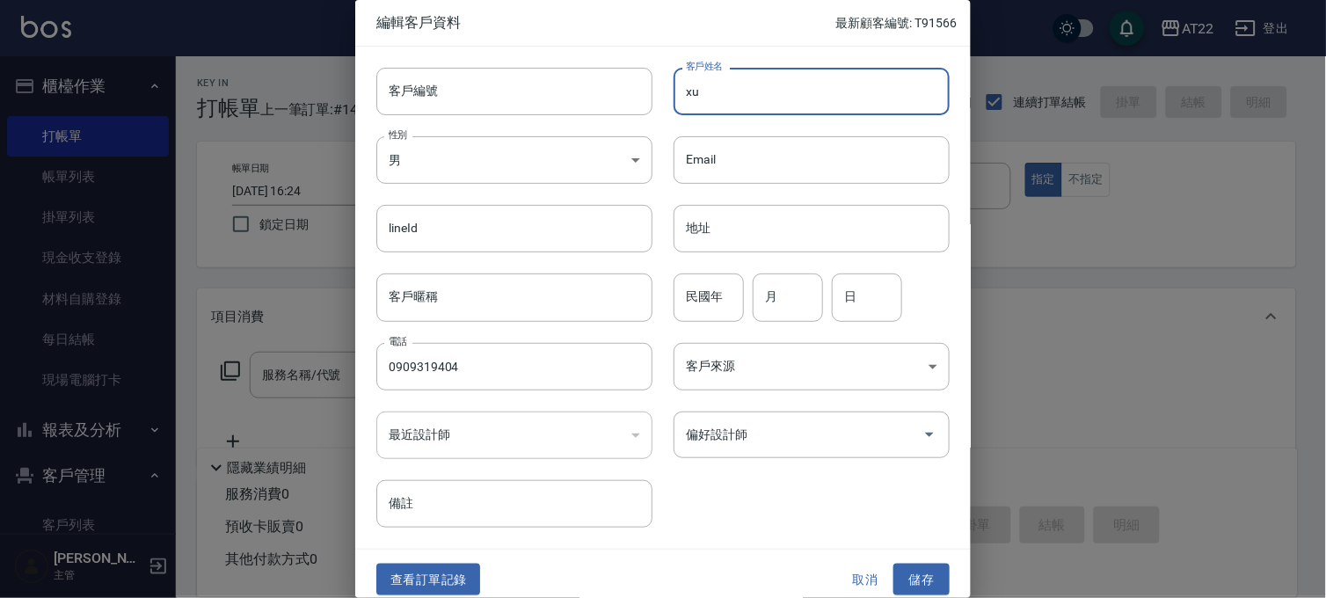
type input "x"
type input "林泰豐"
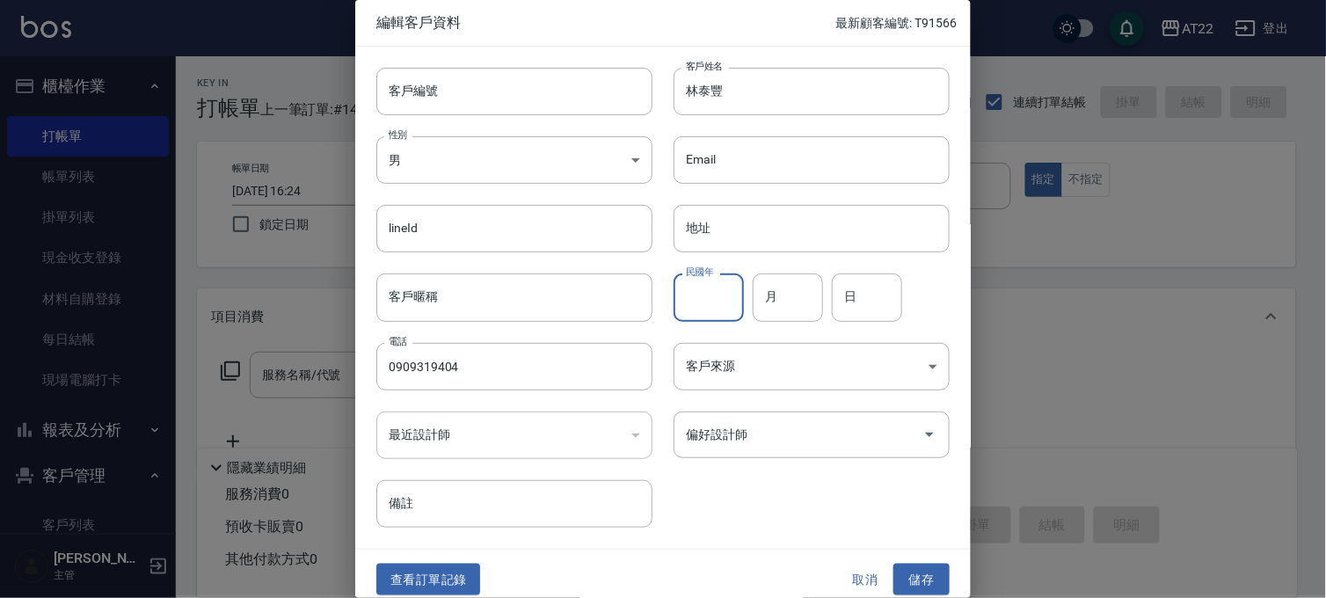
click at [717, 301] on input "民國年" at bounding box center [708, 296] width 70 height 47
type input "84"
type input "3"
type input "10"
click at [920, 582] on button "儲存" at bounding box center [921, 579] width 56 height 33
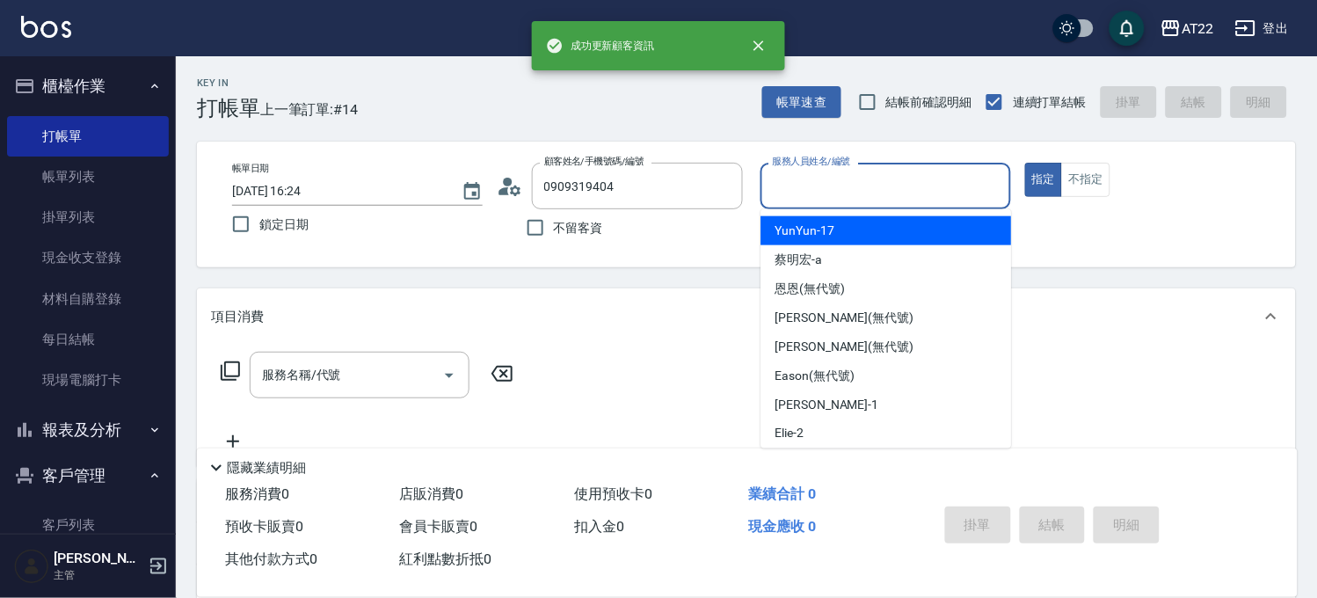
click at [821, 182] on input "服務人員姓名/編號" at bounding box center [885, 186] width 235 height 31
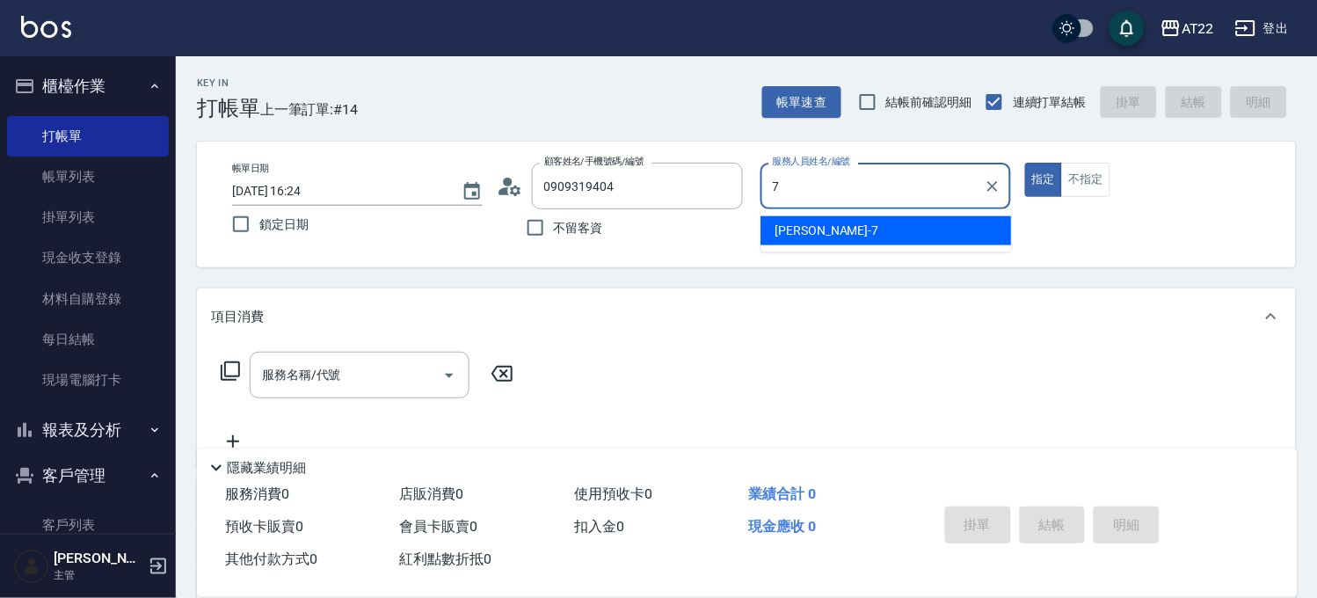
type input "[PERSON_NAME]-7"
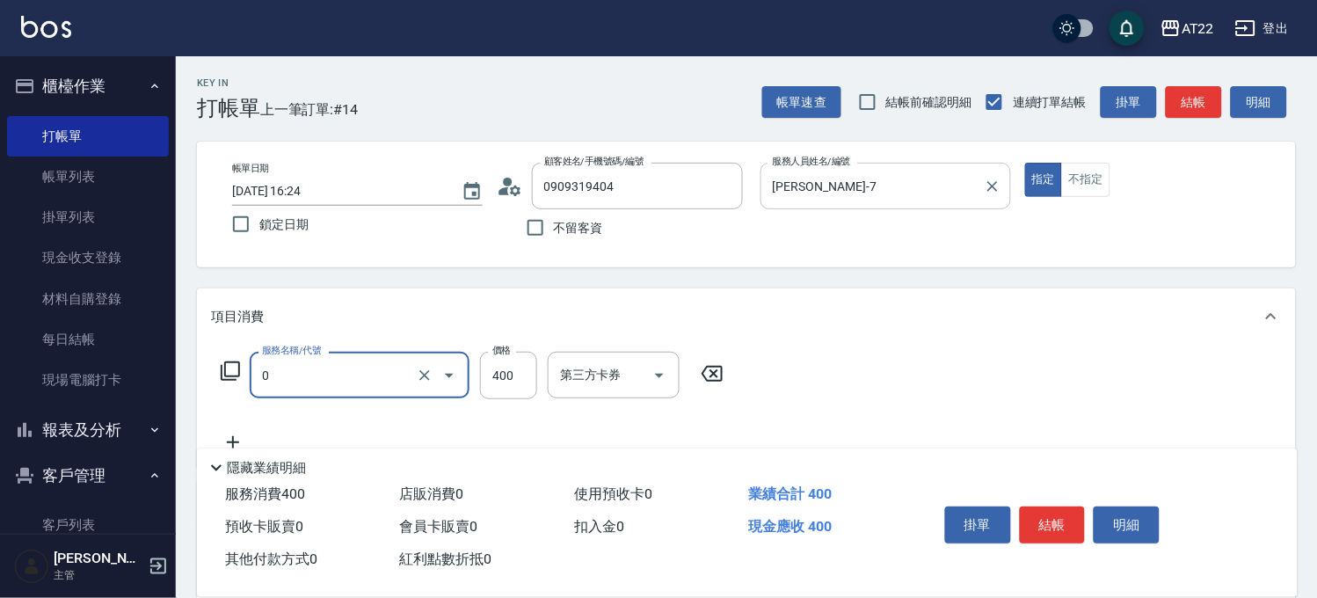
type input "有機洗髮(0)"
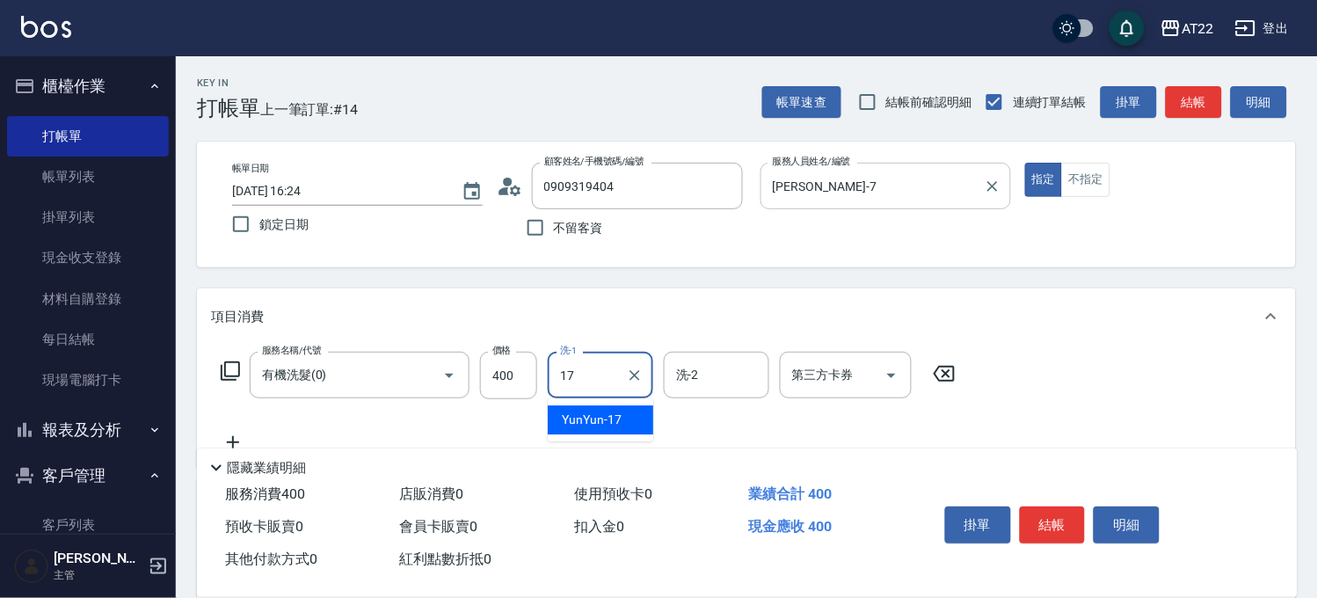
type input "YunYun-17"
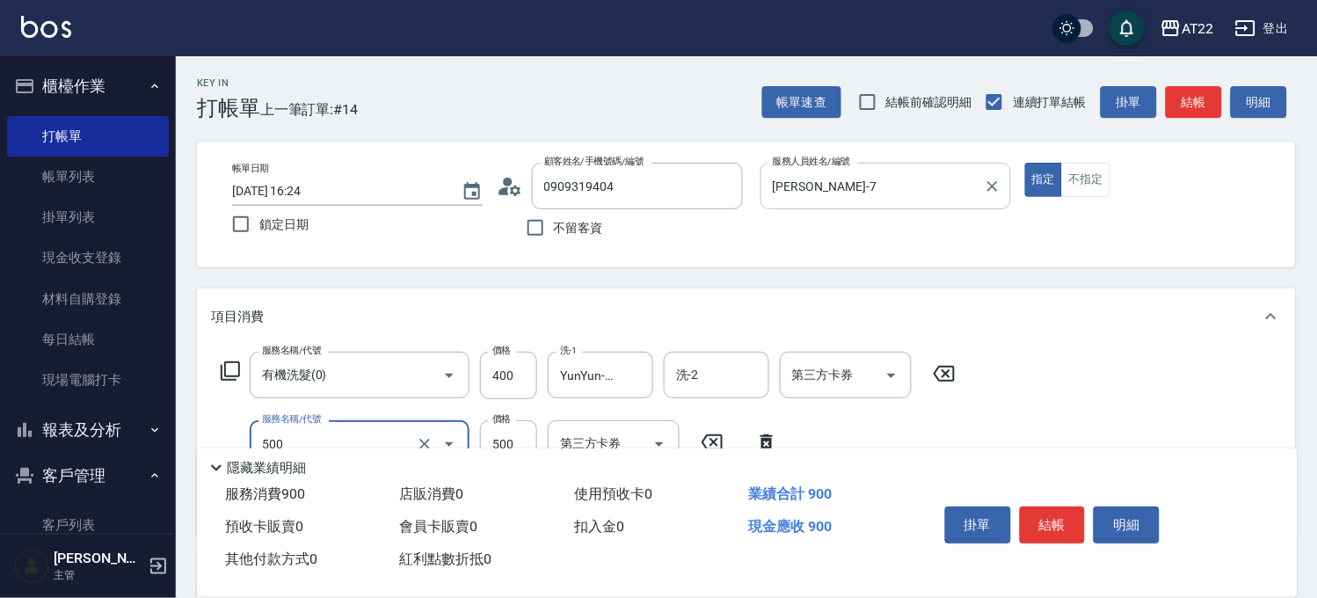
type input "剪髮(500)"
type input "700"
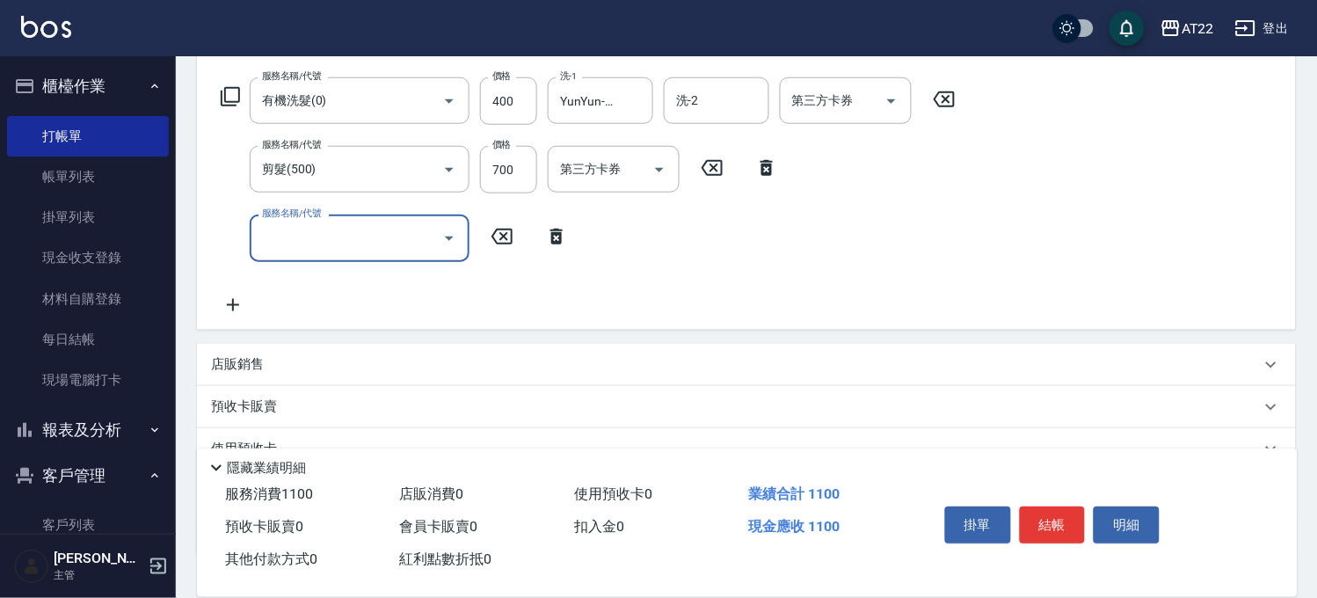
scroll to position [293, 0]
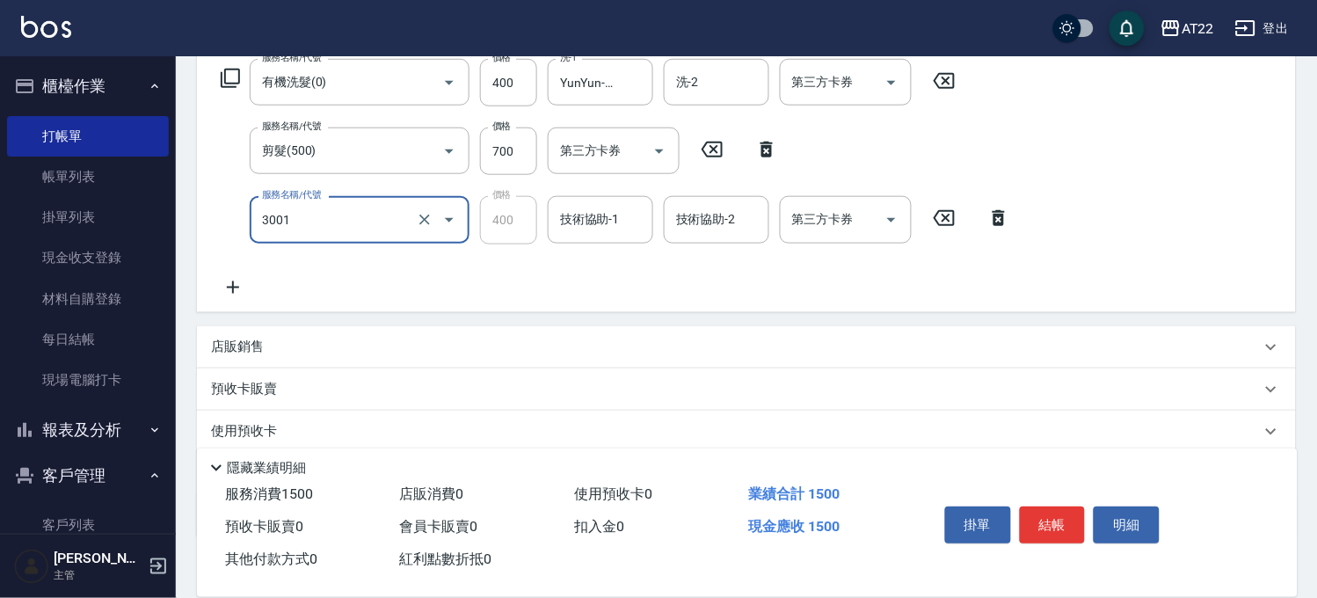
type input "側邊燙貼(3001)"
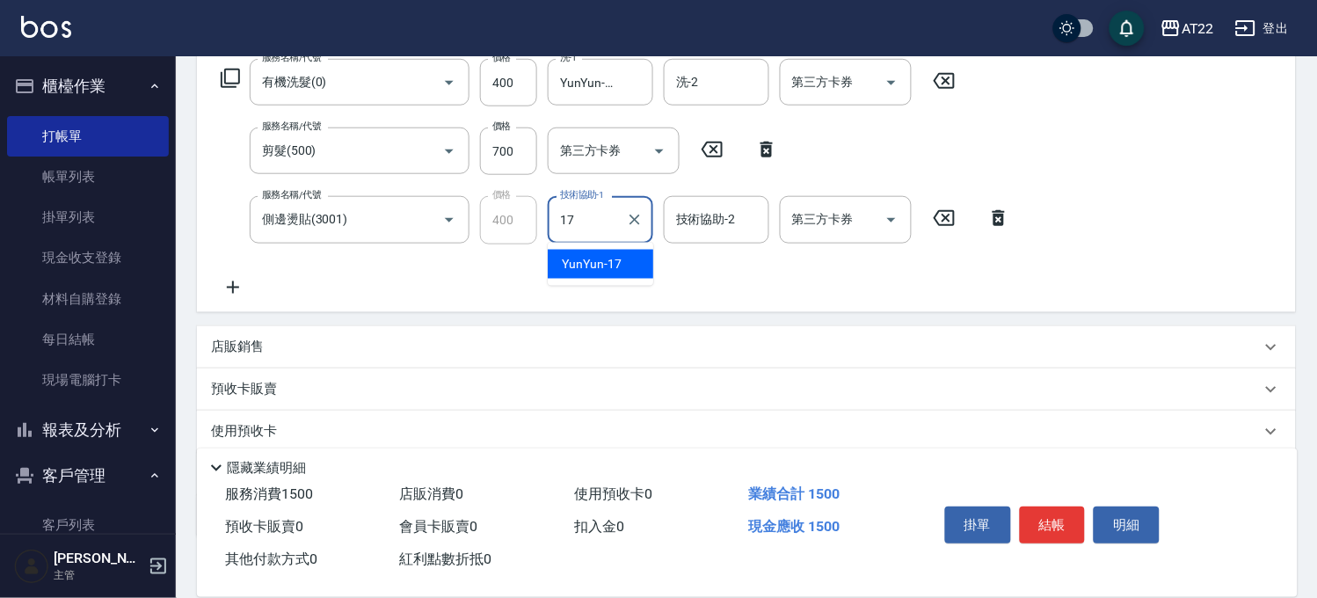
type input "YunYun-17"
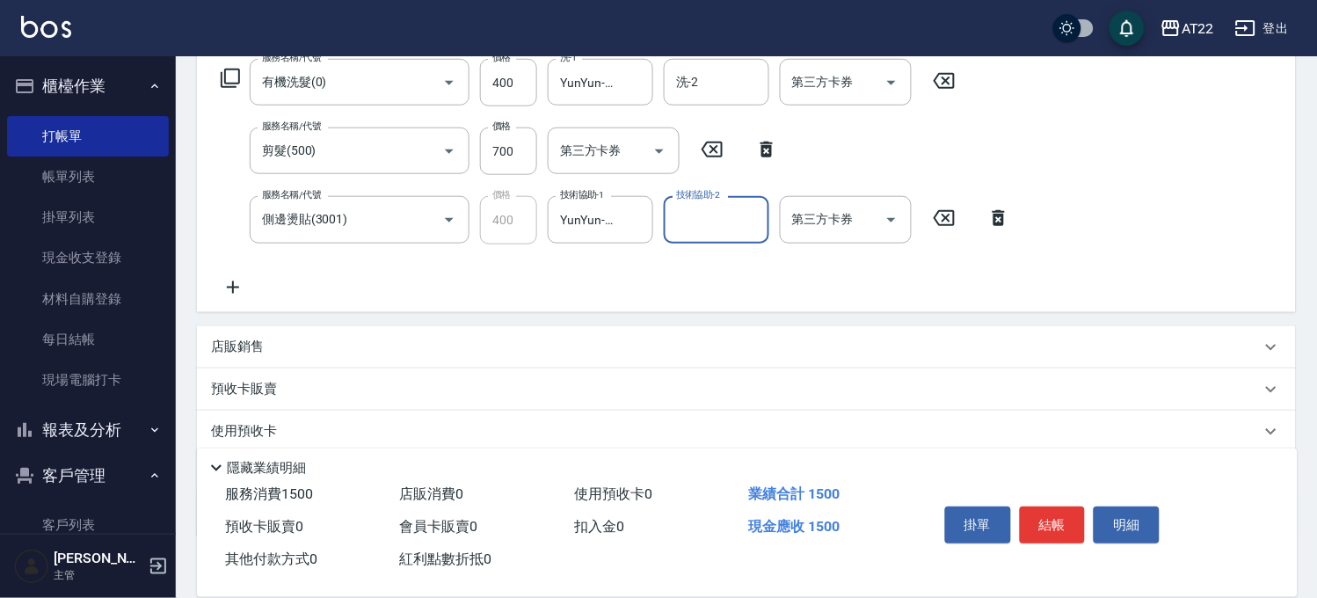
scroll to position [0, 0]
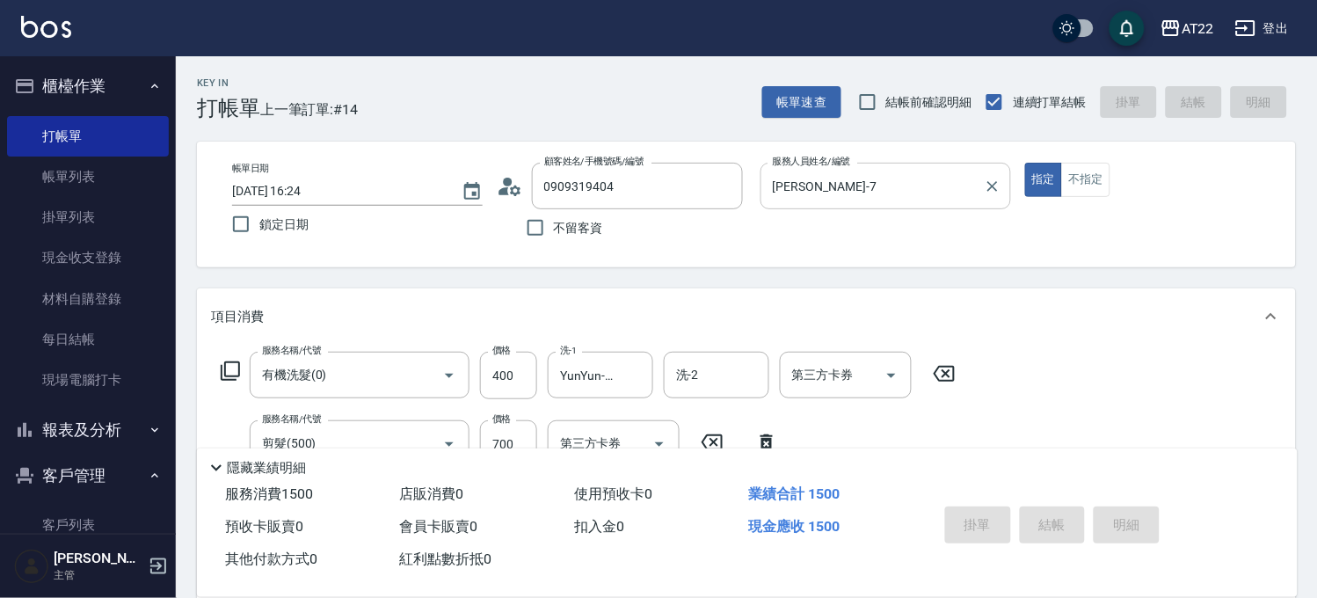
type input "[DATE] 16:25"
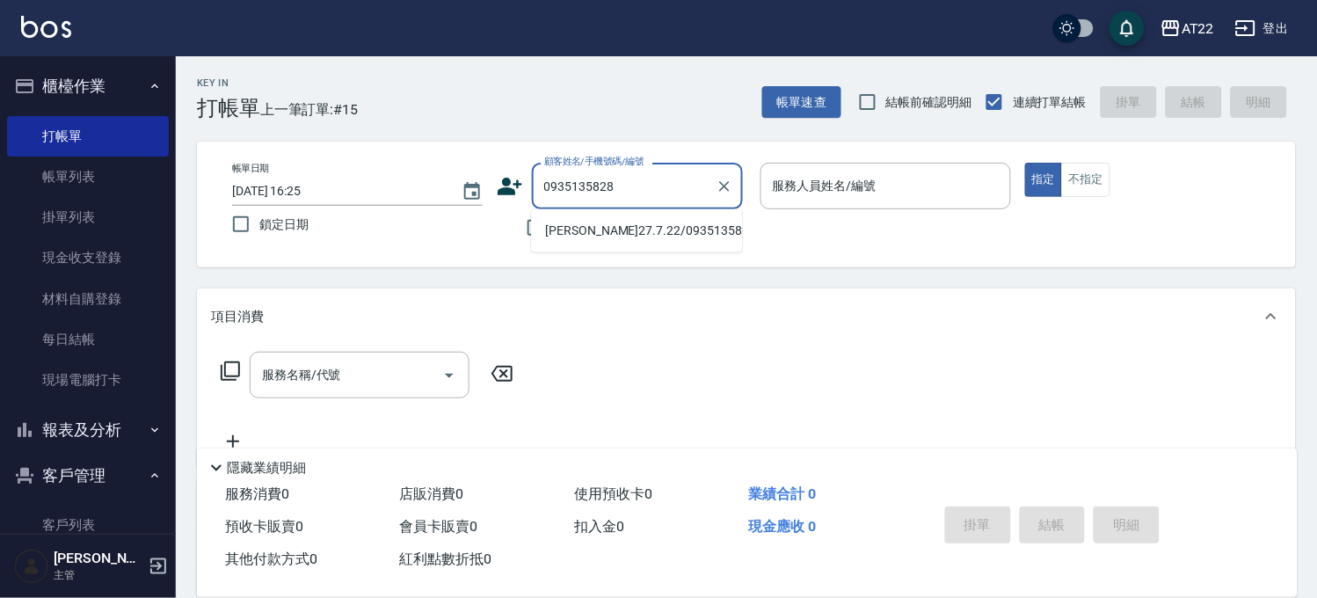
click at [601, 241] on li "[PERSON_NAME]27.7.22/0935135828/V83236" at bounding box center [636, 230] width 211 height 29
type input "[PERSON_NAME]27.7.22/0935135828/V83236"
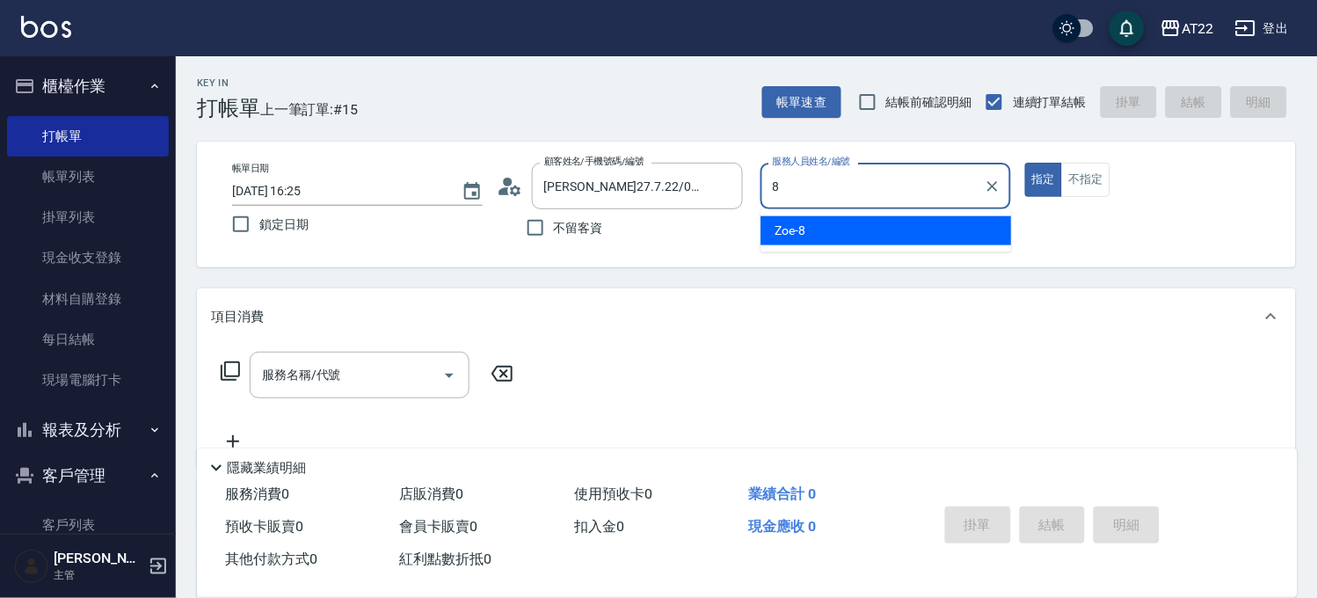
type input "Zoe-8"
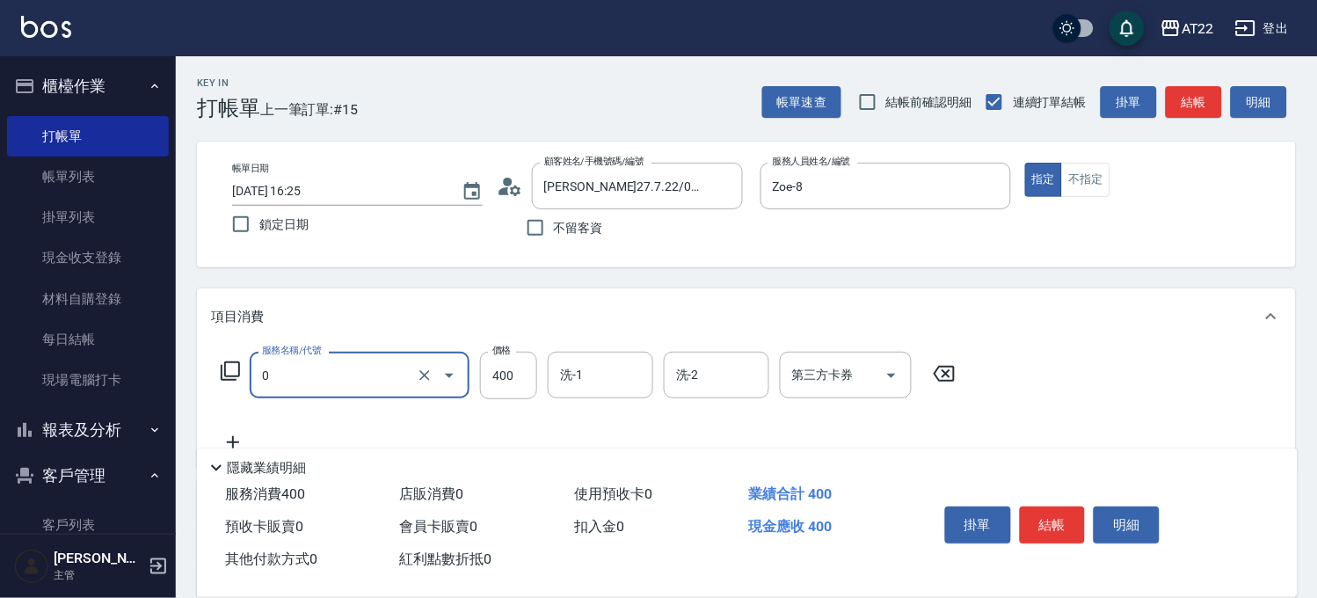
type input "有機洗髮(0)"
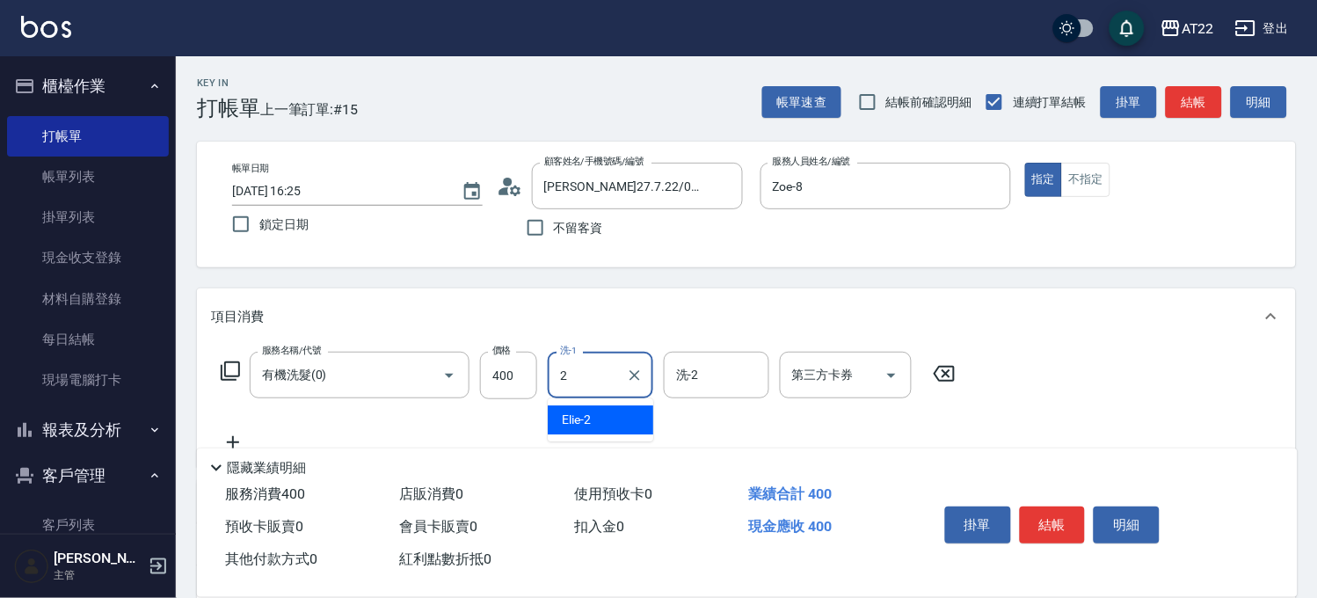
type input "Elie-2"
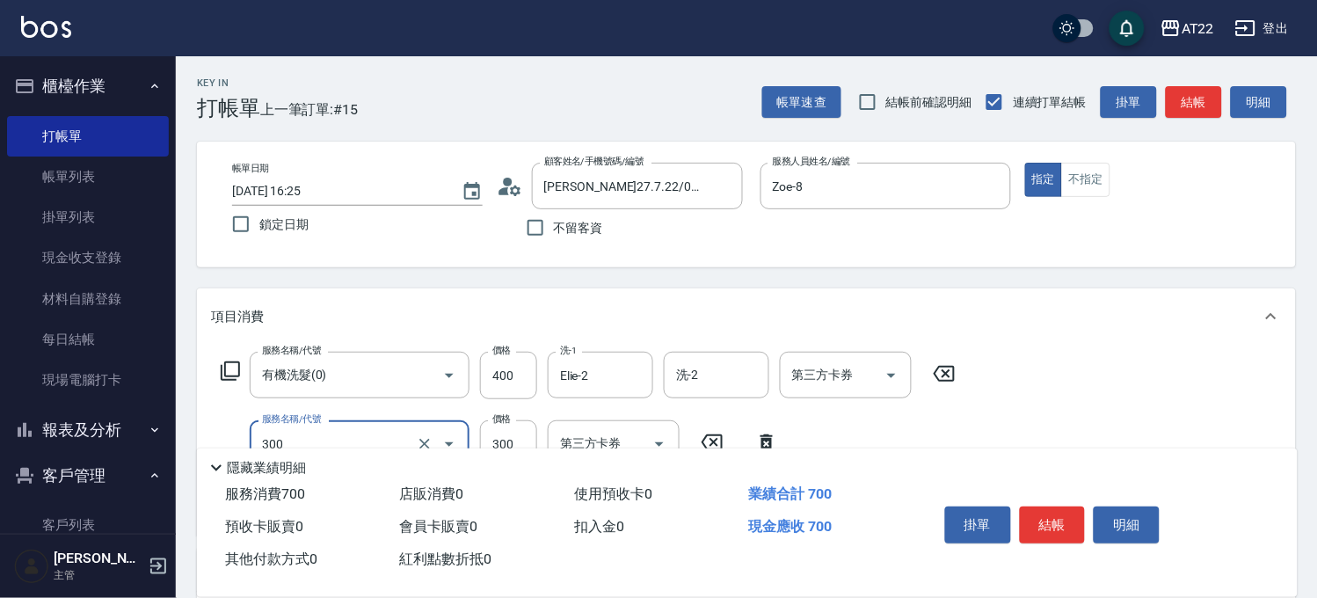
type input "剪髮(300)"
type input "250"
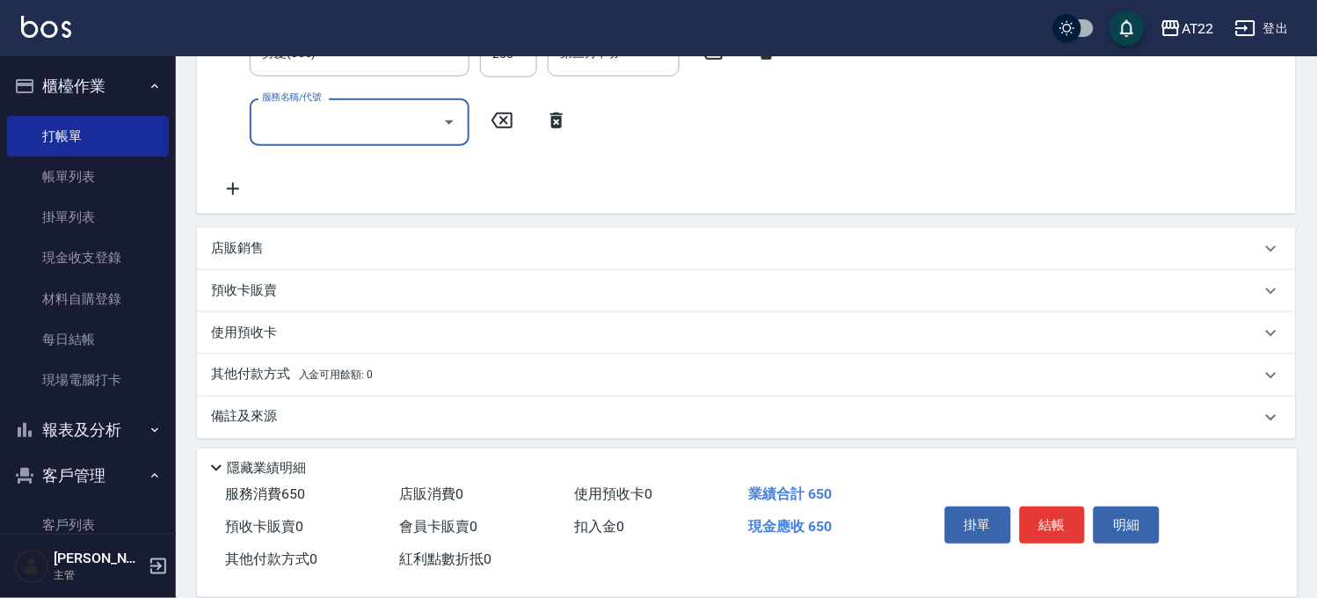
type input "5"
type input "升級保水面膜(9001)"
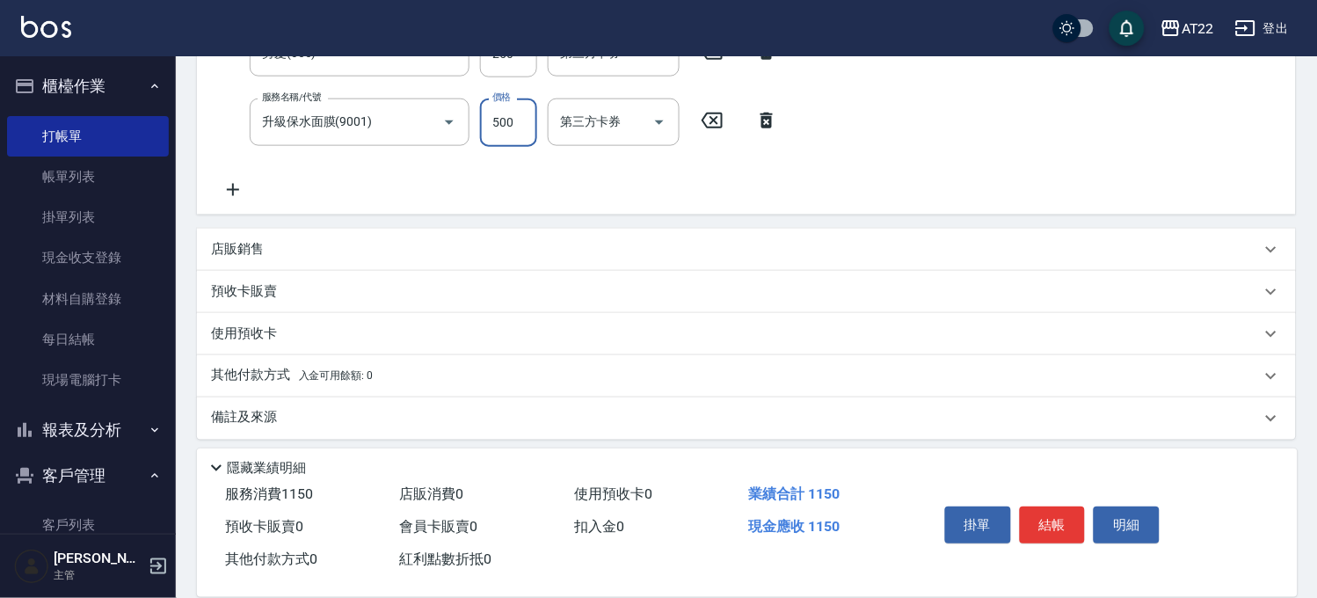
scroll to position [352, 0]
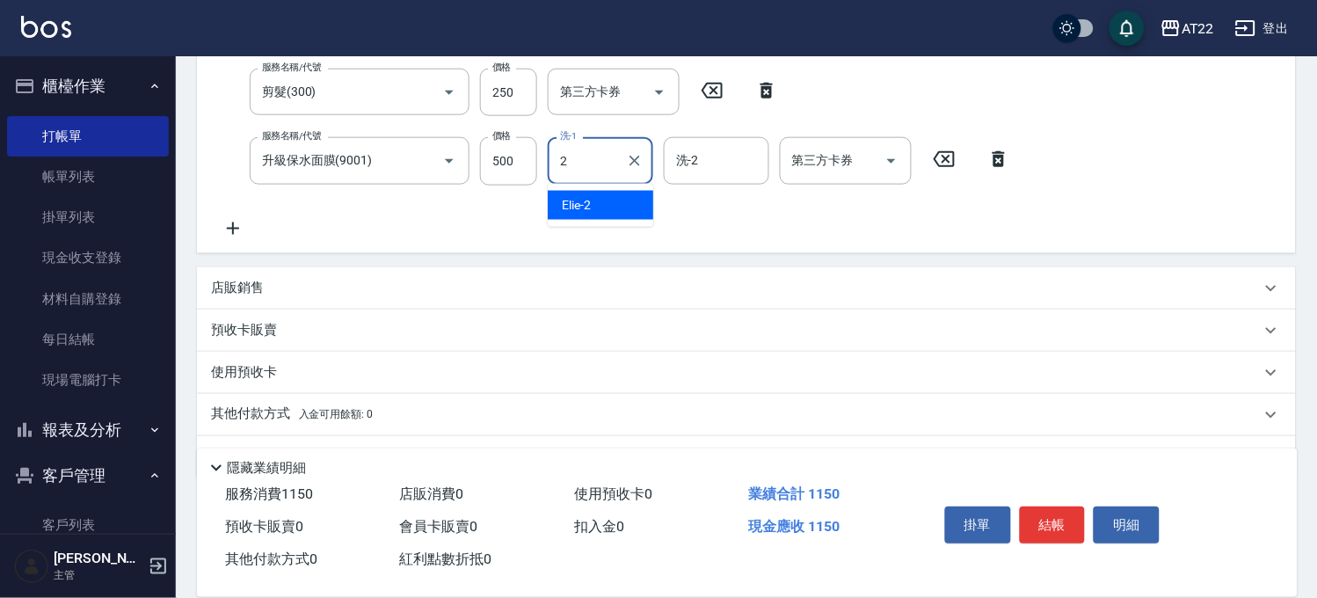
type input "Elie-2"
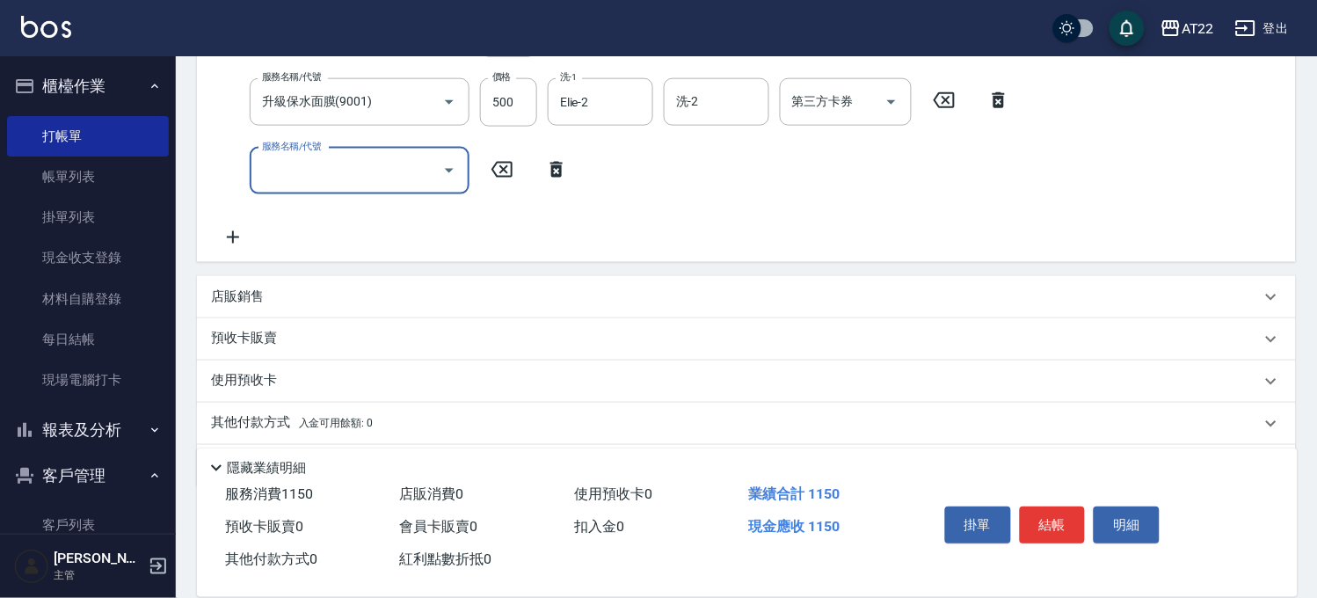
scroll to position [466, 0]
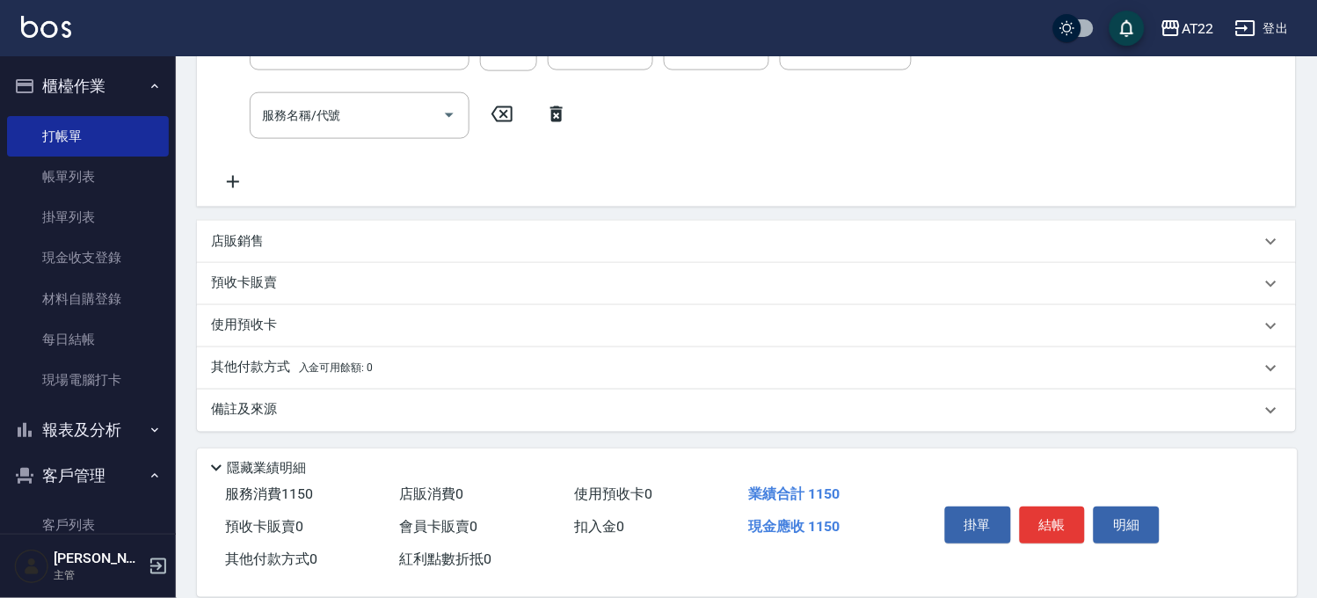
click at [390, 269] on div "預收卡販賣" at bounding box center [746, 284] width 1099 height 42
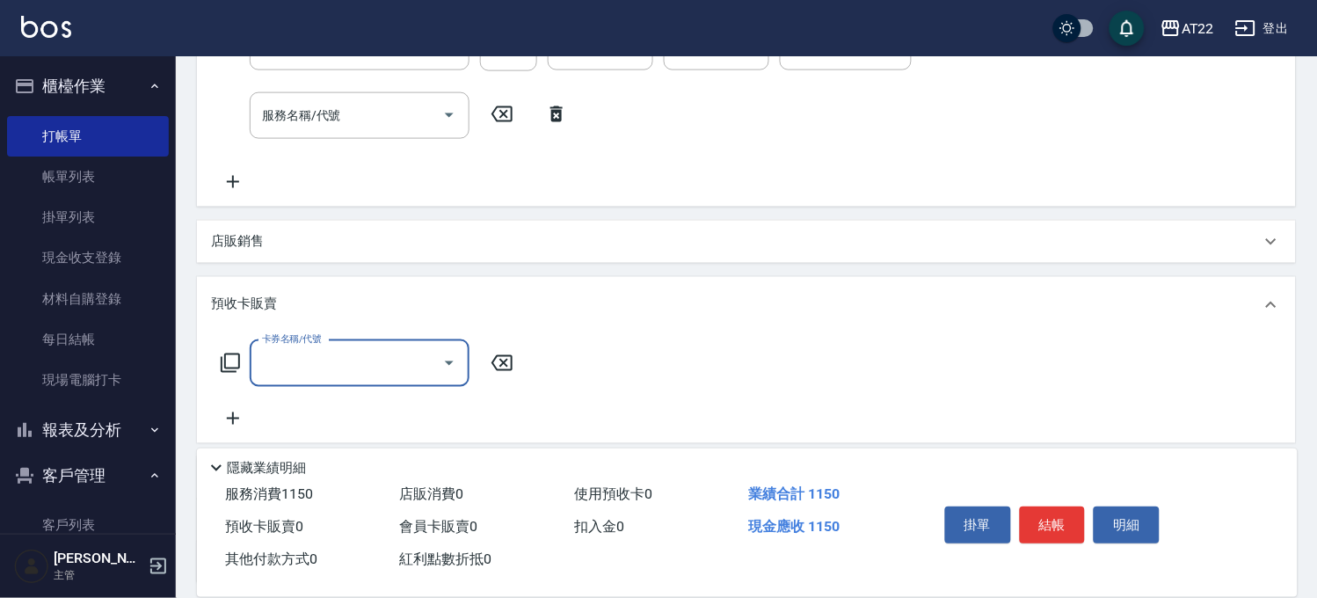
scroll to position [0, 0]
click at [401, 241] on div "店販銷售" at bounding box center [736, 241] width 1050 height 18
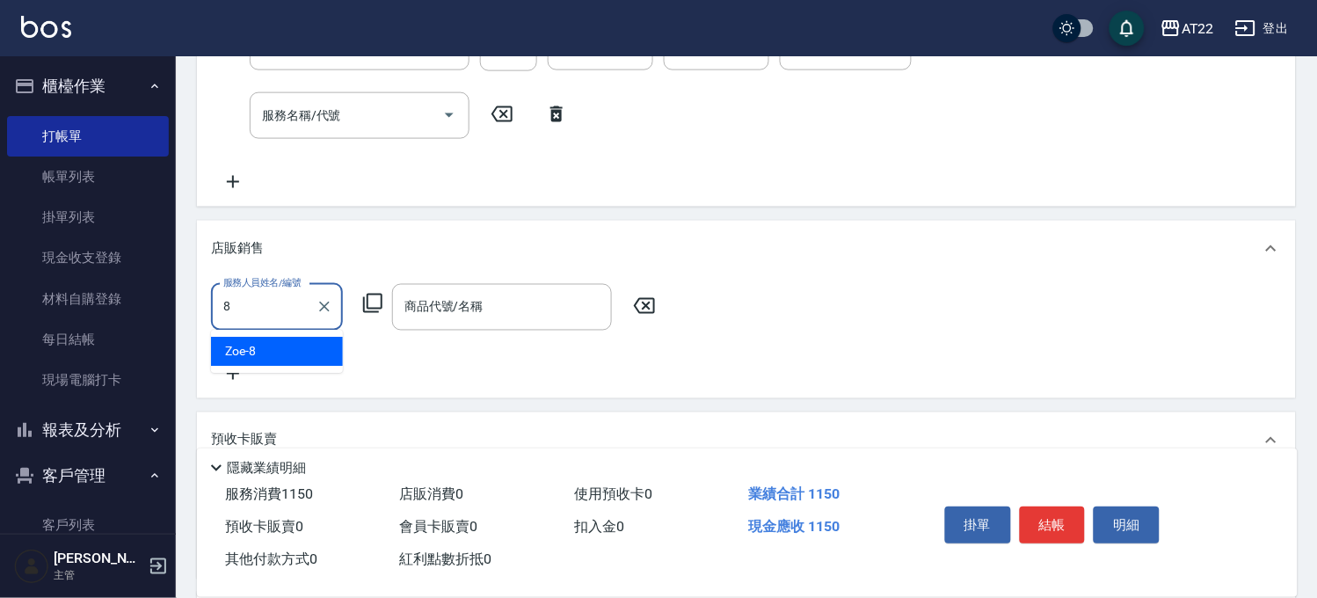
type input "Zoe-8"
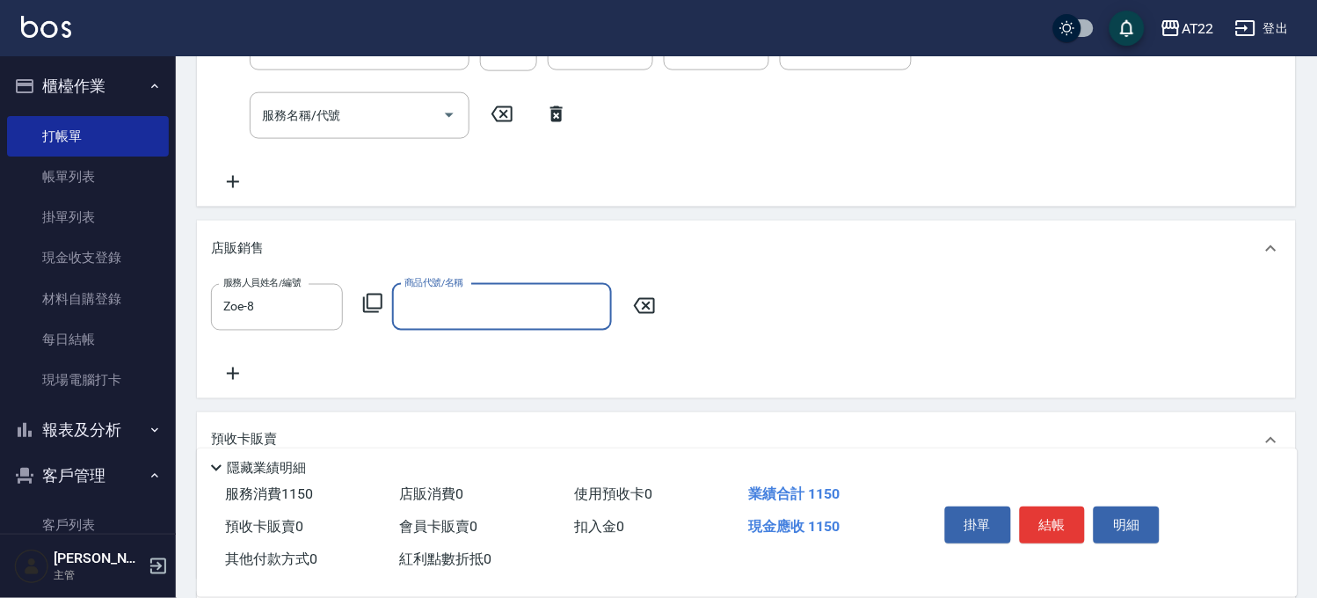
type input "ㄗ"
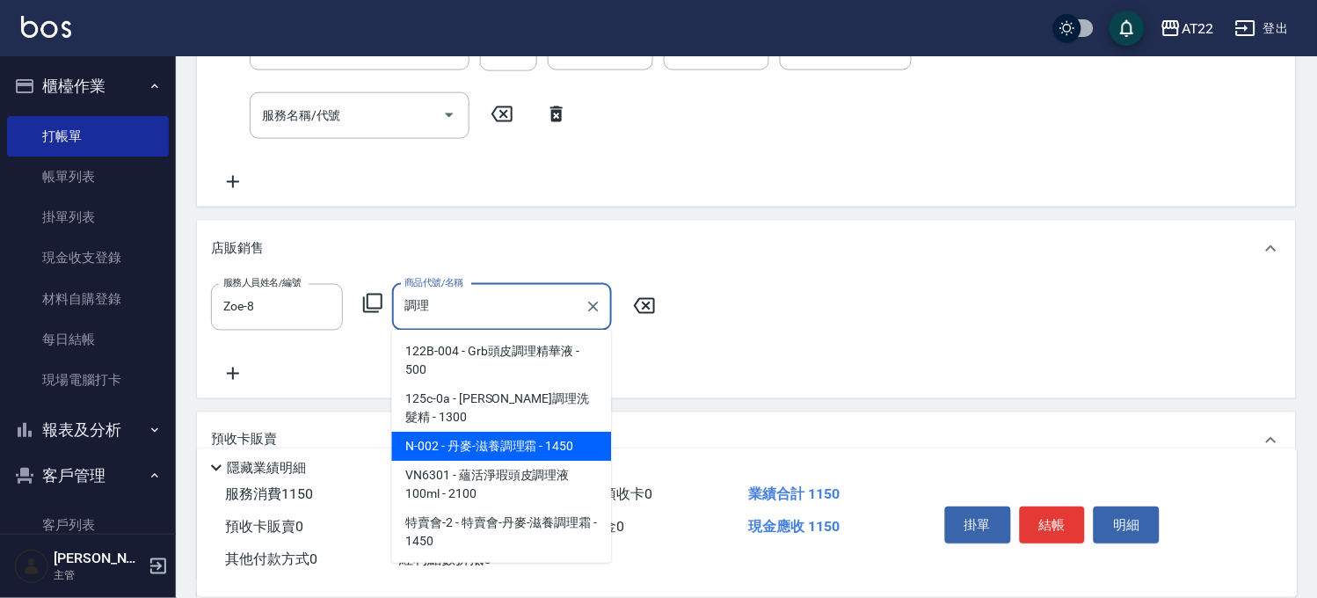
type input "丹麥-滋養調理霜"
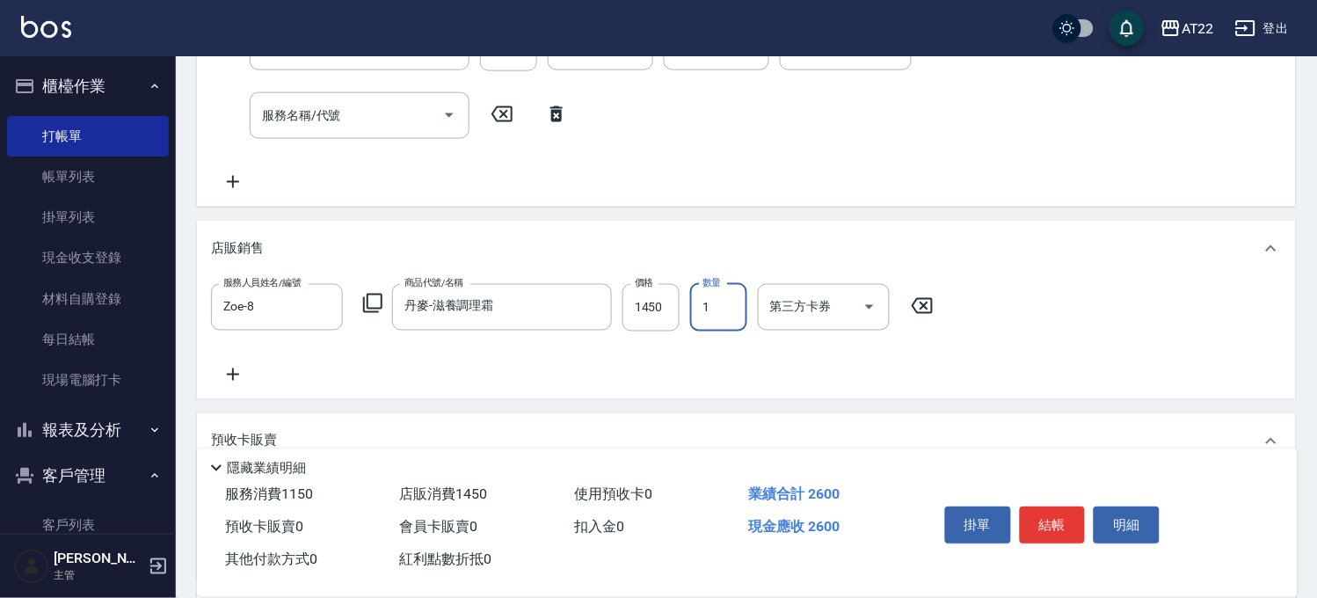
scroll to position [75, 0]
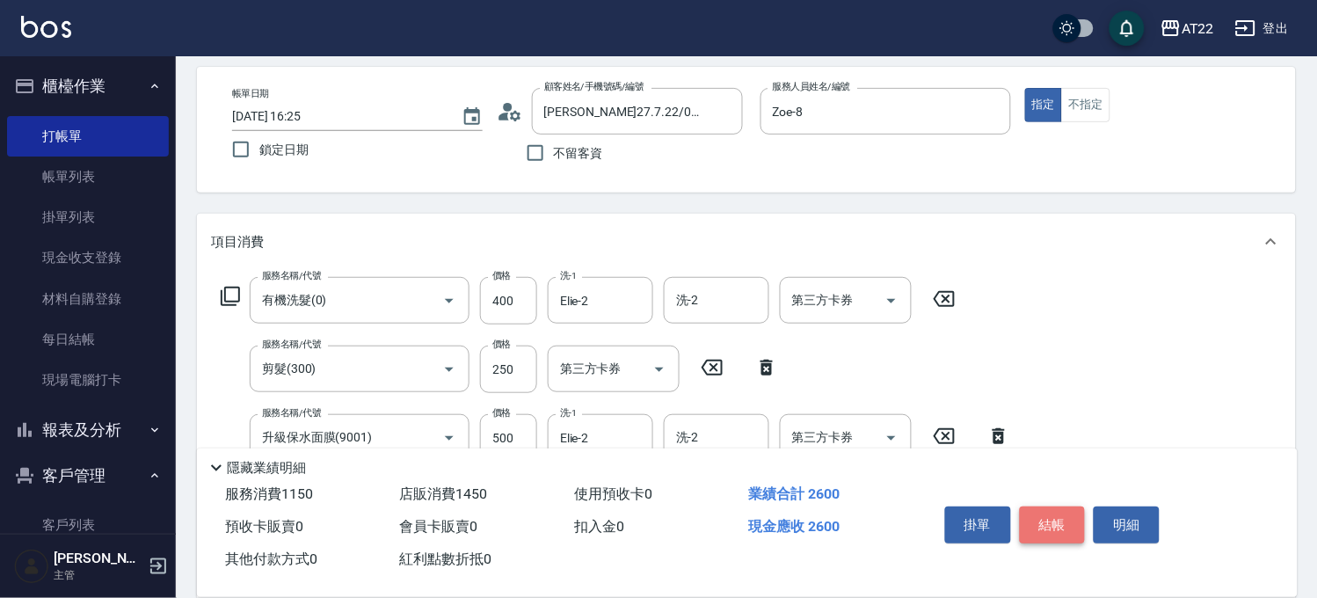
click at [1059, 508] on button "結帳" at bounding box center [1053, 524] width 66 height 37
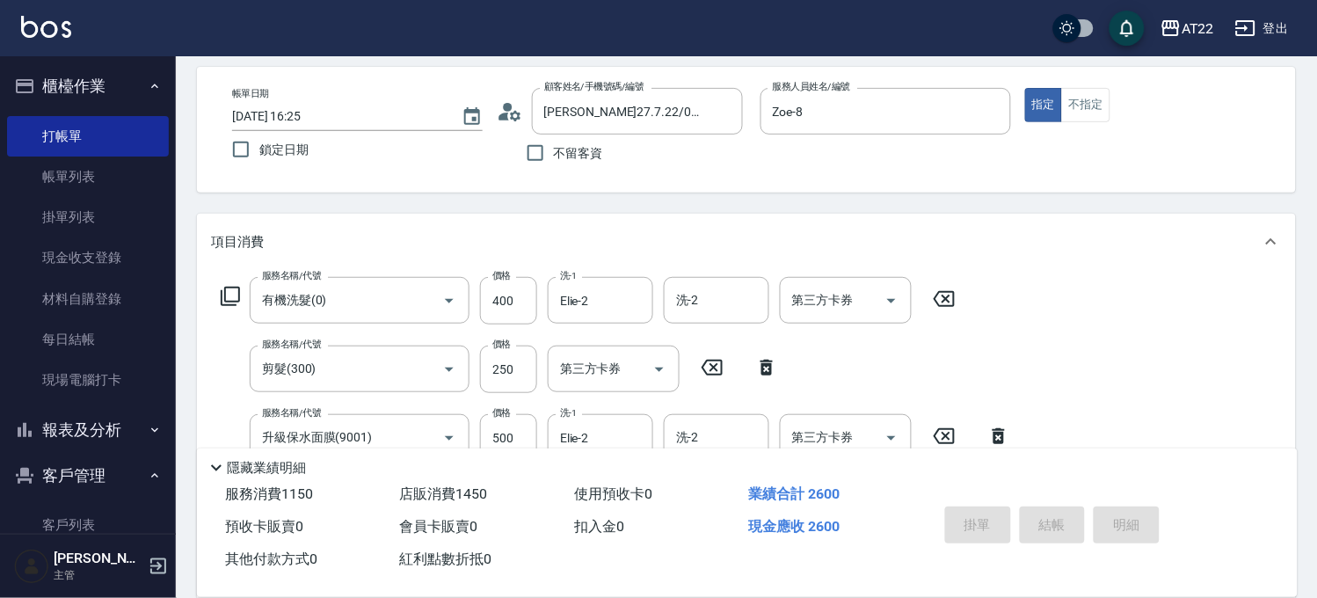
type input "[DATE] 16:26"
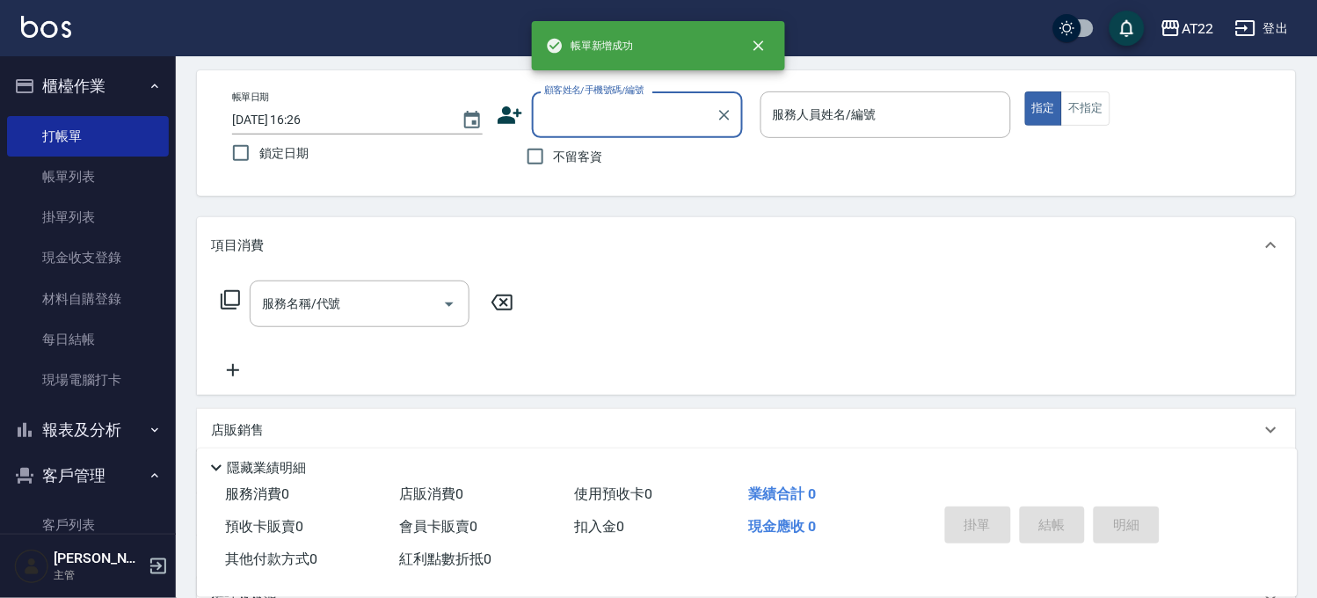
scroll to position [0, 0]
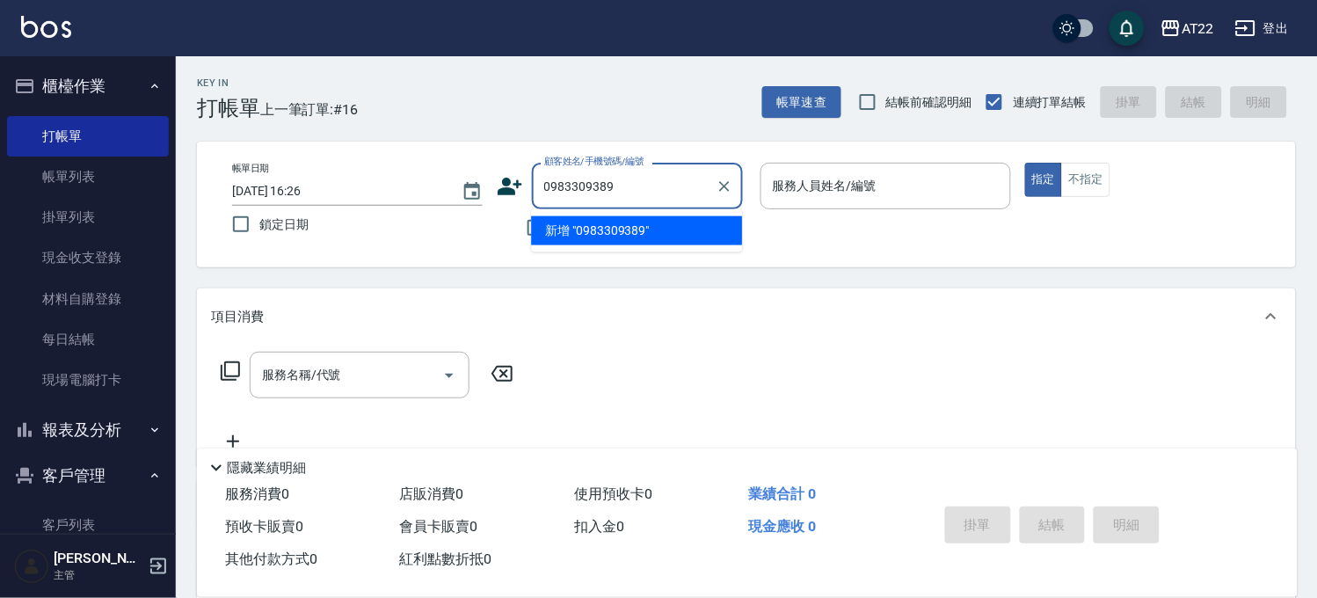
click at [618, 243] on li "新增 "0983309389"" at bounding box center [636, 230] width 211 height 29
type input "0983309389"
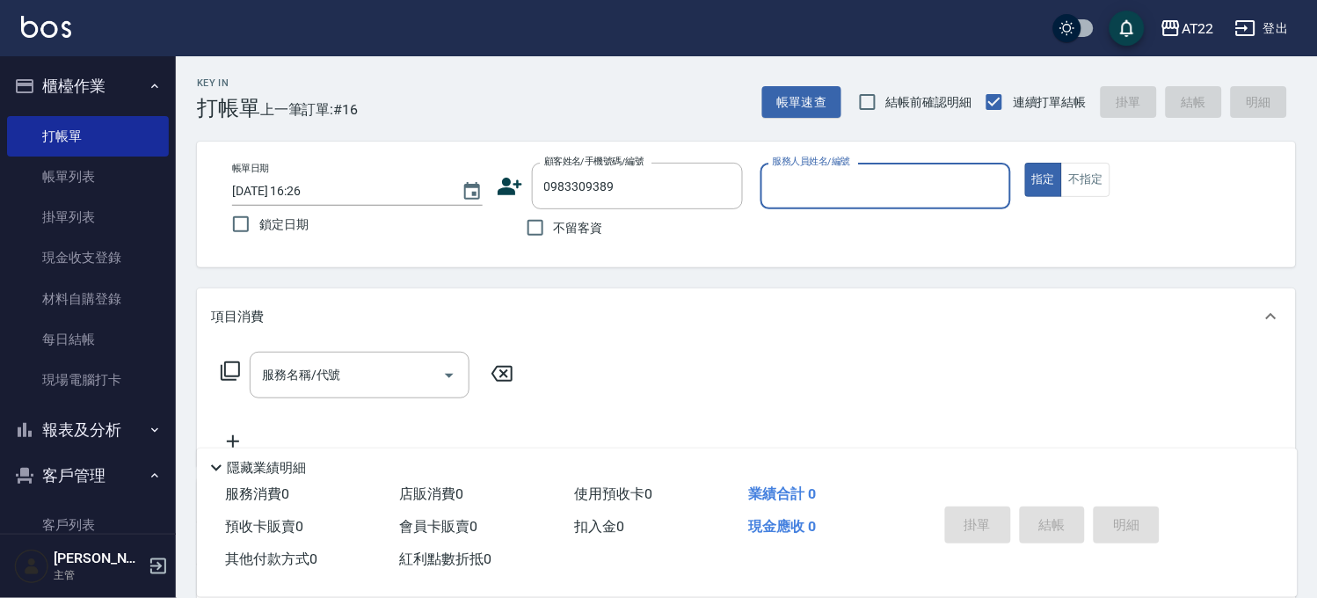
click at [508, 192] on icon at bounding box center [510, 187] width 25 height 18
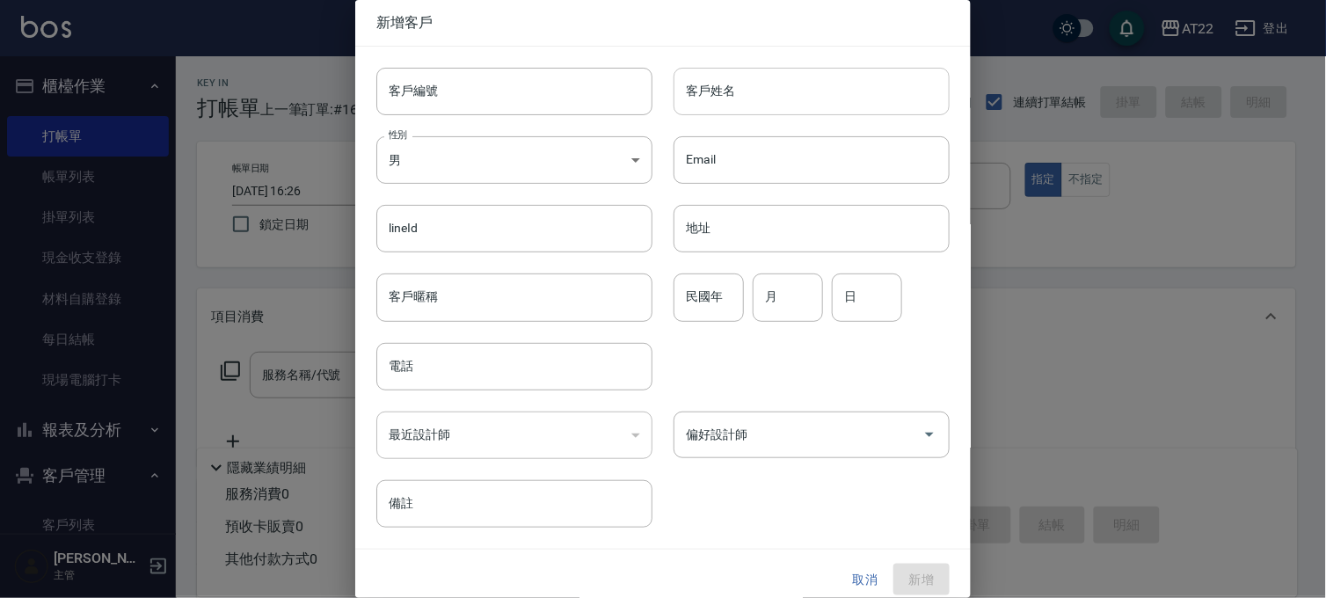
type input "0983309389"
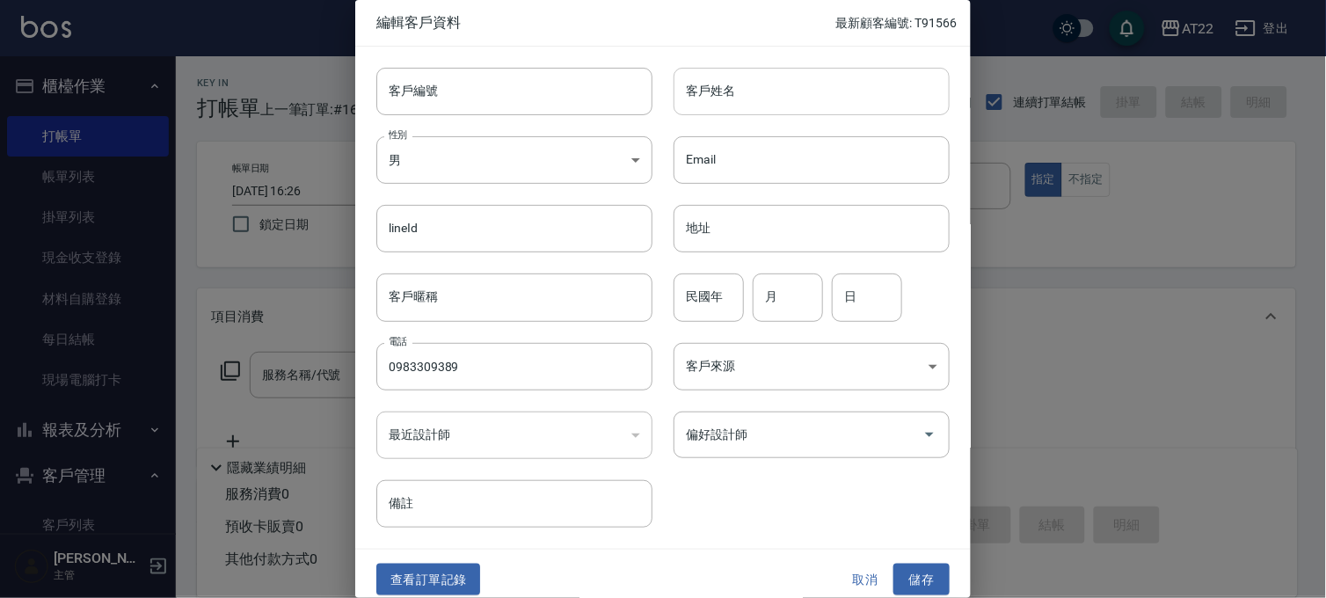
click at [839, 76] on input "客戶姓名" at bounding box center [811, 91] width 276 height 47
type input "t"
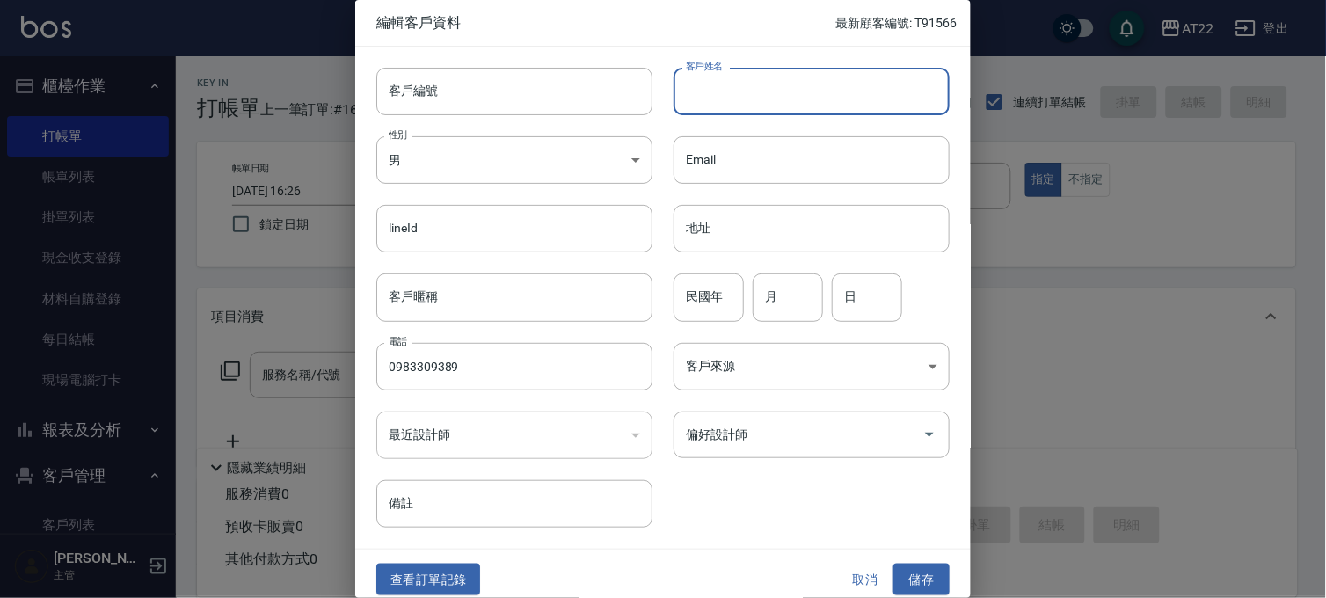
type input "ㄓ"
type input "張莉翎"
click at [717, 292] on input "民國年" at bounding box center [708, 296] width 70 height 47
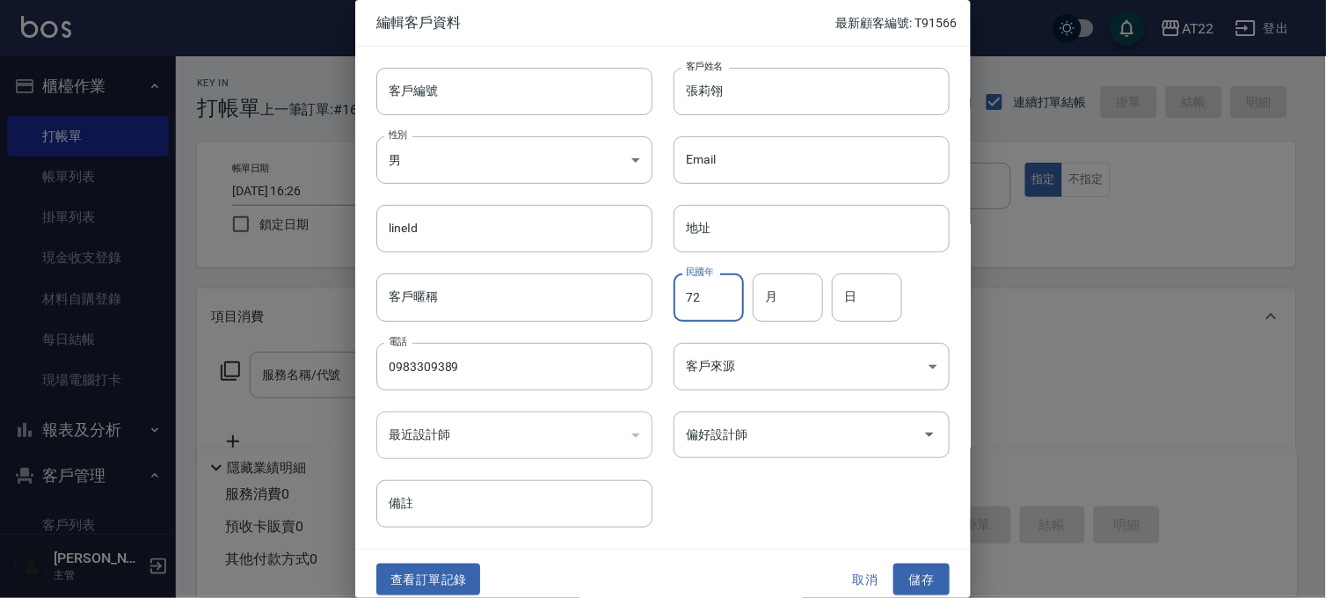
type input "72"
type input "11"
type input "20"
click at [916, 592] on button "儲存" at bounding box center [921, 579] width 56 height 33
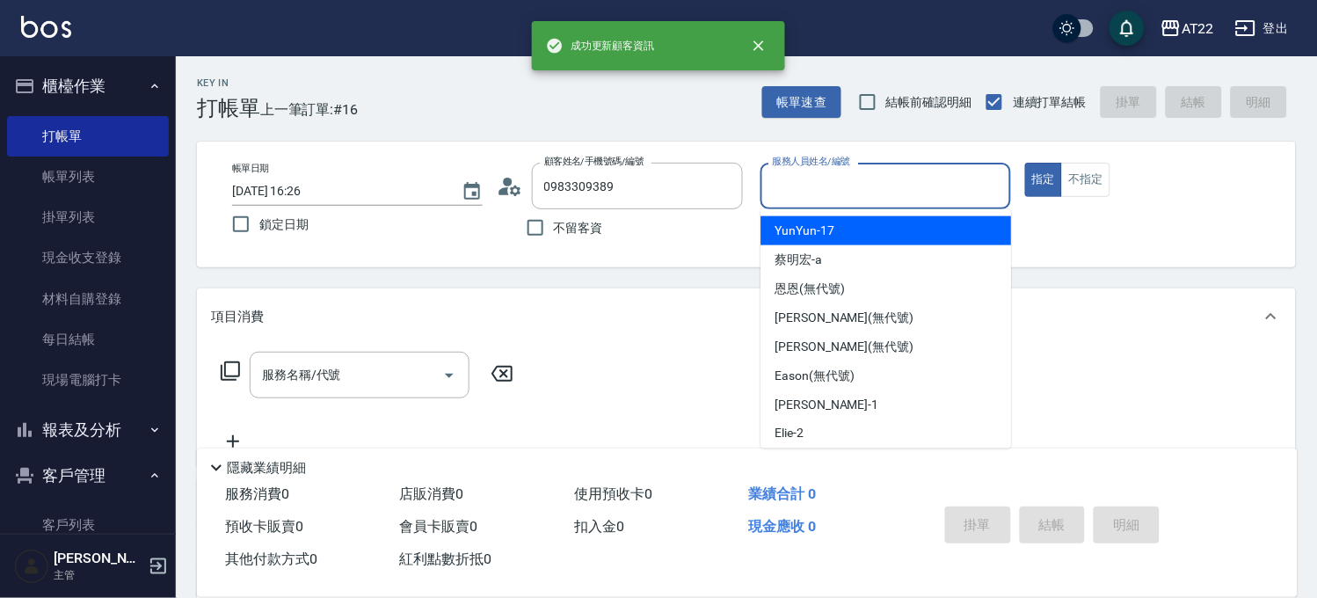
click at [928, 193] on input "服務人員姓名/編號" at bounding box center [885, 186] width 235 height 31
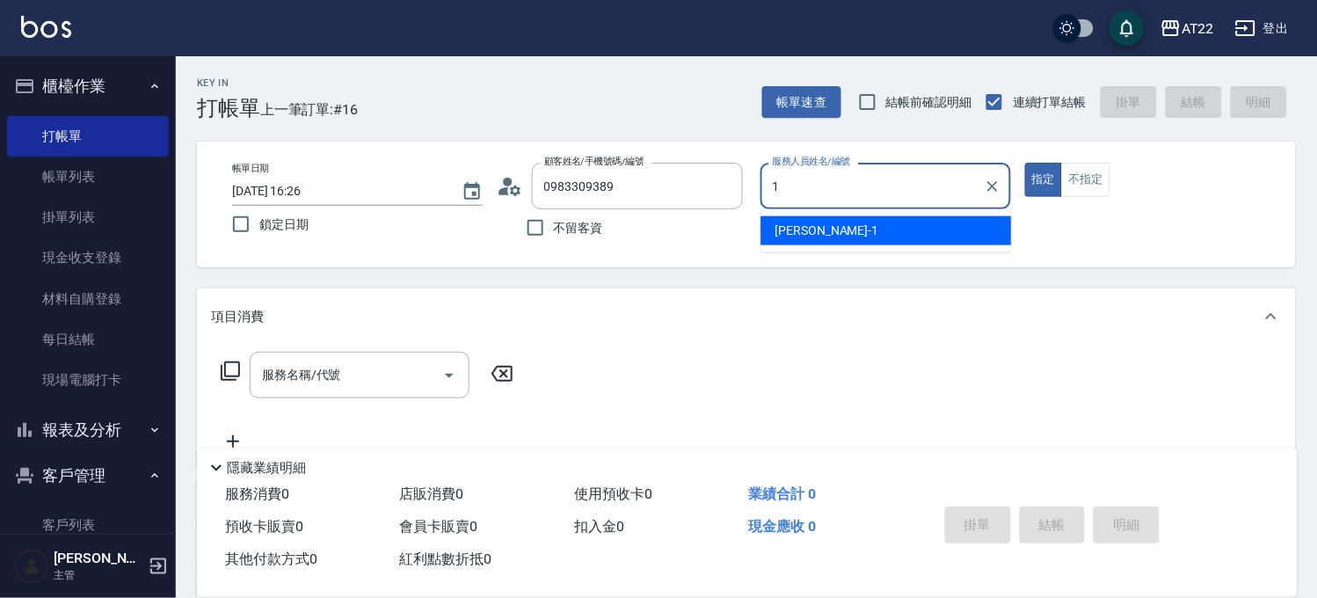
type input "[PERSON_NAME]-1"
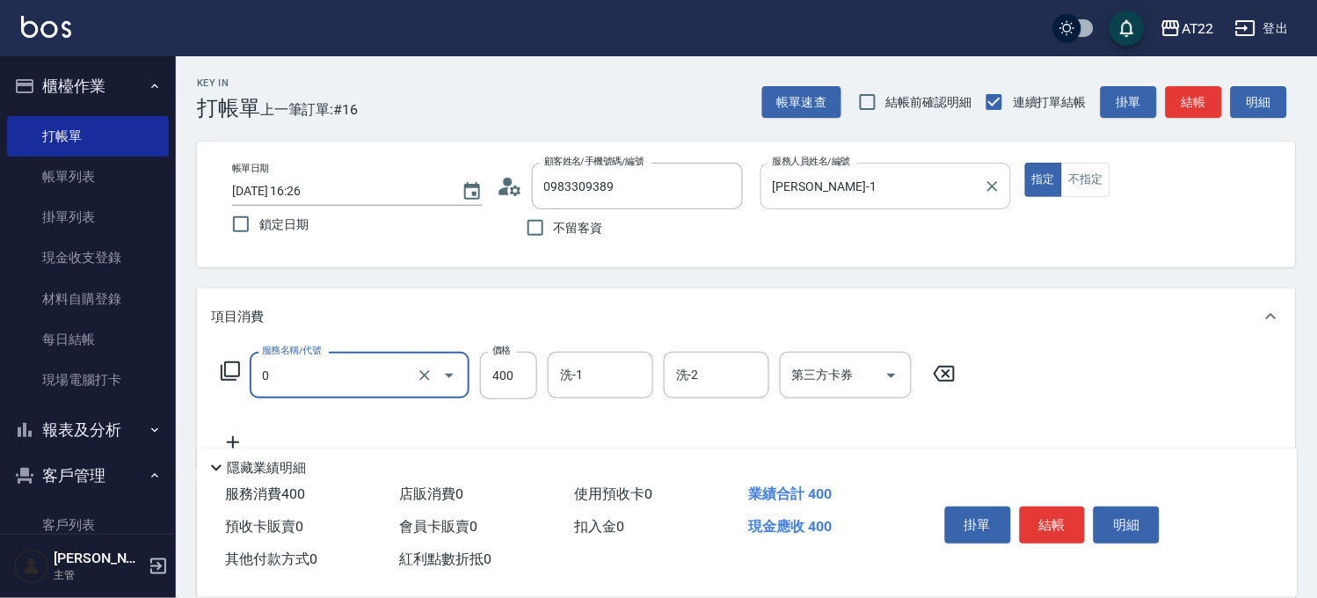
type input "有機洗髮(0)"
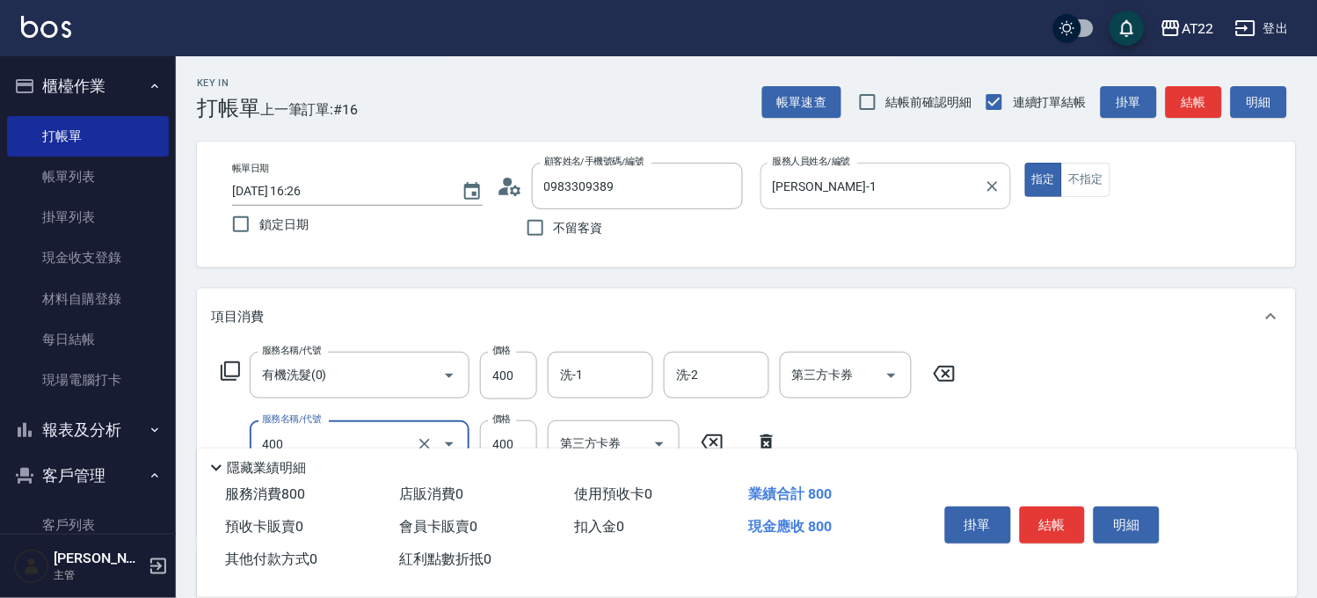
type input "剪髮(400)"
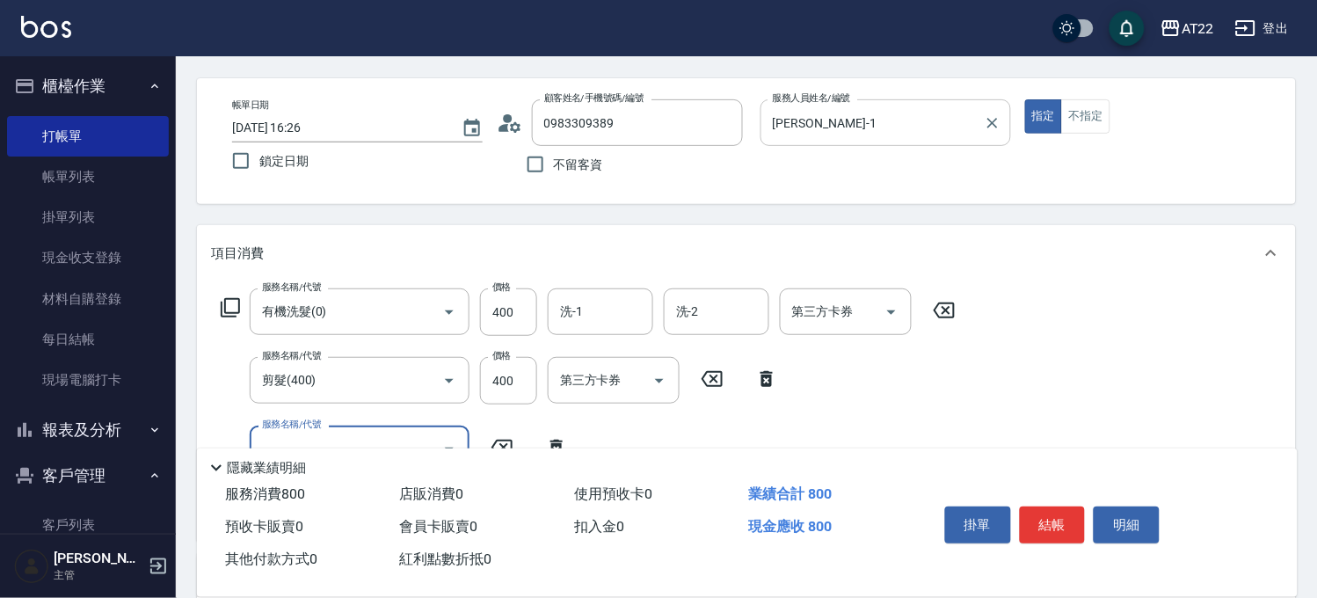
scroll to position [98, 0]
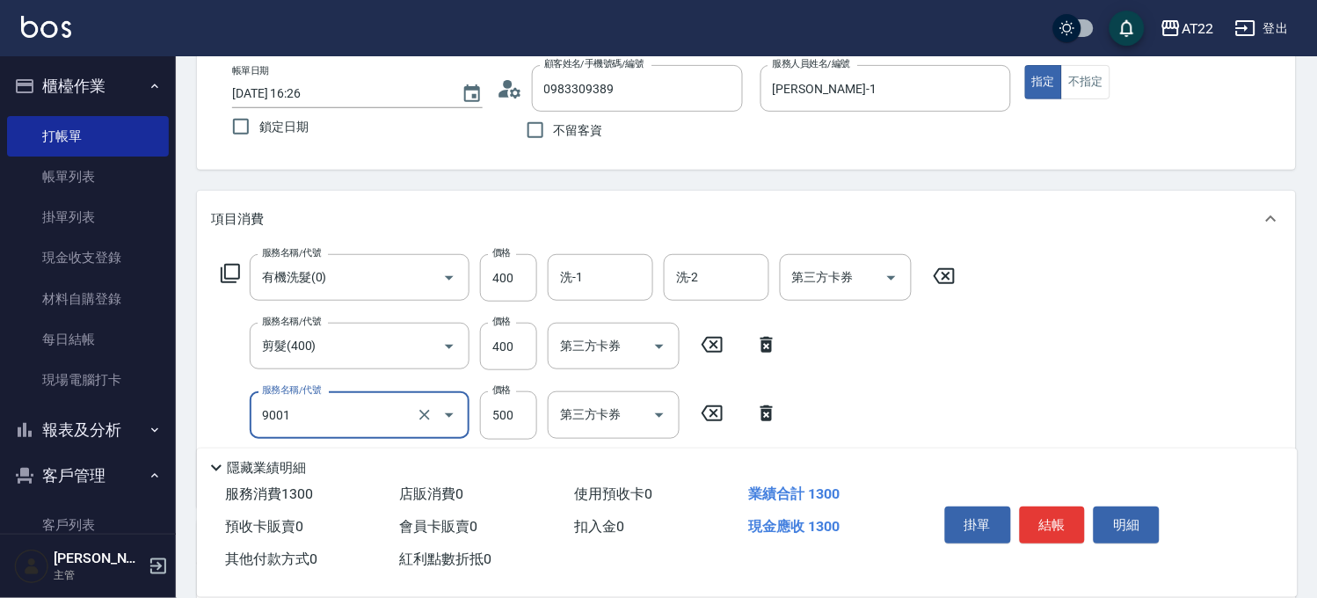
type input "升級保水面膜(9001)"
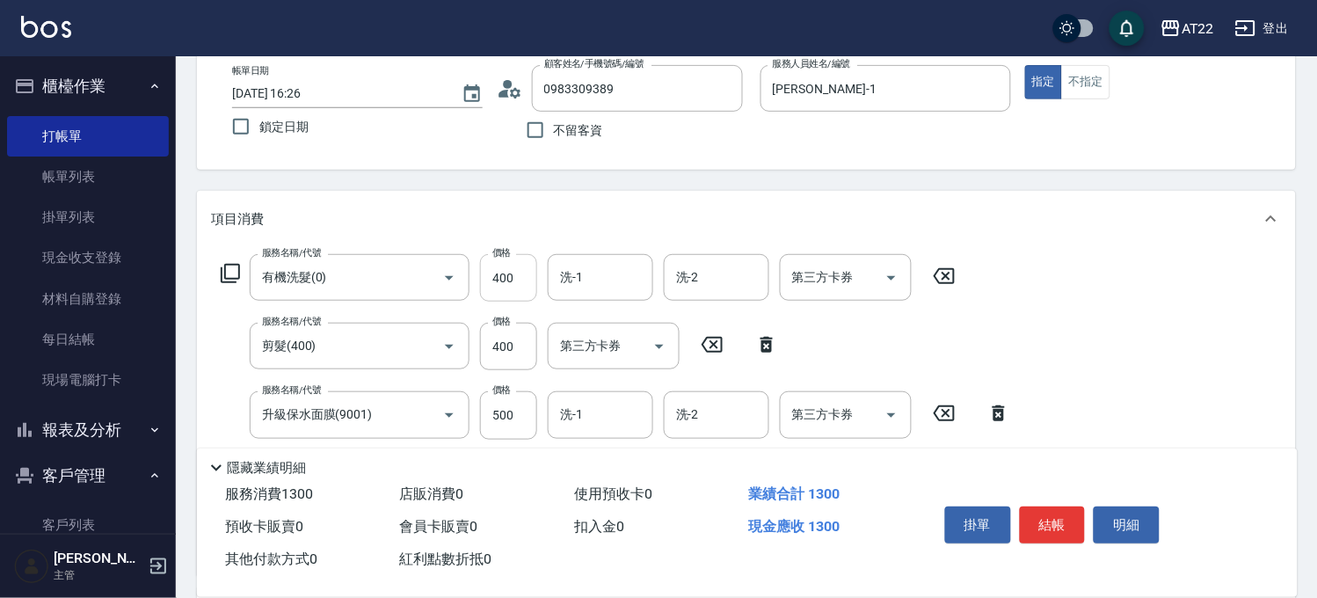
click at [506, 290] on input "400" at bounding box center [508, 277] width 57 height 47
click at [498, 327] on label "價格" at bounding box center [501, 321] width 18 height 13
click at [498, 327] on input "400" at bounding box center [508, 346] width 57 height 47
click at [504, 343] on input "50" at bounding box center [508, 346] width 57 height 47
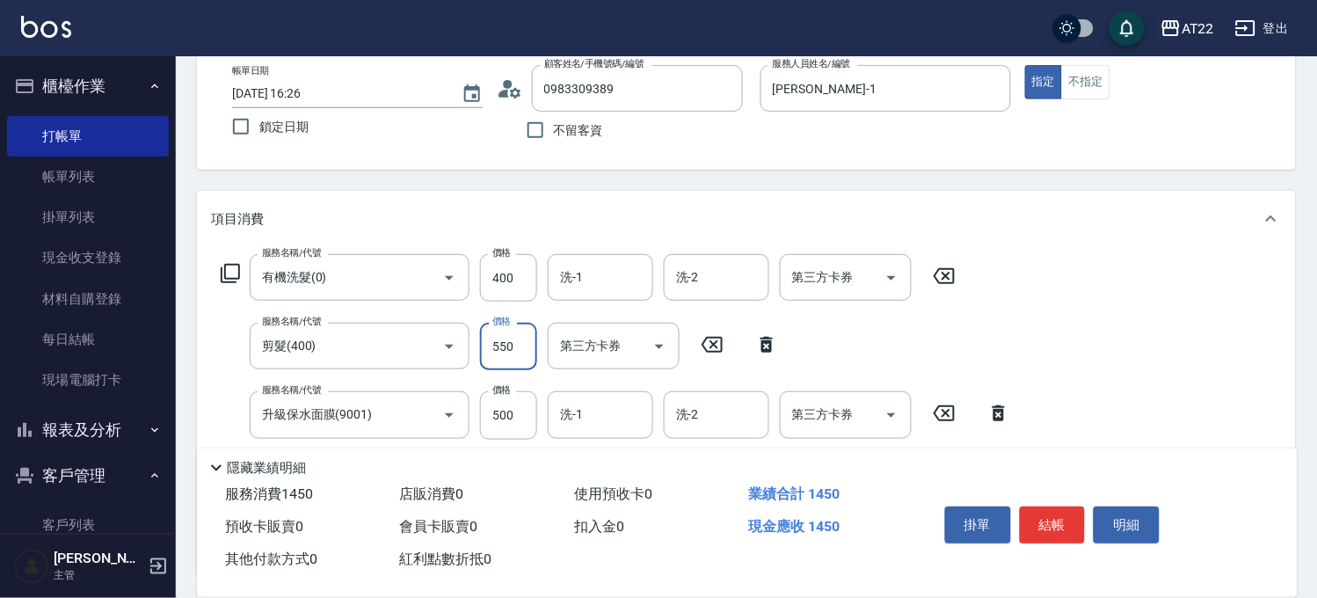
type input "550"
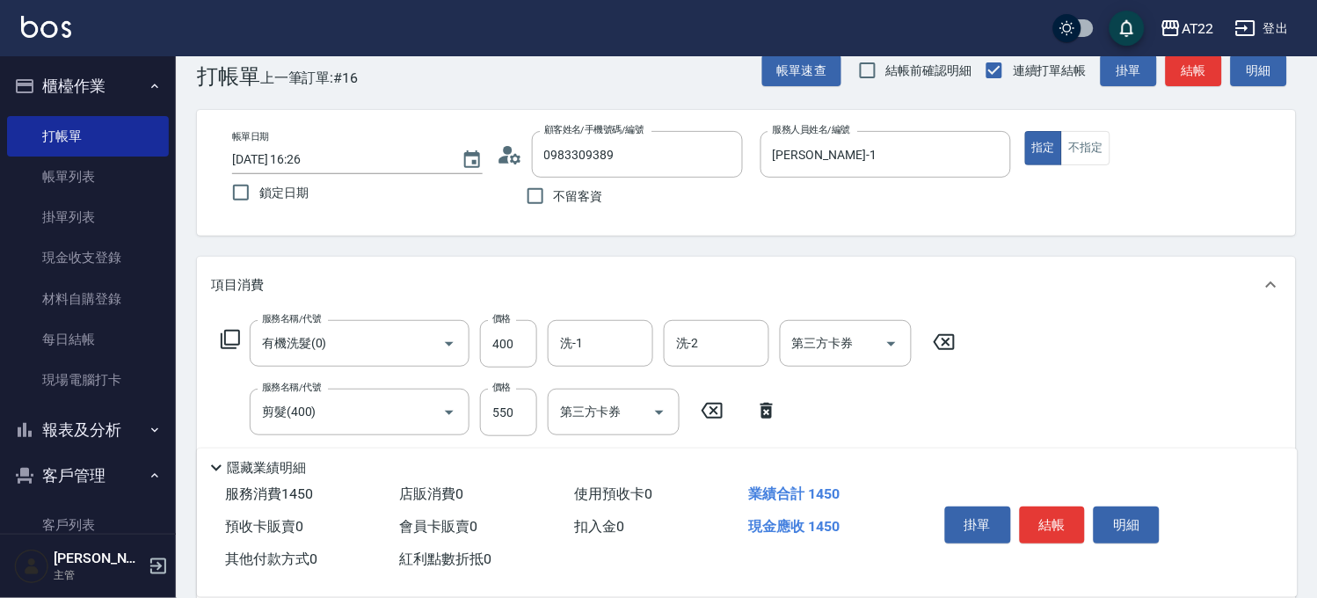
scroll to position [0, 0]
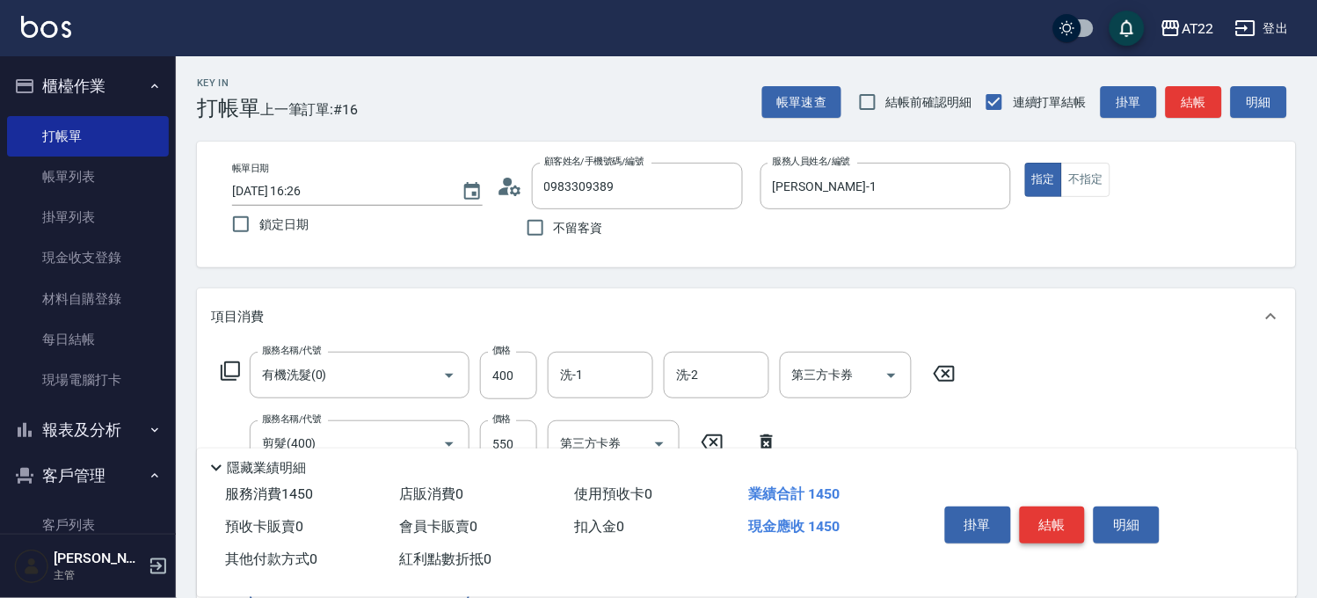
click at [1039, 511] on button "結帳" at bounding box center [1053, 524] width 66 height 37
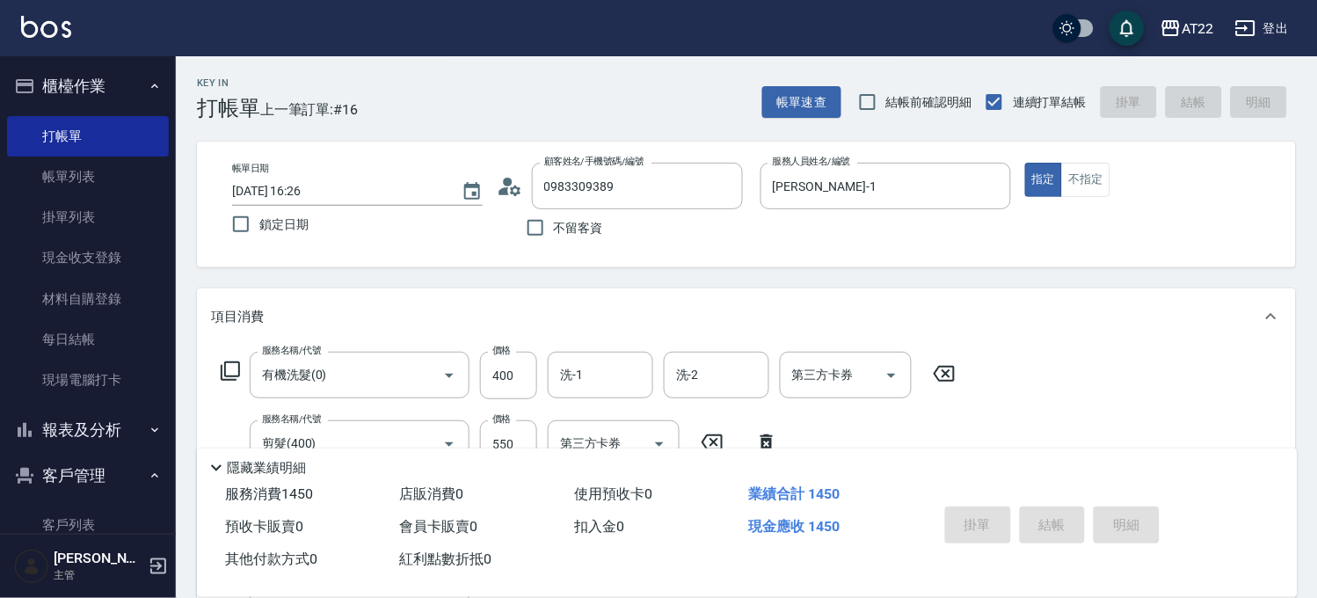
type input "[DATE] 16:28"
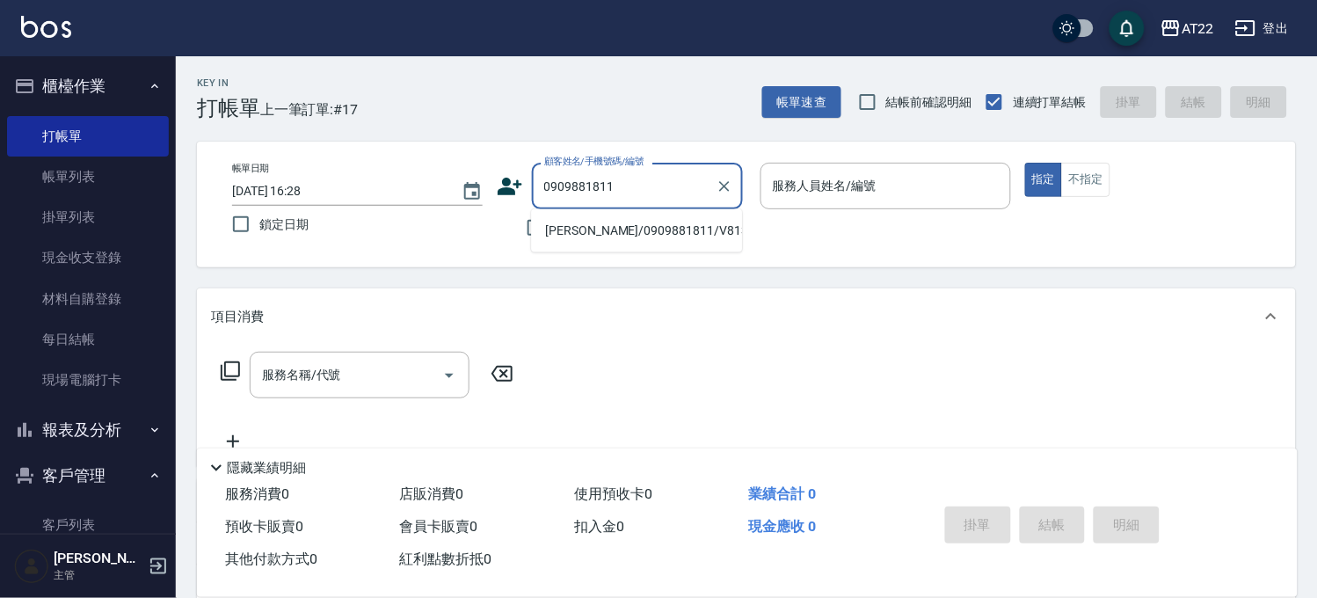
click at [631, 235] on li "[PERSON_NAME]/0909881811/V81350" at bounding box center [636, 230] width 211 height 29
type input "[PERSON_NAME]/0909881811/V81350"
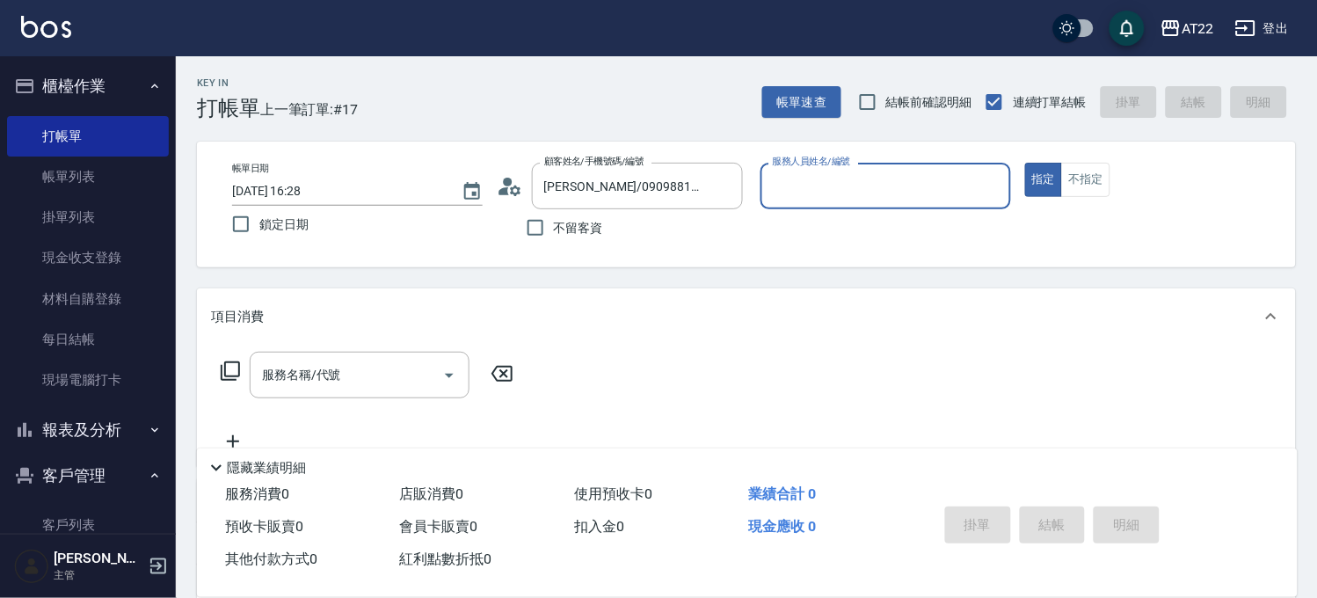
type input "Luna-15"
click at [436, 358] on div at bounding box center [448, 375] width 26 height 47
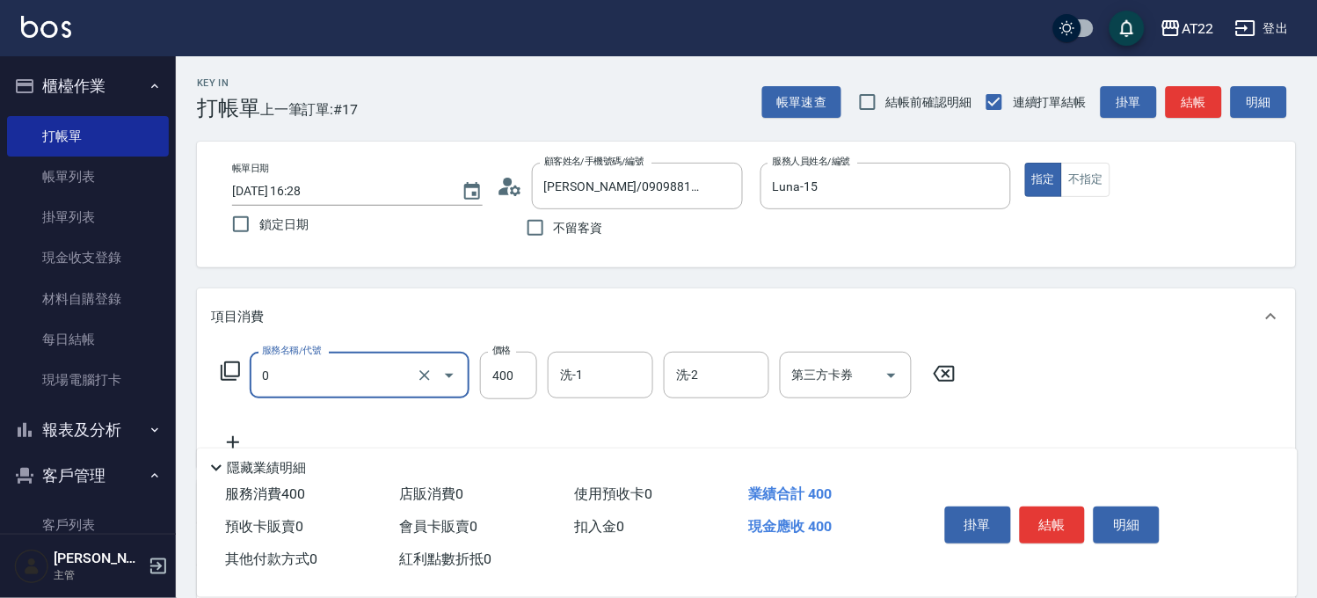
type input "有機洗髮(0)"
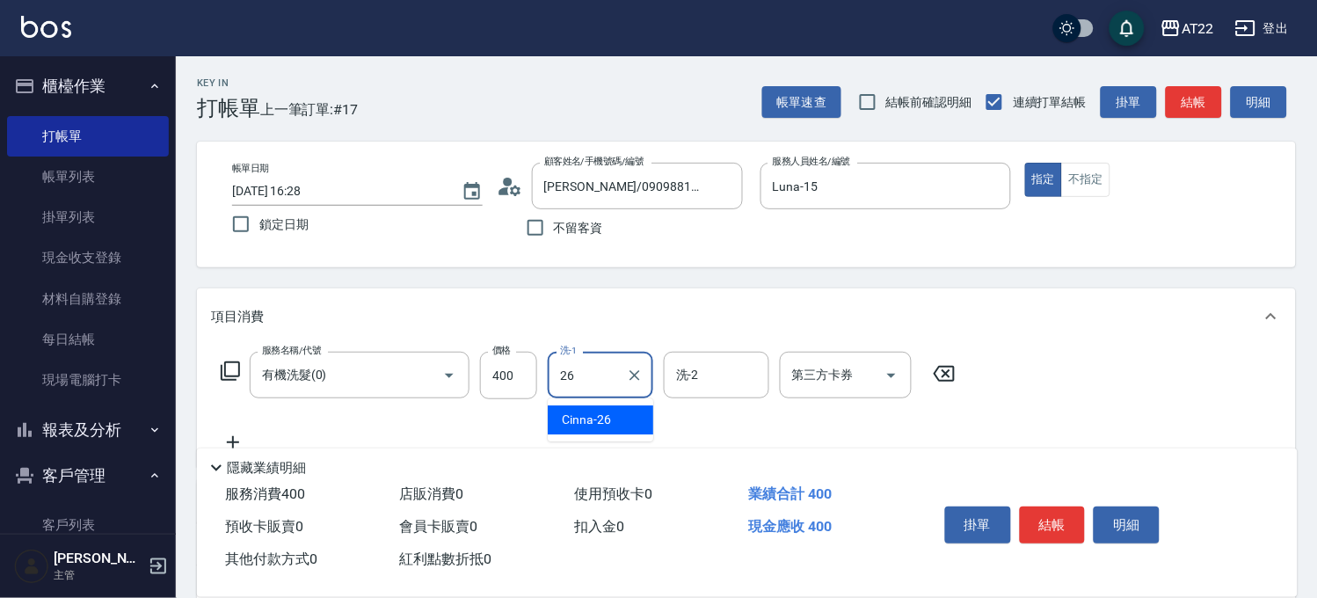
type input "Cinna-26"
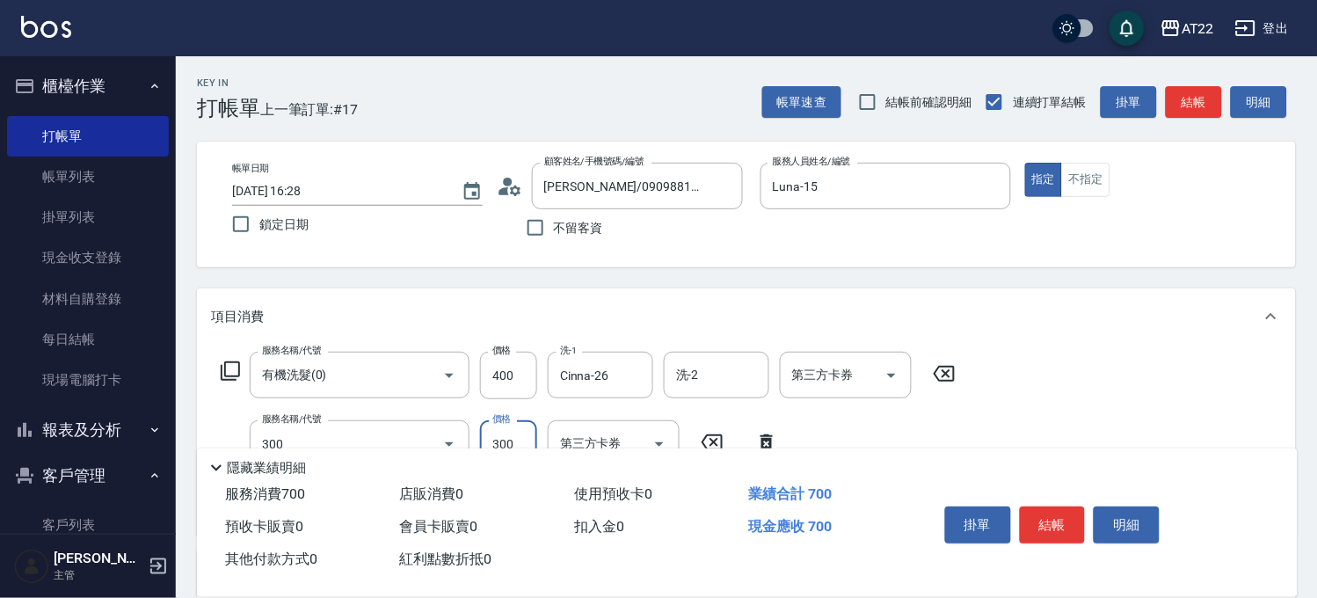
type input "剪髮(300)"
type input "燙髮S(12001)"
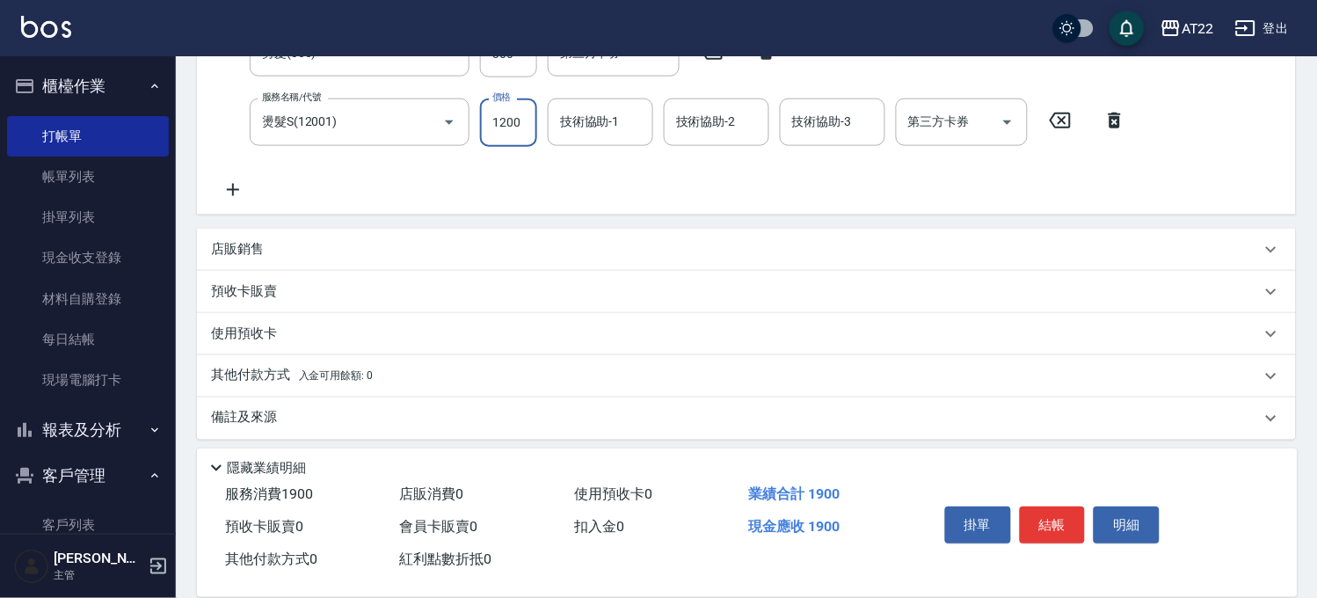
scroll to position [293, 0]
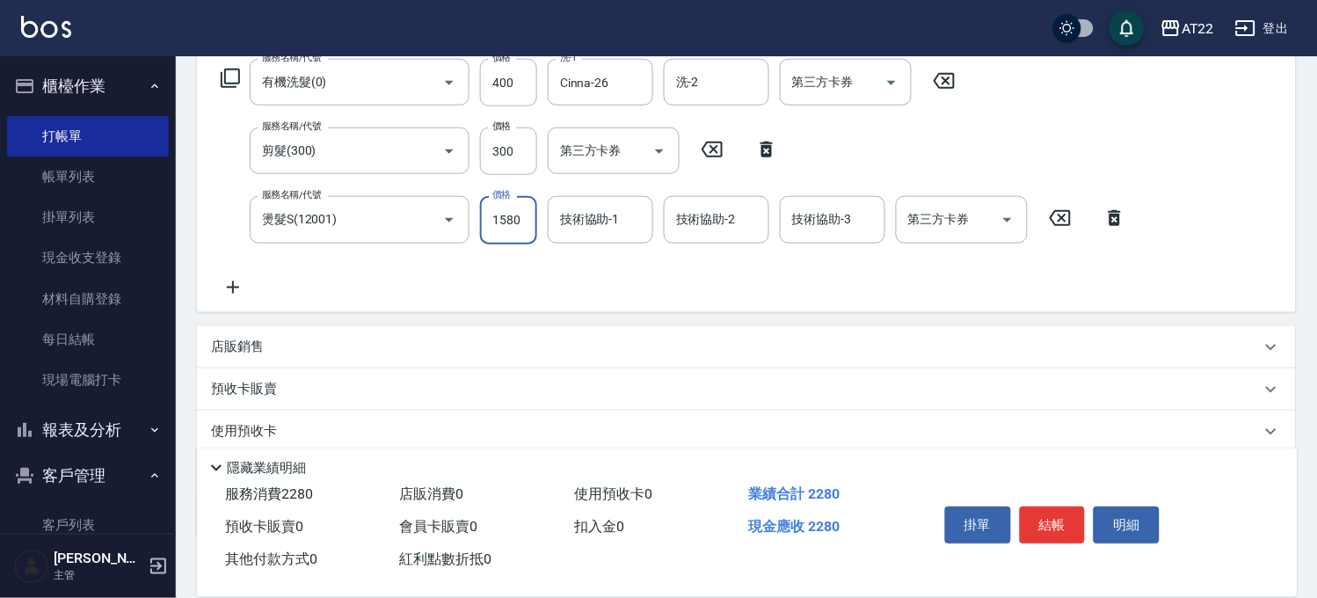
type input "1580"
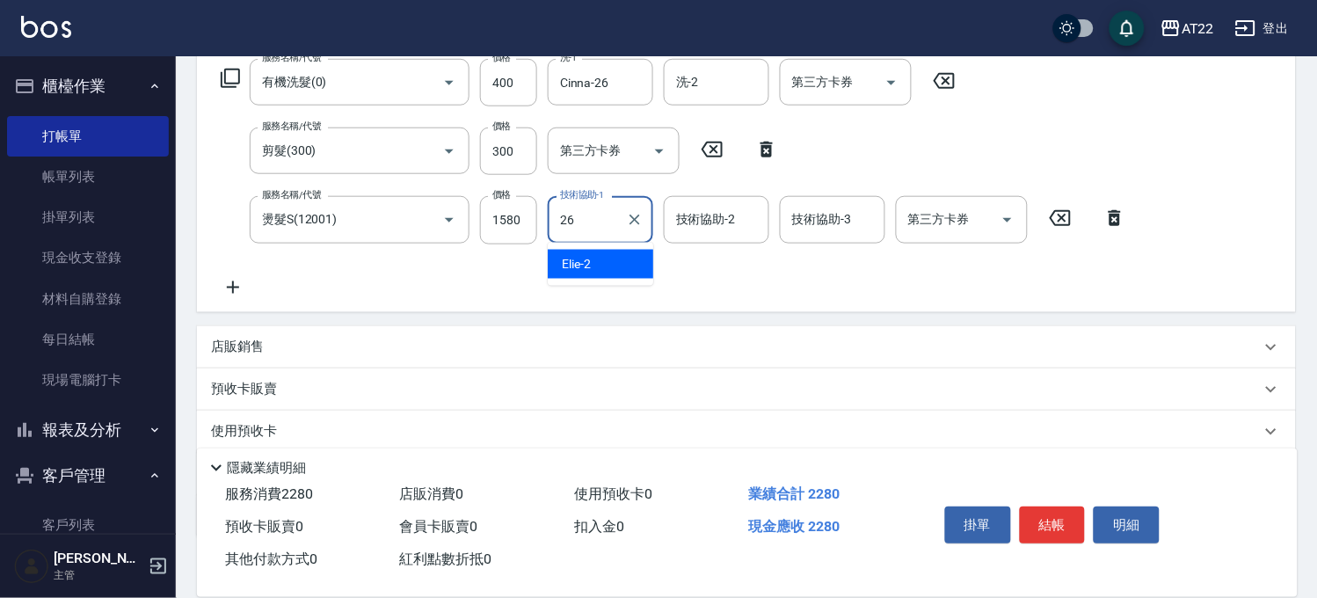
type input "Cinna-26"
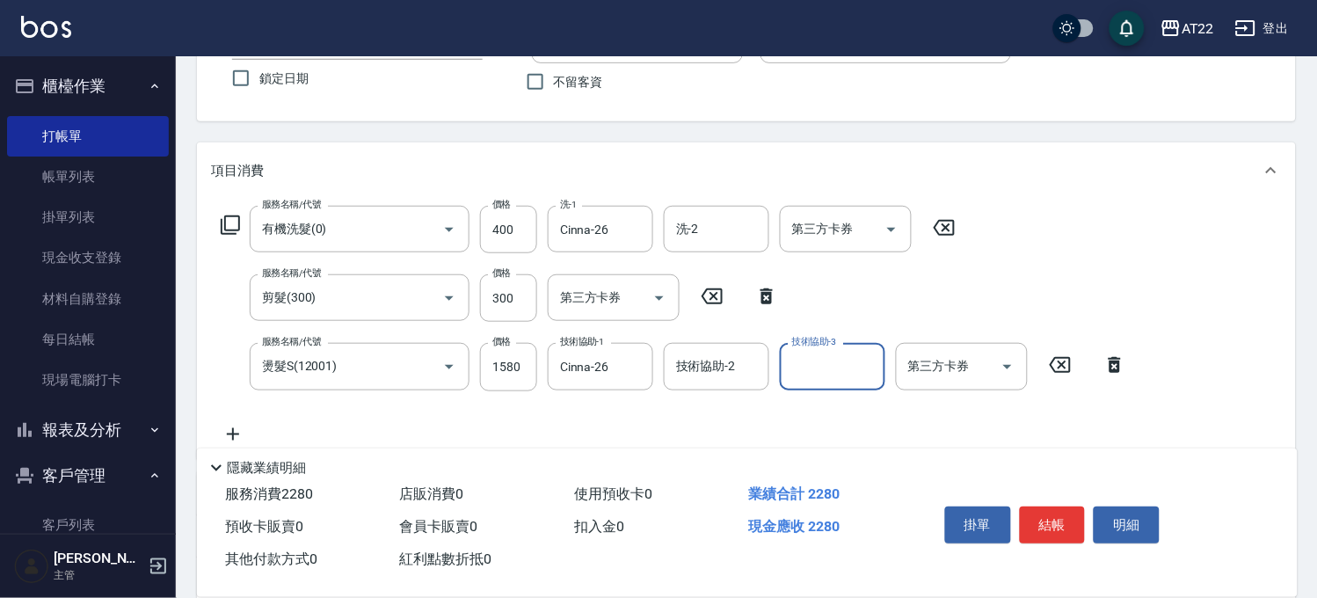
scroll to position [0, 0]
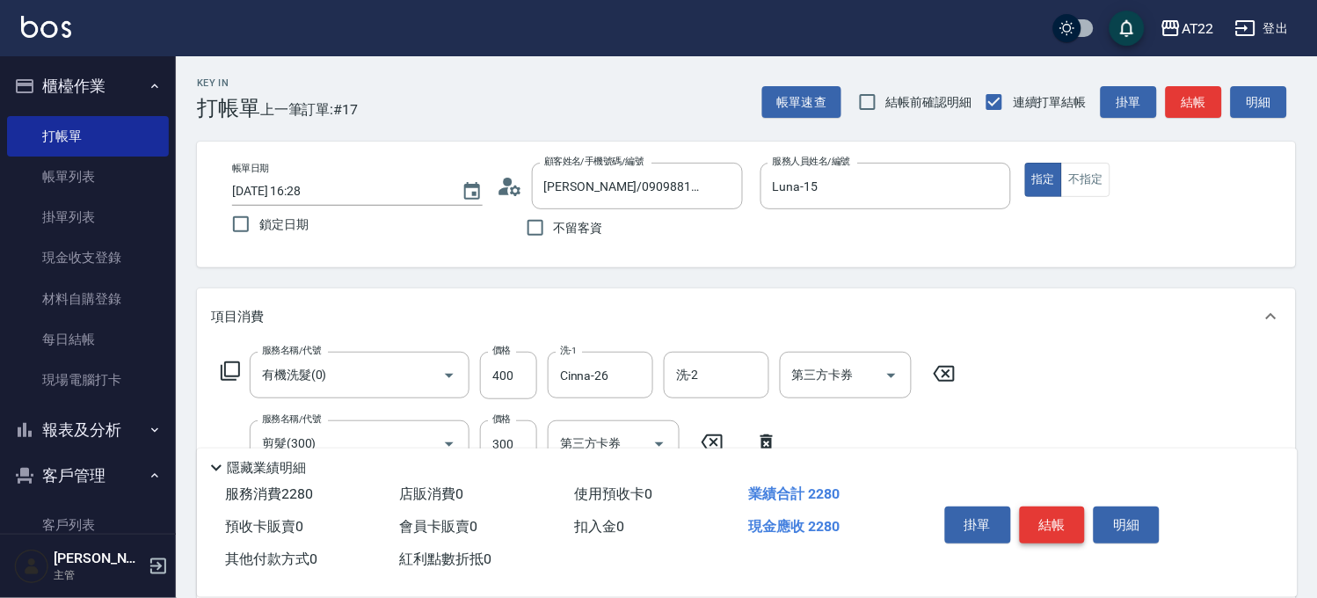
click at [1035, 507] on button "結帳" at bounding box center [1053, 524] width 66 height 37
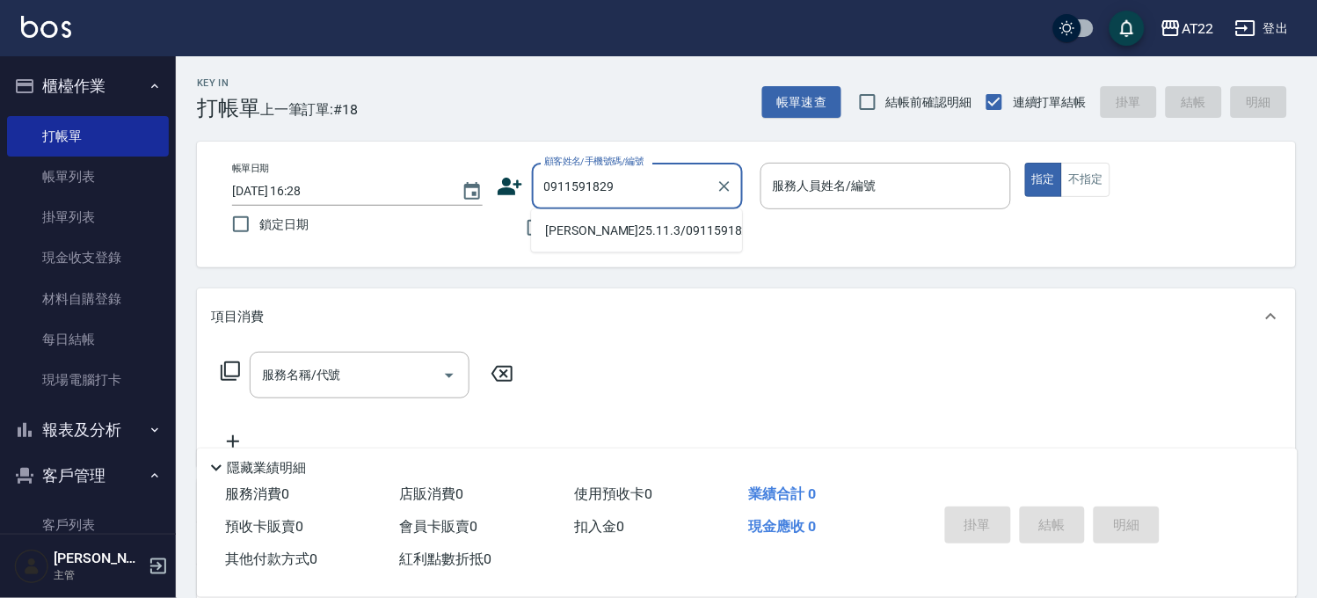
click at [663, 234] on li "[PERSON_NAME]25.11.3/0911591829/t83765/A2407" at bounding box center [636, 230] width 211 height 29
type input "[PERSON_NAME]25.11.3/0911591829/t83765/A2407"
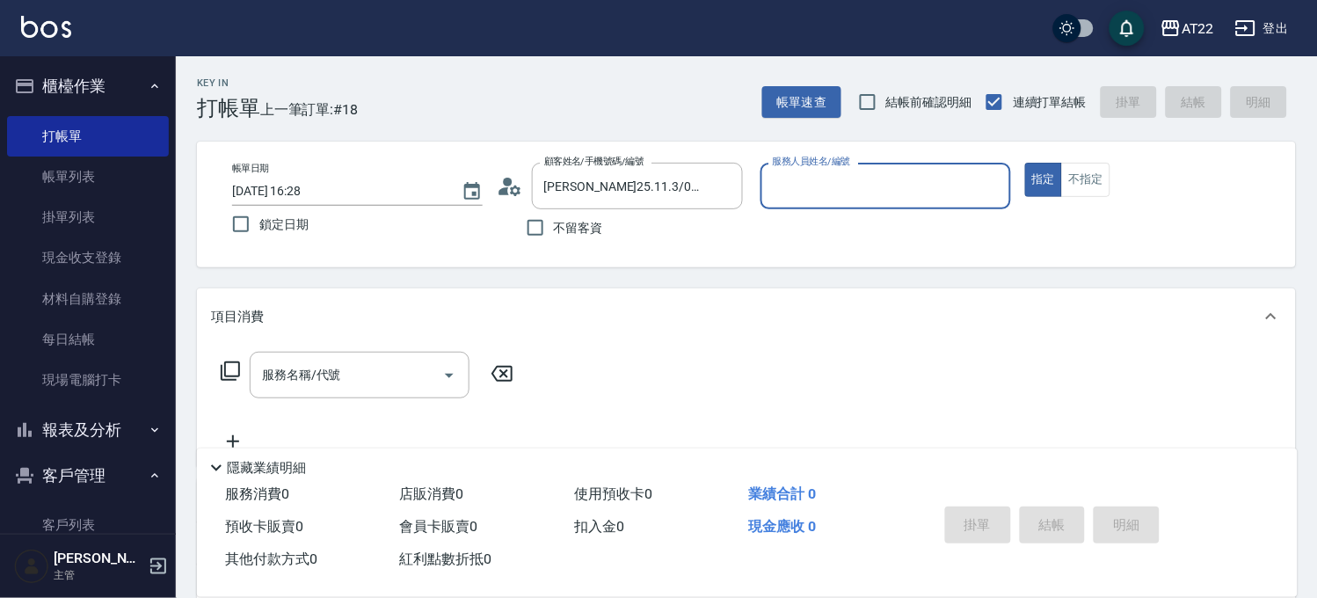
type input "Miu-10"
click at [355, 365] on input "服務名稱/代號" at bounding box center [347, 375] width 178 height 31
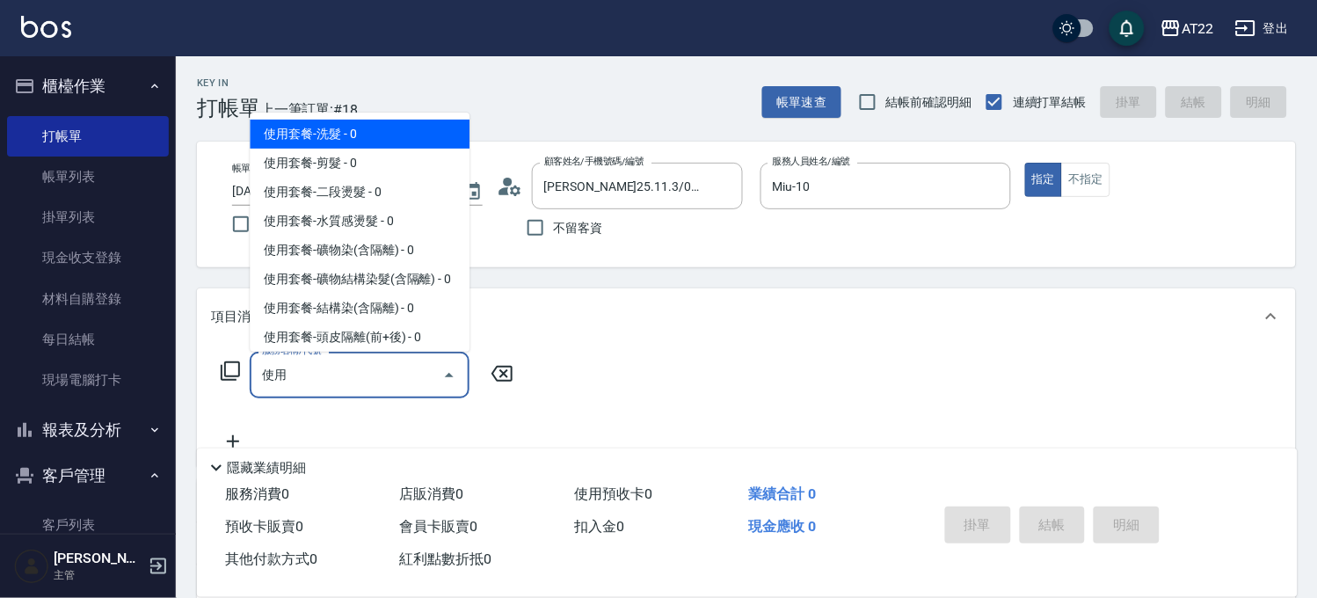
click at [355, 365] on input "使用" at bounding box center [347, 375] width 178 height 31
click at [375, 120] on span "使用套餐-洗髮 - 0" at bounding box center [360, 134] width 220 height 29
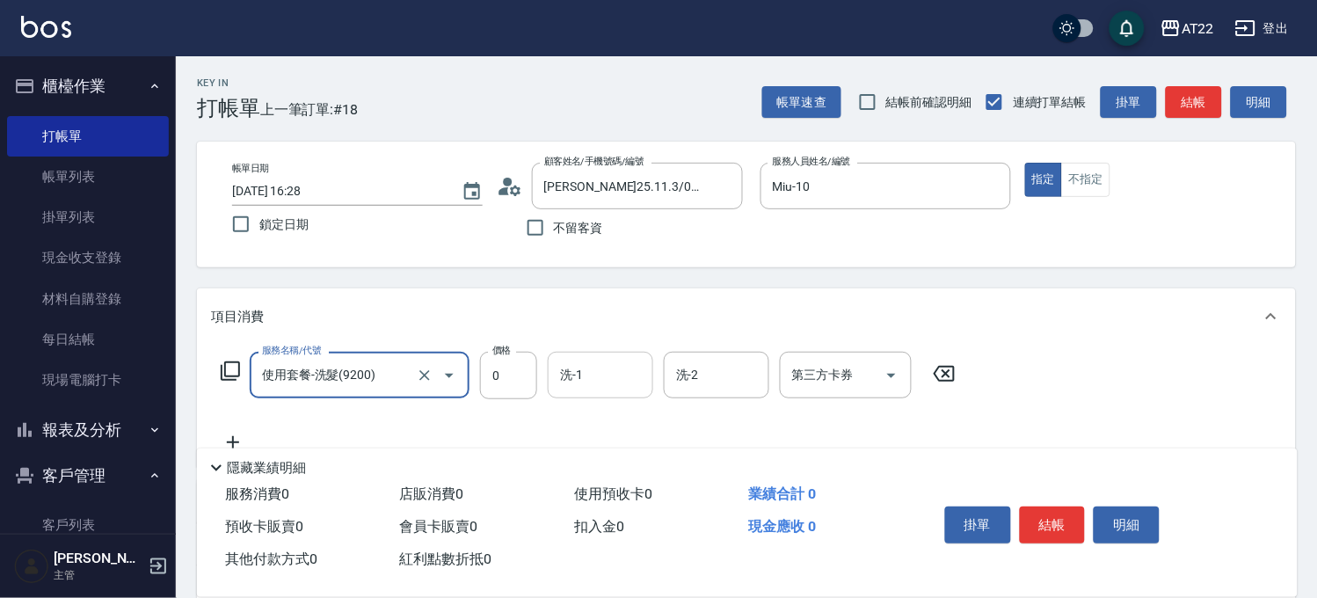
type input "使用套餐-洗髮(9200)"
click at [577, 380] on input "洗-1" at bounding box center [601, 375] width 90 height 31
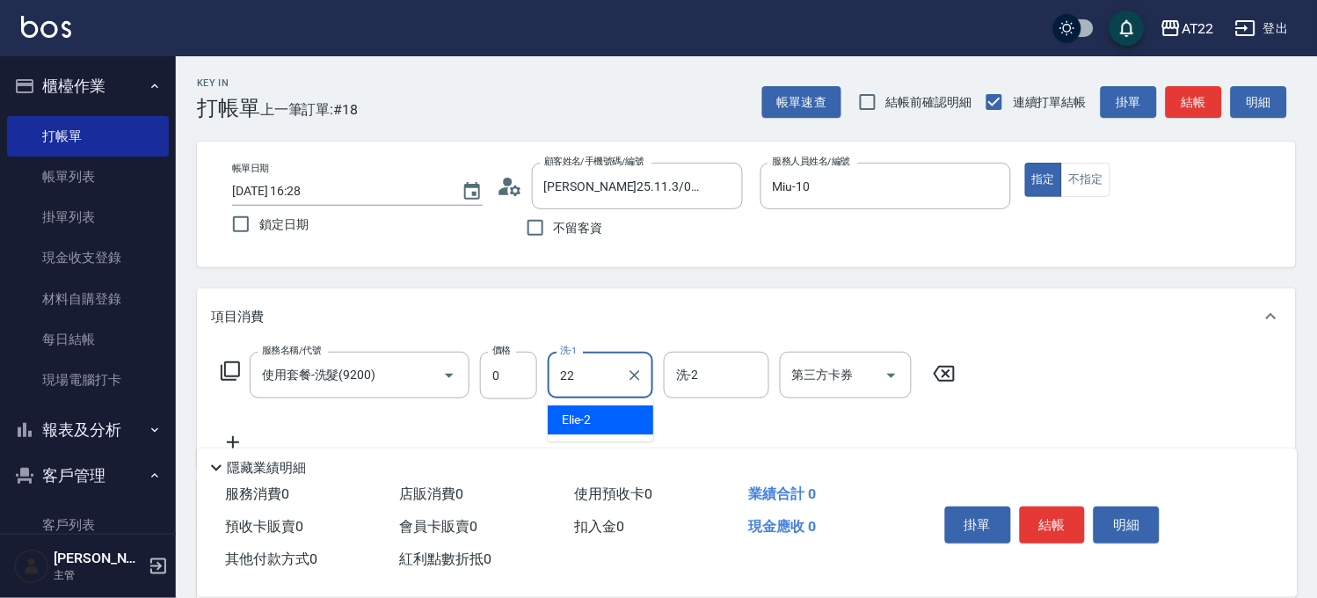
type input "Cherry-22"
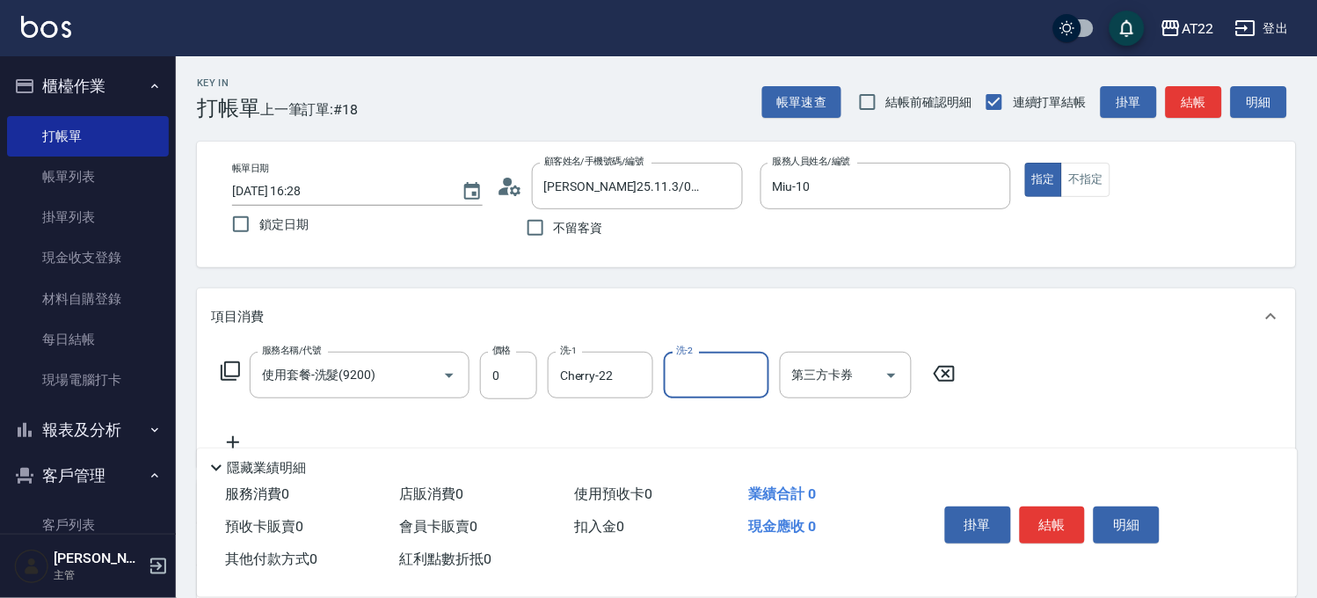
click at [229, 437] on icon at bounding box center [233, 442] width 44 height 21
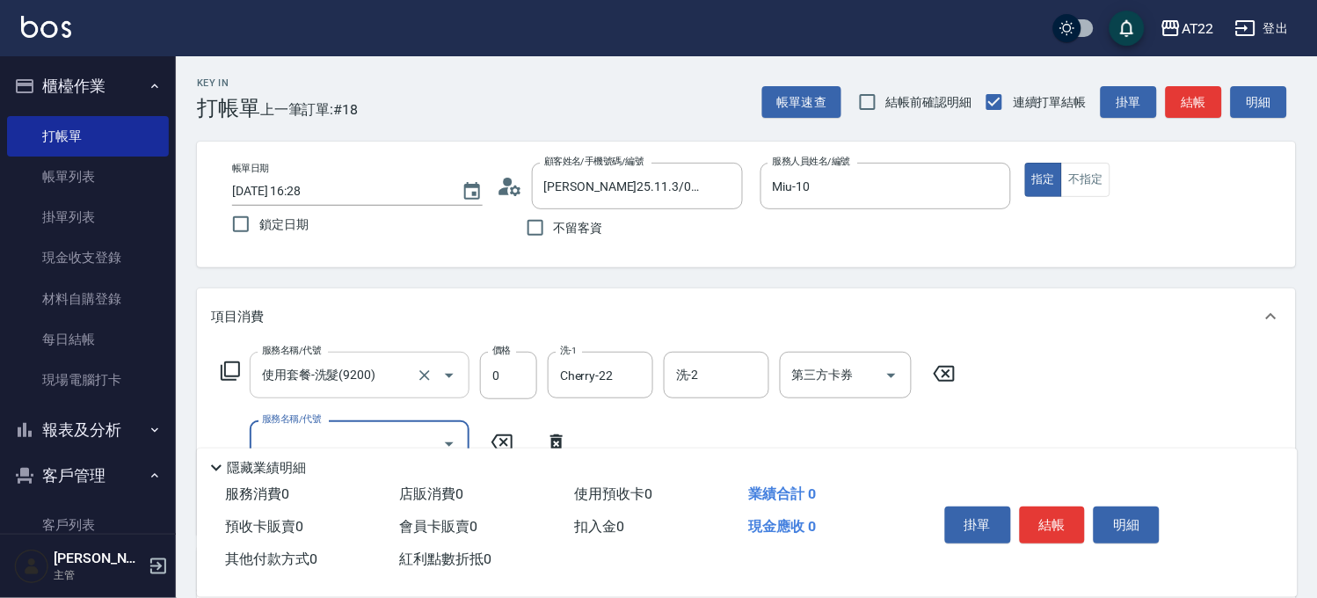
scroll to position [195, 0]
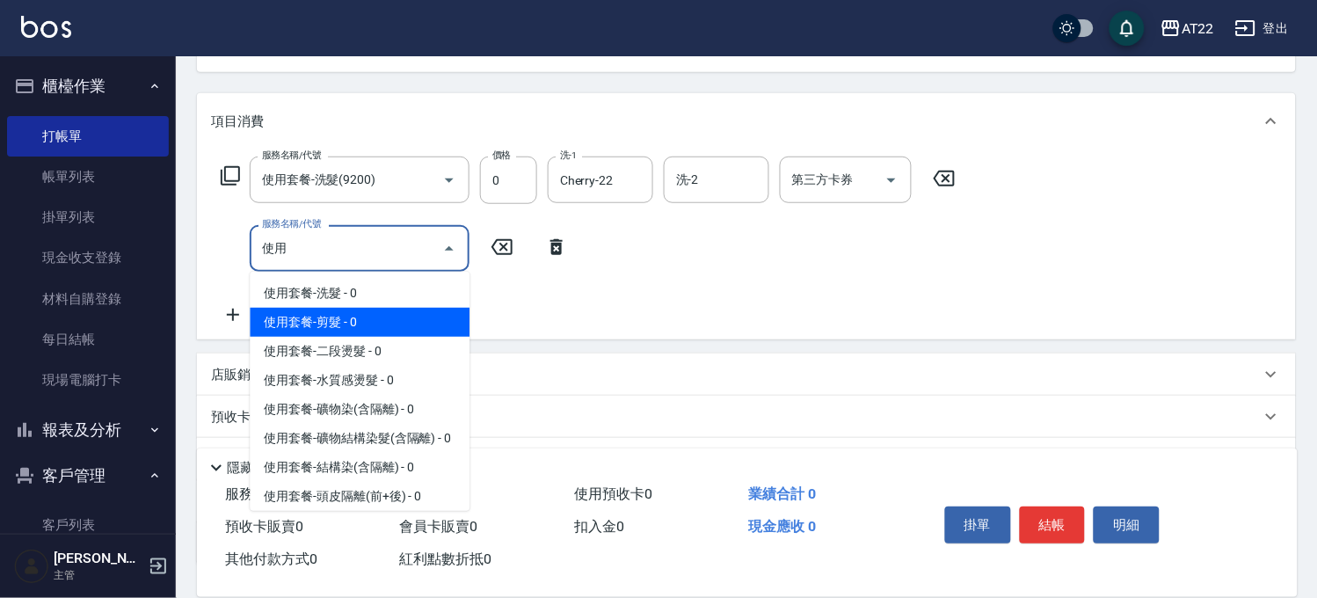
click at [319, 312] on span "使用套餐-剪髮 - 0" at bounding box center [360, 322] width 220 height 29
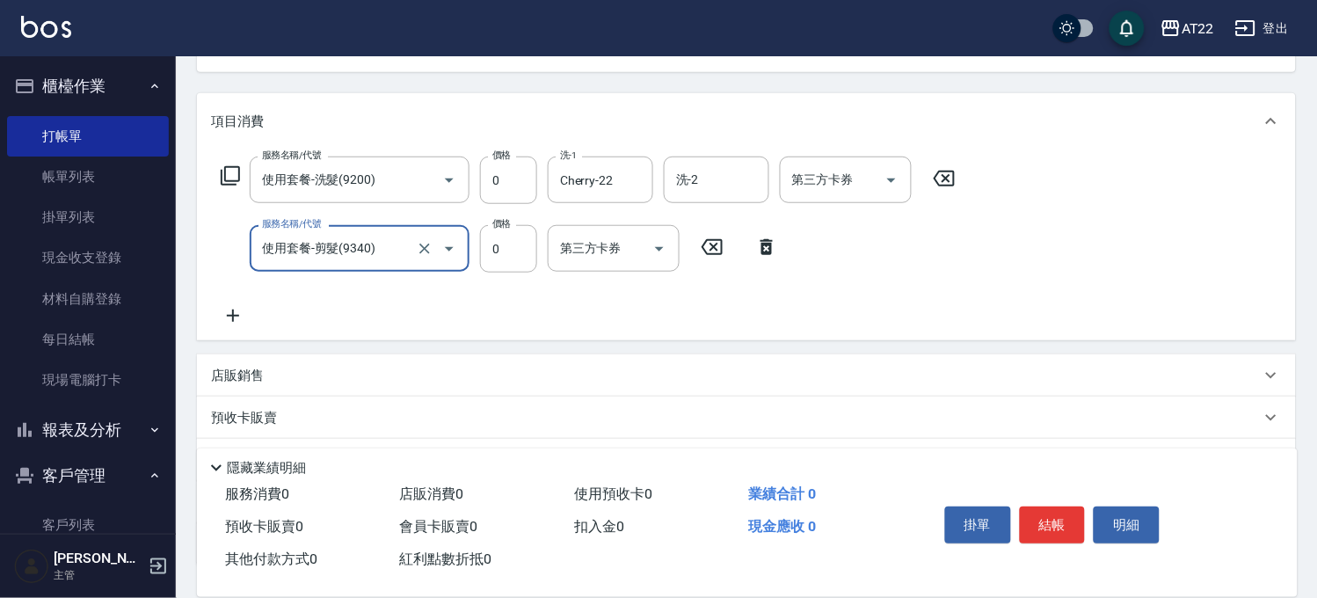
type input "使用套餐-剪髮(9340)"
click at [248, 302] on div "服務名稱/代號 使用套餐-洗髮(9200) 服務名稱/代號 價格 0 價格 洗-1 Cherry-22 洗-1 洗-2 洗-2 第三方卡券 第三方卡券 服務名…" at bounding box center [588, 241] width 755 height 170
click at [241, 313] on icon at bounding box center [233, 315] width 44 height 21
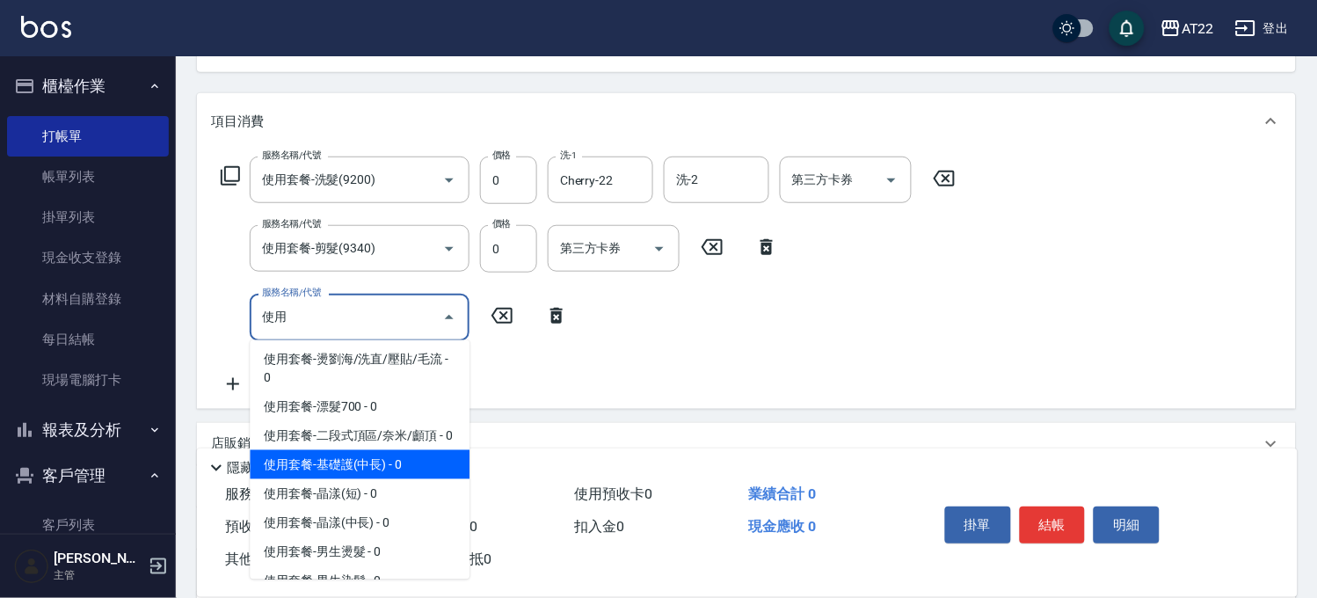
scroll to position [390, 0]
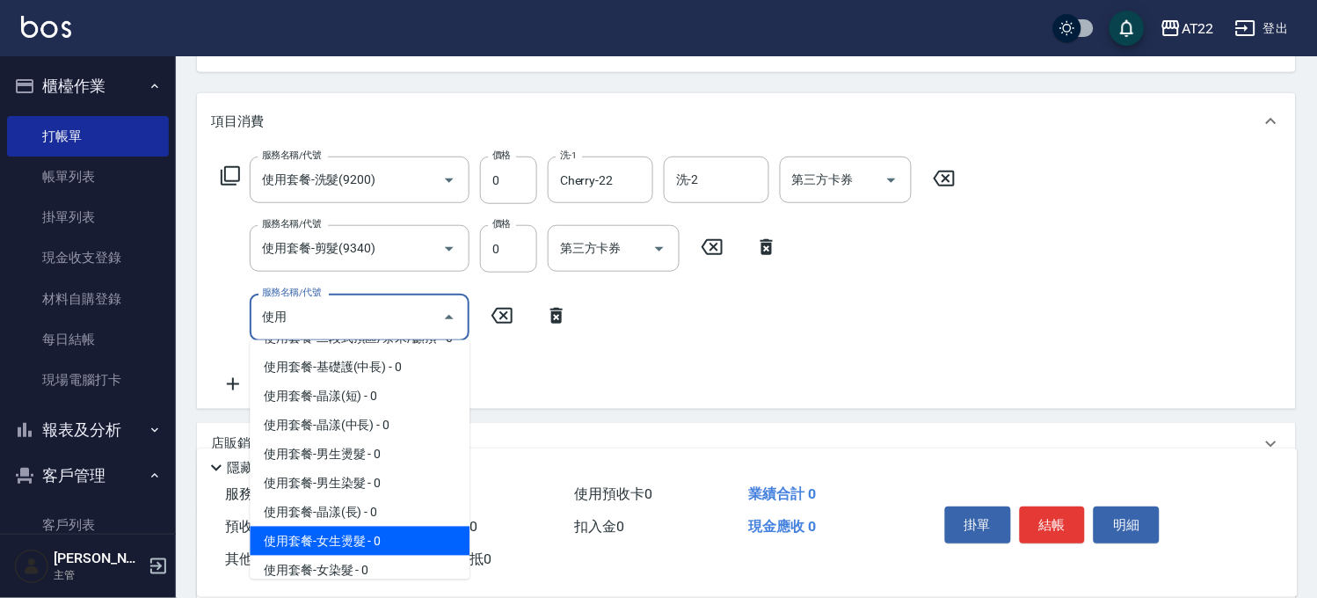
click at [346, 556] on span "使用套餐-女生燙髮 - 0" at bounding box center [360, 541] width 220 height 29
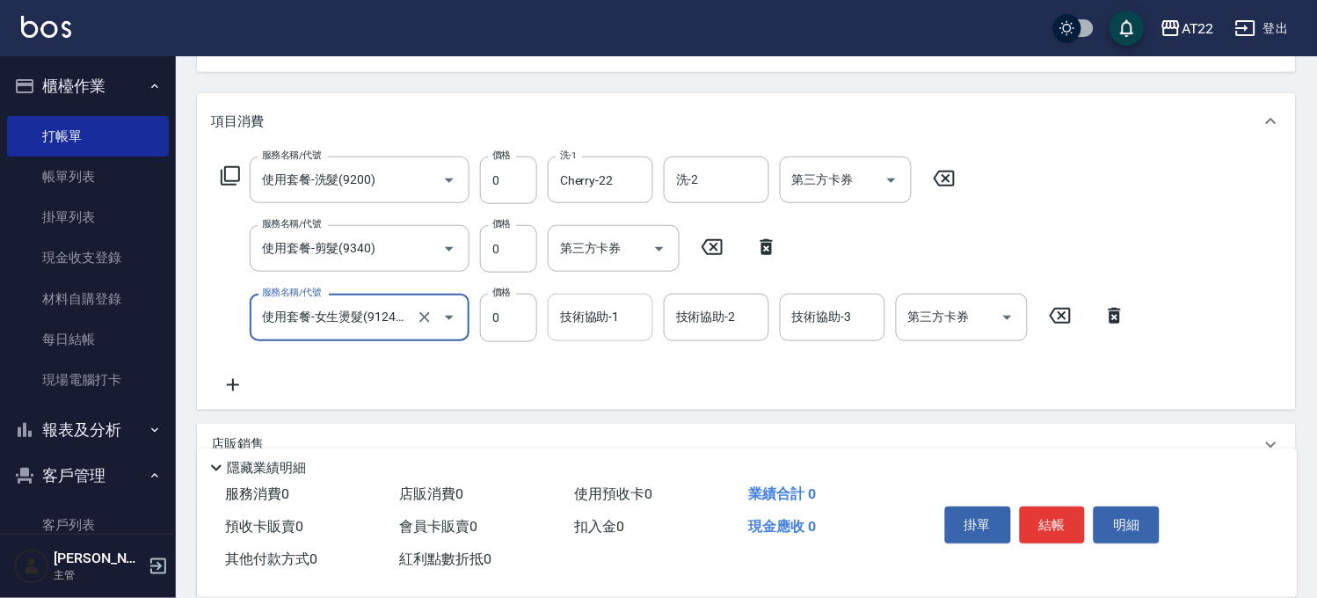
type input "使用套餐-女生燙髮(912401)"
click at [569, 306] on div "技術協助-1 技術協助-1" at bounding box center [600, 317] width 105 height 47
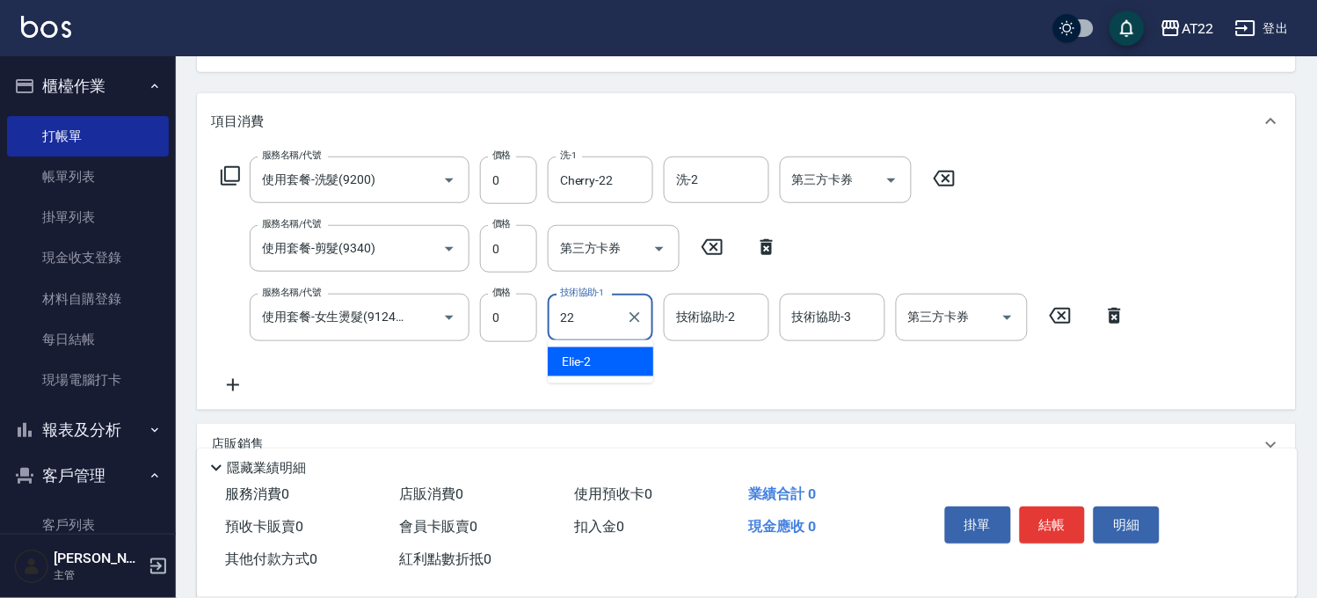
type input "Cherry-22"
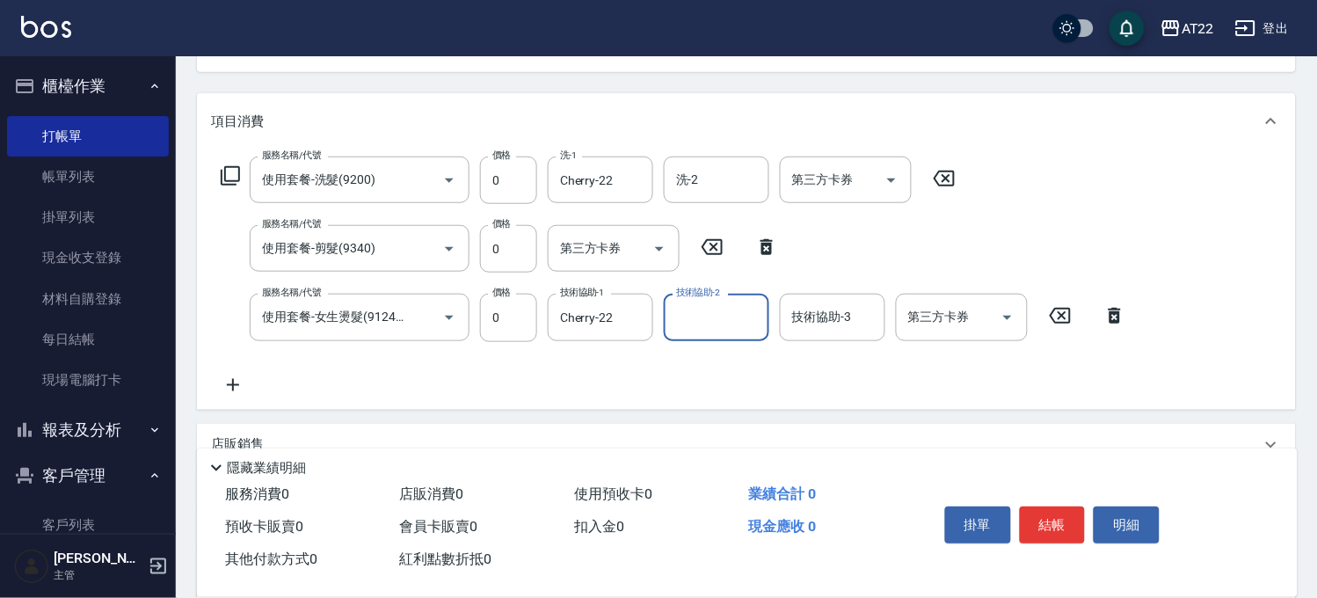
click at [235, 393] on icon at bounding box center [233, 384] width 44 height 21
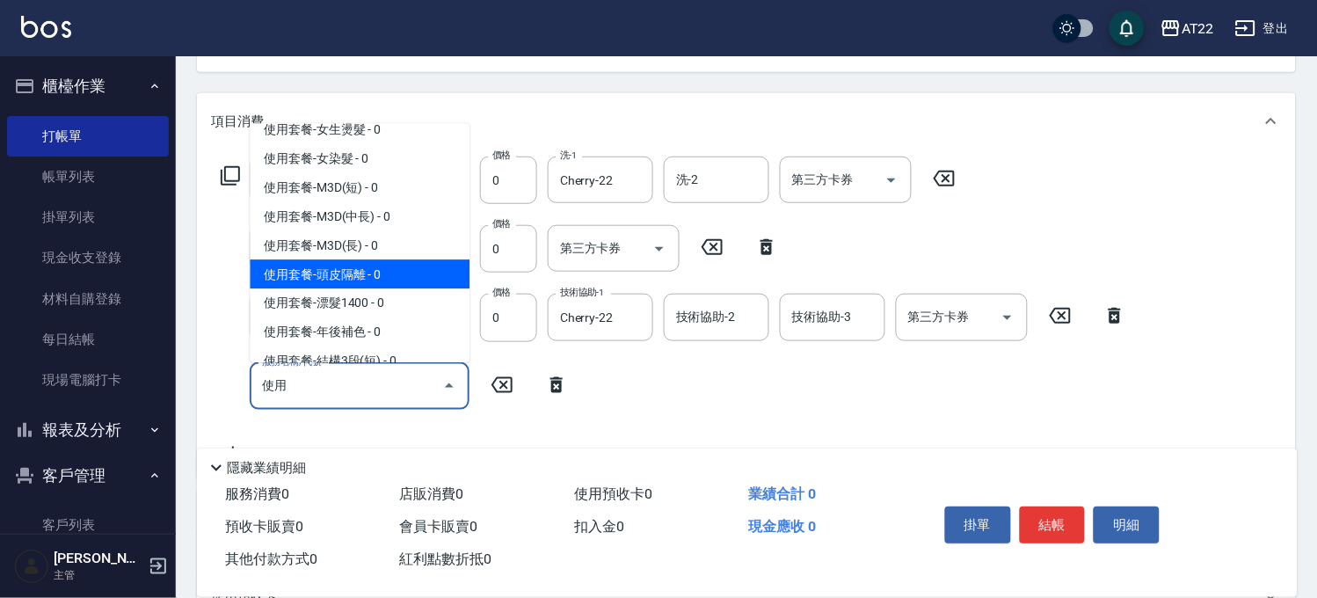
scroll to position [781, 0]
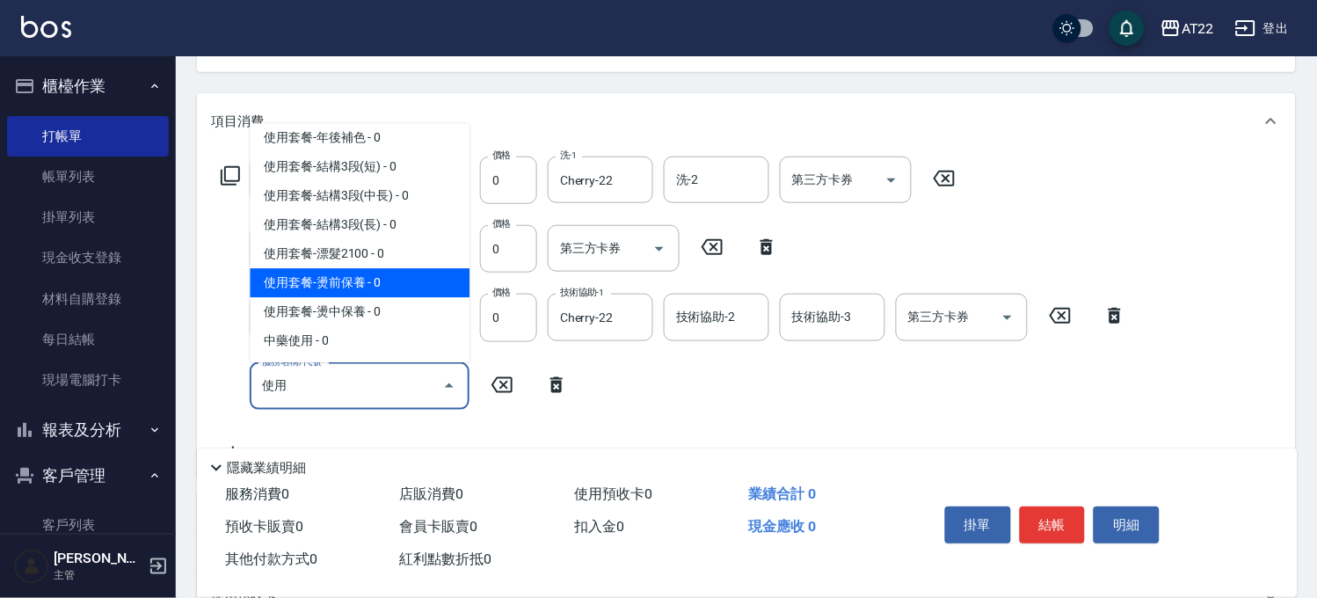
click at [373, 297] on span "使用套餐-燙前保養 - 0" at bounding box center [360, 282] width 220 height 29
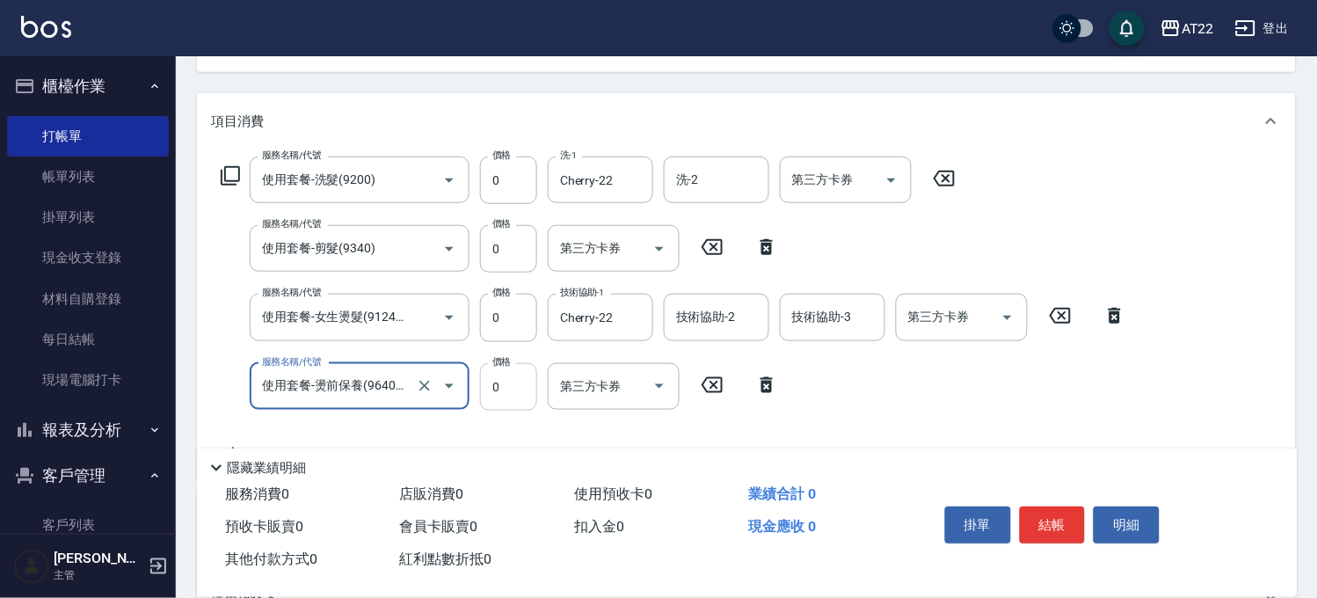
type input "使用套餐-燙前保養(9640001)"
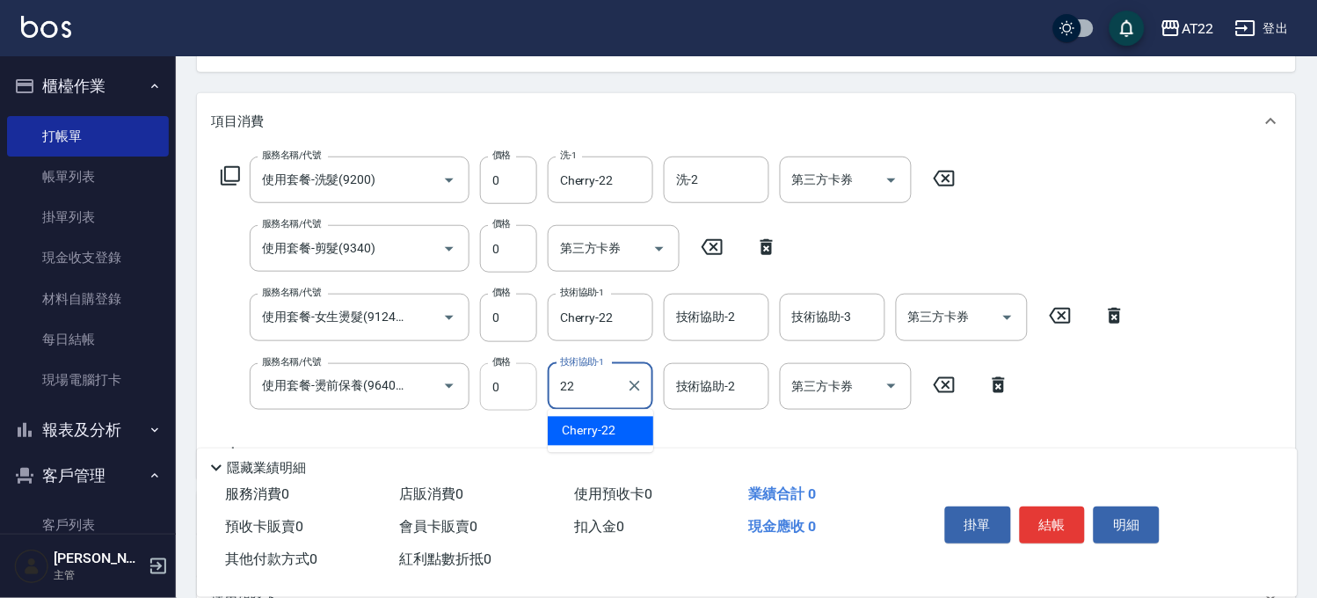
type input "Cherry-22"
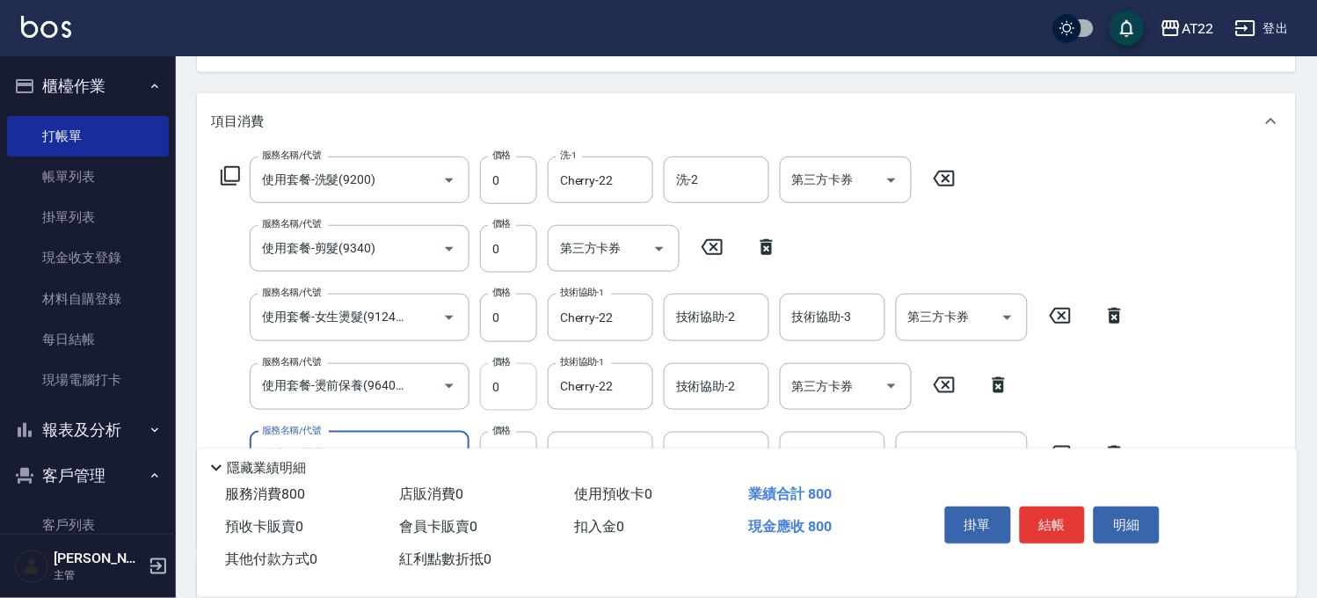
scroll to position [390, 0]
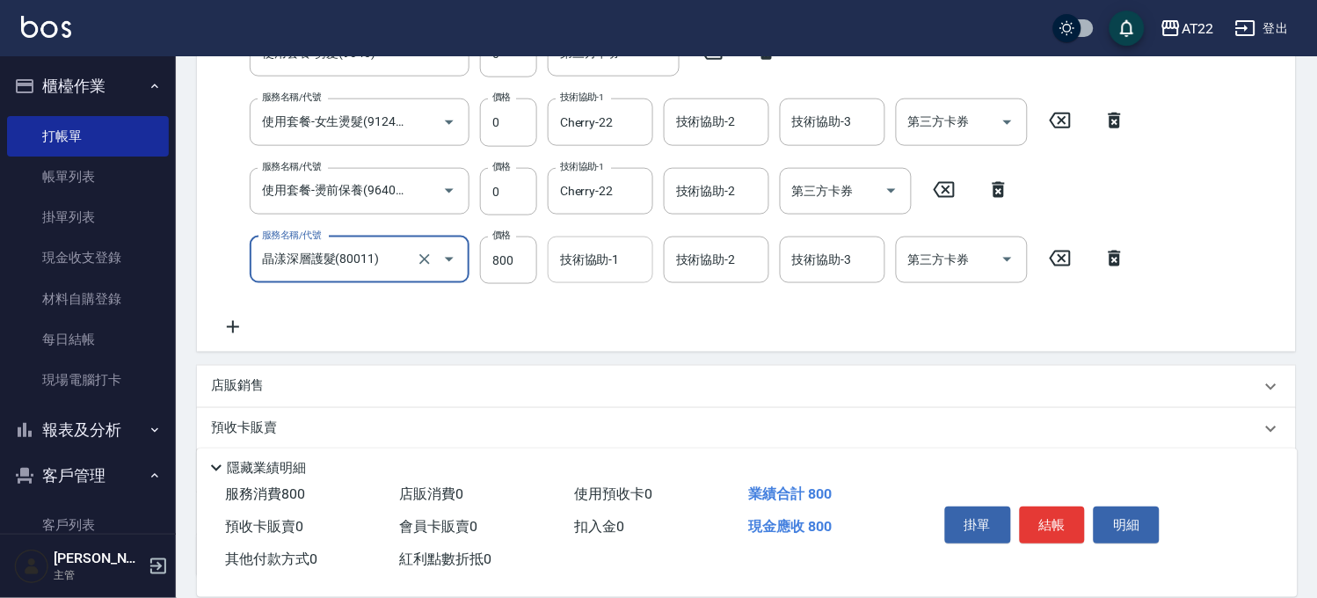
type input "晶漾深層護髮(80011)"
click at [598, 260] on input "技術協助-1" at bounding box center [601, 259] width 90 height 31
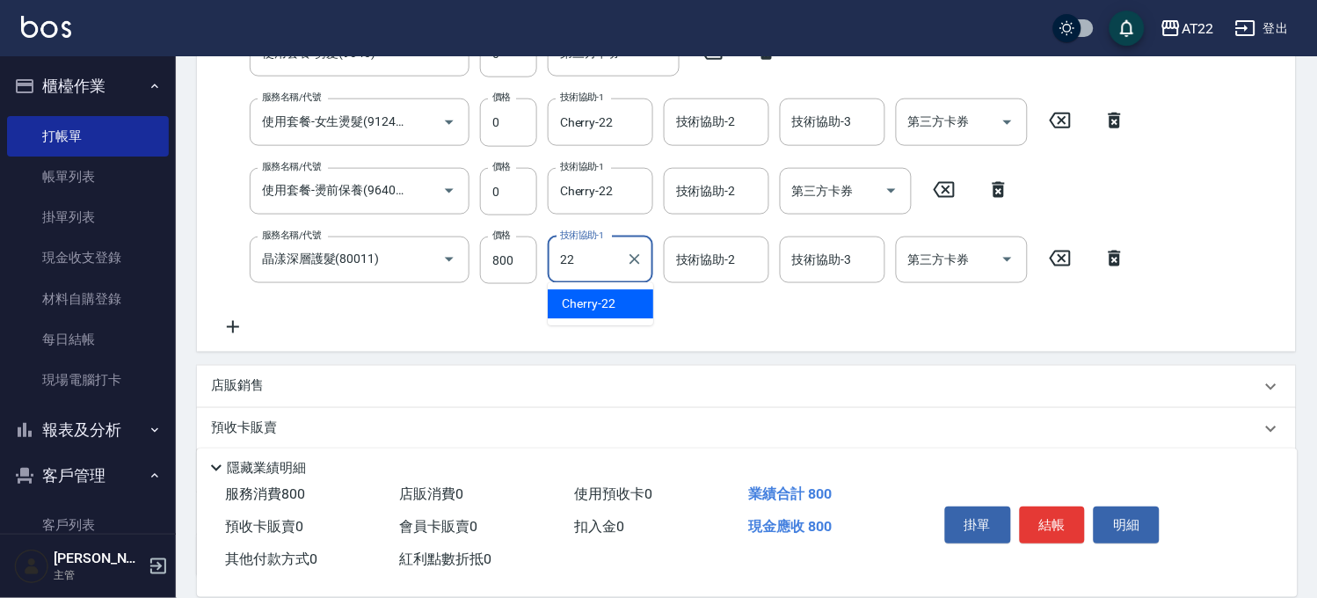
type input "Cherry-22"
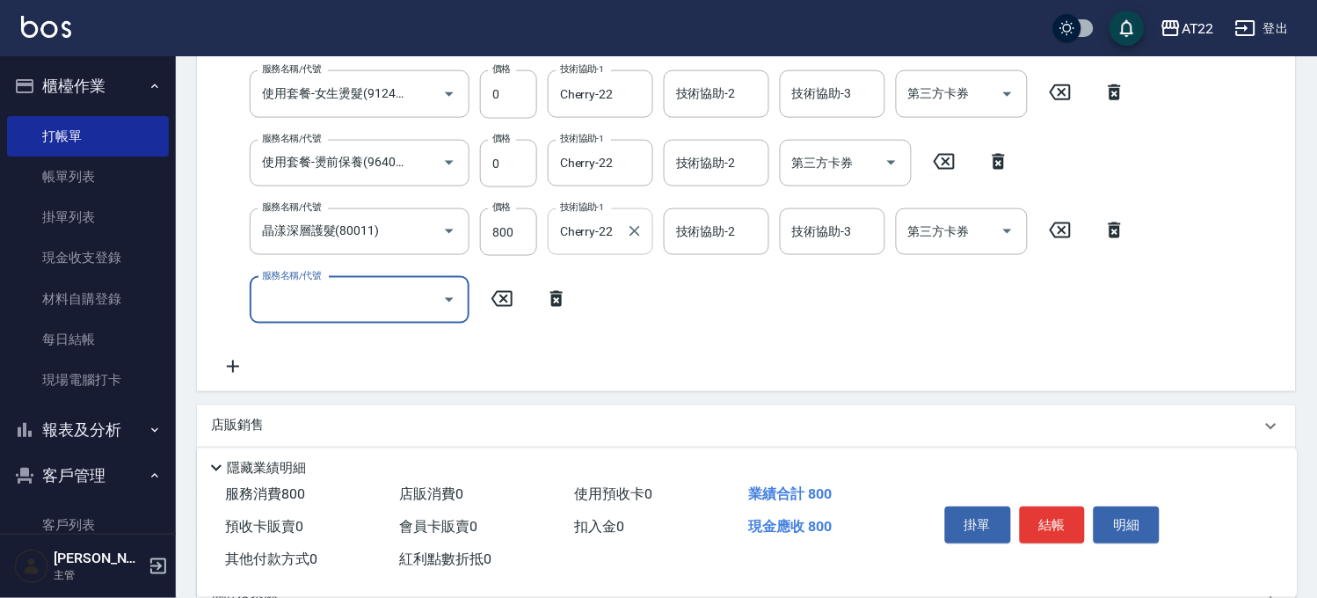
scroll to position [0, 0]
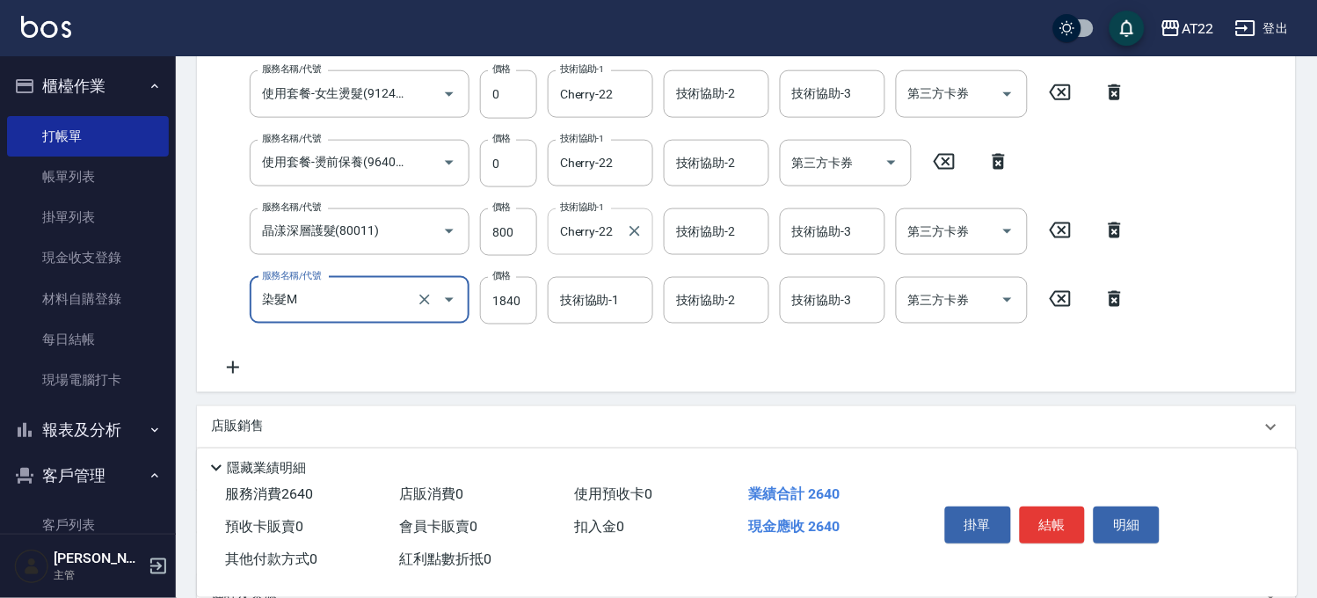
type input "染髮M"
type input "640"
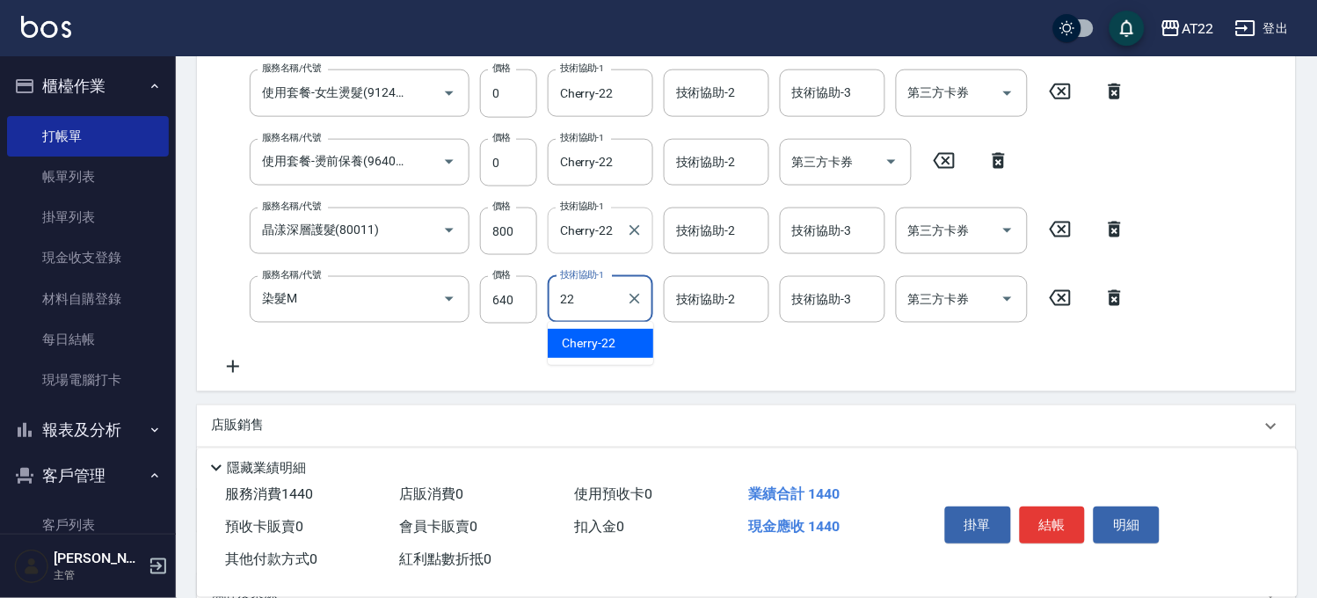
type input "Cherry-22"
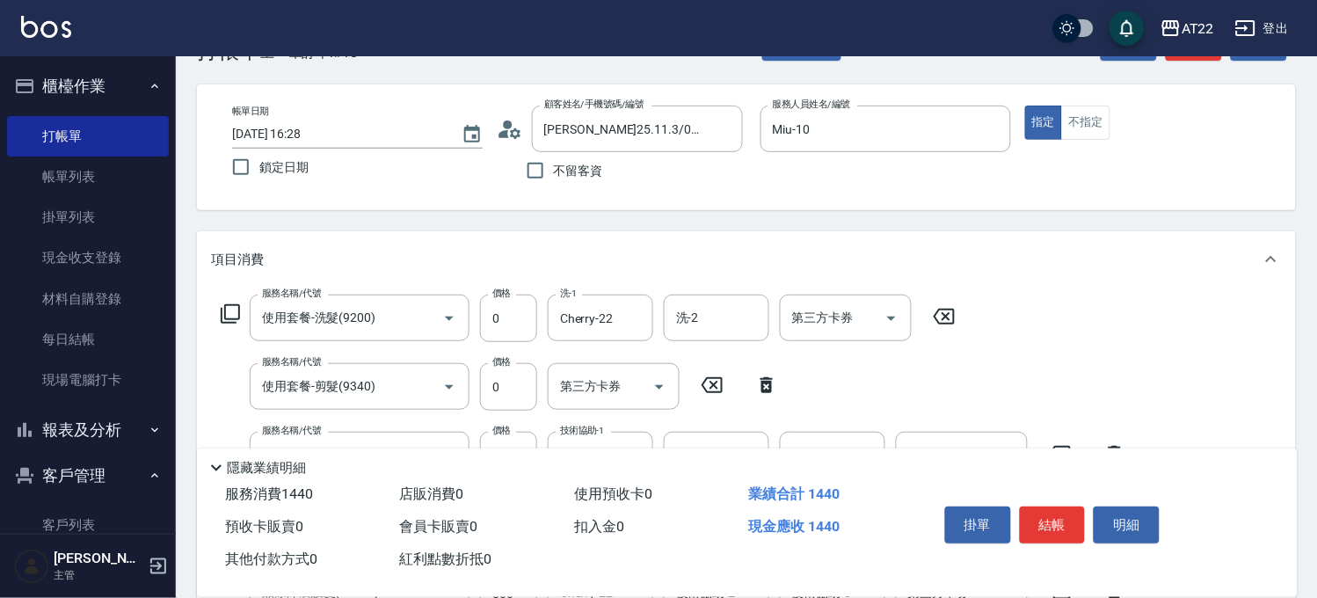
scroll to position [0, 0]
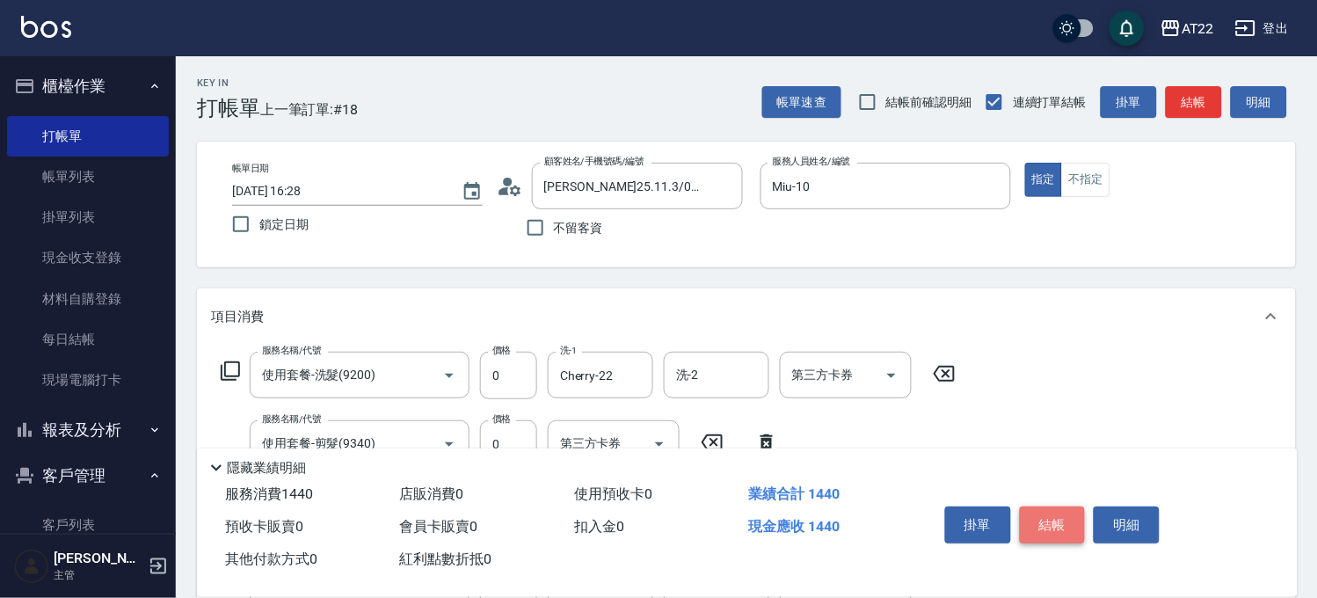
click at [1064, 511] on button "結帳" at bounding box center [1053, 524] width 66 height 37
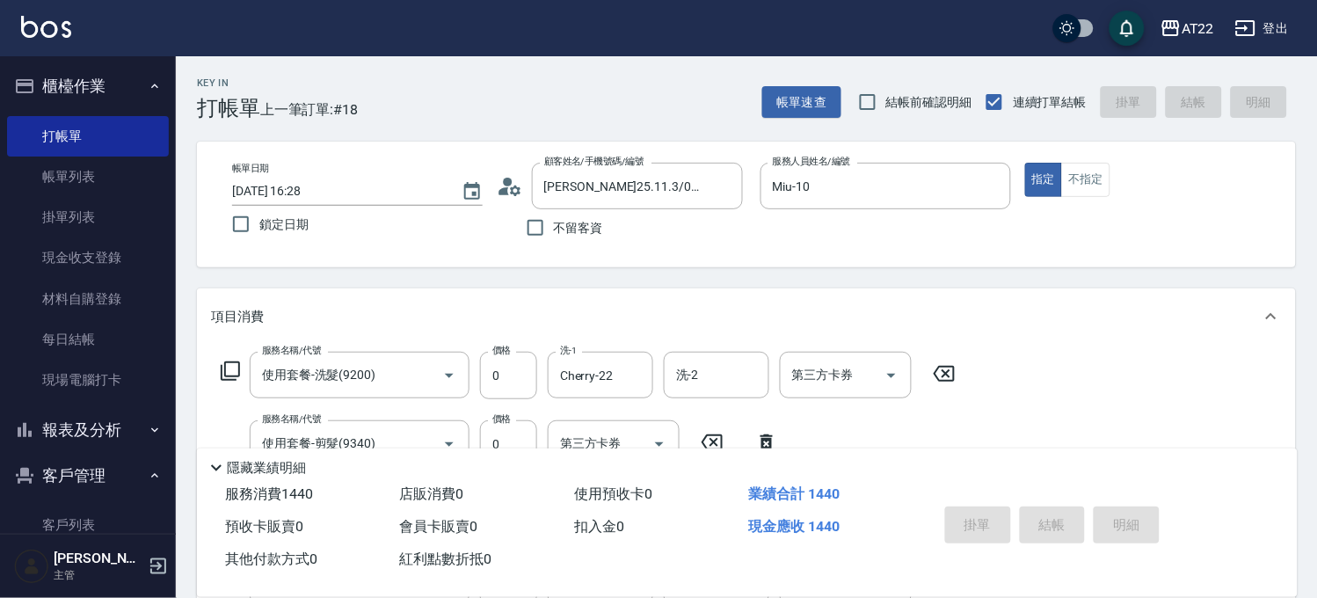
type input "[DATE] 16:29"
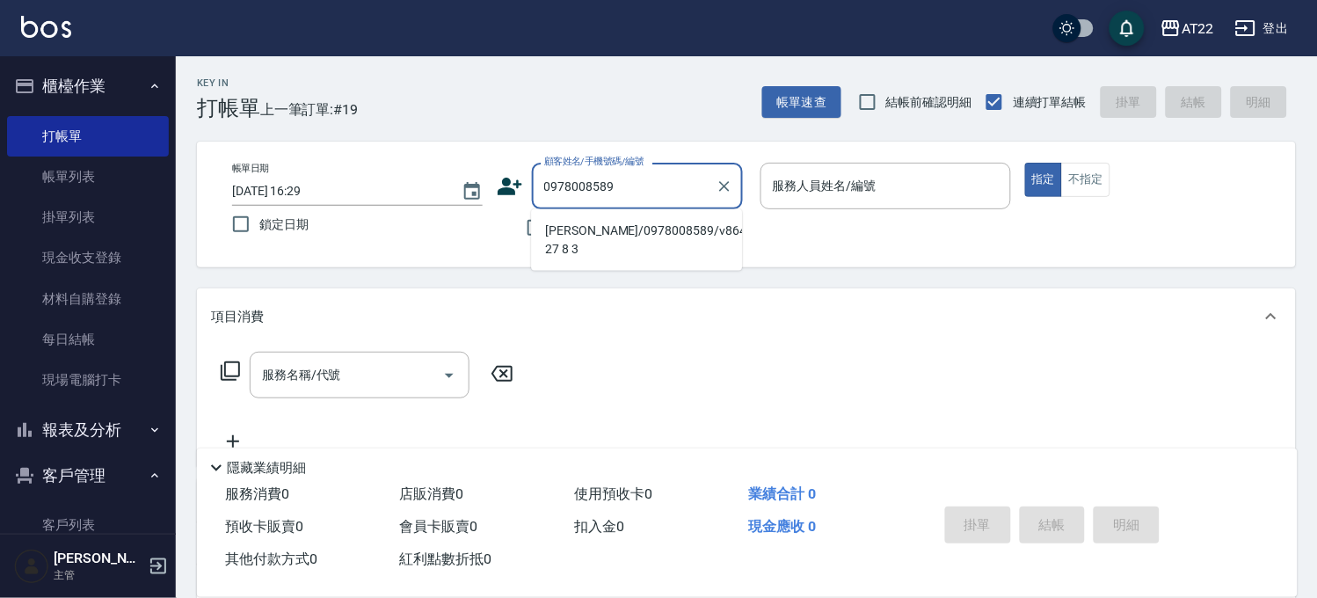
click at [570, 227] on li "[PERSON_NAME]/0978008589/v86479 27 8 3" at bounding box center [636, 239] width 211 height 47
type input "[PERSON_NAME]/0978008589/v86479 27 8 3"
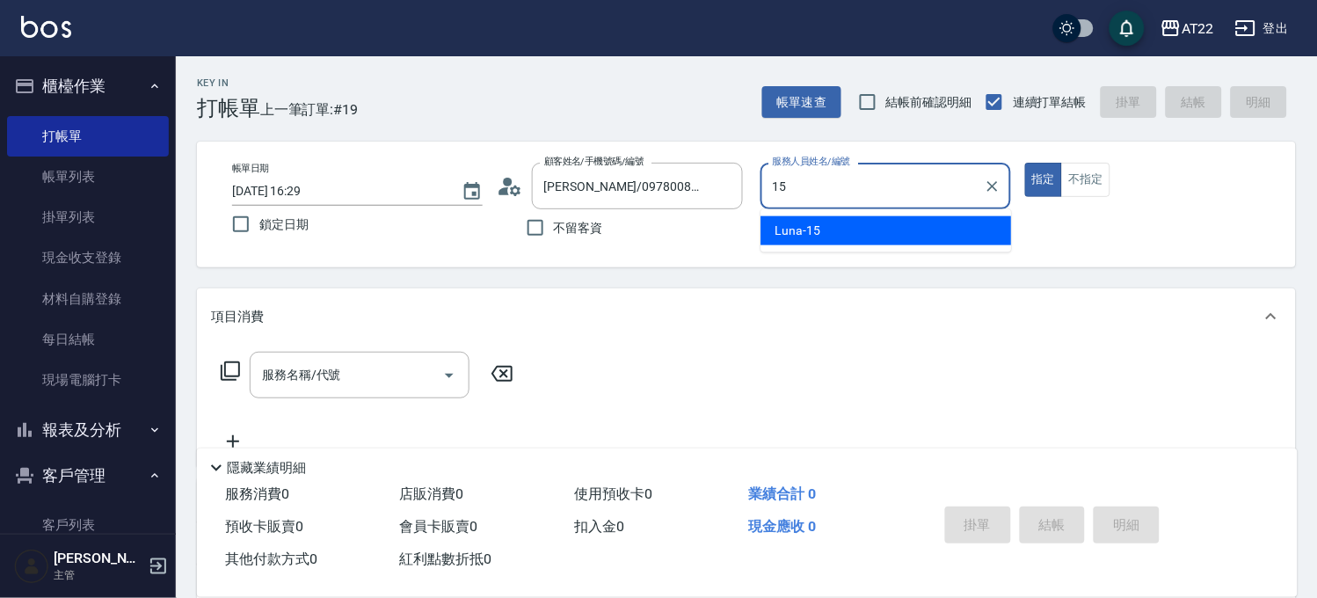
type input "Luna-15"
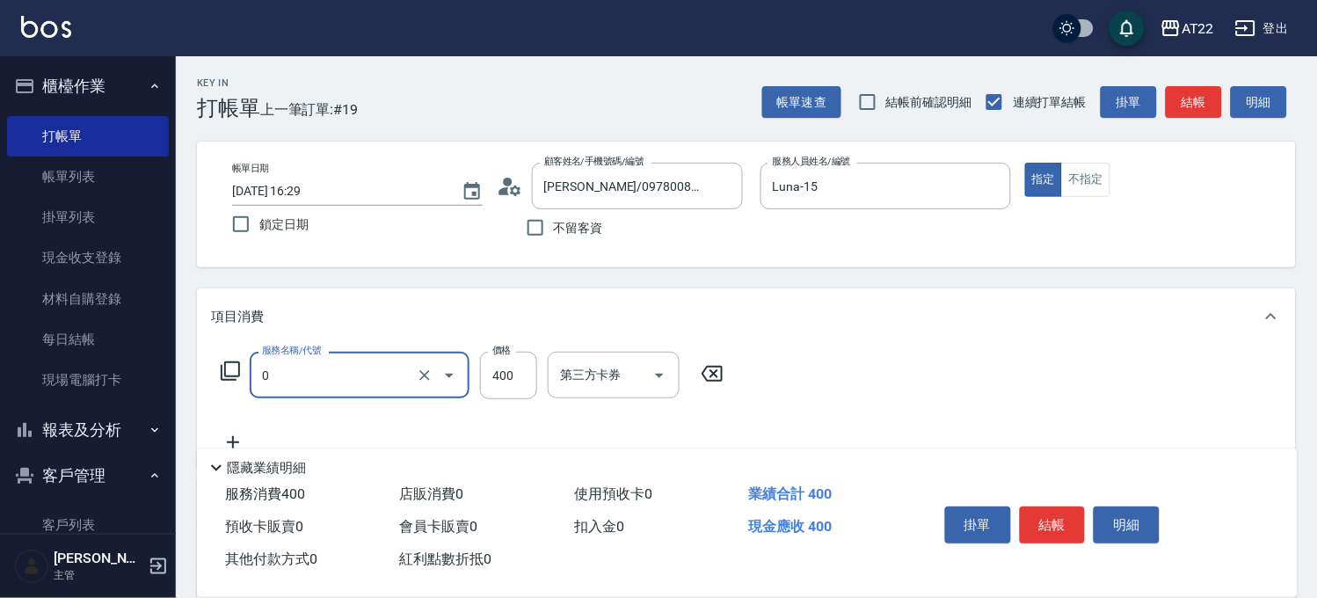
type input "有機洗髮(0)"
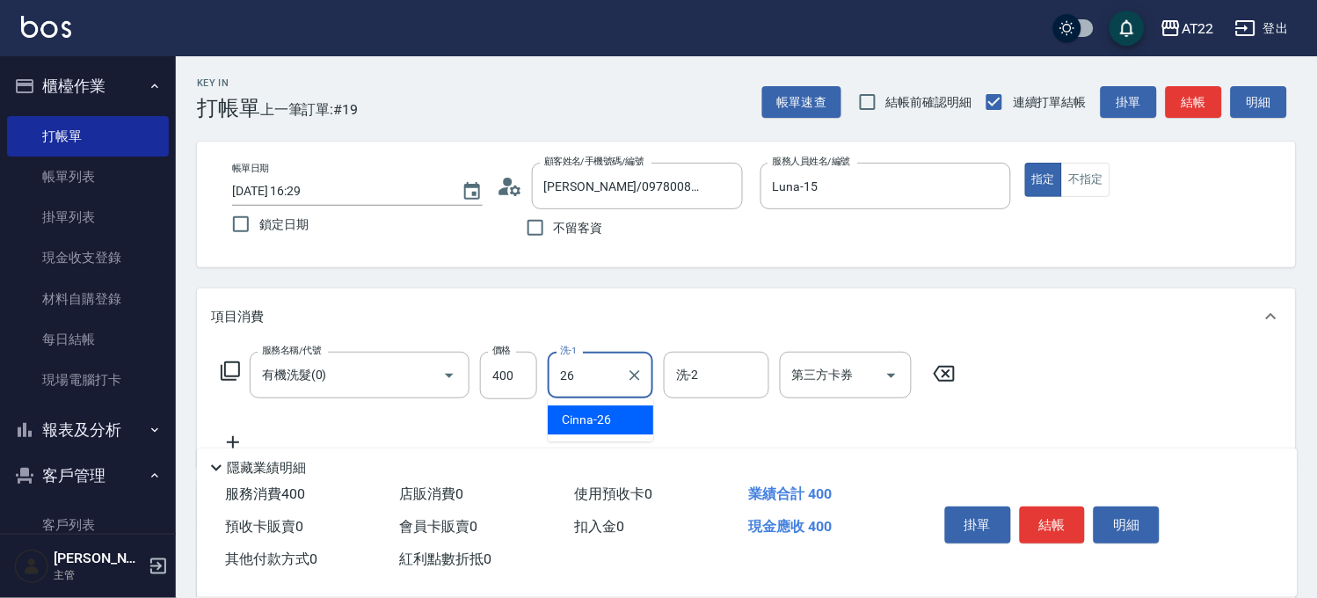
type input "Cinna-26"
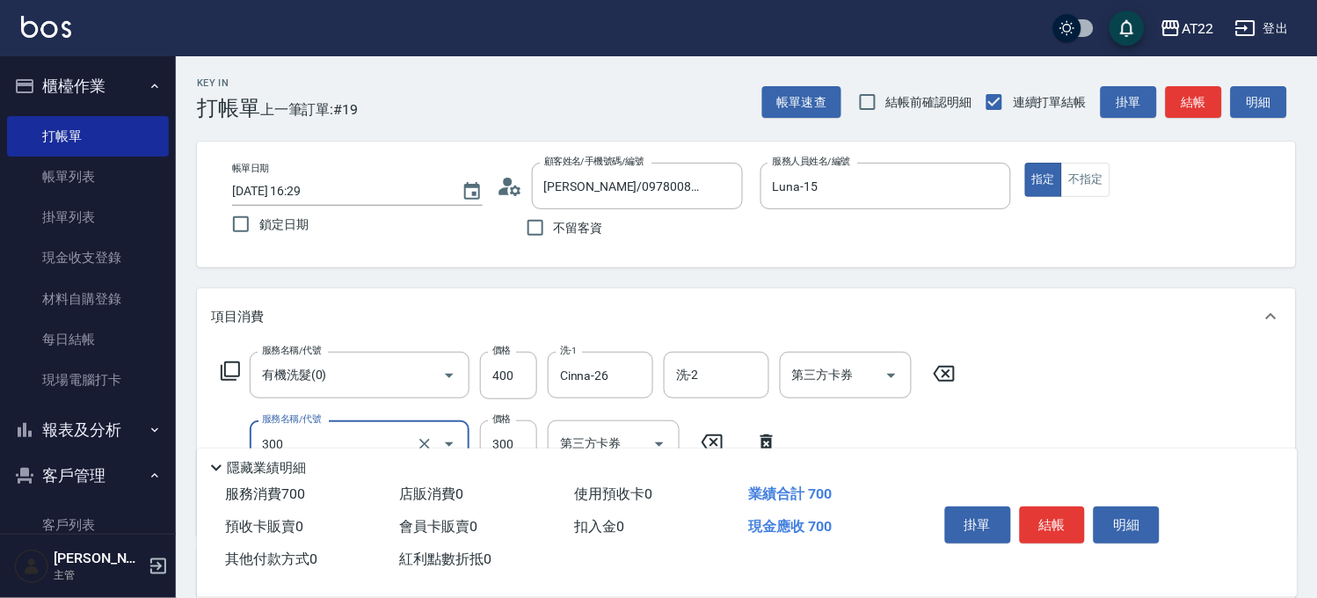
type input "剪髮(300)"
type input "250"
click at [1057, 517] on button "結帳" at bounding box center [1053, 524] width 66 height 37
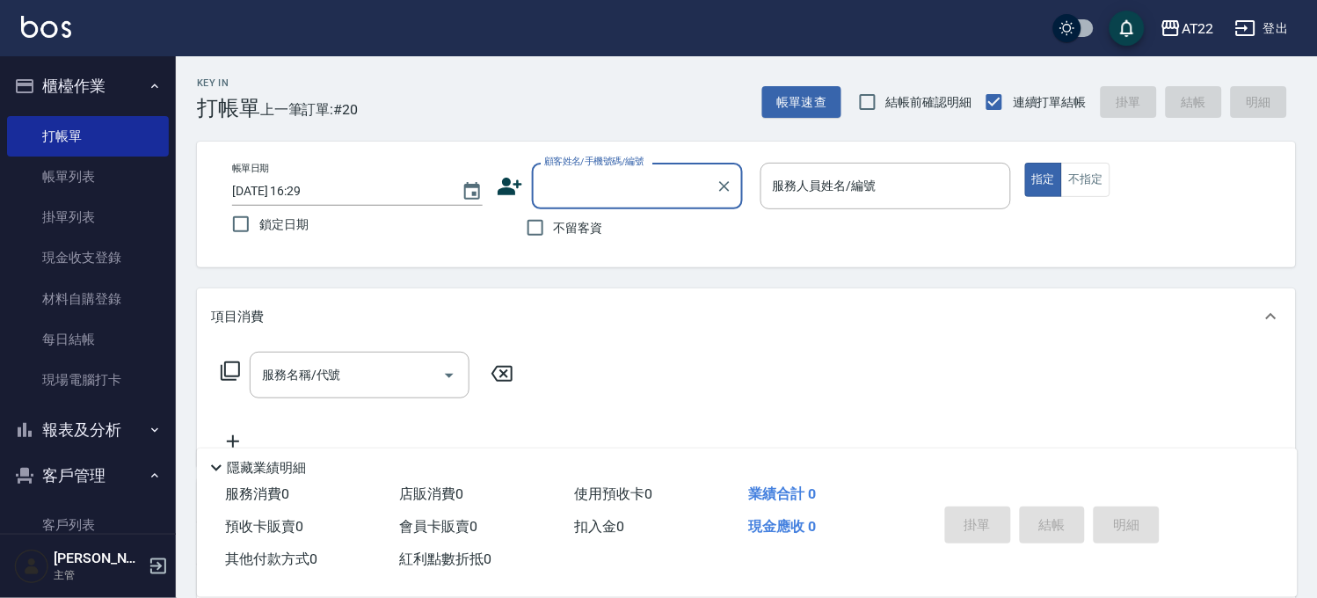
click at [581, 238] on label "不留客資" at bounding box center [560, 227] width 86 height 37
click at [554, 238] on input "不留客資" at bounding box center [535, 227] width 37 height 37
checkbox input "true"
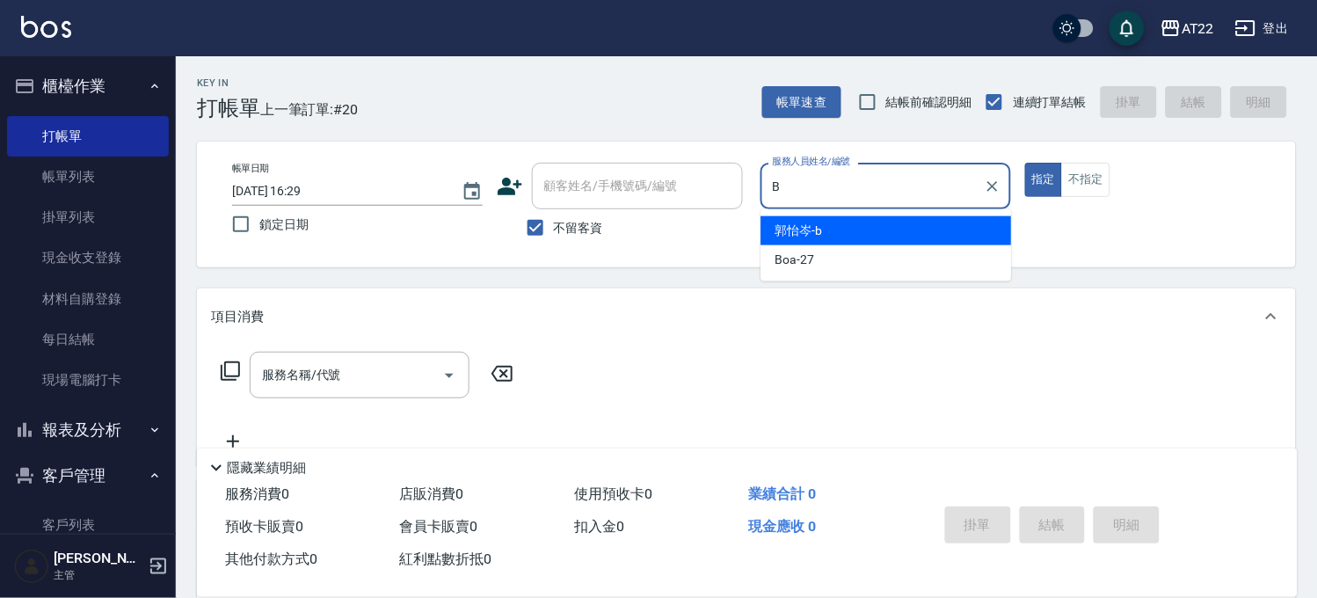
type input "[PERSON_NAME]"
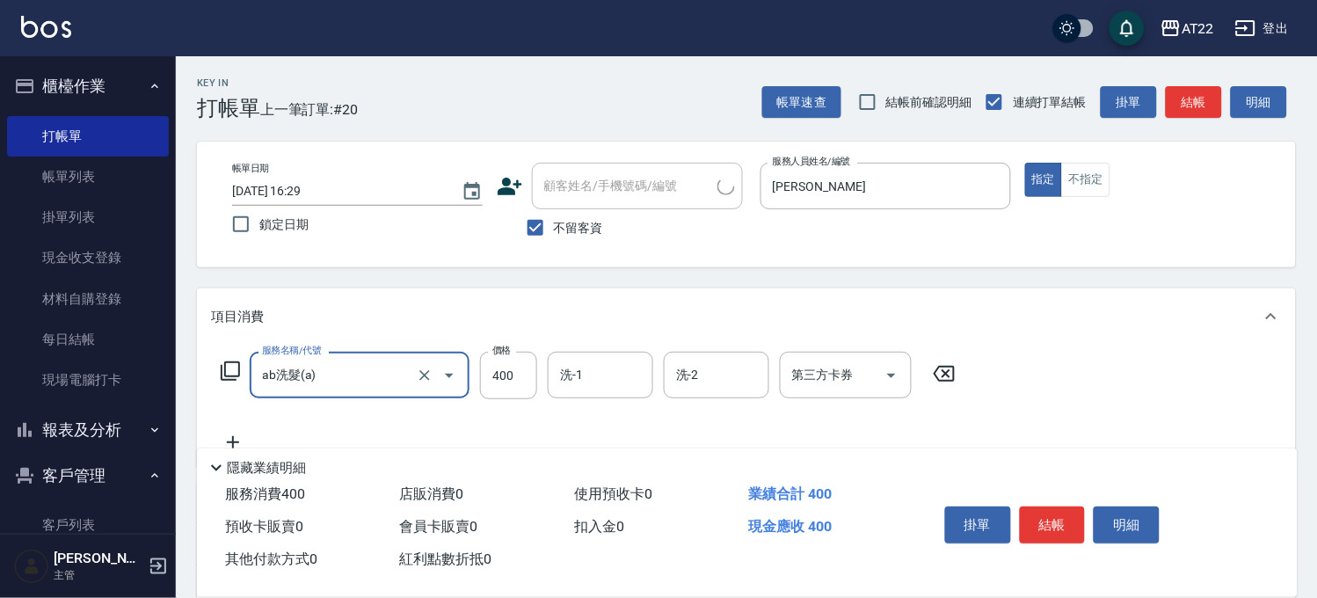
type input "ab洗髮(a)"
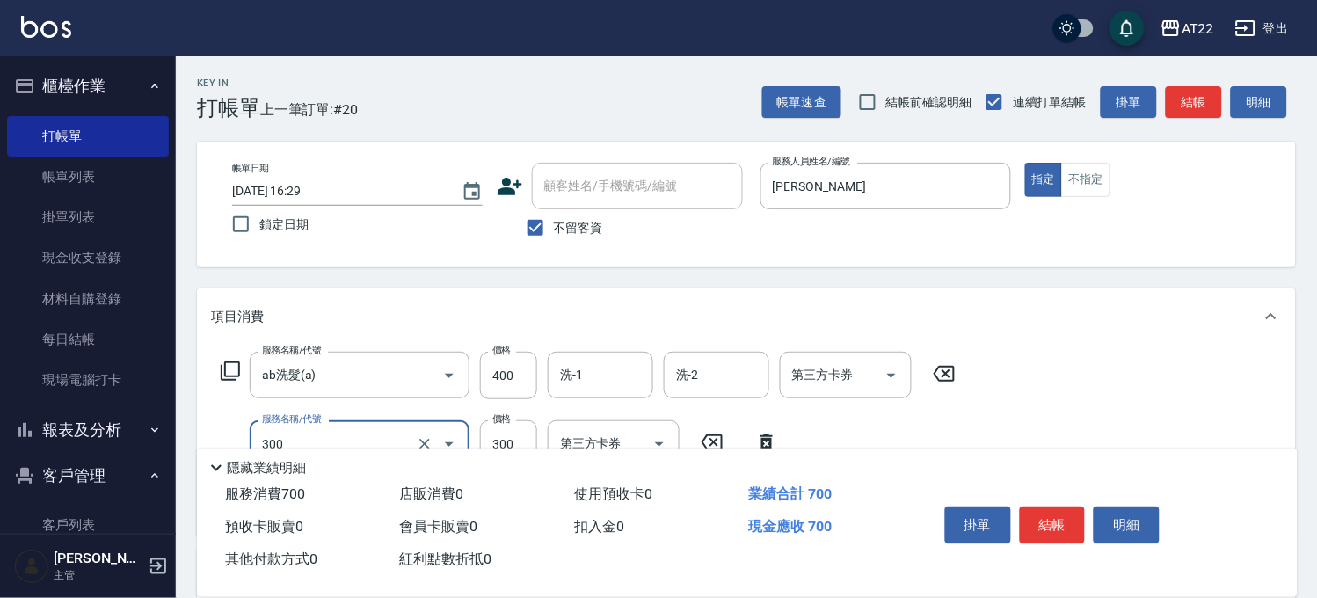
type input "剪髮(300)"
type input "200"
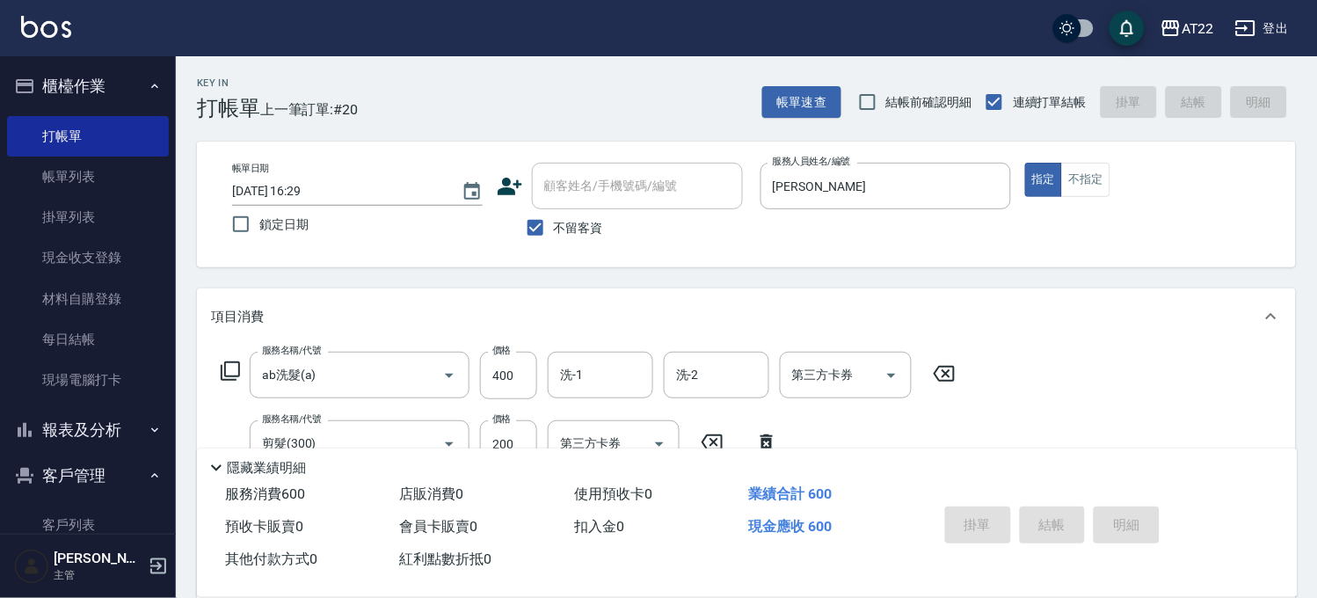
type input "[DATE] 16:30"
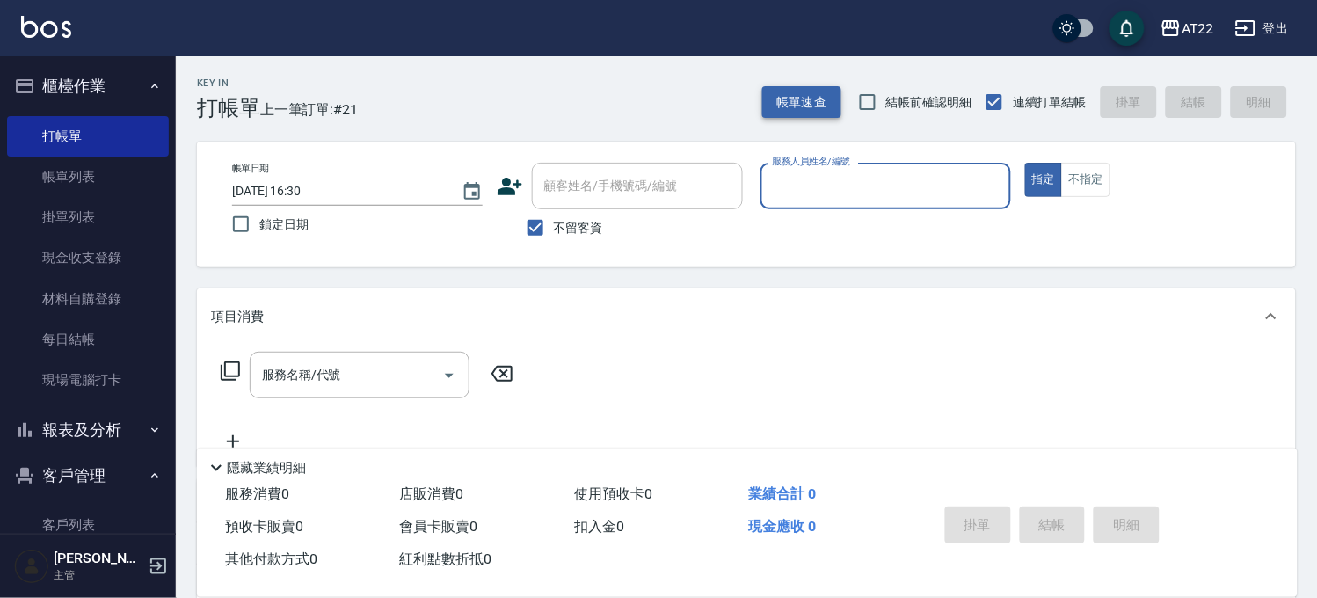
click at [795, 86] on button "帳單速查" at bounding box center [801, 102] width 79 height 33
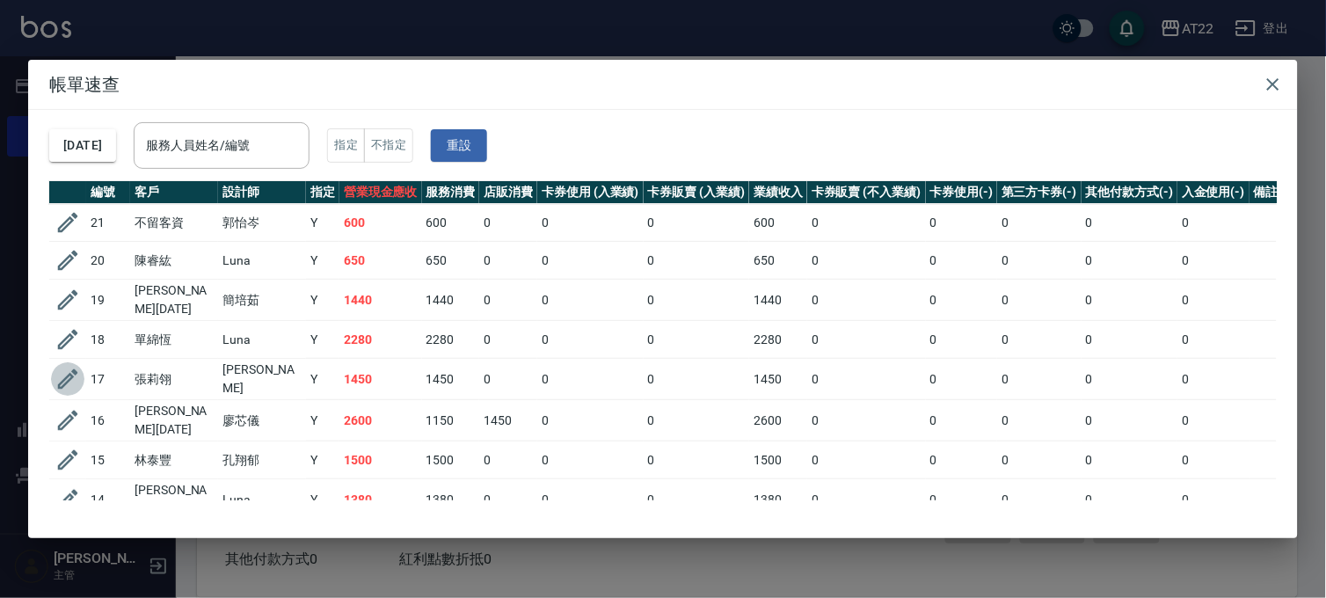
click at [57, 374] on icon "button" at bounding box center [67, 379] width 26 height 26
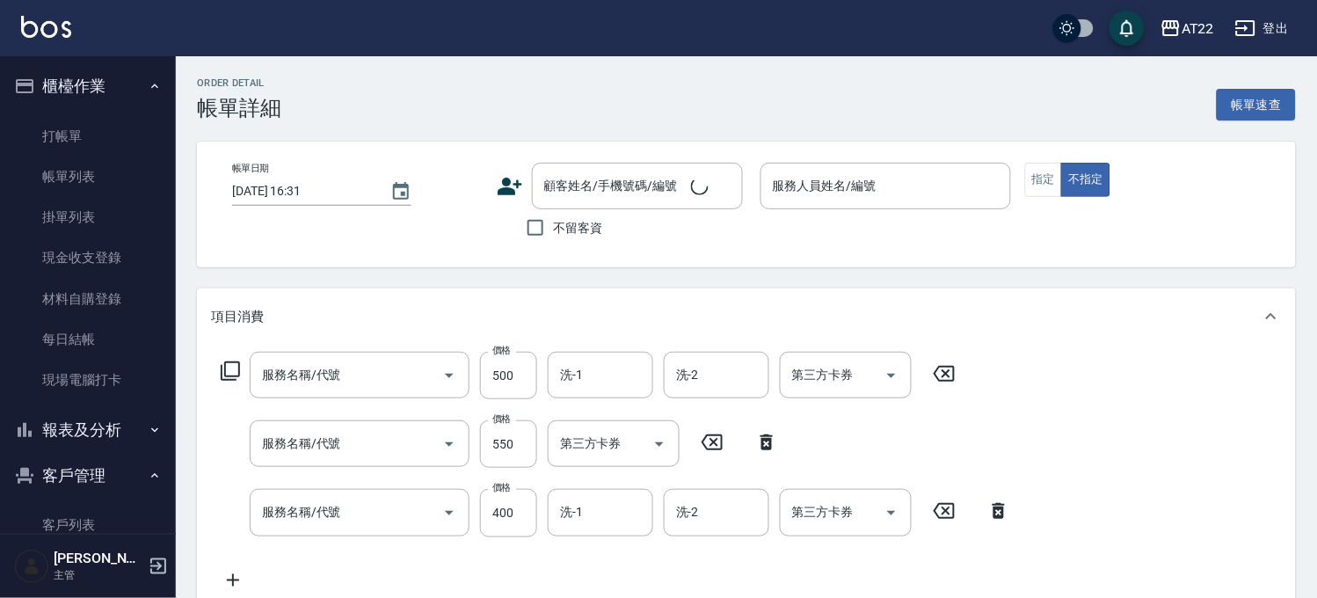
type input "[DATE] 16:26"
type input "[PERSON_NAME]-1"
type input "升級保水面膜(9001)"
type input "剪髮(400)"
type input "有機洗髮(0)"
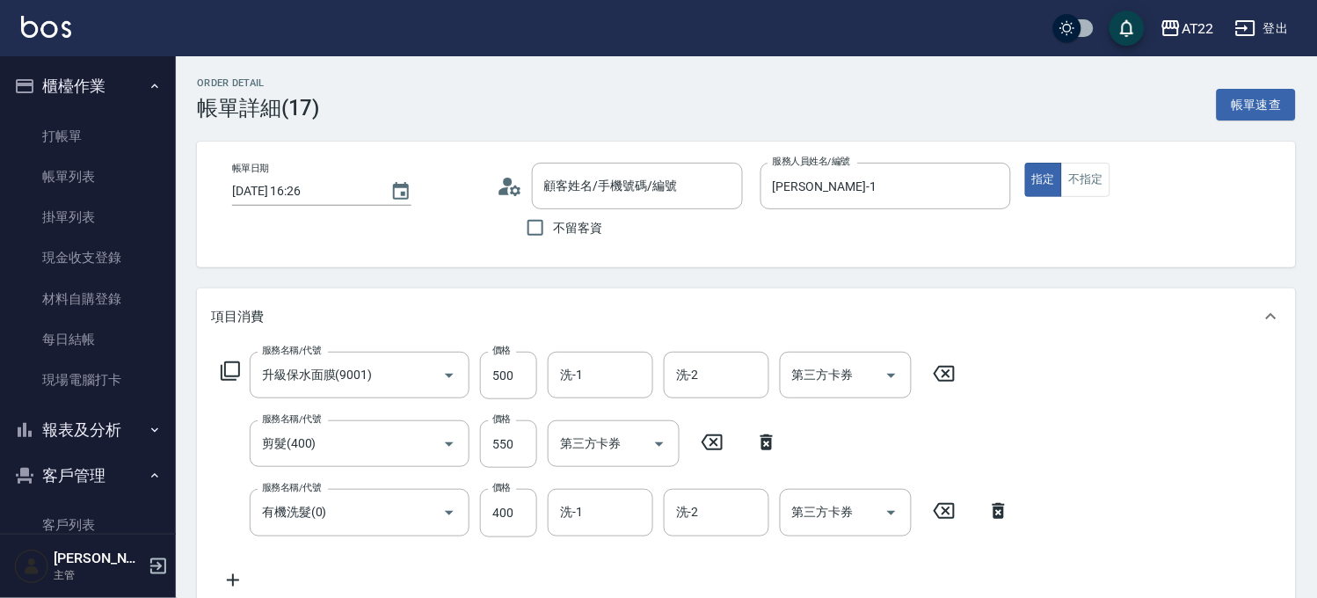
type input "[PERSON_NAME]/0983309389/"
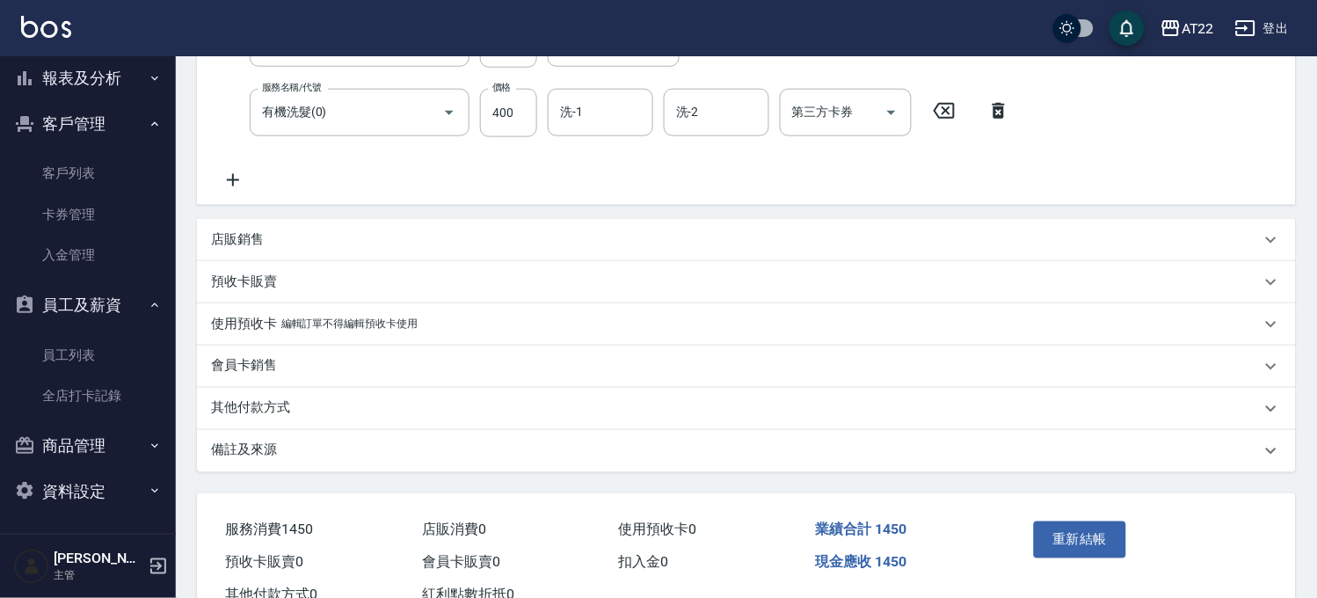
scroll to position [461, 0]
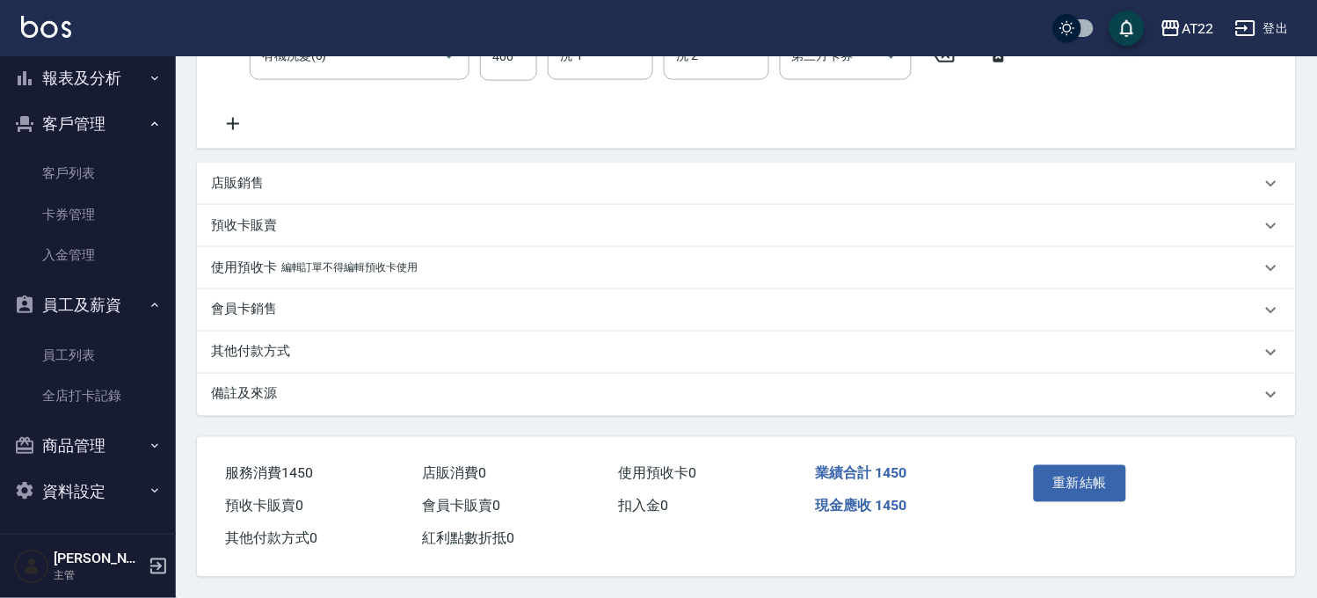
click at [388, 396] on div "備註及來源" at bounding box center [736, 394] width 1050 height 18
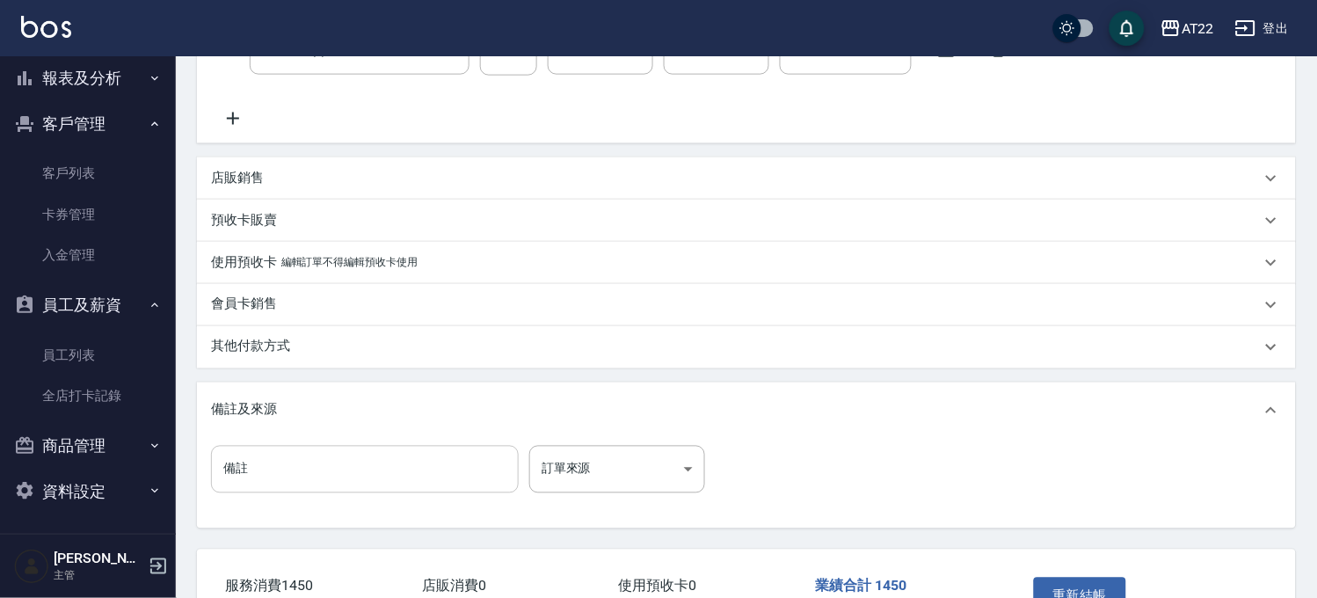
click at [339, 476] on input "備註" at bounding box center [365, 469] width 308 height 47
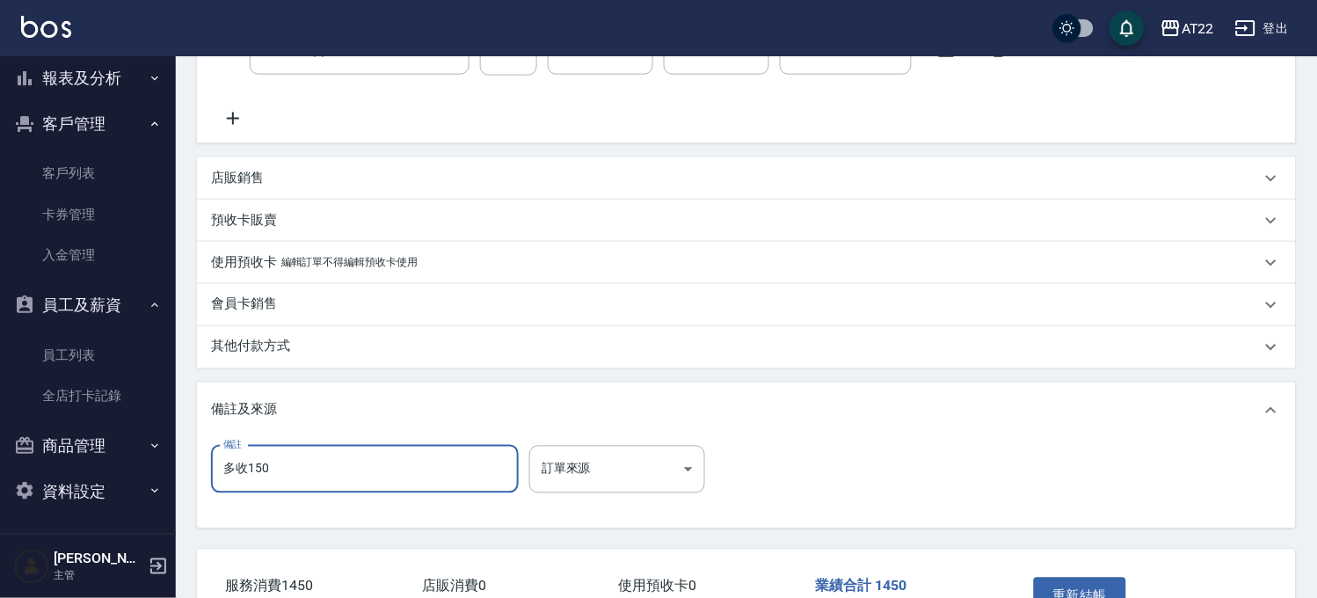
scroll to position [578, 0]
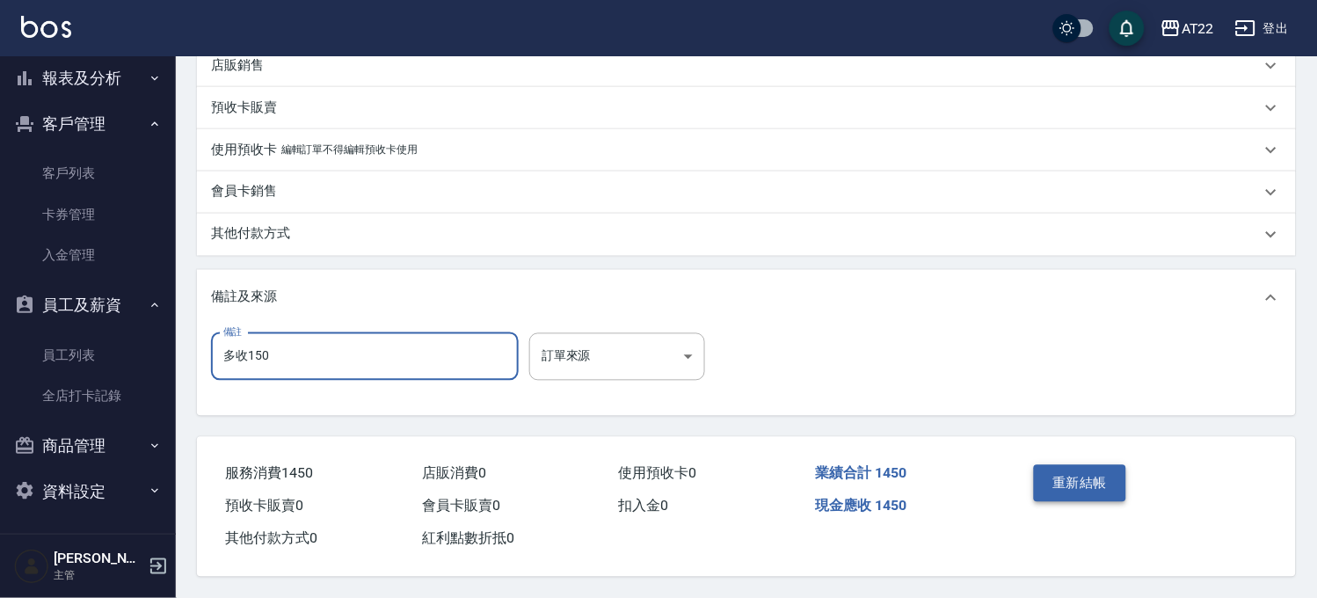
type input "多收150"
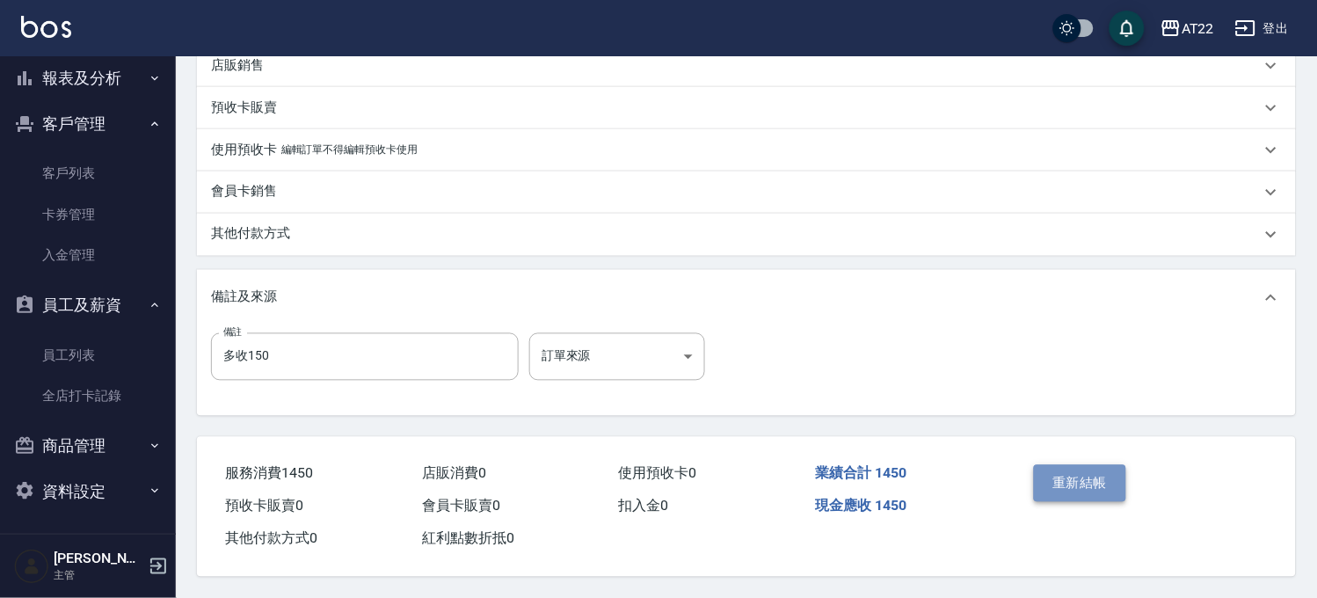
click at [1082, 476] on button "重新結帳" at bounding box center [1080, 483] width 93 height 37
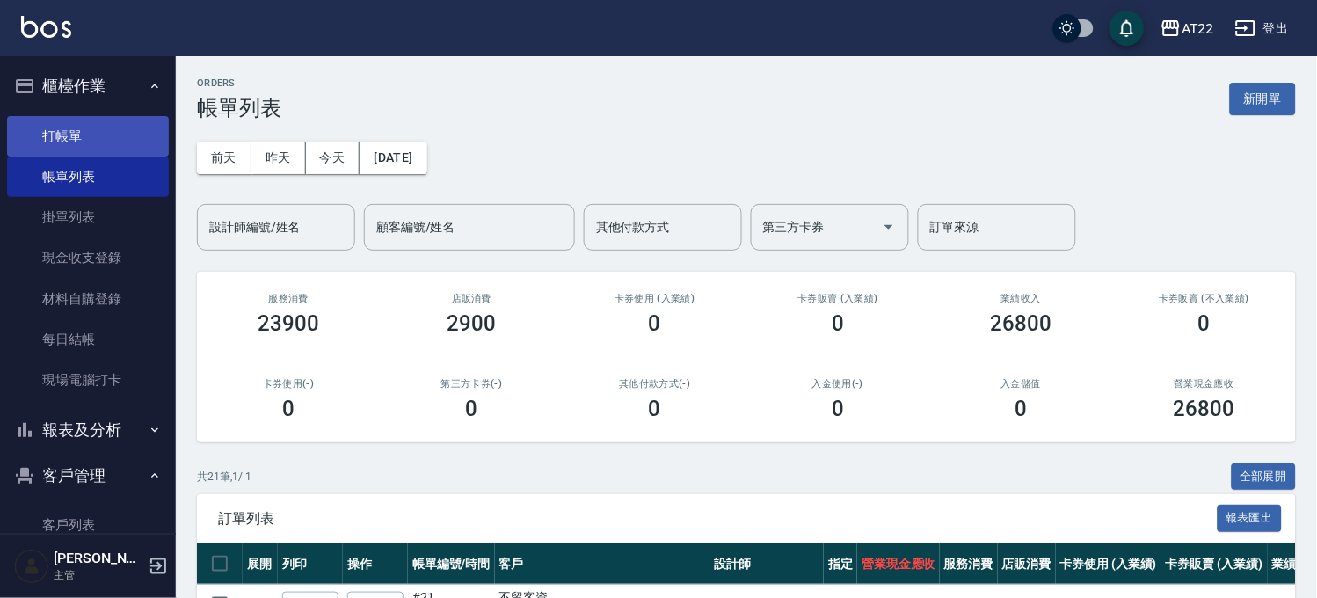
click at [66, 142] on link "打帳單" at bounding box center [88, 136] width 162 height 40
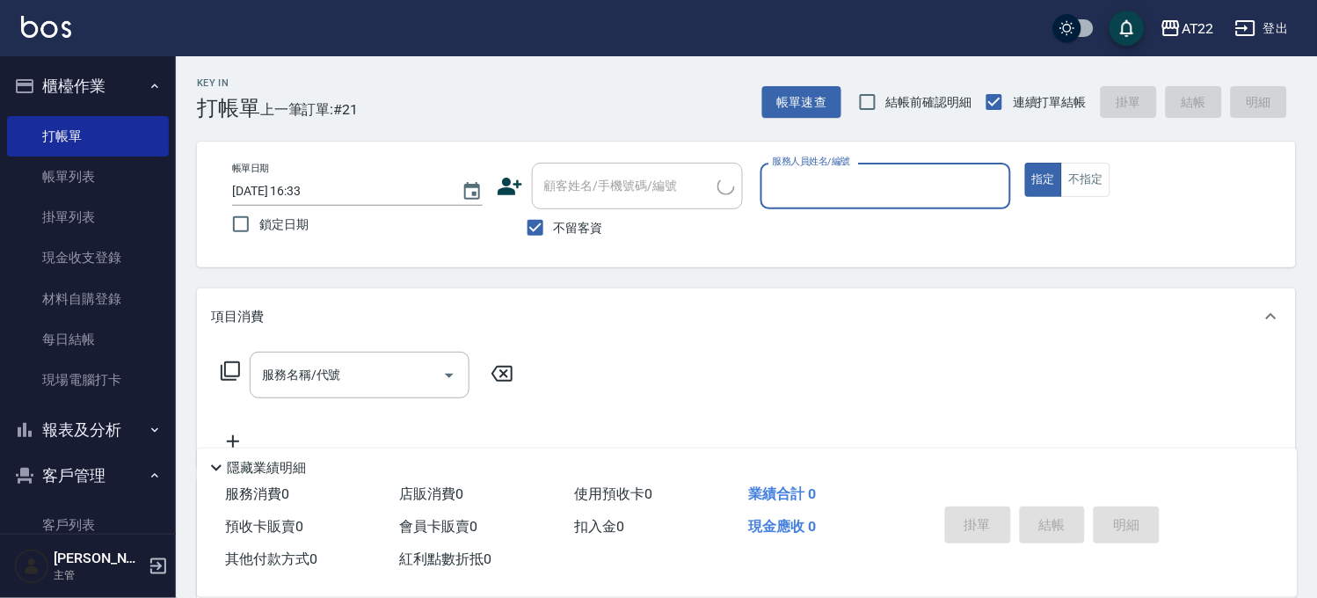
click at [559, 216] on label "不留客資" at bounding box center [560, 227] width 86 height 37
click at [554, 216] on input "不留客資" at bounding box center [535, 227] width 37 height 37
checkbox input "false"
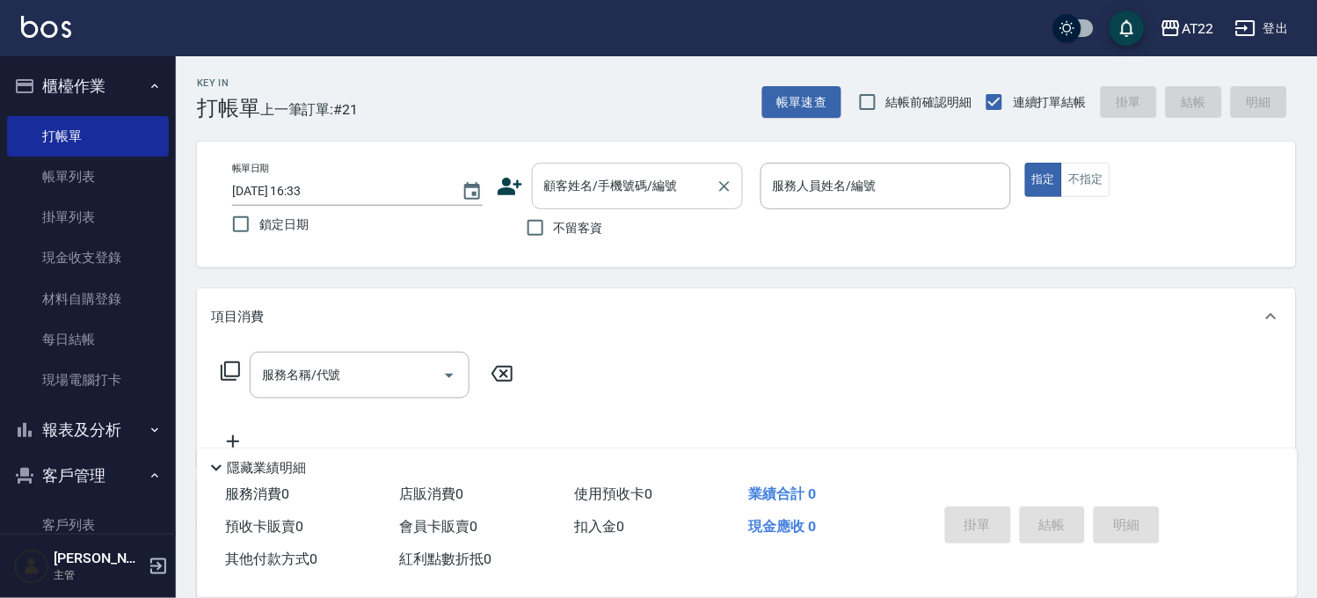
click at [611, 164] on div "顧客姓名/手機號碼/編號" at bounding box center [637, 186] width 211 height 47
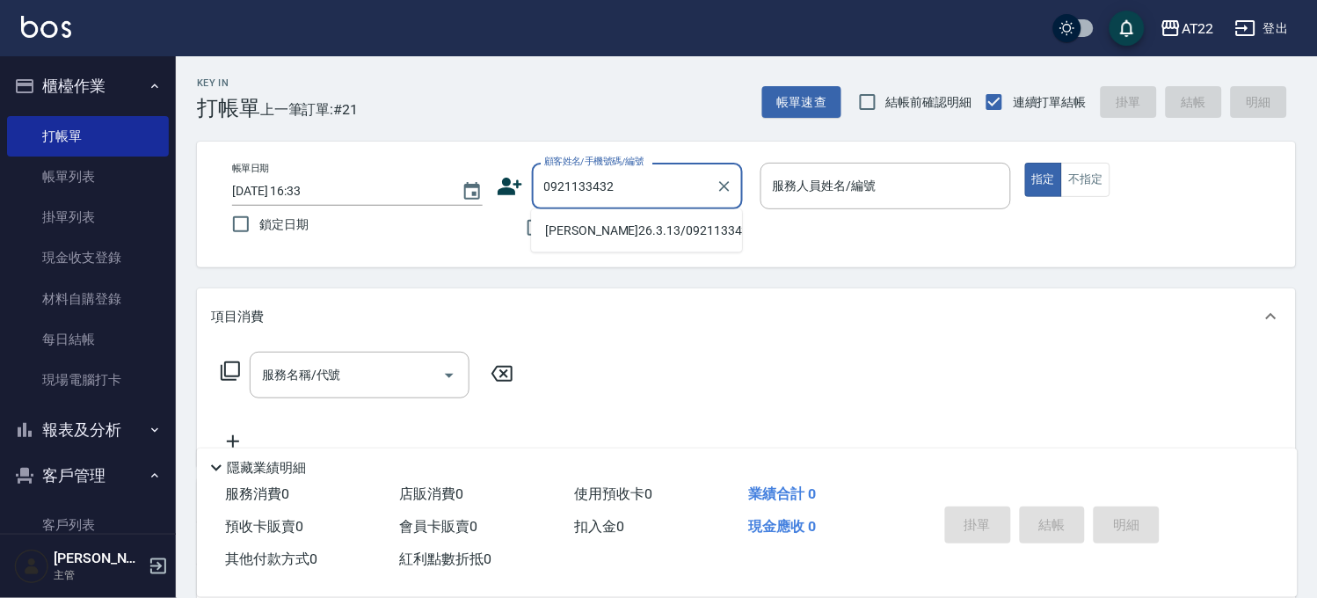
click at [595, 233] on li "[PERSON_NAME]26.3.13/0921133432/T82581" at bounding box center [636, 230] width 211 height 29
type input "[PERSON_NAME]26.3.13/0921133432/T82581"
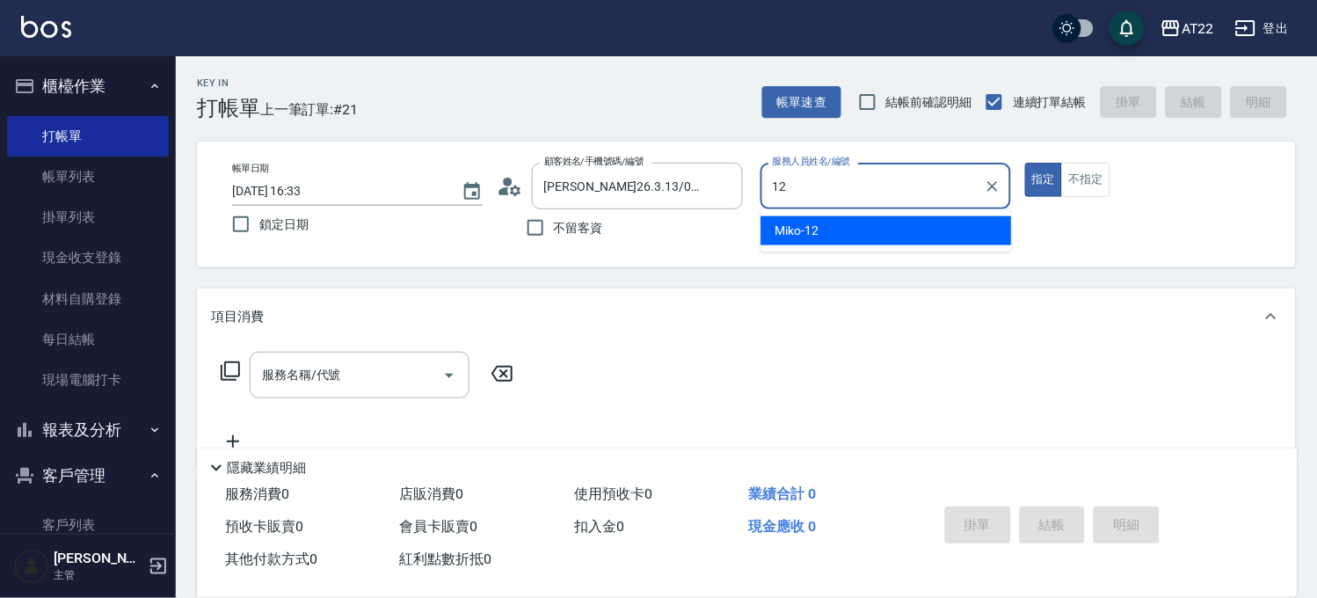
type input "Miko-12"
type button "true"
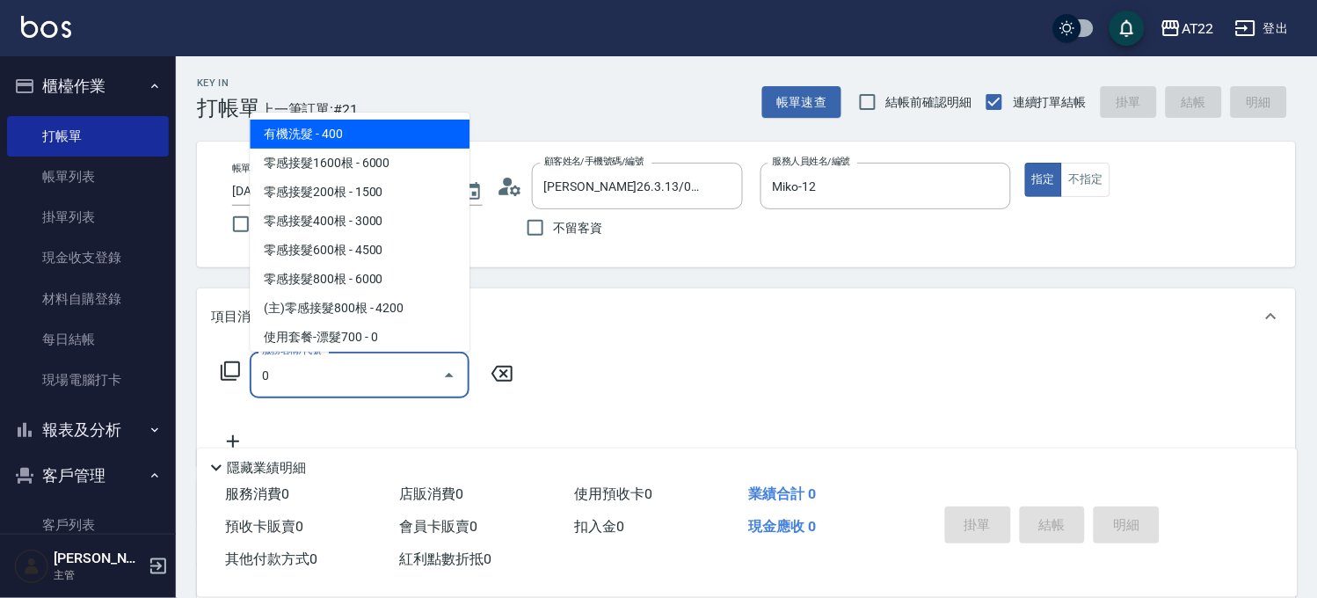
type input "有機洗髮(0)"
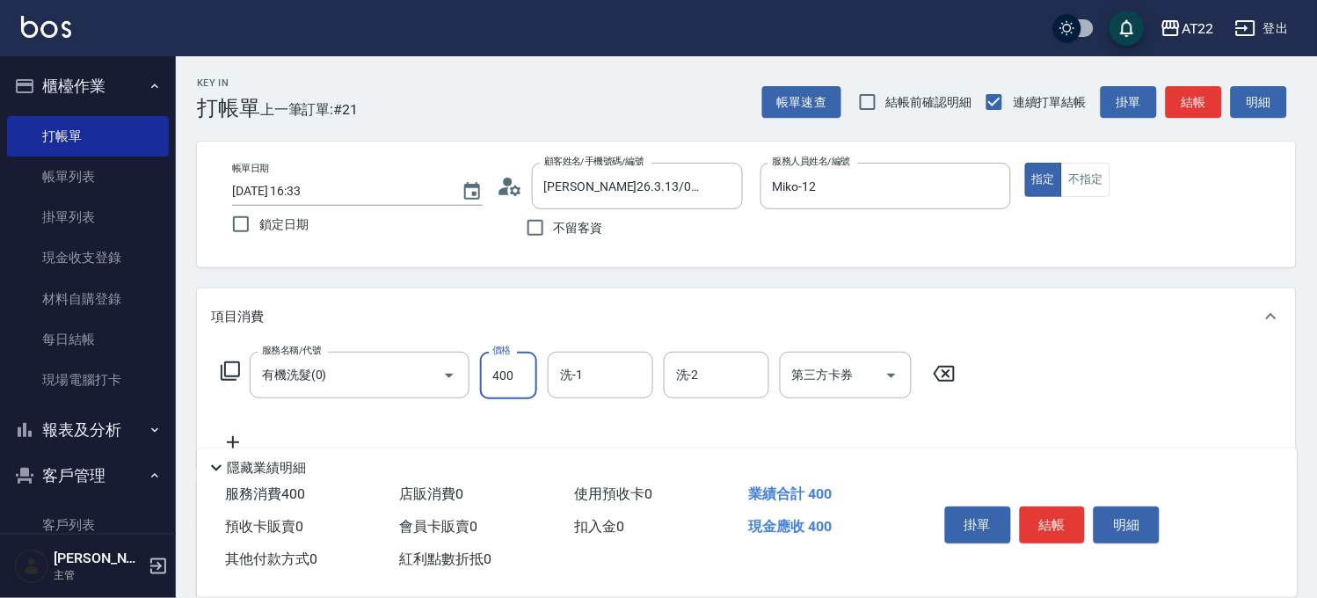
click at [507, 375] on input "400" at bounding box center [508, 375] width 57 height 47
type input "450"
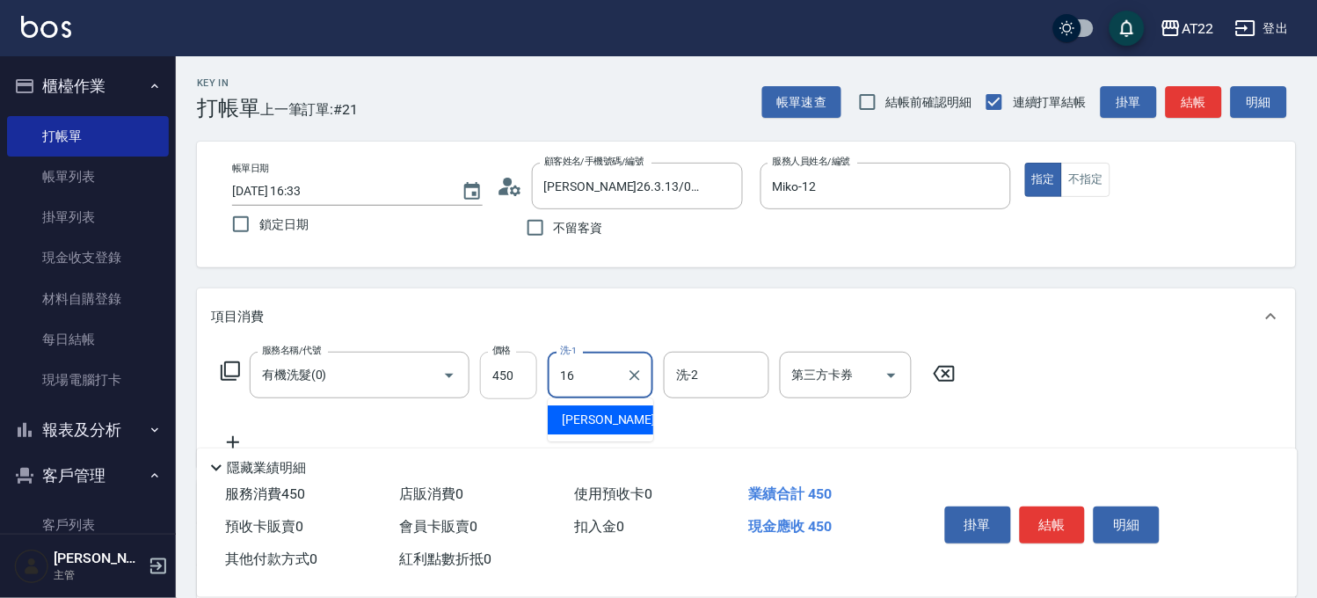
type input "[PERSON_NAME]-16"
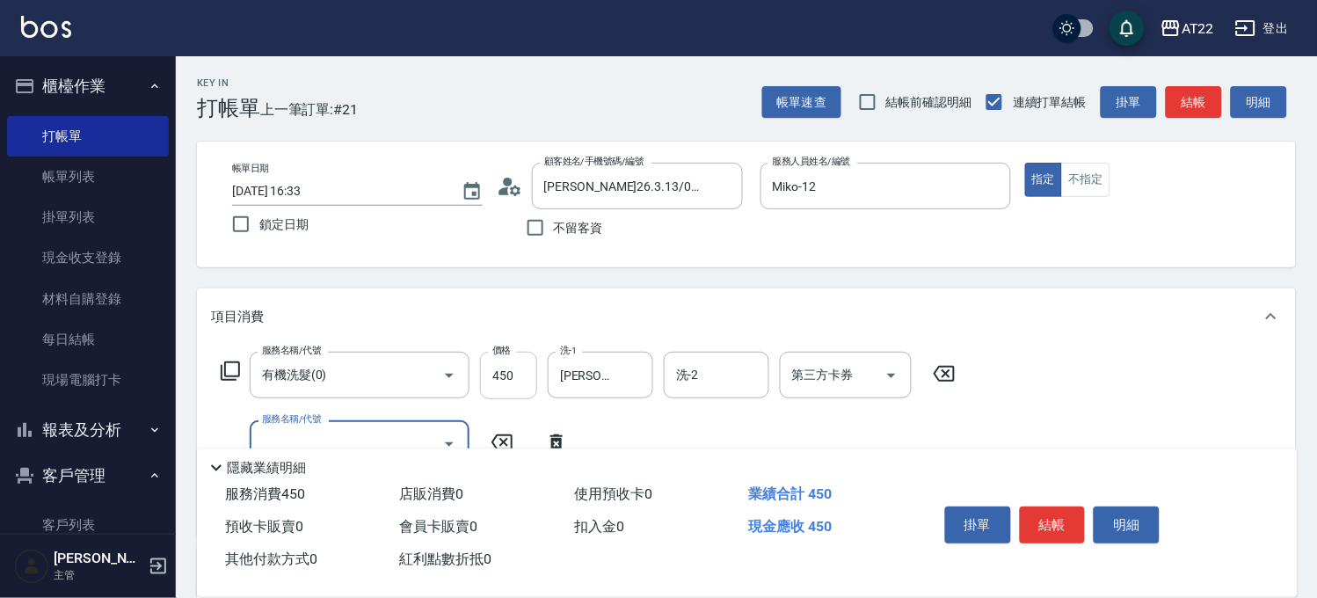
scroll to position [329, 0]
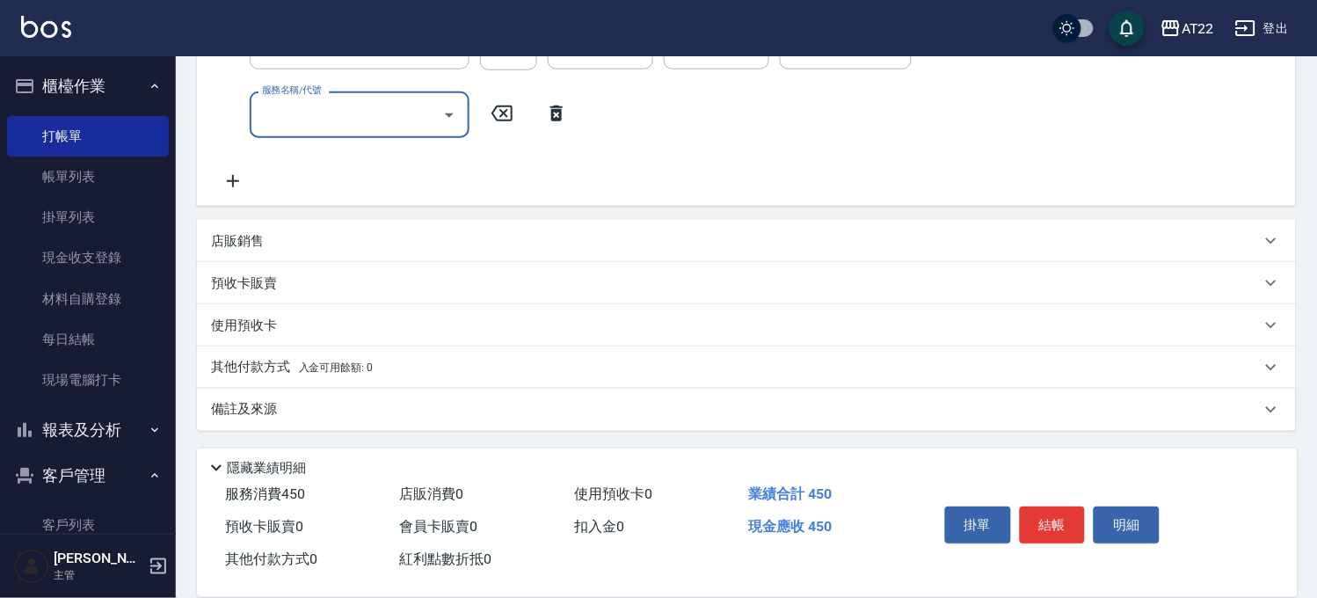
click at [308, 240] on div "店販銷售" at bounding box center [736, 241] width 1050 height 18
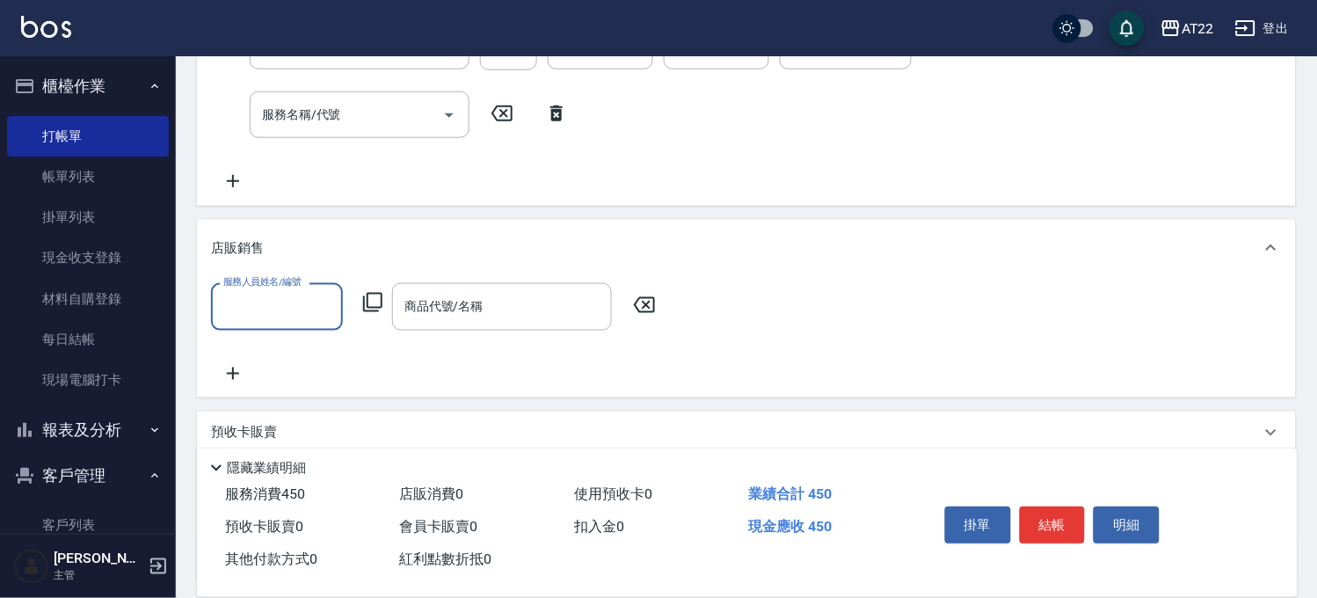
scroll to position [0, 0]
type input "Miko-12"
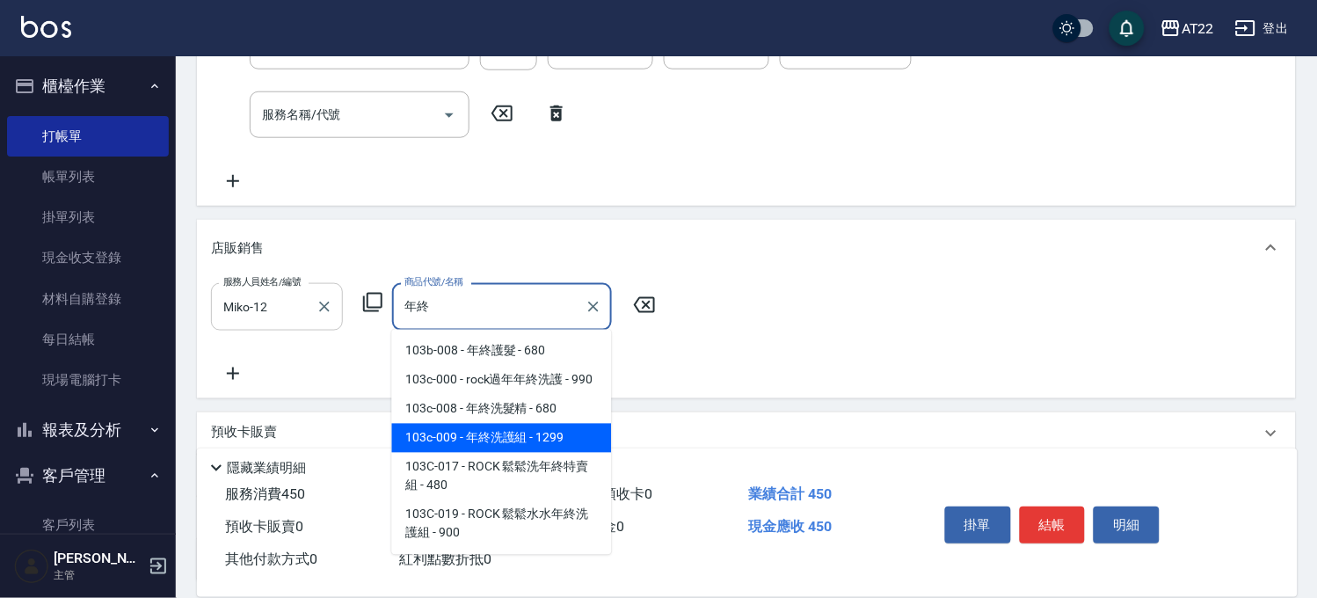
type input "年終洗護組"
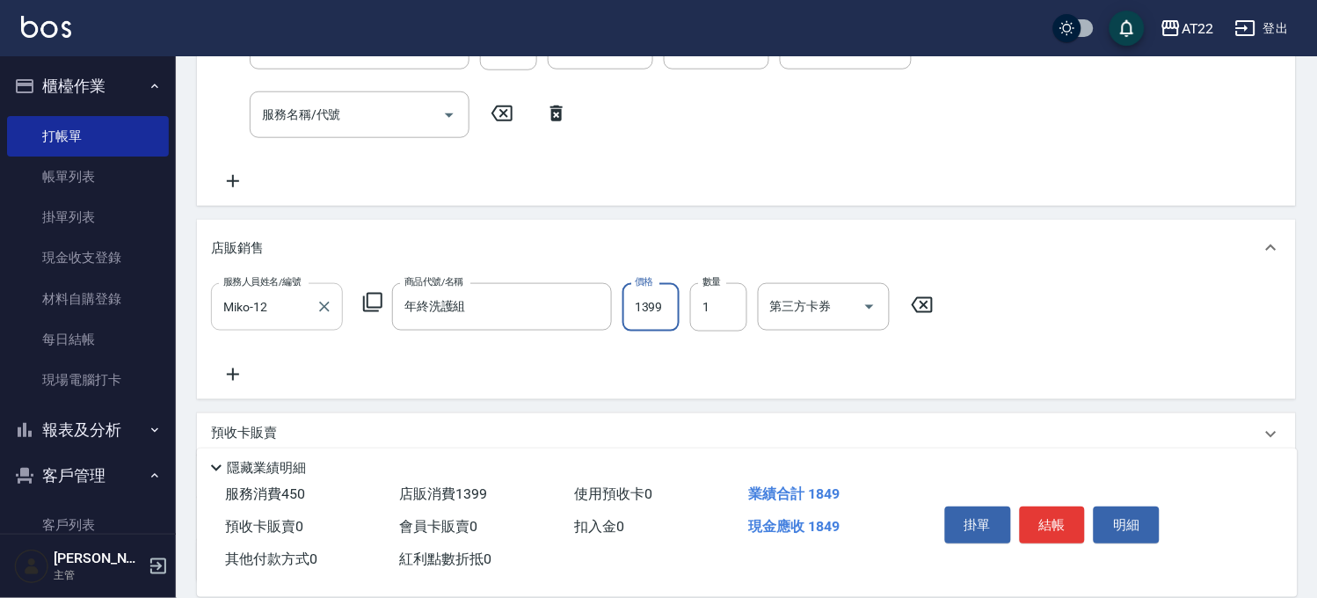
type input "1399"
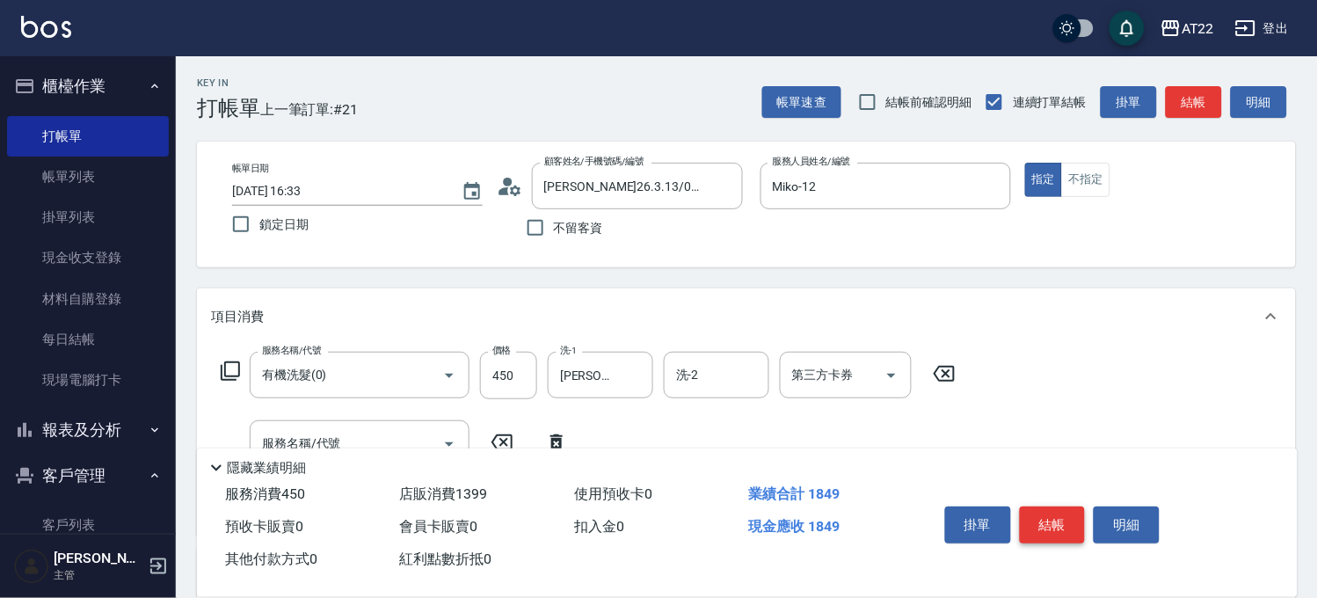
click at [1058, 527] on button "結帳" at bounding box center [1053, 524] width 66 height 37
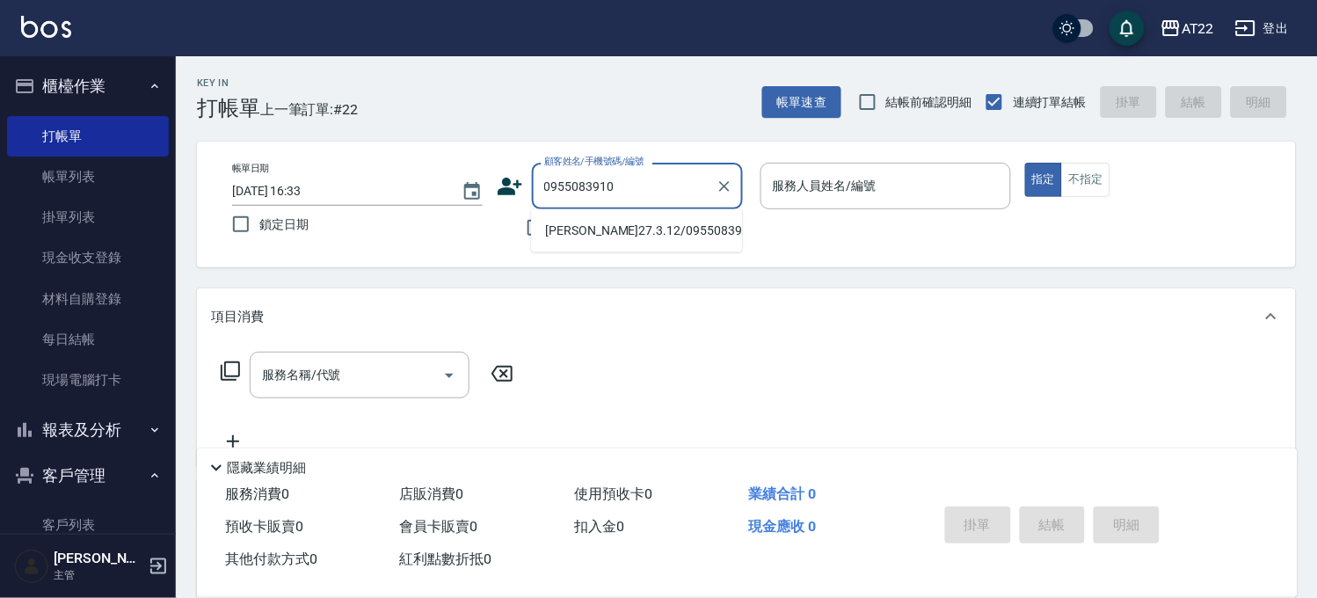
click at [550, 197] on input "0955083910" at bounding box center [624, 186] width 169 height 31
click at [563, 245] on li "[PERSON_NAME]27.3.12/0955083910/T90464" at bounding box center [636, 230] width 211 height 29
type input "[PERSON_NAME]27.3.12/0955083910/T90464"
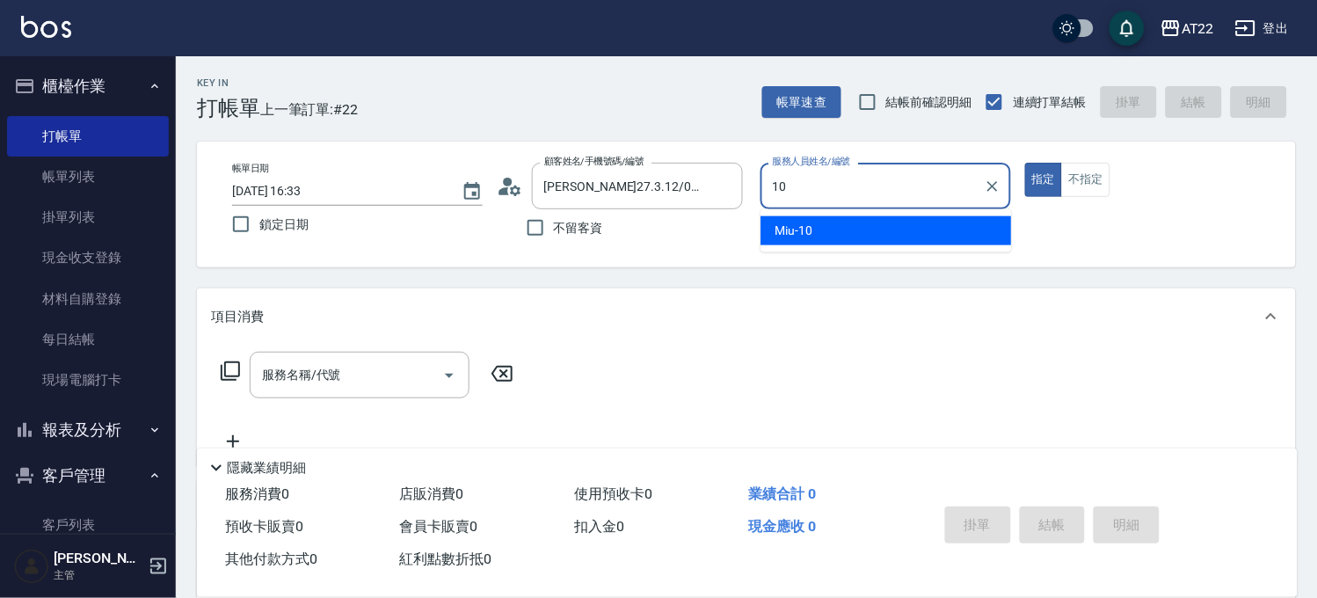
type input "Miu-10"
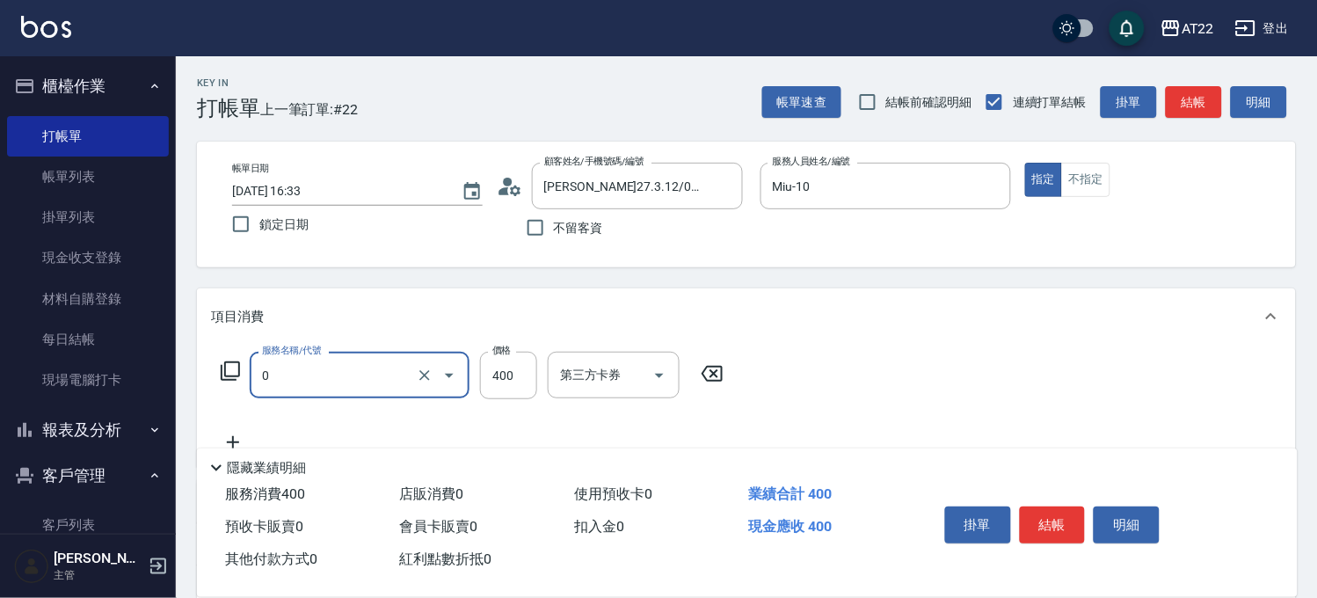
type input "有機洗髮(0)"
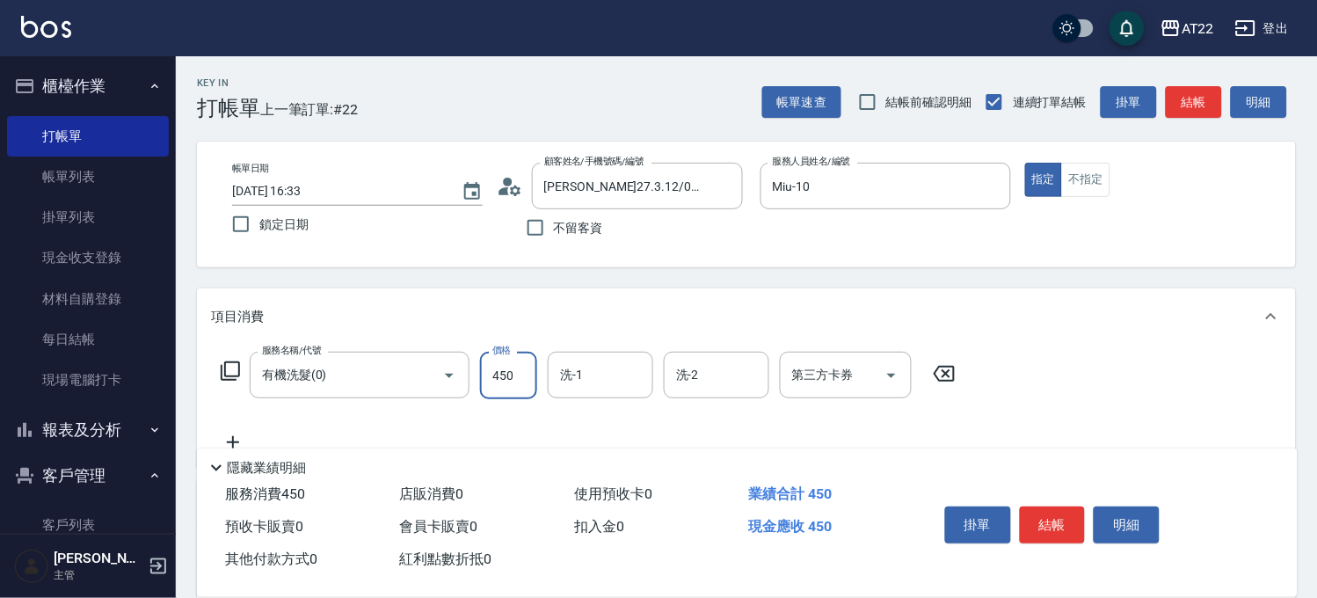
type input "450"
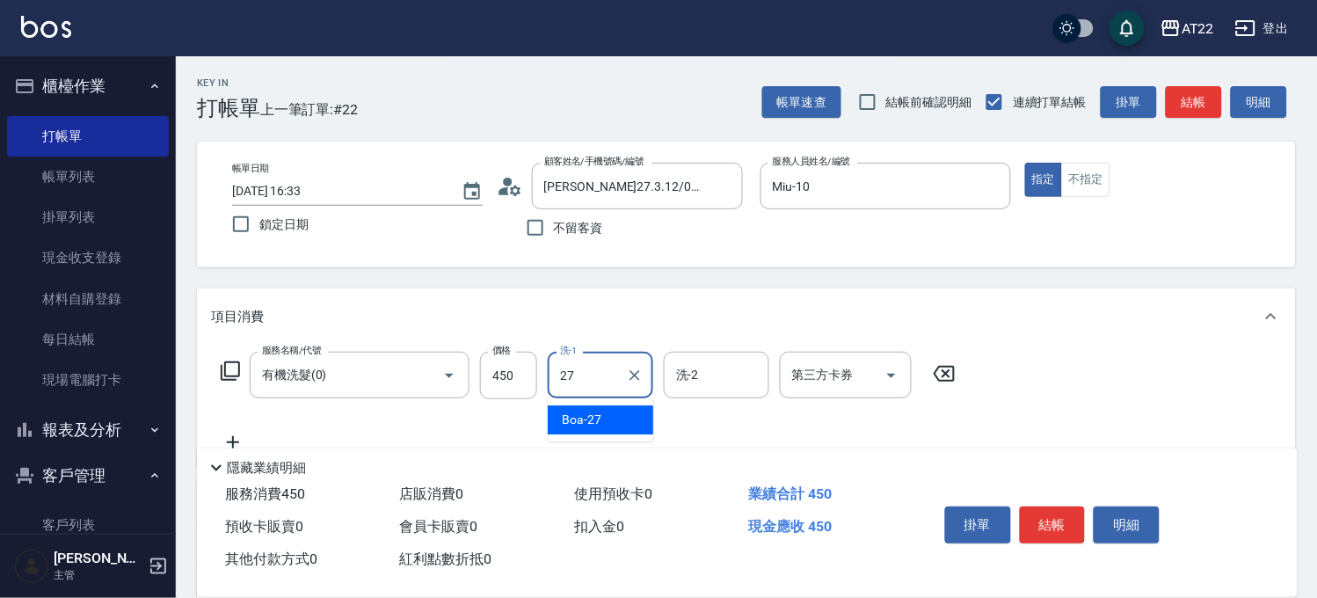
type input "Boa-27"
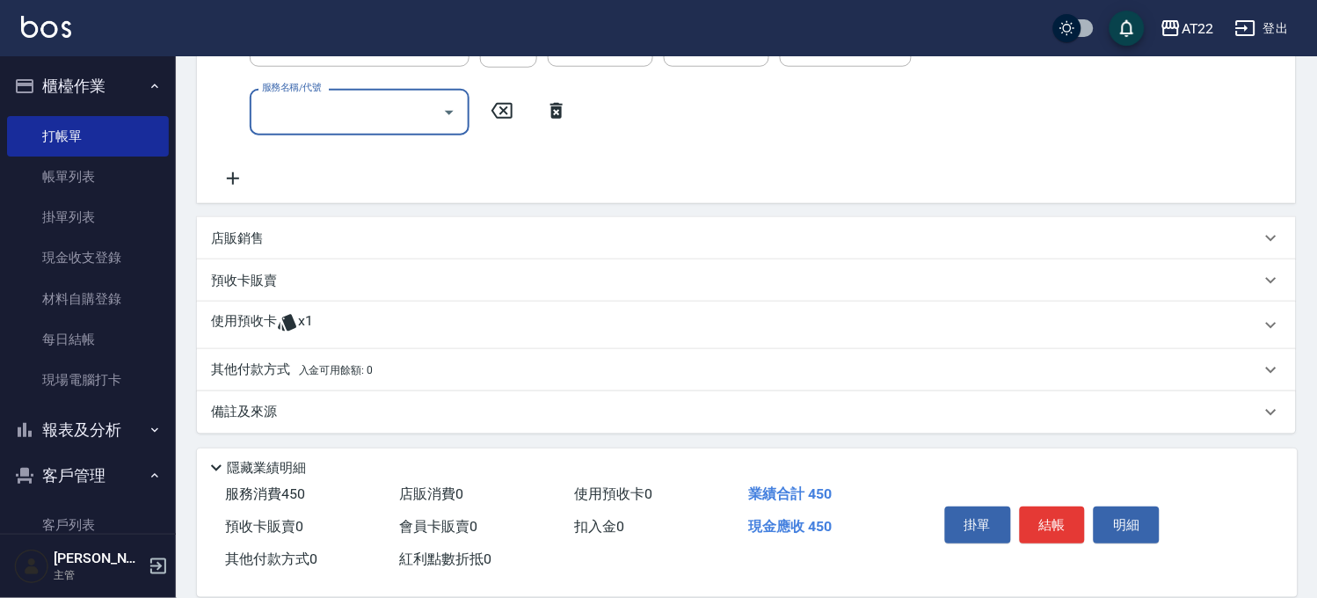
scroll to position [334, 0]
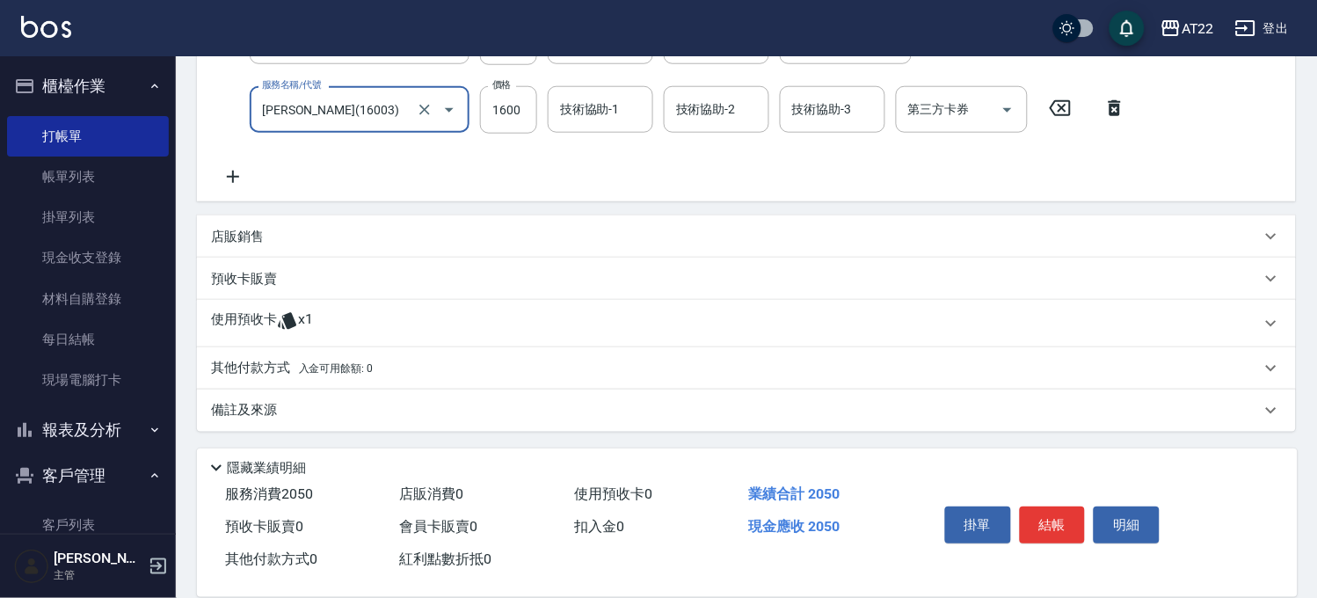
type input "[PERSON_NAME](16003)"
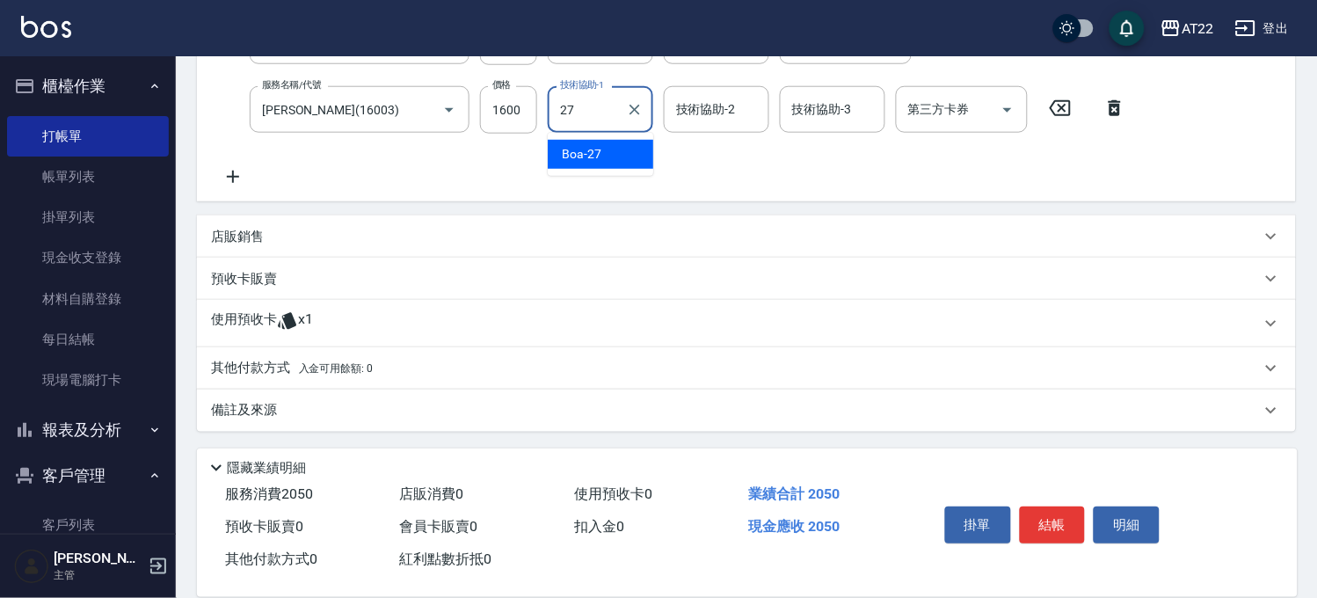
type input "Boa-27"
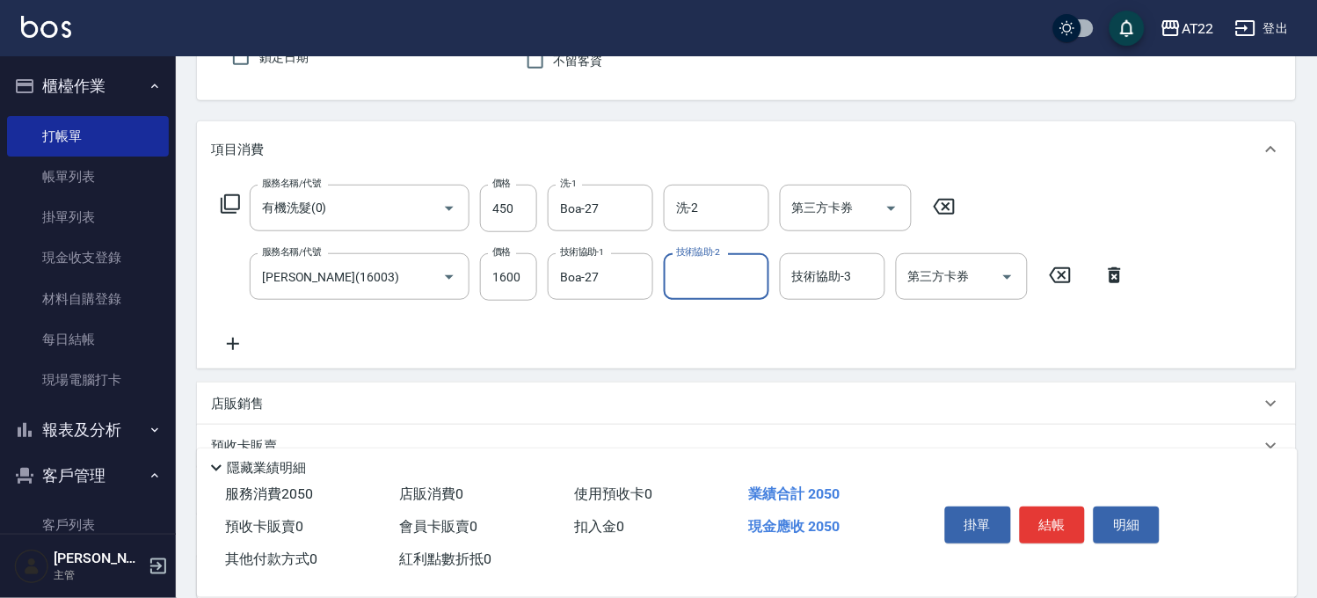
scroll to position [0, 0]
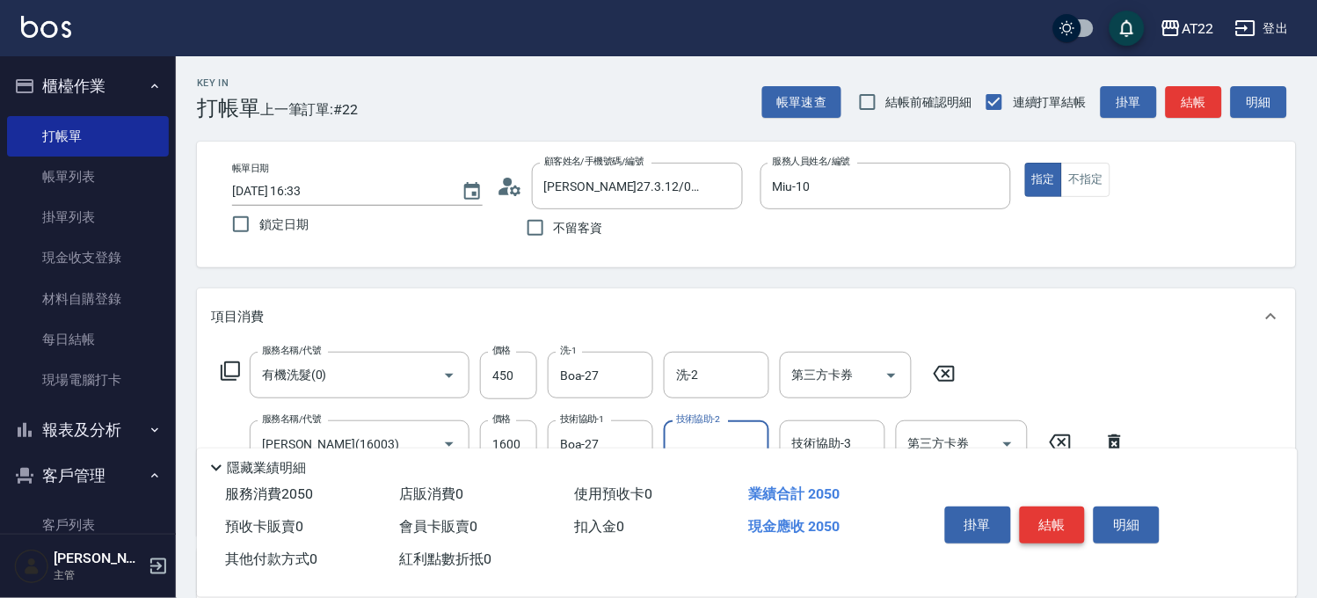
click at [1062, 521] on button "結帳" at bounding box center [1053, 524] width 66 height 37
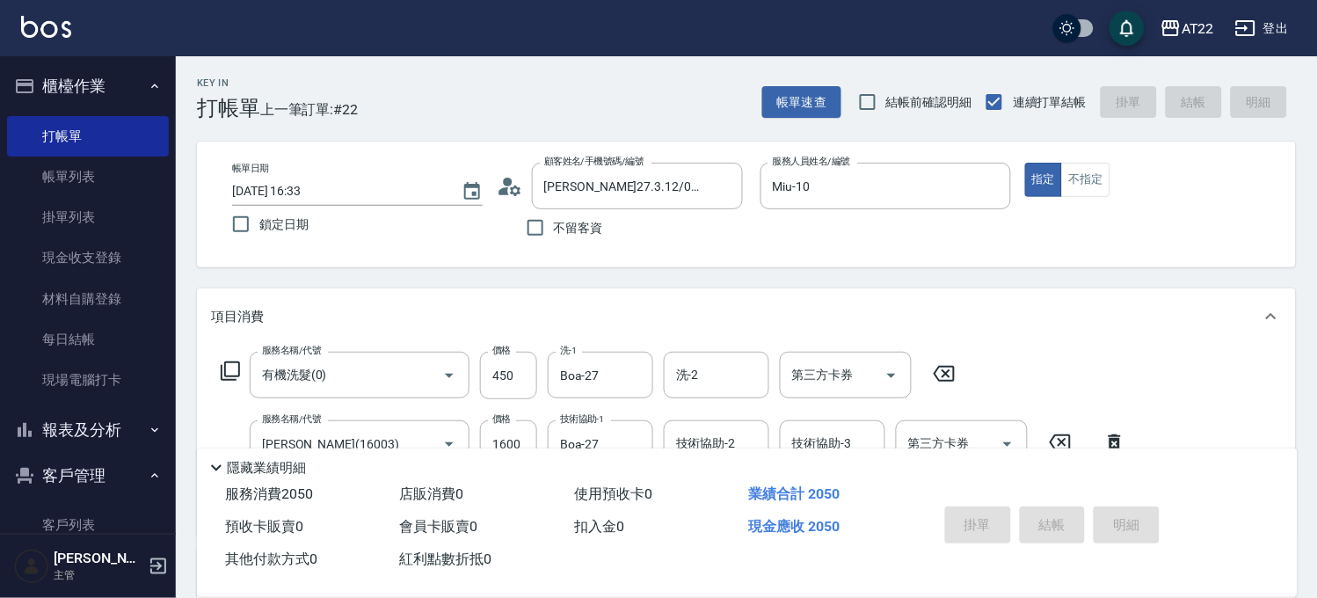
type input "[DATE] 16:34"
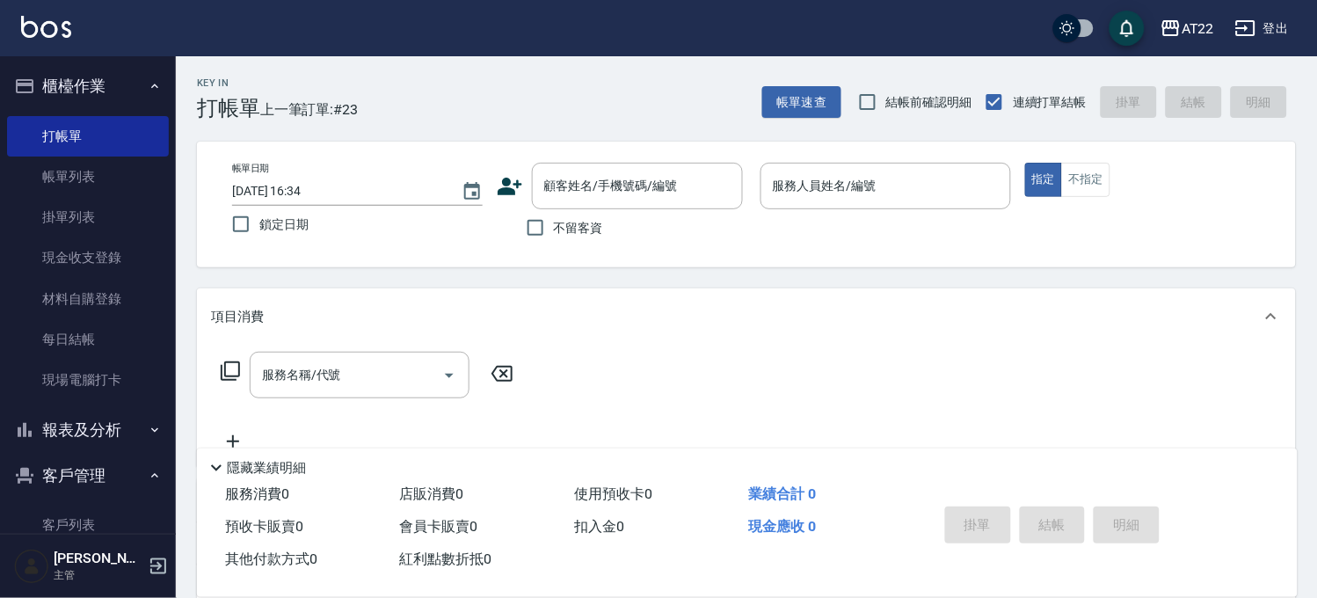
click at [586, 222] on span "不留客資" at bounding box center [578, 228] width 49 height 18
click at [554, 222] on input "不留客資" at bounding box center [535, 227] width 37 height 37
checkbox input "true"
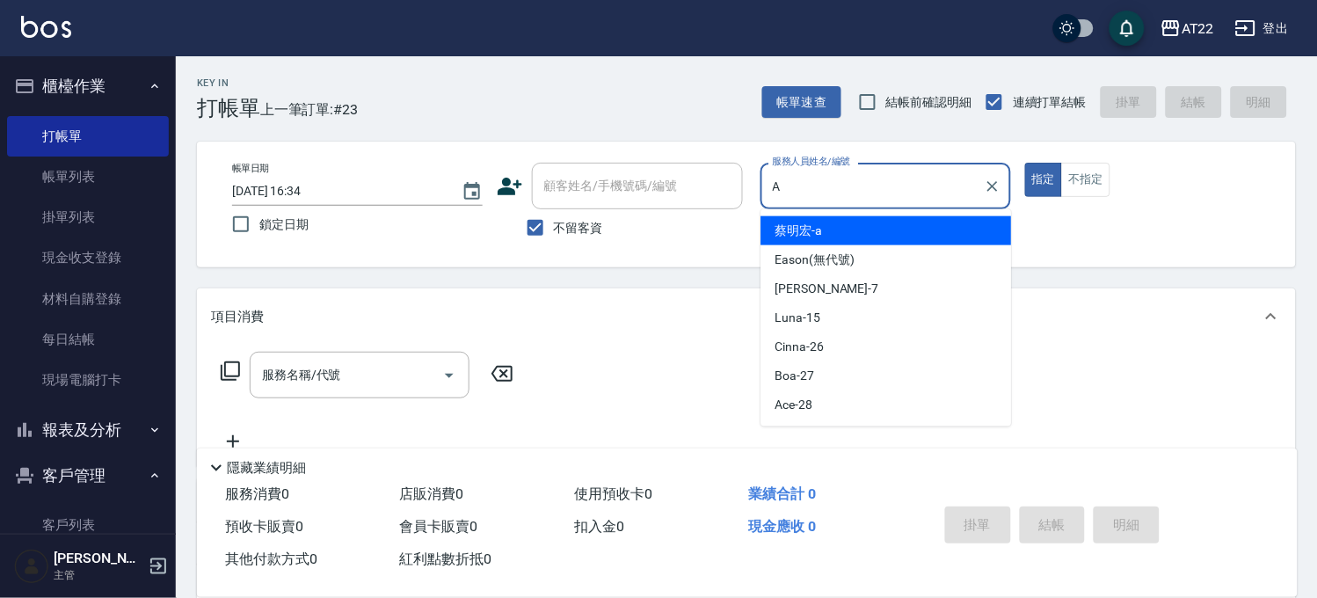
type input "[PERSON_NAME]a"
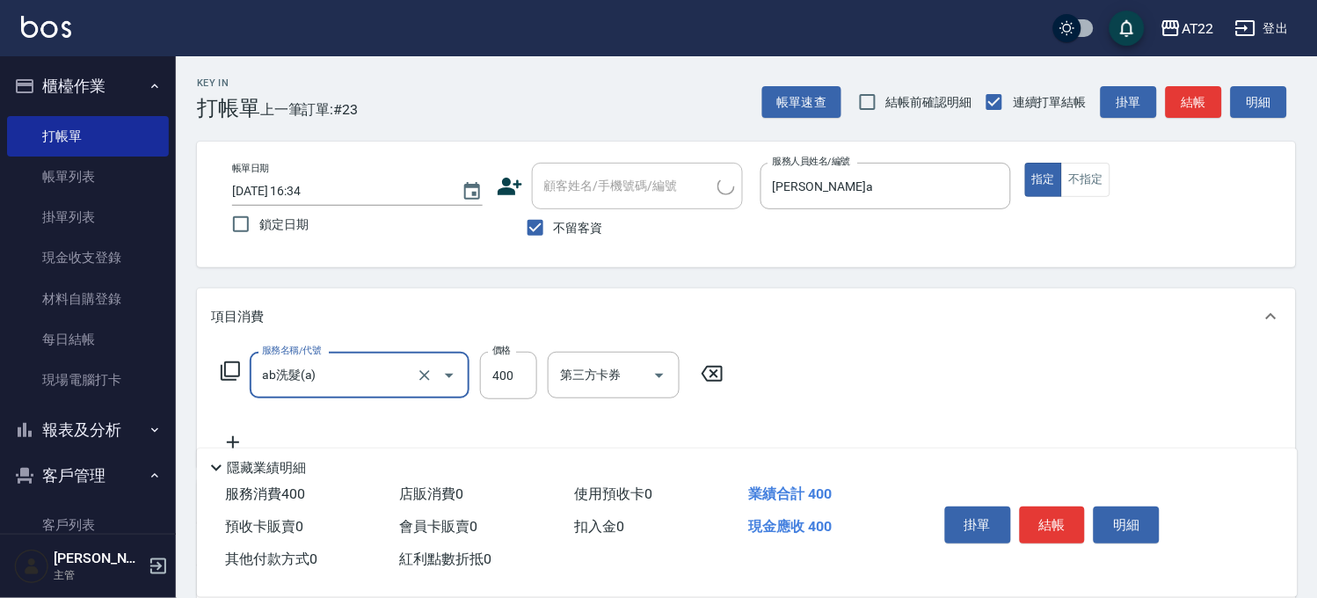
type input "ab洗髮(a)"
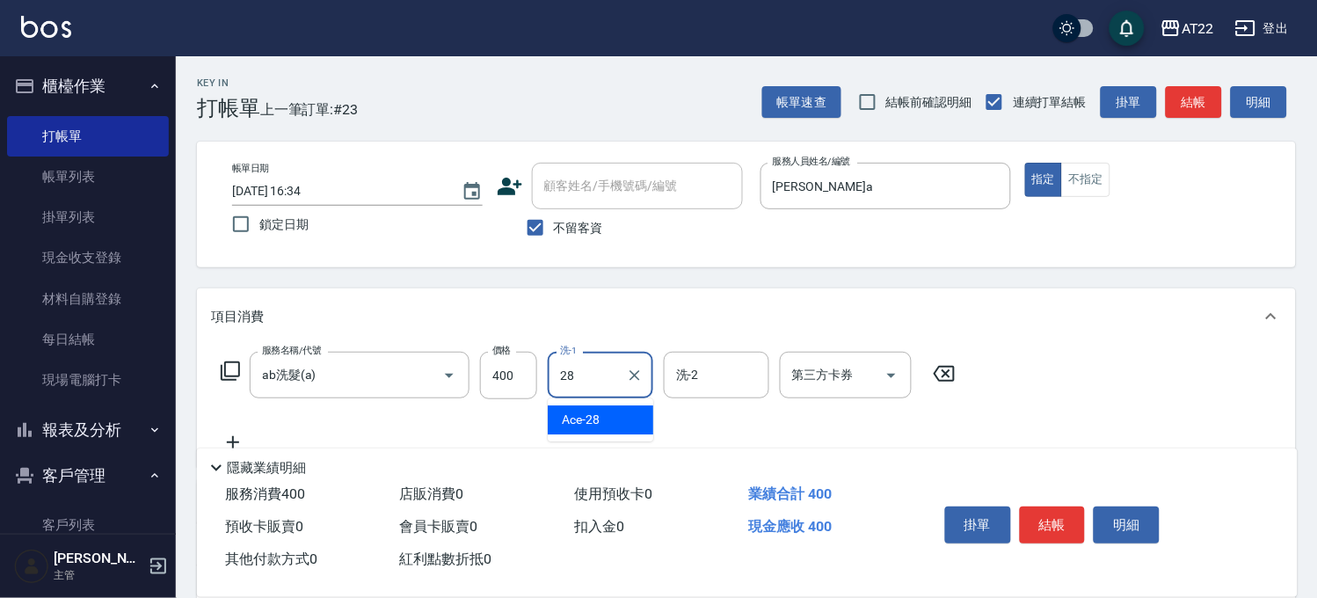
type input "Ace-28"
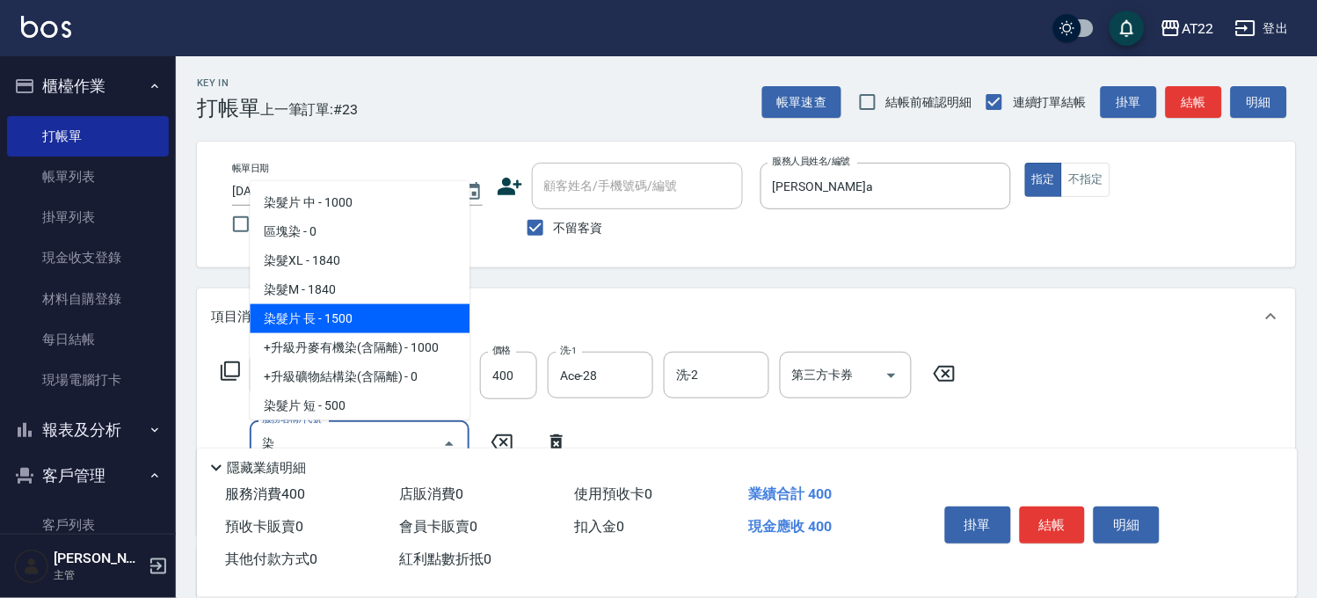
scroll to position [293, 0]
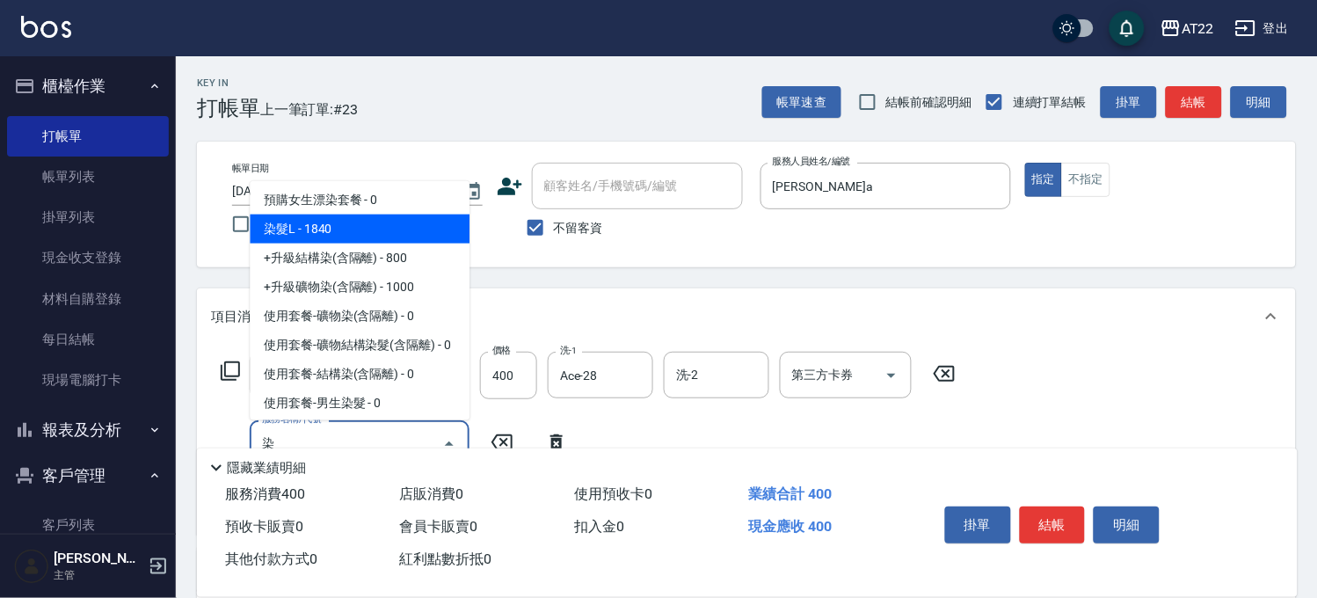
click at [319, 227] on span "染髮L - 1840" at bounding box center [360, 228] width 220 height 29
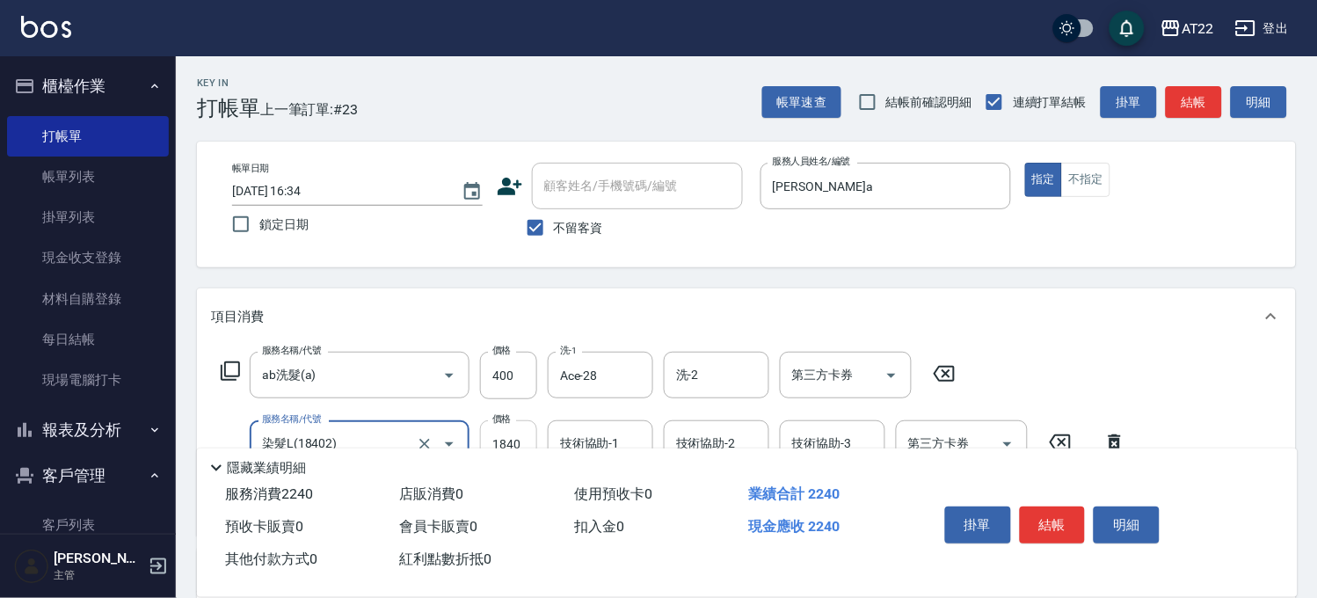
type input "染髮L(18402)"
click at [512, 433] on input "1840" at bounding box center [508, 443] width 57 height 47
type input "2100"
click at [1047, 521] on button "結帳" at bounding box center [1053, 524] width 66 height 37
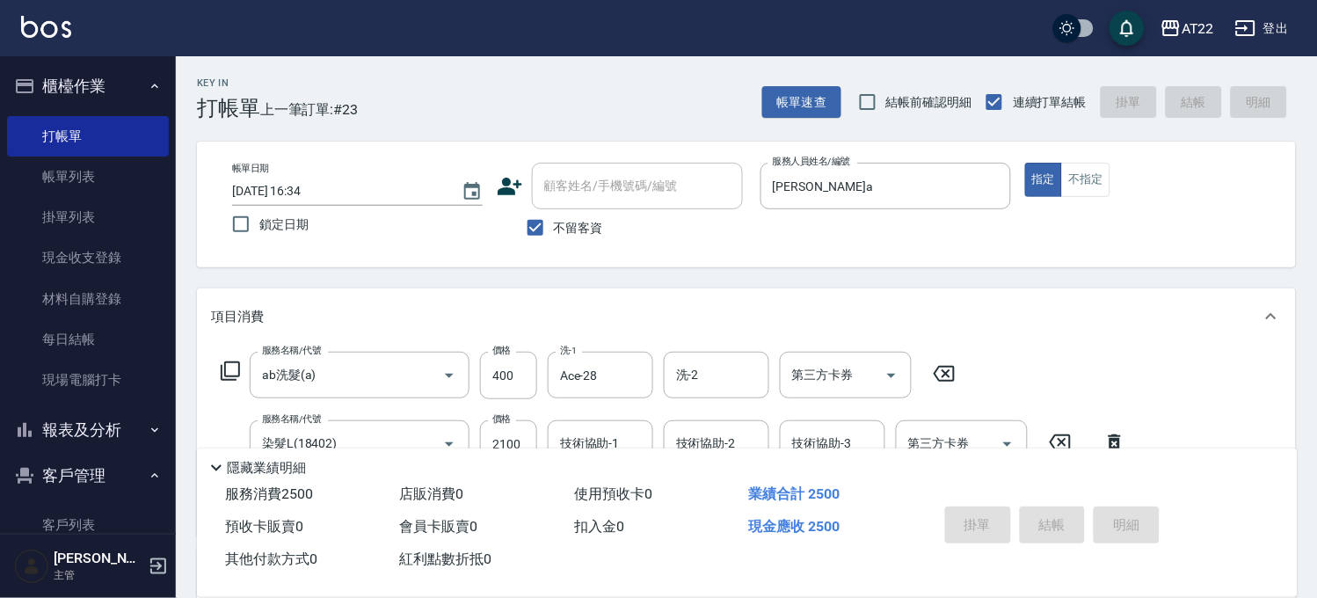
type input "[DATE] 16:35"
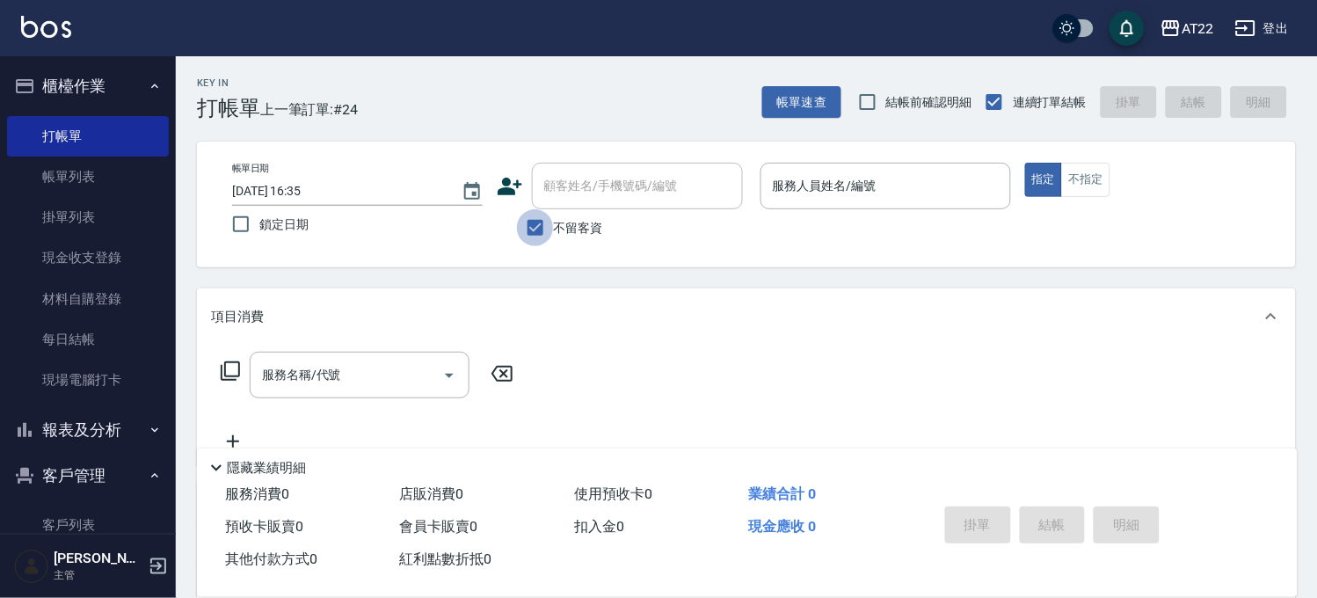
click at [542, 214] on input "不留客資" at bounding box center [535, 227] width 37 height 37
checkbox input "true"
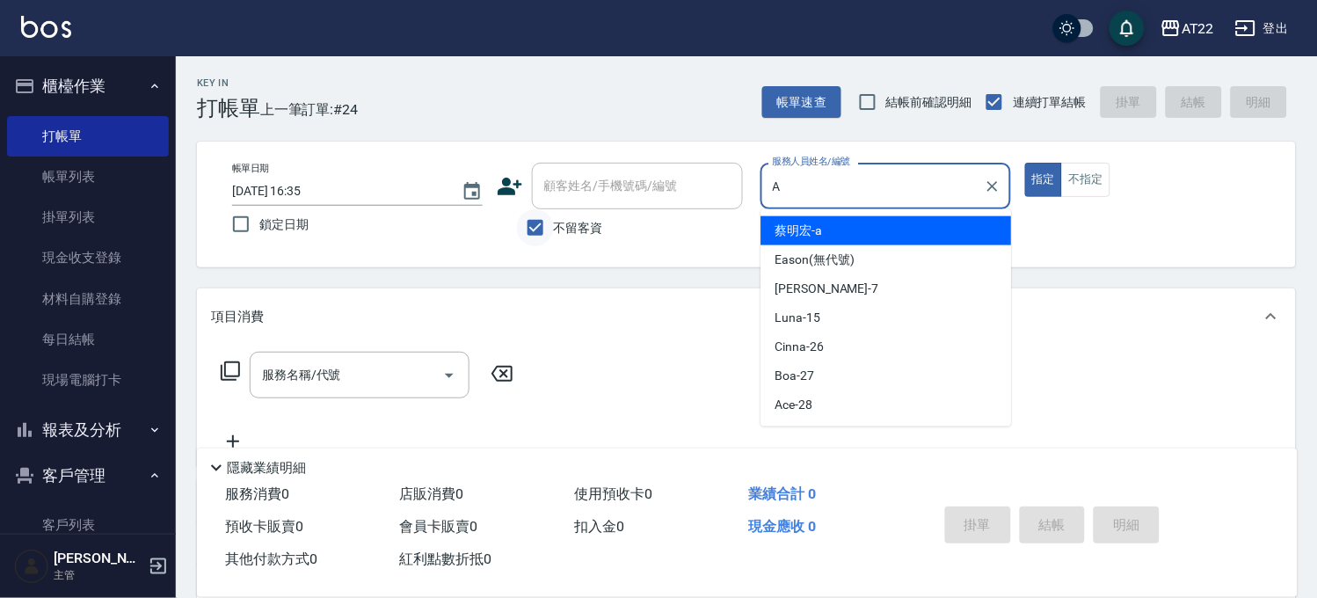
type input "[PERSON_NAME]a"
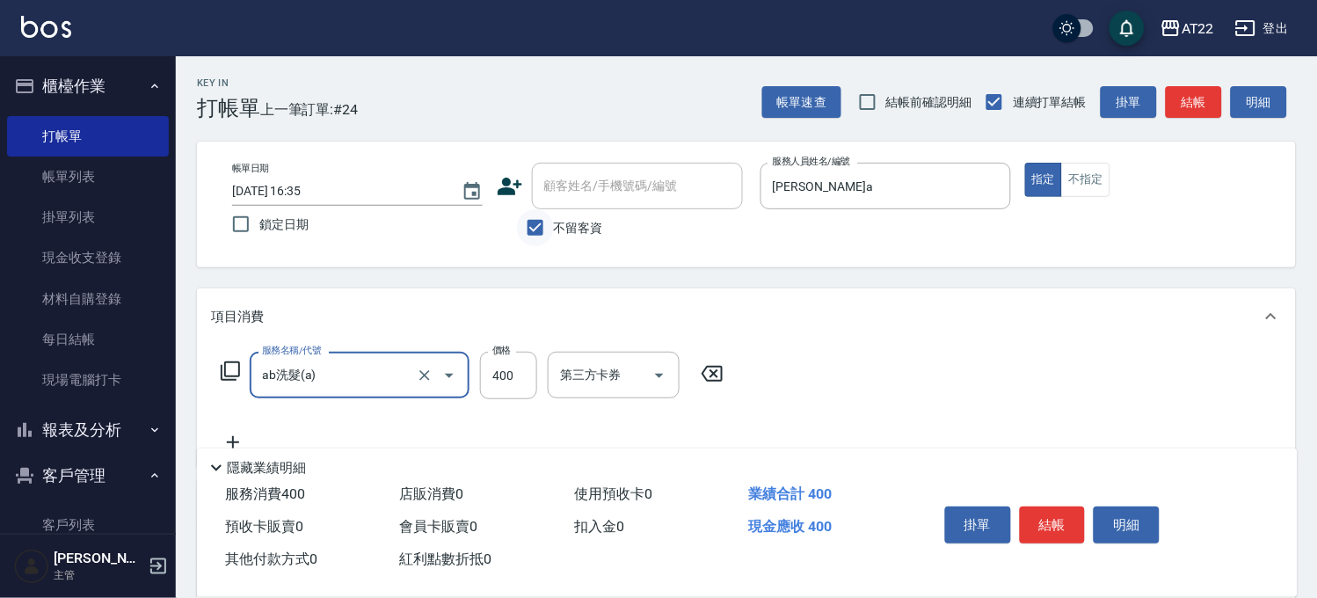
type input "ab洗髮(a)"
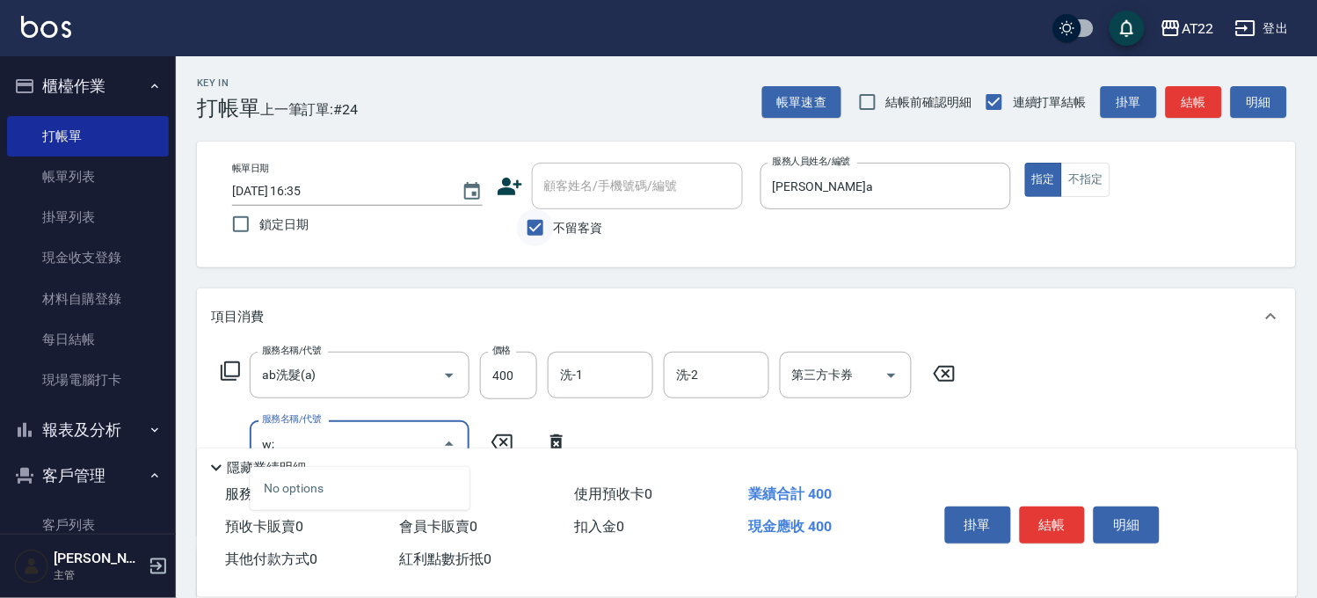
type input "w"
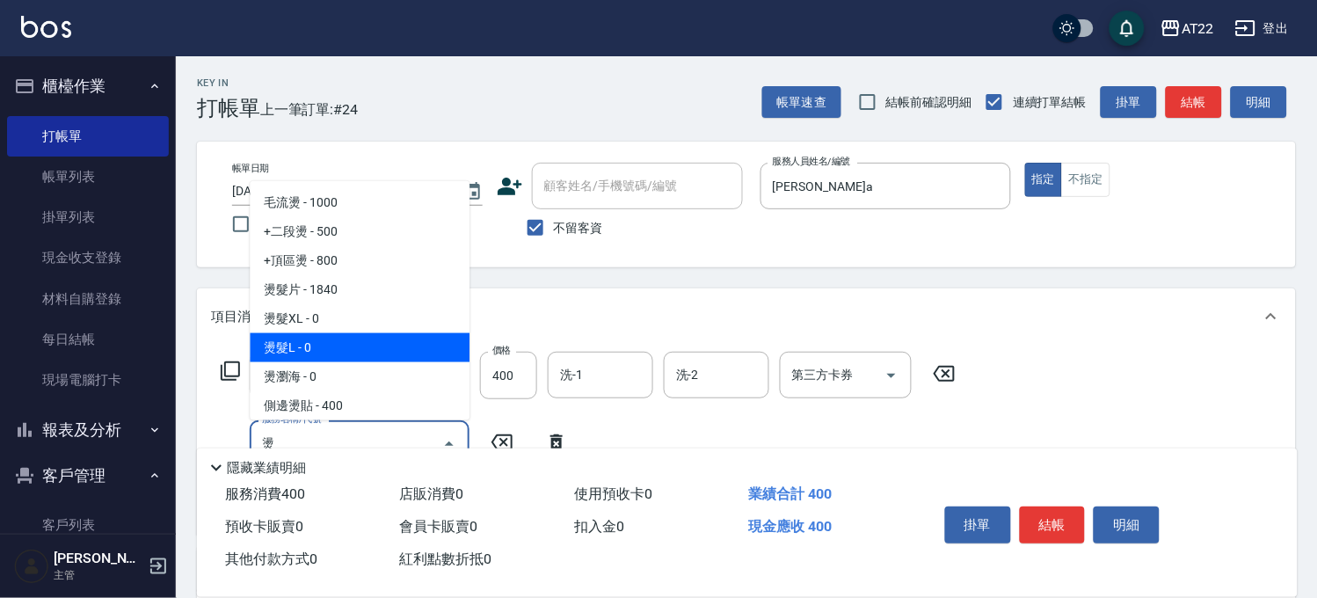
click at [291, 343] on span "燙髮L - 0" at bounding box center [360, 347] width 220 height 29
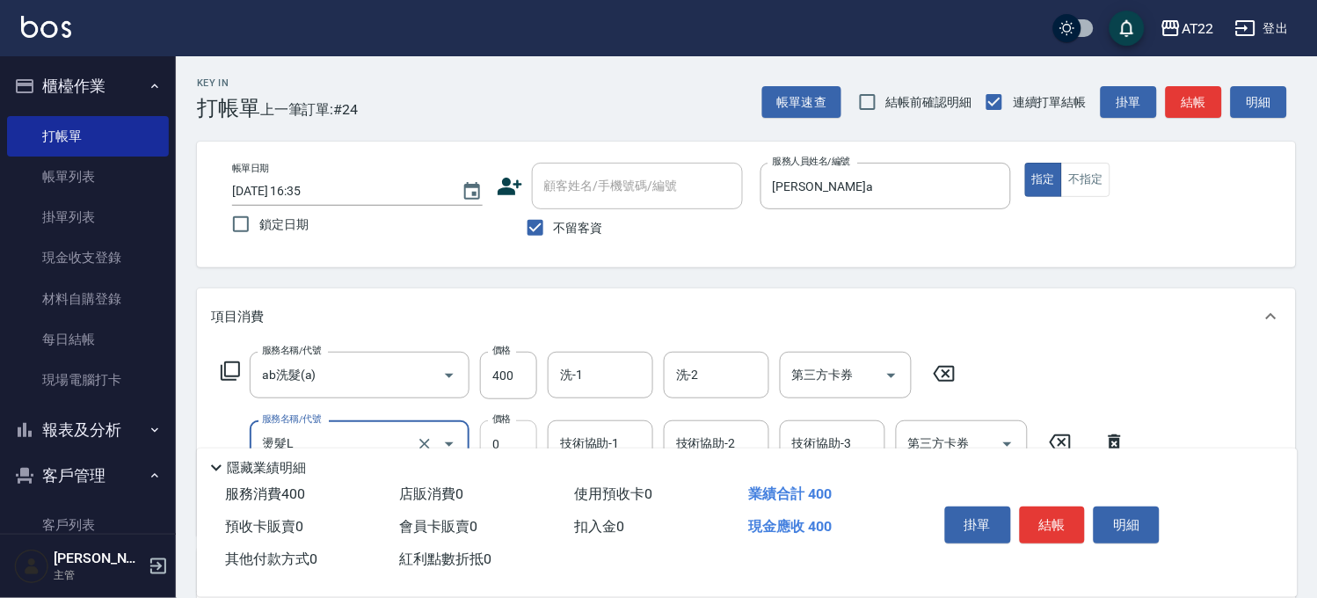
type input "燙髮L"
click at [531, 433] on input "0" at bounding box center [508, 443] width 57 height 47
type input "2100"
click at [1057, 520] on button "結帳" at bounding box center [1053, 524] width 66 height 37
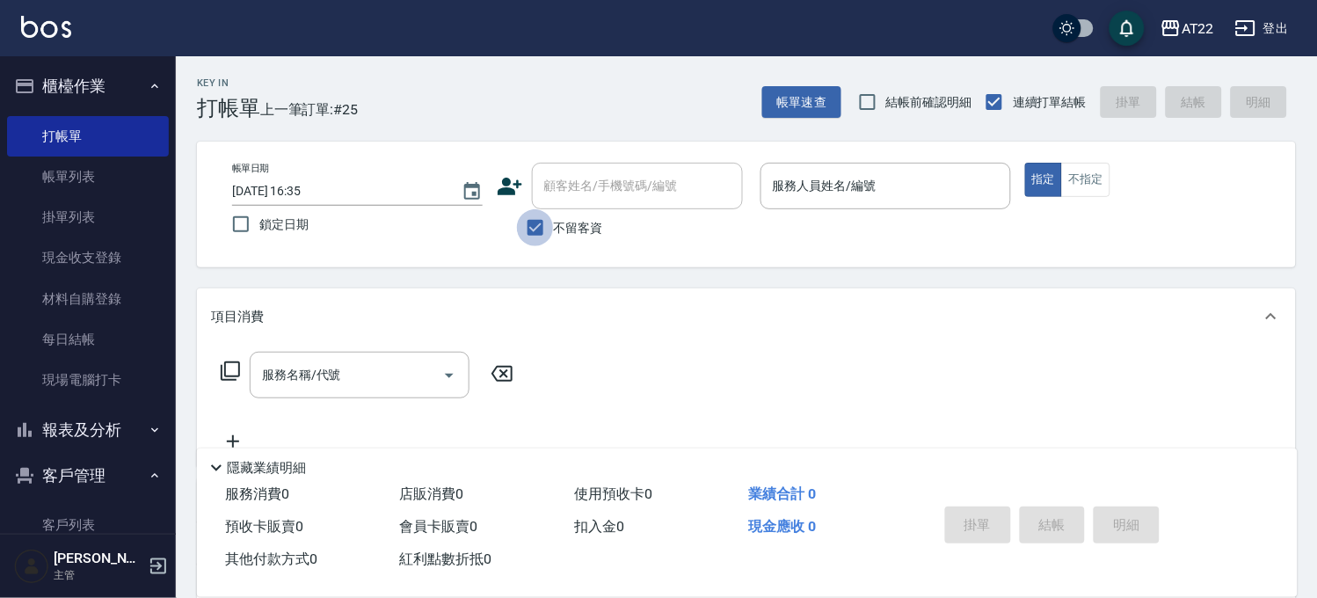
click at [524, 224] on input "不留客資" at bounding box center [535, 227] width 37 height 37
checkbox input "false"
click at [591, 181] on input "顧客姓名/手機號碼/編號" at bounding box center [624, 186] width 169 height 31
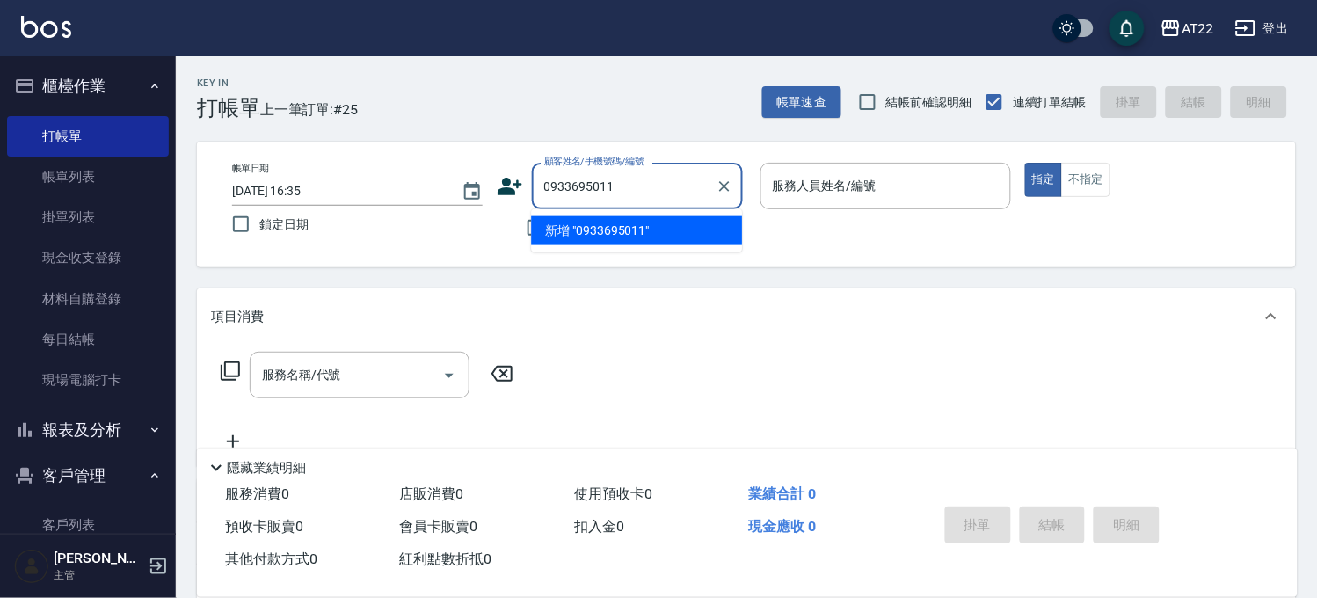
click at [628, 231] on li "新增 "0933695011"" at bounding box center [636, 230] width 211 height 29
type input "0933695011"
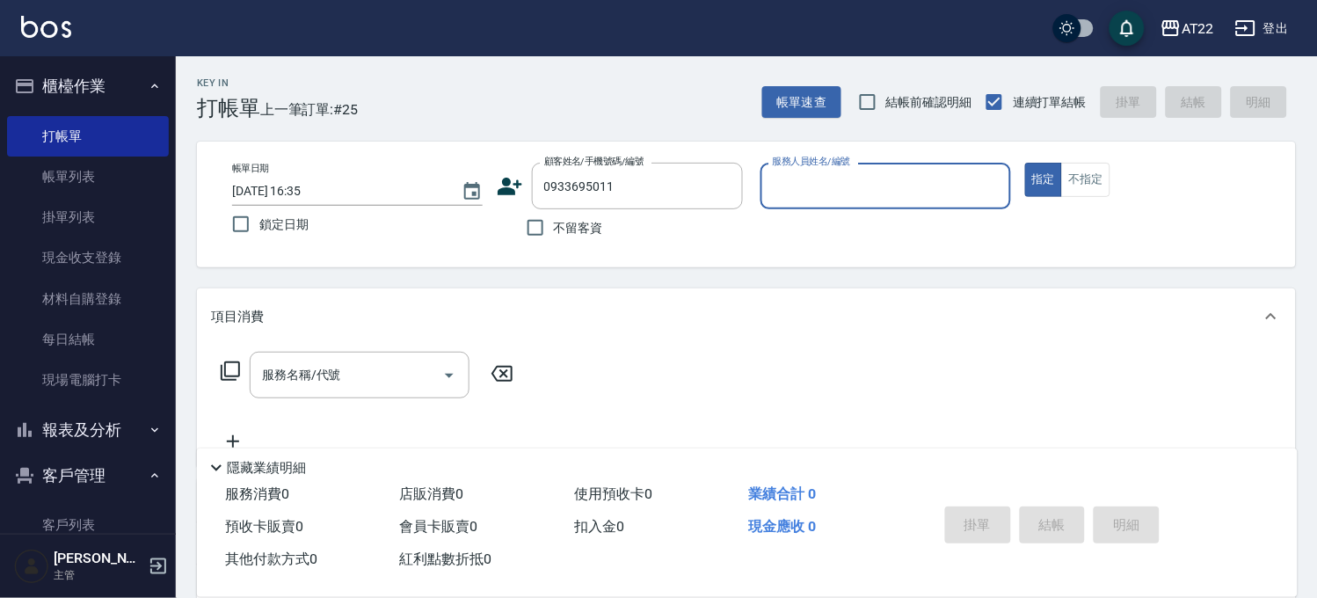
click at [497, 200] on div "顧客姓名/手機號碼/編號 0933695011 顧客姓名/手機號碼/編號" at bounding box center [622, 186] width 251 height 47
click at [514, 182] on icon at bounding box center [510, 187] width 25 height 18
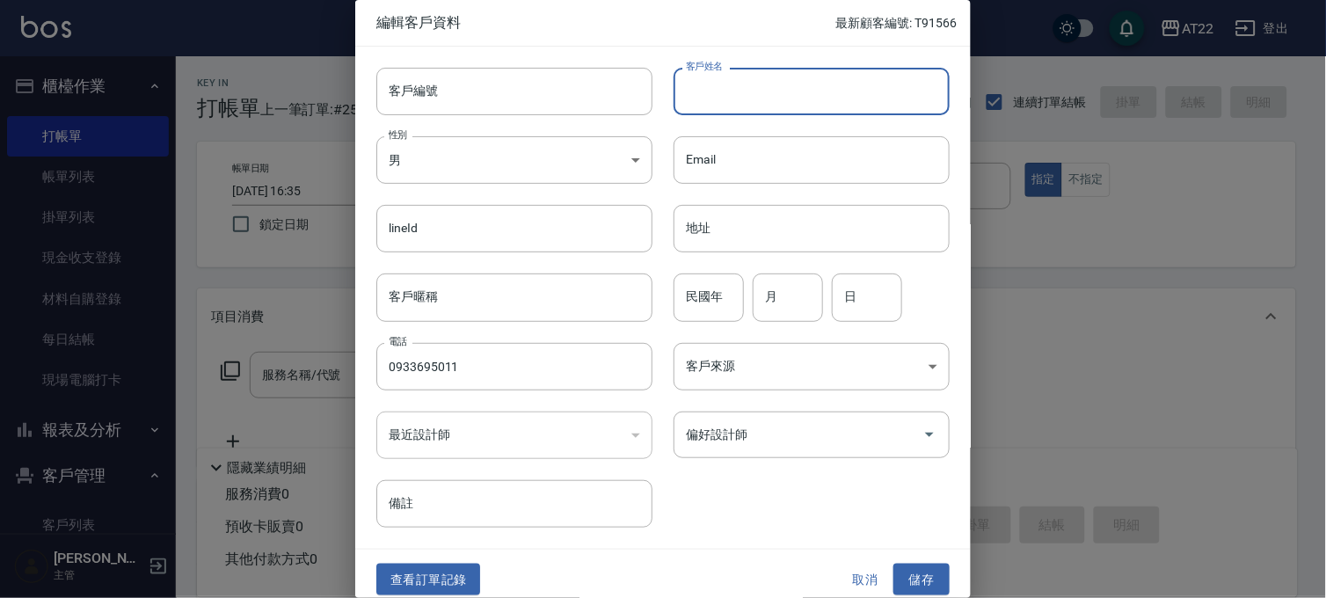
click at [714, 76] on input "客戶姓名" at bounding box center [811, 91] width 276 height 47
type input "[PERSON_NAME]"
click at [708, 283] on div "民國年 民國年" at bounding box center [708, 296] width 70 height 47
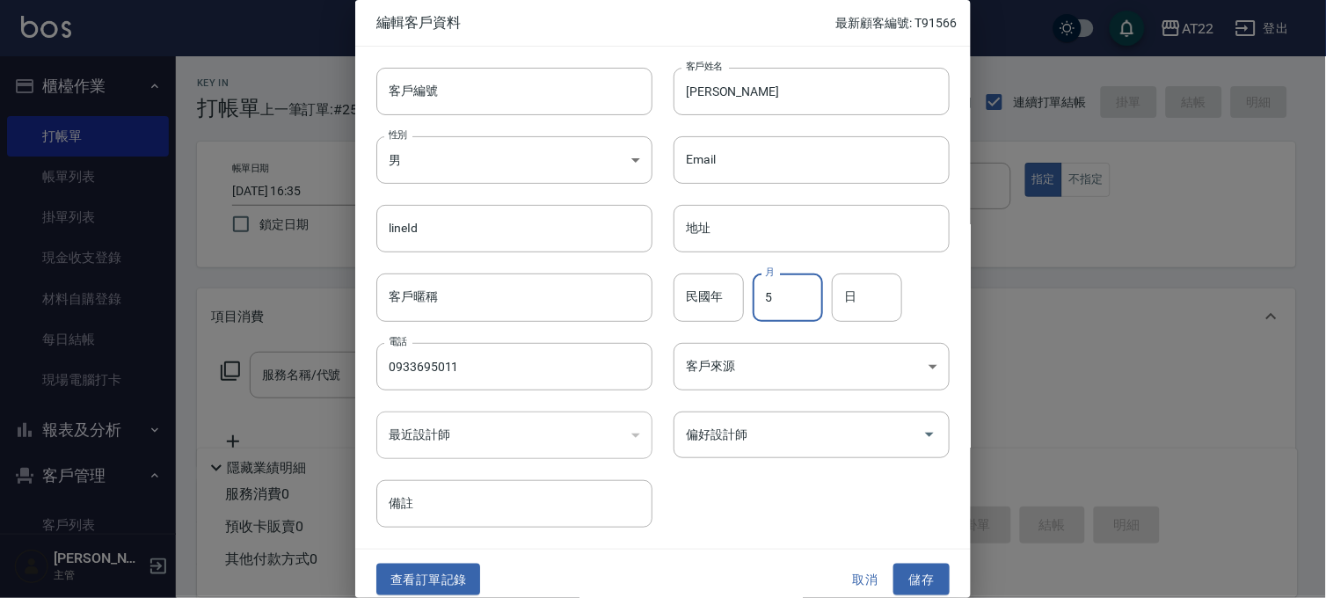
type input "5"
type input "20"
click at [912, 586] on button "儲存" at bounding box center [921, 579] width 56 height 33
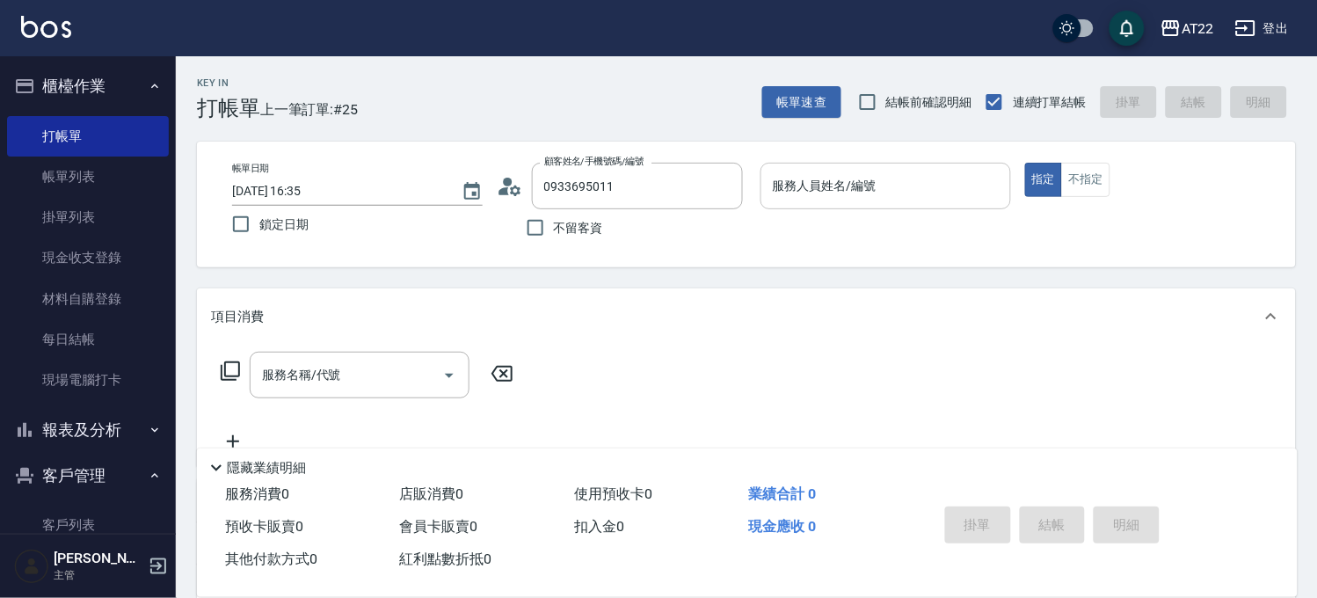
click at [810, 204] on div "服務人員姓名/編號" at bounding box center [885, 186] width 251 height 47
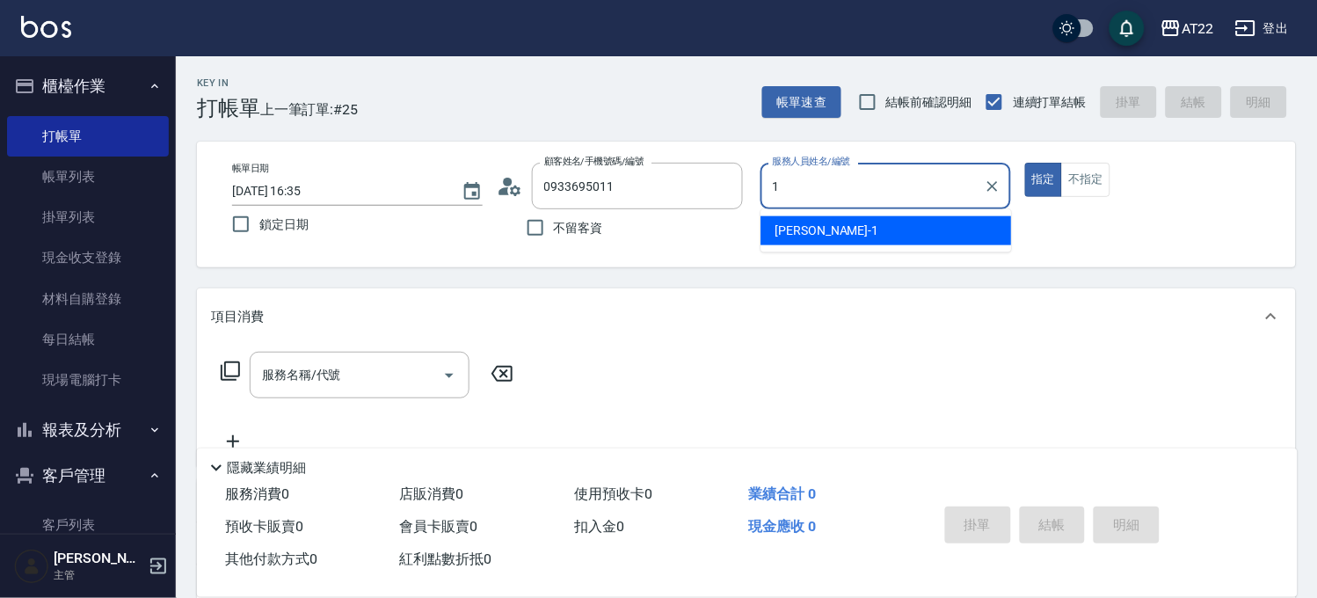
type input "[PERSON_NAME]-1"
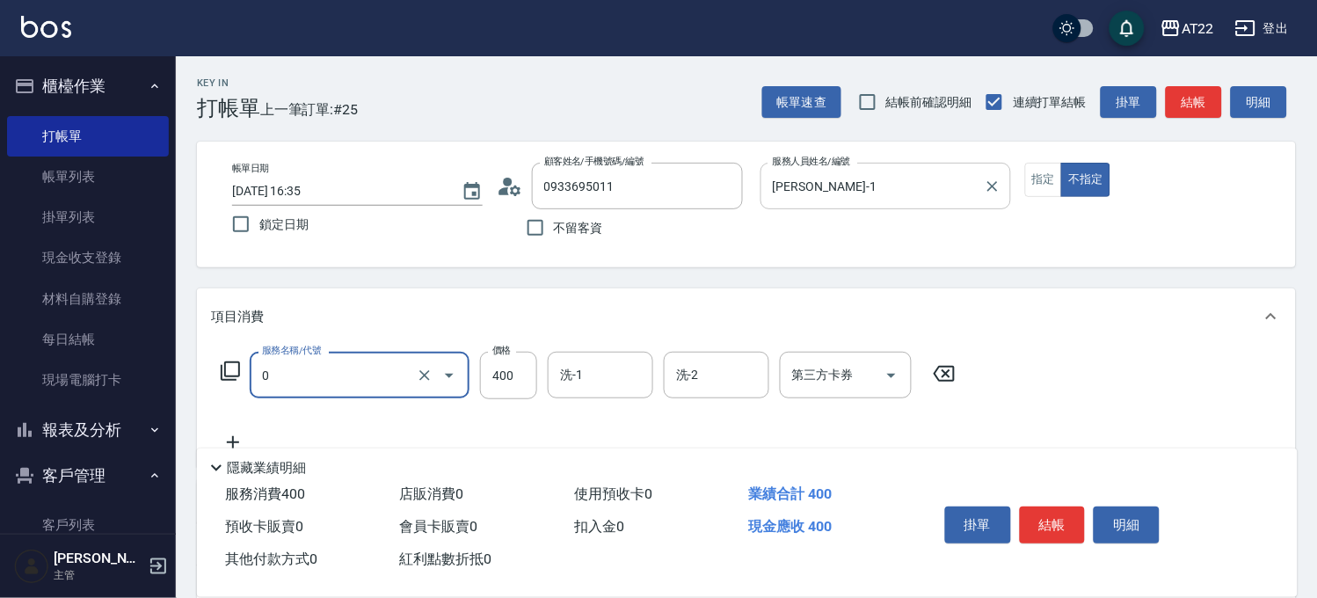
type input "有機洗髮(0)"
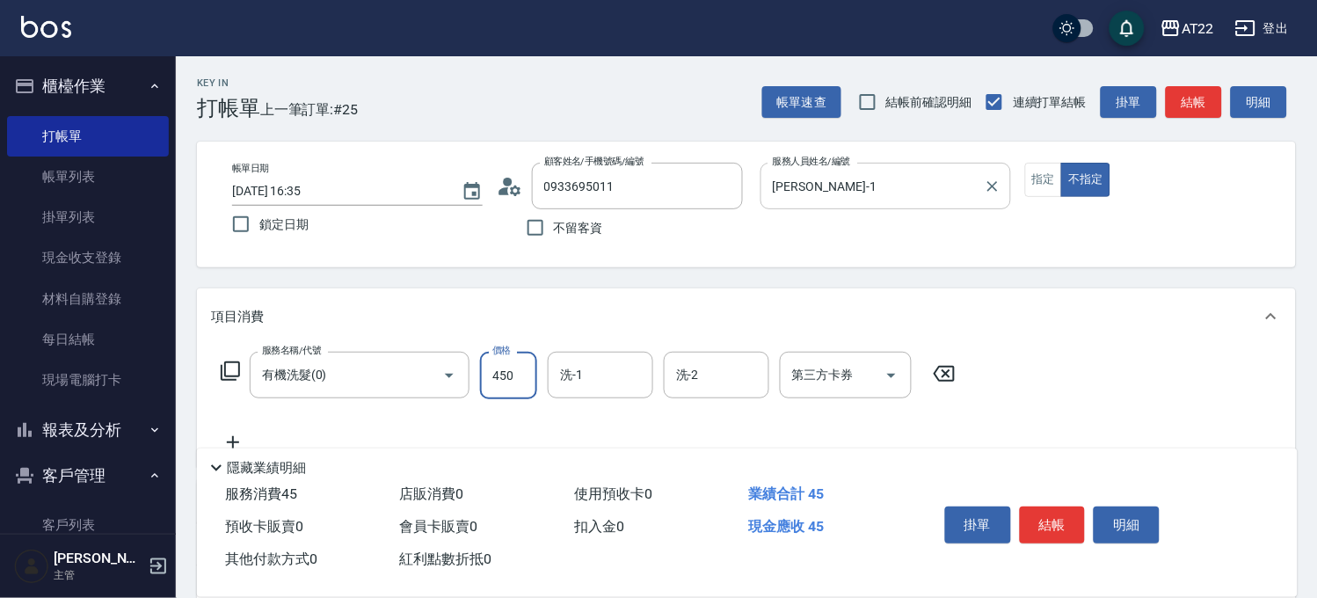
type input "450"
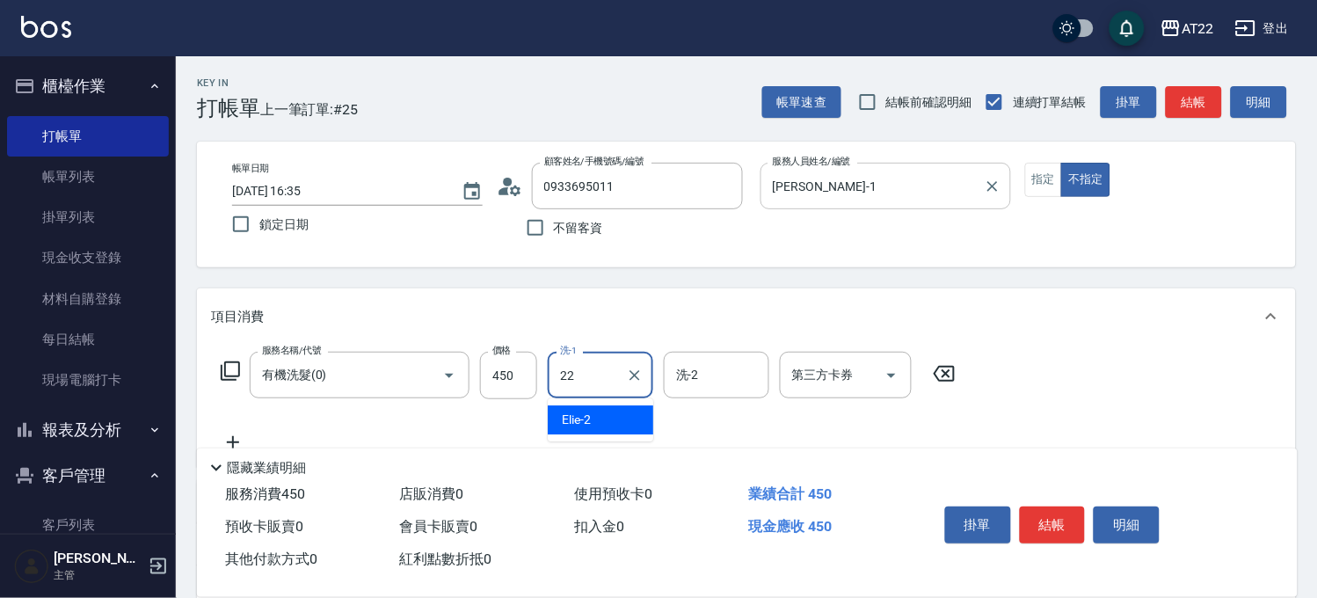
type input "Cherry-22"
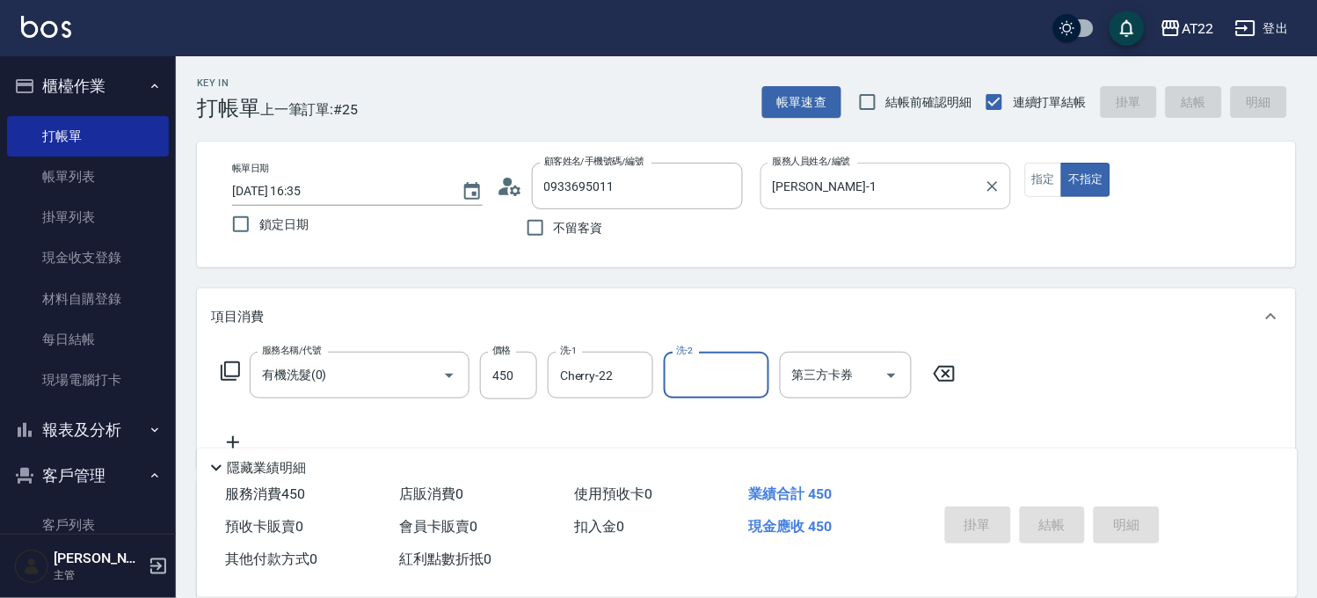
type input "[DATE] 16:36"
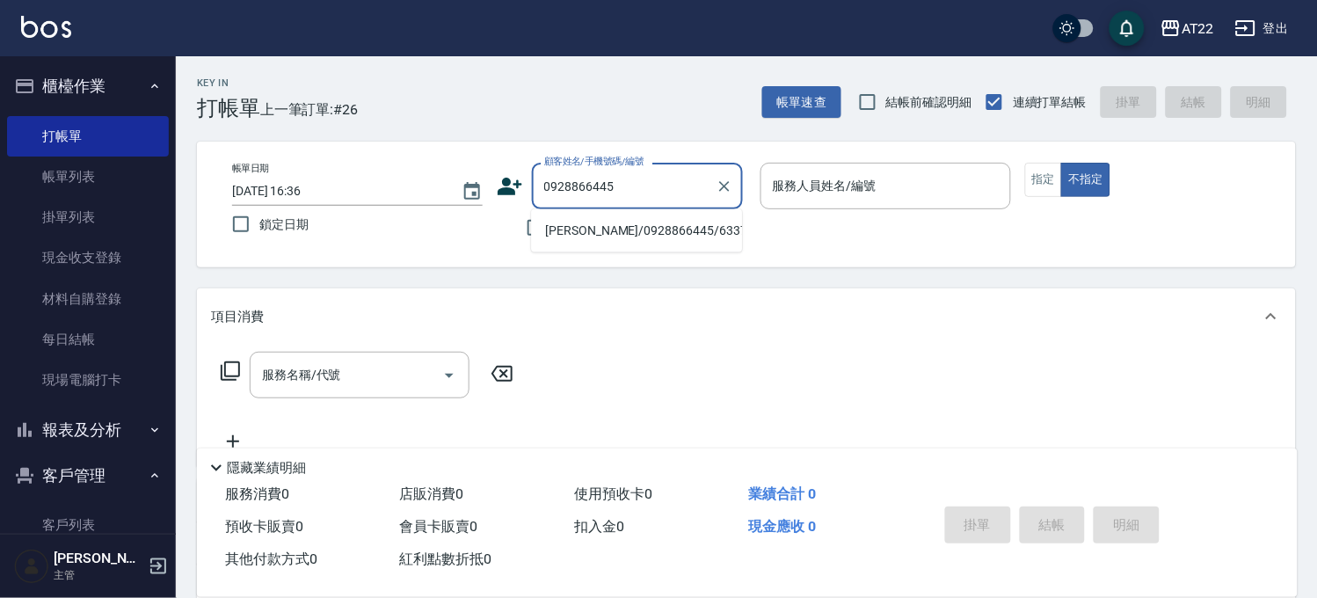
click at [628, 244] on ul "[PERSON_NAME]/0928866445/63379" at bounding box center [636, 230] width 211 height 43
click at [633, 232] on li "[PERSON_NAME]/0928866445/63379" at bounding box center [636, 230] width 211 height 29
type input "[PERSON_NAME]/0928866445/63379"
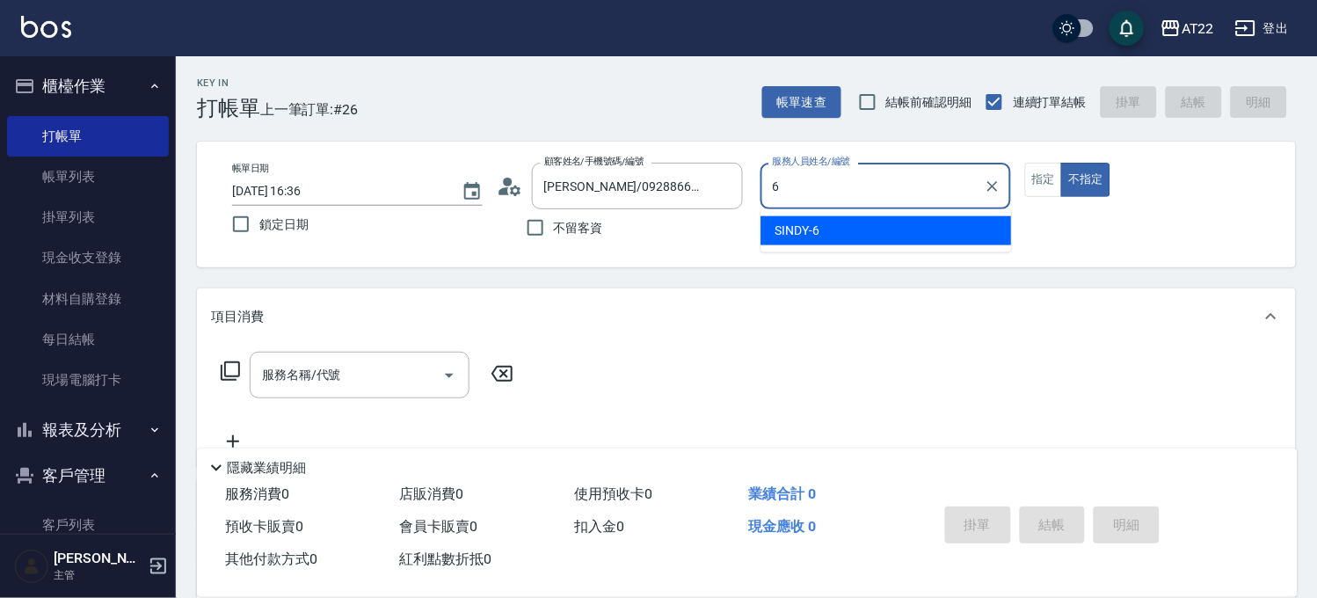
type input "SINDY-6"
type button "false"
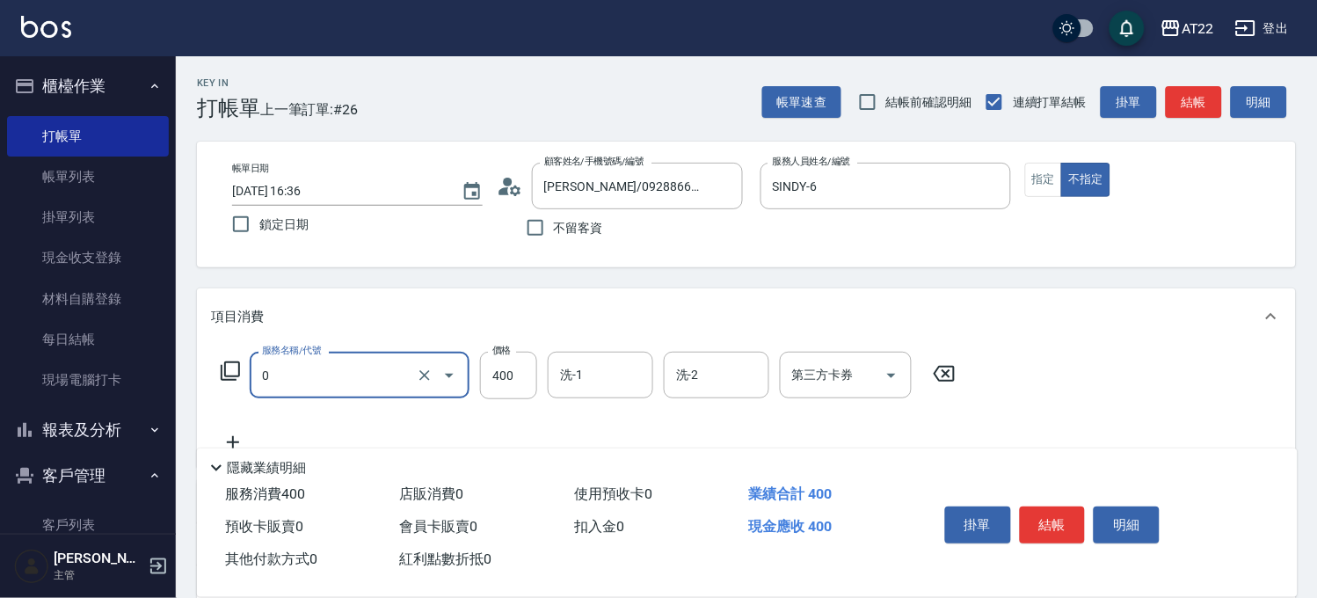
type input "有機洗髮(0)"
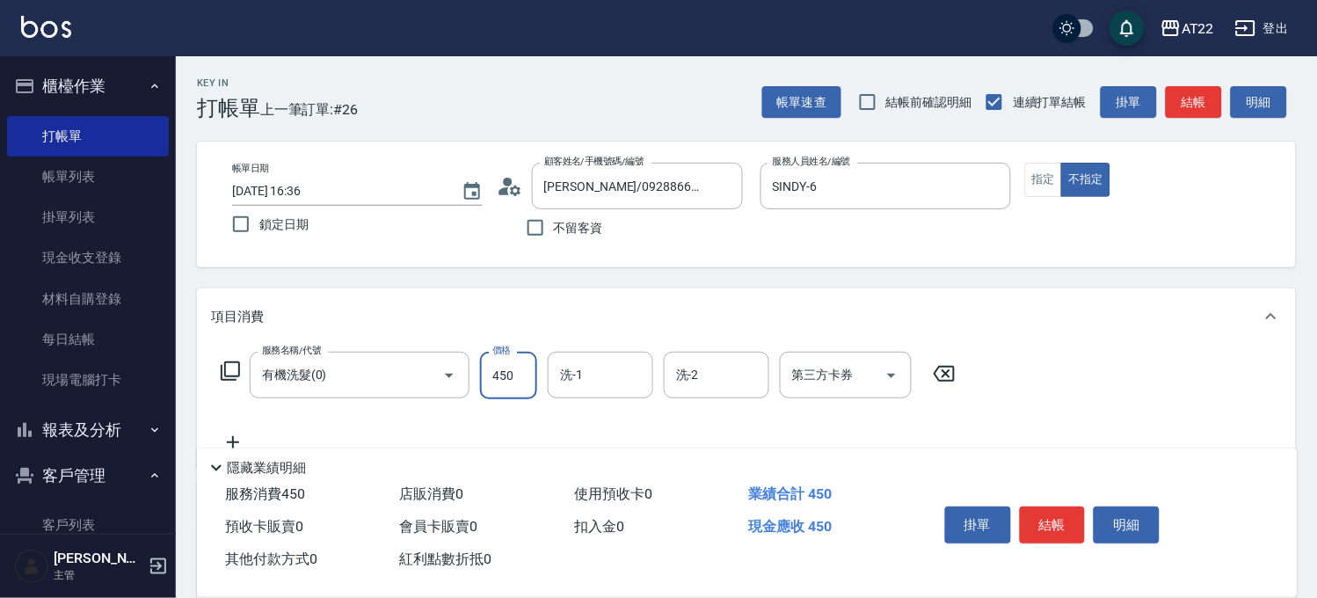
type input "450"
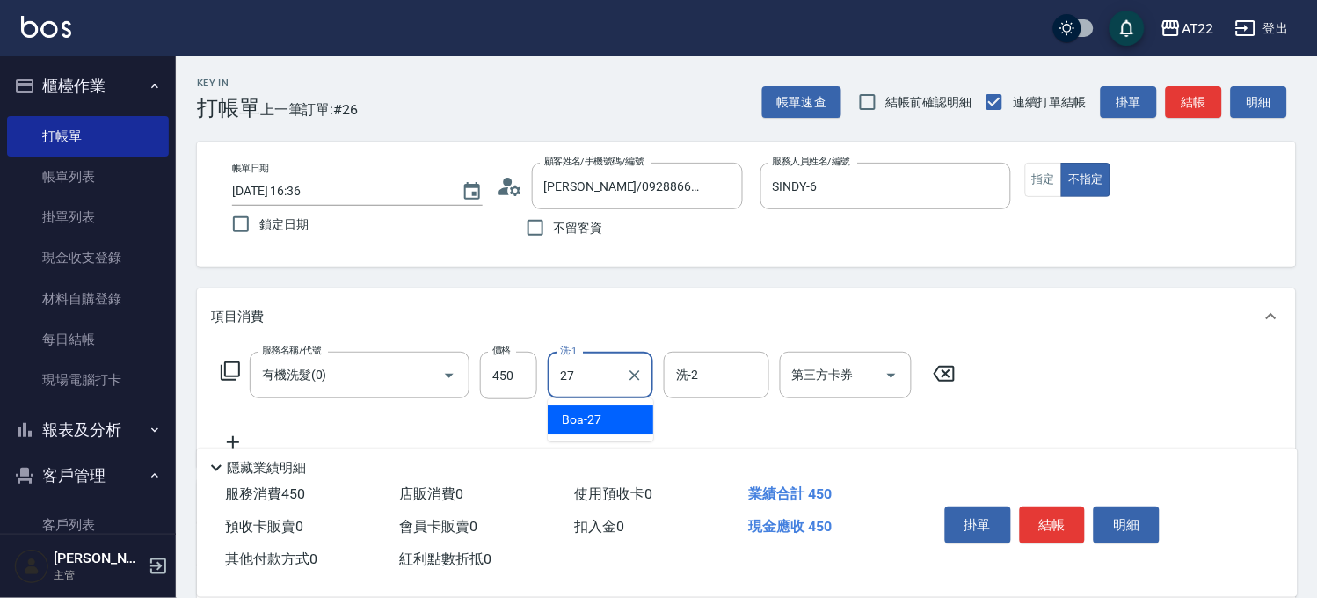
type input "Boa-27"
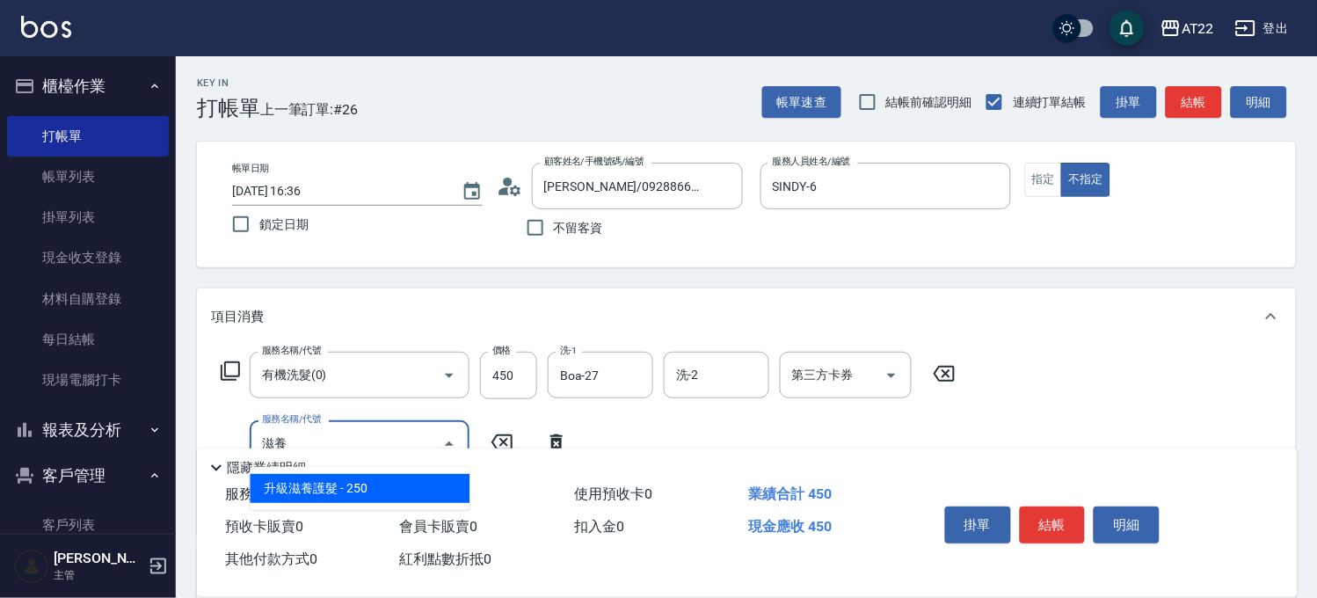
scroll to position [195, 0]
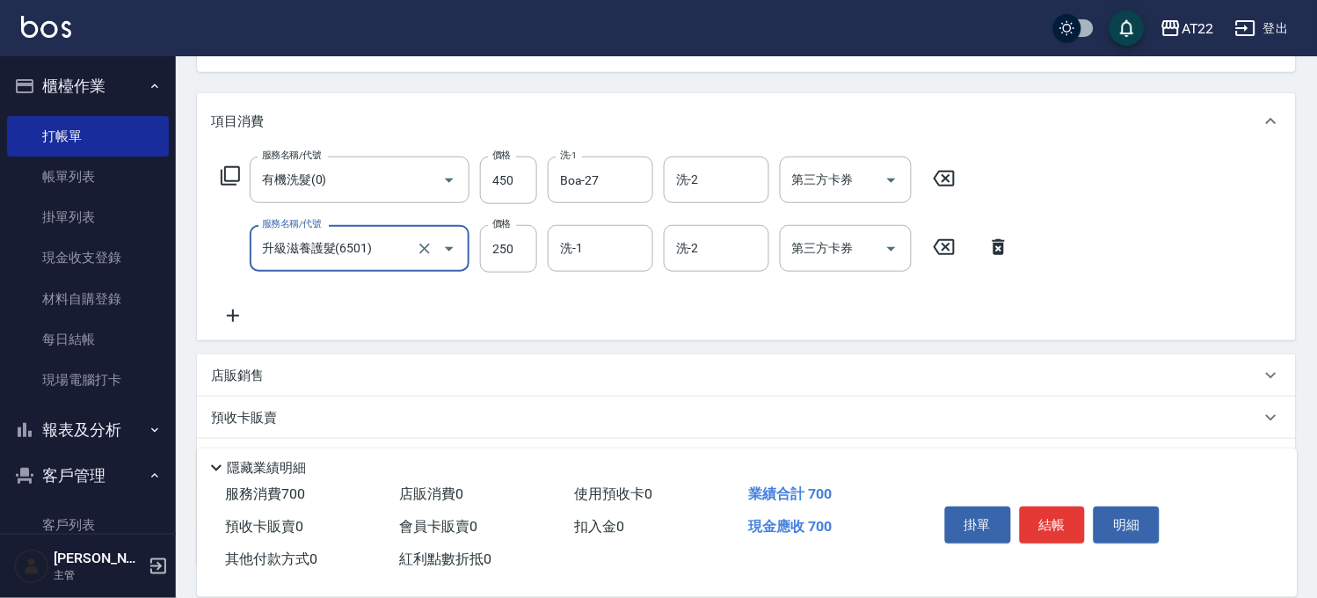
type input "升級滋養護髮(6501)"
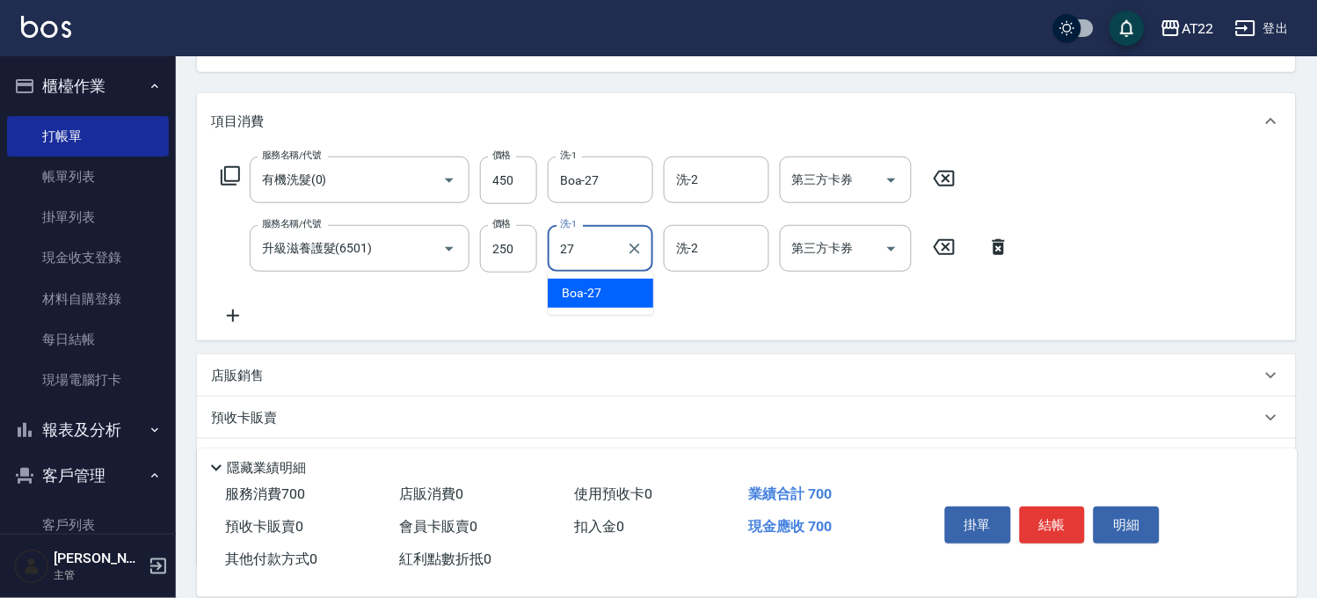
type input "Boa-27"
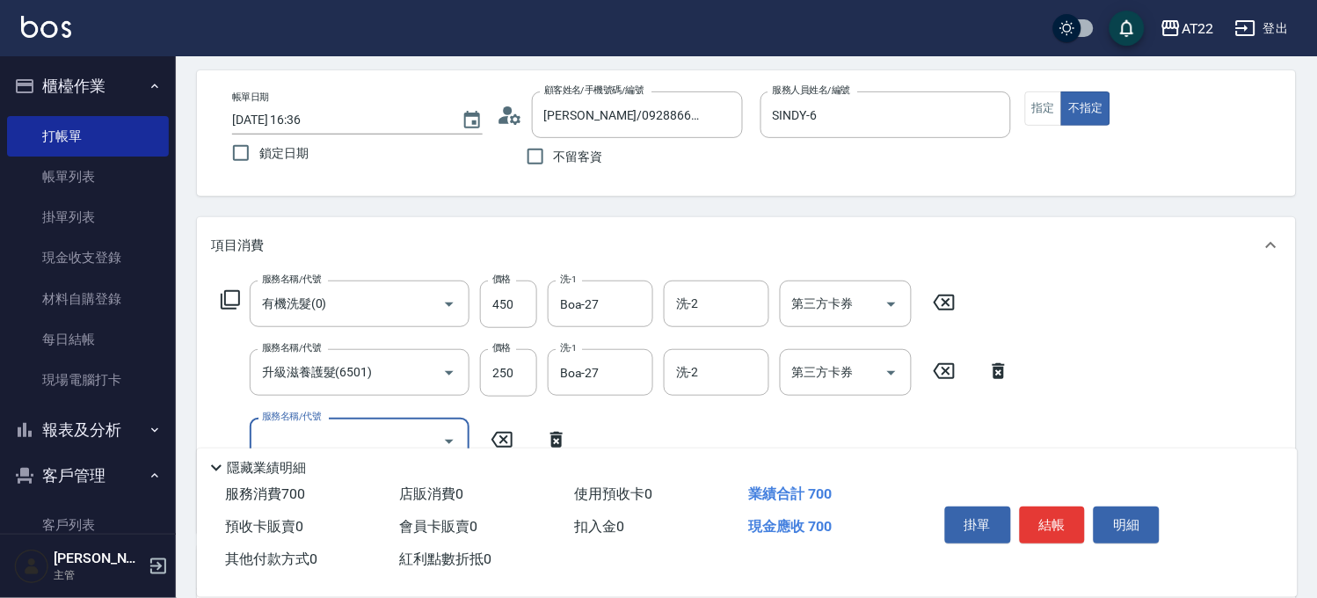
scroll to position [0, 0]
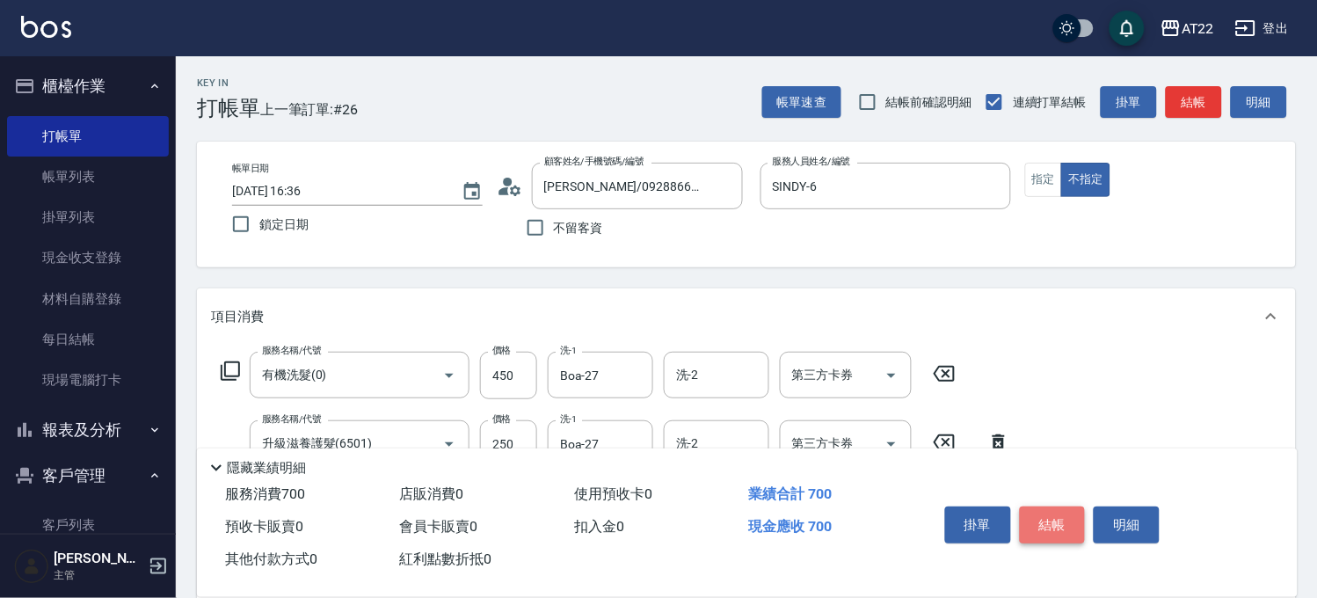
click at [1053, 512] on button "結帳" at bounding box center [1053, 524] width 66 height 37
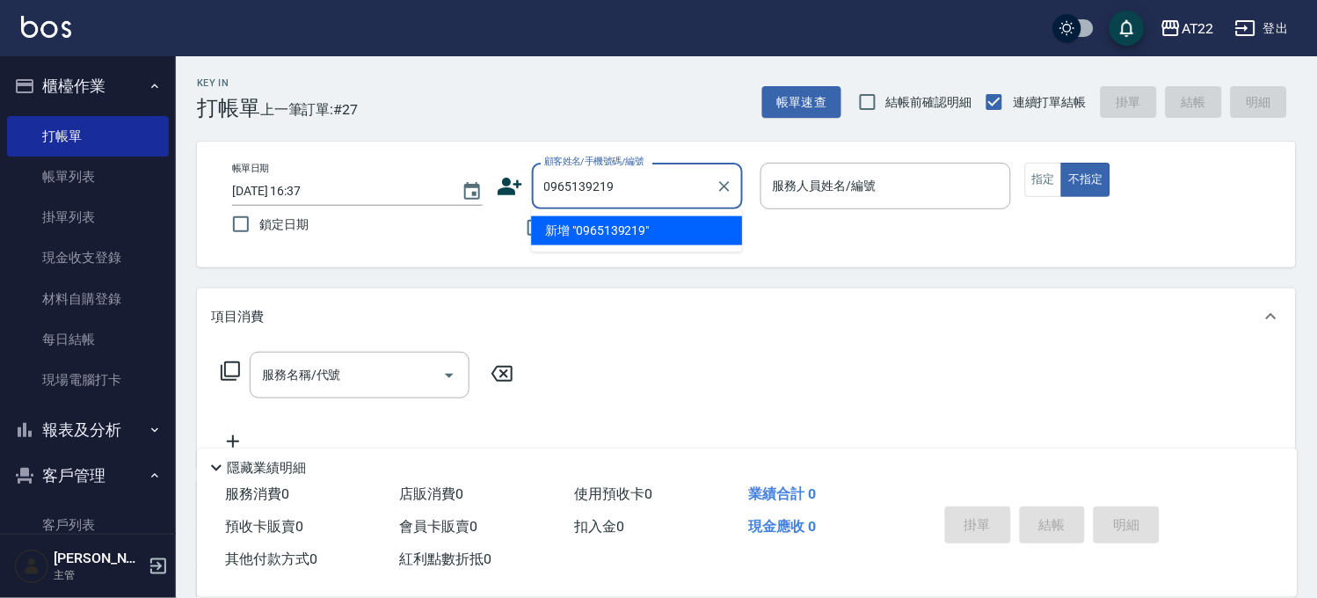
click at [613, 229] on li "新增 "0965139219"" at bounding box center [636, 230] width 211 height 29
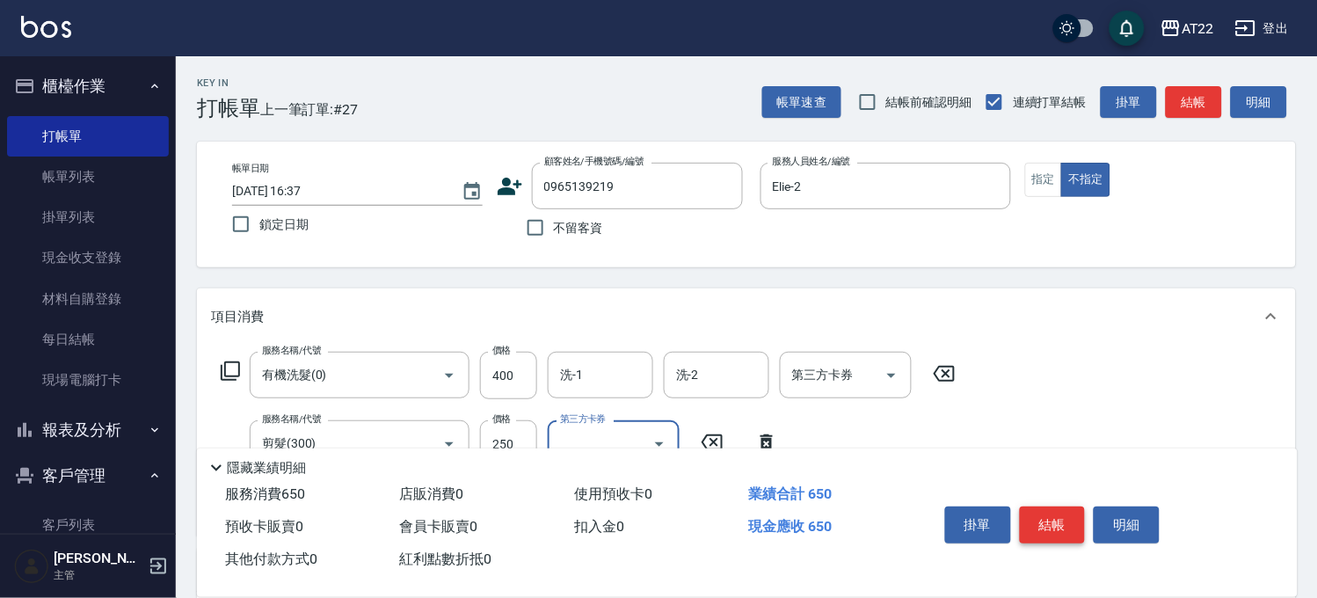
click at [1060, 515] on button "結帳" at bounding box center [1053, 524] width 66 height 37
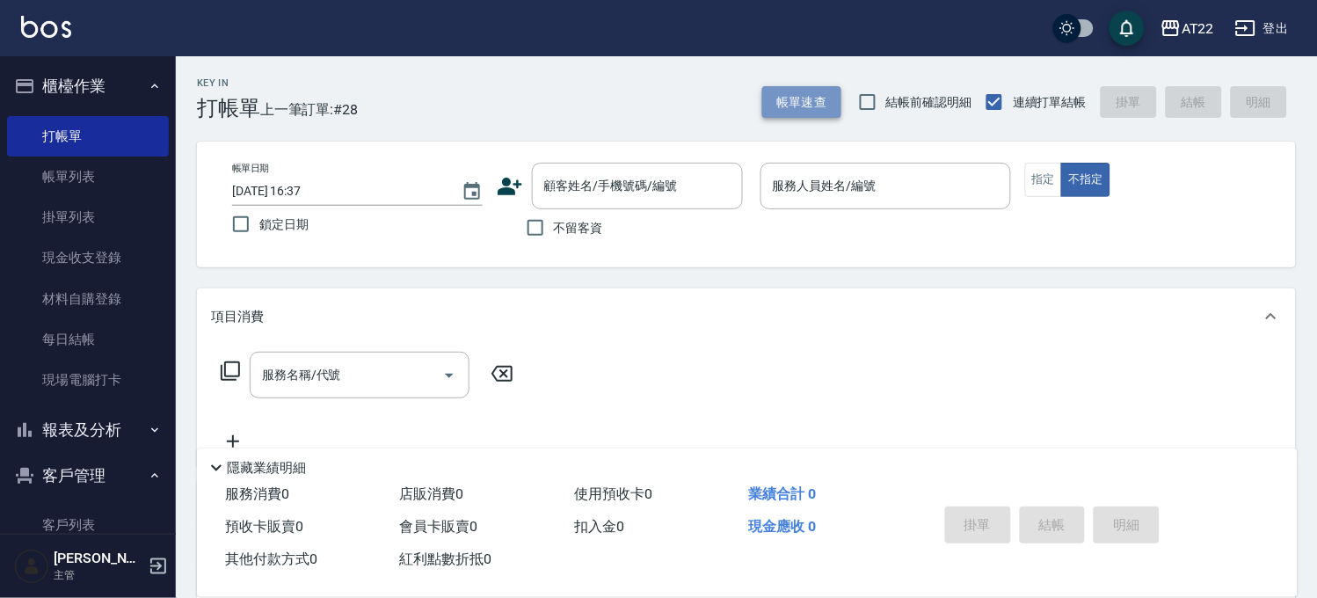
click at [829, 105] on button "帳單速查" at bounding box center [801, 102] width 79 height 33
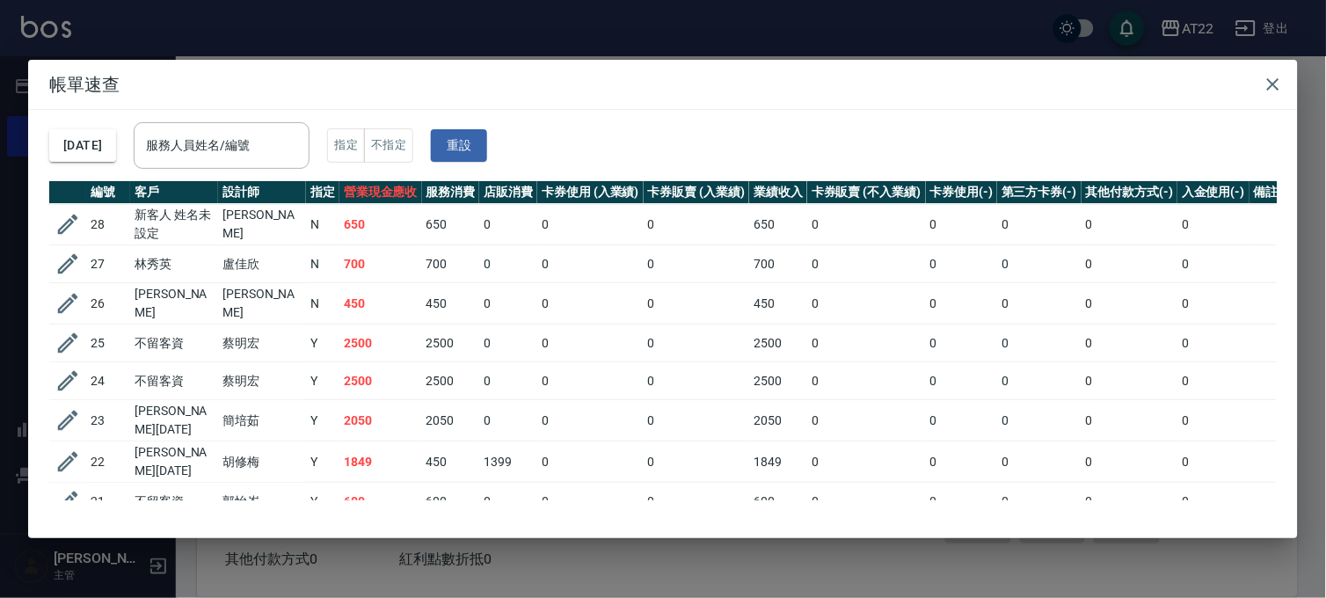
click at [203, 30] on div "帳單速查 [DATE] 服務人員姓名/編號 服務人員姓名/編號 指定 不指定 重設 編號 客戶 設計師 指定 營業現金應收 服務消費 店販消費 卡券使用 (入…" at bounding box center [663, 299] width 1326 height 598
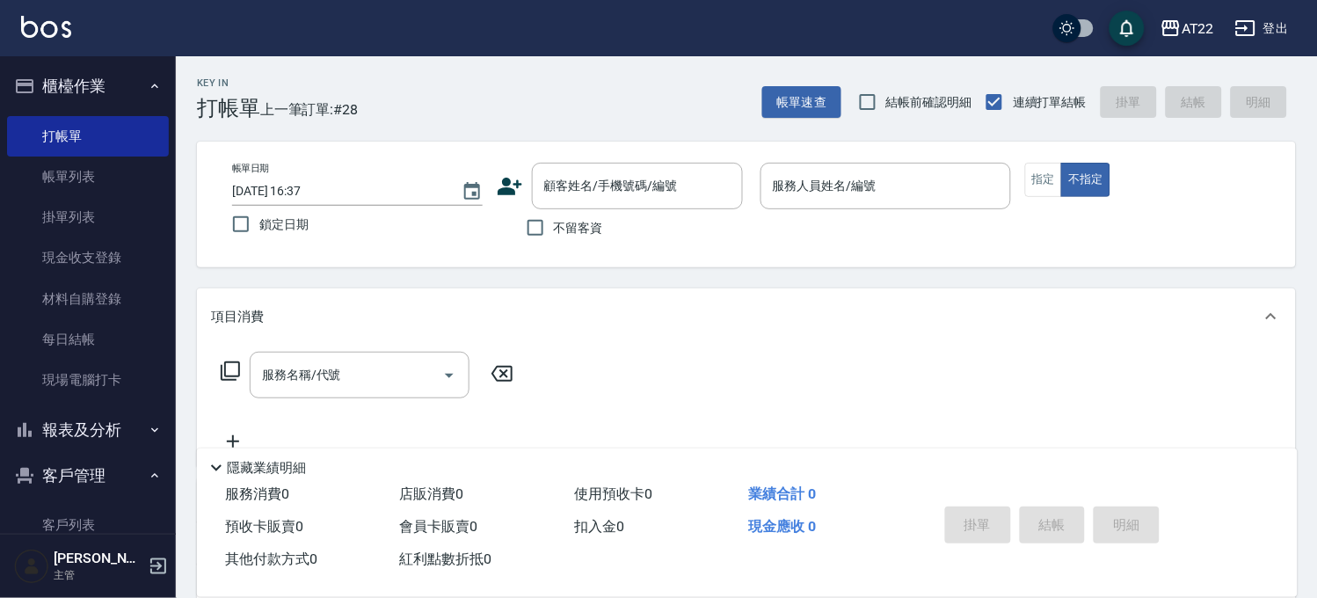
scroll to position [352, 0]
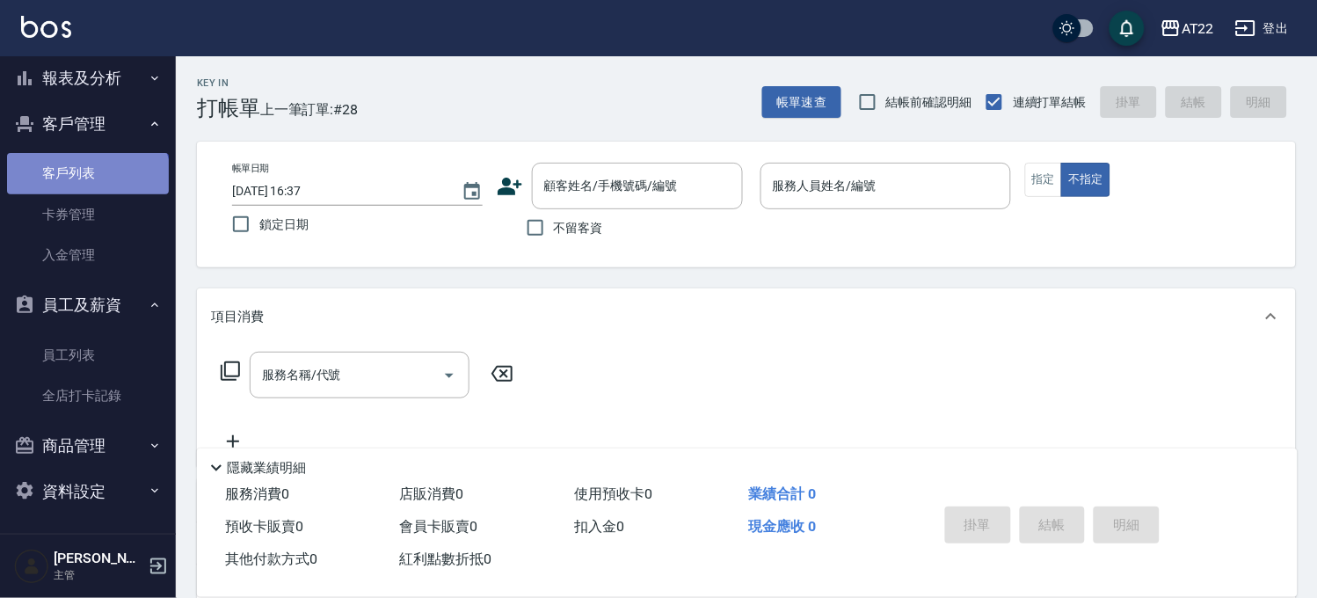
click at [86, 183] on link "客戶列表" at bounding box center [88, 173] width 162 height 40
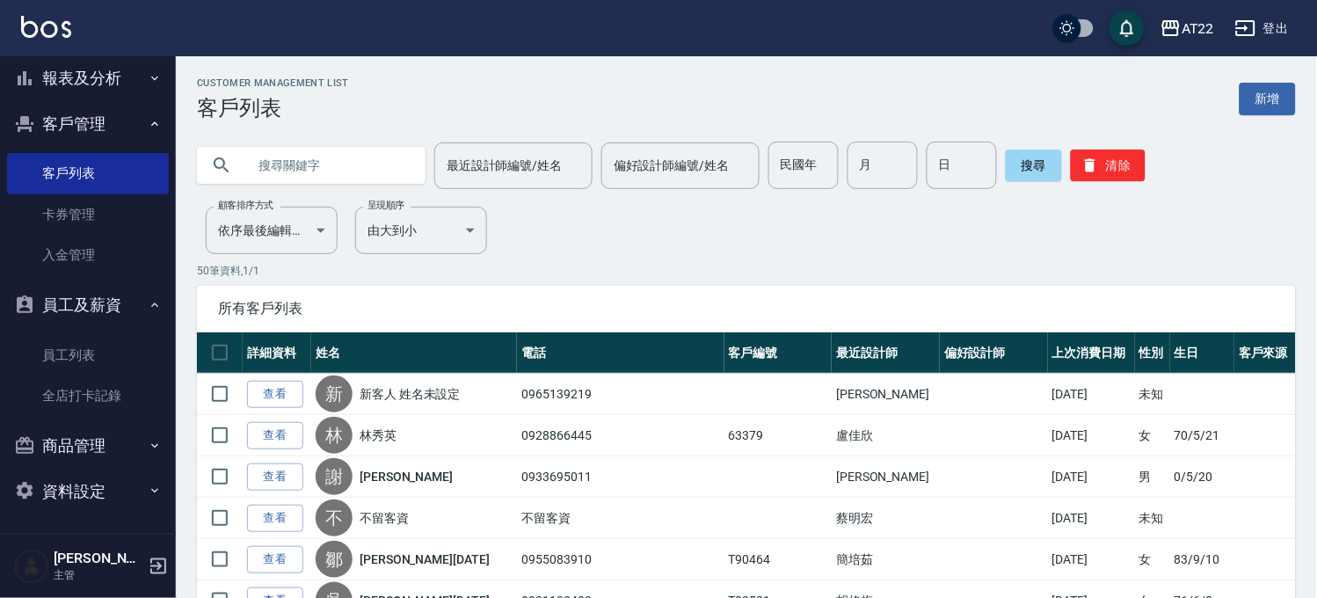
click at [323, 155] on input "text" at bounding box center [328, 165] width 165 height 47
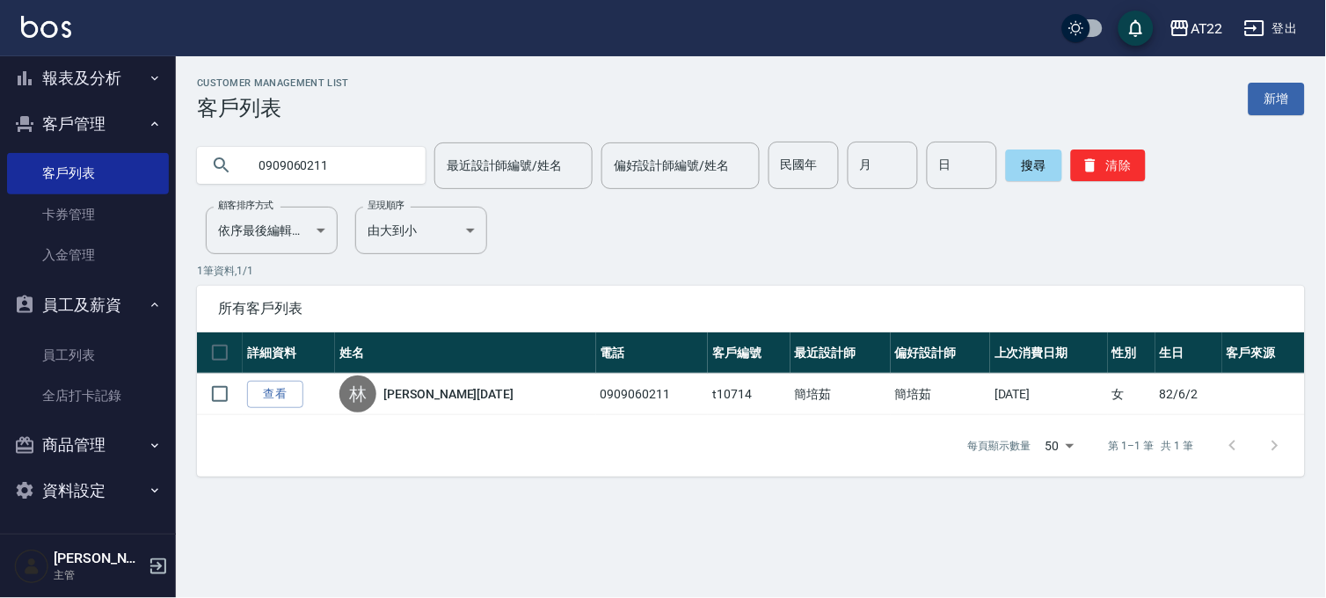
click at [348, 164] on input "0909060211" at bounding box center [328, 165] width 165 height 47
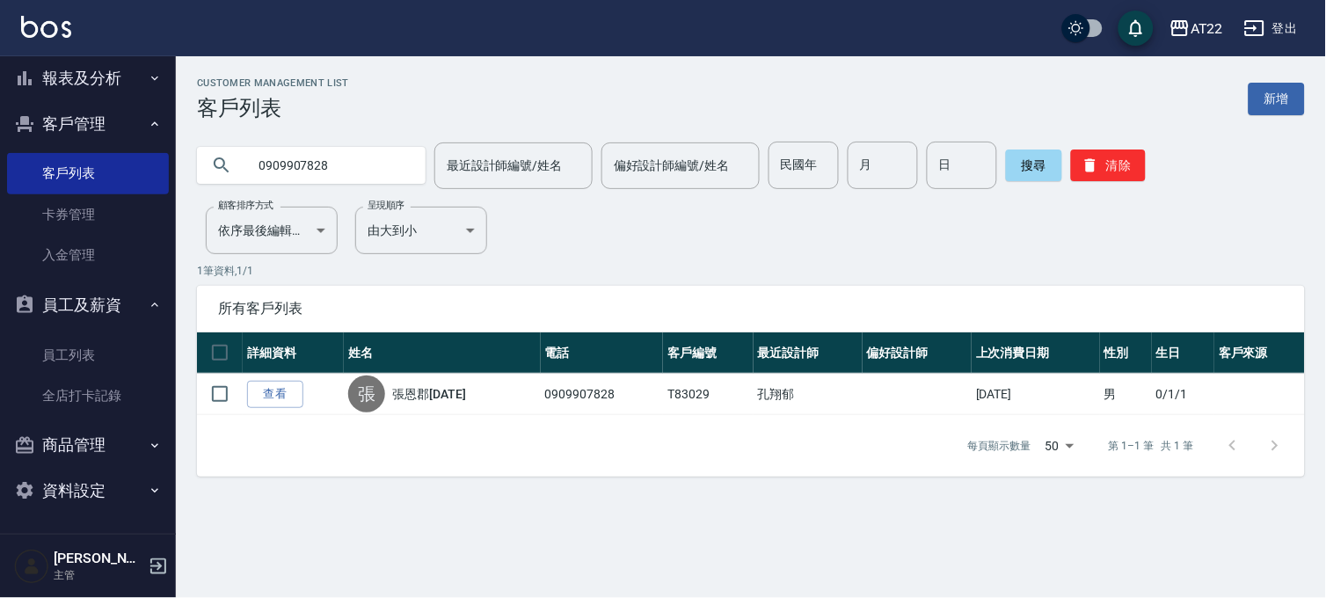
click at [302, 164] on input "0909907828" at bounding box center [328, 165] width 165 height 47
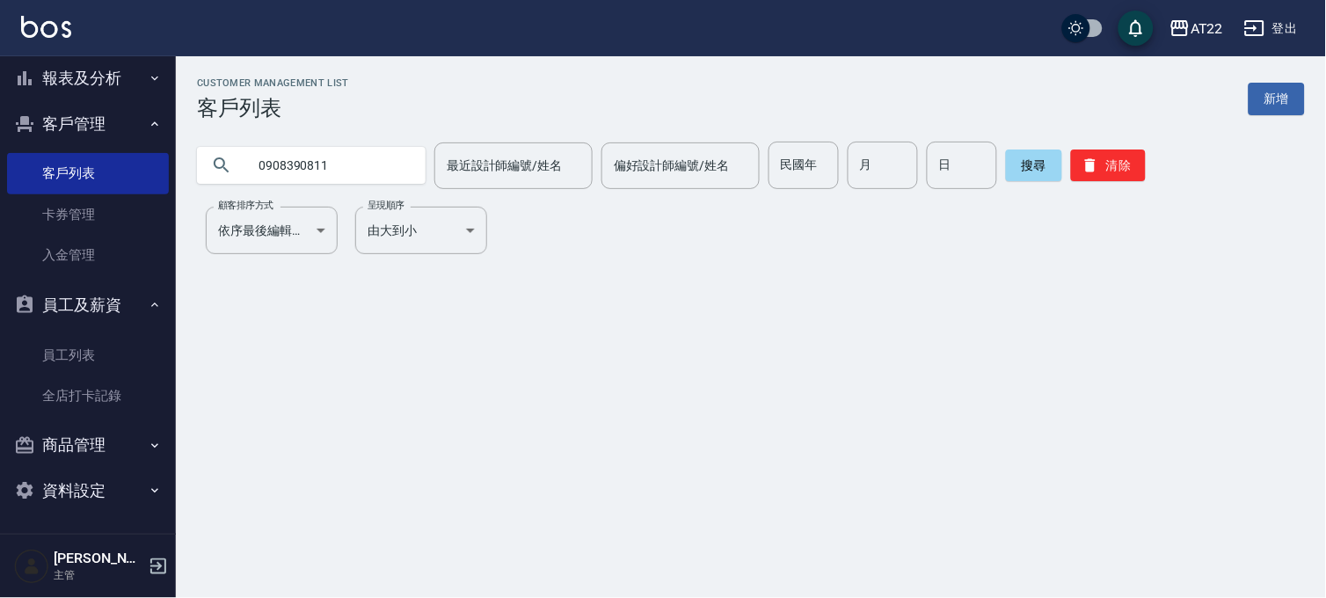
click at [369, 171] on input "0908390811" at bounding box center [328, 165] width 165 height 47
click at [390, 177] on input "0908390811" at bounding box center [328, 165] width 165 height 47
click at [391, 177] on input "0908390811" at bounding box center [328, 165] width 165 height 47
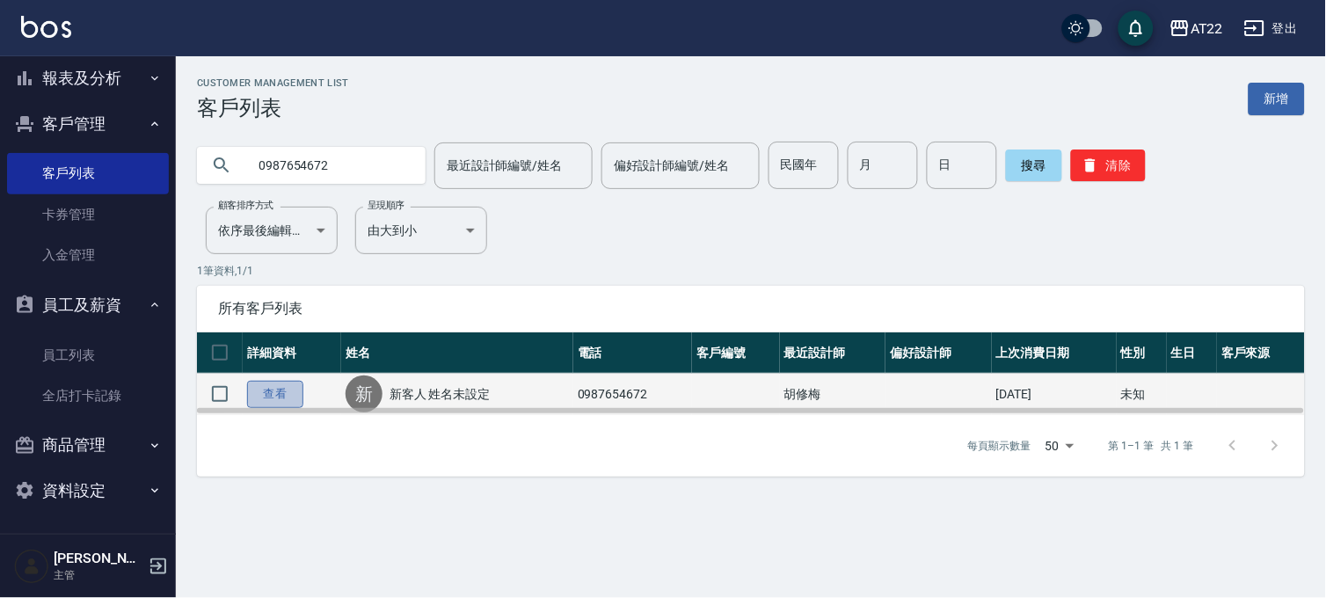
click at [294, 387] on link "查看" at bounding box center [275, 394] width 56 height 27
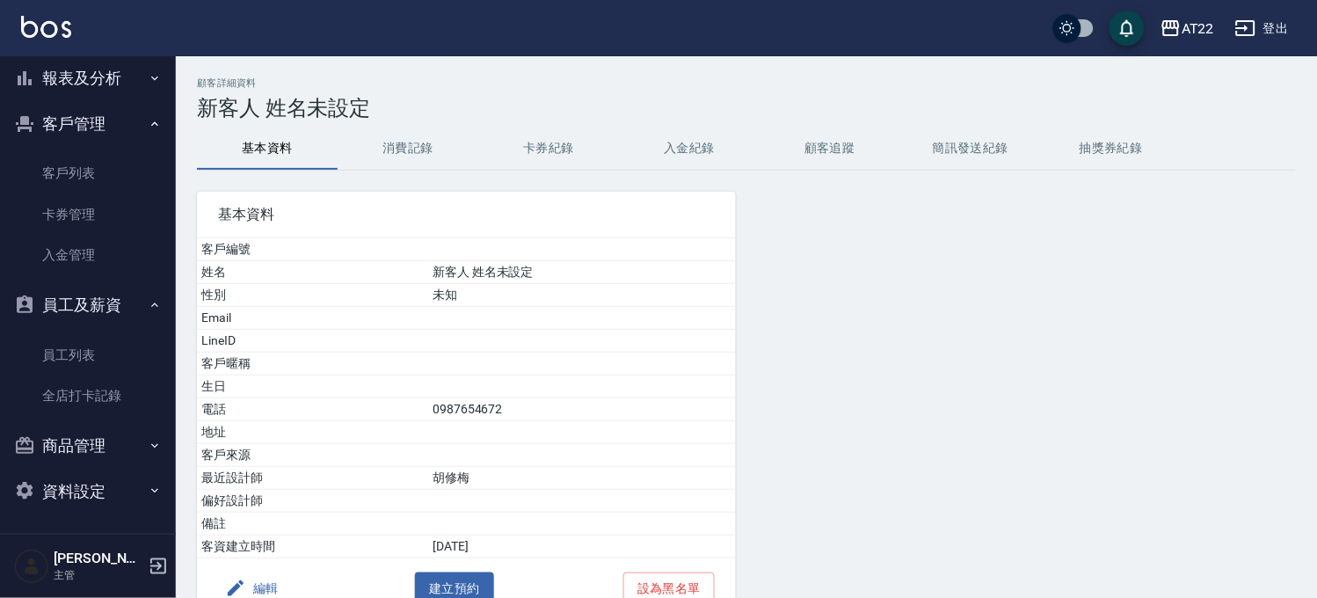
click at [390, 174] on div "基本資料 客戶編號 姓名 新客人 姓名未設定 性別 未知 Email LineID 客戶暱稱 生日 電話 [PHONE_NUMBER] 地址 客戶來源 最近設…" at bounding box center [456, 395] width 560 height 448
click at [411, 133] on button "消費記錄" at bounding box center [408, 148] width 141 height 42
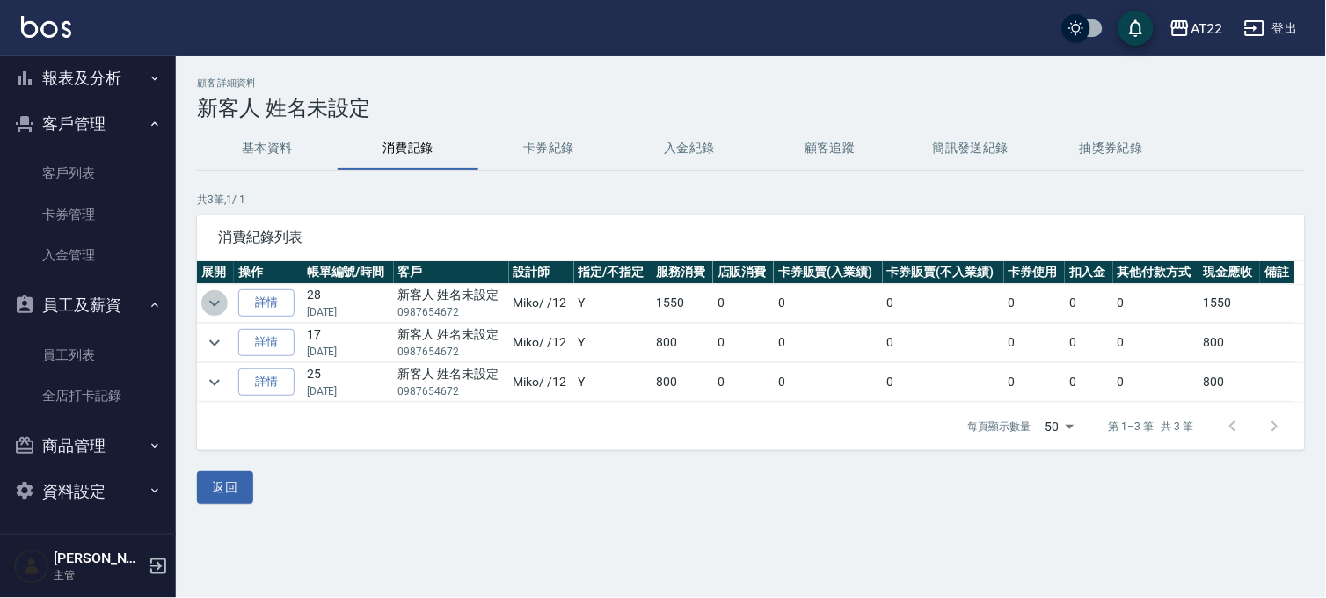
click at [221, 308] on icon "expand row" at bounding box center [214, 303] width 21 height 21
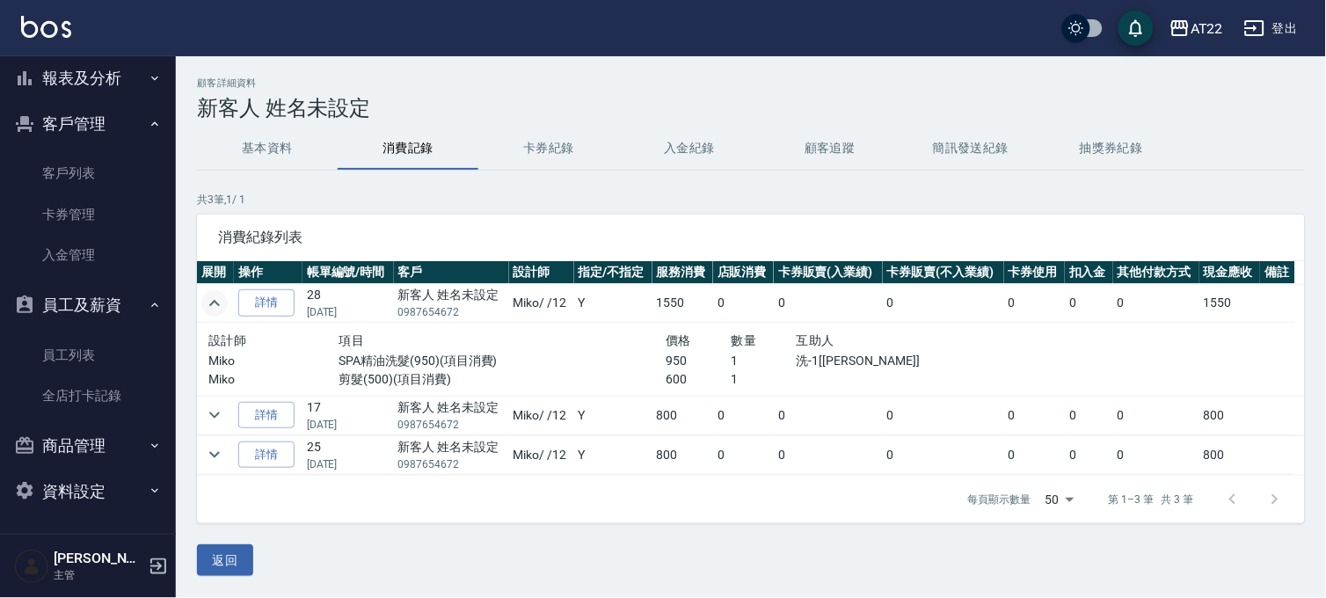
click at [221, 308] on icon "expand row" at bounding box center [214, 303] width 21 height 21
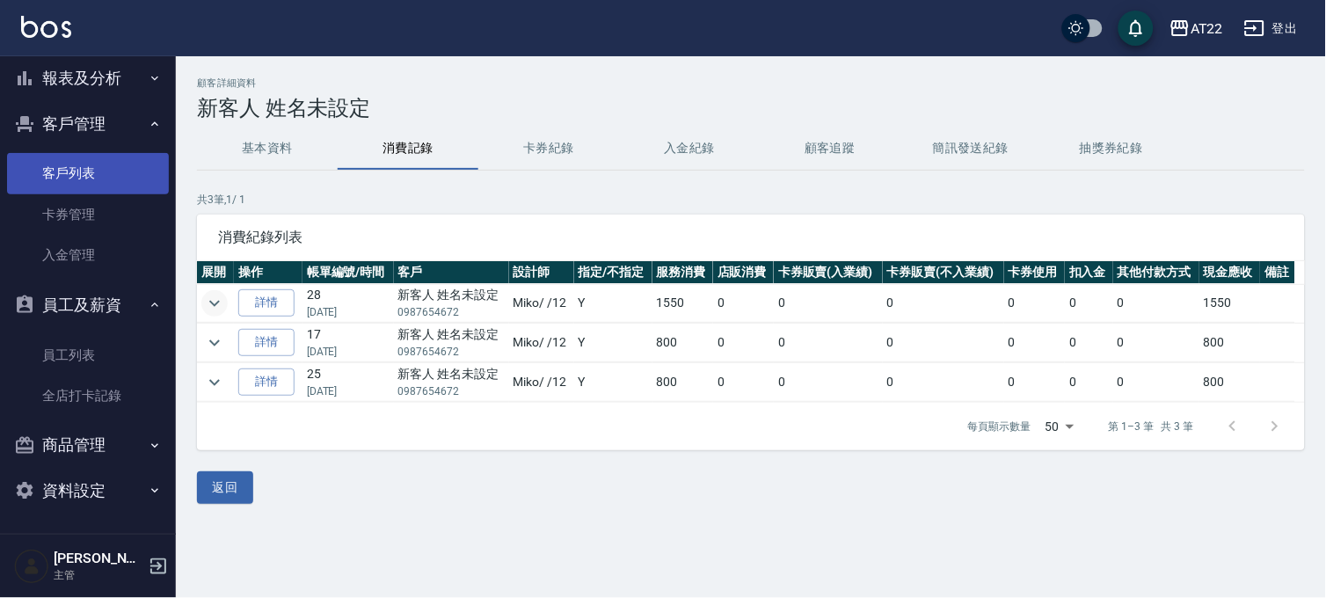
click at [92, 165] on link "客戶列表" at bounding box center [88, 173] width 162 height 40
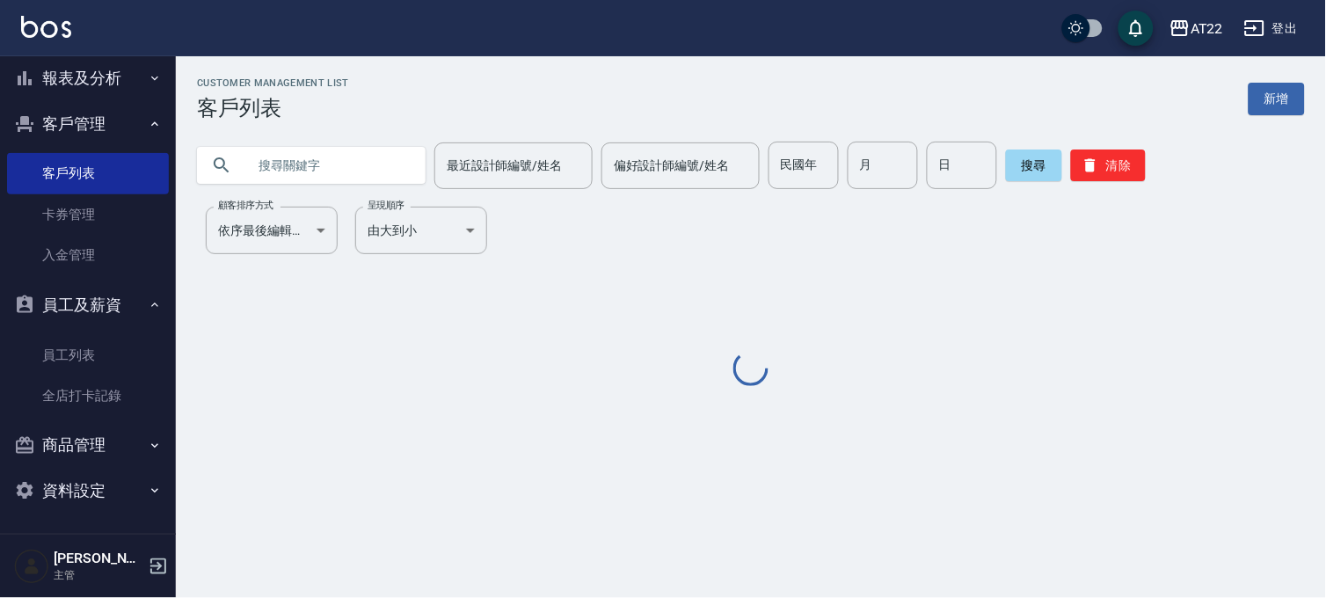
click at [294, 196] on div "Customer Management List 客戶列表 新增 最近設計師編號/姓名 最近設計師編號/姓名 偏好設計師編號/姓名 偏好設計師編號/姓名 民國…" at bounding box center [751, 233] width 1150 height 312
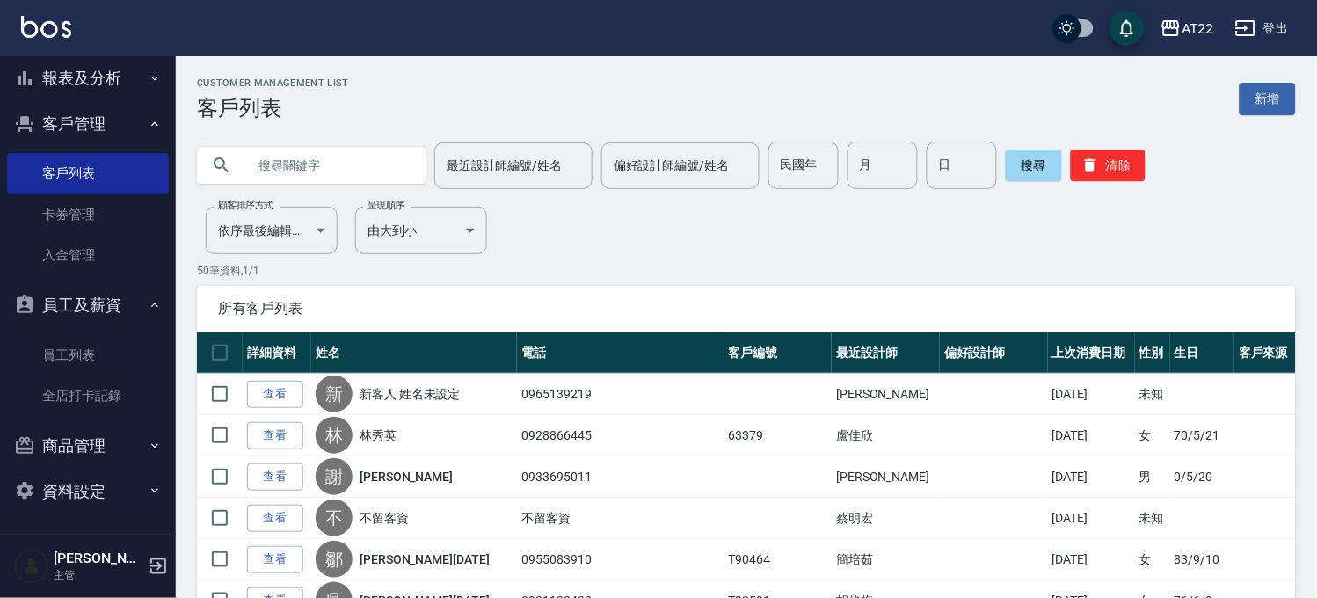
click at [297, 185] on input "text" at bounding box center [328, 165] width 165 height 47
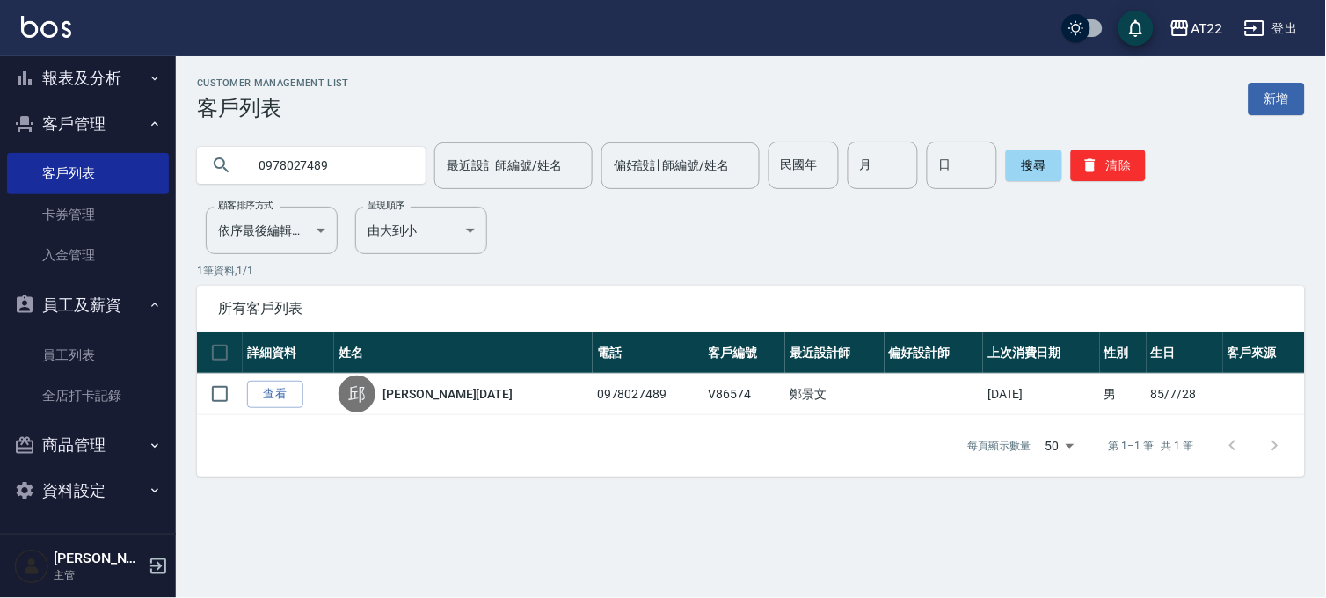
click at [375, 179] on input "0978027489" at bounding box center [328, 165] width 165 height 47
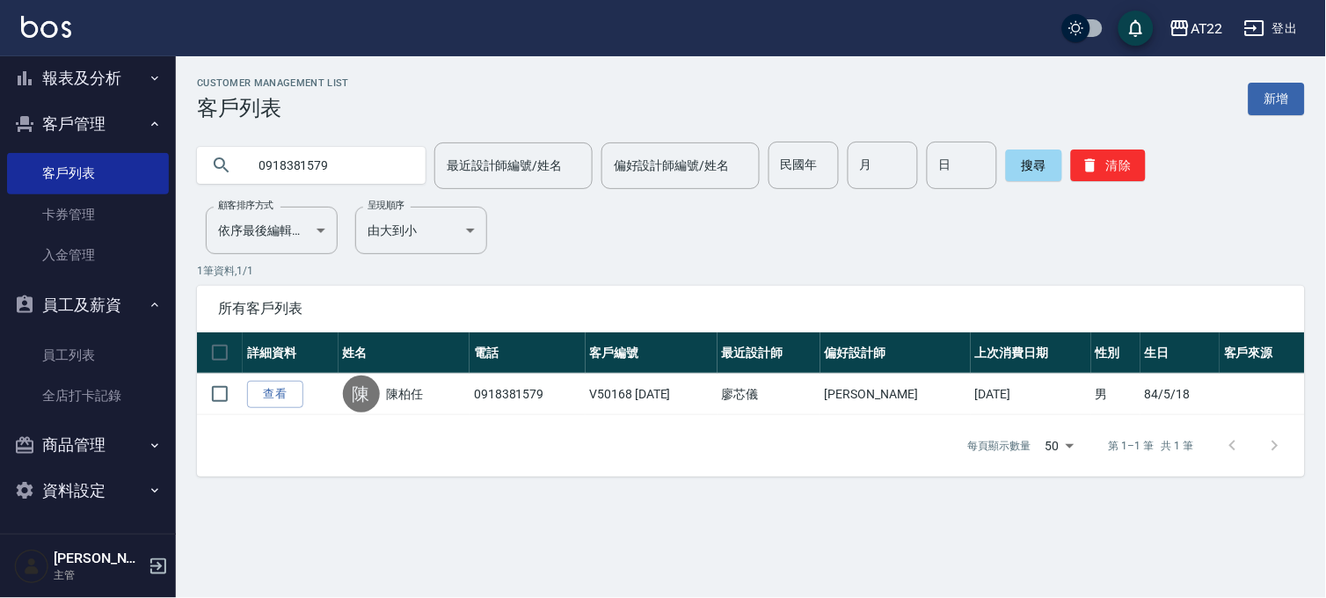
click at [362, 146] on input "0918381579" at bounding box center [328, 165] width 165 height 47
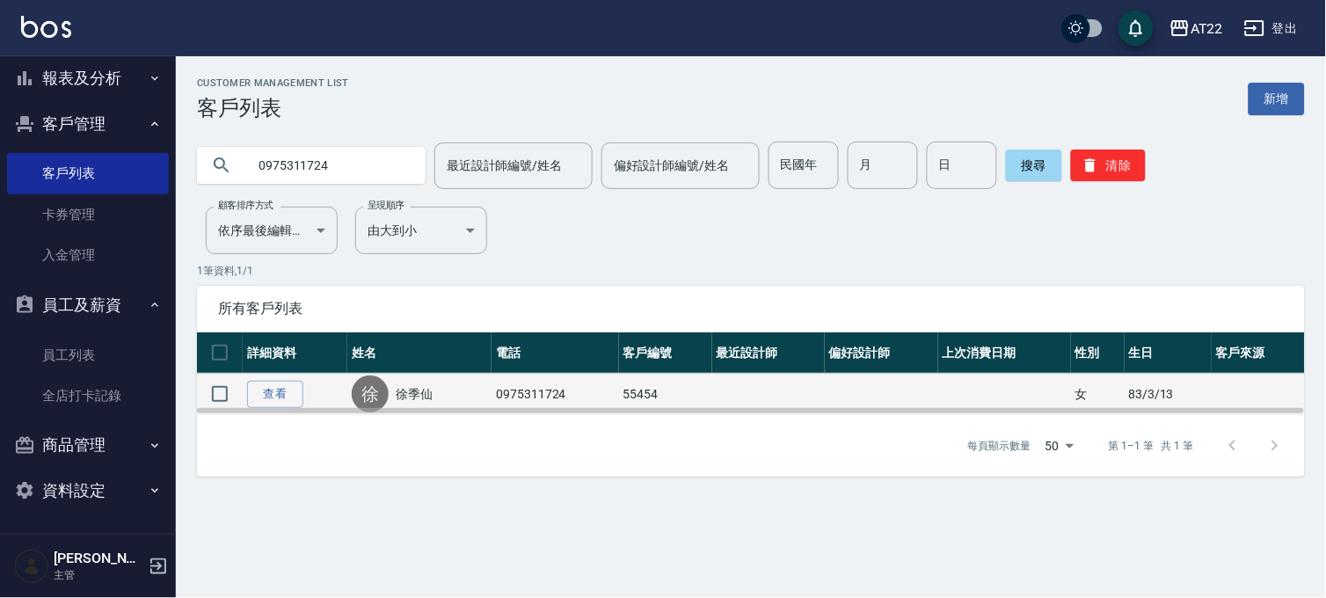
click at [280, 379] on td "查看" at bounding box center [295, 394] width 105 height 41
click at [294, 393] on link "查看" at bounding box center [275, 394] width 56 height 27
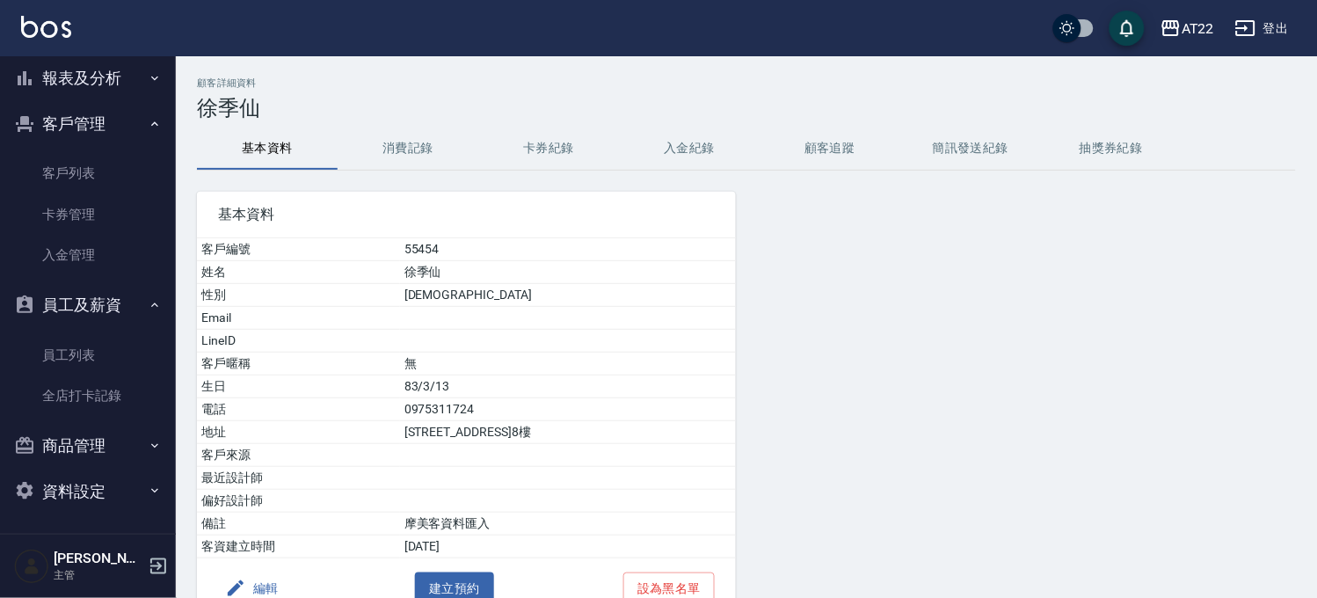
click at [447, 156] on button "消費記錄" at bounding box center [408, 148] width 141 height 42
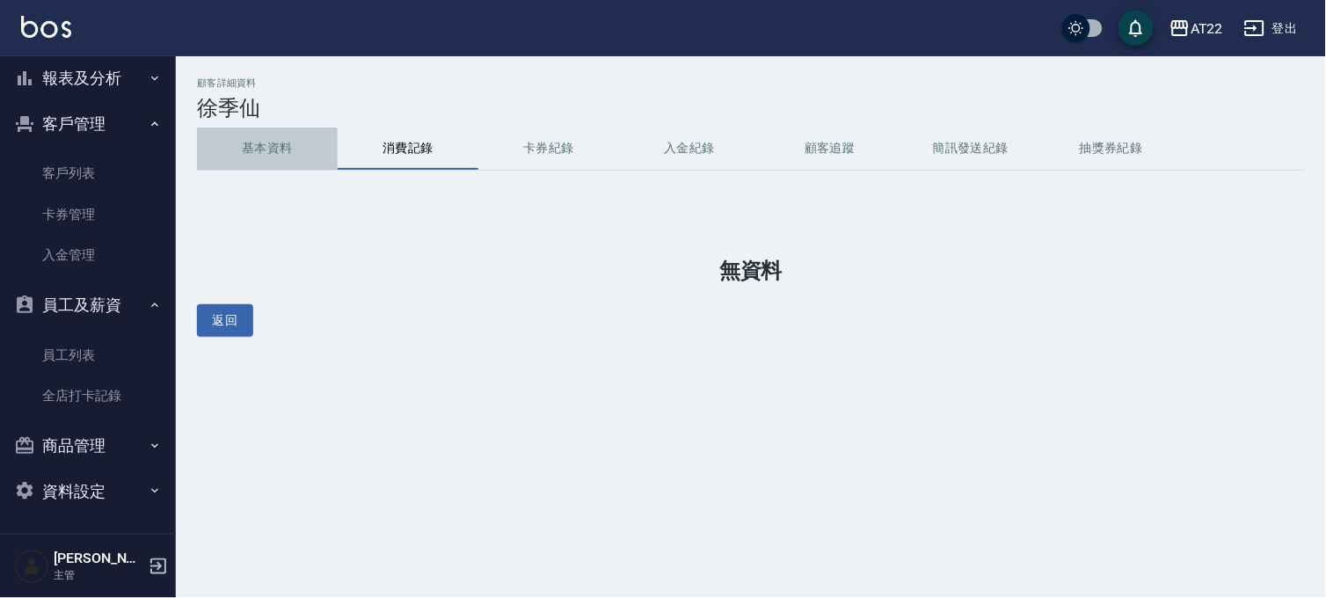
click at [258, 135] on button "基本資料" at bounding box center [267, 148] width 141 height 42
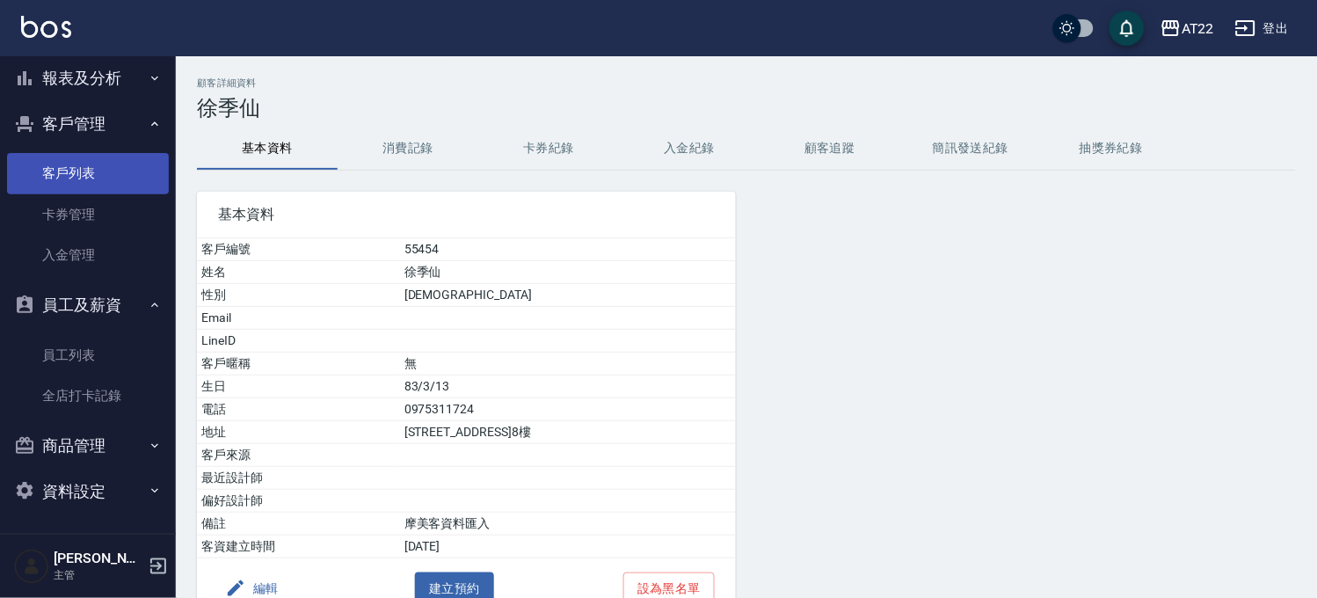
click at [119, 162] on link "客戶列表" at bounding box center [88, 173] width 162 height 40
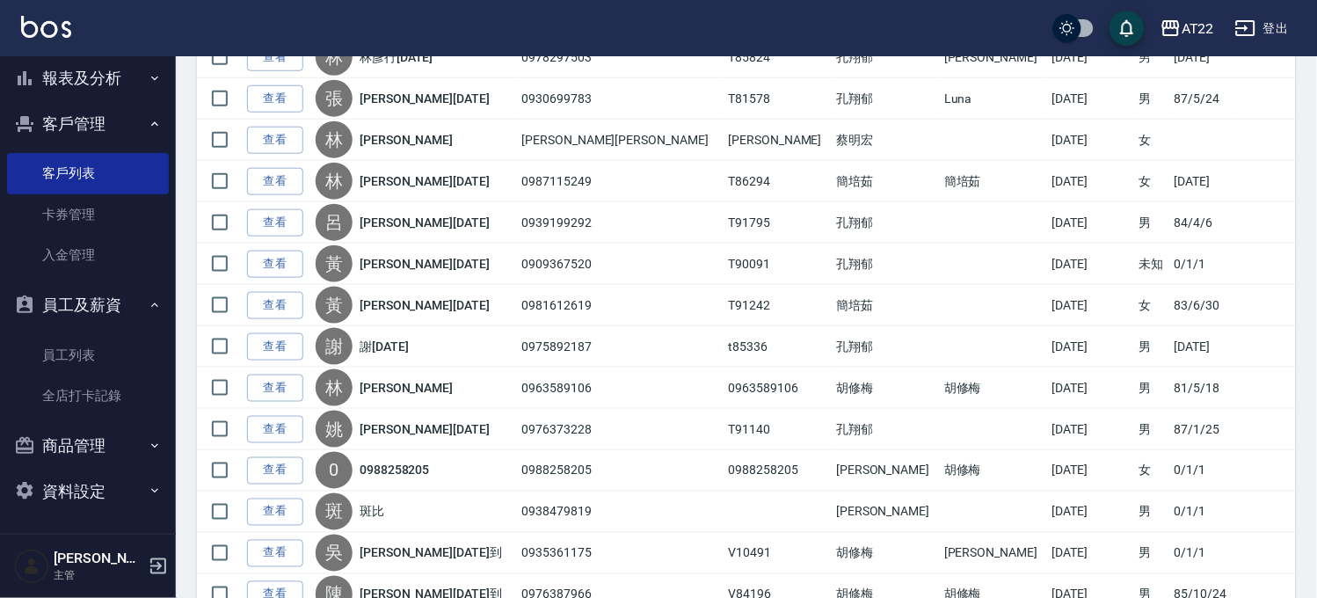
scroll to position [1929, 0]
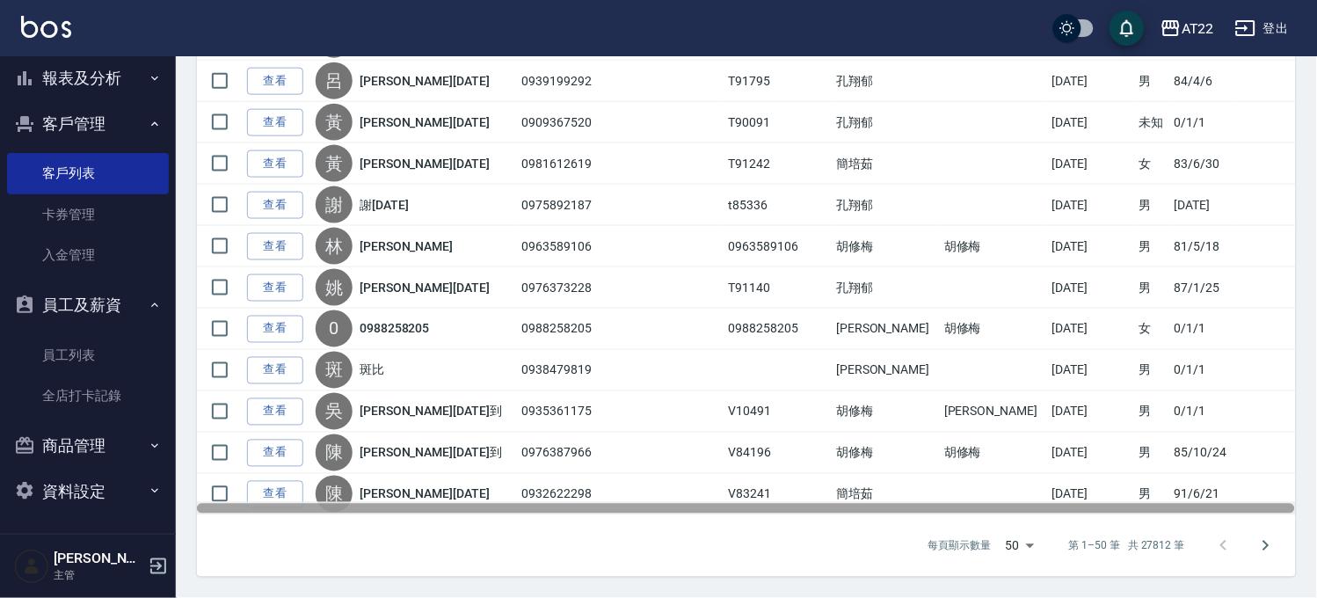
drag, startPoint x: 681, startPoint y: 505, endPoint x: 944, endPoint y: 543, distance: 265.5
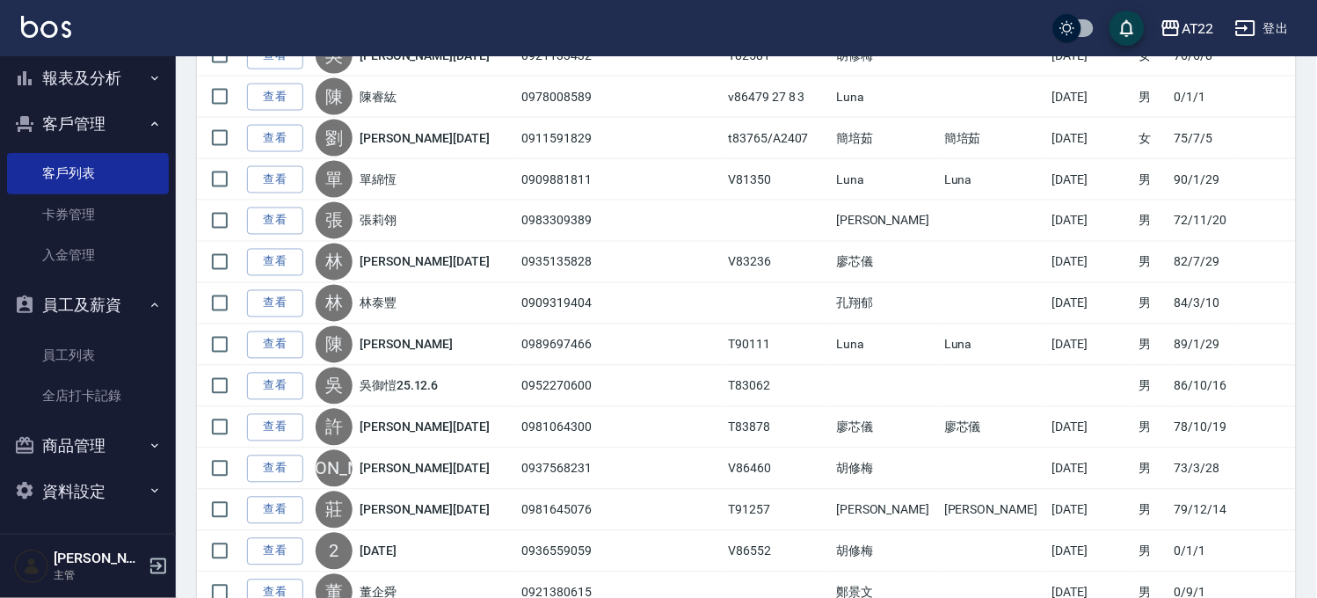
scroll to position [0, 0]
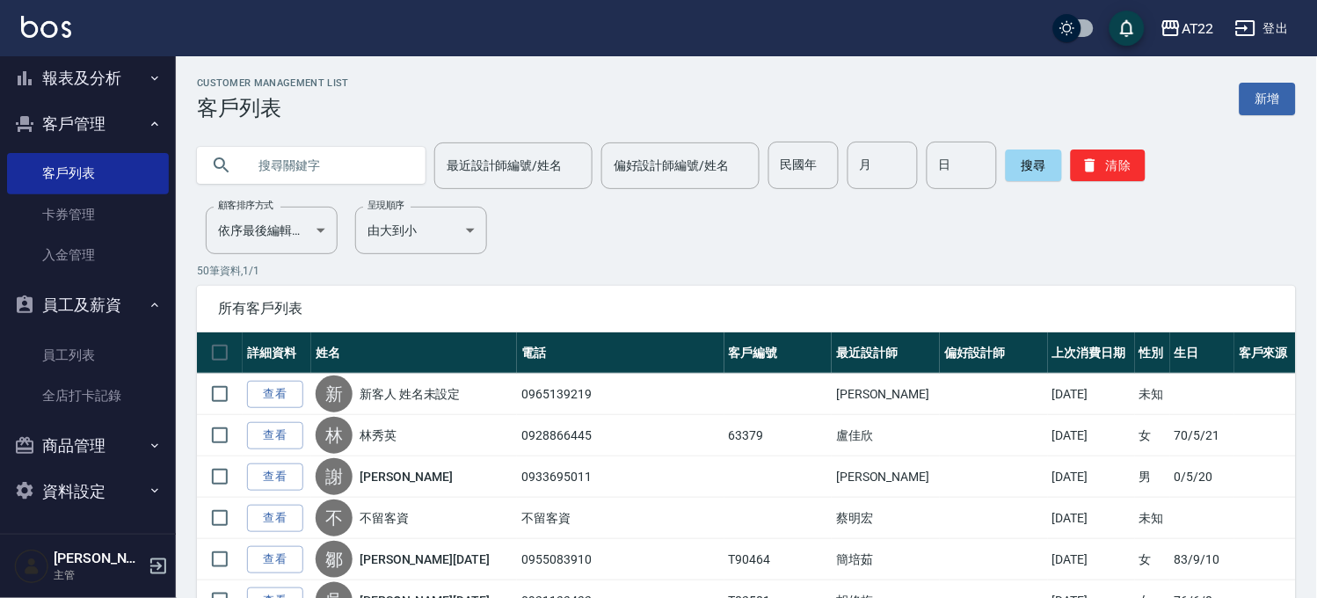
click at [272, 174] on input "text" at bounding box center [328, 165] width 165 height 47
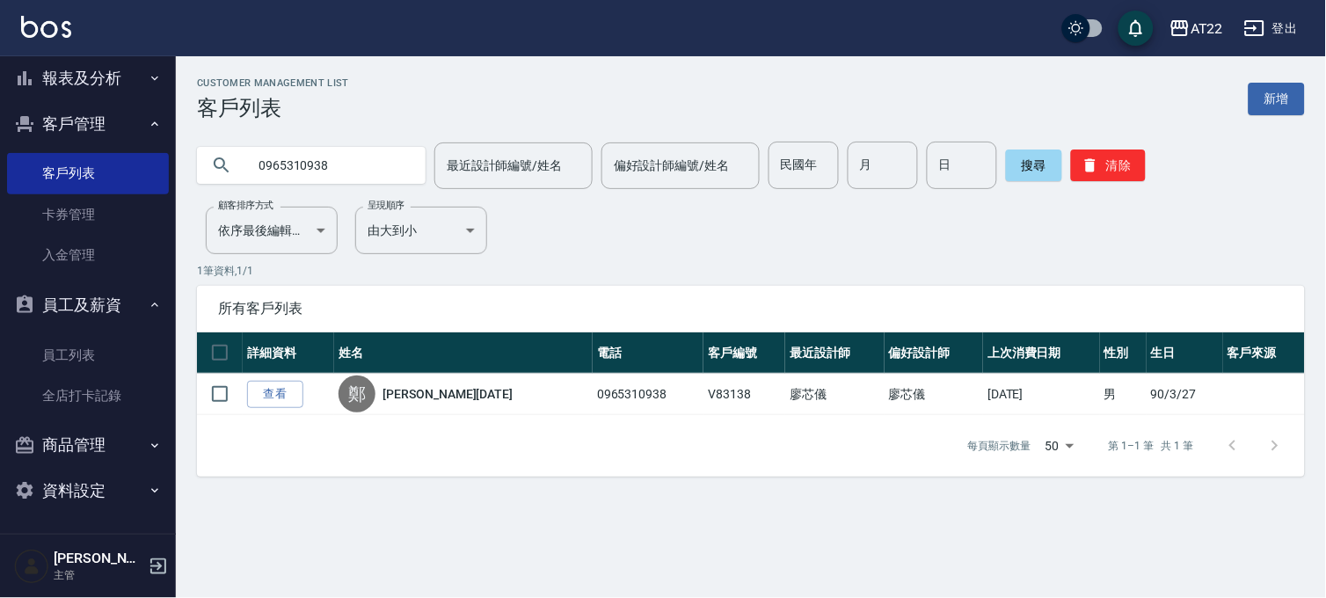
click at [261, 387] on link "查看" at bounding box center [275, 394] width 56 height 27
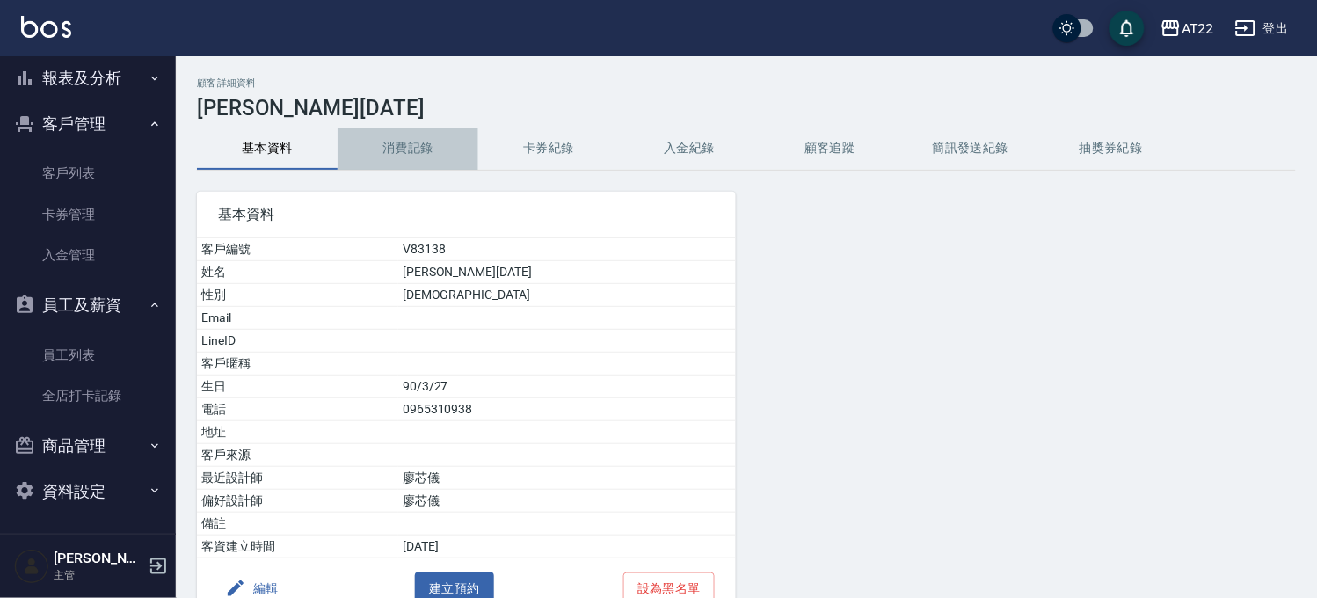
click at [367, 142] on button "消費記錄" at bounding box center [408, 148] width 141 height 42
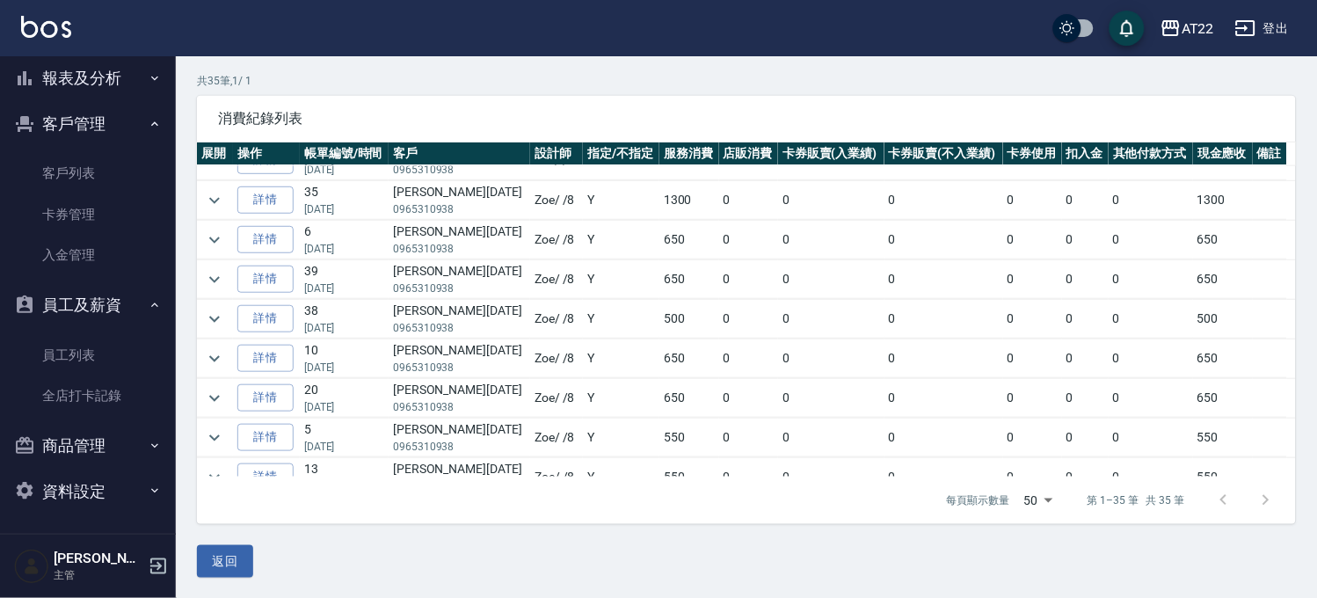
scroll to position [397, 0]
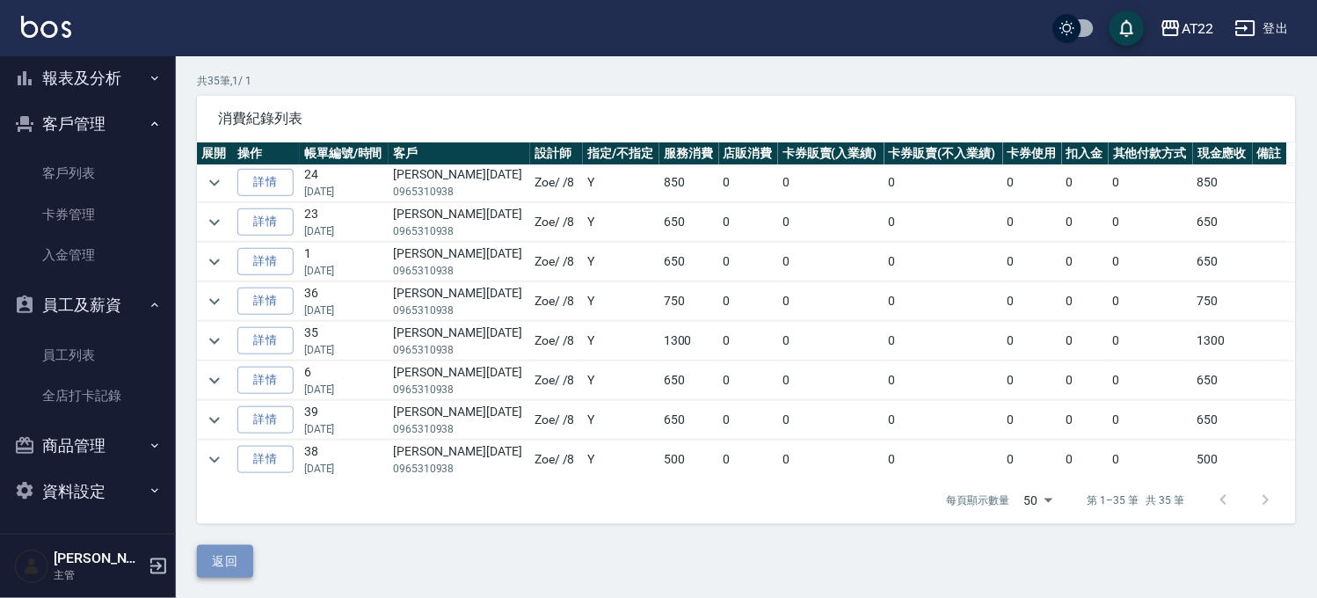
click at [231, 556] on button "返回" at bounding box center [225, 561] width 56 height 33
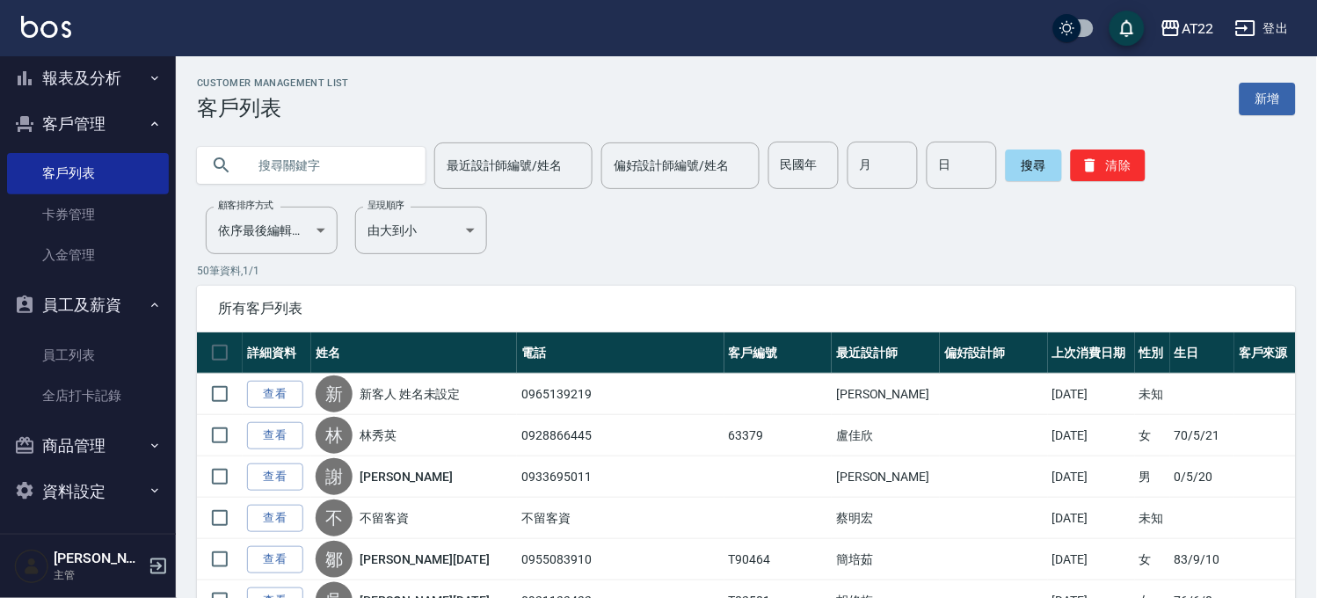
click at [312, 164] on input "text" at bounding box center [328, 165] width 165 height 47
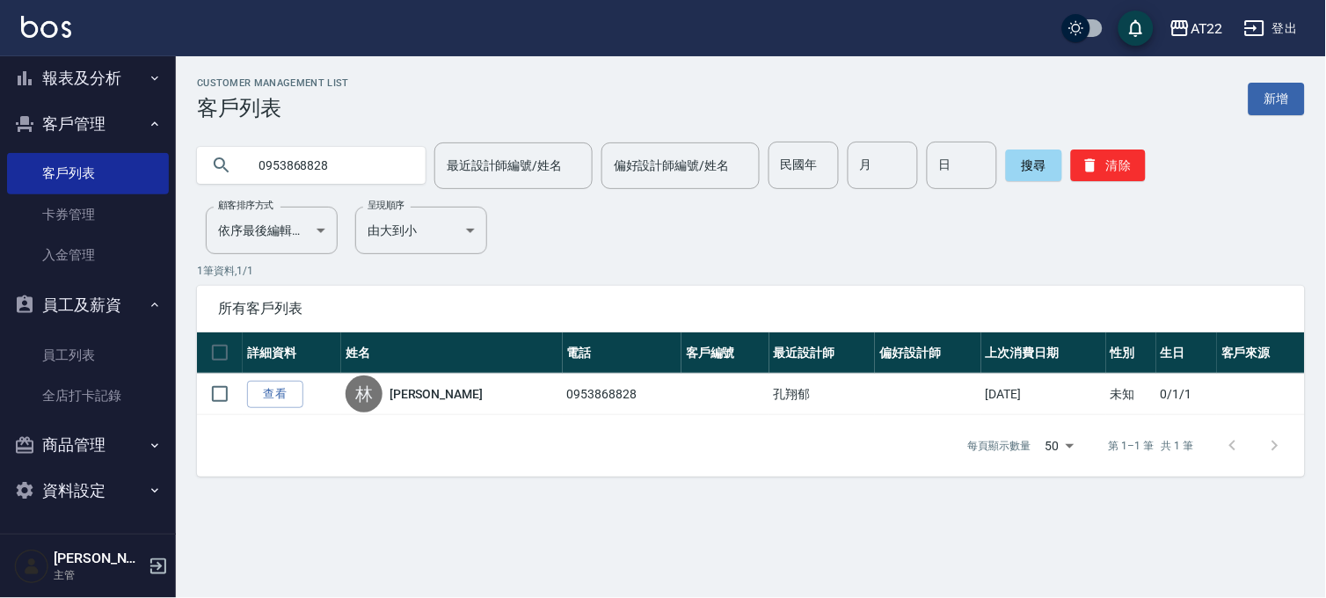
click at [305, 142] on input "0953868828" at bounding box center [328, 165] width 165 height 47
click at [306, 145] on input "0953868828" at bounding box center [328, 165] width 165 height 47
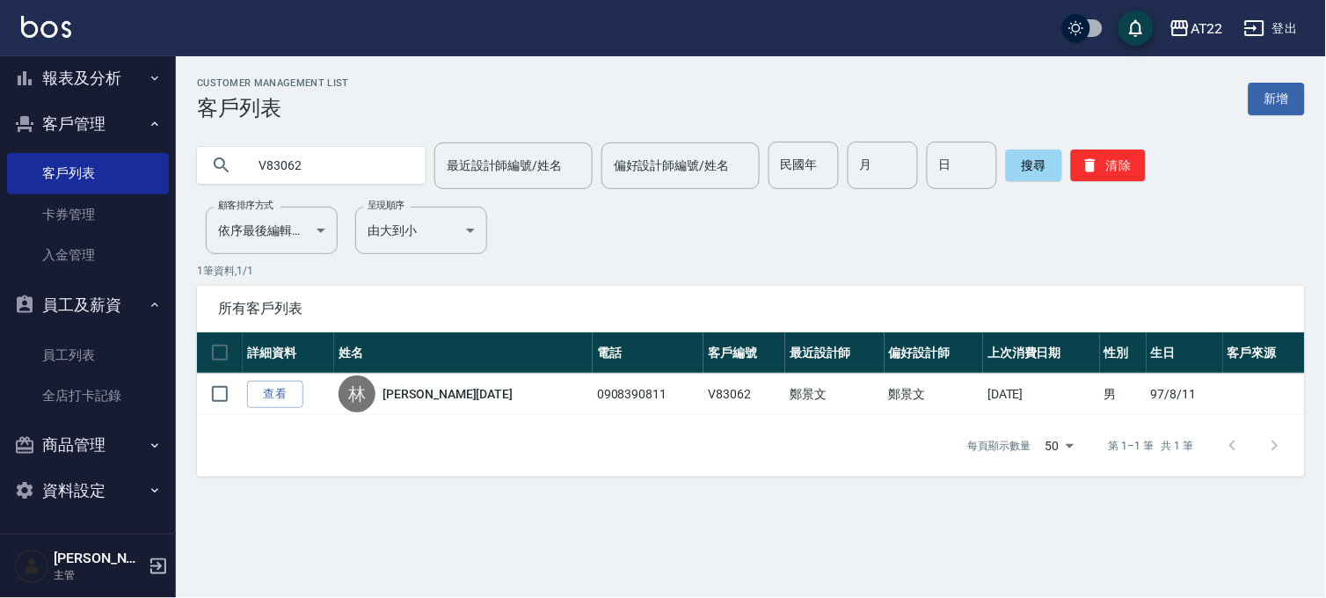
click at [312, 144] on input "V83062" at bounding box center [328, 165] width 165 height 47
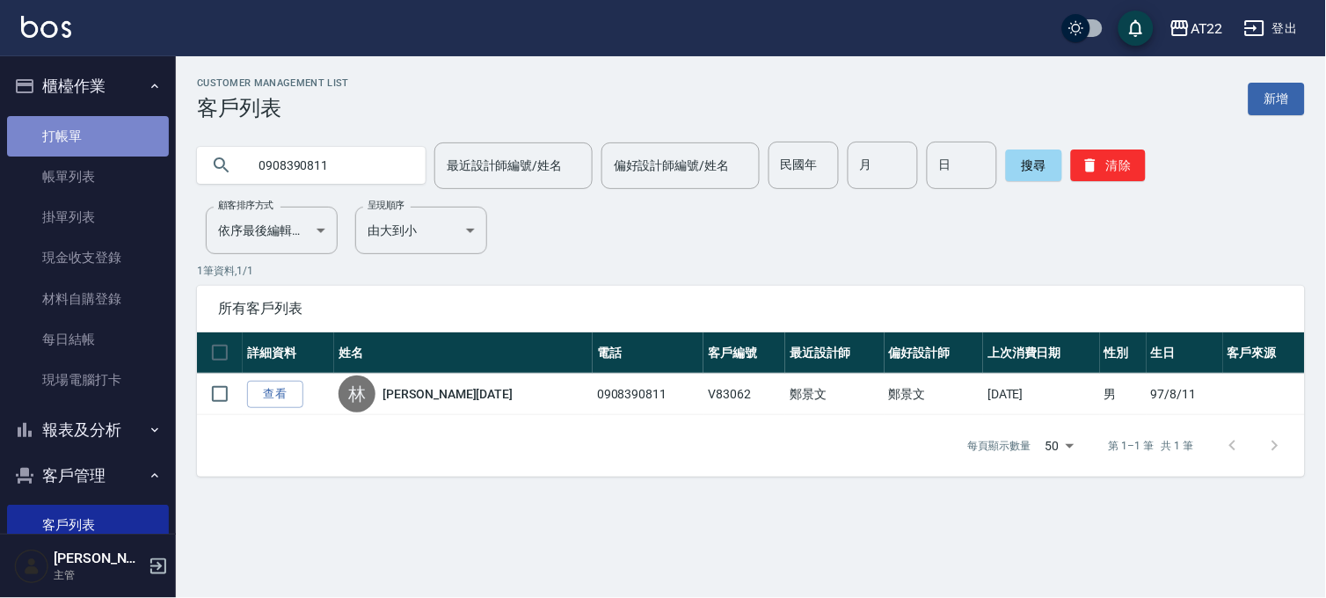
click at [95, 143] on link "打帳單" at bounding box center [88, 136] width 162 height 40
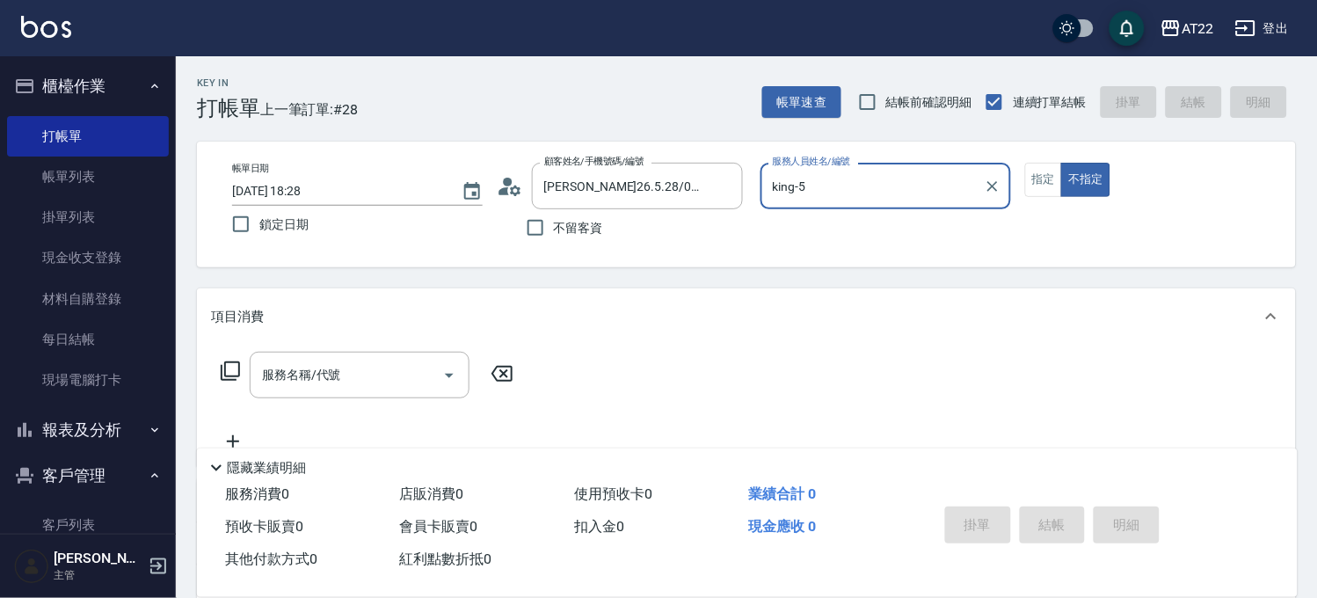
click at [1012, 187] on div "帳單日期 [DATE] 18:28 鎖定日期 顧客姓名/手機號碼/編號 [PERSON_NAME]26.5.28/0908390811/V83062 顧客姓名…" at bounding box center [746, 205] width 1057 height 84
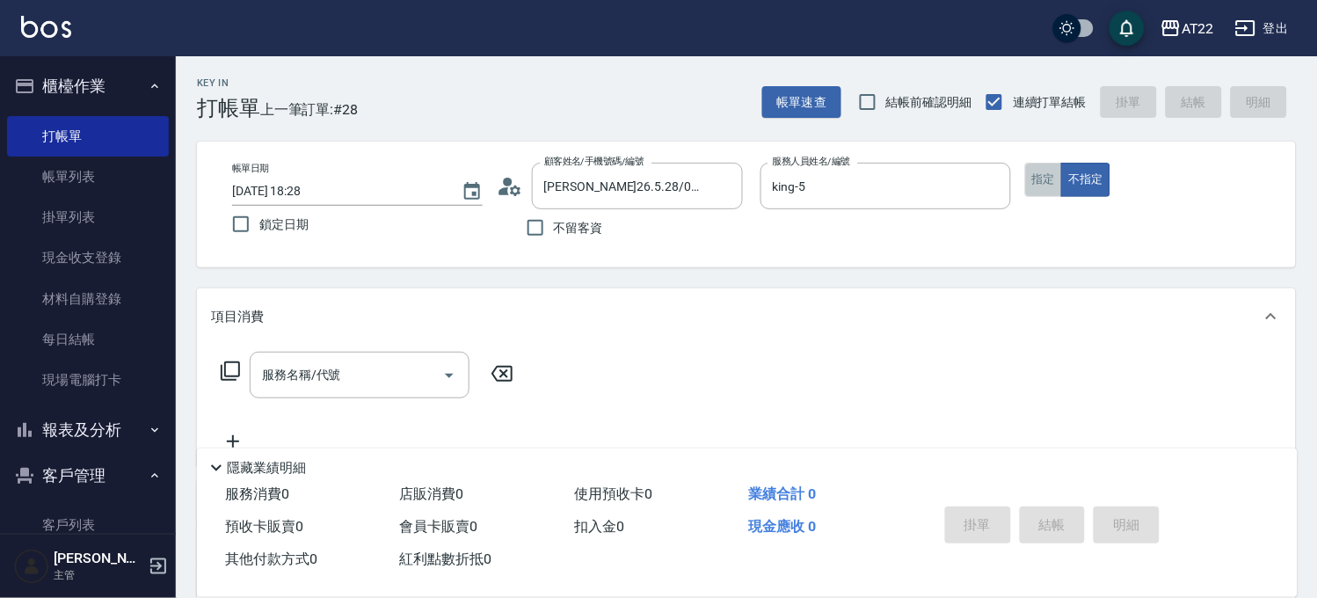
click at [1055, 176] on button "指定" at bounding box center [1044, 180] width 38 height 34
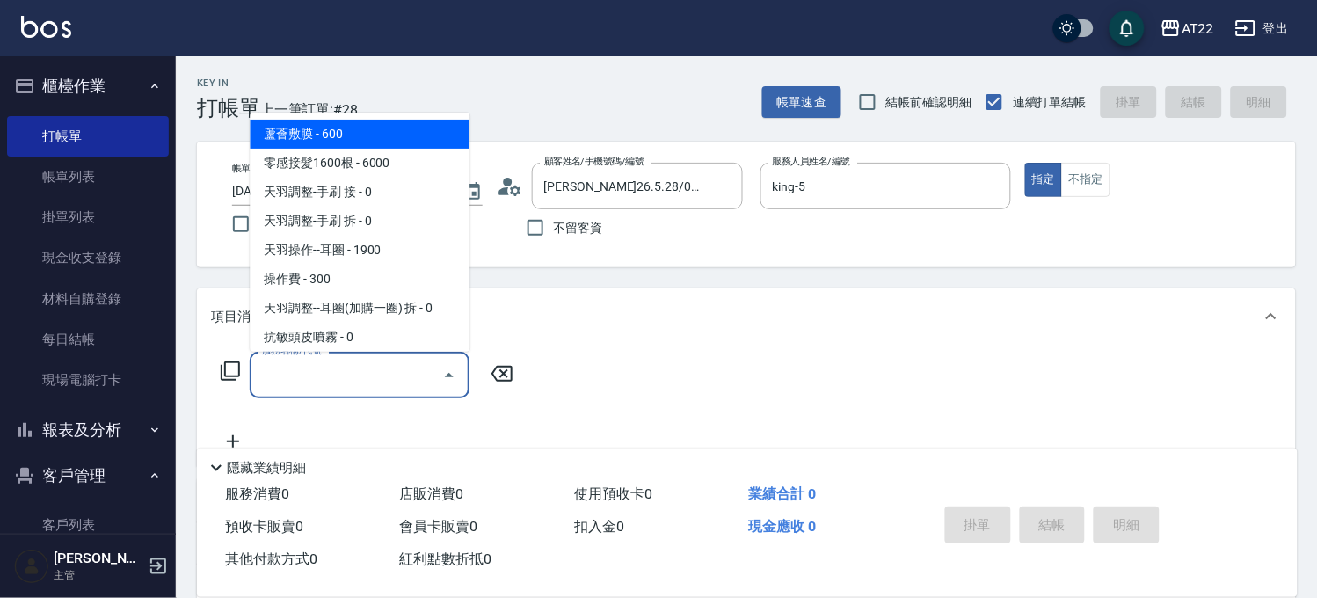
click at [359, 374] on input "服務名稱/代號" at bounding box center [347, 375] width 178 height 31
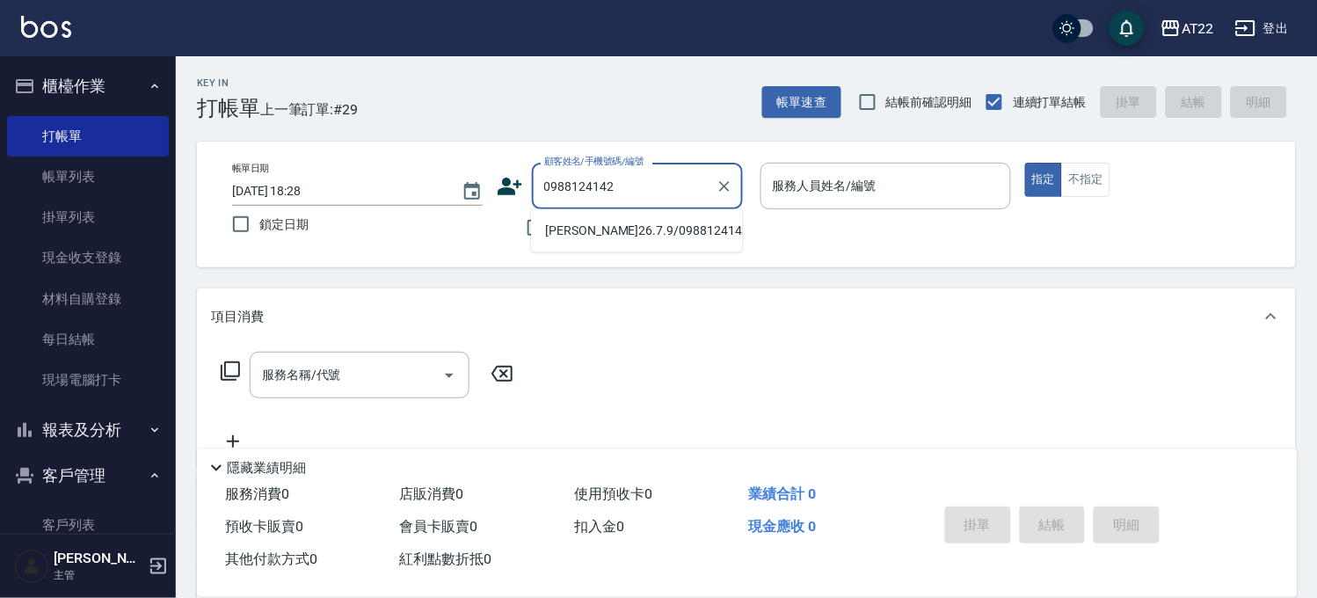
click at [642, 212] on ul "[PERSON_NAME]26.7.9/0988124142/T86484" at bounding box center [636, 230] width 211 height 43
click at [645, 229] on li "[PERSON_NAME]26.7.9/0988124142/T86484" at bounding box center [636, 230] width 211 height 29
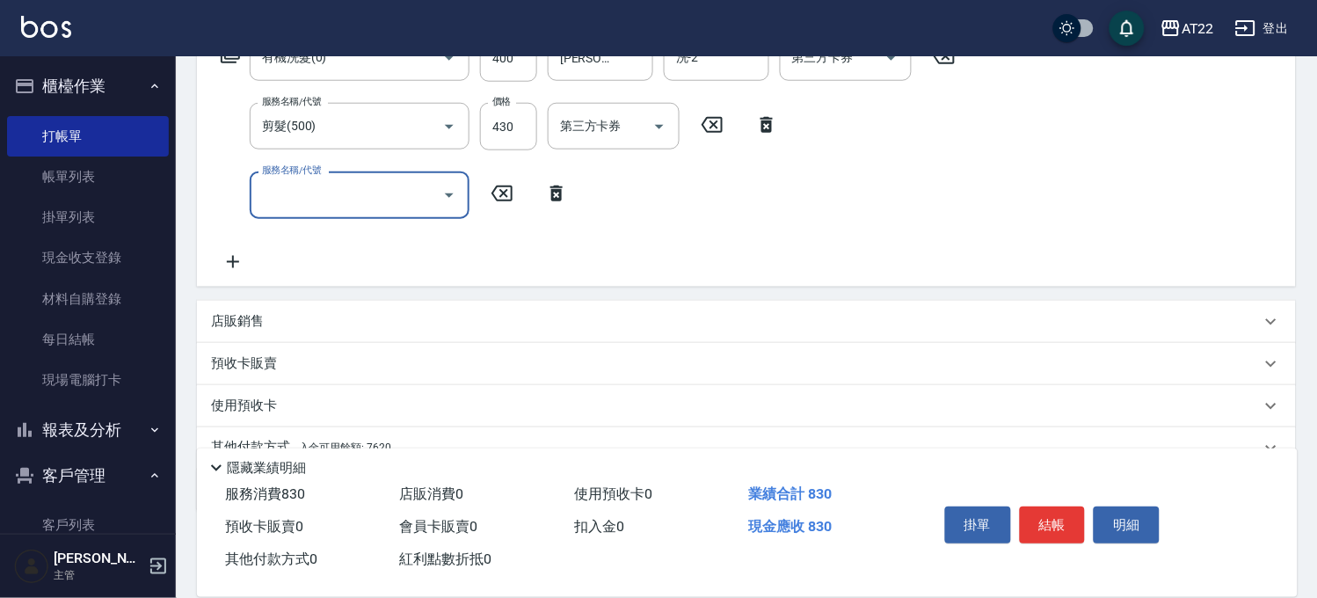
scroll to position [397, 0]
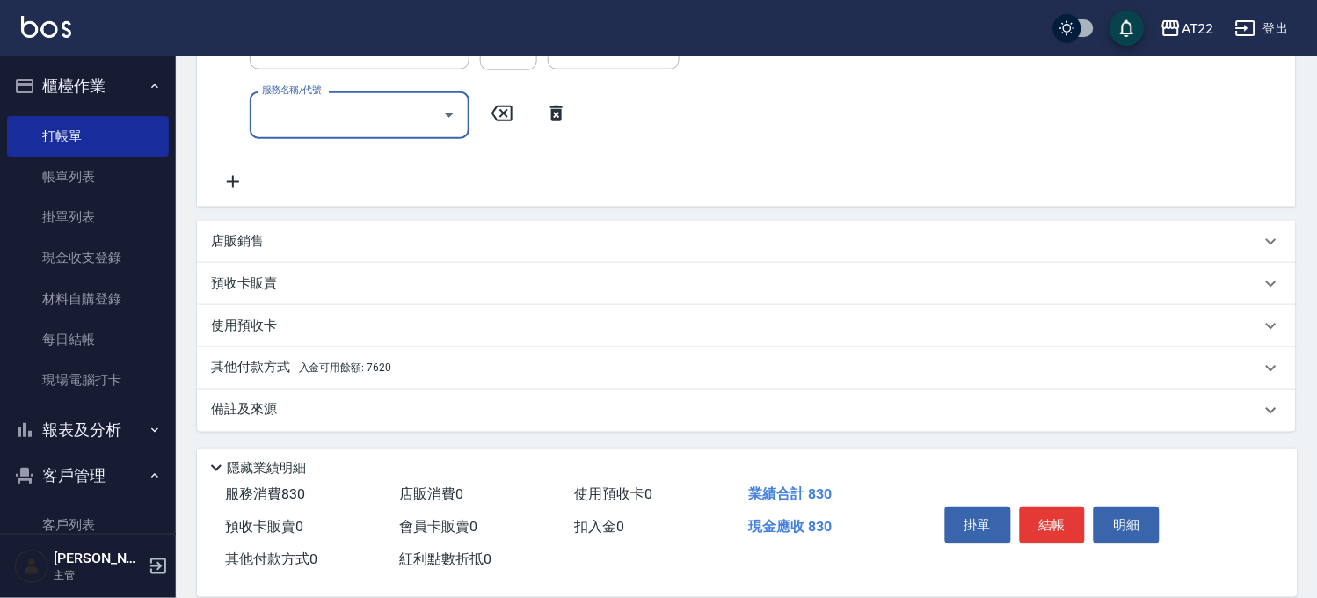
click at [339, 373] on span "入金可用餘額: 7620" at bounding box center [345, 368] width 92 height 12
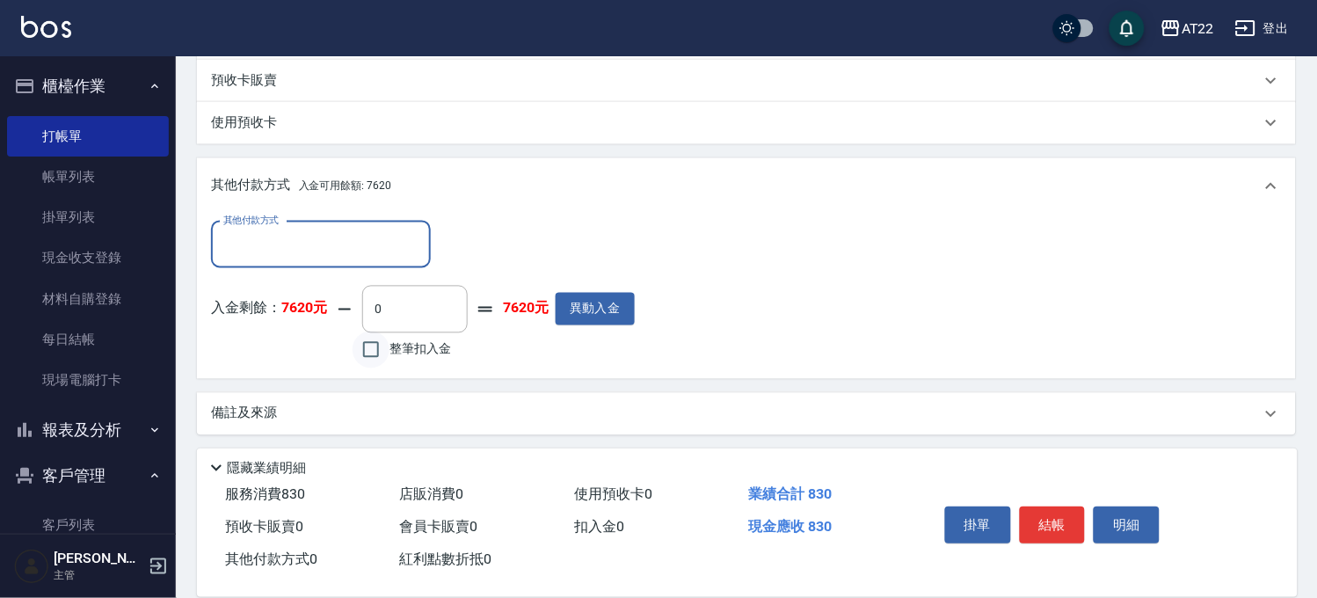
scroll to position [601, 0]
click at [382, 352] on input "整筆扣入金" at bounding box center [370, 349] width 37 height 37
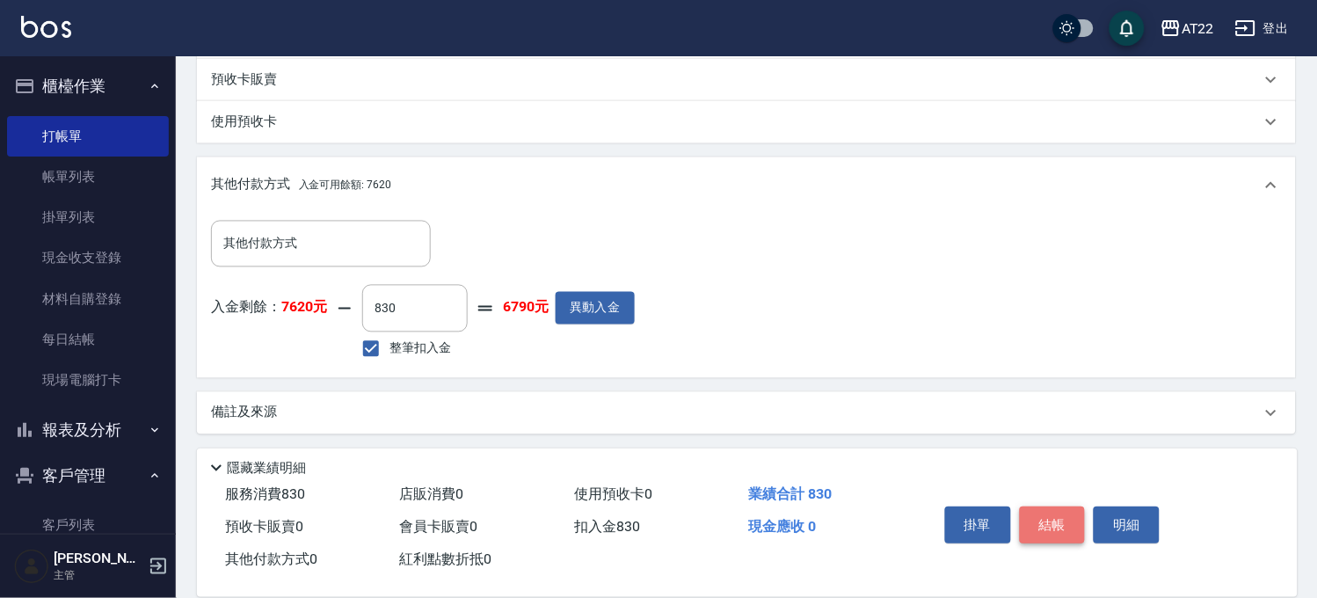
click at [1050, 511] on button "結帳" at bounding box center [1053, 524] width 66 height 37
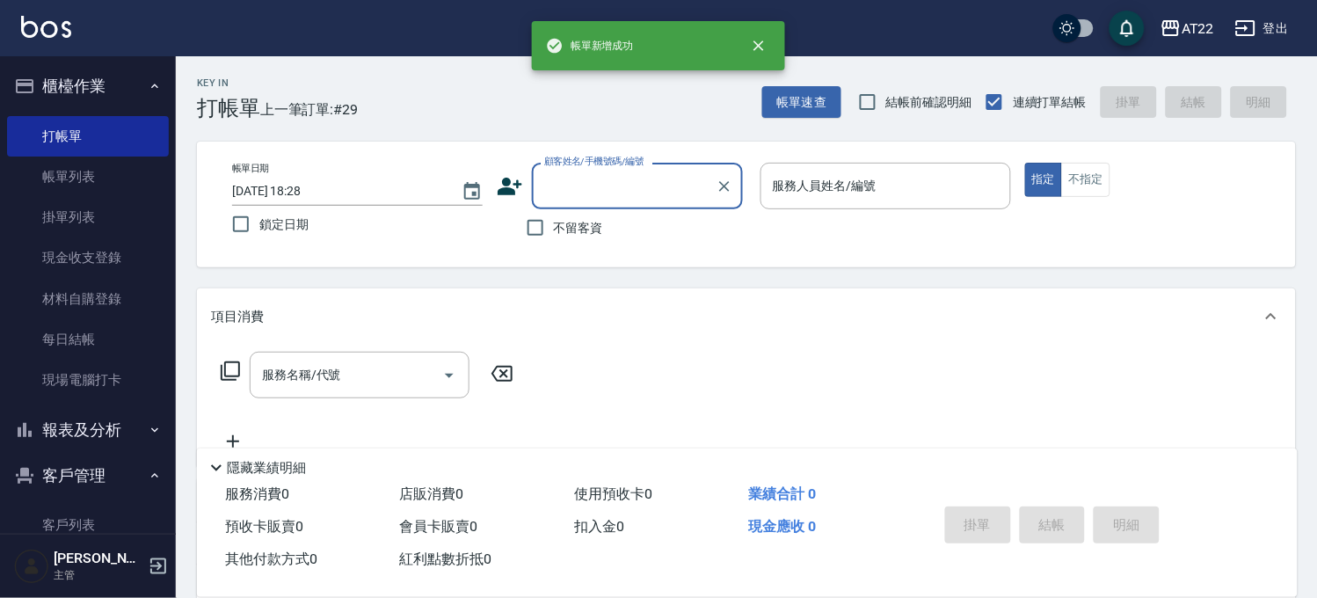
scroll to position [0, 0]
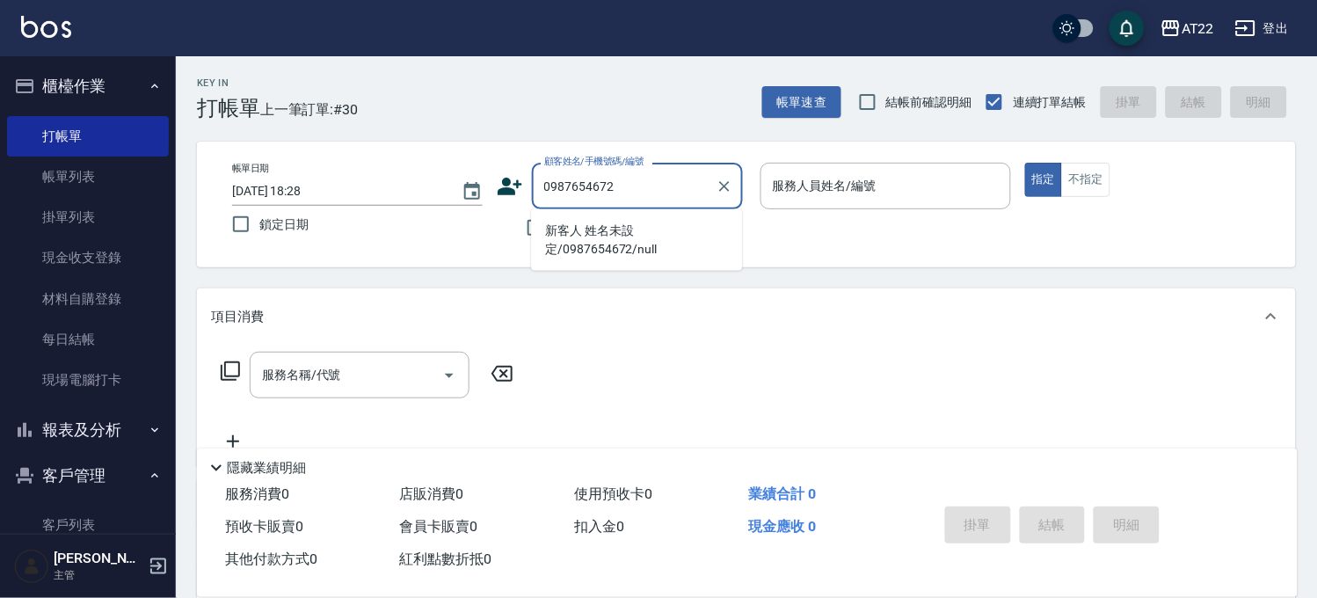
click at [616, 249] on li "新客人 姓名未設定/0987654672/null" at bounding box center [636, 239] width 211 height 47
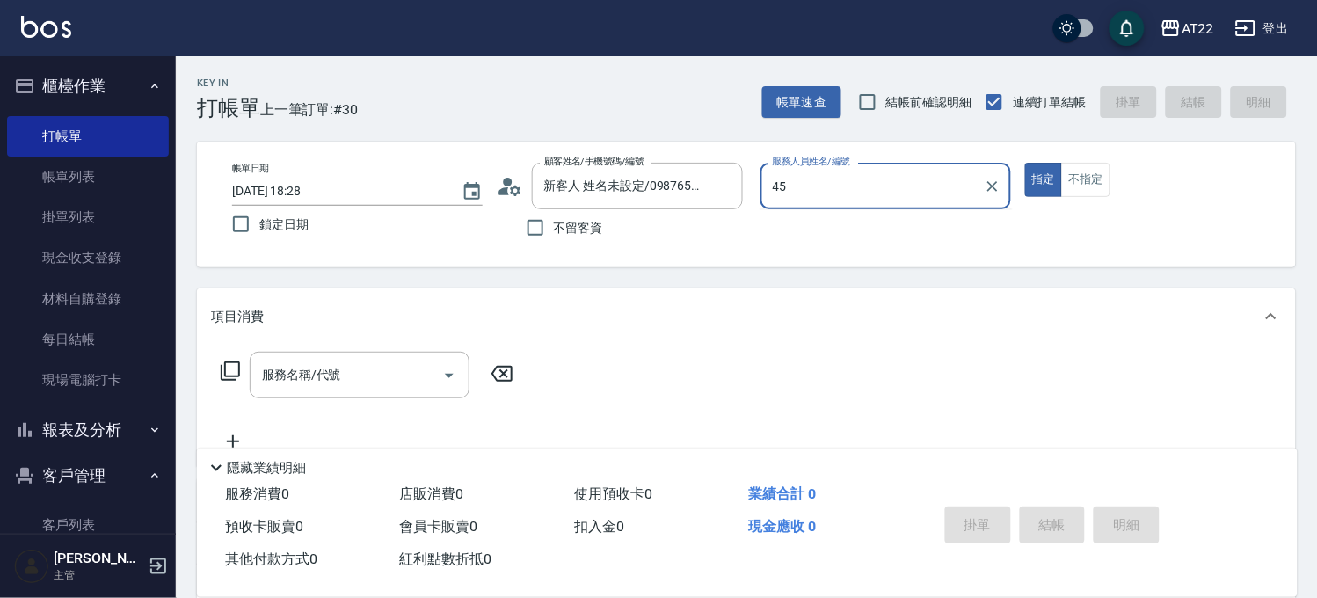
click at [1025, 163] on button "指定" at bounding box center [1044, 180] width 38 height 34
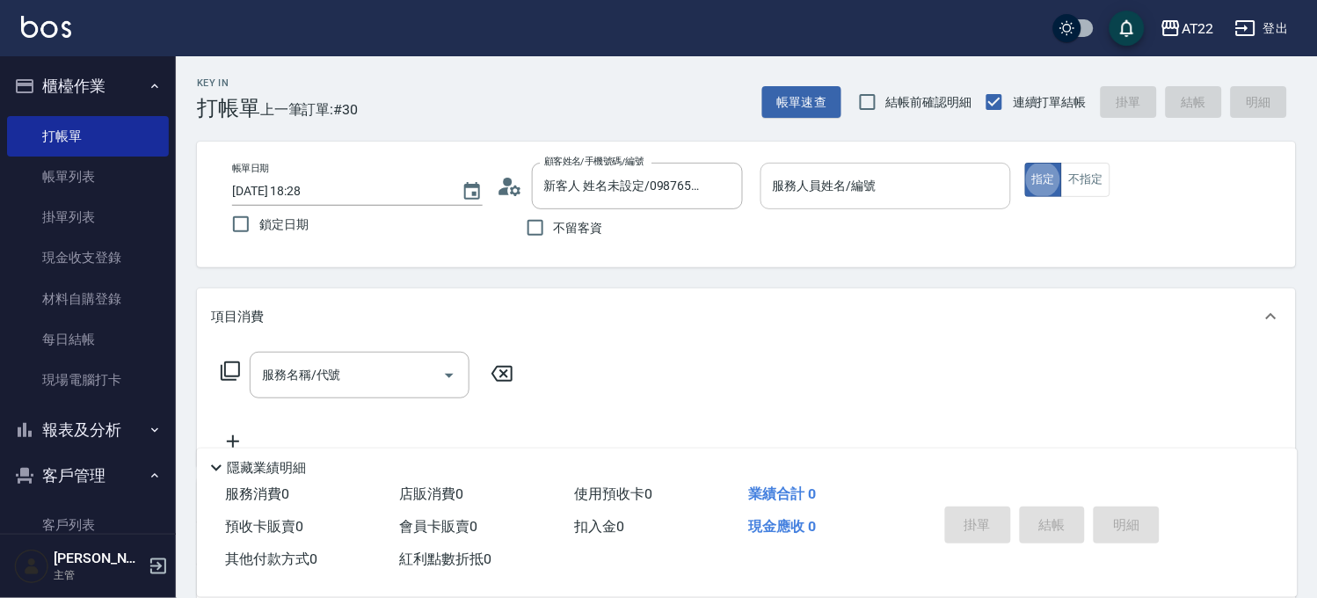
click at [836, 181] on div "服務人員姓名/編號 服務人員姓名/編號" at bounding box center [885, 186] width 251 height 47
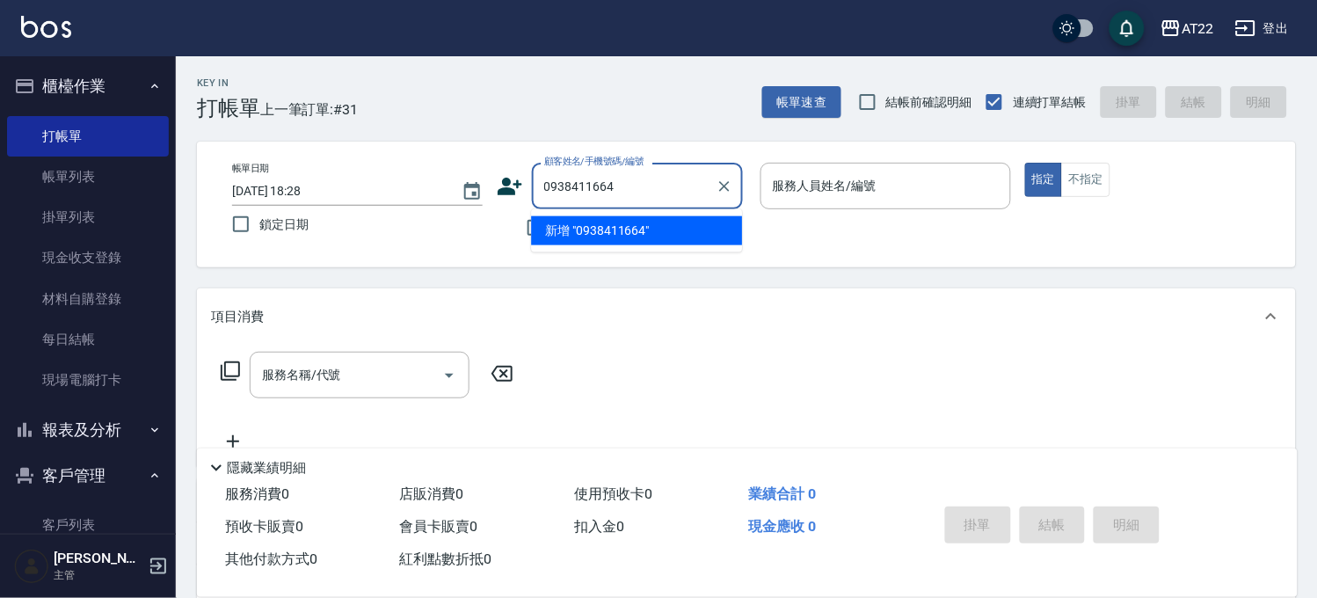
click at [598, 229] on li "新增 "0938411664"" at bounding box center [636, 230] width 211 height 29
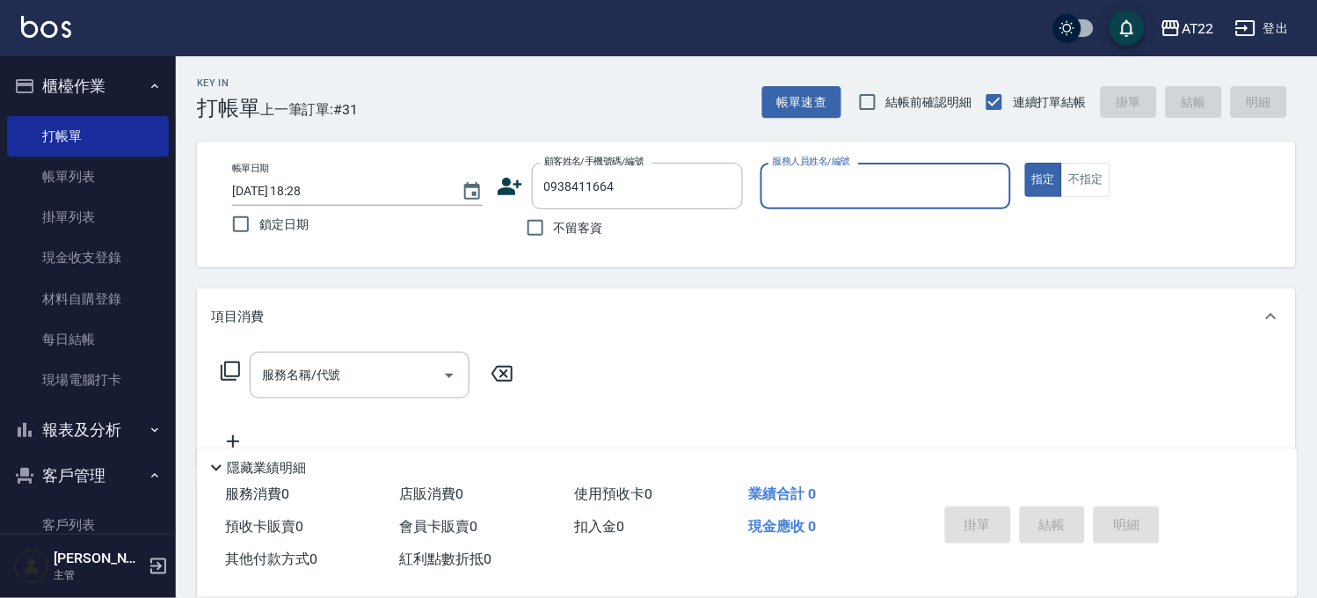
click at [513, 178] on icon at bounding box center [510, 186] width 26 height 26
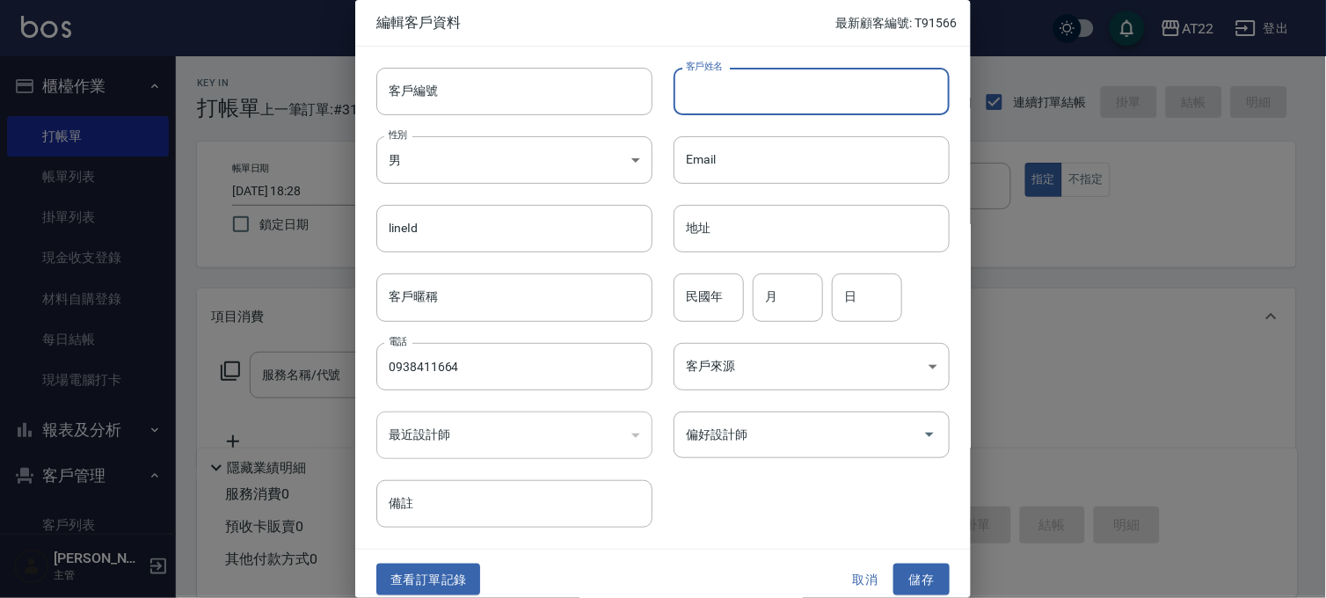
click at [700, 80] on input "客戶姓名" at bounding box center [811, 91] width 276 height 47
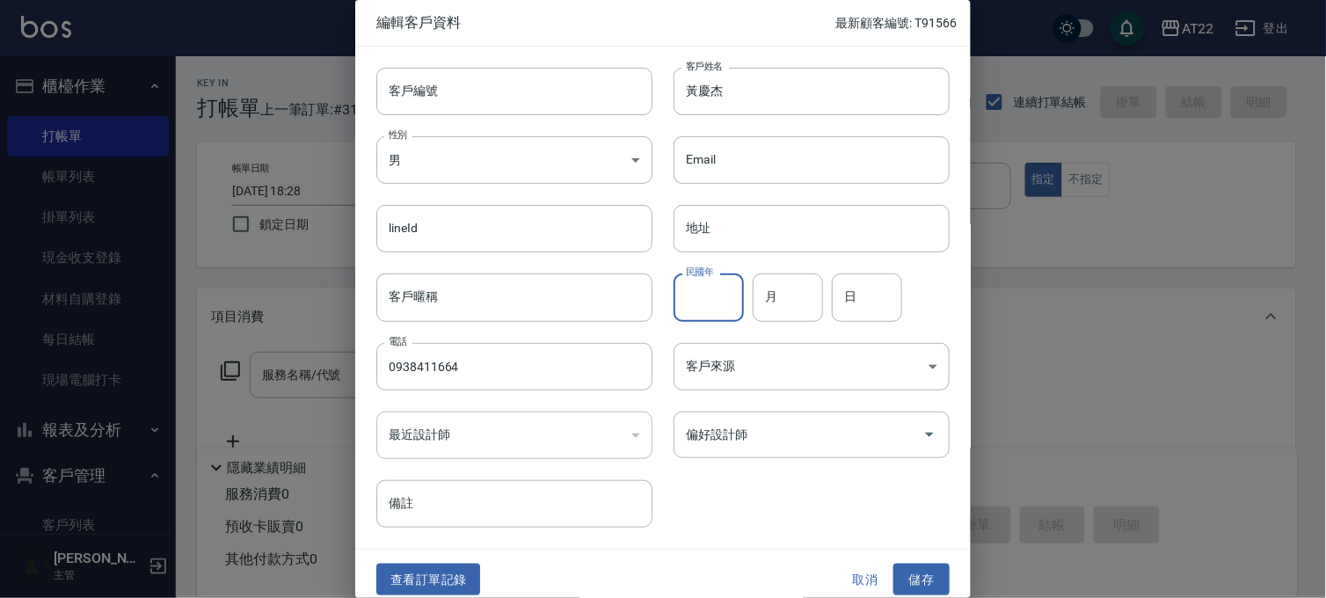
click at [717, 295] on input "民國年" at bounding box center [708, 296] width 70 height 47
click at [933, 586] on button "儲存" at bounding box center [921, 579] width 56 height 33
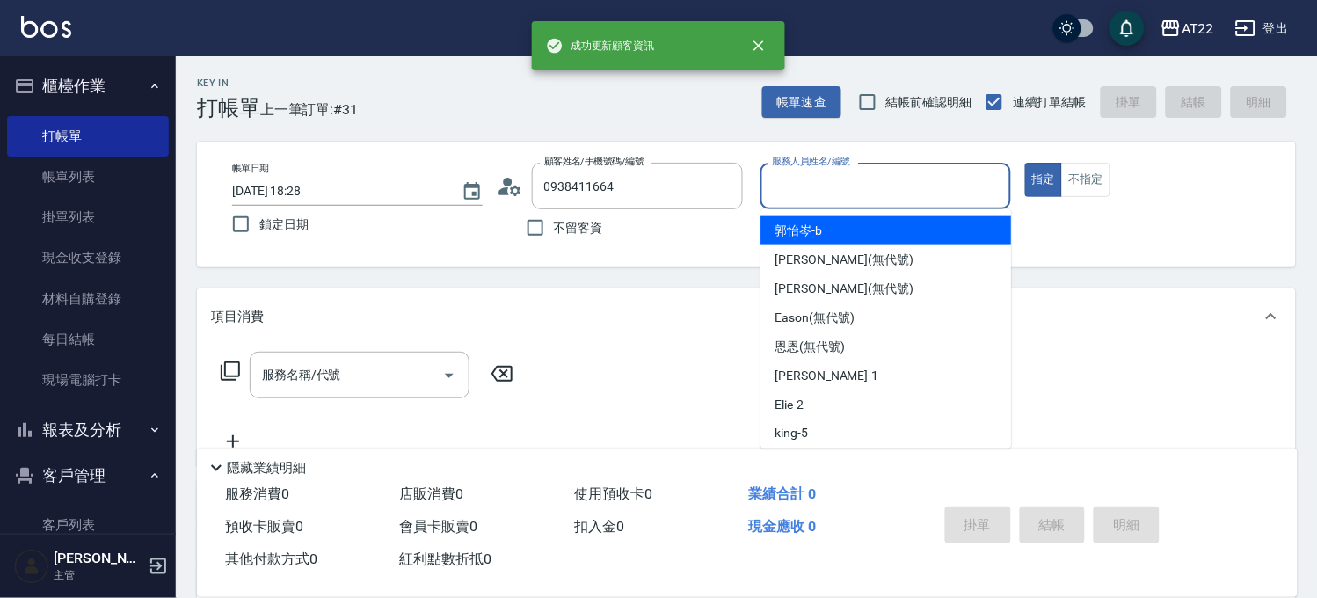
click at [872, 194] on input "服務人員姓名/編號" at bounding box center [885, 186] width 235 height 31
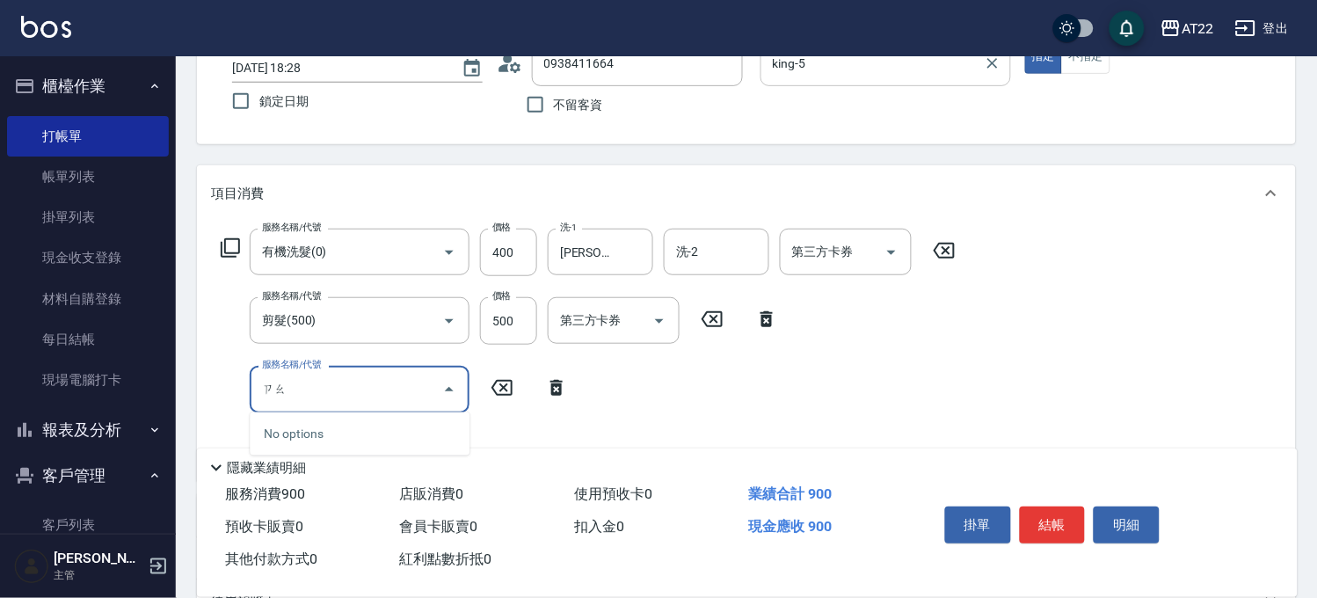
scroll to position [195, 0]
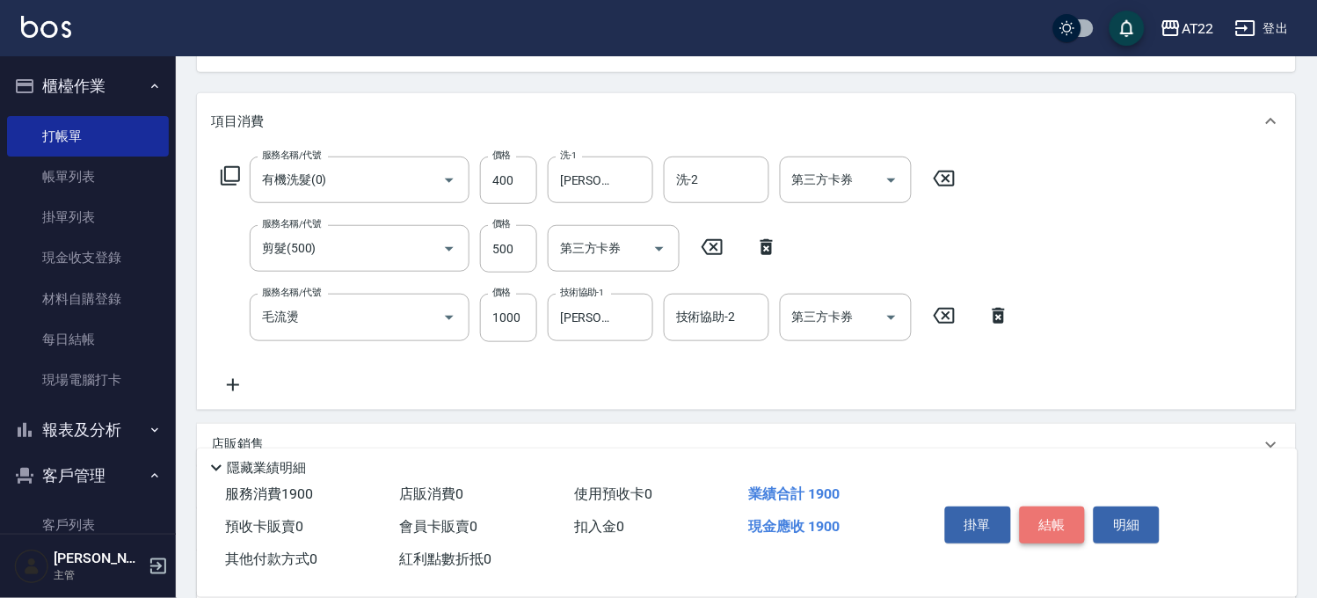
click at [1035, 515] on button "結帳" at bounding box center [1053, 524] width 66 height 37
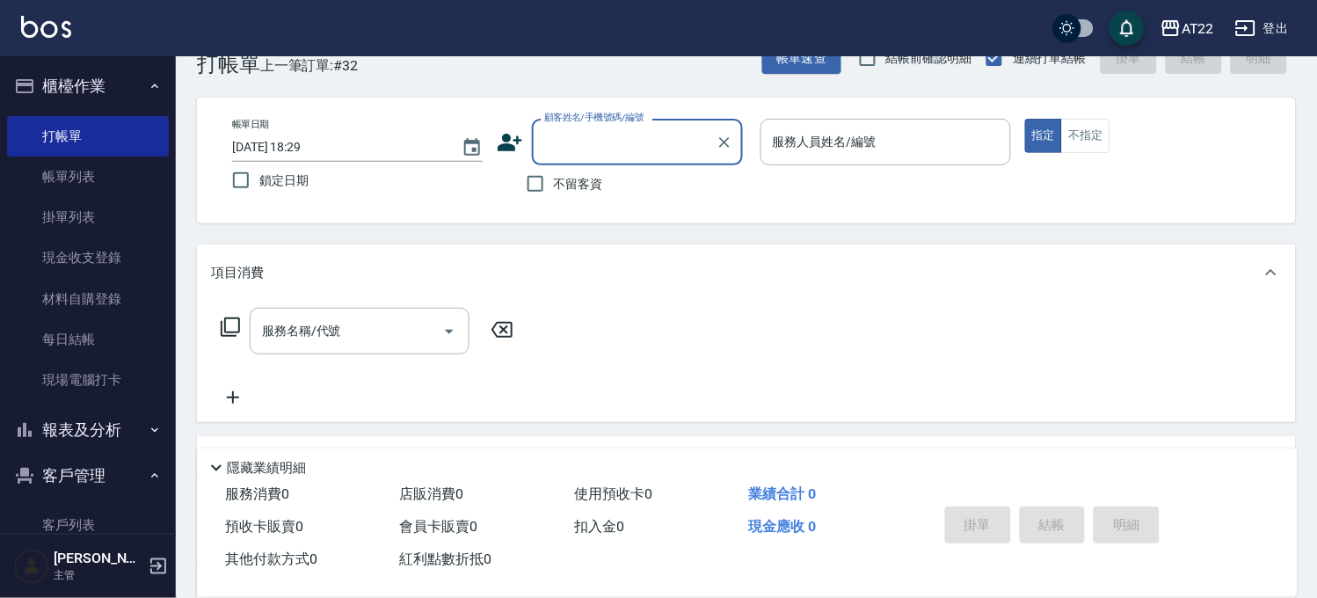
scroll to position [0, 0]
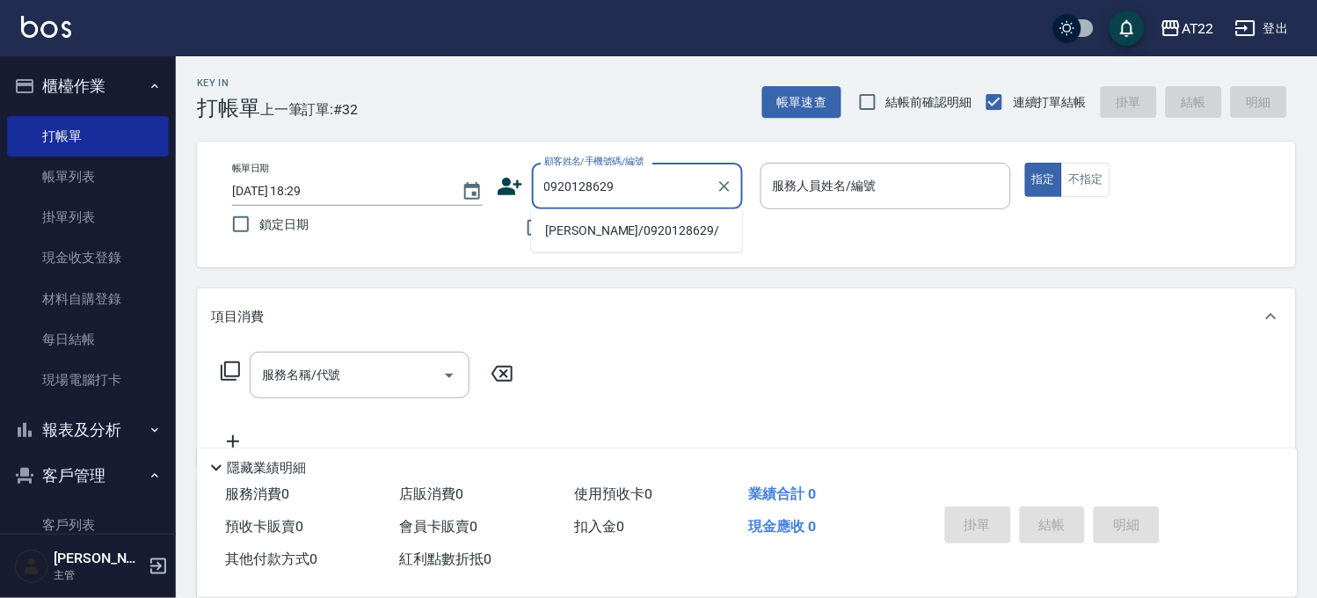
click at [618, 239] on li "[PERSON_NAME]/0920128629/" at bounding box center [636, 230] width 211 height 29
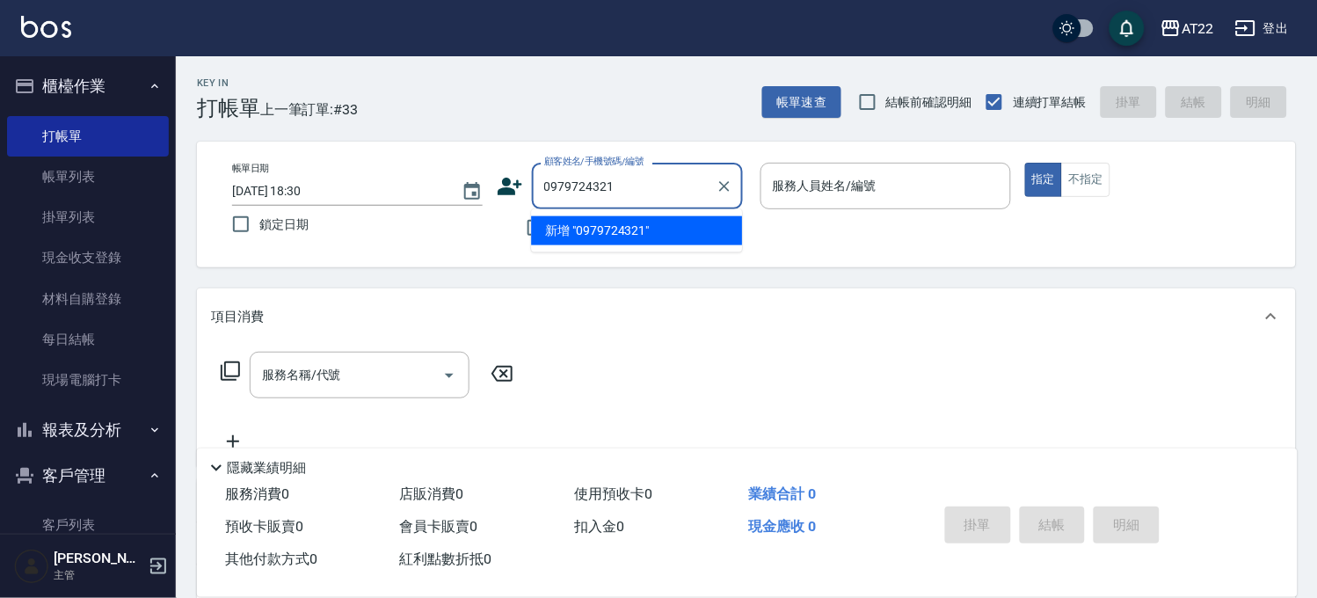
click at [615, 233] on li "新增 "0979724321"" at bounding box center [636, 230] width 211 height 29
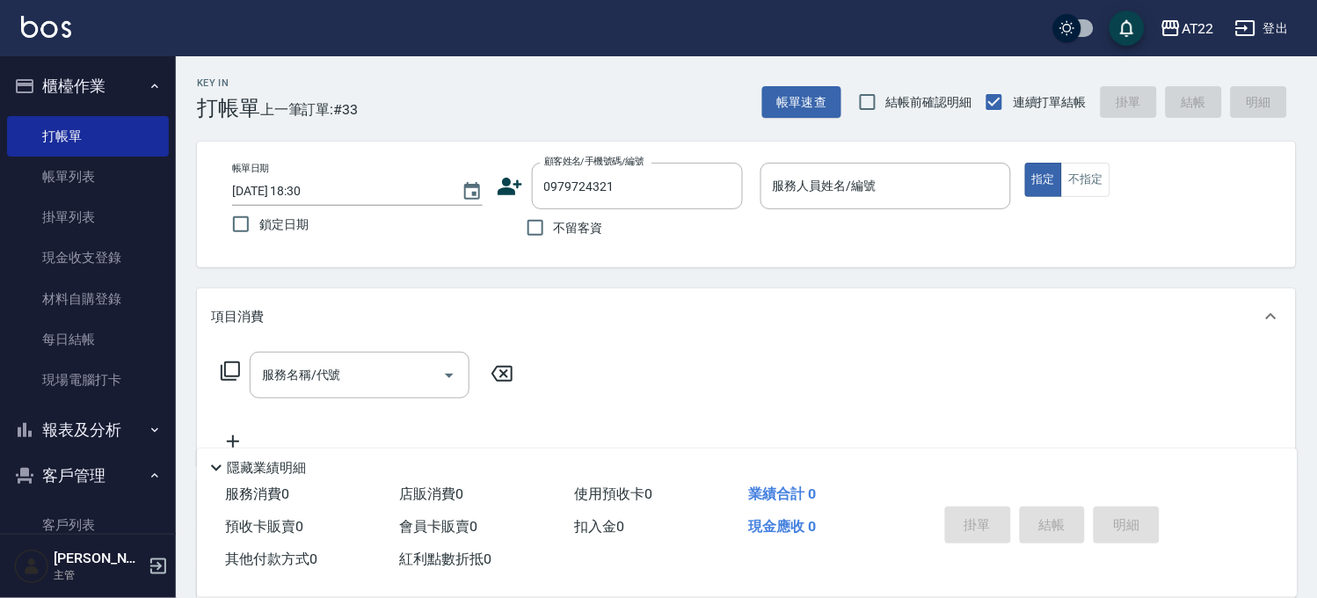
click at [511, 187] on icon at bounding box center [510, 186] width 26 height 26
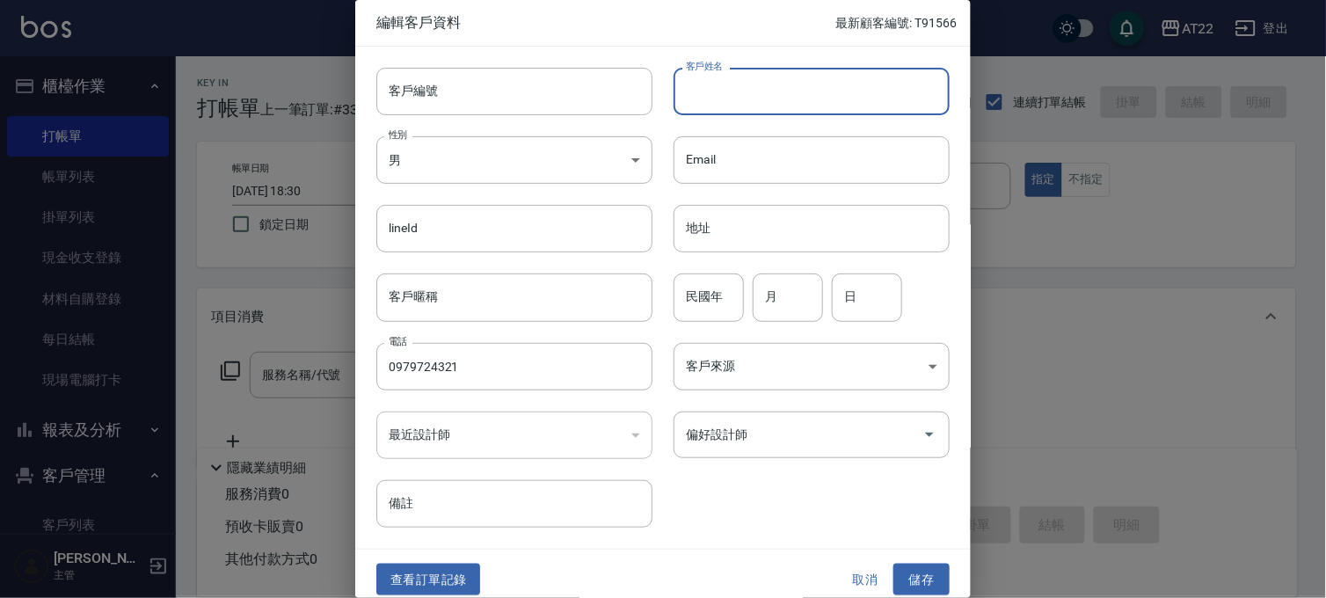
click at [782, 97] on input "客戶姓名" at bounding box center [811, 91] width 276 height 47
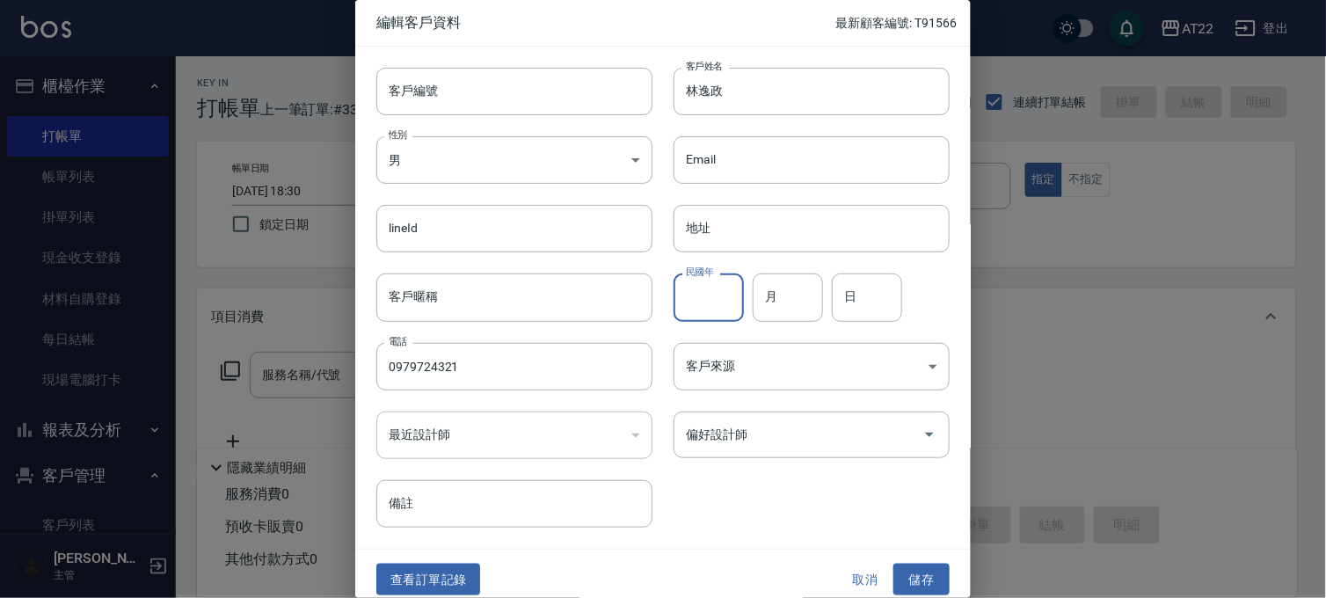
click at [696, 282] on div "民國年 民國年" at bounding box center [708, 296] width 70 height 47
click at [786, 293] on input "月" at bounding box center [787, 296] width 70 height 47
click at [849, 294] on input "日" at bounding box center [867, 296] width 70 height 47
click at [919, 564] on button "儲存" at bounding box center [921, 579] width 56 height 33
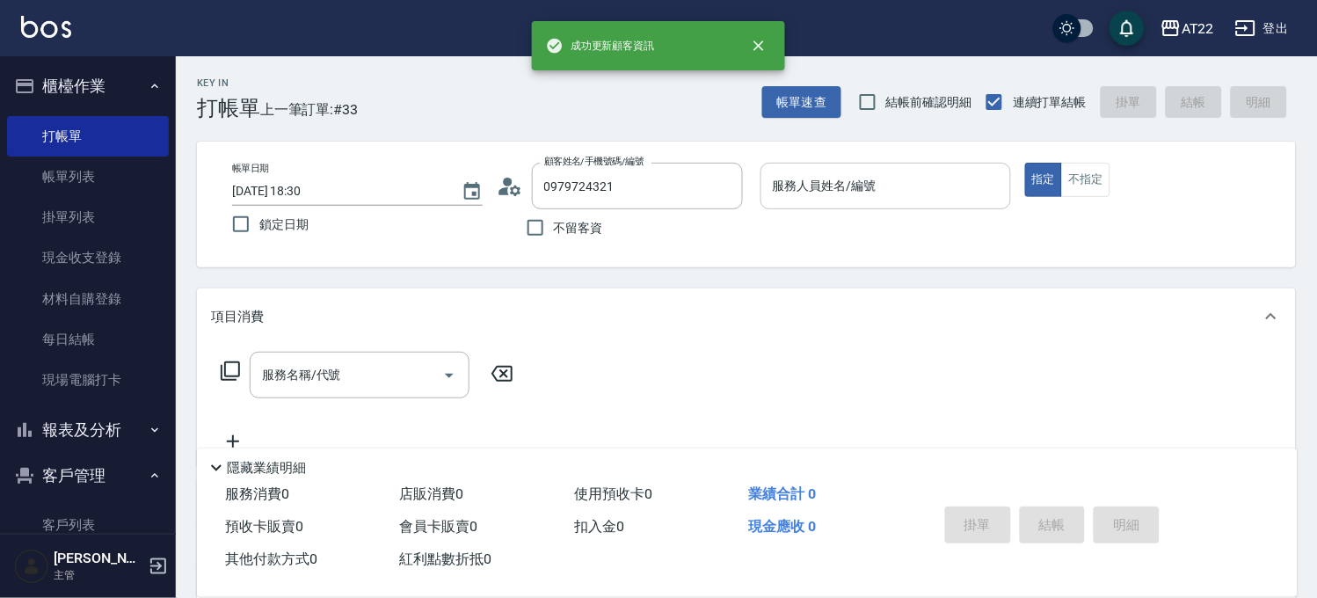
click at [935, 192] on input "服務人員姓名/編號" at bounding box center [885, 186] width 235 height 31
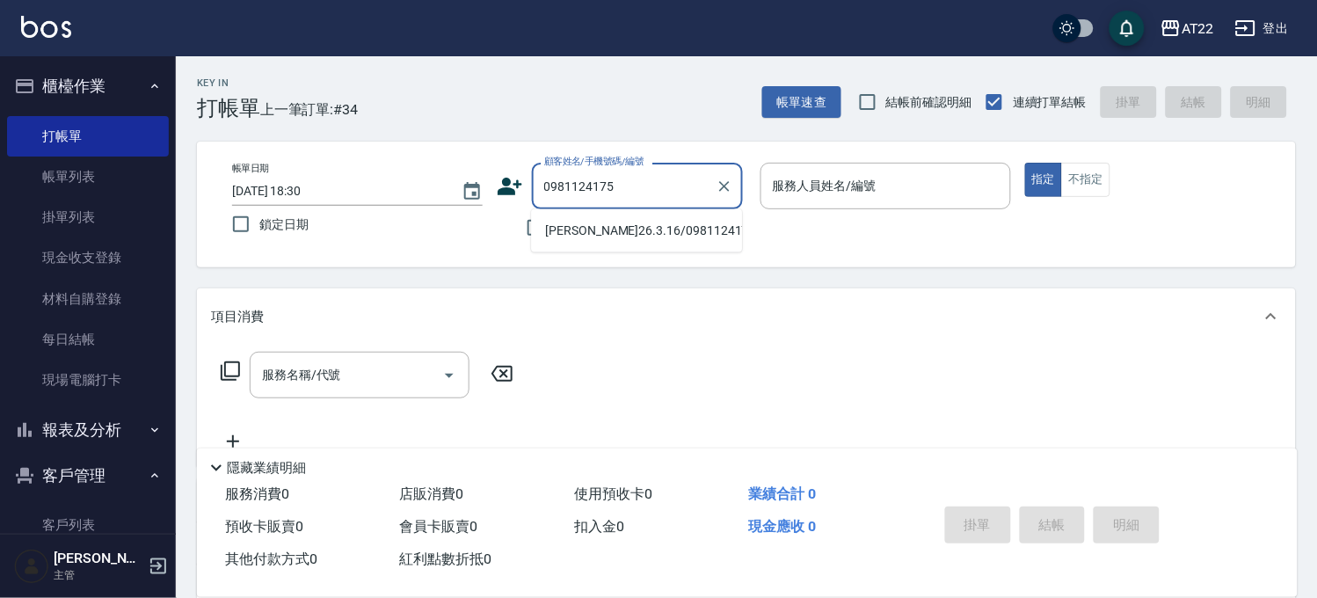
click at [669, 229] on li "[PERSON_NAME]26.3.16/0981124175/v83025" at bounding box center [636, 230] width 211 height 29
click at [557, 245] on li "[PERSON_NAME]27.8.22/0986558585/T91826" at bounding box center [636, 230] width 211 height 29
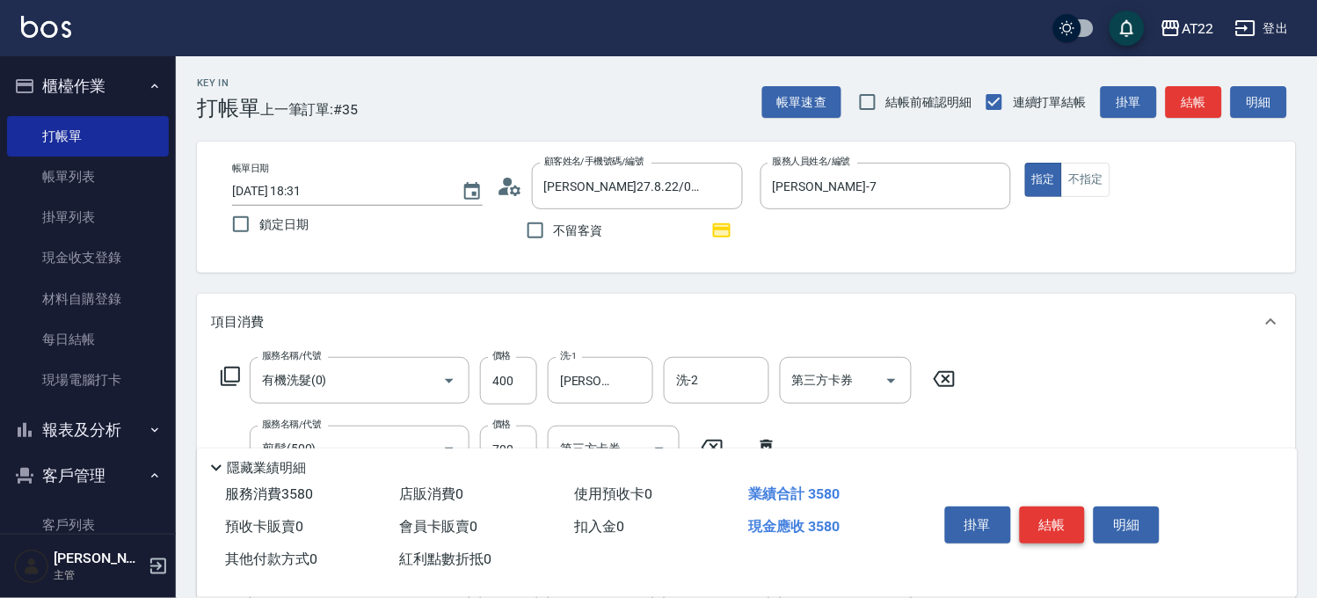
click at [1055, 517] on button "結帳" at bounding box center [1053, 524] width 66 height 37
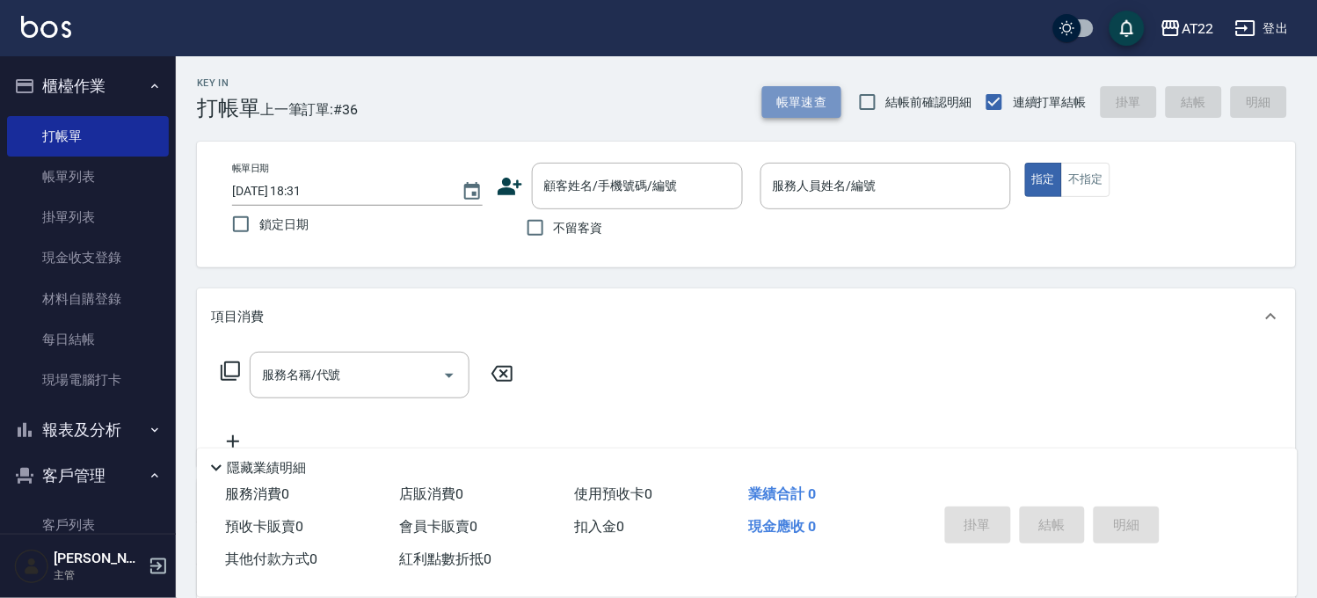
click at [789, 99] on button "帳單速查" at bounding box center [801, 102] width 79 height 33
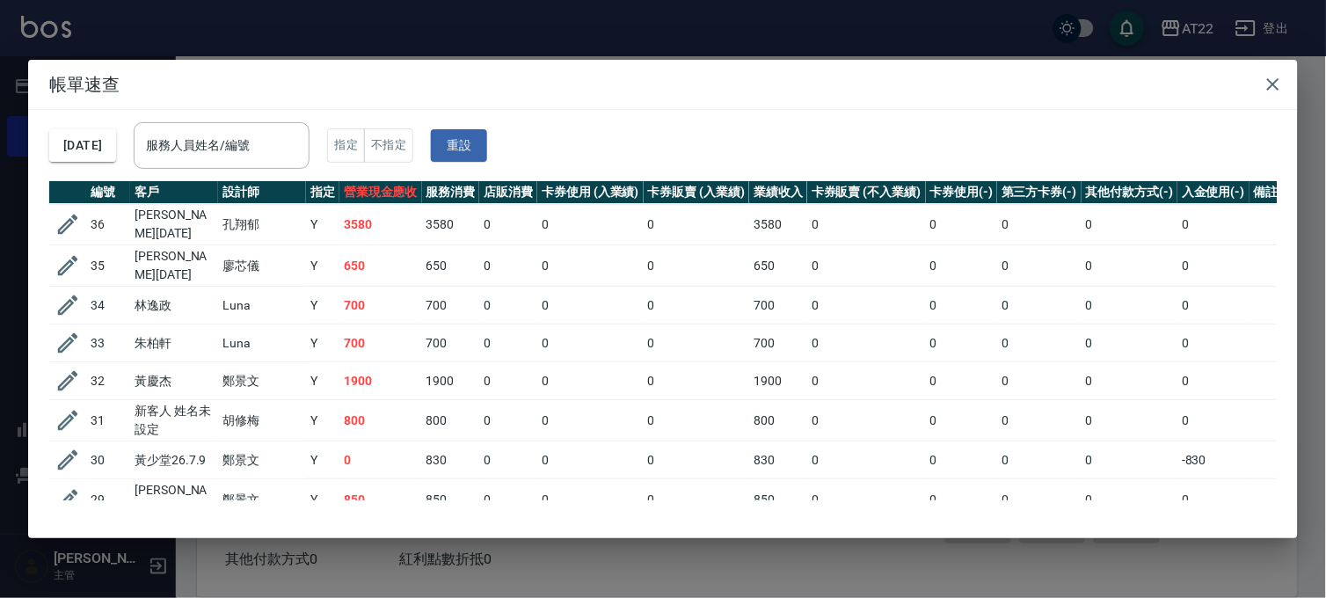
click at [530, 545] on div "帳單速查 [DATE] 服務人員姓名/編號 服務人員姓名/編號 指定 不指定 重設 編號 客戶 設計師 指定 營業現金應收 服務消費 店販消費 卡券使用 (入…" at bounding box center [663, 299] width 1326 height 598
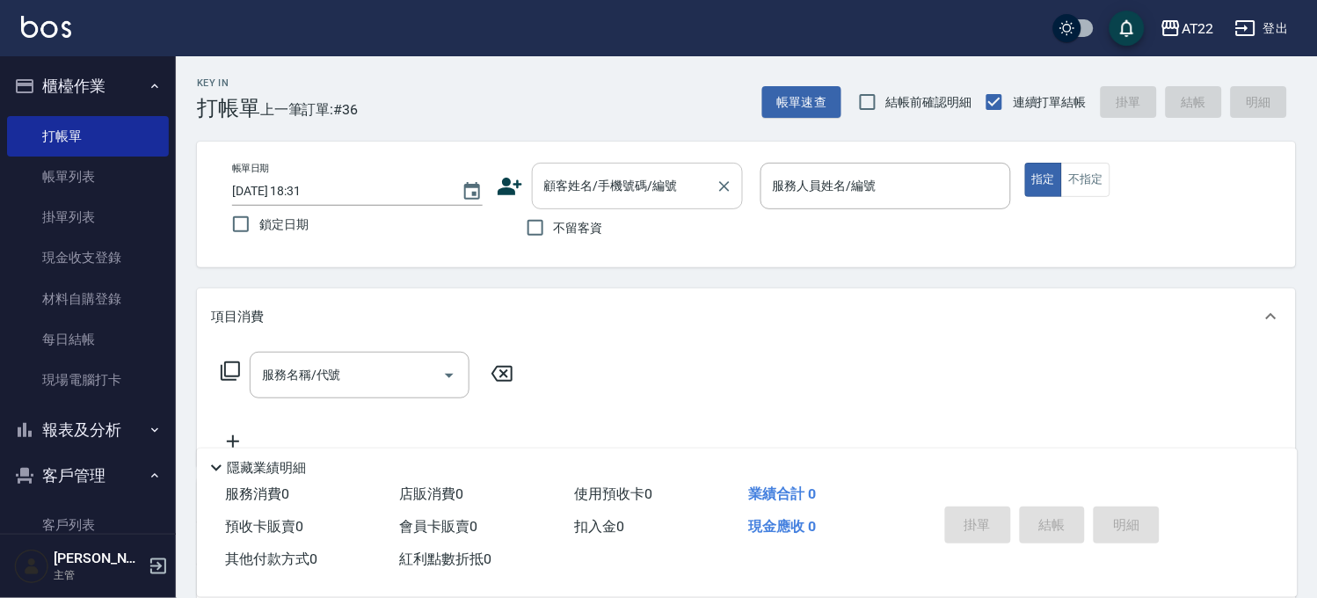
click at [564, 185] on input "顧客姓名/手機號碼/編號" at bounding box center [624, 186] width 169 height 31
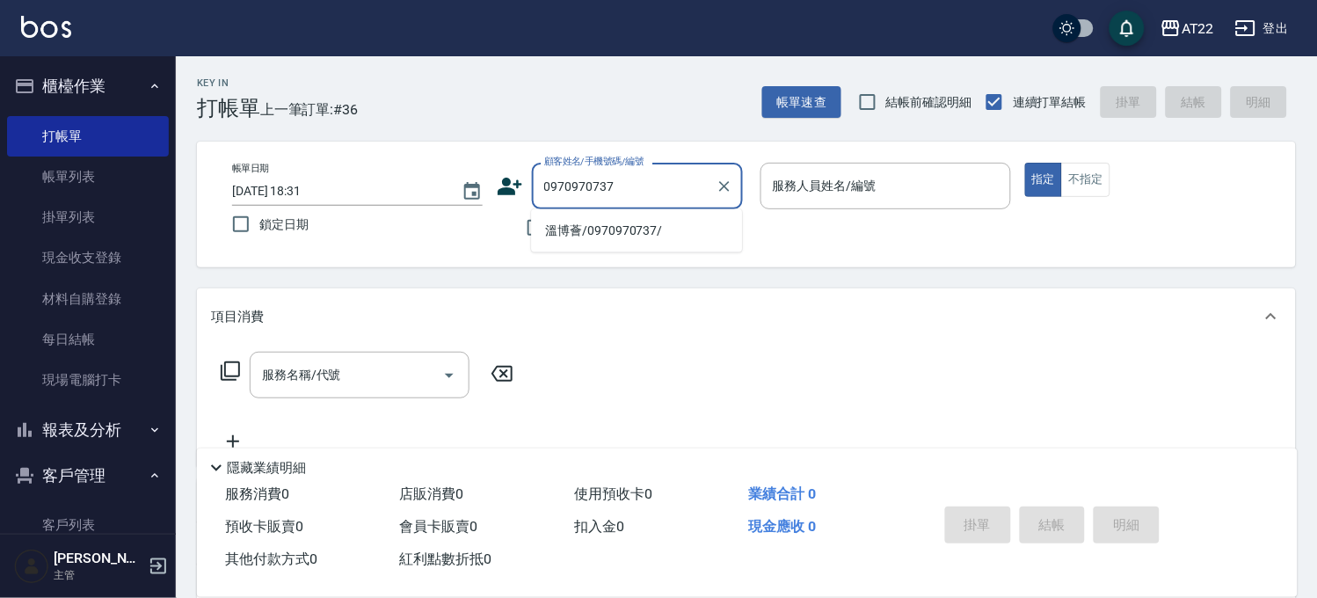
click at [607, 232] on li "溫博薈/0970970737/" at bounding box center [636, 230] width 211 height 29
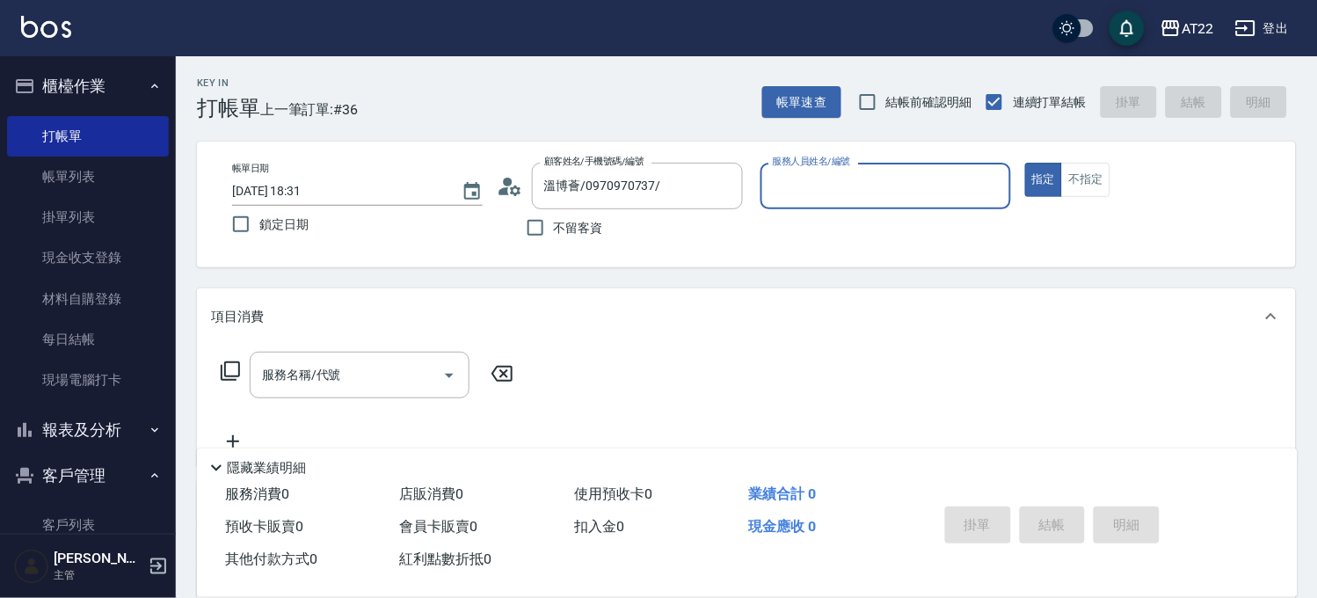
click at [513, 185] on icon at bounding box center [510, 186] width 26 height 26
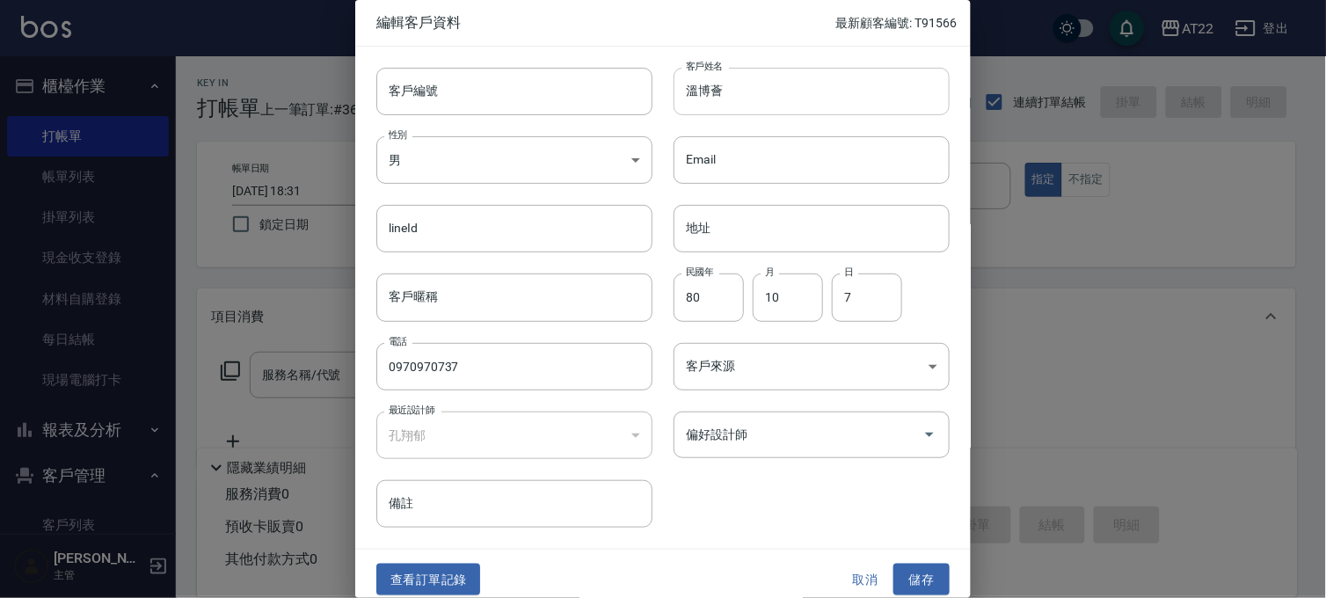
click at [824, 90] on input "溫博薈" at bounding box center [811, 91] width 276 height 47
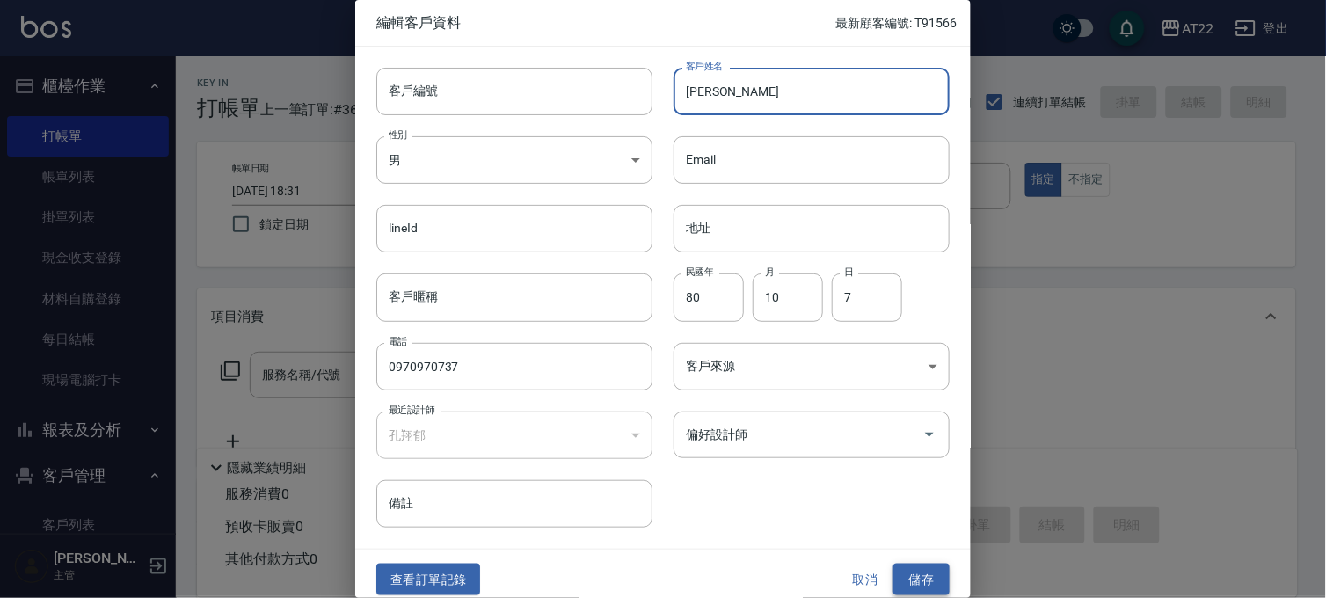
click at [914, 576] on button "儲存" at bounding box center [921, 579] width 56 height 33
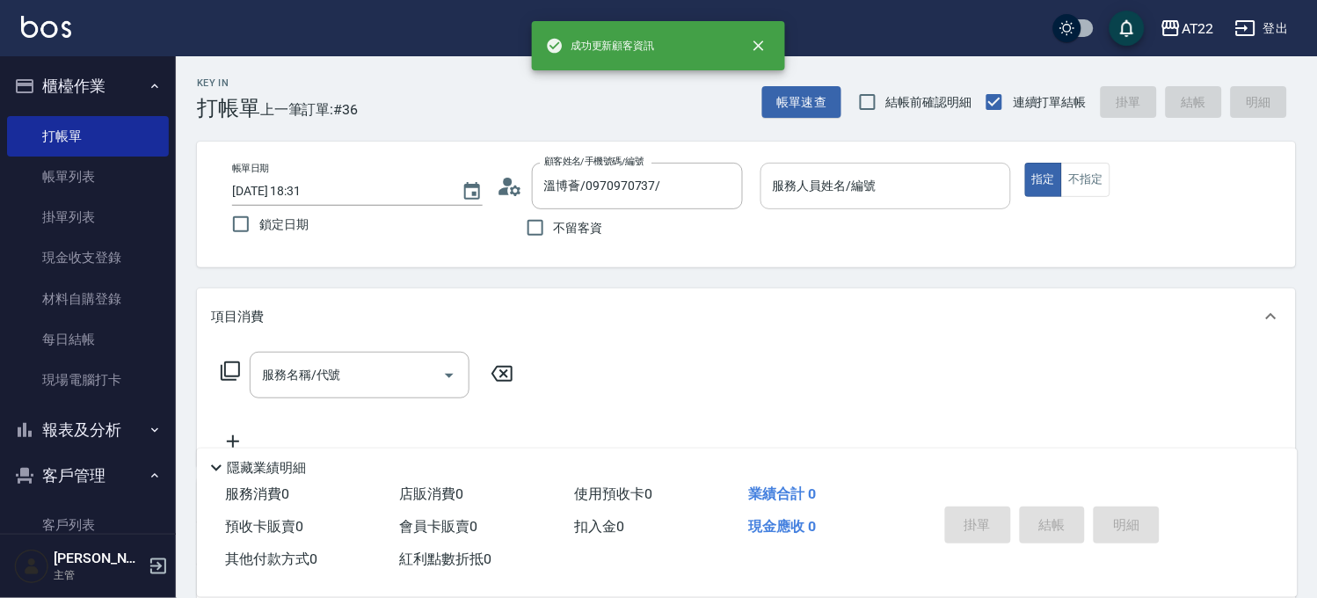
click at [783, 192] on input "服務人員姓名/編號" at bounding box center [885, 186] width 235 height 31
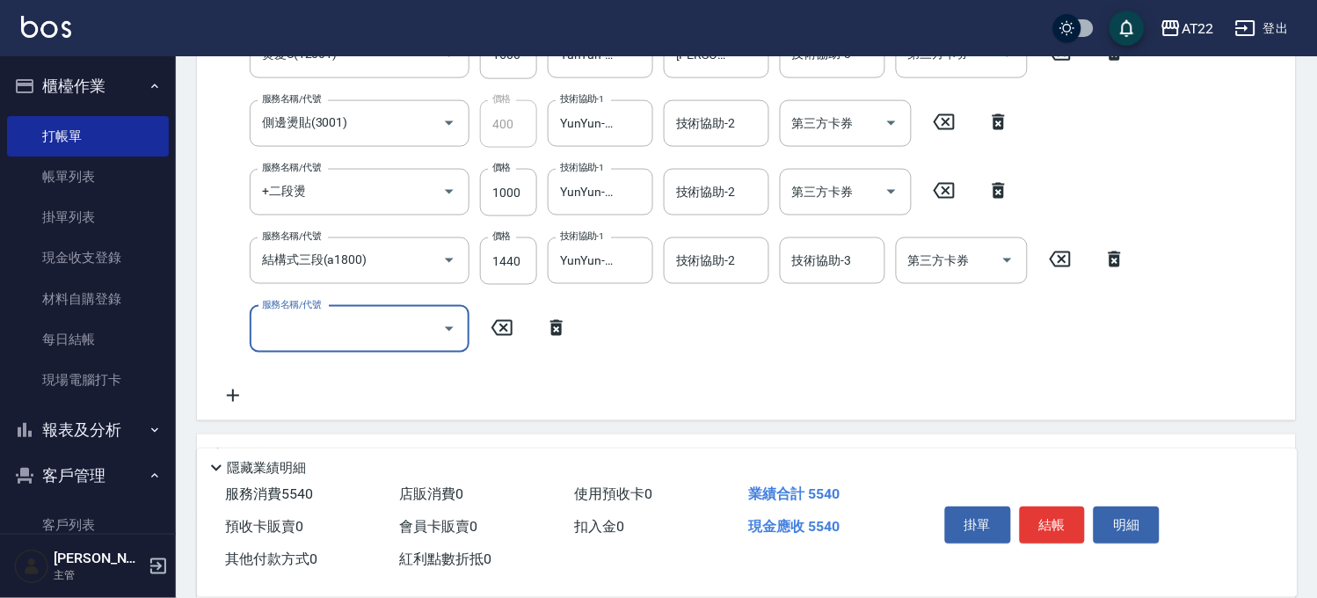
scroll to position [585, 0]
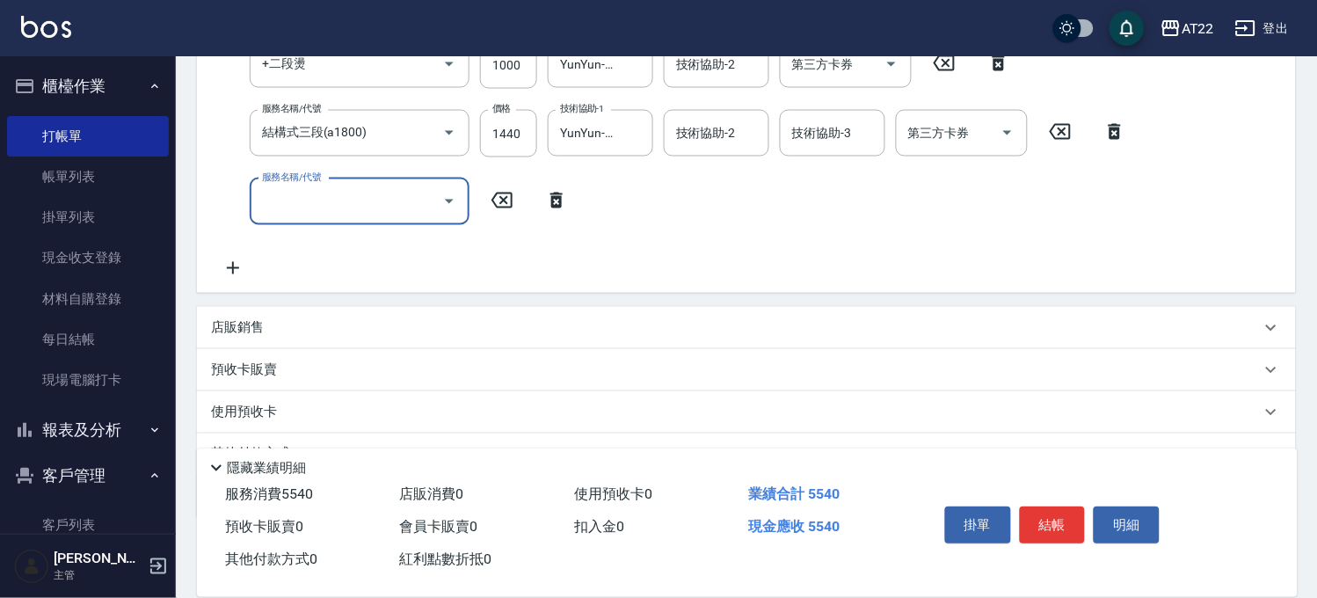
click at [269, 319] on div "店販銷售" at bounding box center [736, 328] width 1050 height 18
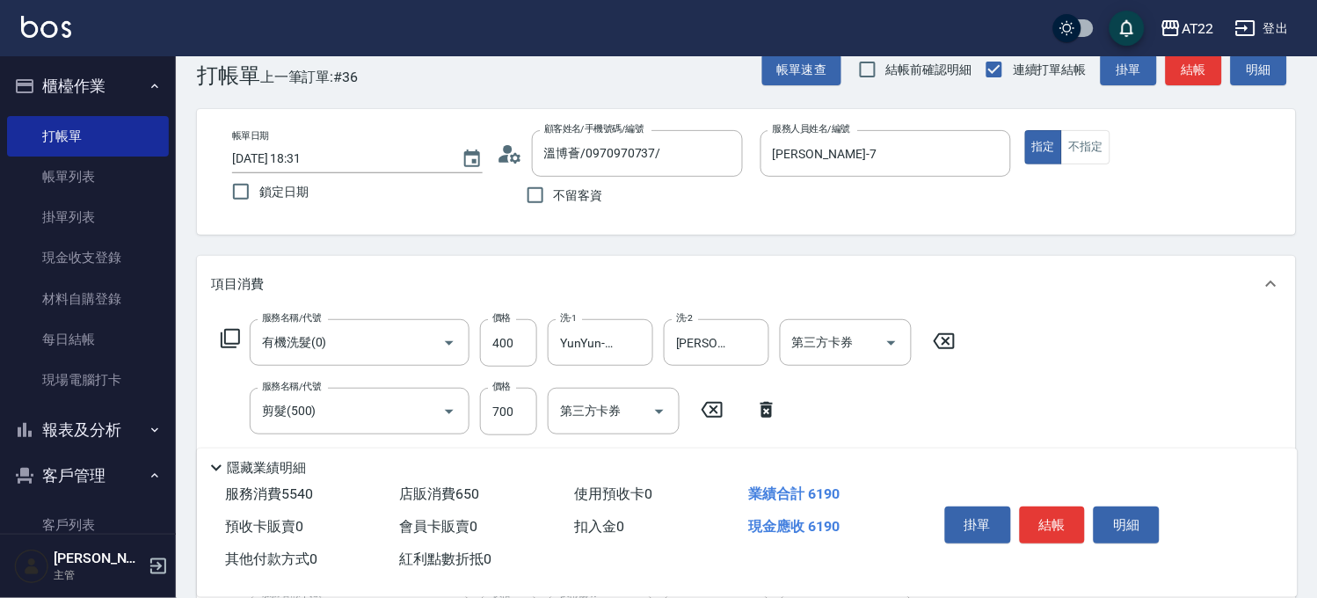
scroll to position [0, 0]
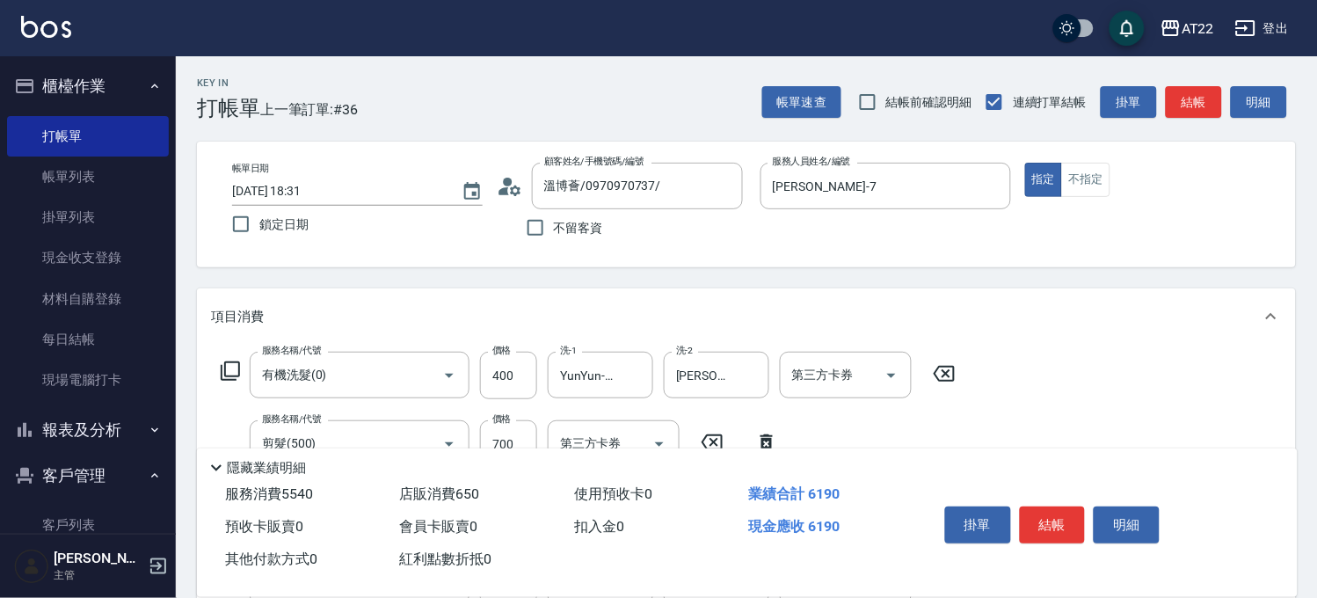
click at [497, 196] on icon at bounding box center [510, 186] width 26 height 26
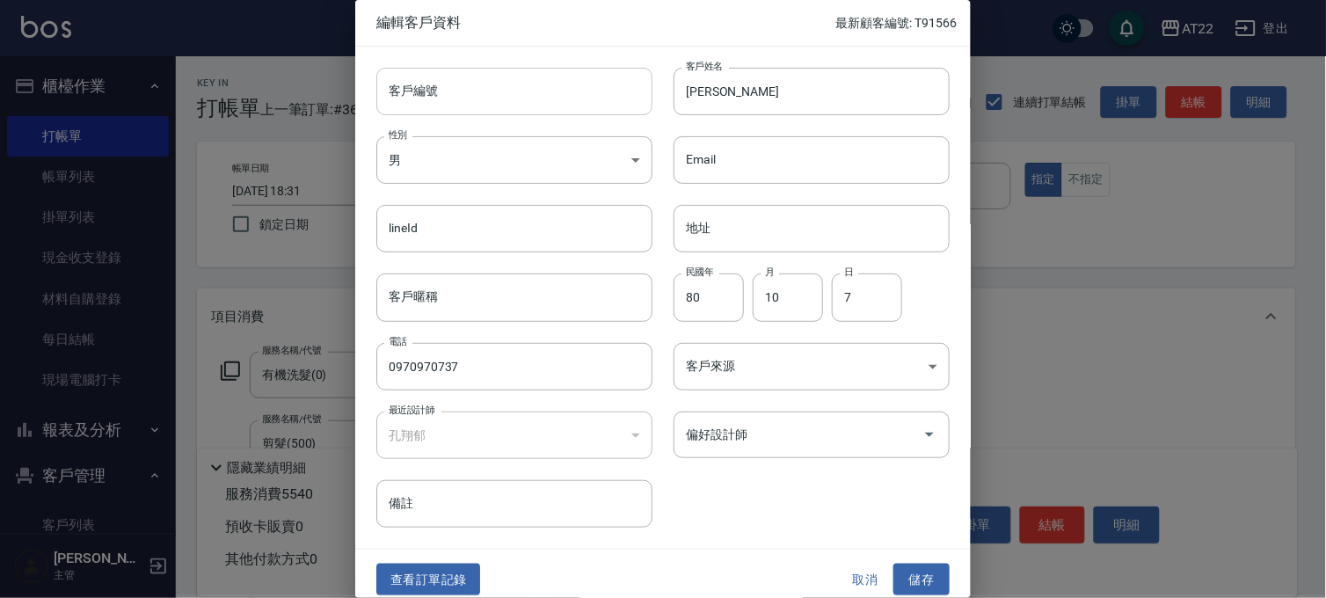
click at [548, 91] on input "客戶編號" at bounding box center [514, 91] width 276 height 47
click at [795, 97] on input "[PERSON_NAME]" at bounding box center [811, 91] width 276 height 47
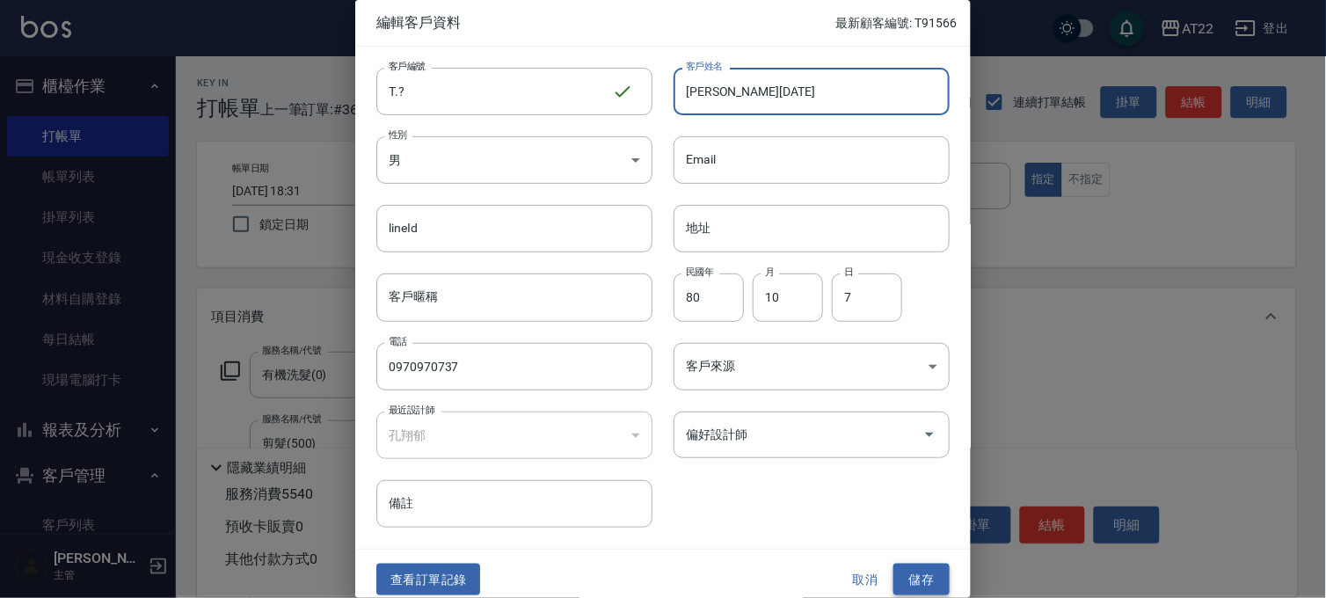
click at [900, 577] on button "儲存" at bounding box center [921, 579] width 56 height 33
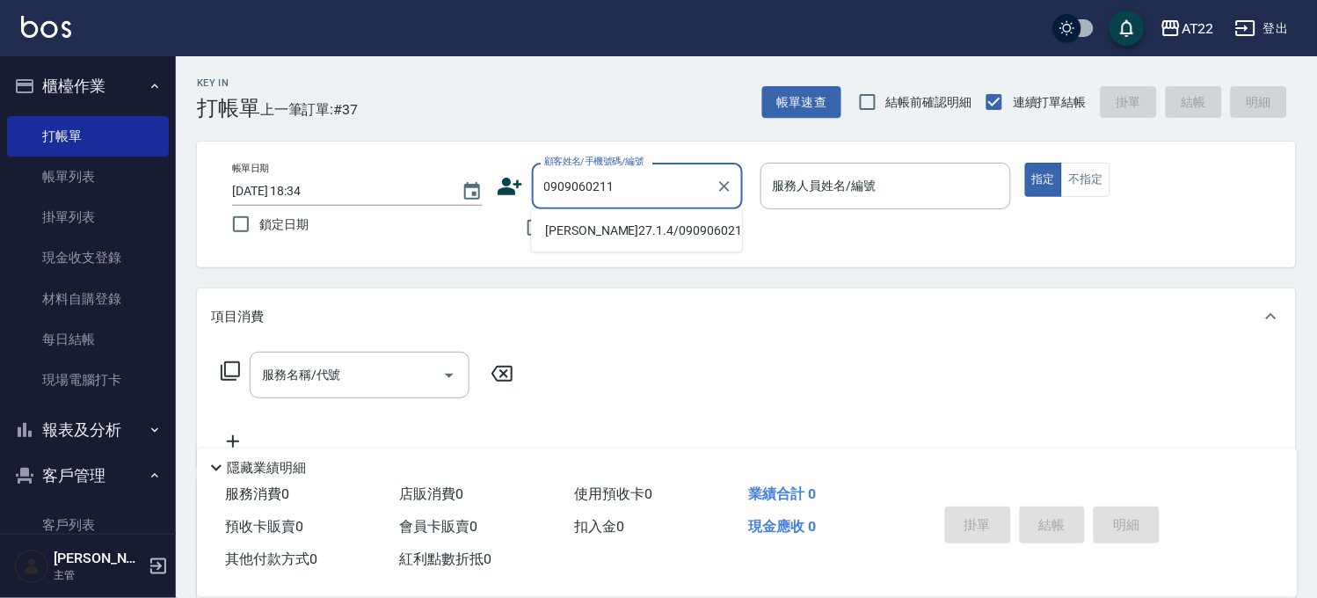
click at [653, 242] on li "[PERSON_NAME]27.1.4/0909060211/t10714" at bounding box center [636, 230] width 211 height 29
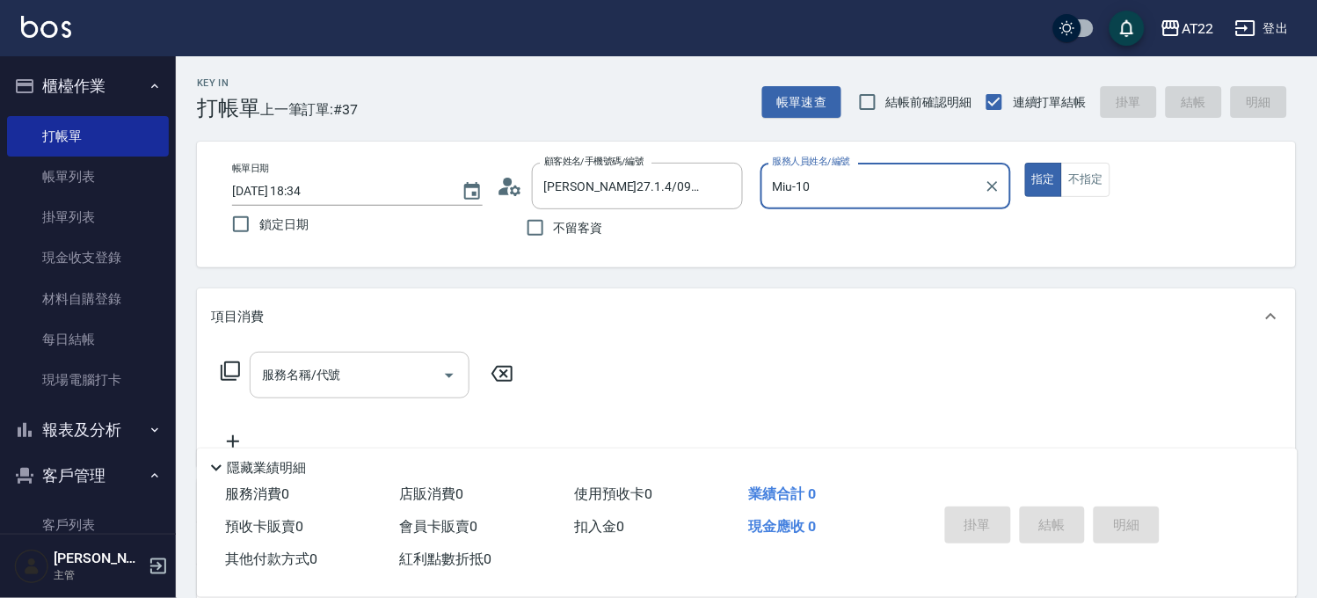
click at [403, 367] on input "服務名稱/代號" at bounding box center [347, 375] width 178 height 31
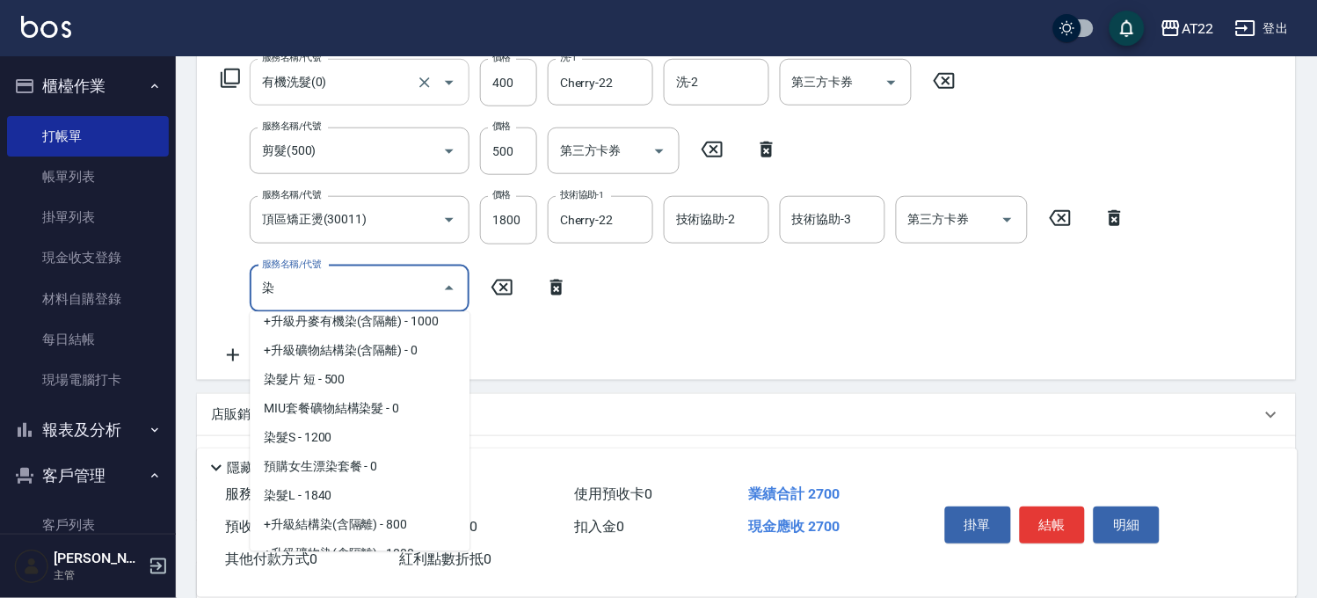
scroll to position [293, 0]
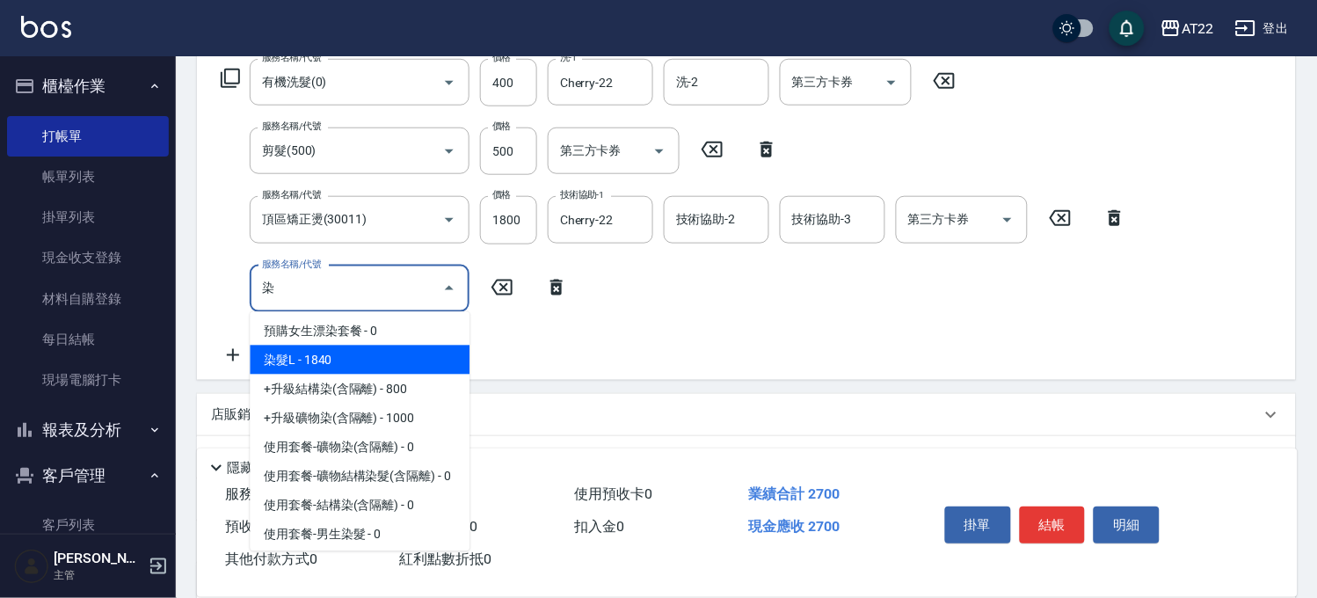
click at [370, 359] on span "染髮L - 1840" at bounding box center [360, 359] width 220 height 29
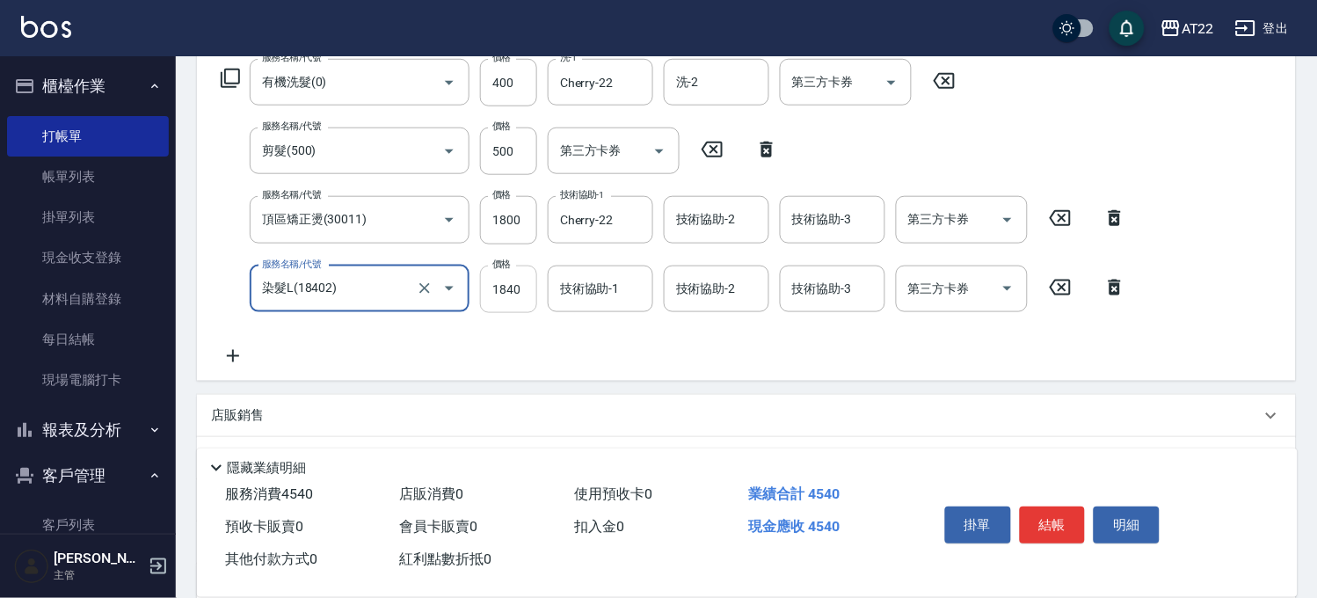
click at [505, 295] on input "1840" at bounding box center [508, 288] width 57 height 47
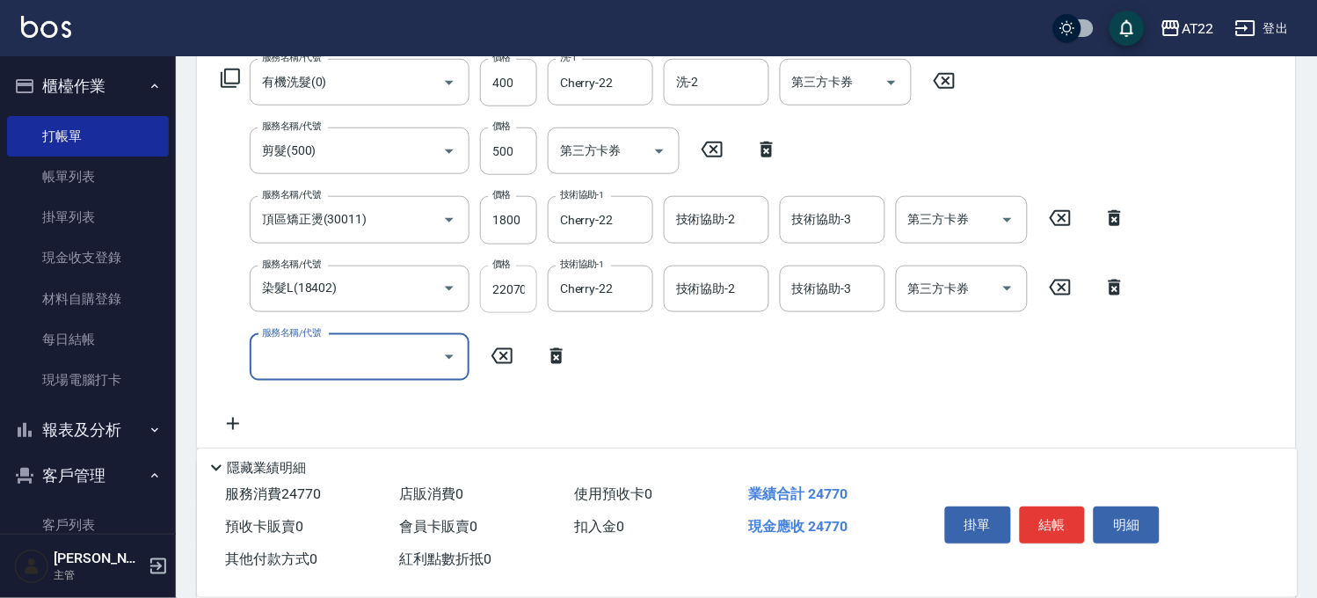
click at [505, 295] on input "22070" at bounding box center [508, 288] width 57 height 47
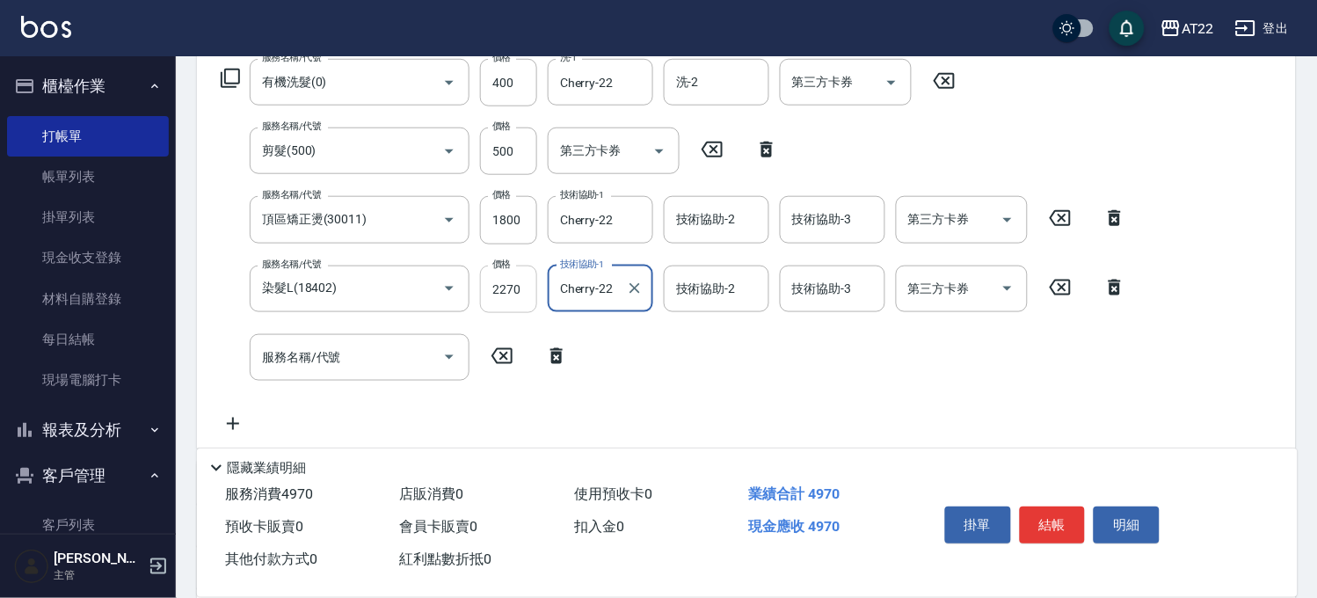
click at [510, 295] on input "2270" at bounding box center [508, 288] width 57 height 47
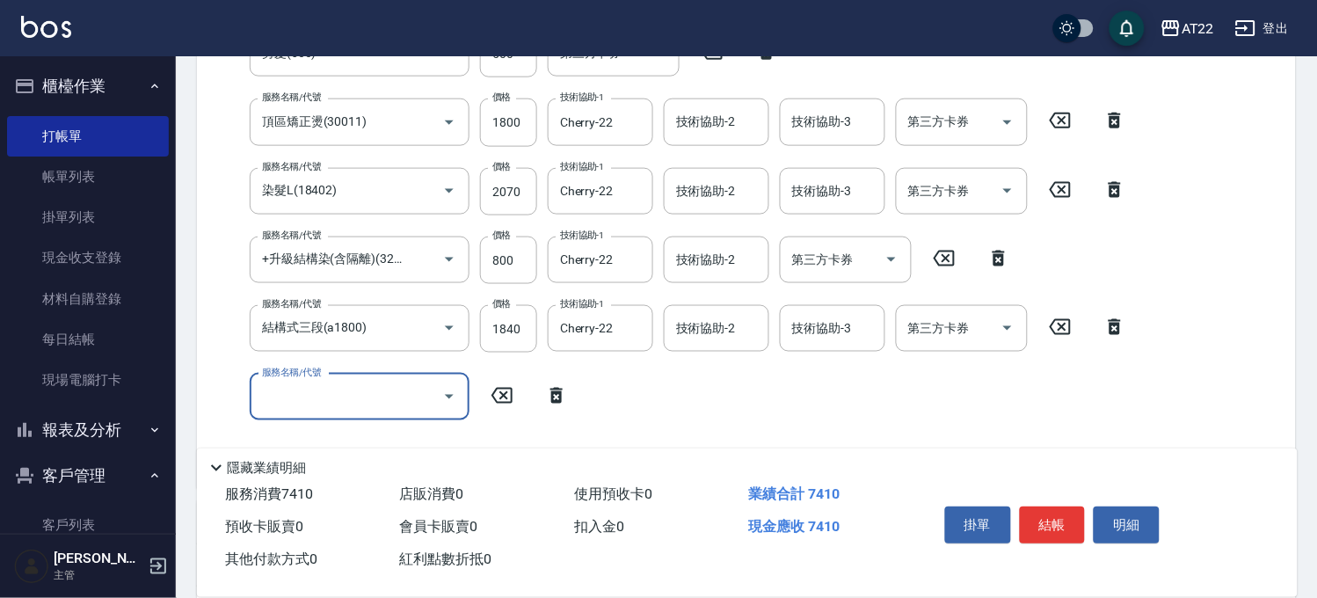
scroll to position [672, 0]
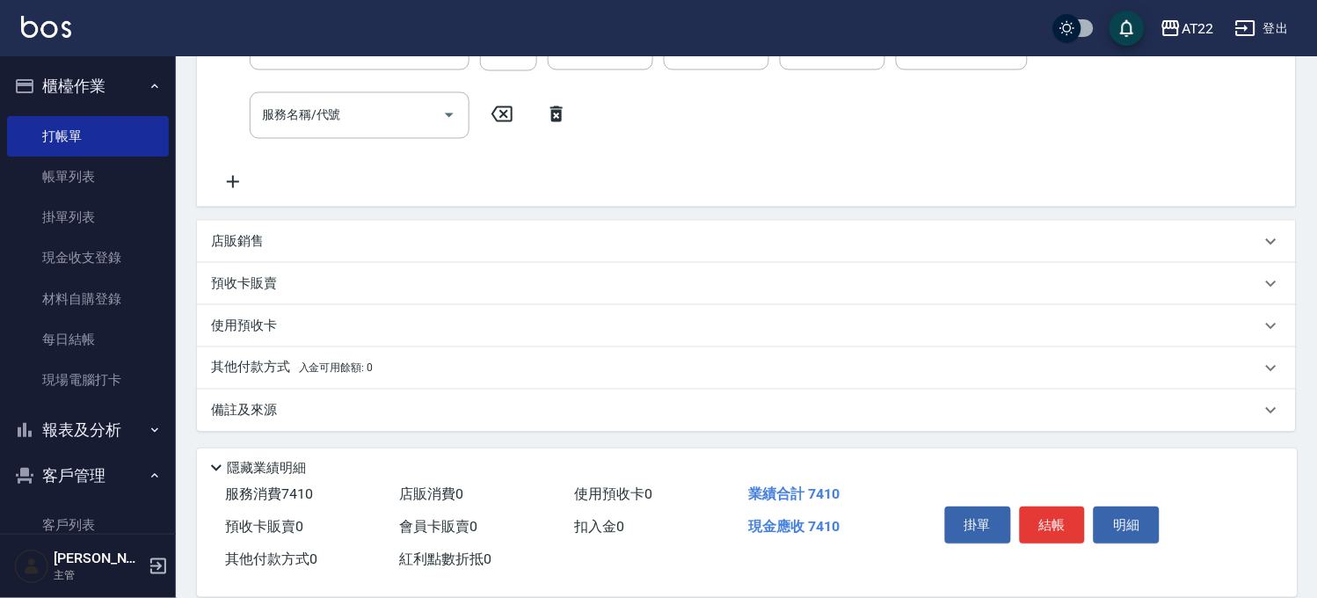
click at [290, 253] on div "店販銷售" at bounding box center [746, 242] width 1099 height 42
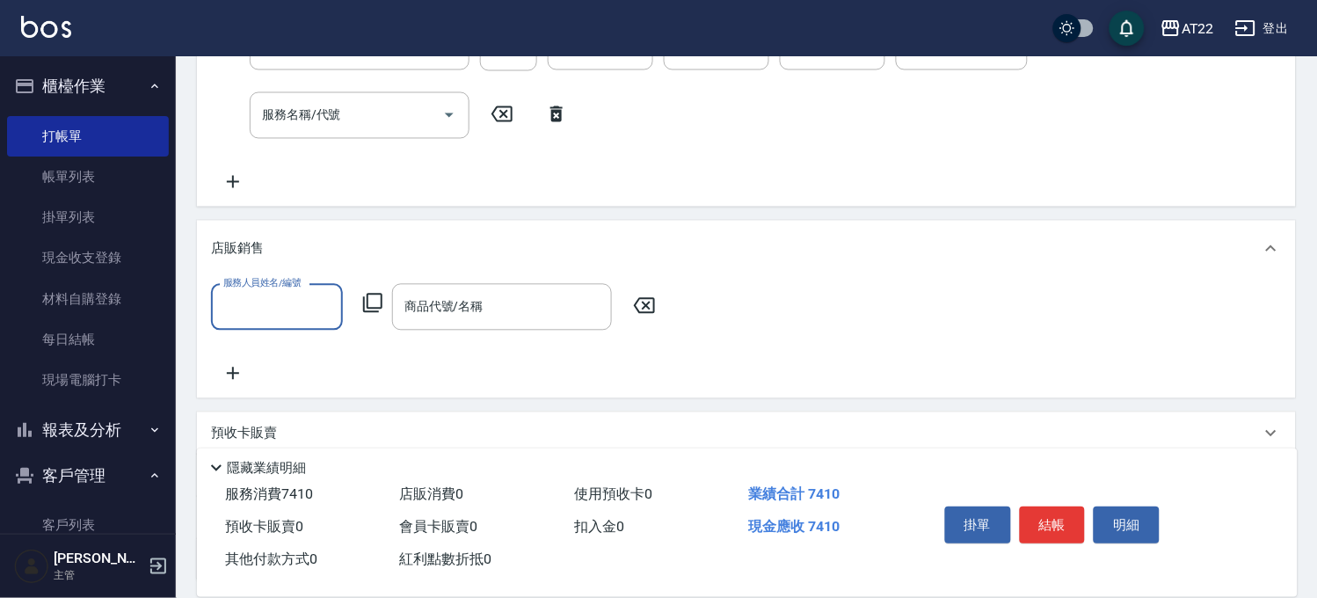
scroll to position [0, 0]
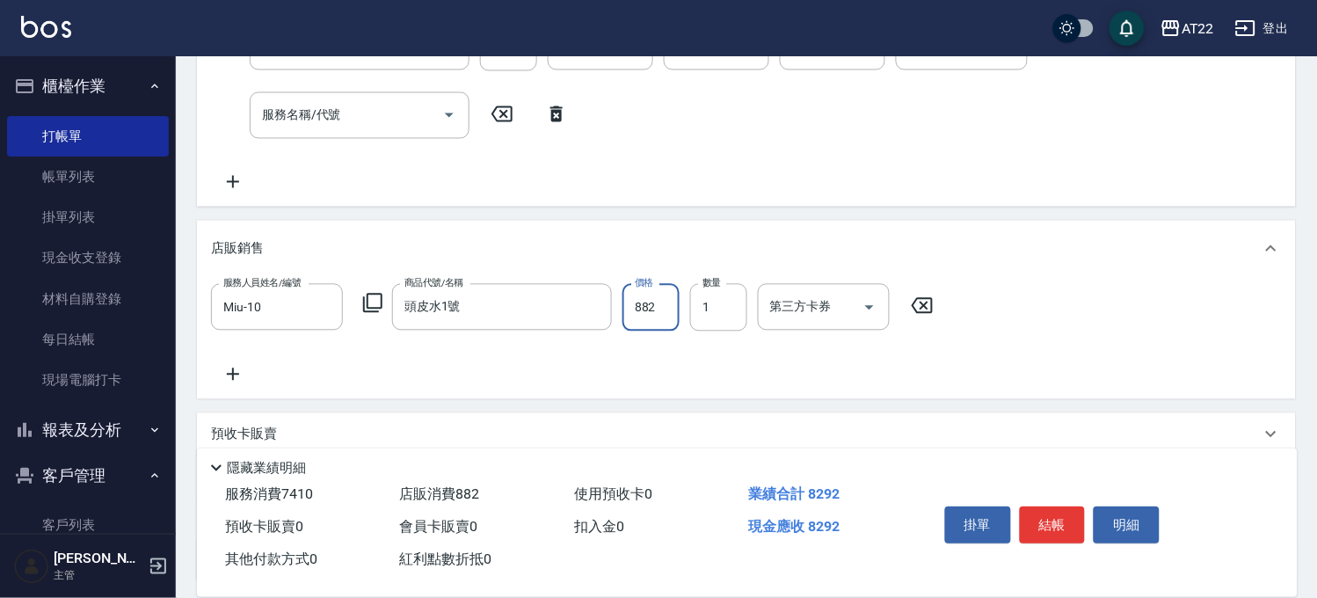
click at [524, 402] on div "項目消費 服務名稱/代號 有機洗髮(0) 服務名稱/代號 價格 400 價格 洗-1 Cherry-22 洗-1 洗-2 洗-2 第三方卡券 第三方卡券 服務…" at bounding box center [746, 99] width 1099 height 965
click at [1035, 515] on button "結帳" at bounding box center [1053, 524] width 66 height 37
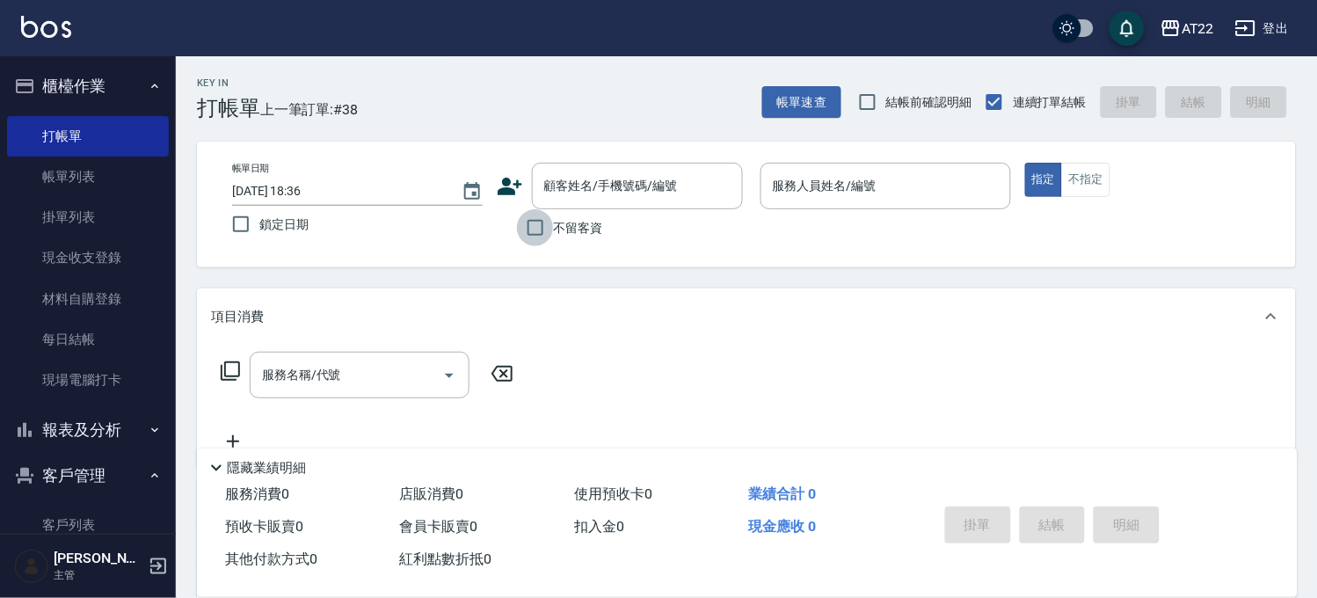
click at [548, 229] on input "不留客資" at bounding box center [535, 227] width 37 height 37
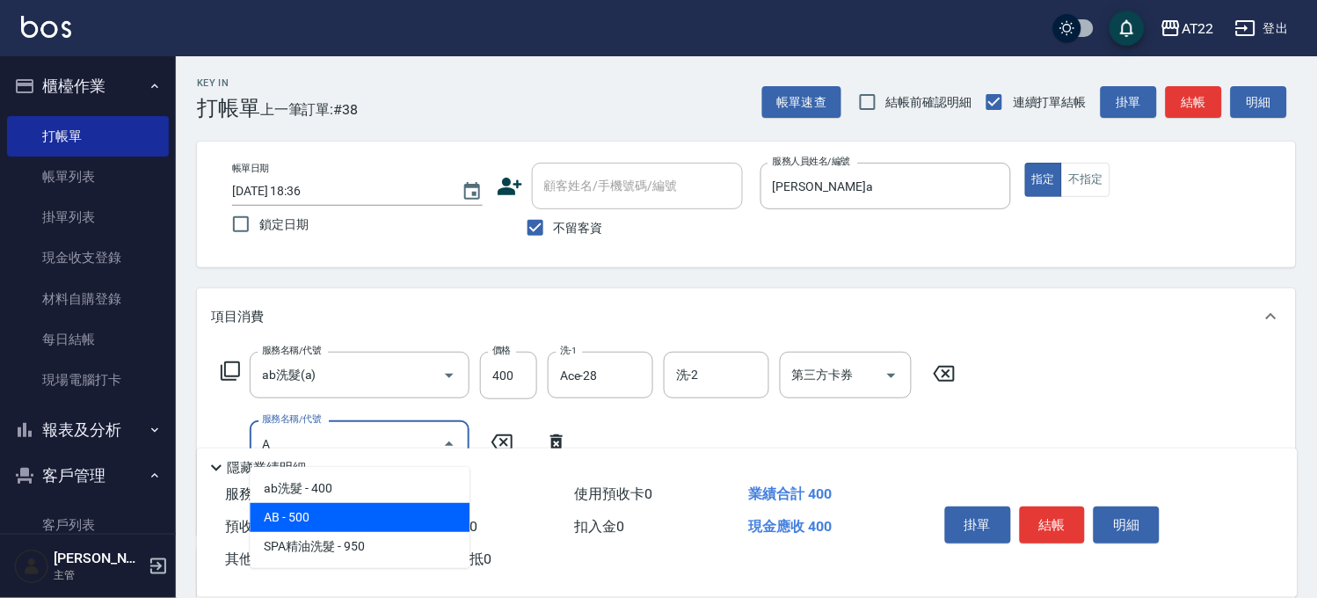
click at [398, 511] on span "AB - 500" at bounding box center [360, 517] width 220 height 29
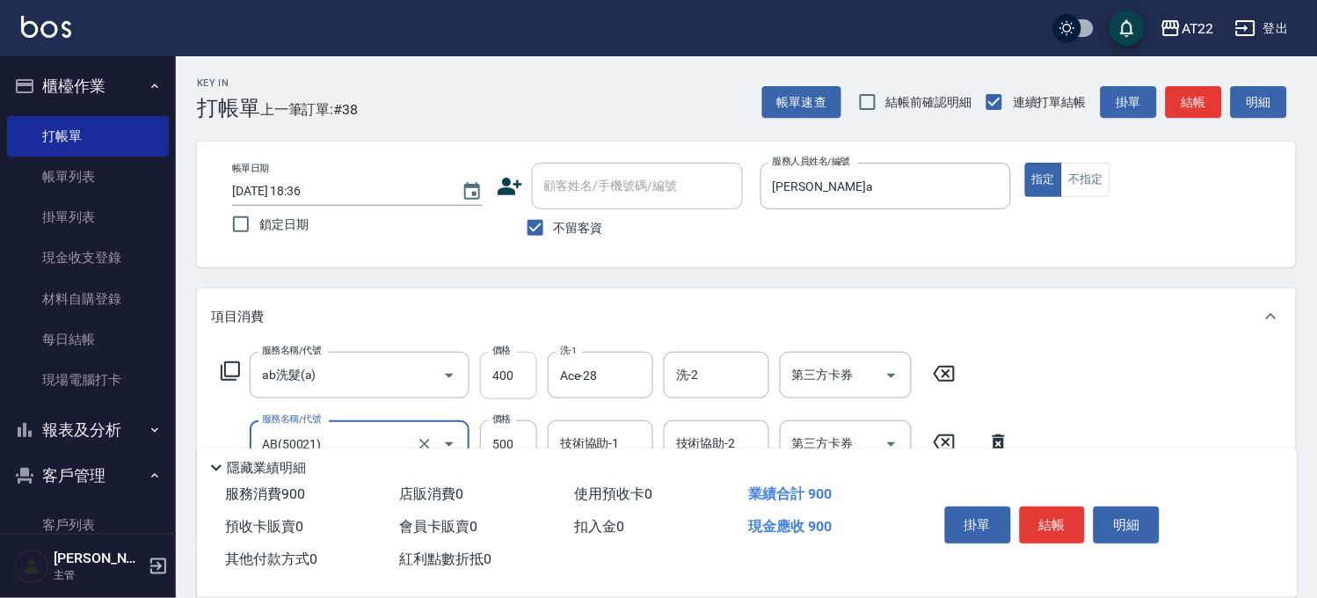
scroll to position [287, 0]
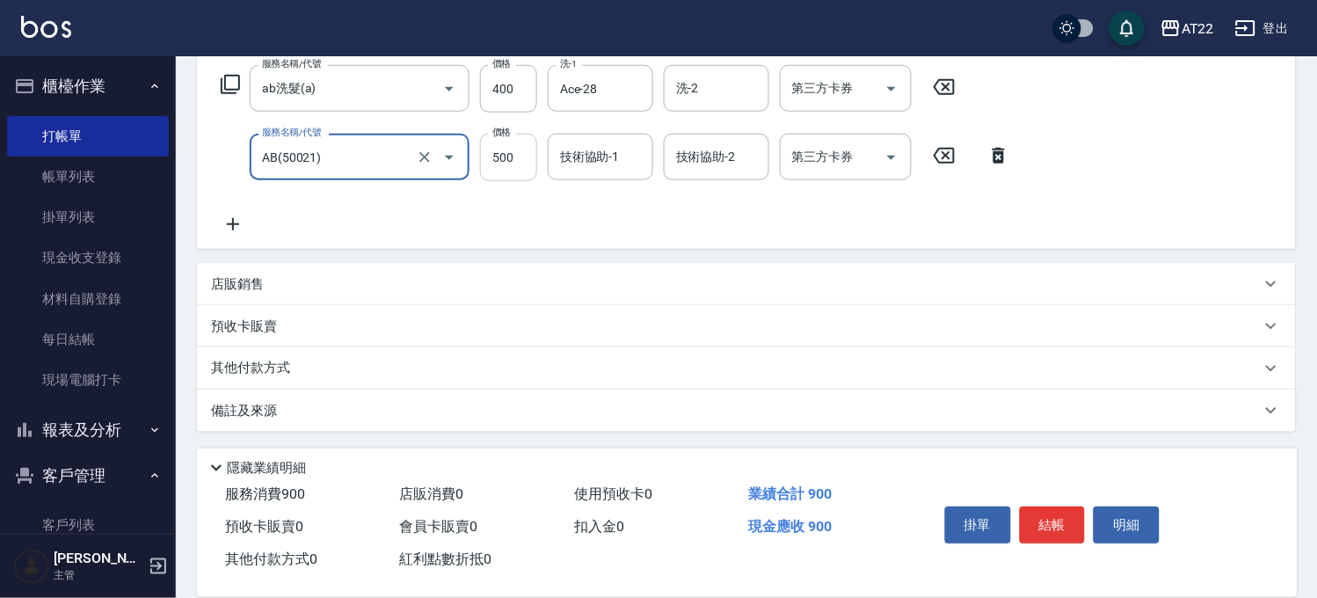
click at [505, 173] on input "500" at bounding box center [508, 157] width 57 height 47
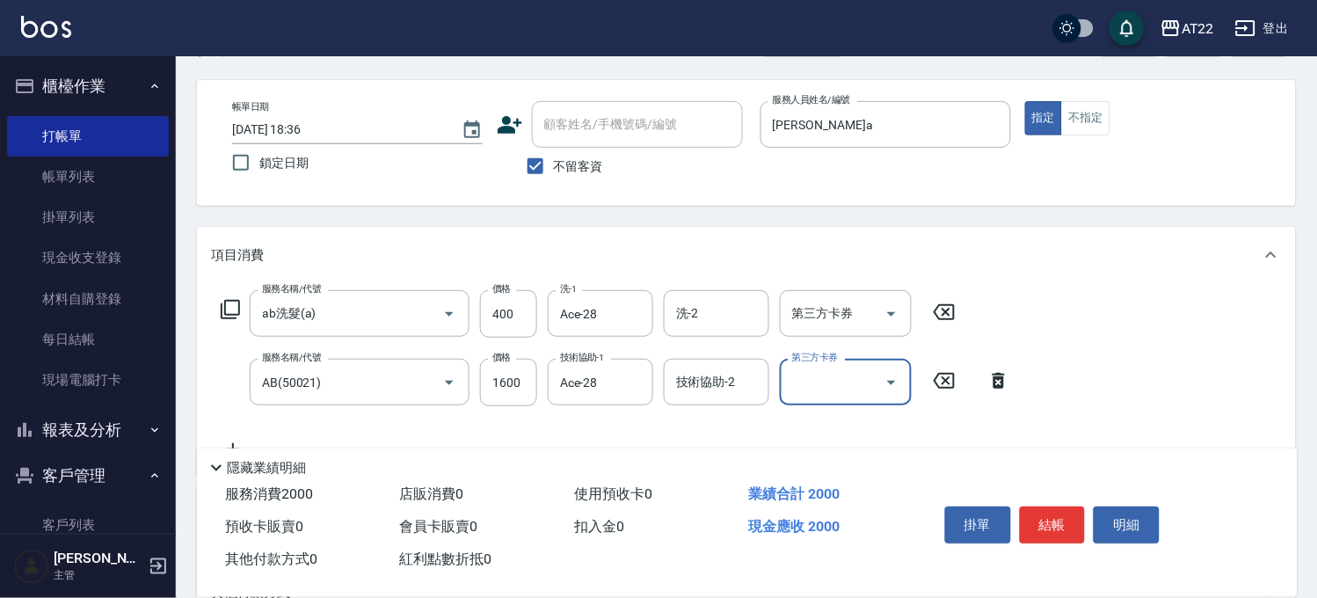
scroll to position [0, 0]
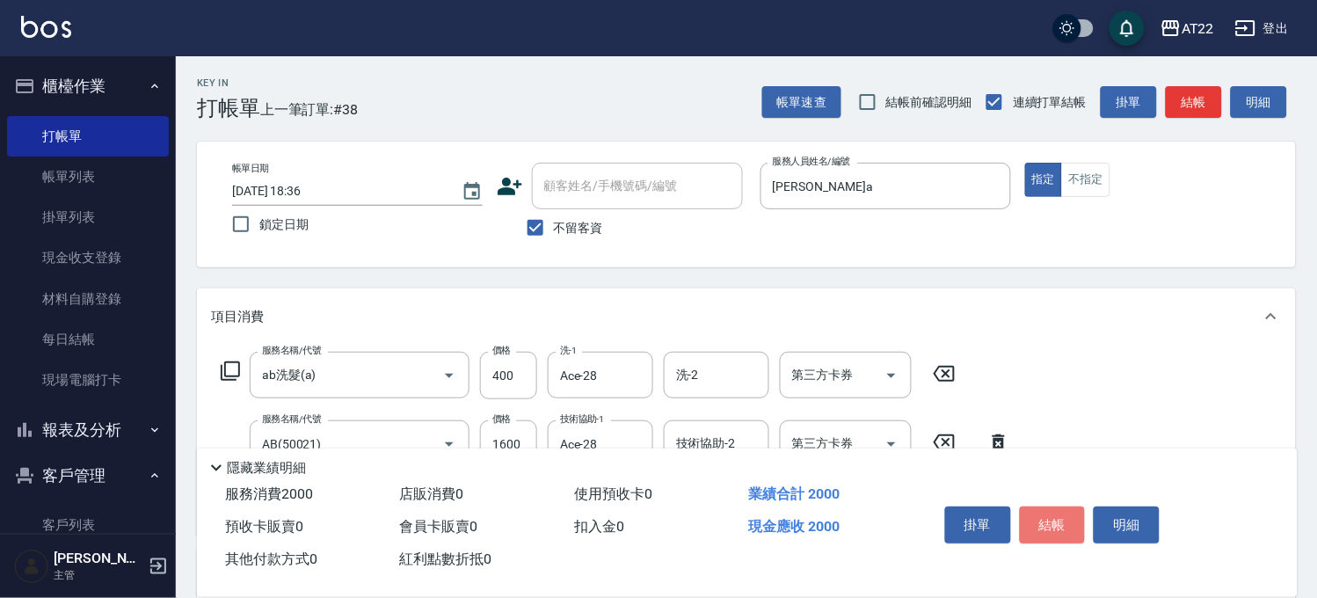
click at [1033, 512] on button "結帳" at bounding box center [1053, 524] width 66 height 37
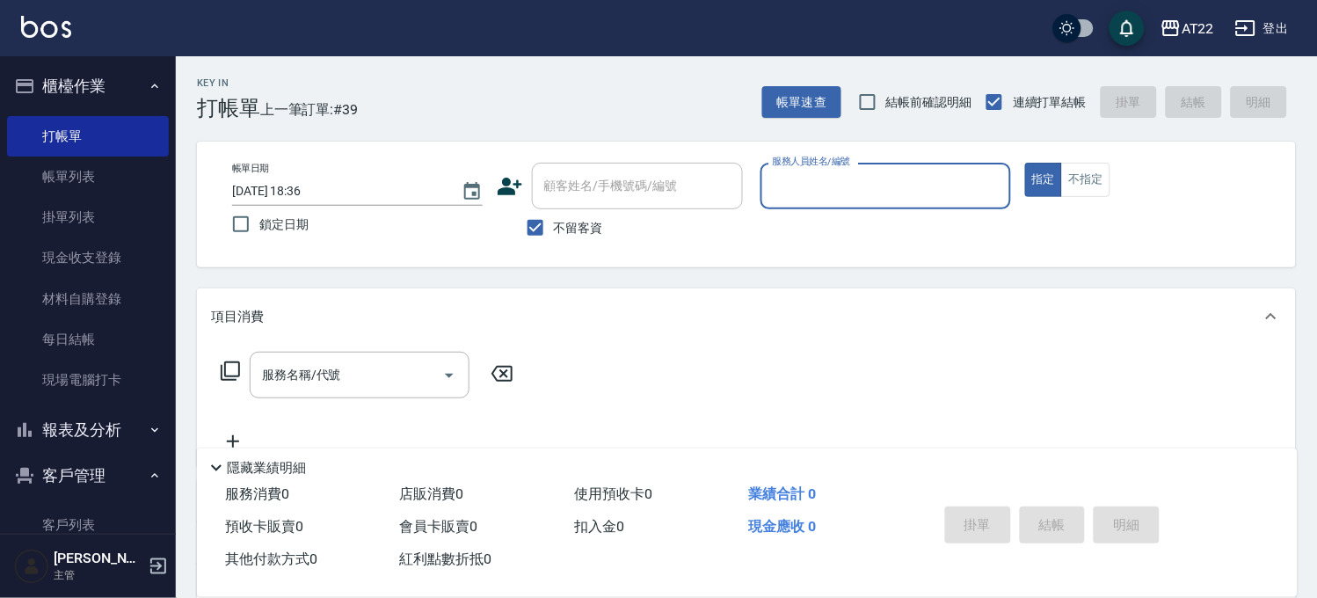
click at [566, 222] on span "不留客資" at bounding box center [578, 228] width 49 height 18
click at [554, 222] on input "不留客資" at bounding box center [535, 227] width 37 height 37
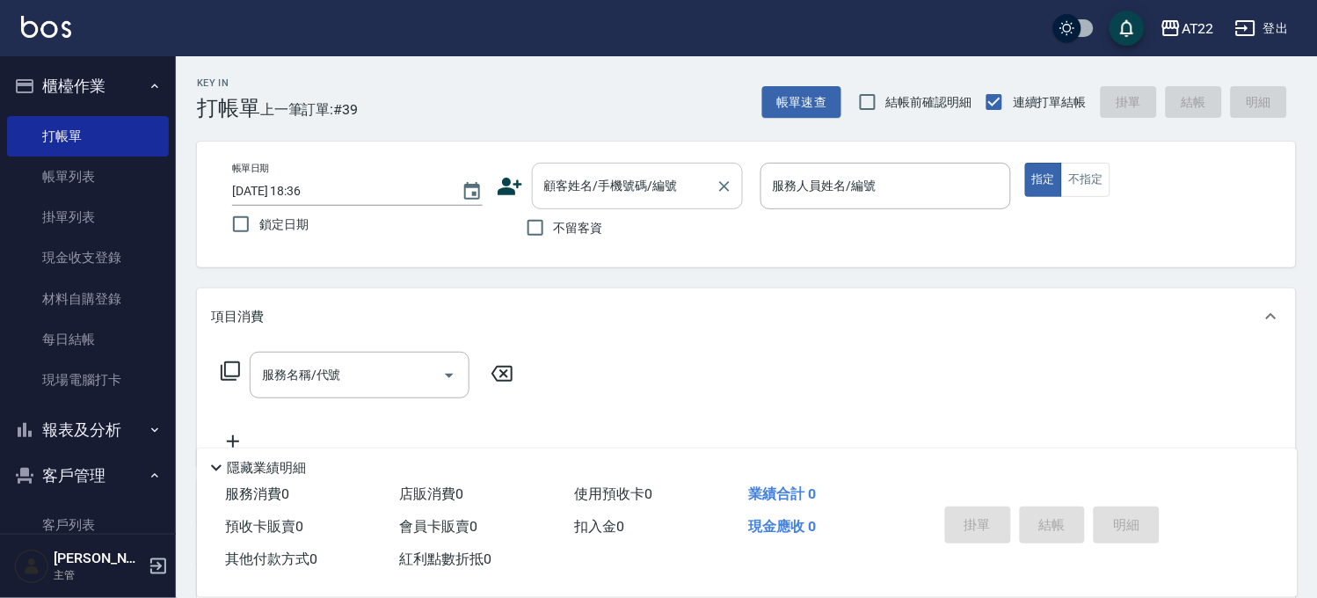
click at [592, 173] on div "顧客姓名/手機號碼/編號 顧客姓名/手機號碼/編號" at bounding box center [637, 186] width 211 height 47
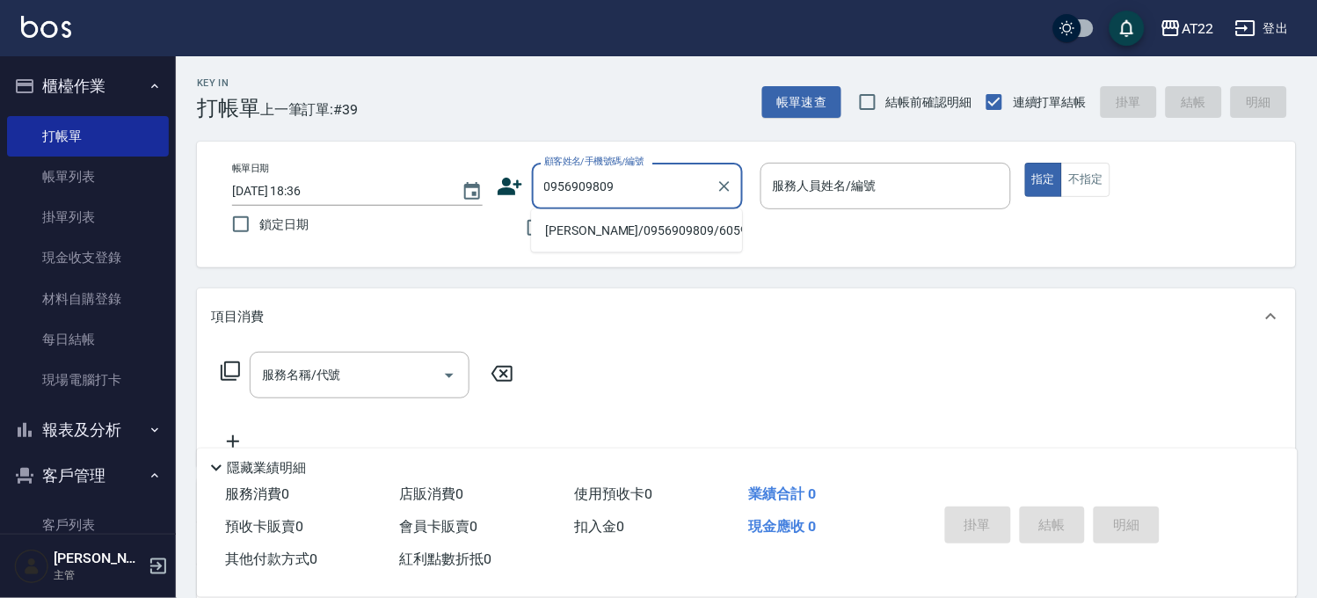
click at [608, 230] on li "[PERSON_NAME]/0956909809/60599" at bounding box center [636, 230] width 211 height 29
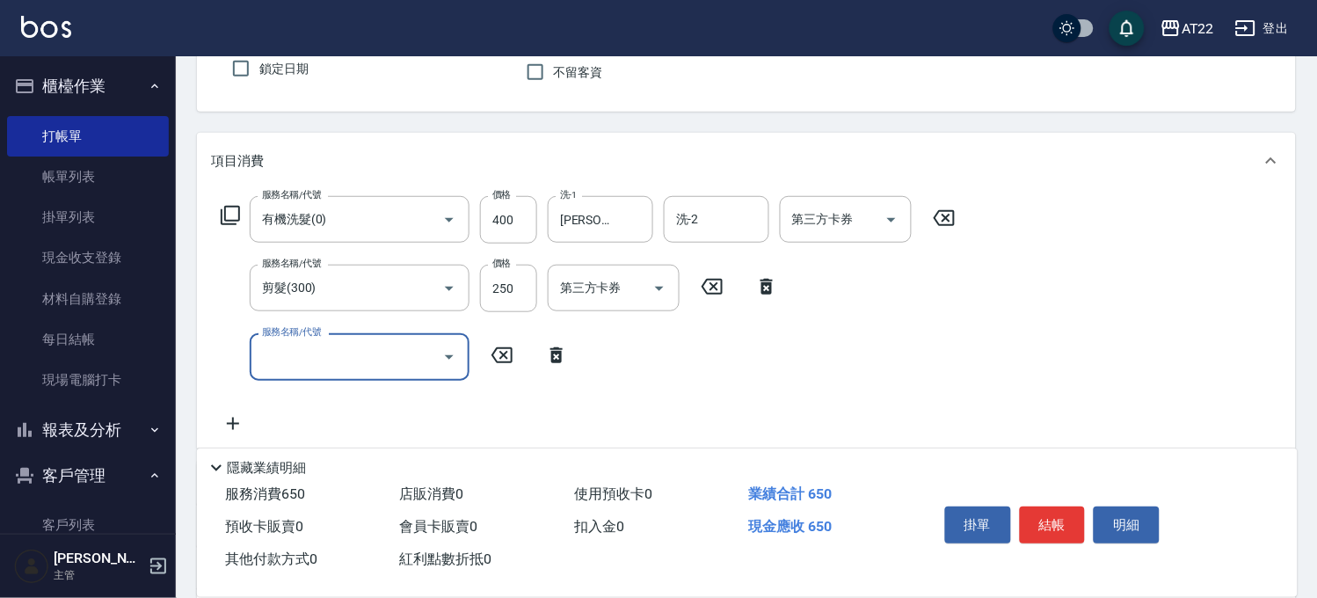
scroll to position [390, 0]
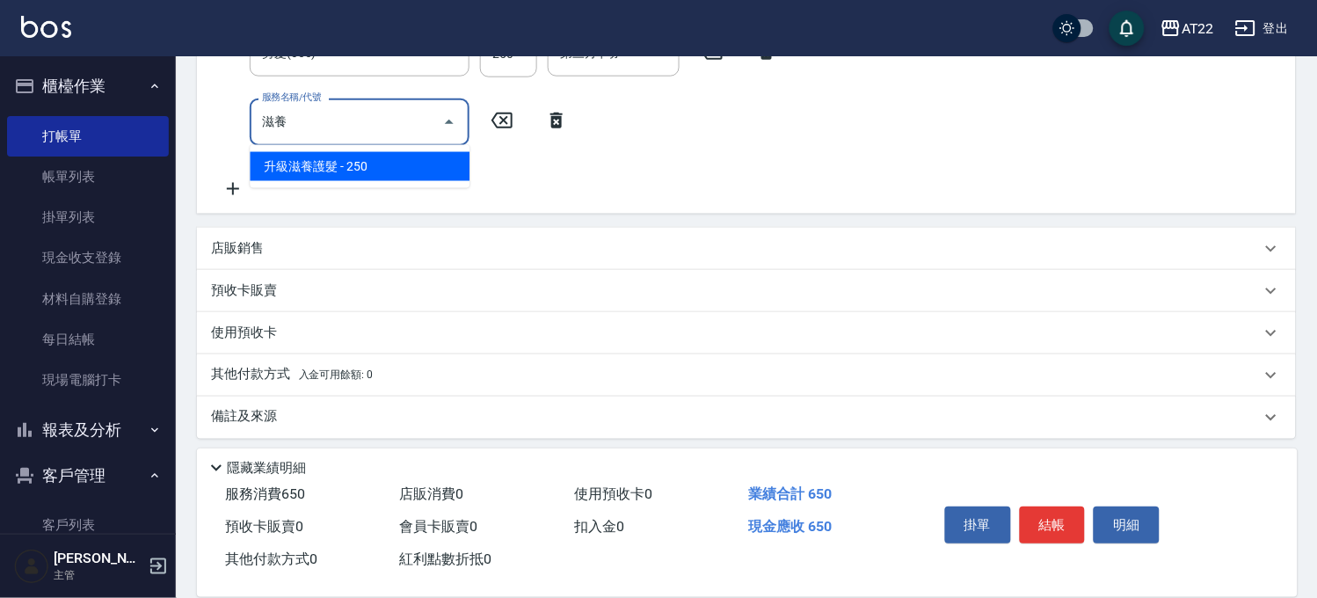
click at [441, 156] on span "升級滋養護髮 - 250" at bounding box center [360, 166] width 220 height 29
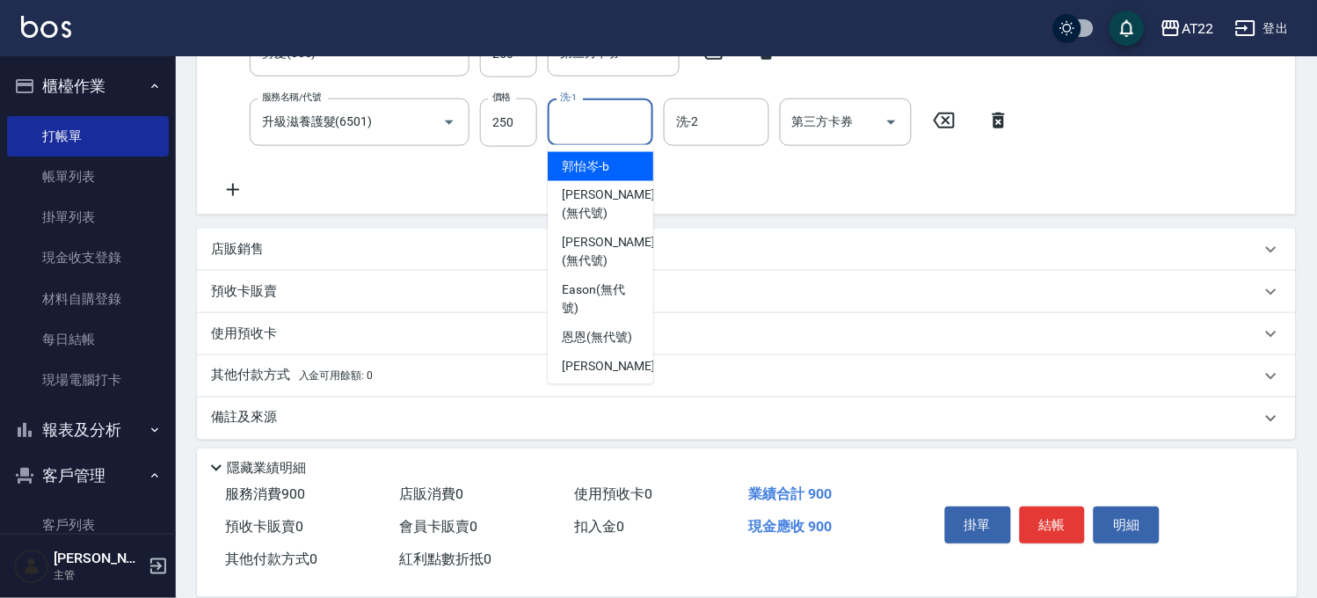
click at [626, 132] on input "洗-1" at bounding box center [601, 121] width 90 height 31
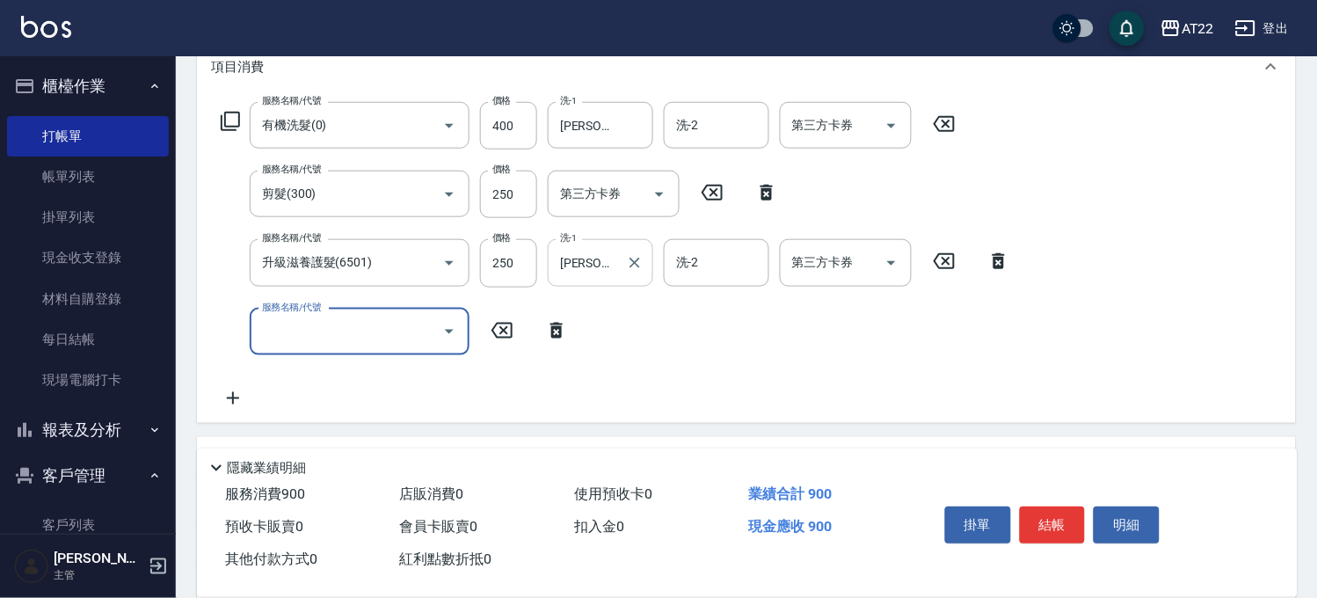
scroll to position [466, 0]
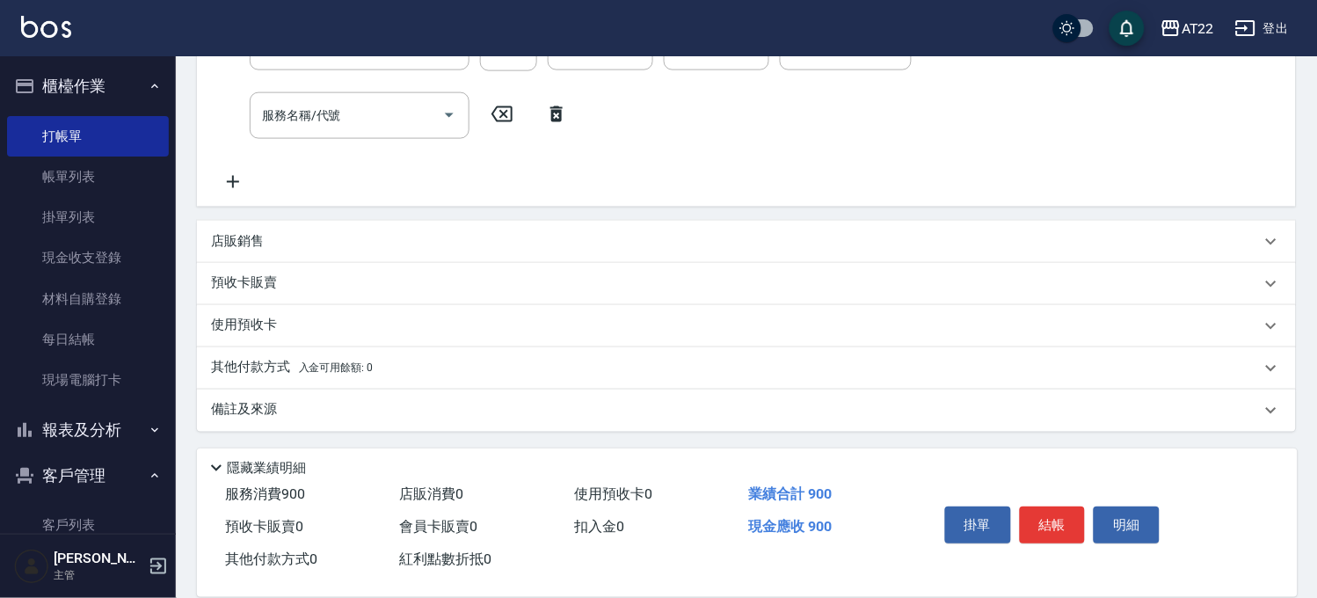
click at [313, 230] on div "店販銷售" at bounding box center [746, 242] width 1099 height 42
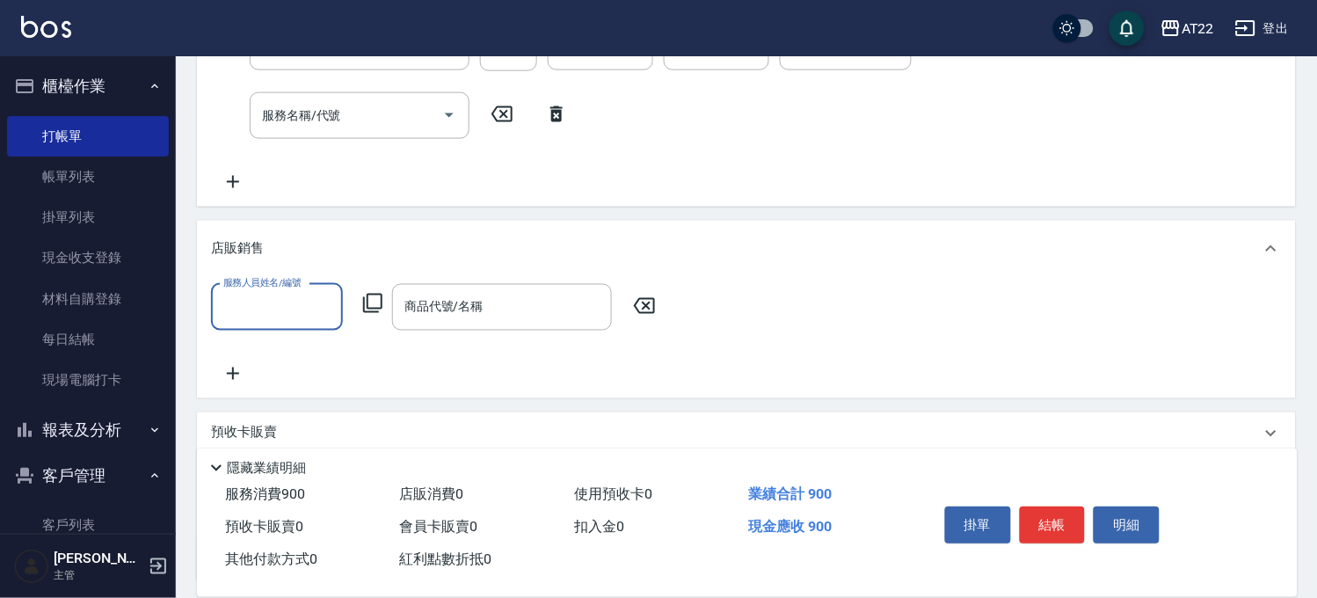
scroll to position [0, 0]
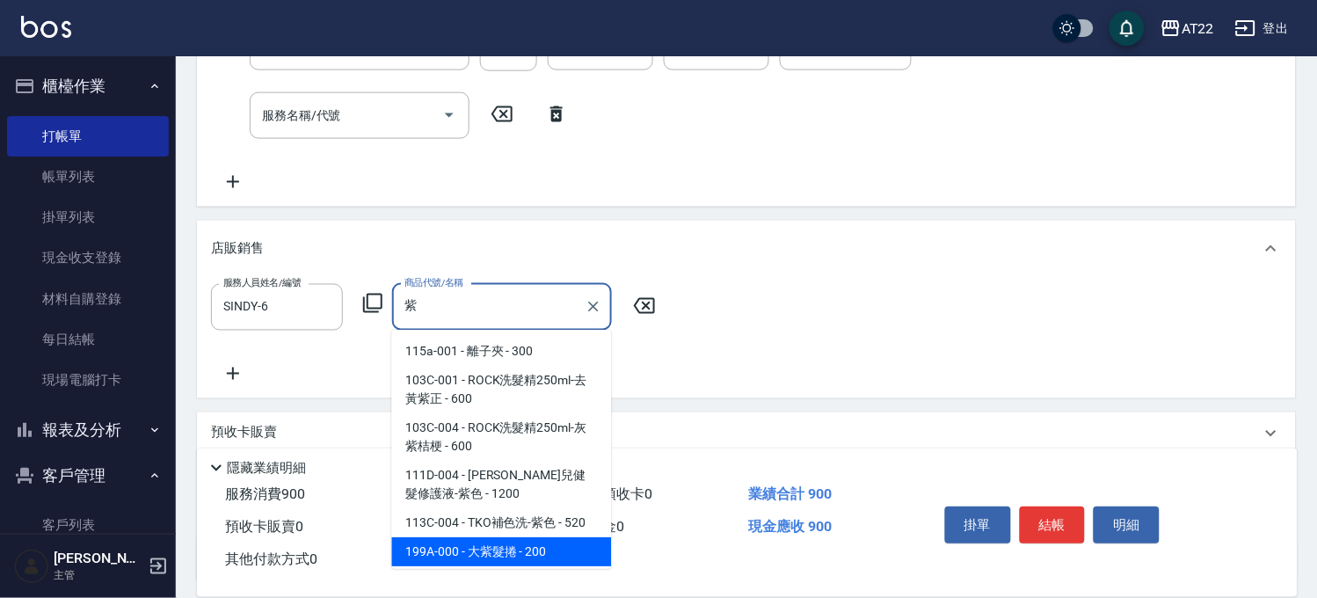
click at [472, 552] on span "199A-000 - 大紫髮捲 - 200" at bounding box center [502, 552] width 220 height 29
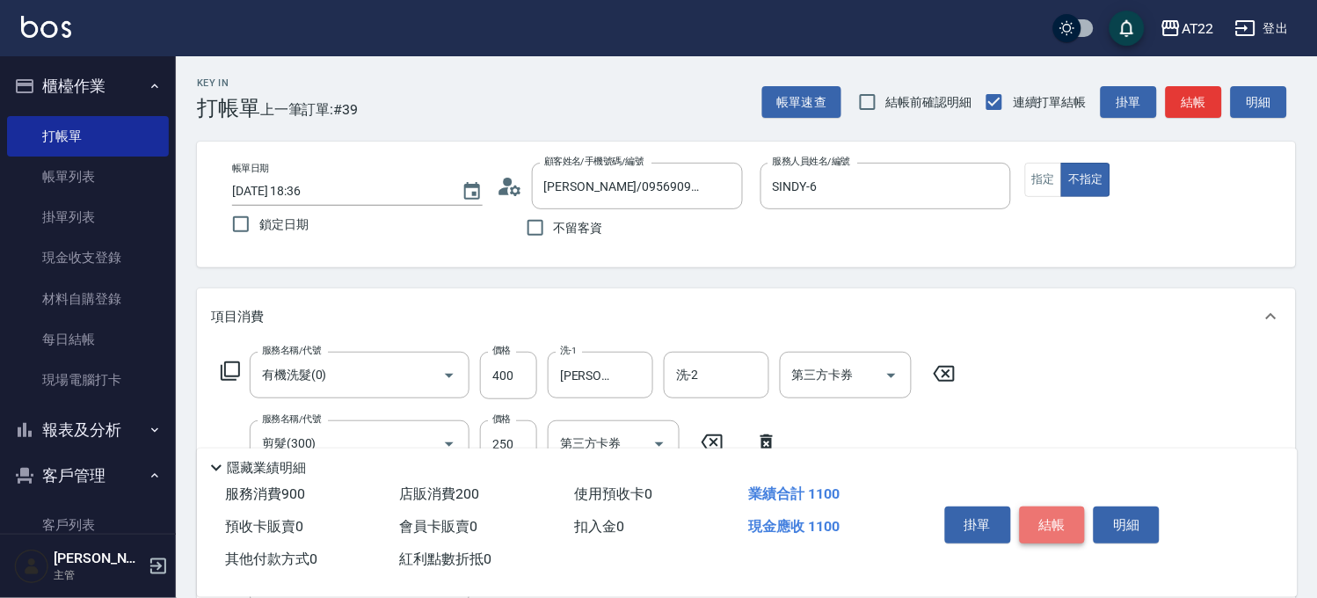
click at [1042, 512] on button "結帳" at bounding box center [1053, 524] width 66 height 37
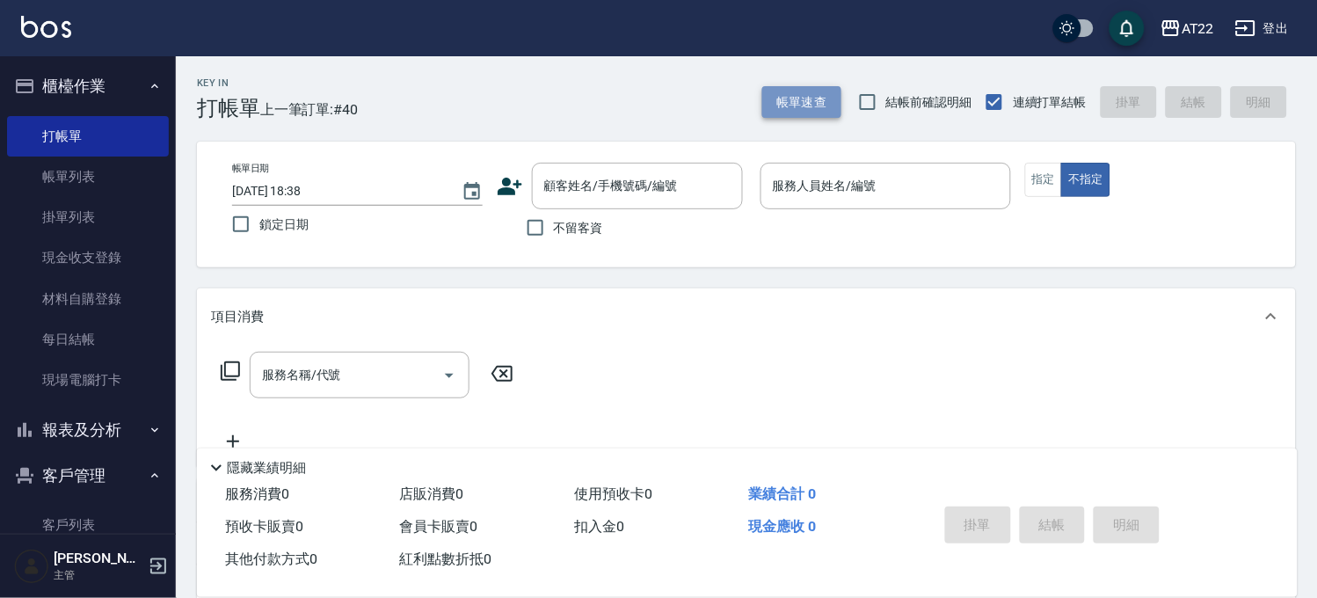
click at [806, 100] on button "帳單速查" at bounding box center [801, 102] width 79 height 33
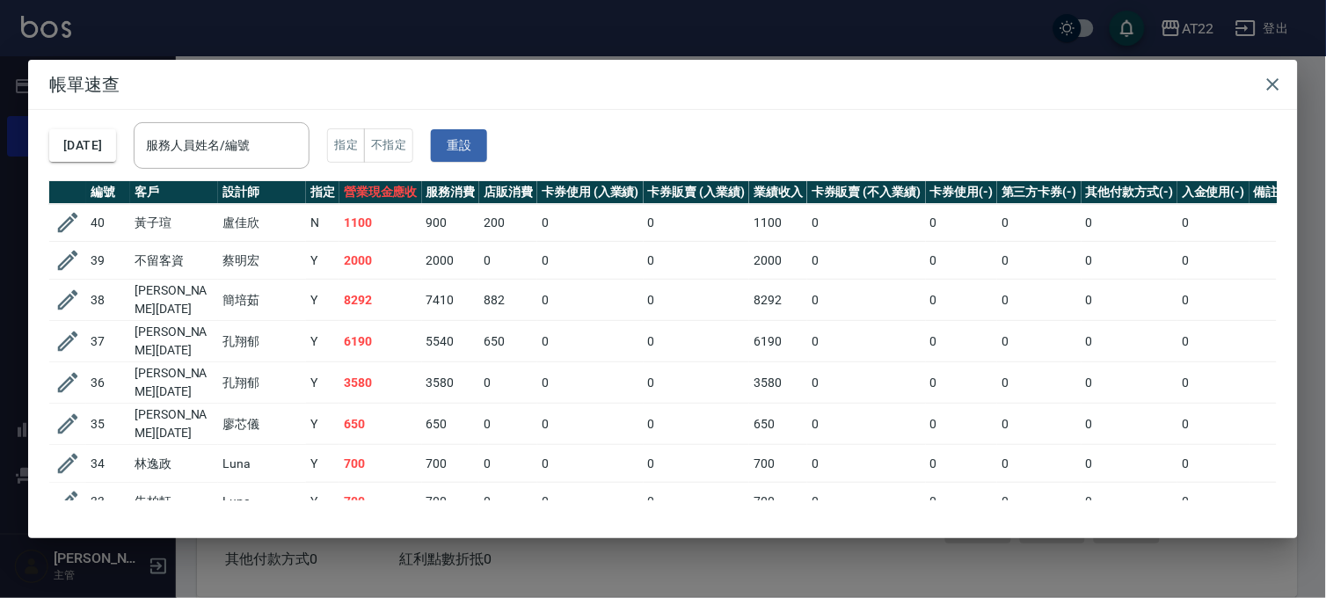
click at [831, 44] on div "帳單速查 [DATE] 服務人員姓名/編號 服務人員姓名/編號 指定 不指定 重設 編號 客戶 設計師 指定 營業現金應收 服務消費 店販消費 卡券使用 (入…" at bounding box center [663, 299] width 1326 height 598
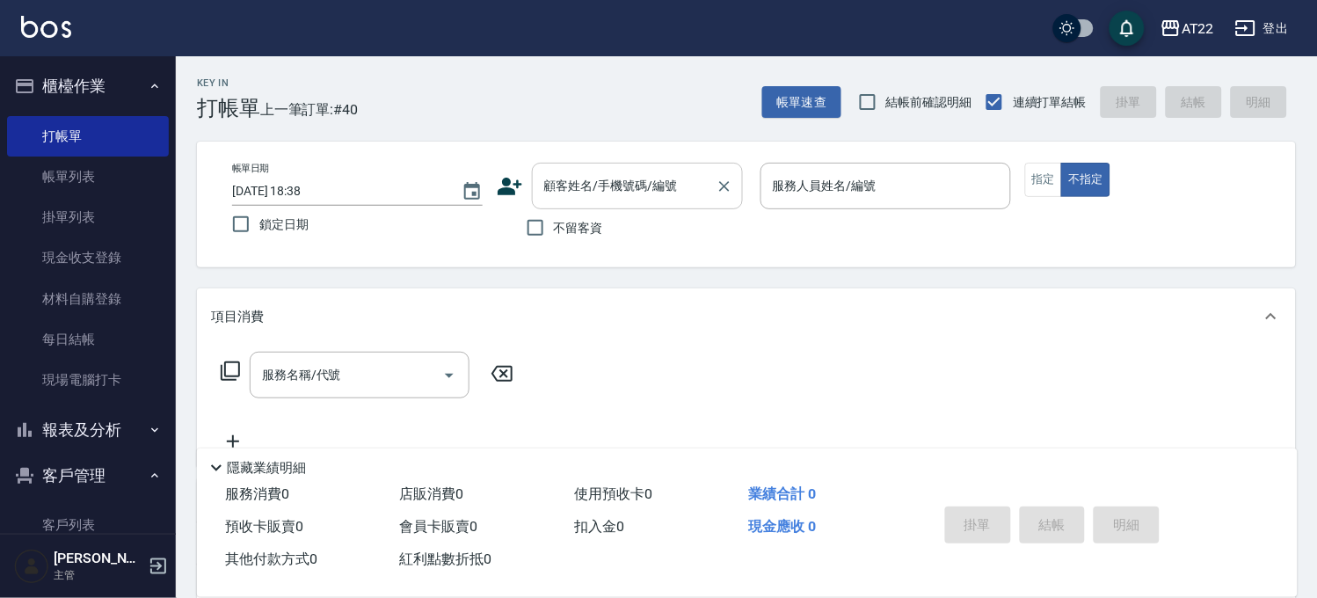
click at [629, 203] on div "顧客姓名/手機號碼/編號" at bounding box center [637, 186] width 211 height 47
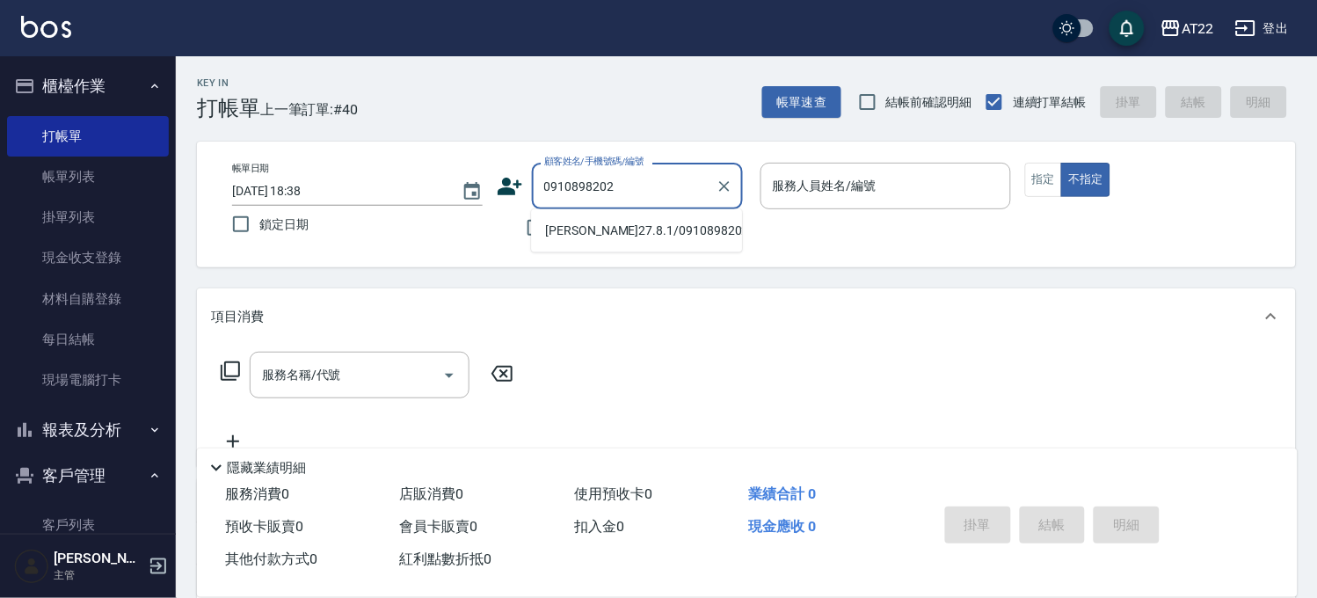
click at [607, 245] on li "[PERSON_NAME]27.8.1/0910898202/T91552" at bounding box center [636, 230] width 211 height 29
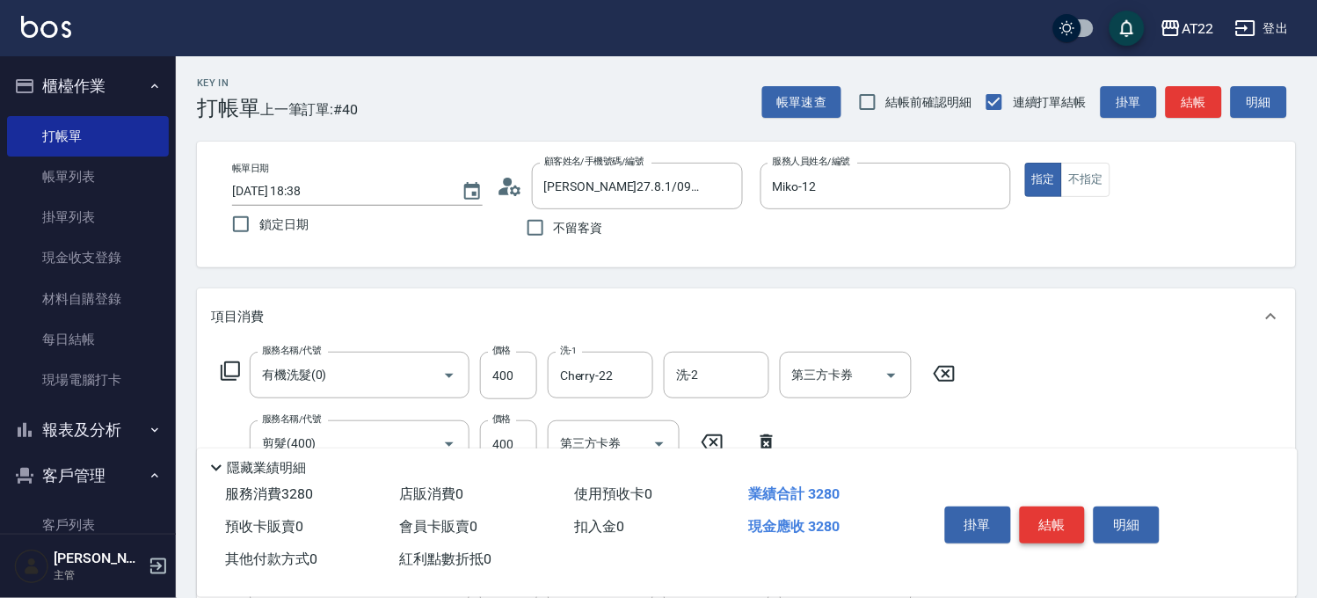
click at [1055, 507] on button "結帳" at bounding box center [1053, 524] width 66 height 37
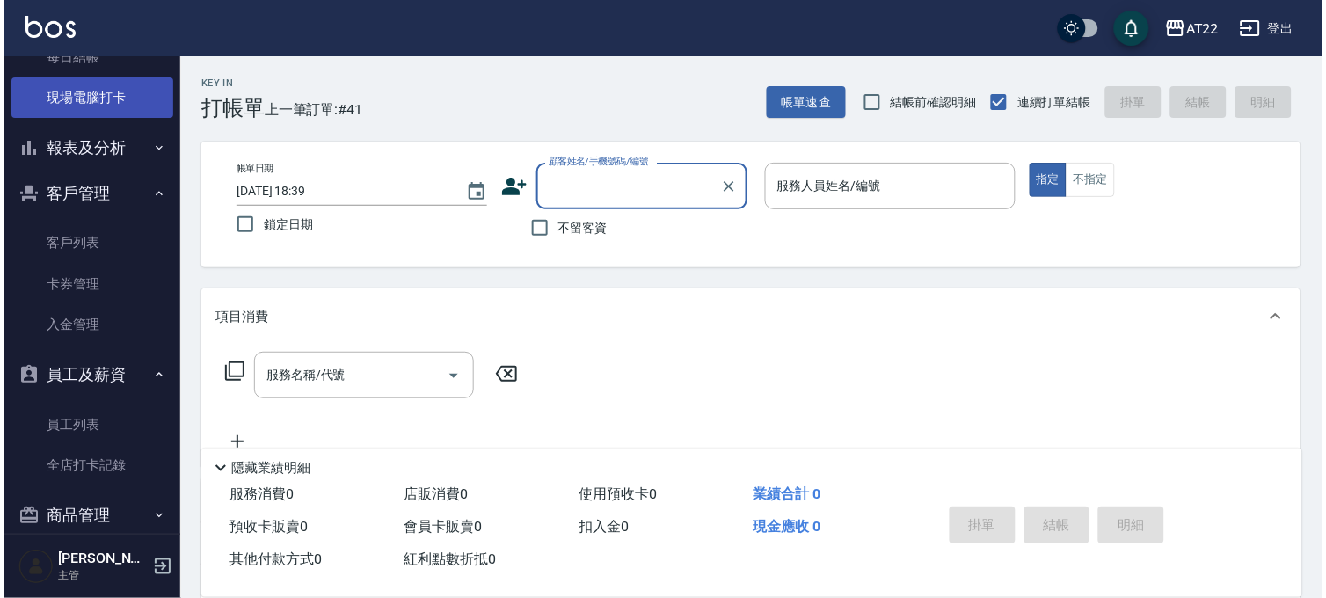
scroll to position [352, 0]
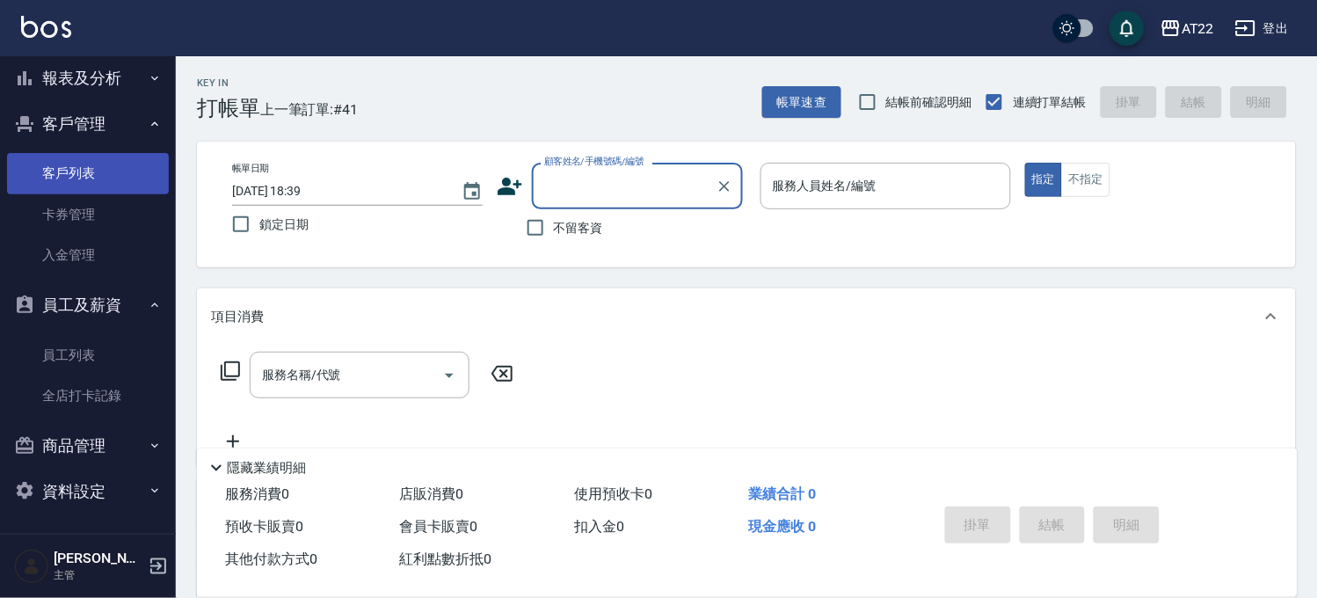
click at [147, 174] on link "客戶列表" at bounding box center [88, 173] width 162 height 40
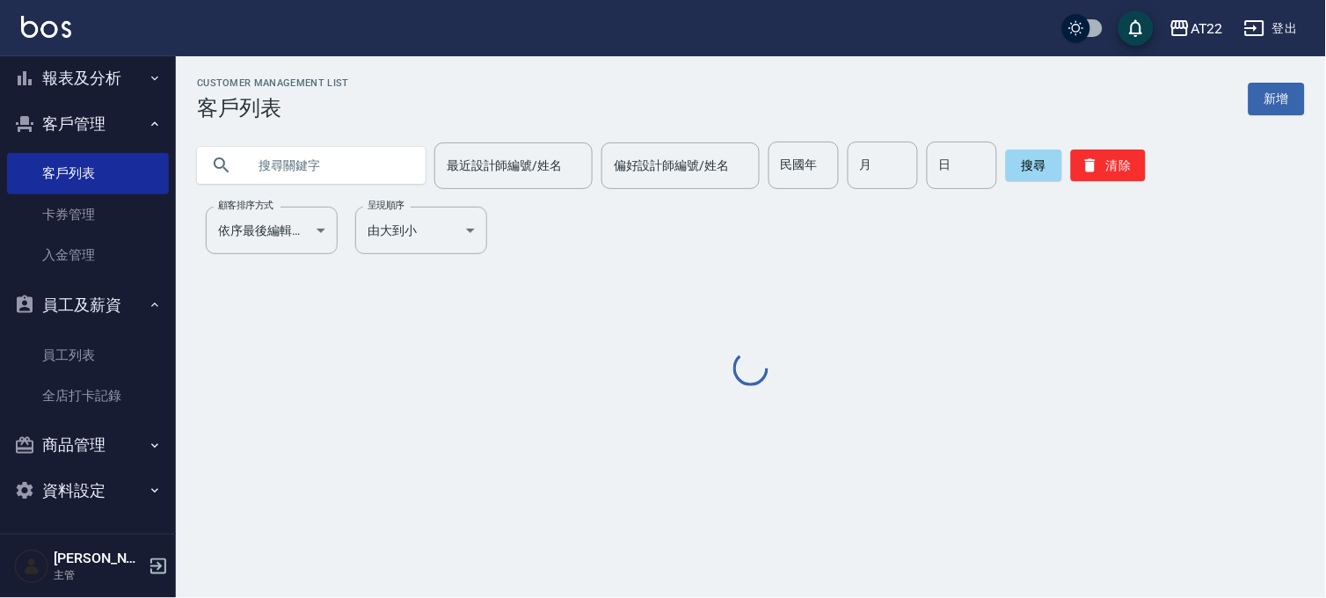
click at [259, 171] on input "text" at bounding box center [328, 165] width 165 height 47
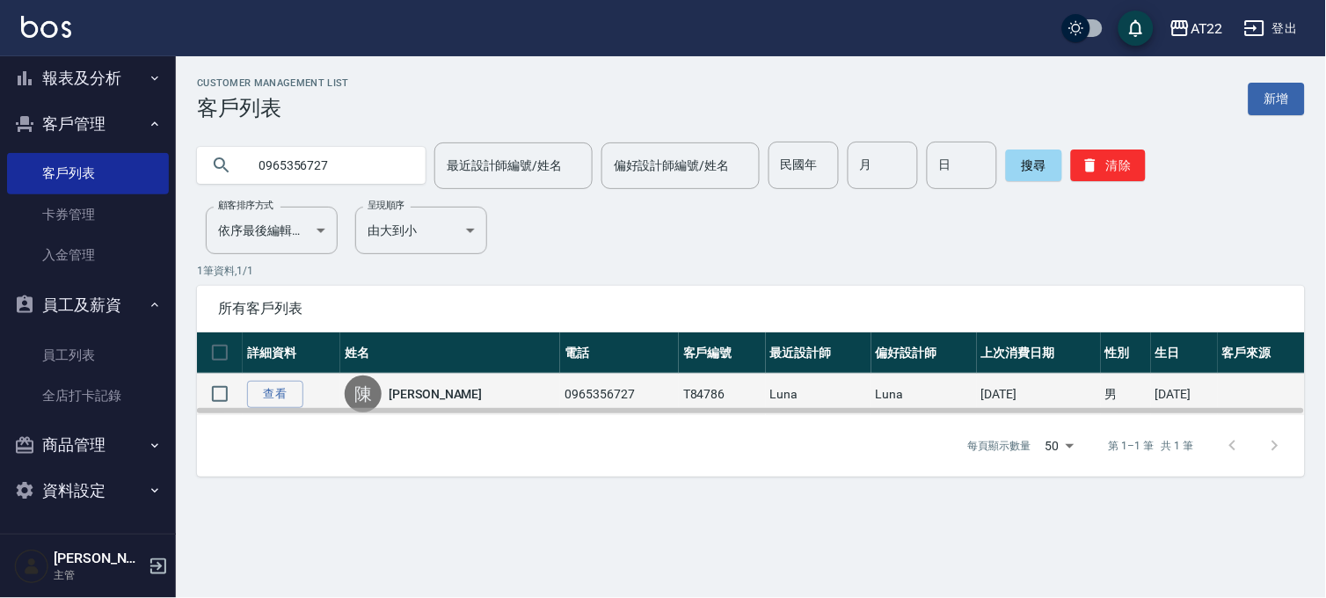
click at [262, 376] on td "查看" at bounding box center [292, 394] width 98 height 41
click at [271, 398] on link "查看" at bounding box center [275, 394] width 56 height 27
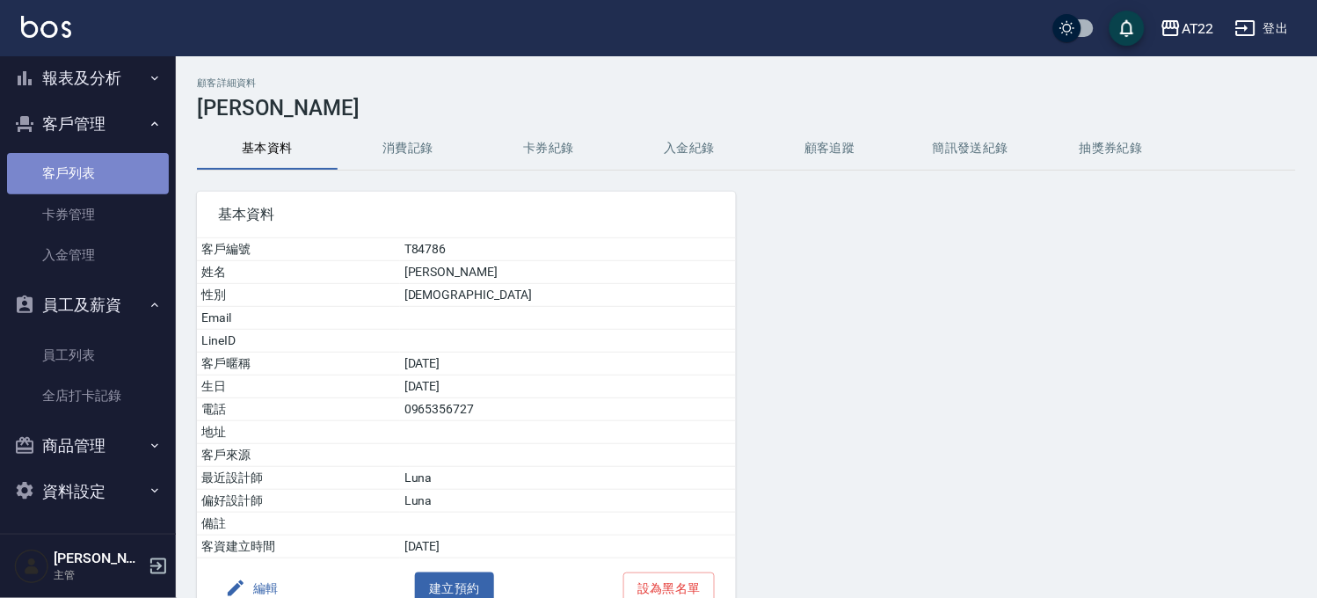
click at [114, 172] on link "客戶列表" at bounding box center [88, 173] width 162 height 40
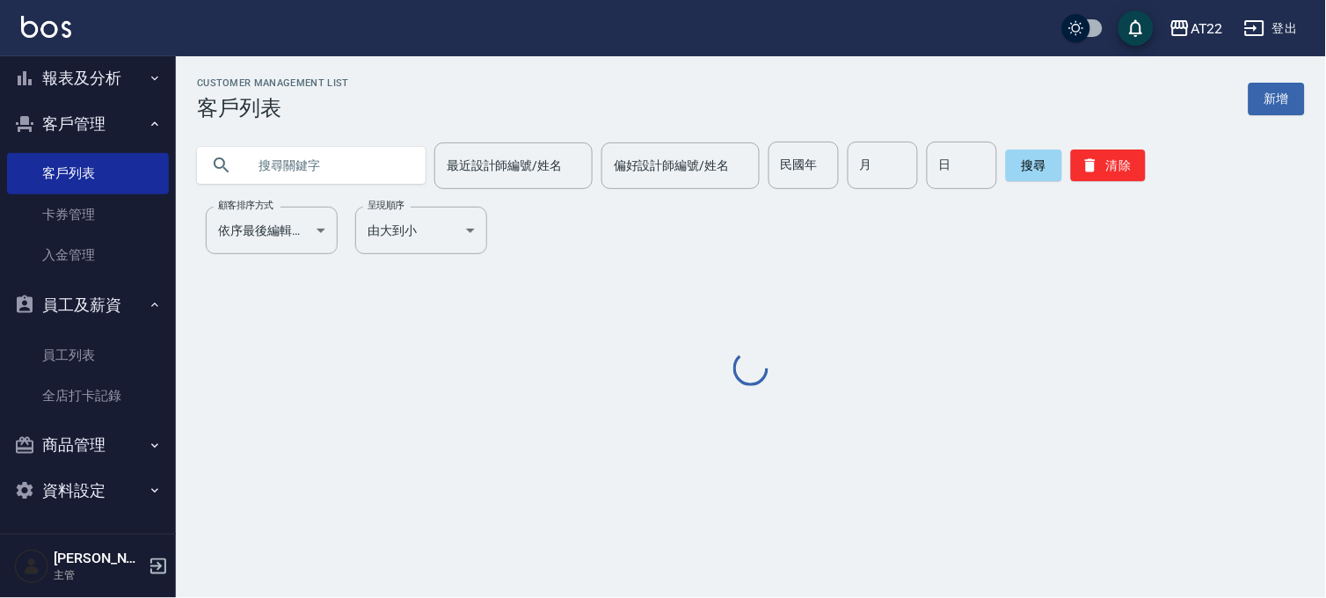
click at [313, 176] on input "text" at bounding box center [328, 165] width 165 height 47
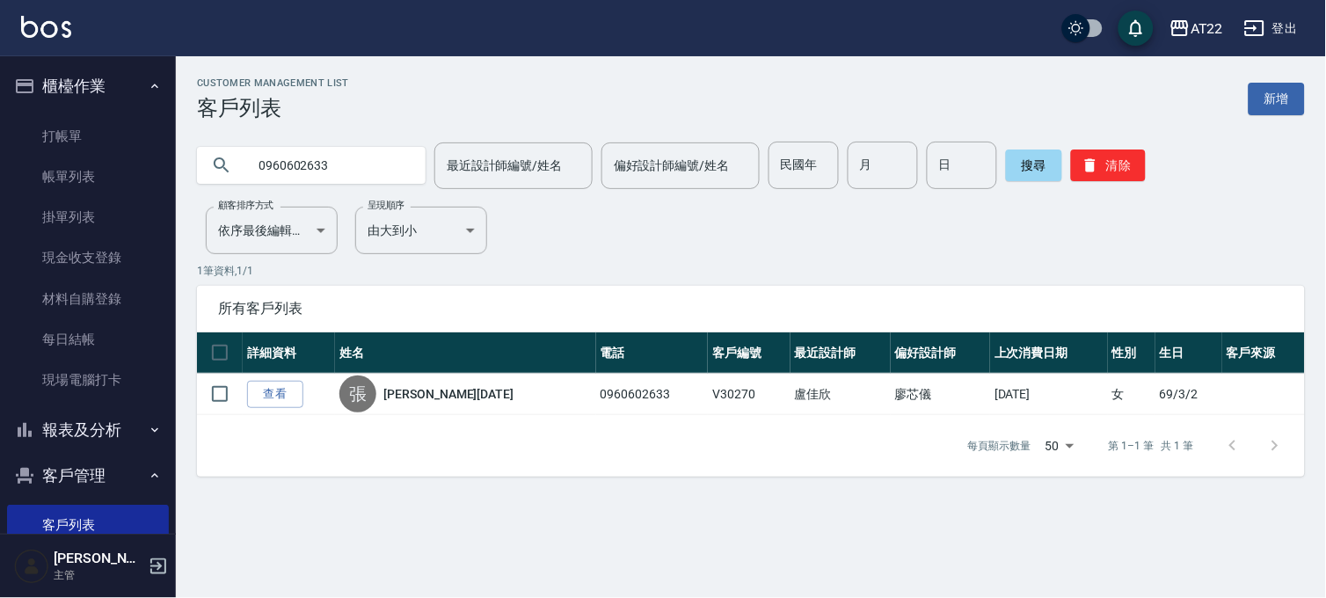
drag, startPoint x: 54, startPoint y: 163, endPoint x: 951, endPoint y: 275, distance: 903.6
click at [54, 163] on link "帳單列表" at bounding box center [88, 176] width 162 height 40
click at [76, 137] on link "打帳單" at bounding box center [88, 136] width 162 height 40
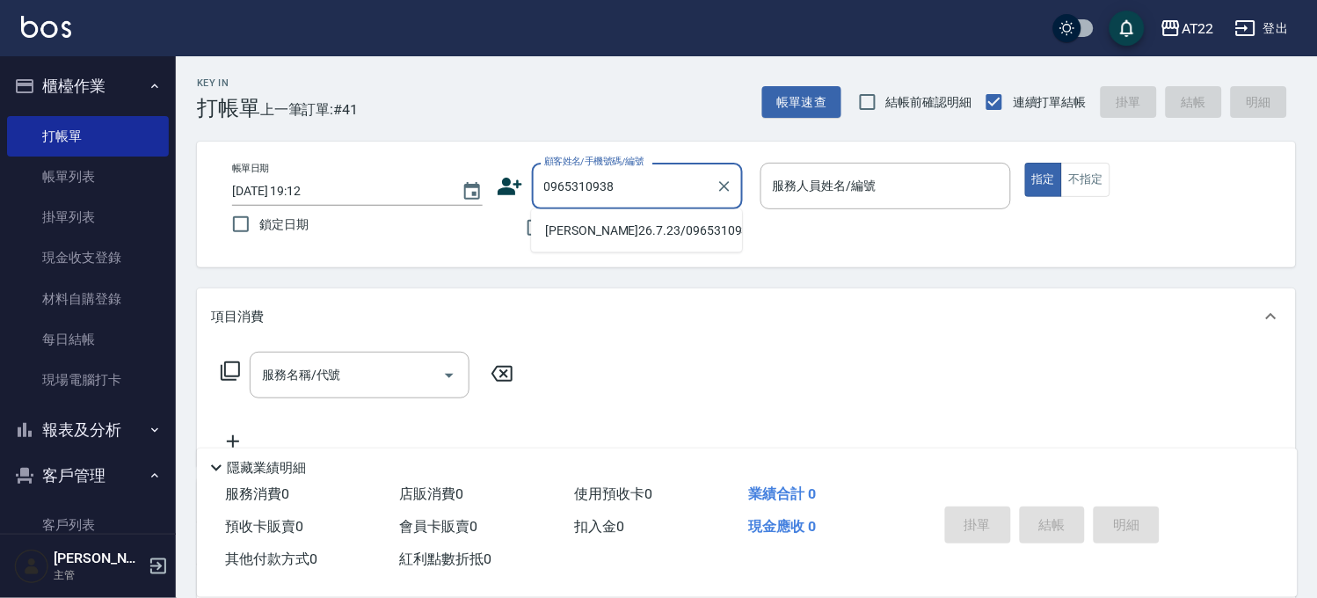
click at [599, 245] on li "[PERSON_NAME]26.7.23/0965310938/V83138" at bounding box center [636, 230] width 211 height 29
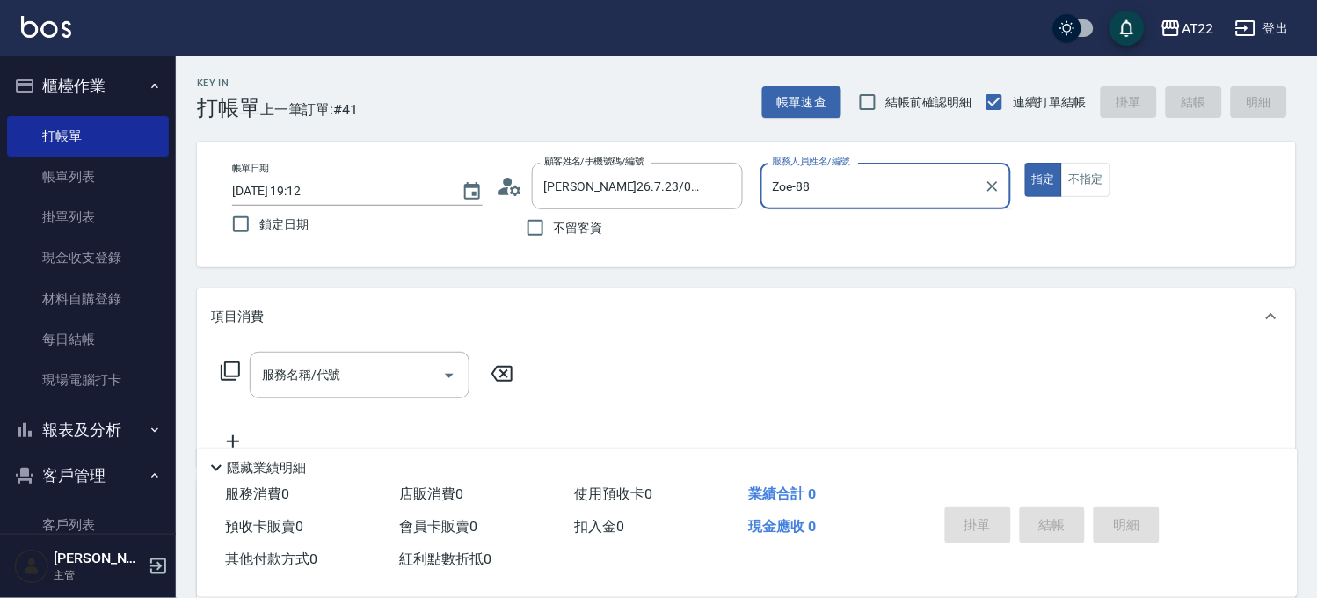
click at [1025, 163] on button "指定" at bounding box center [1044, 180] width 38 height 34
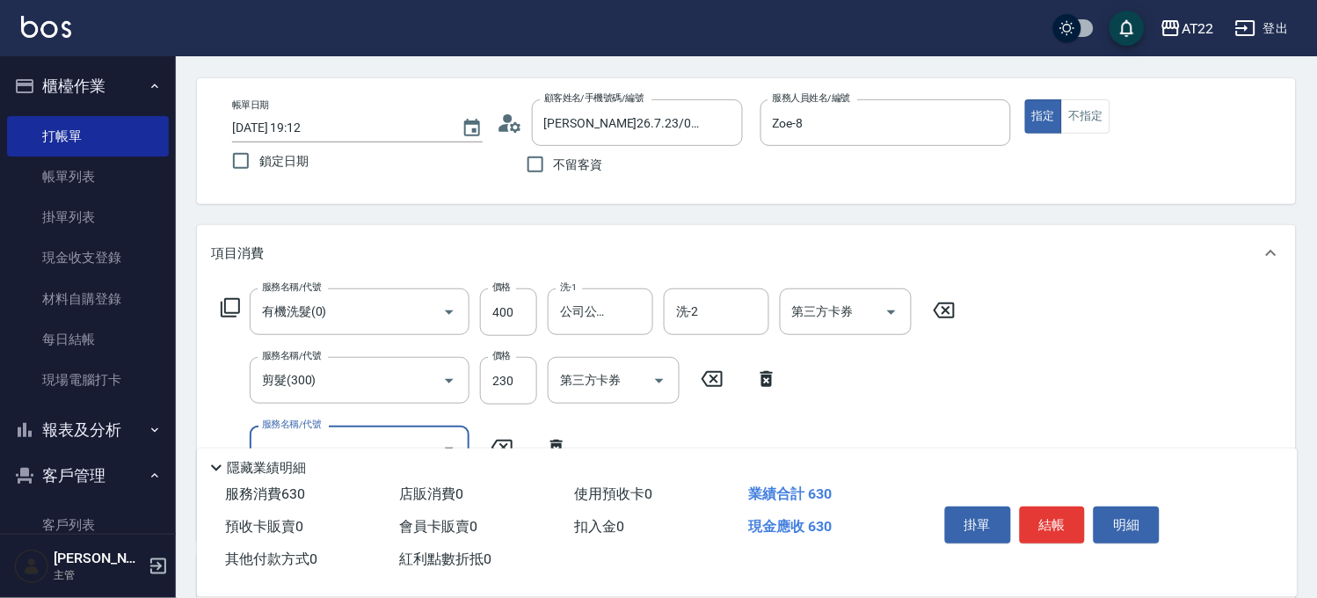
scroll to position [98, 0]
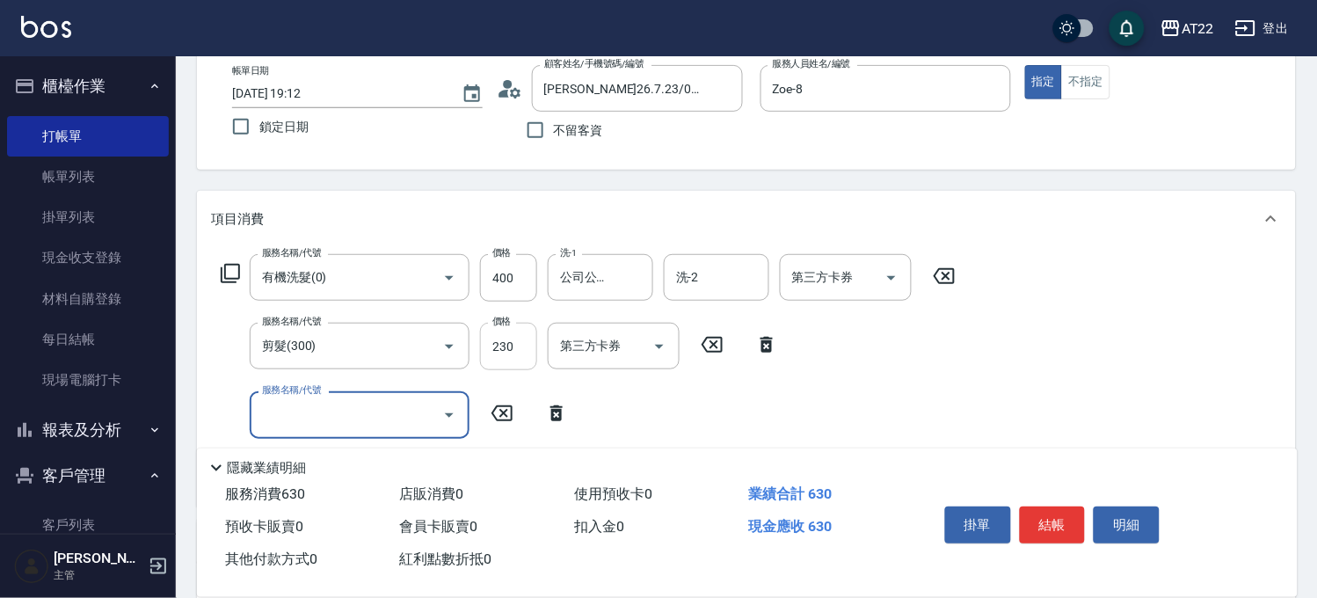
click at [528, 335] on input "230" at bounding box center [508, 346] width 57 height 47
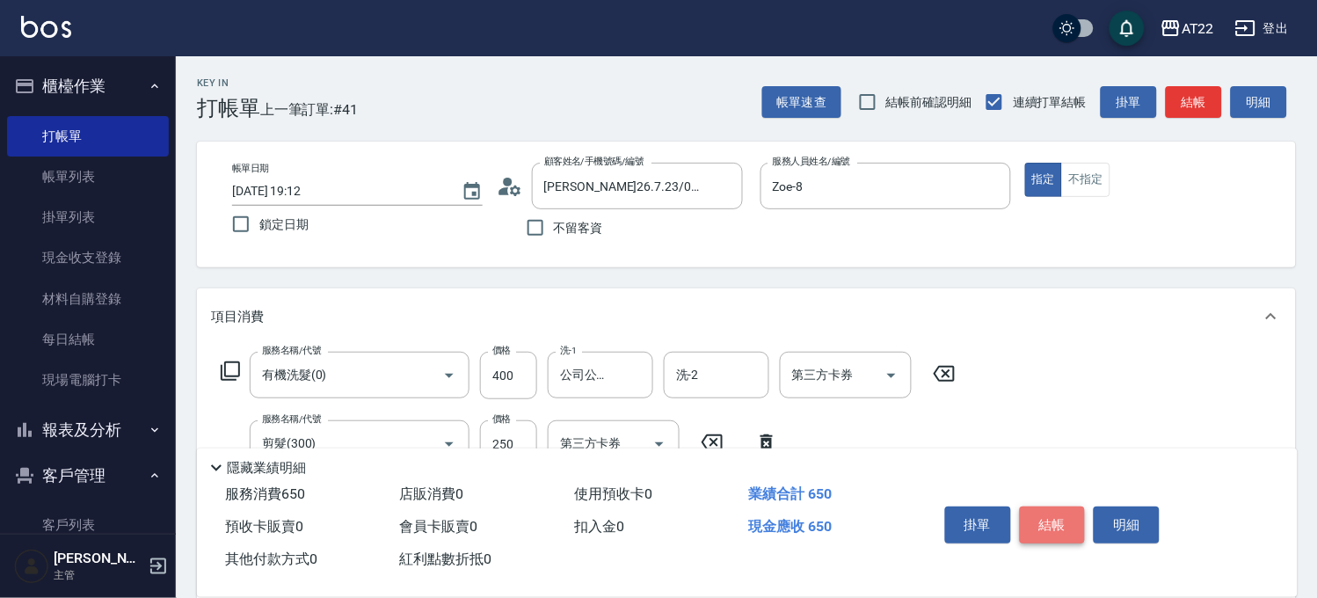
click at [1057, 516] on button "結帳" at bounding box center [1053, 524] width 66 height 37
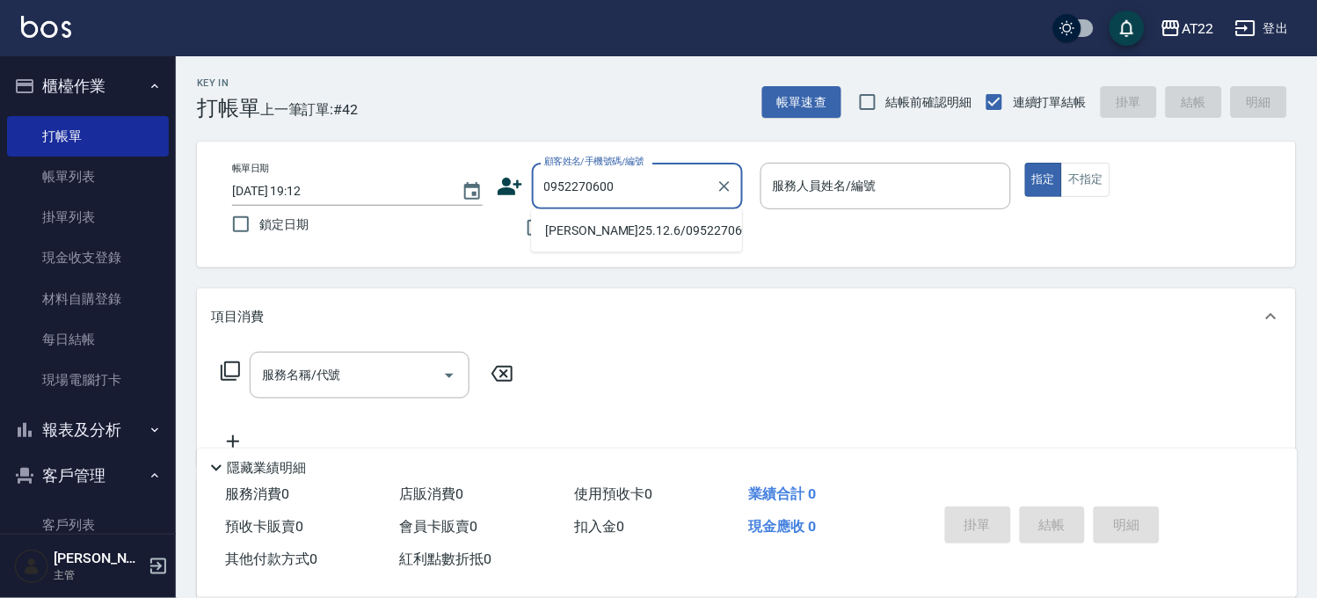
click at [614, 244] on li "[PERSON_NAME]25.12.6/0952270600/T83062" at bounding box center [636, 230] width 211 height 29
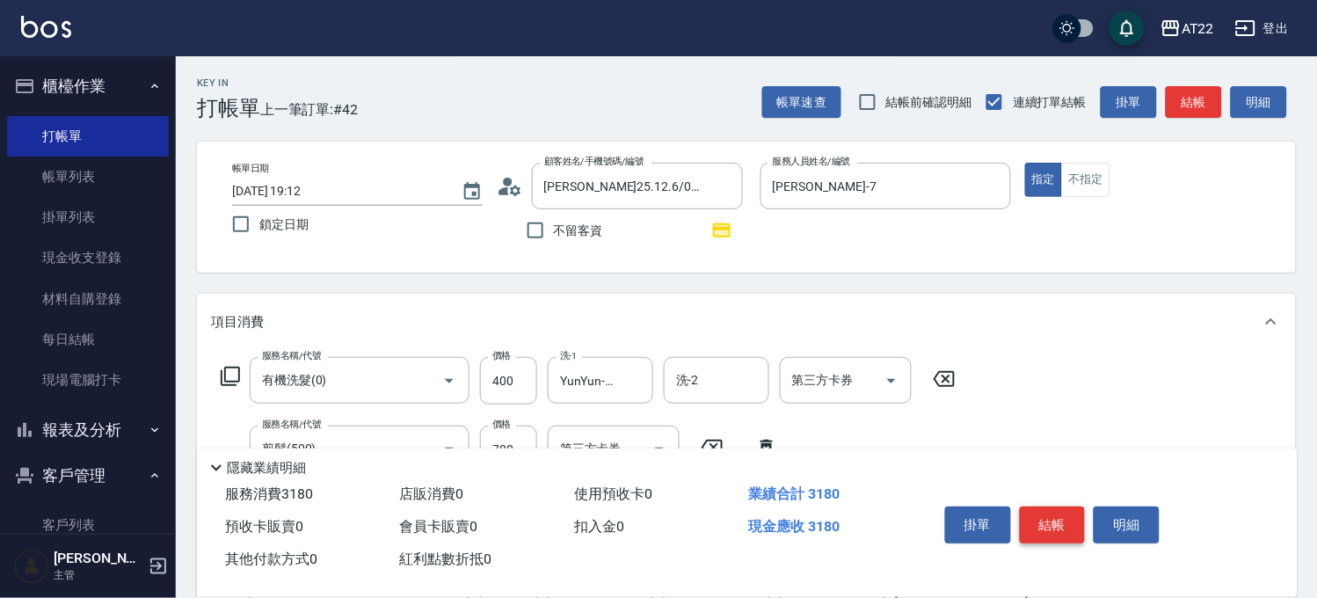
click at [1041, 516] on button "結帳" at bounding box center [1053, 524] width 66 height 37
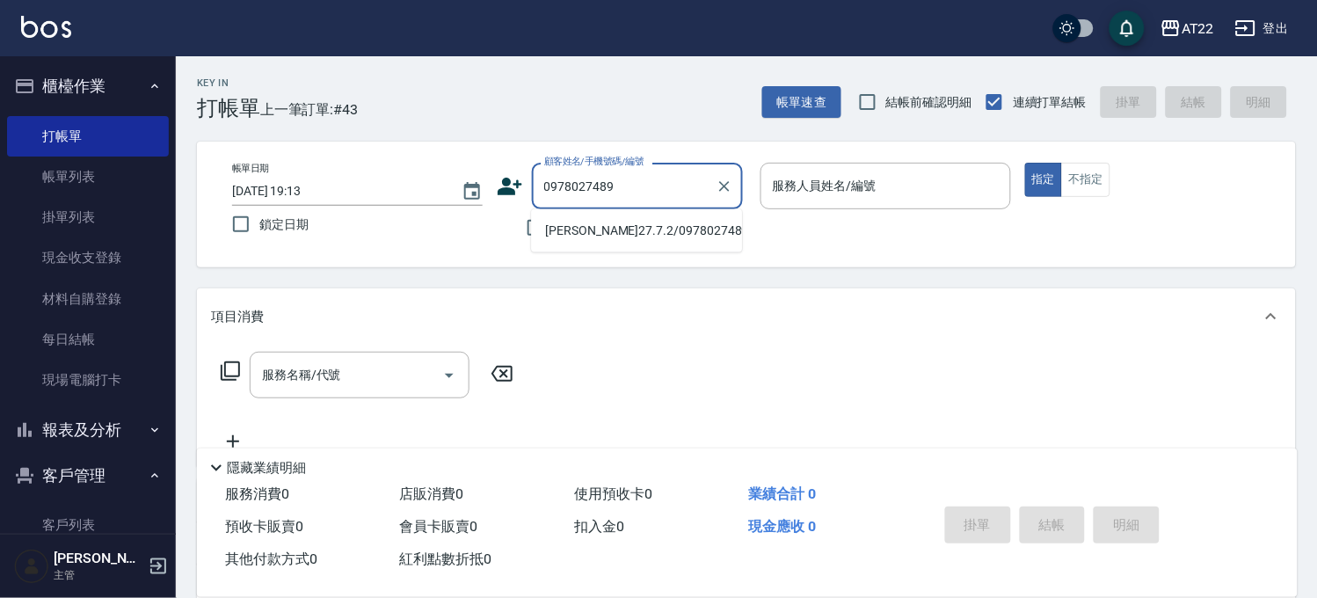
click at [592, 245] on li "[PERSON_NAME]27.7.2/0978027489/V86574" at bounding box center [636, 230] width 211 height 29
click at [596, 236] on li "[PERSON_NAME]/0975311724/55454" at bounding box center [636, 230] width 211 height 29
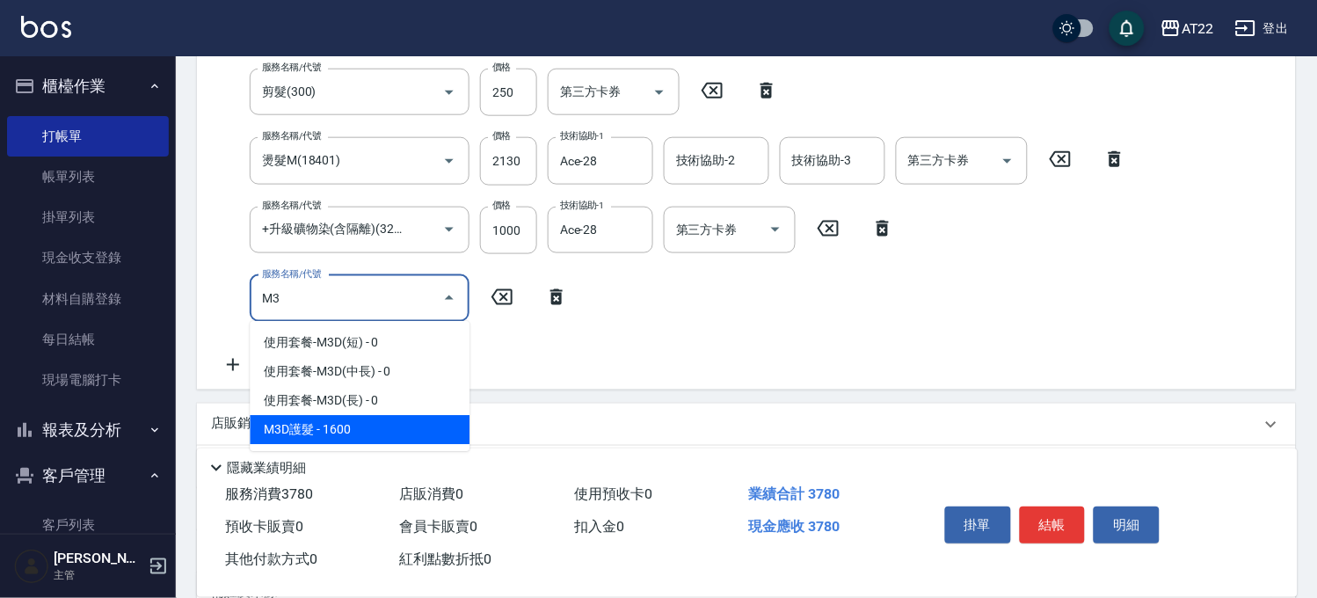
click at [385, 422] on span "M3D護髮 - 1600" at bounding box center [360, 430] width 220 height 29
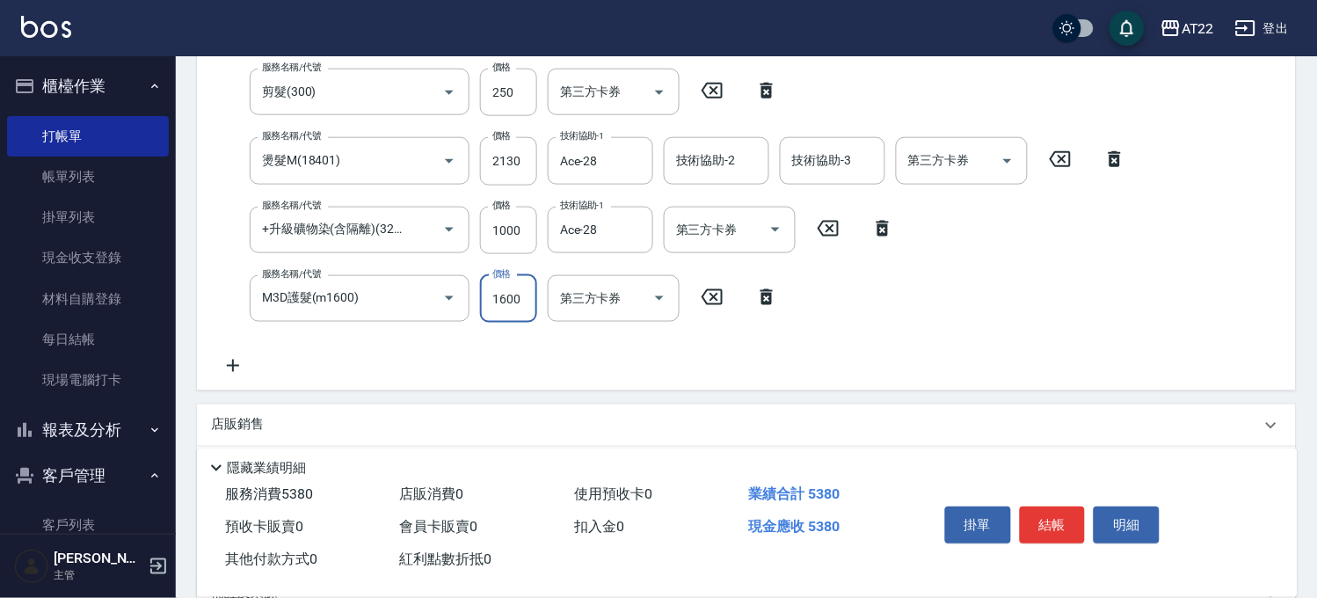
click at [519, 287] on input "1600" at bounding box center [508, 298] width 57 height 47
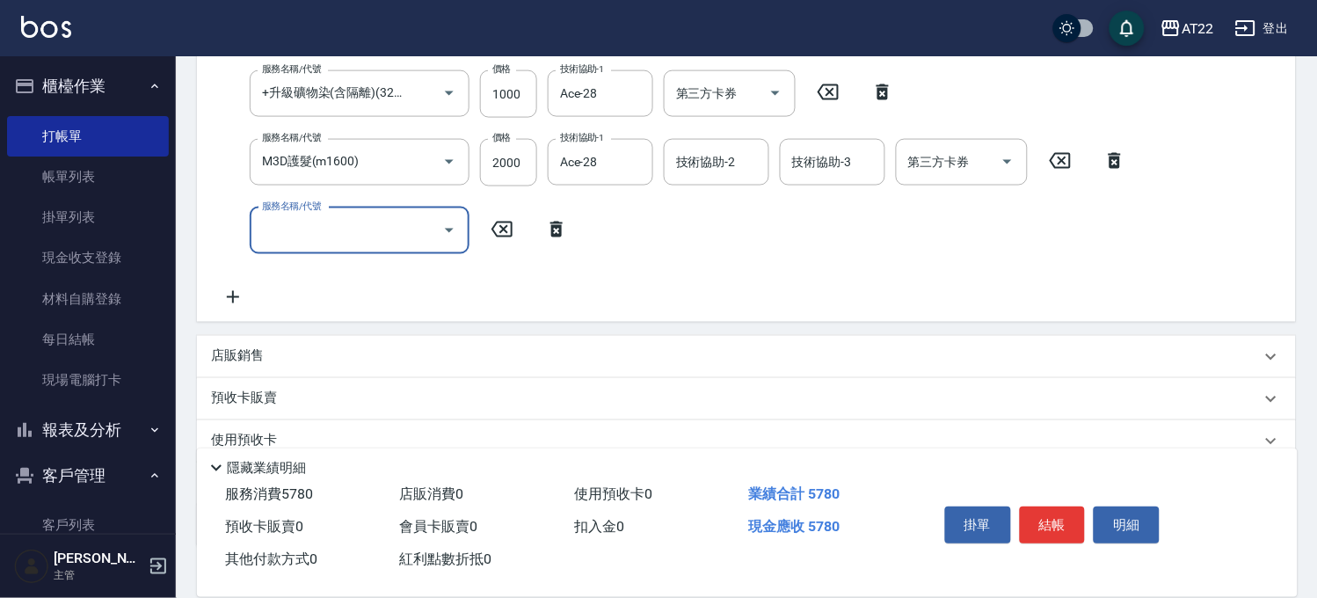
scroll to position [603, 0]
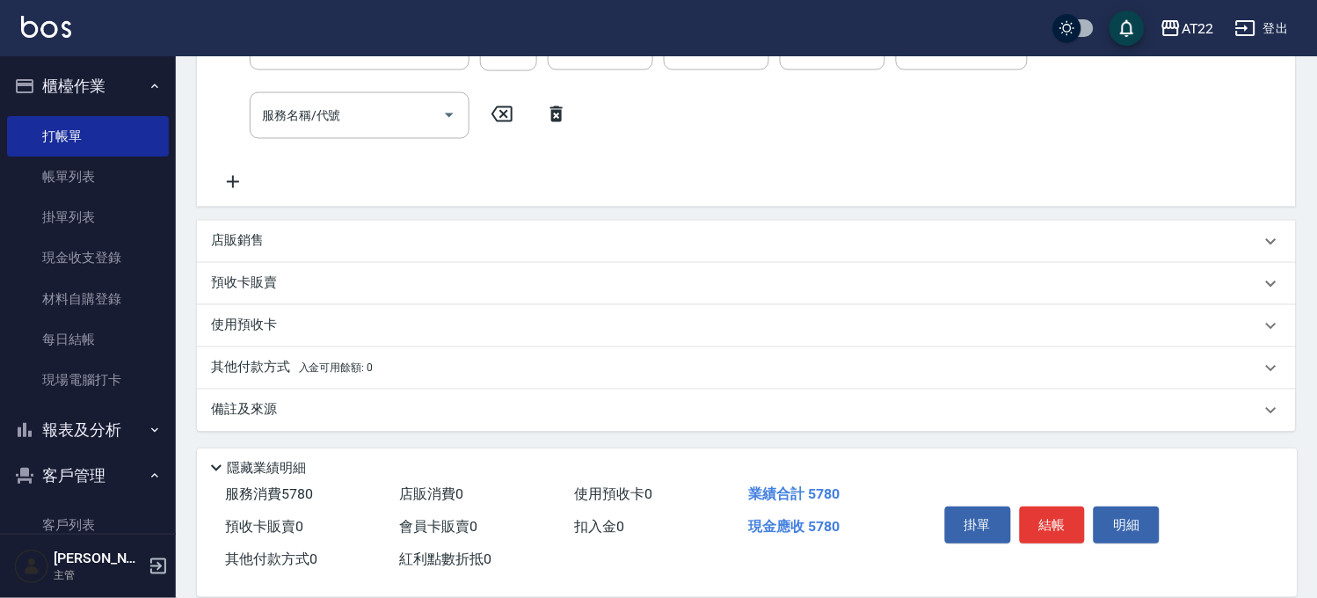
click at [312, 288] on div "預收卡販賣" at bounding box center [736, 283] width 1050 height 18
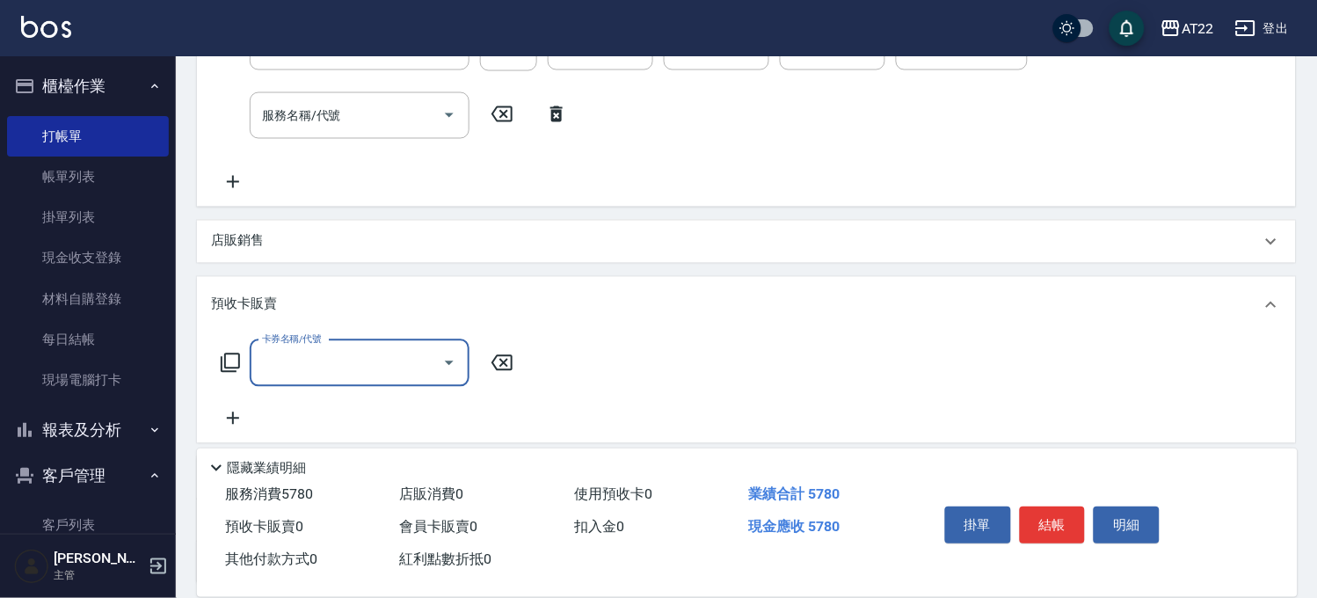
scroll to position [2, 0]
click at [312, 288] on div "預收卡販賣" at bounding box center [746, 305] width 1099 height 56
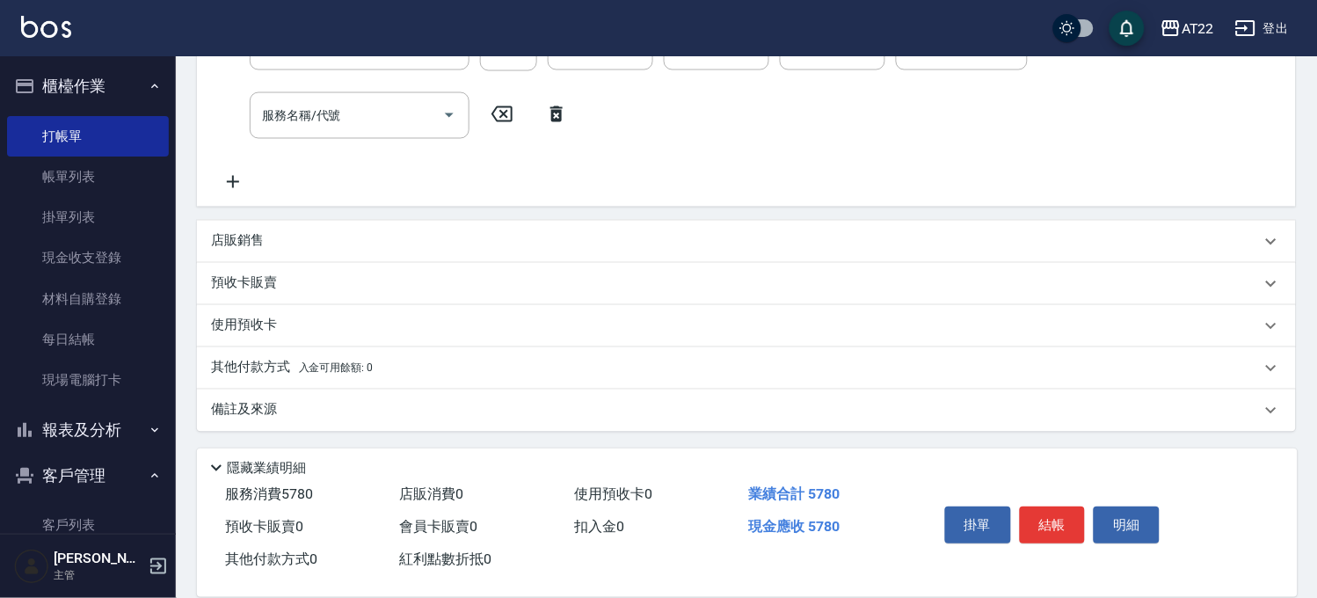
scroll to position [0, 0]
click at [312, 288] on div "預收卡販賣" at bounding box center [736, 283] width 1050 height 18
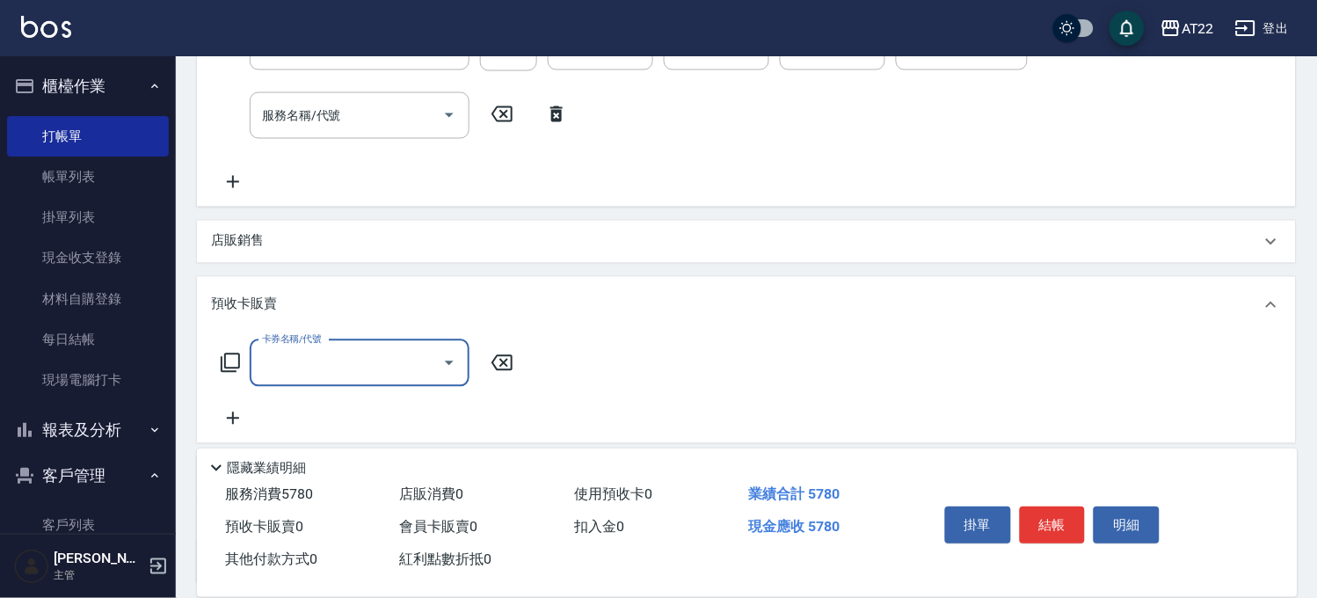
click at [314, 272] on div "項目消費 服務名稱/代號 有機洗髮(0) 服務名稱/代號 價格 400 價格 洗-1 Ace-28 洗-1 洗-2 洗-2 第三方卡券 第三方卡券 服務名稱/…" at bounding box center [746, 134] width 1099 height 898
click at [297, 297] on div "預收卡販賣" at bounding box center [736, 304] width 1050 height 18
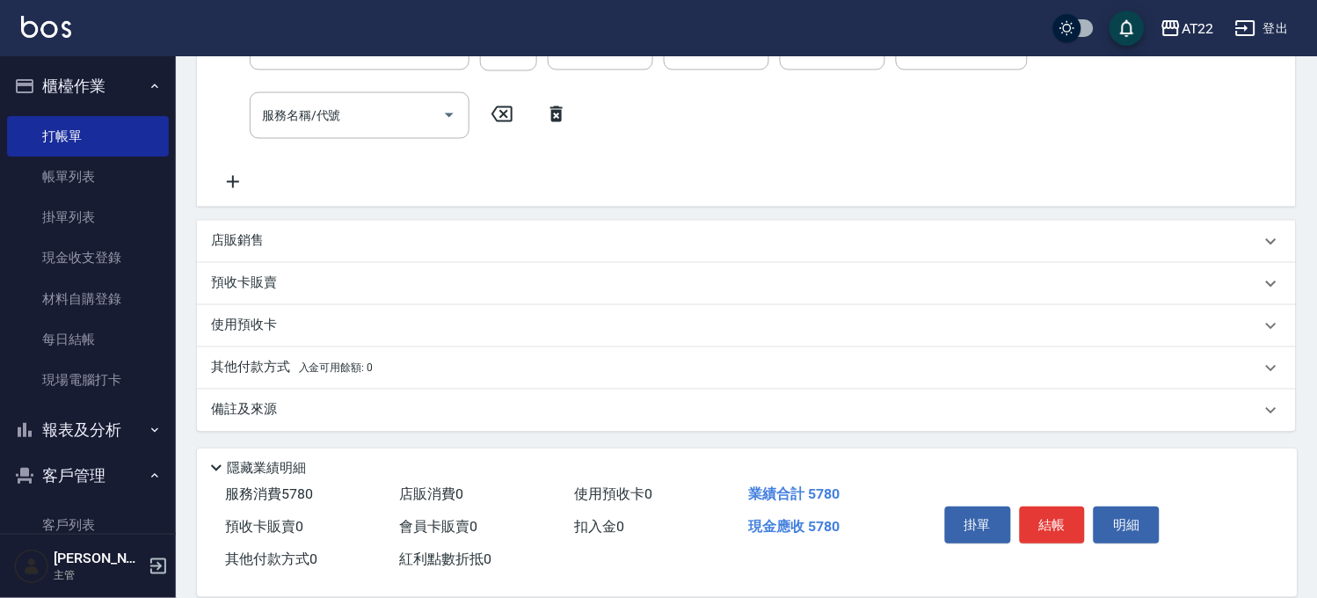
click at [338, 268] on div "預收卡販賣" at bounding box center [746, 284] width 1099 height 42
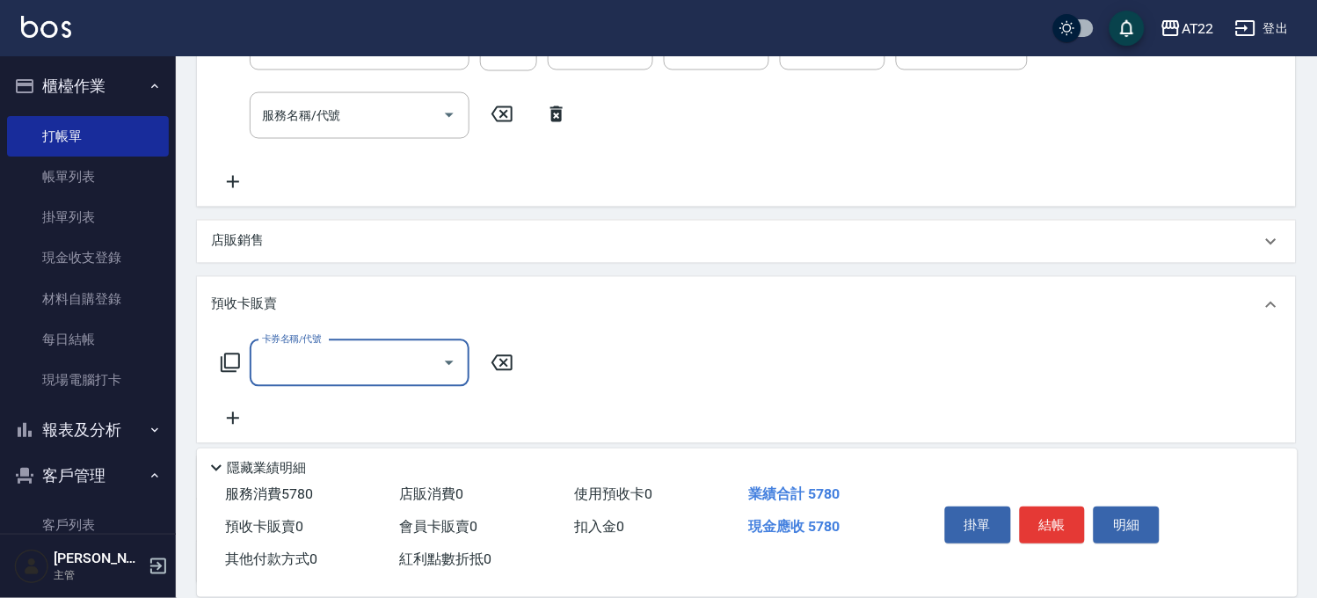
scroll to position [1, 0]
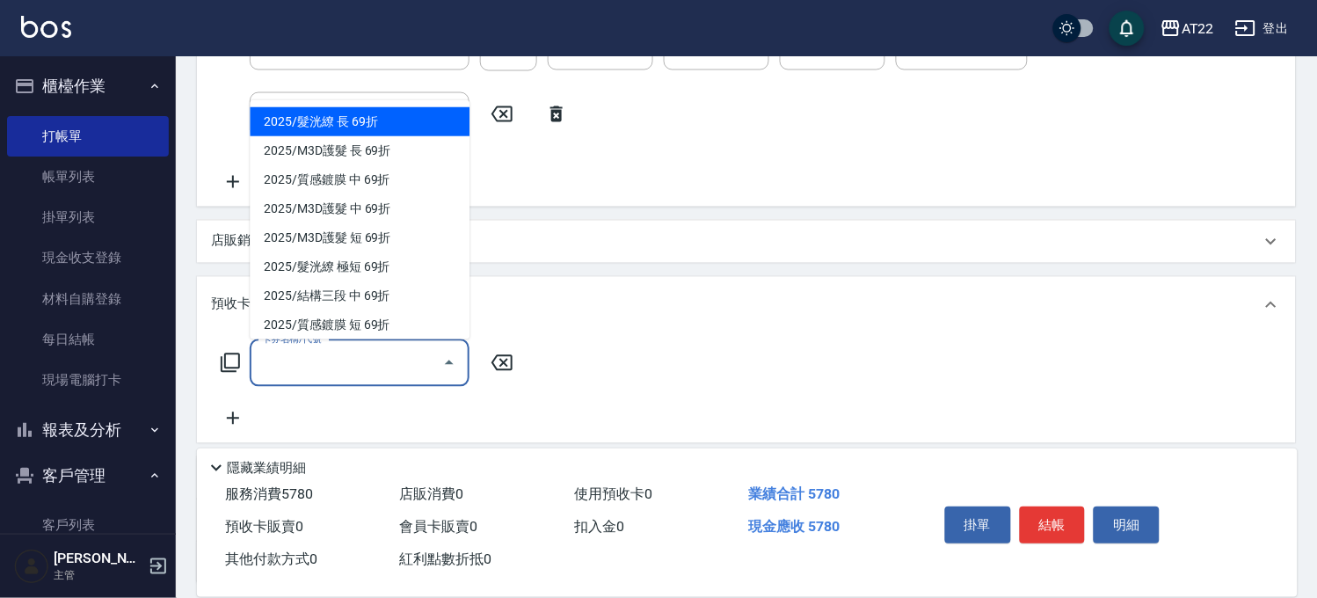
click at [319, 374] on input "卡券名稱/代號" at bounding box center [347, 363] width 178 height 31
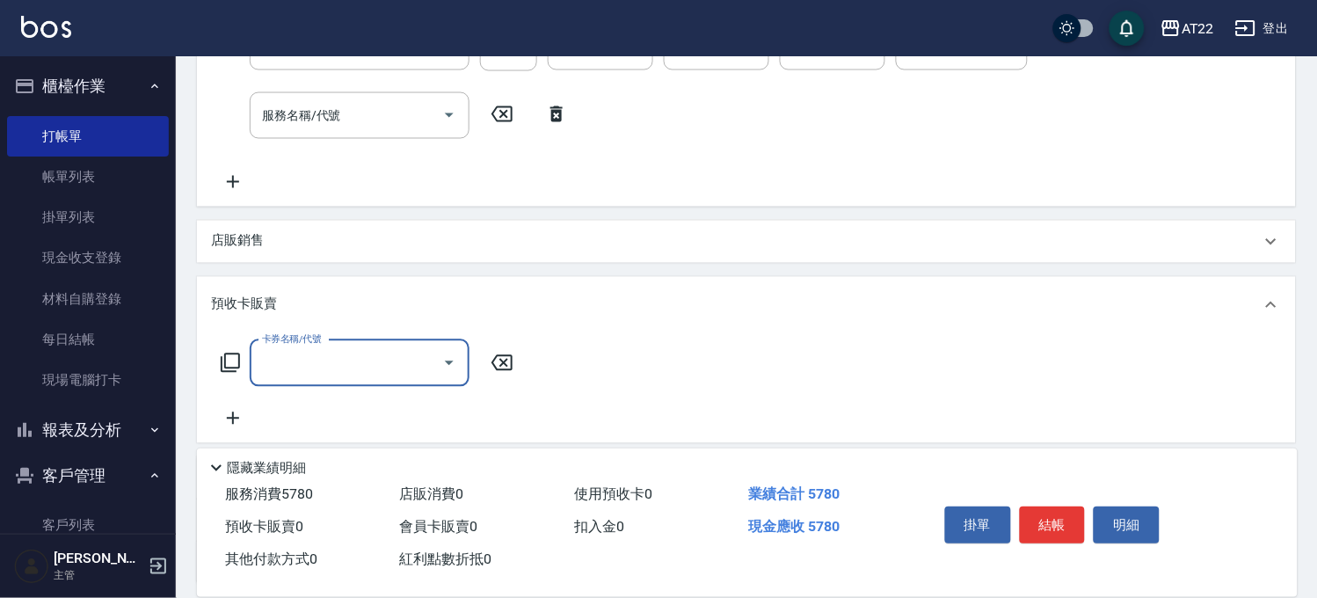
click at [319, 374] on input "卡券名稱/代號" at bounding box center [347, 363] width 178 height 31
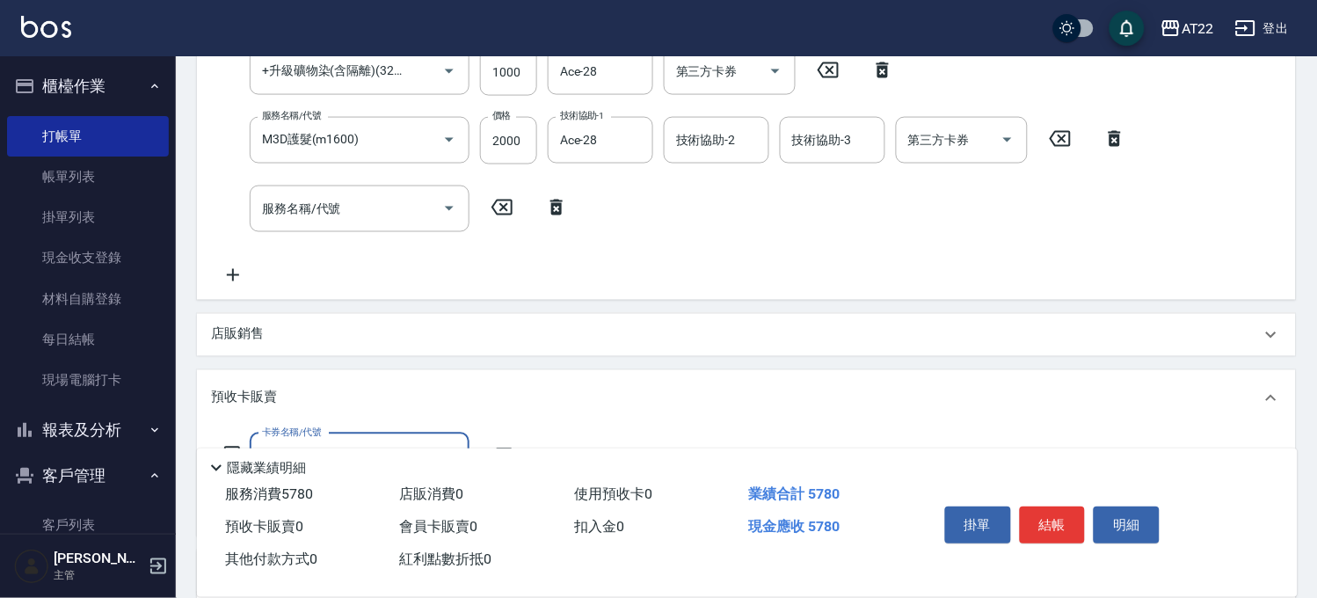
scroll to position [408, 0]
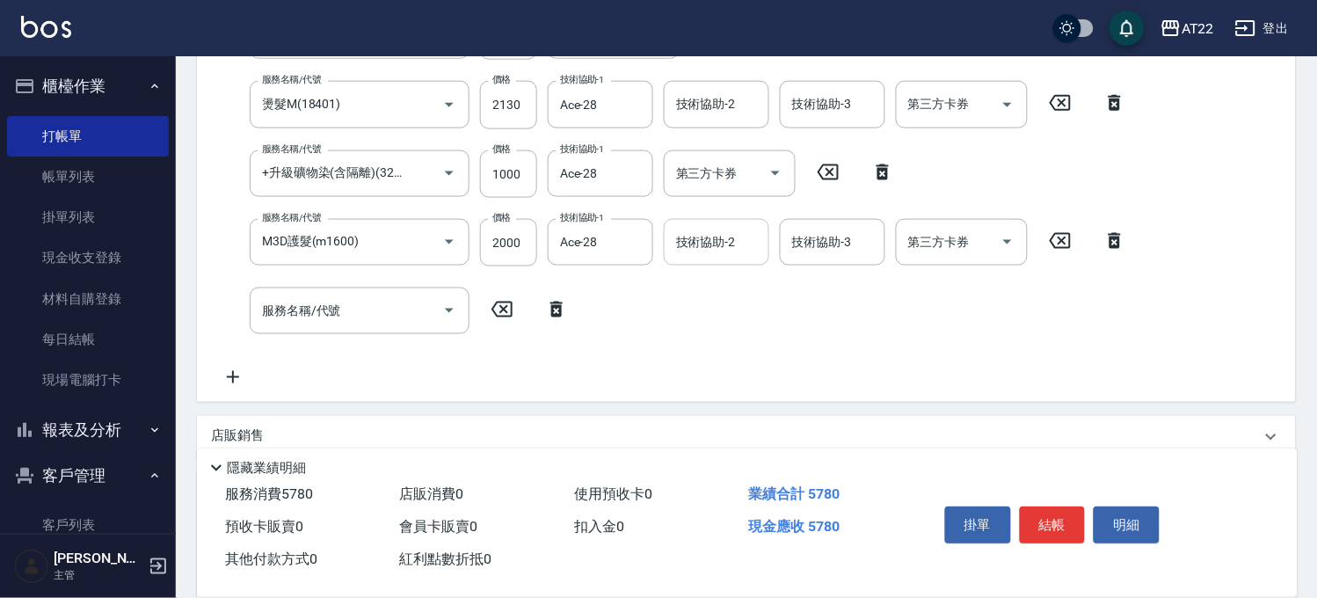
click at [677, 251] on input "技術協助-2" at bounding box center [717, 242] width 90 height 31
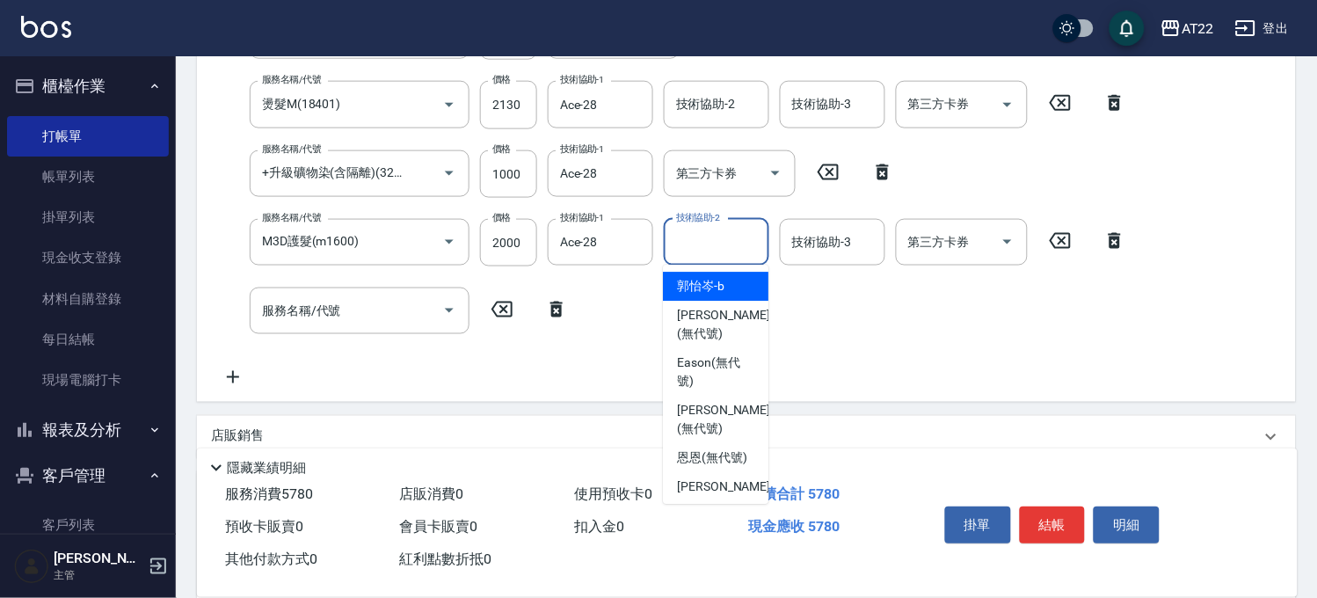
click at [601, 401] on div "項目消費 服務名稱/代號 有機洗髮(0) 服務名稱/代號 價格 400 價格 洗-1 Ace-28 洗-1 洗-2 洗-2 第三方卡券 第三方卡券 服務名稱/…" at bounding box center [746, 329] width 1099 height 898
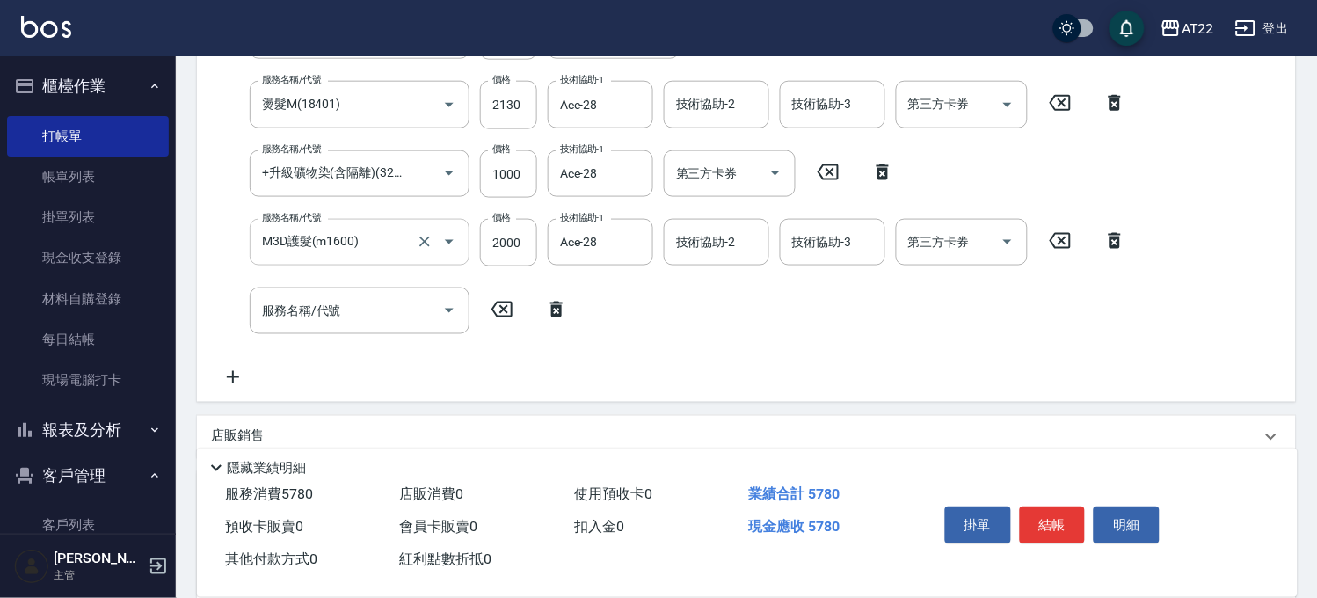
scroll to position [756, 0]
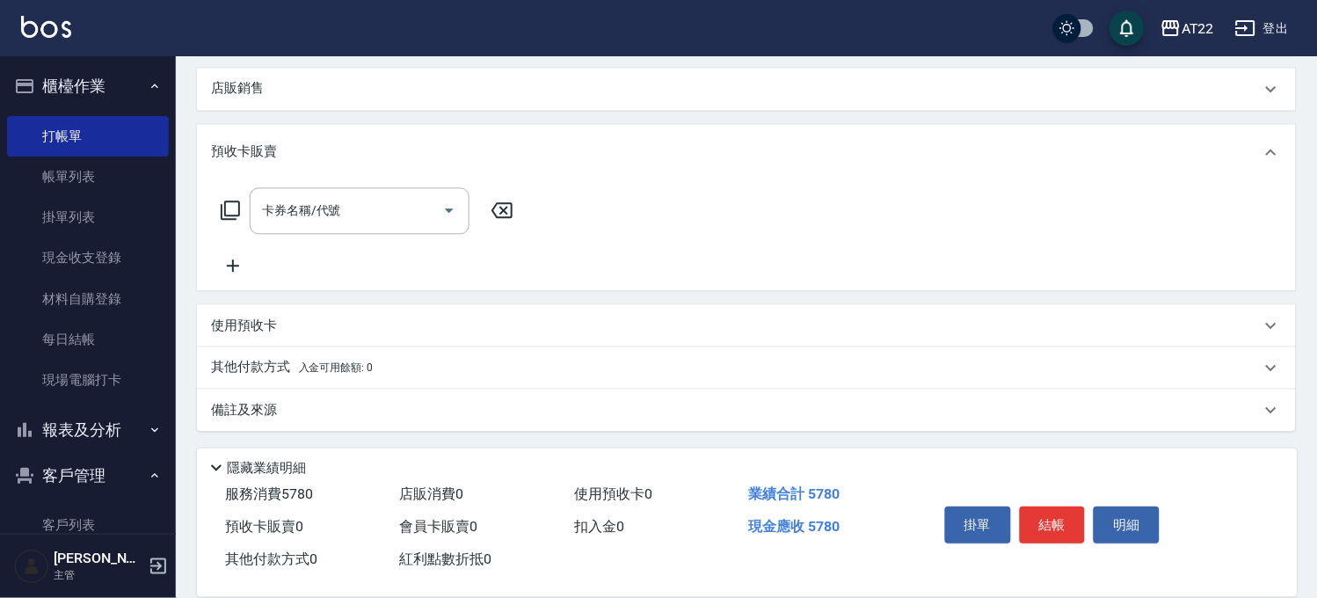
click at [300, 367] on span "入金可用餘額: 0" at bounding box center [336, 367] width 75 height 12
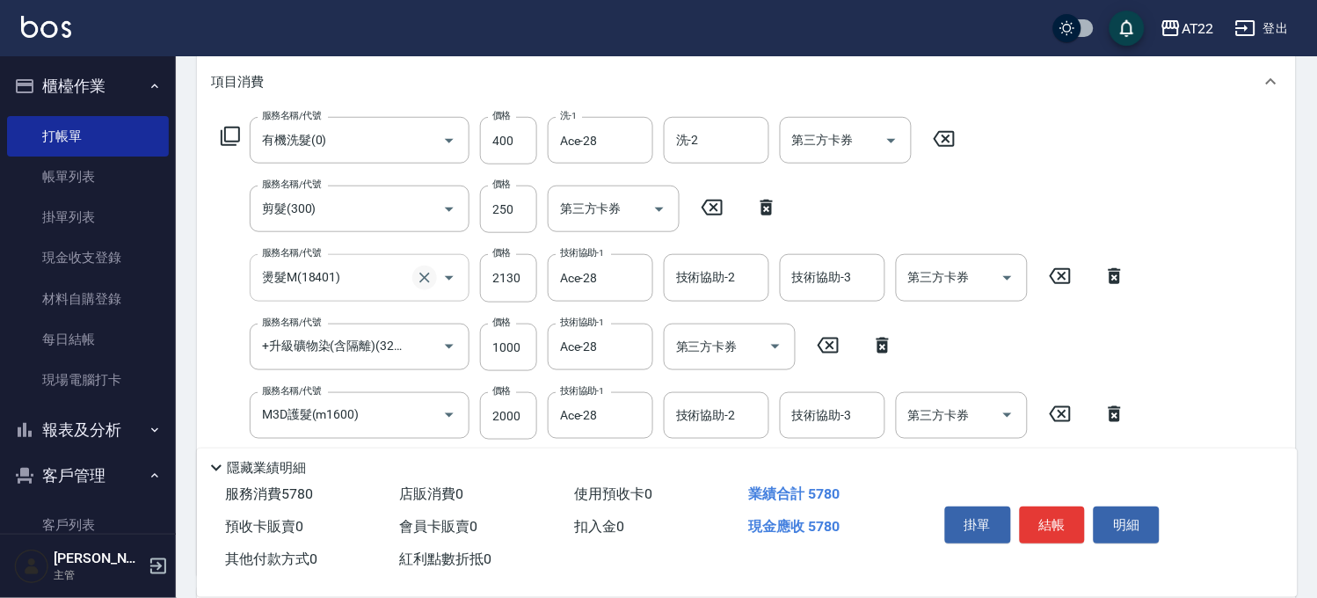
scroll to position [267, 0]
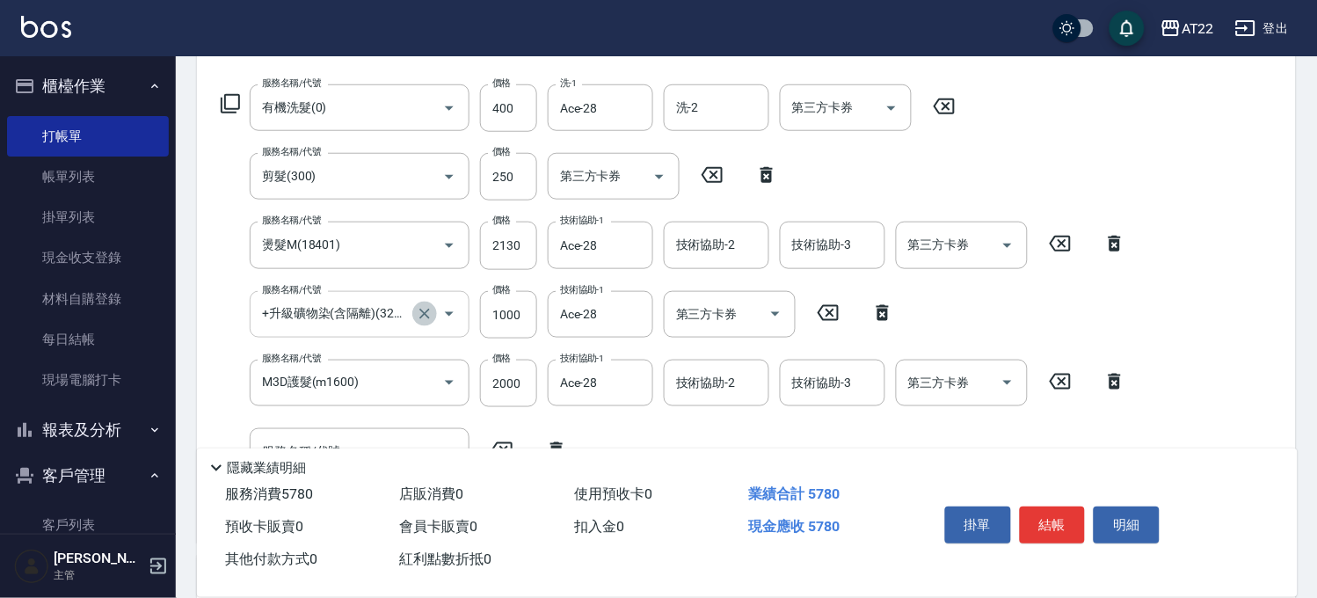
click at [416, 317] on icon "Clear" at bounding box center [425, 314] width 18 height 18
click at [416, 315] on icon "Clear" at bounding box center [425, 314] width 18 height 18
click at [540, 303] on div "服務名稱/代號 +二段燙 服務名稱/代號 價格 500 價格 技術協助-1 技術協助-1 技術協助-2 技術協助-2 第三方卡券 第三方卡券" at bounding box center [616, 314] width 810 height 47
click at [520, 321] on input "500" at bounding box center [508, 314] width 57 height 47
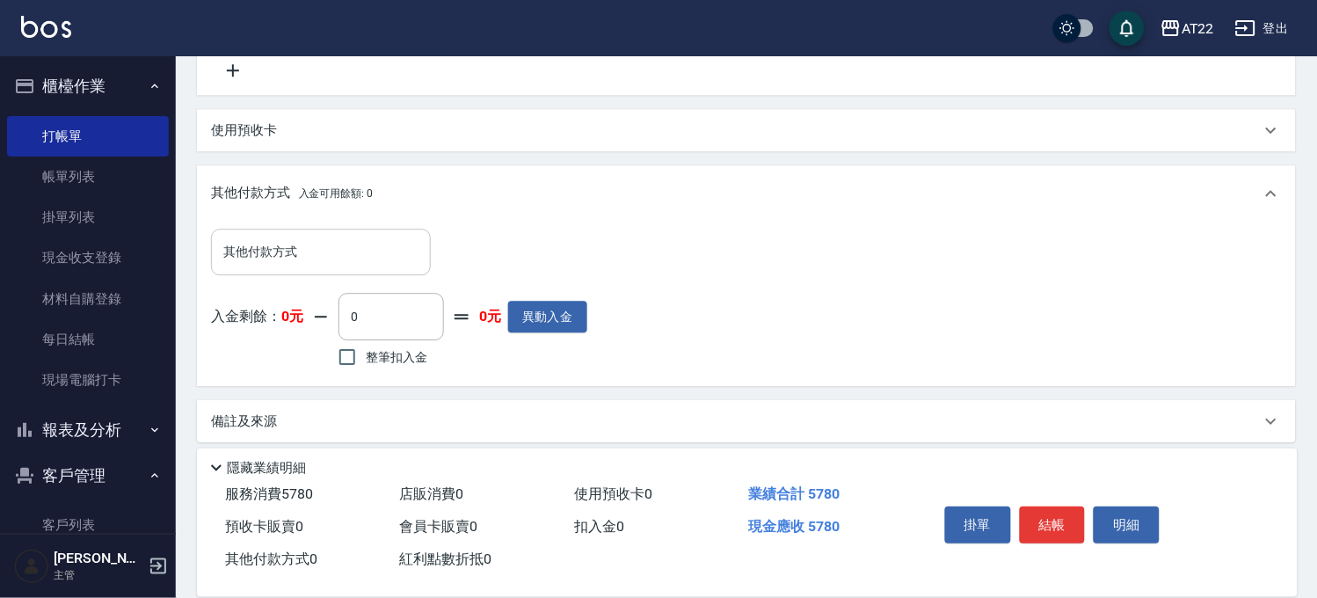
scroll to position [962, 0]
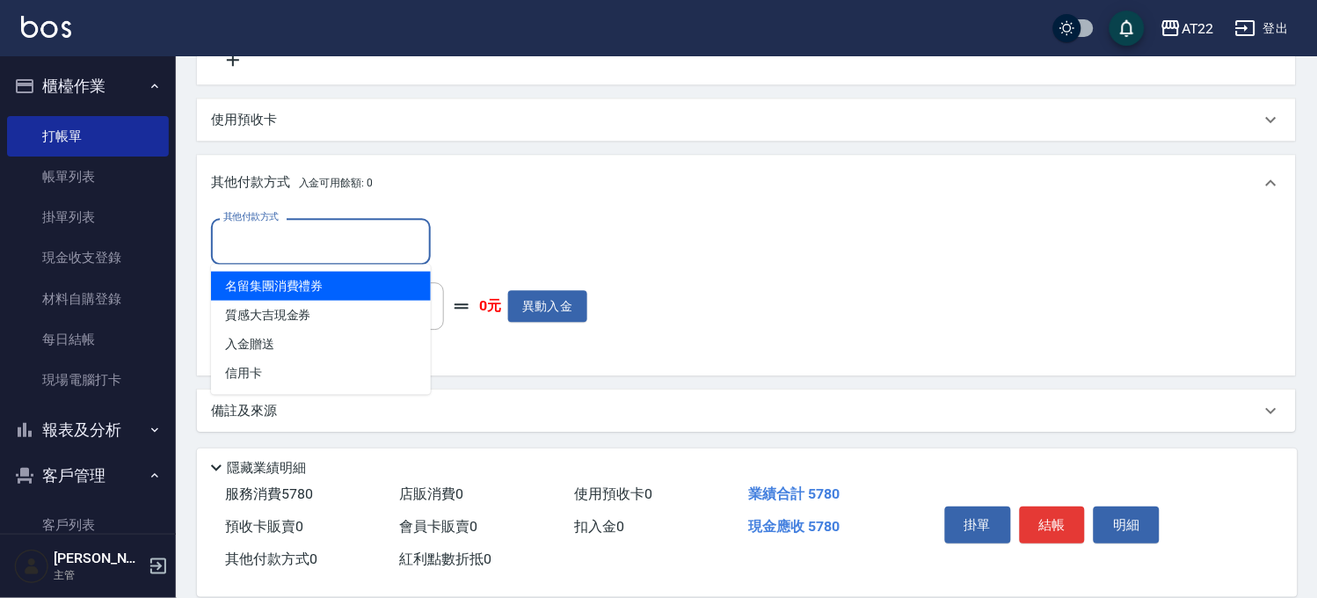
click at [304, 240] on input "其他付款方式" at bounding box center [321, 241] width 204 height 31
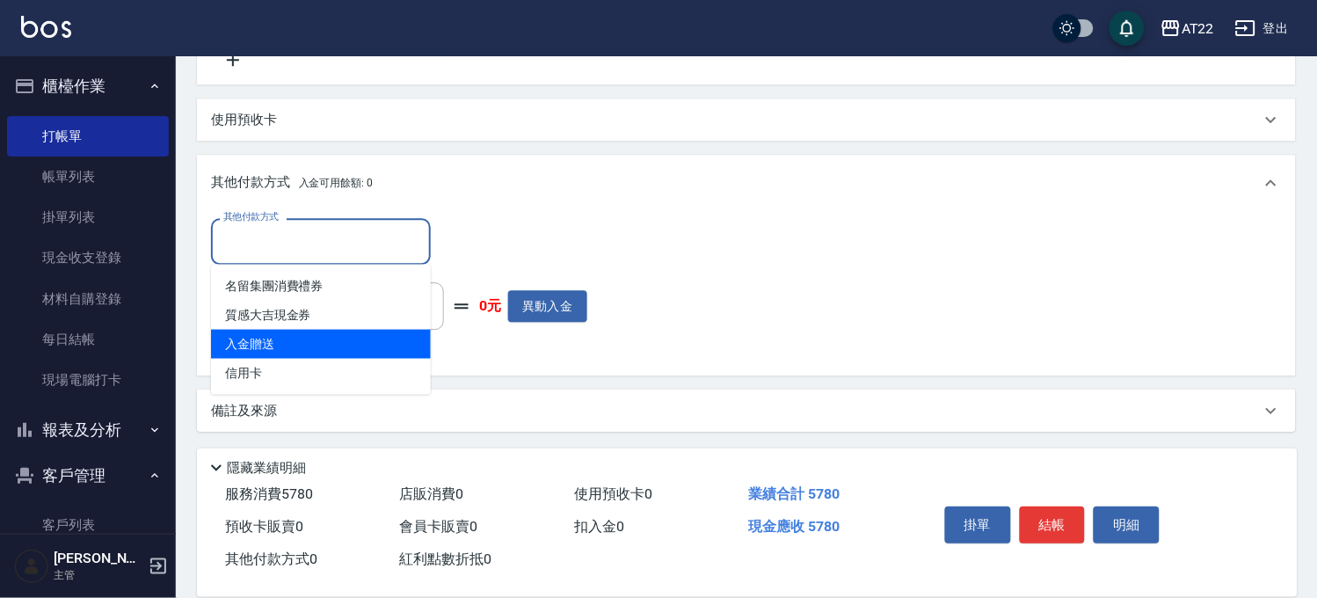
click at [279, 371] on span "信用卡" at bounding box center [321, 372] width 220 height 29
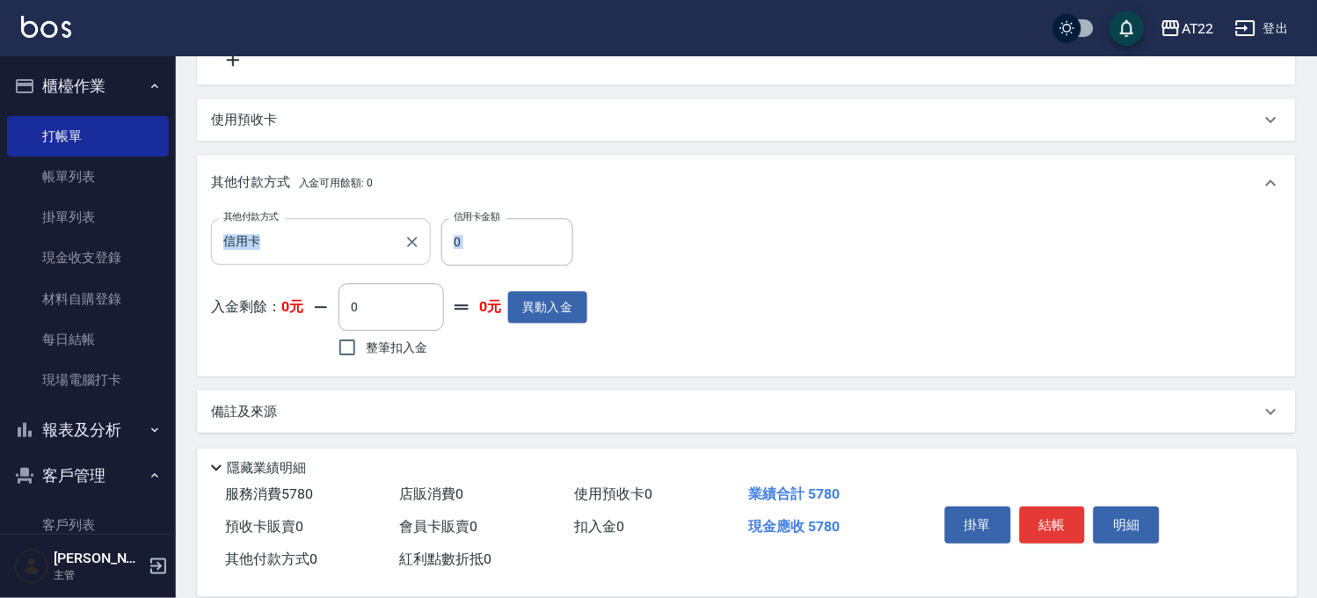
drag, startPoint x: 479, startPoint y: 232, endPoint x: 428, endPoint y: 240, distance: 51.6
click at [428, 240] on div "其他付款方式 信用卡 其他付款方式 信用卡金額 0 信用卡金額 入金剩餘： 0元 0 ​ 整筆扣入金 0元 異動入金" at bounding box center [746, 293] width 1099 height 165
click at [502, 242] on input "0" at bounding box center [507, 241] width 132 height 47
click at [1049, 510] on button "結帳" at bounding box center [1053, 524] width 66 height 37
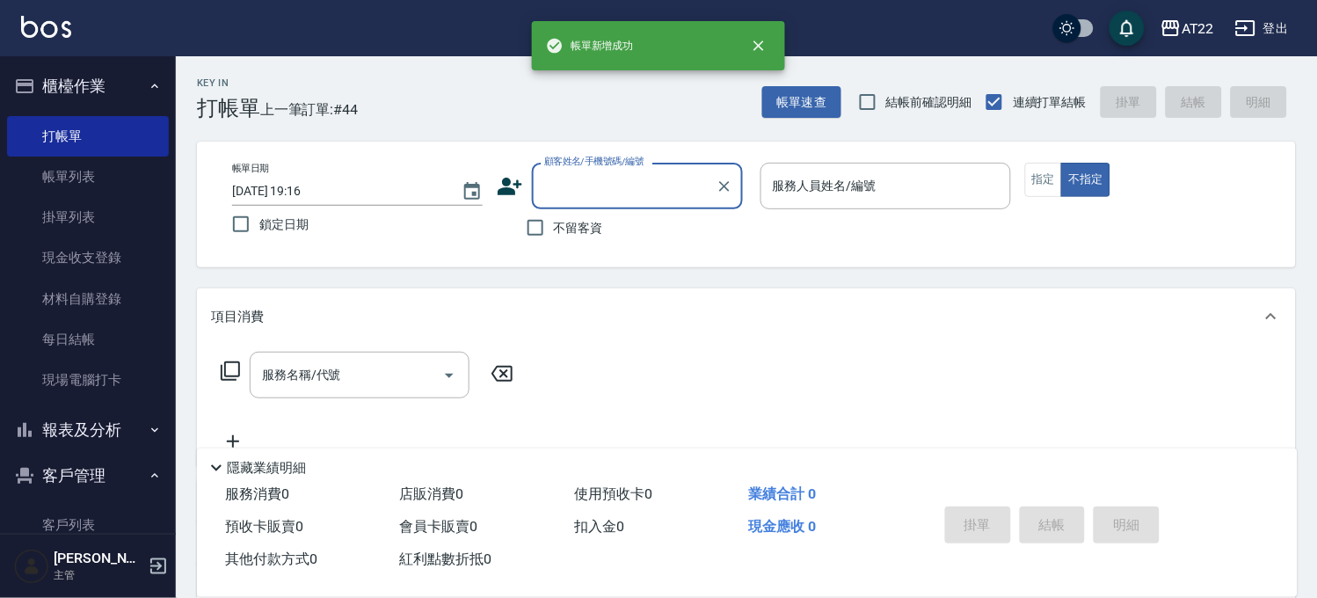
scroll to position [0, 0]
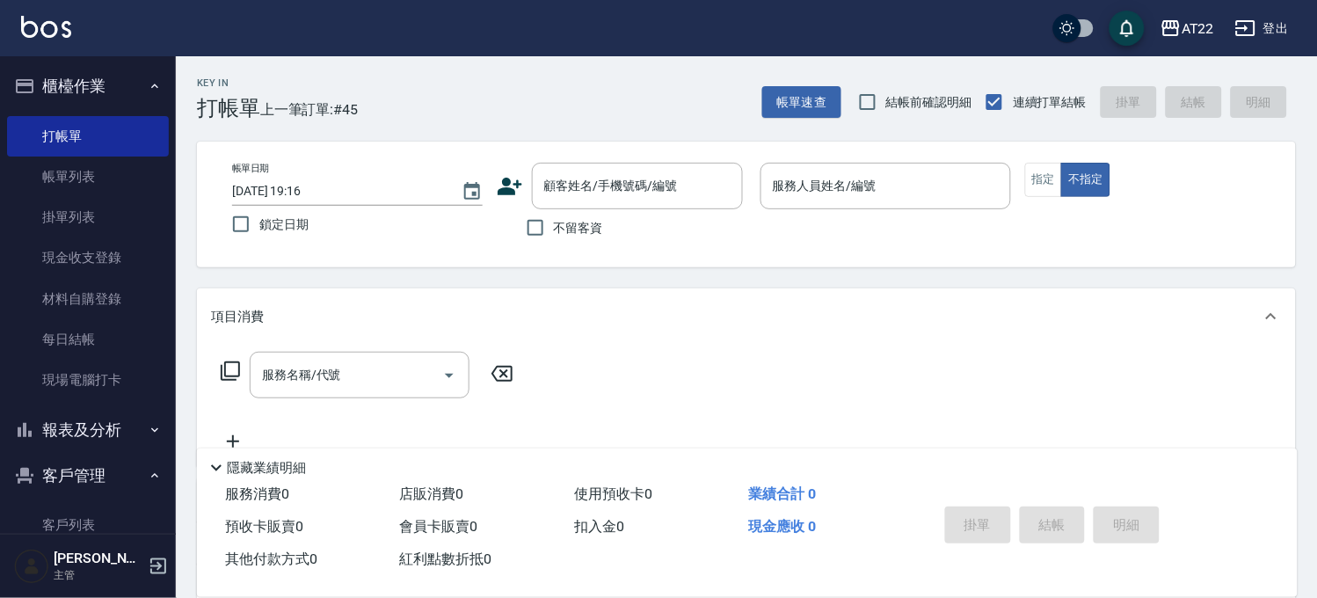
click at [802, 79] on div "Key In 打帳單 上一筆訂單:#45 帳單速查 結帳前確認明細 連續打單結帳 掛單 結帳 明細" at bounding box center [736, 88] width 1120 height 64
click at [795, 93] on button "帳單速查" at bounding box center [801, 102] width 79 height 33
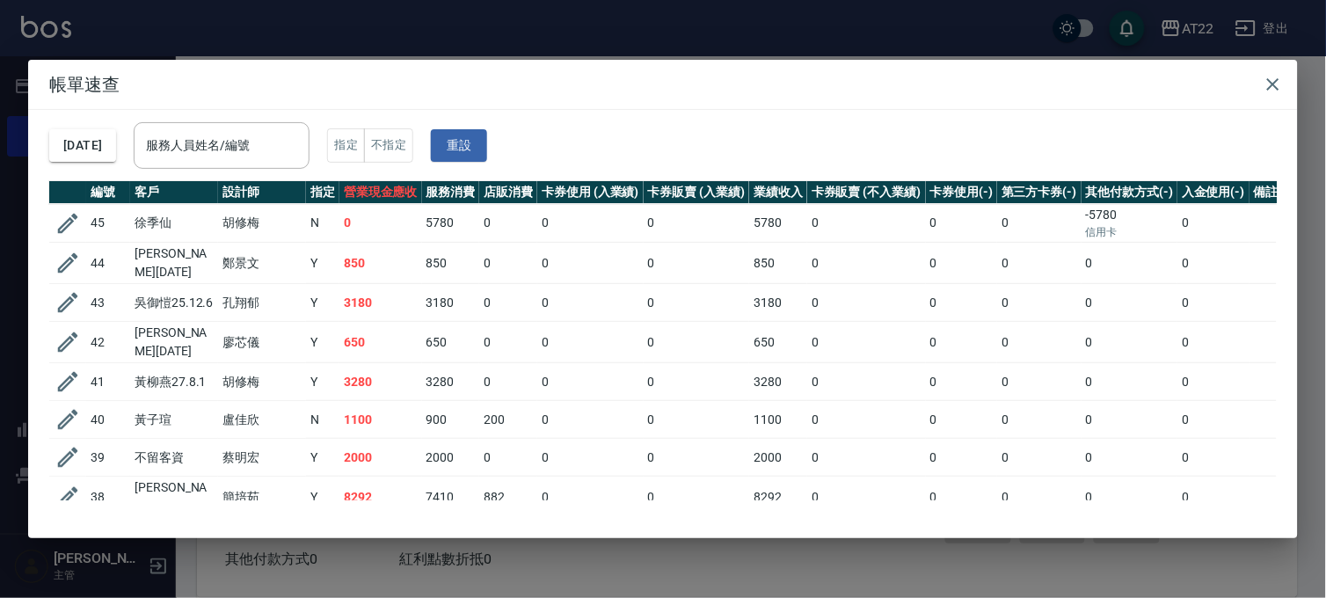
click at [417, 48] on div "帳單速查 [DATE] 服務人員姓名/編號 服務人員姓名/編號 指定 不指定 重設 編號 客戶 設計師 指定 營業現金應收 服務消費 店販消費 卡券使用 (入…" at bounding box center [663, 299] width 1326 height 598
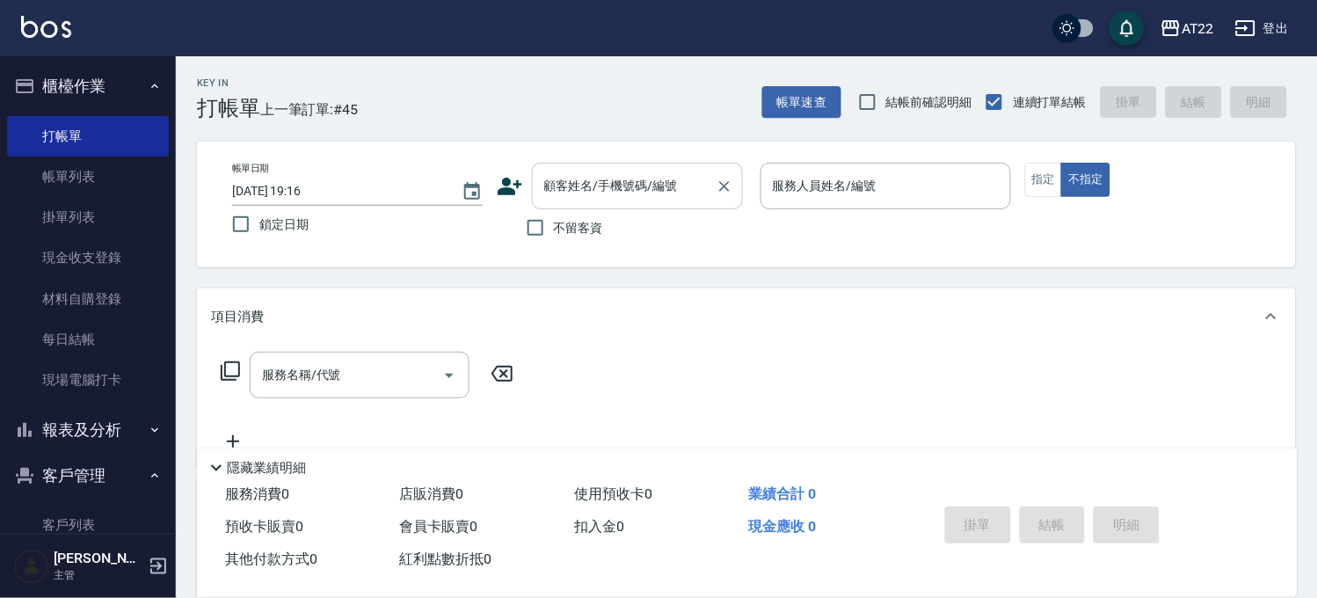
click at [654, 203] on div "顧客姓名/手機號碼/編號" at bounding box center [637, 186] width 211 height 47
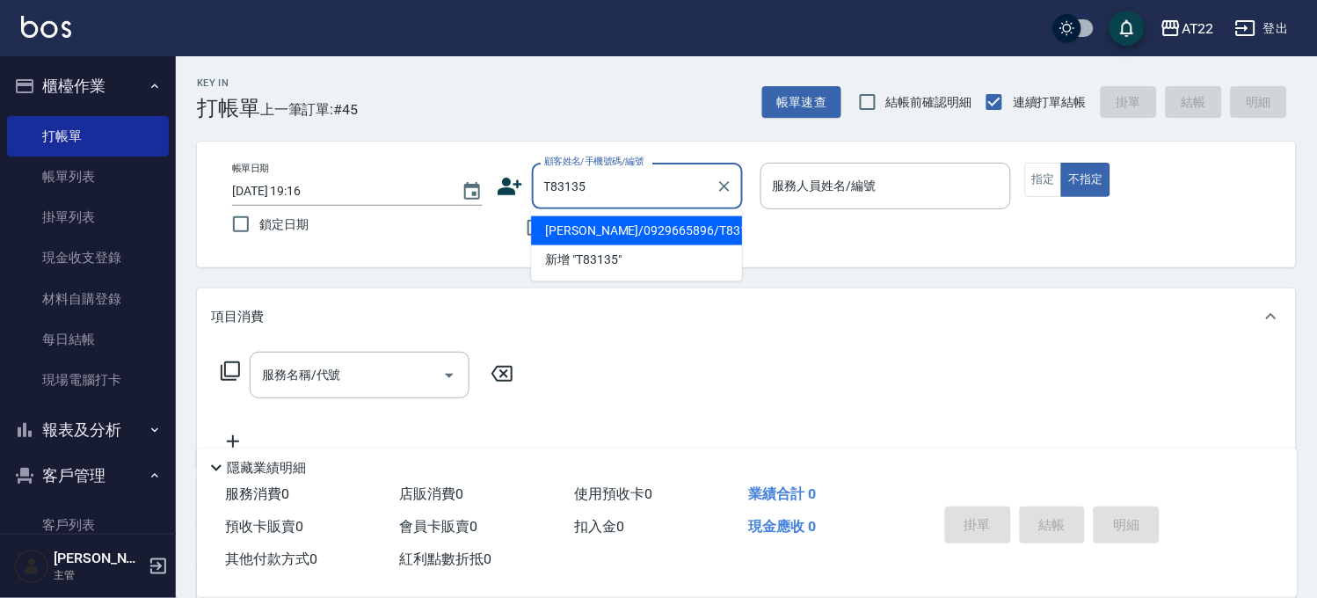
click at [585, 220] on li "[PERSON_NAME]/0929665896/T83135" at bounding box center [636, 230] width 211 height 29
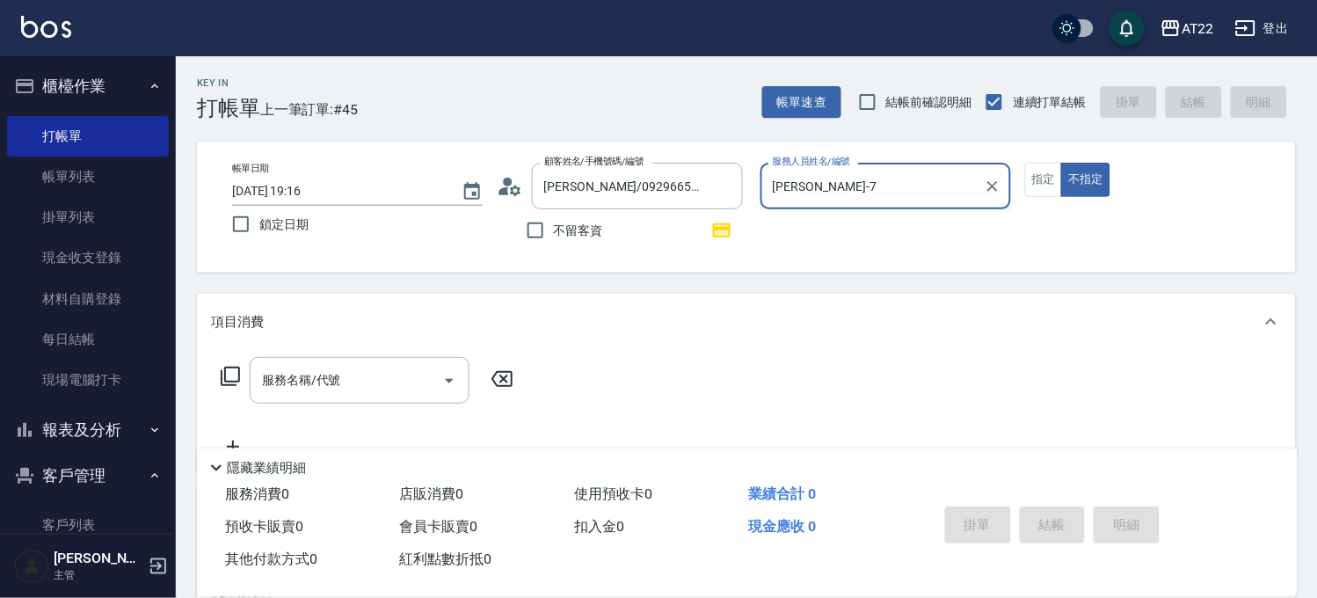
click at [1061, 163] on button "不指定" at bounding box center [1085, 180] width 49 height 34
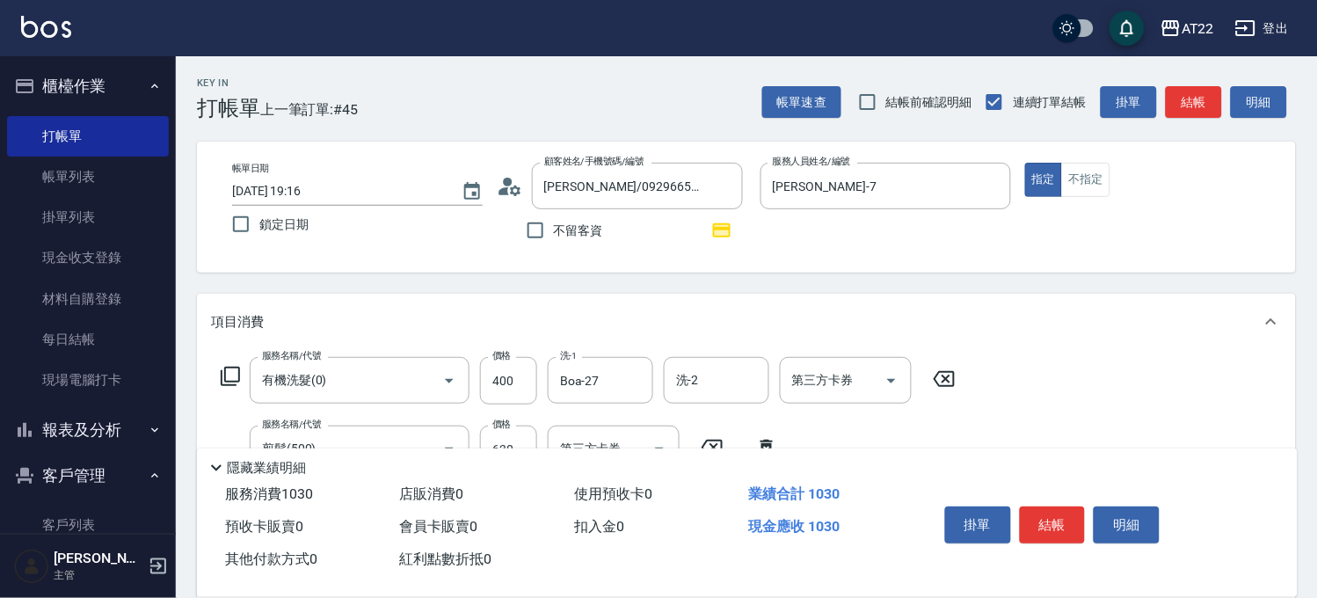
scroll to position [98, 0]
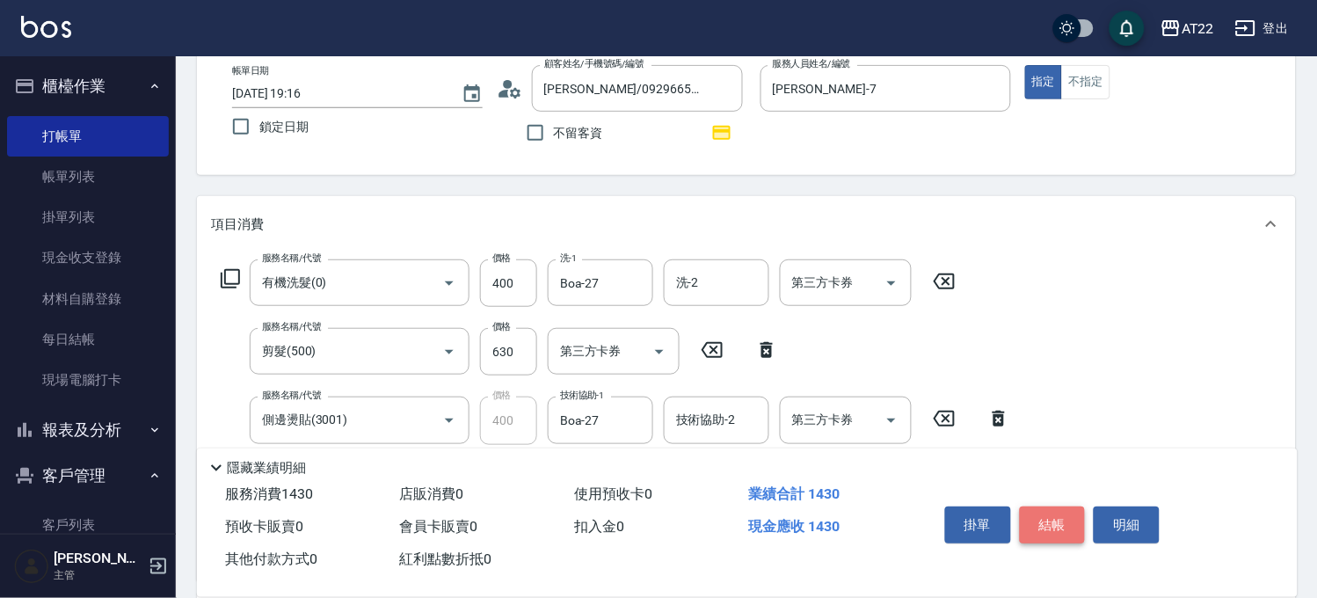
click at [1059, 534] on button "結帳" at bounding box center [1053, 524] width 66 height 37
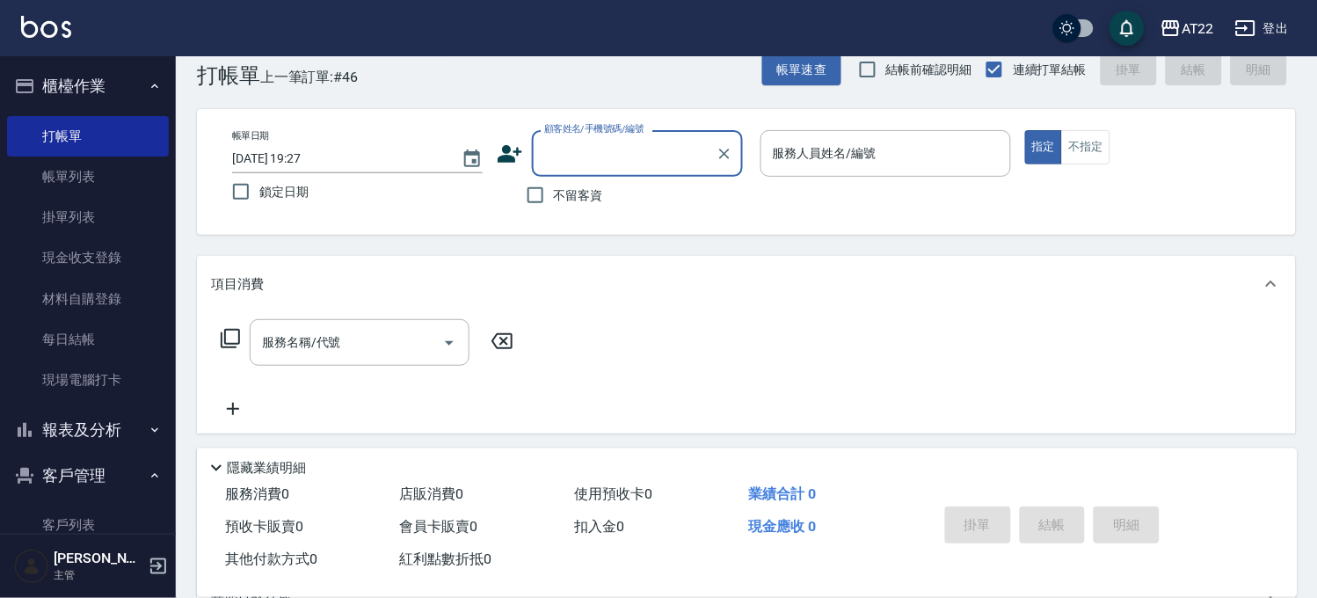
scroll to position [0, 0]
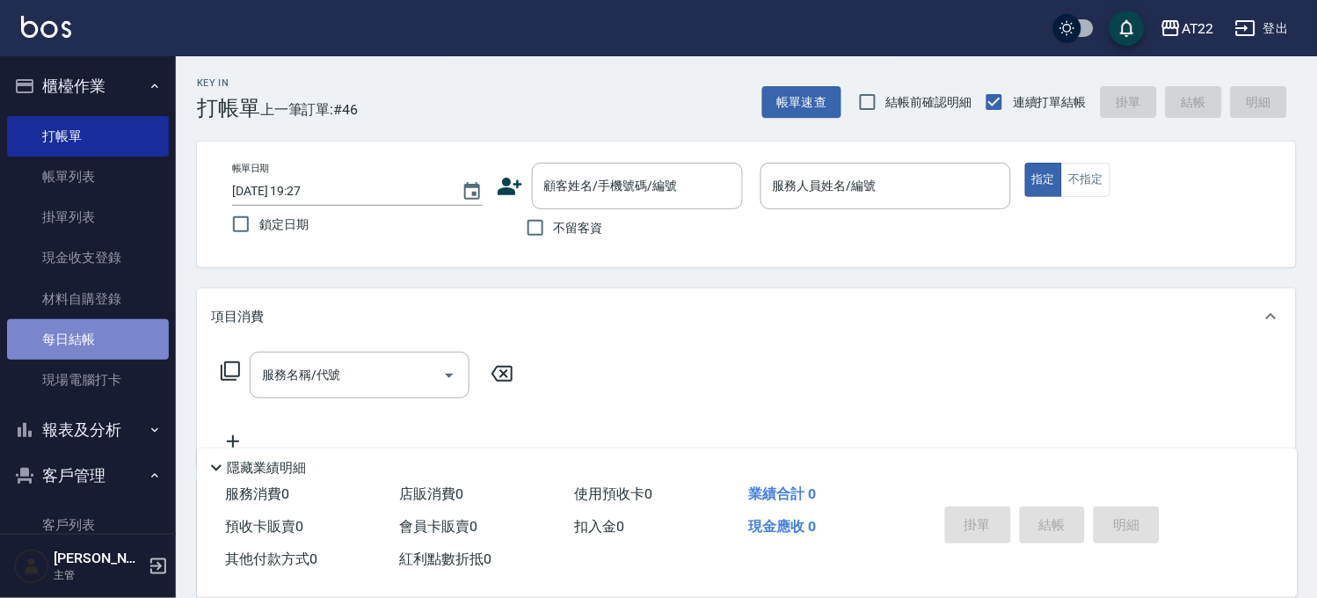
click at [111, 345] on link "每日結帳" at bounding box center [88, 339] width 162 height 40
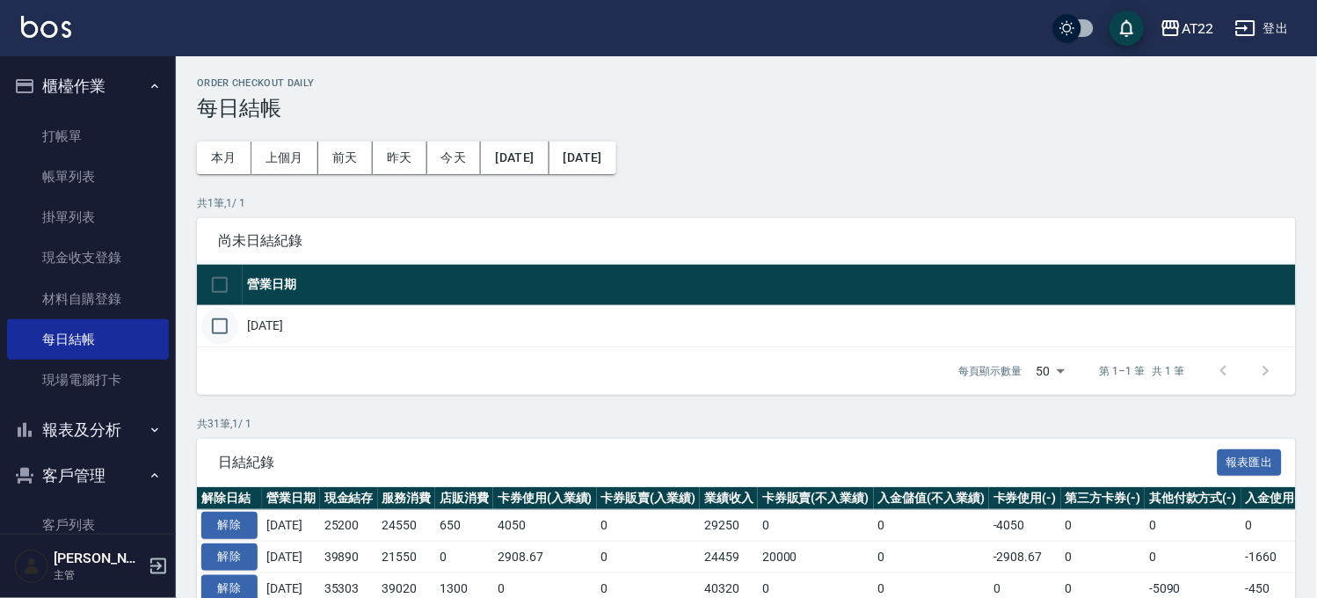
click at [225, 327] on input "checkbox" at bounding box center [219, 326] width 37 height 37
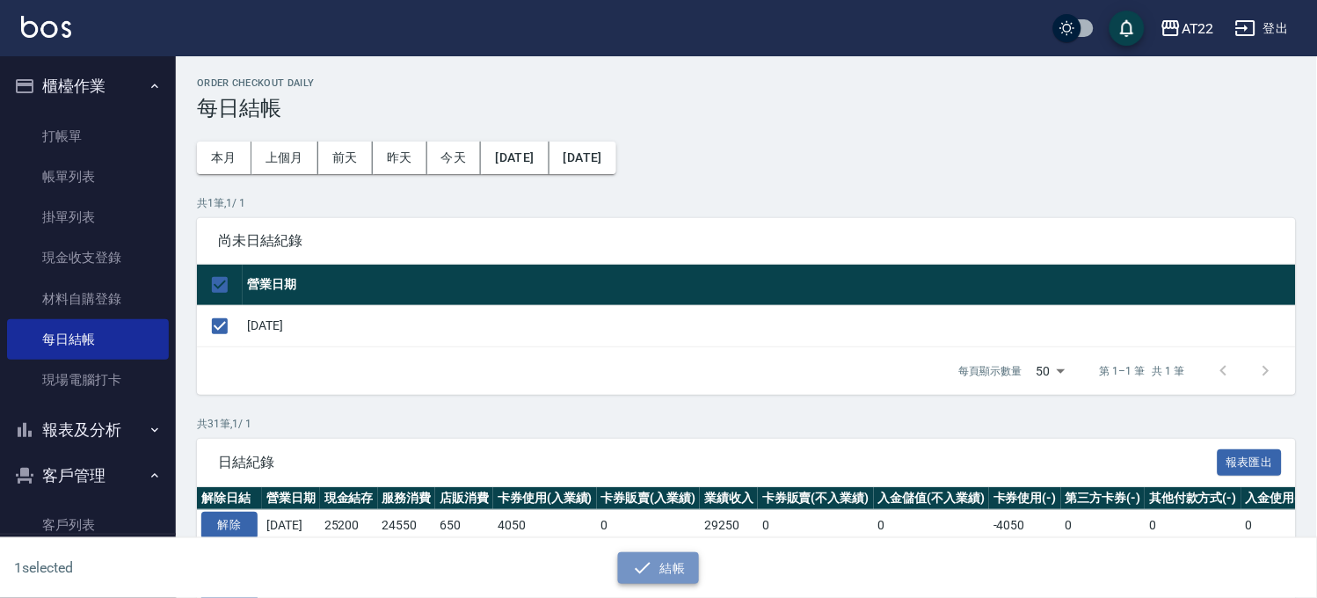
click at [693, 570] on button "結帳" at bounding box center [659, 568] width 82 height 33
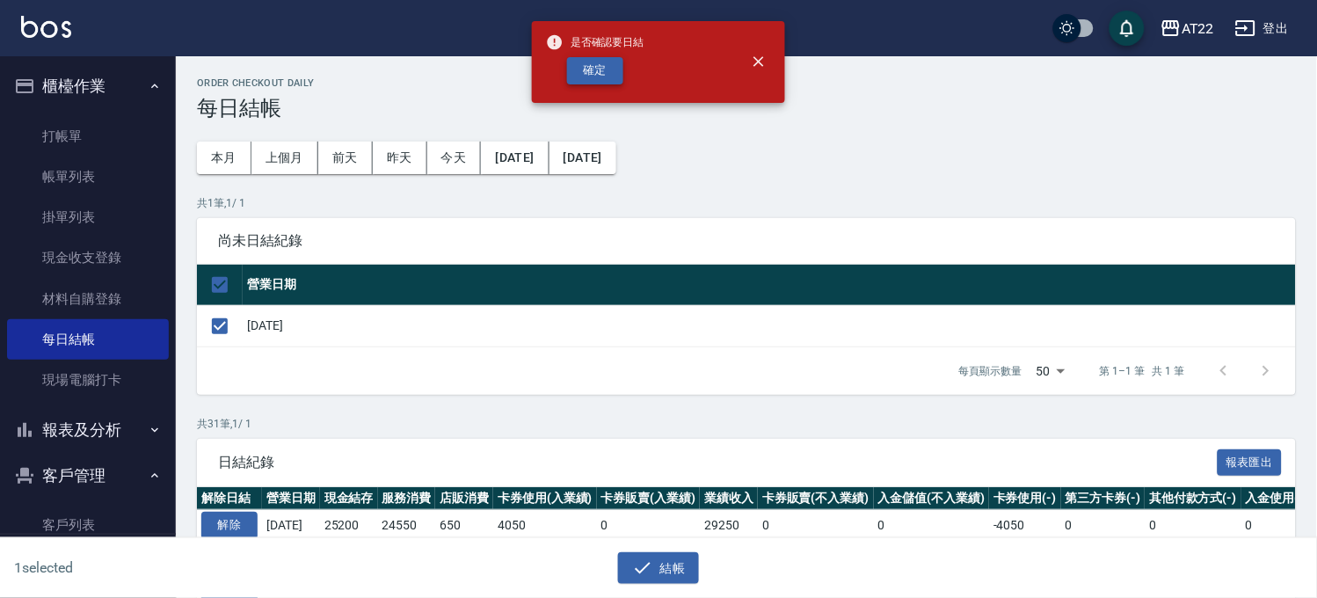
click at [601, 81] on button "確定" at bounding box center [595, 70] width 56 height 27
